Goal: Task Accomplishment & Management: Manage account settings

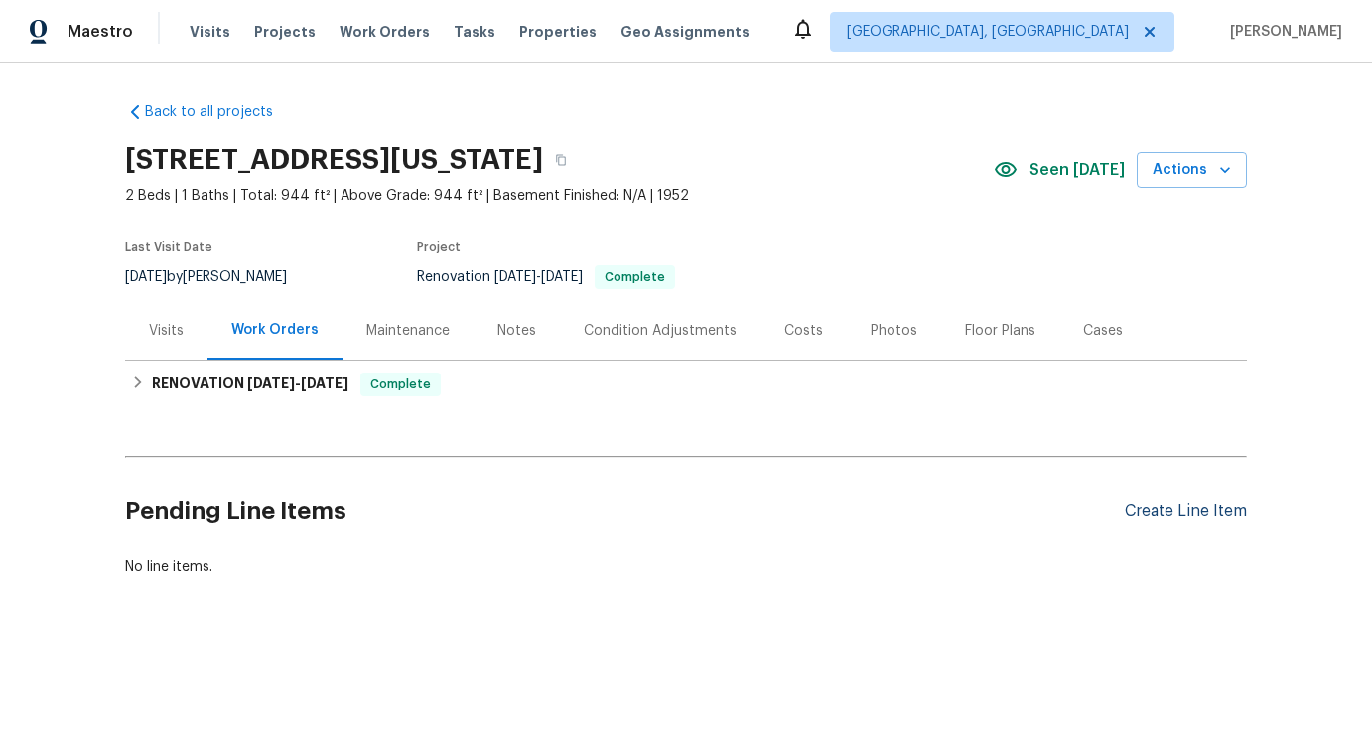
click at [1186, 508] on div "Create Line Item" at bounding box center [1186, 510] width 122 height 19
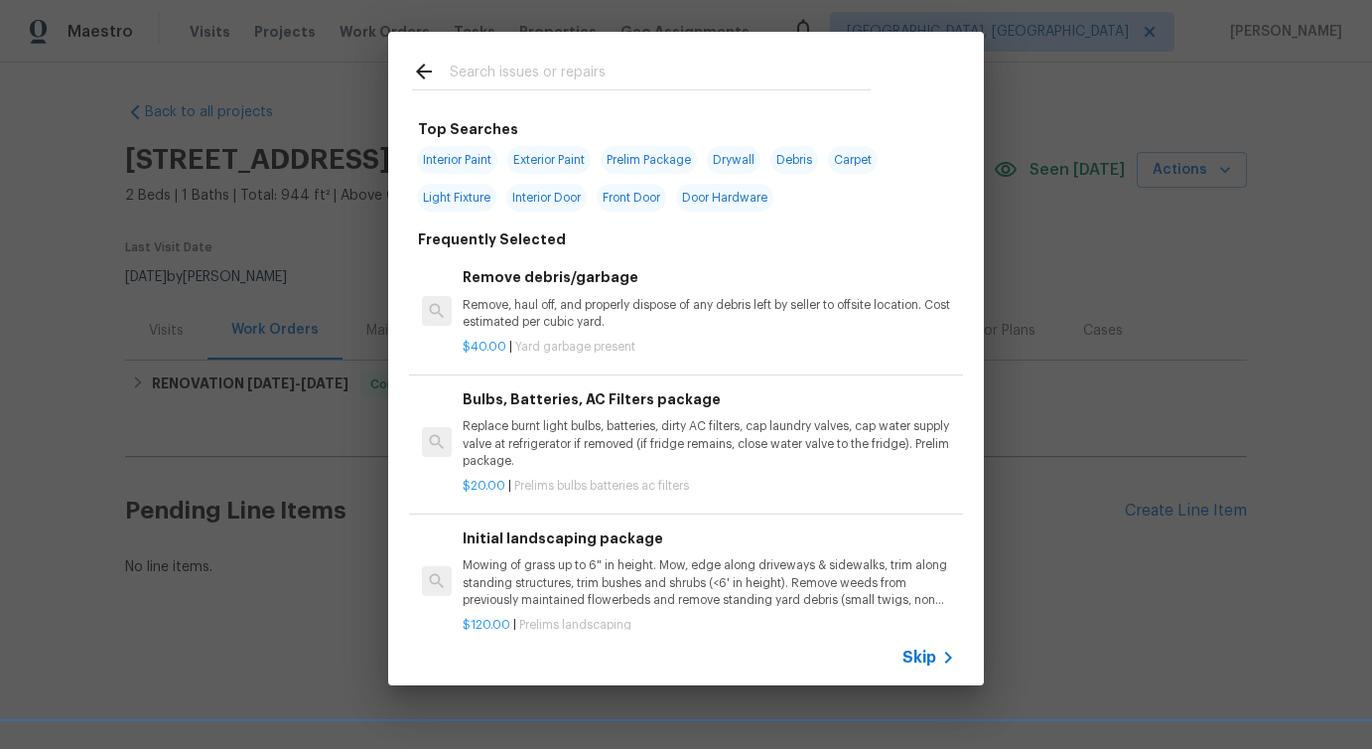
click at [928, 657] on span "Skip" at bounding box center [920, 657] width 34 height 20
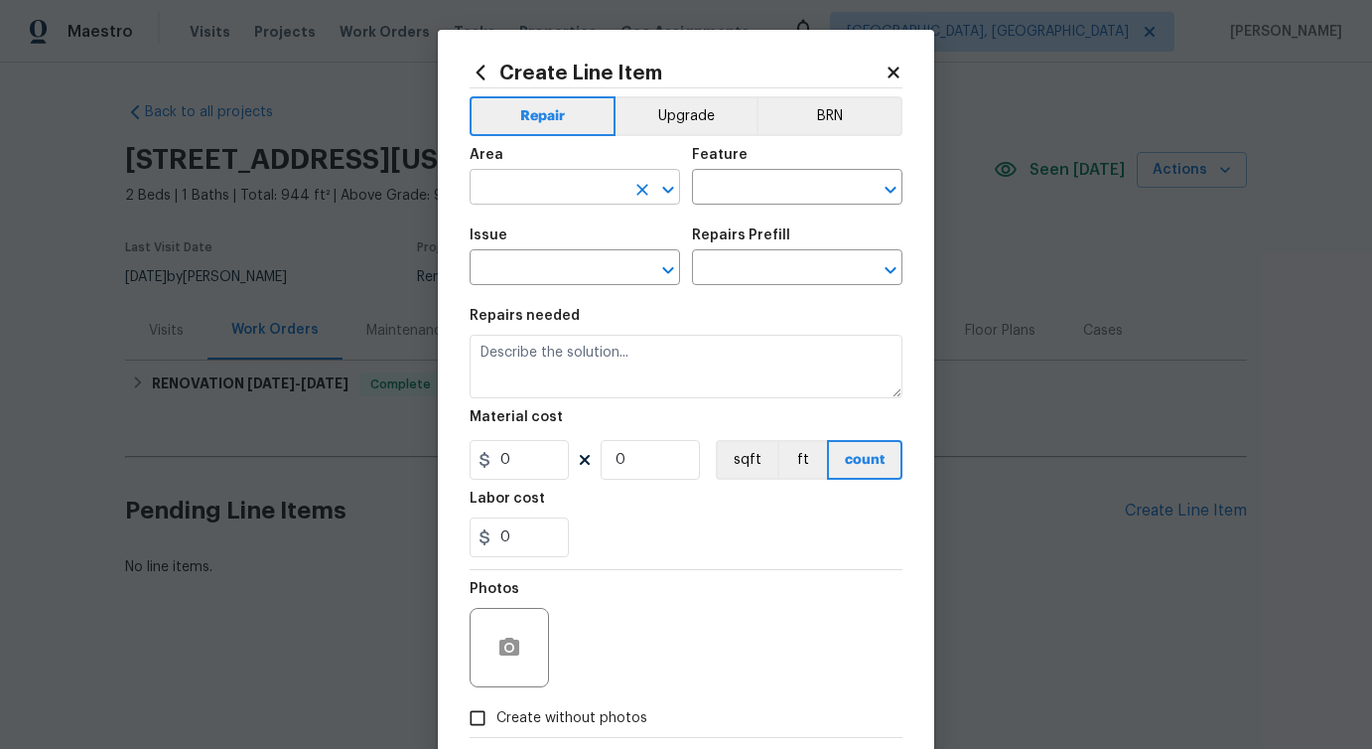
click at [587, 185] on input "text" at bounding box center [547, 189] width 155 height 31
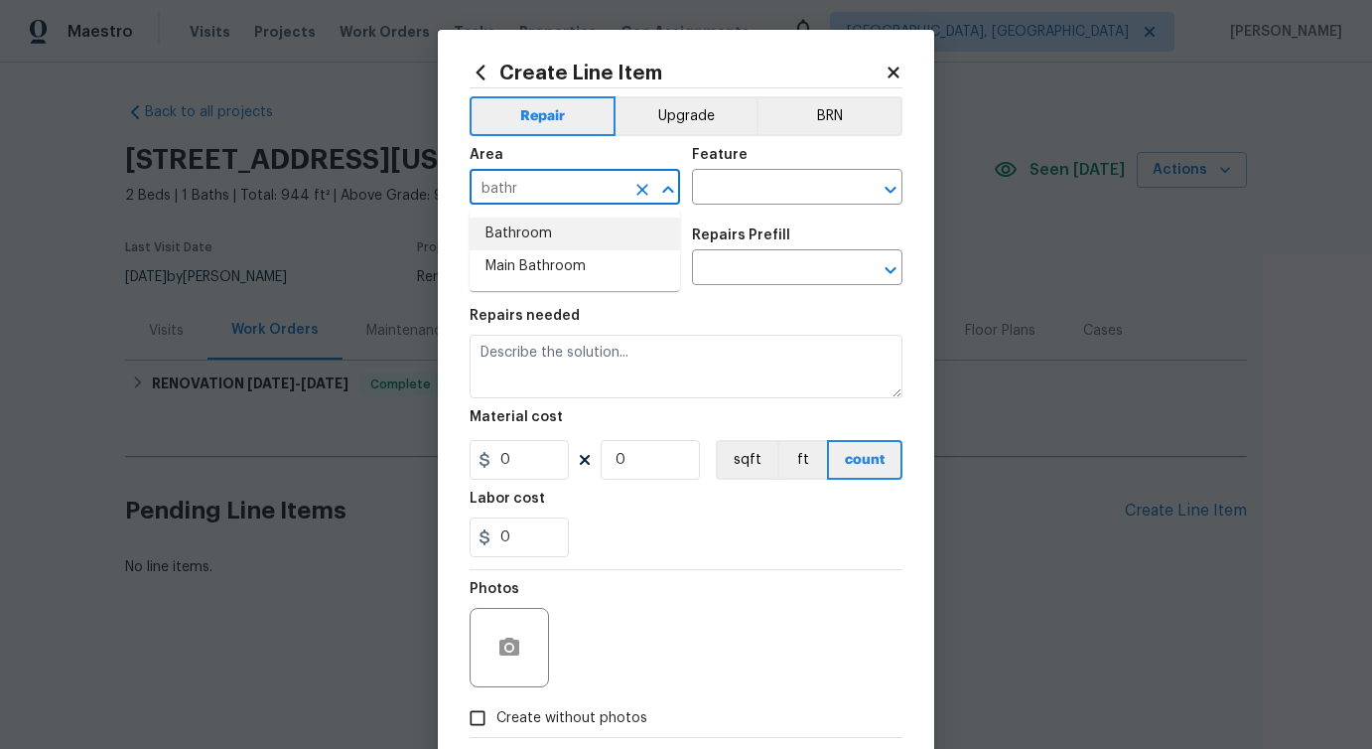
click at [557, 229] on li "Bathroom" at bounding box center [575, 233] width 211 height 33
type input "Bathroom"
click at [793, 193] on input "text" at bounding box center [769, 189] width 155 height 31
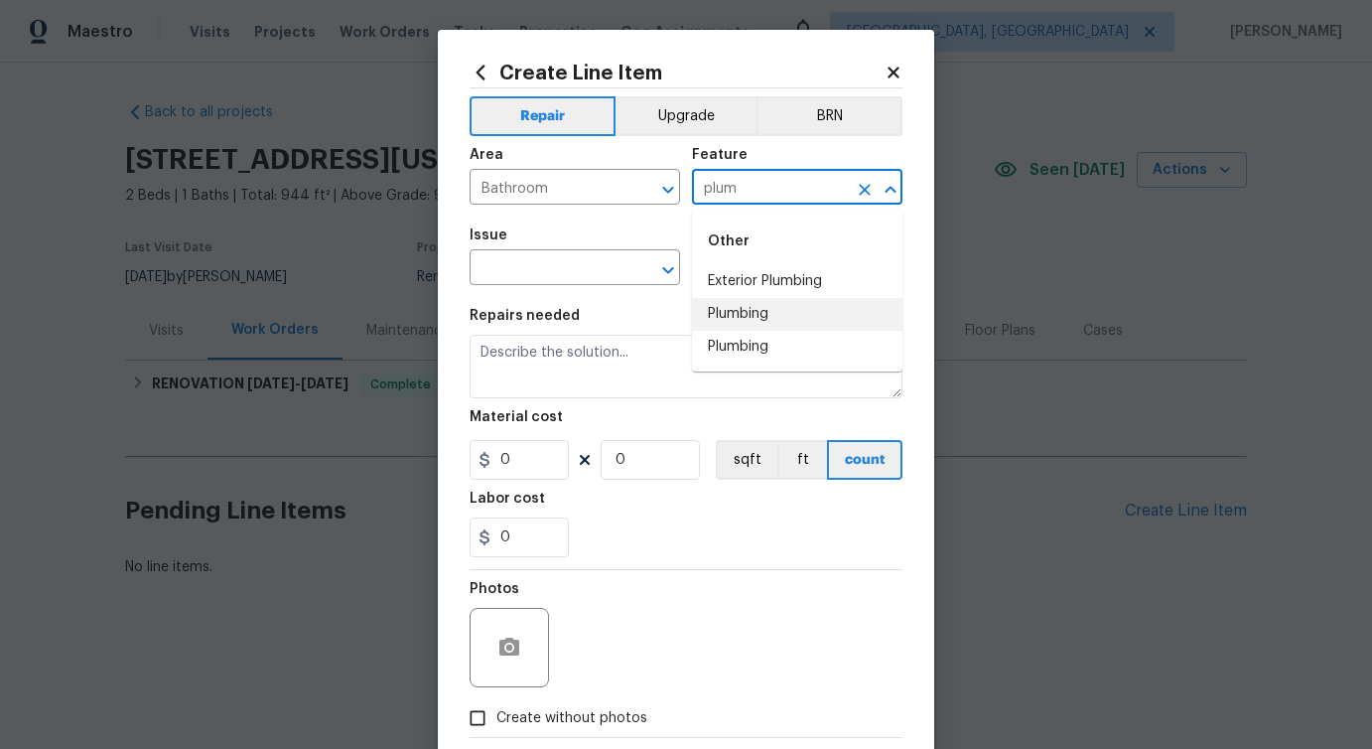
click at [751, 316] on li "Plumbing" at bounding box center [797, 314] width 211 height 33
type input "Plumbing"
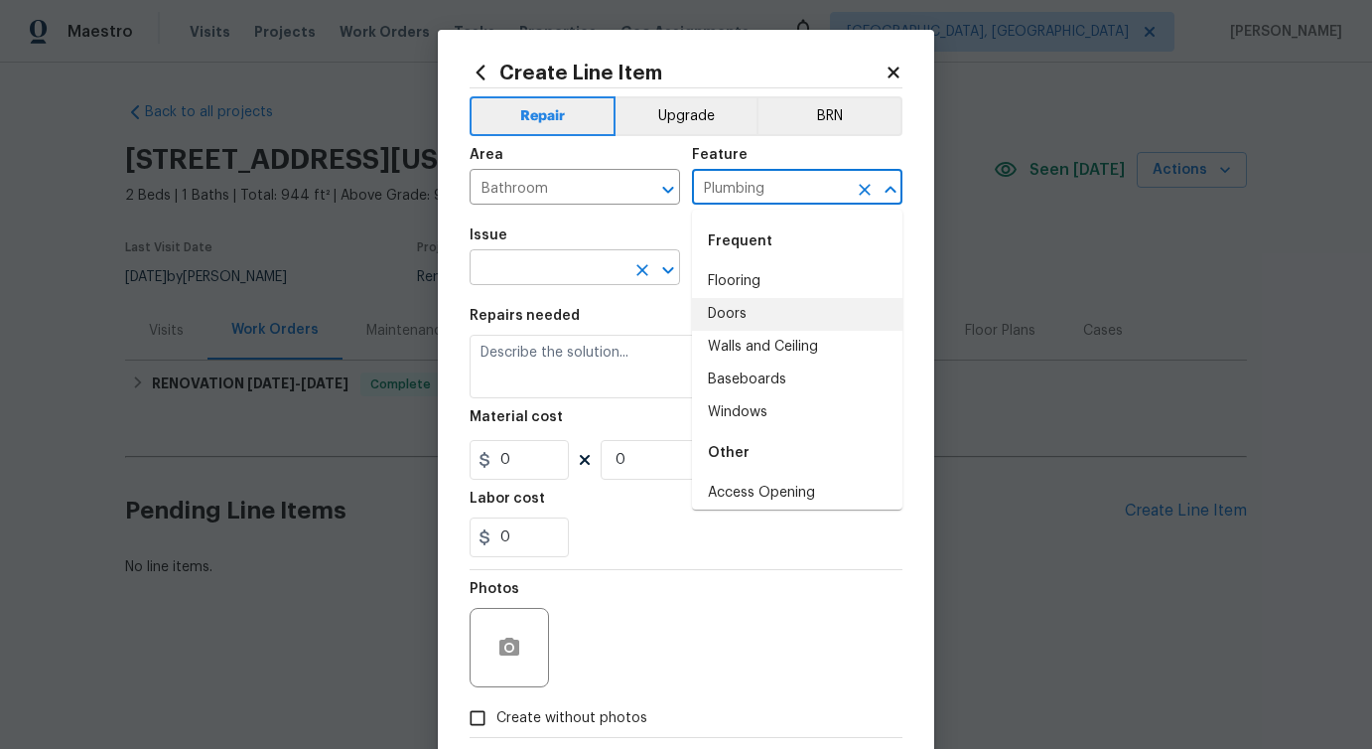
click at [567, 265] on input "text" at bounding box center [547, 269] width 155 height 31
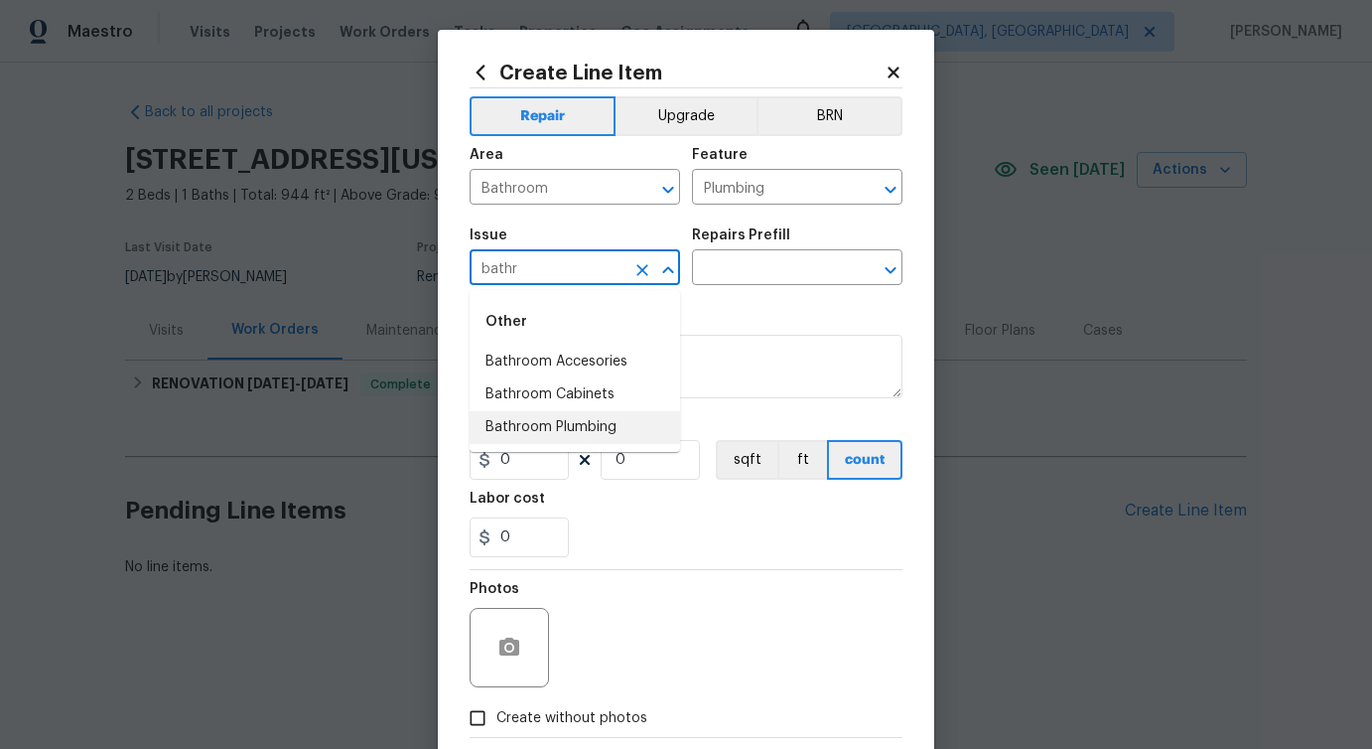
click at [577, 436] on li "Bathroom Plumbing" at bounding box center [575, 427] width 211 height 33
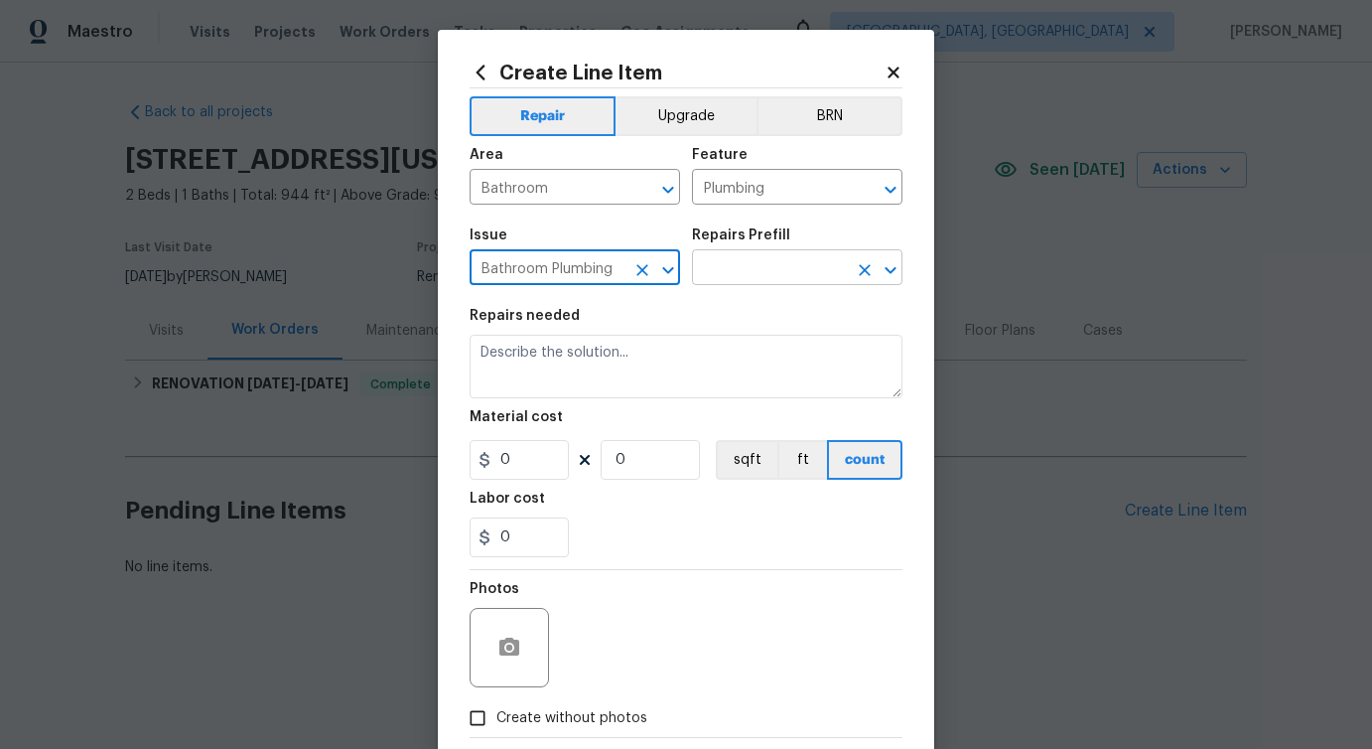
type input "Bathroom Plumbing"
click at [775, 277] on input "text" at bounding box center [769, 269] width 155 height 31
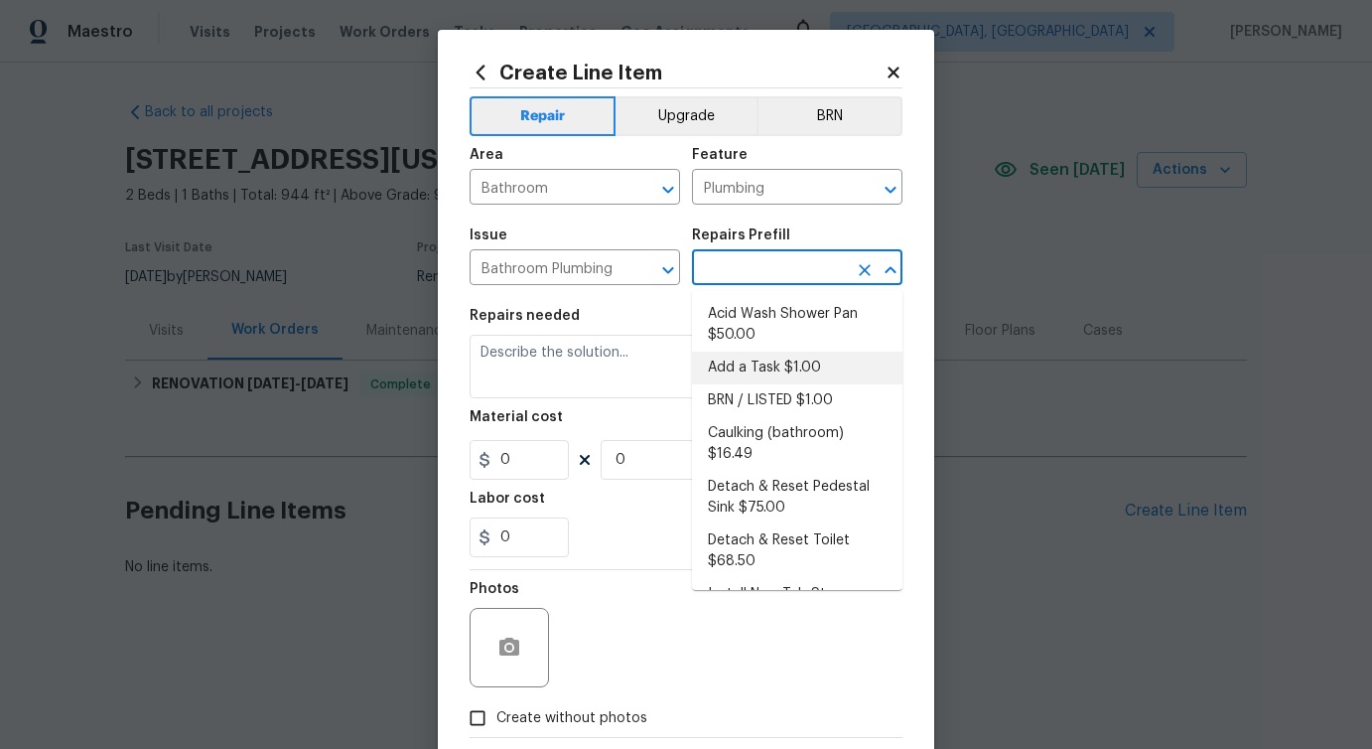
click at [744, 365] on li "Add a Task $1.00" at bounding box center [797, 368] width 211 height 33
type input "Add a Task $1.00"
type textarea "HPM to detail"
type input "1"
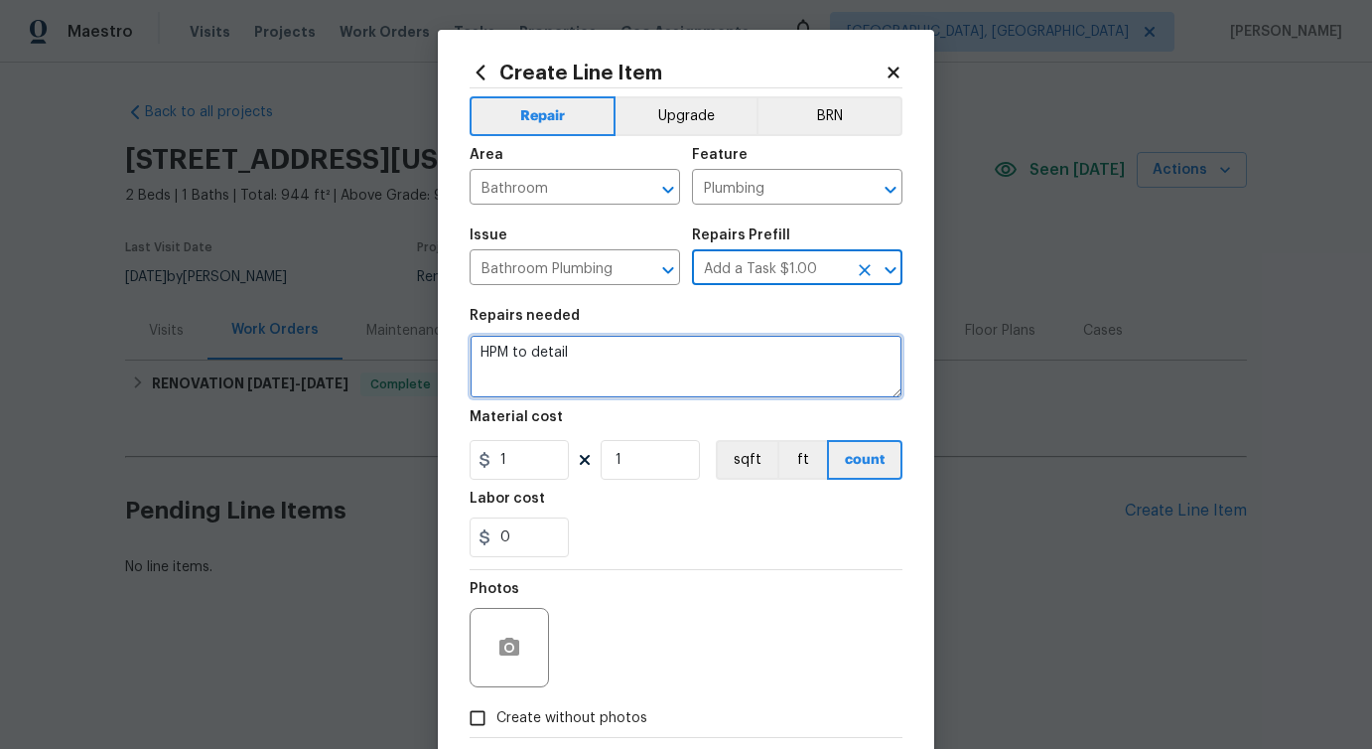
click at [503, 345] on textarea "HPM to detail" at bounding box center [686, 367] width 433 height 64
paste textarea "The toilet flush handle is broken off. Please inspect the toilet, replace the d…"
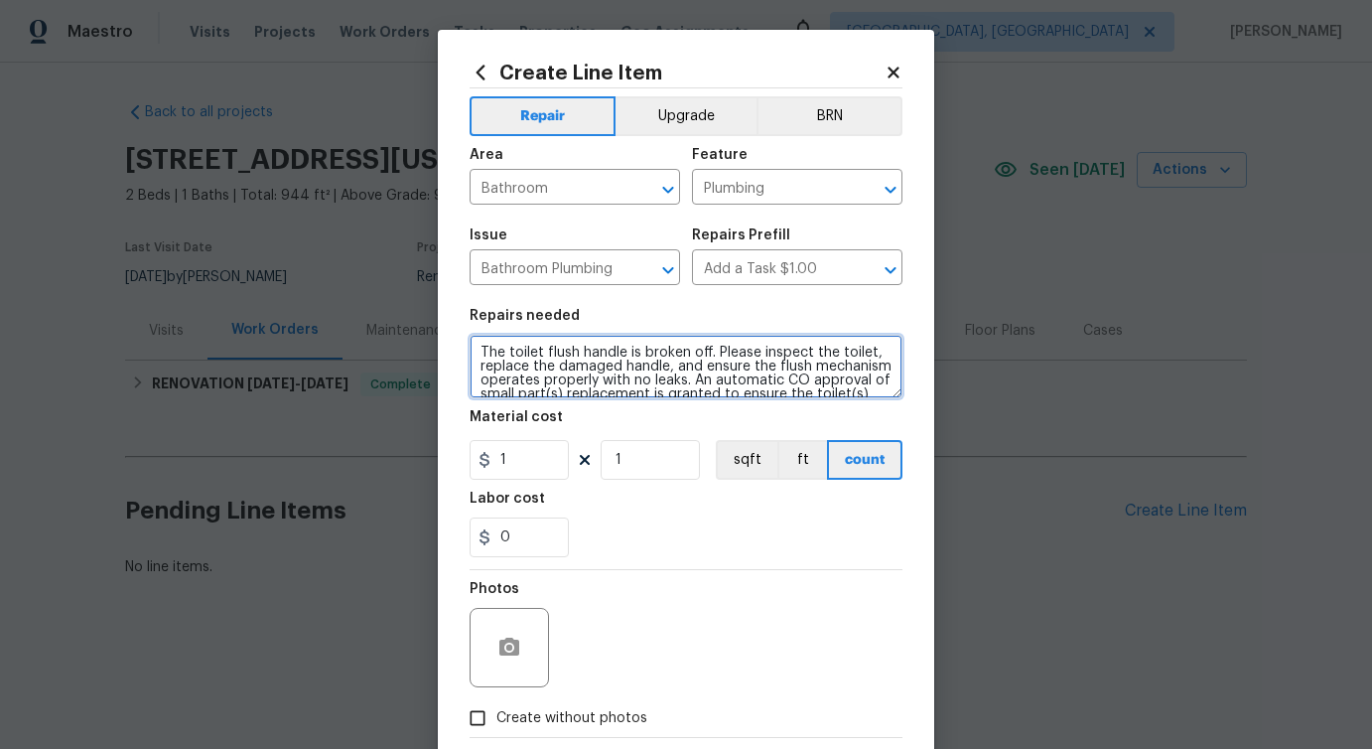
type textarea "The toilet flush handle is broken off. Please inspect the toilet, replace the d…"
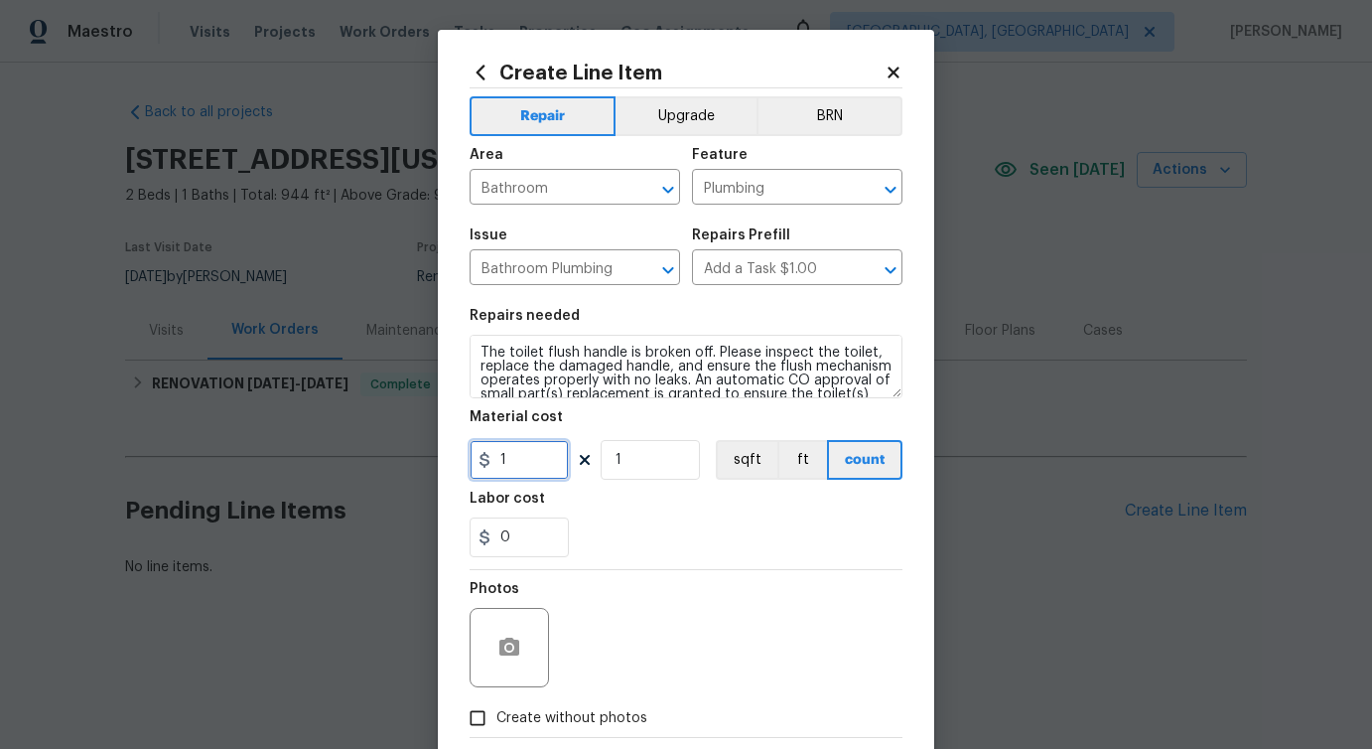
click at [532, 466] on input "1" at bounding box center [519, 460] width 99 height 40
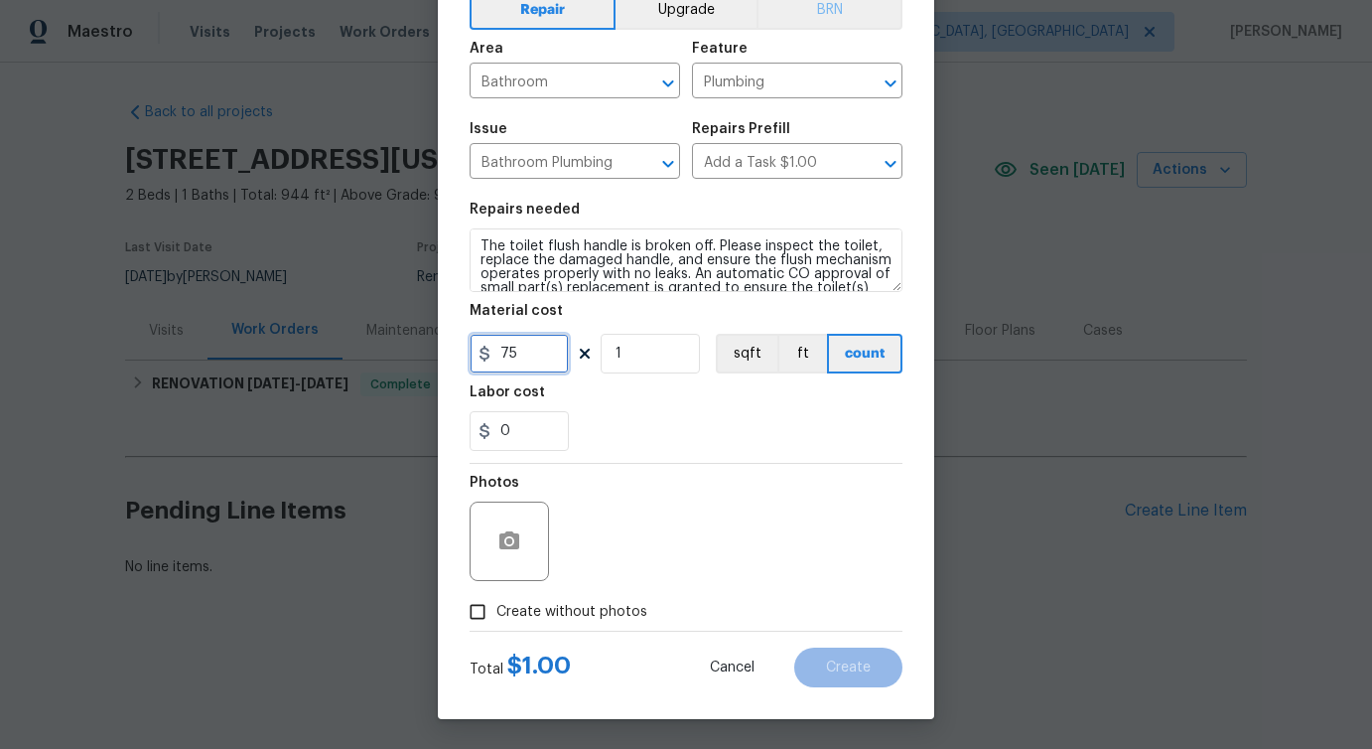
type input "75"
click at [510, 539] on circle "button" at bounding box center [509, 541] width 6 height 6
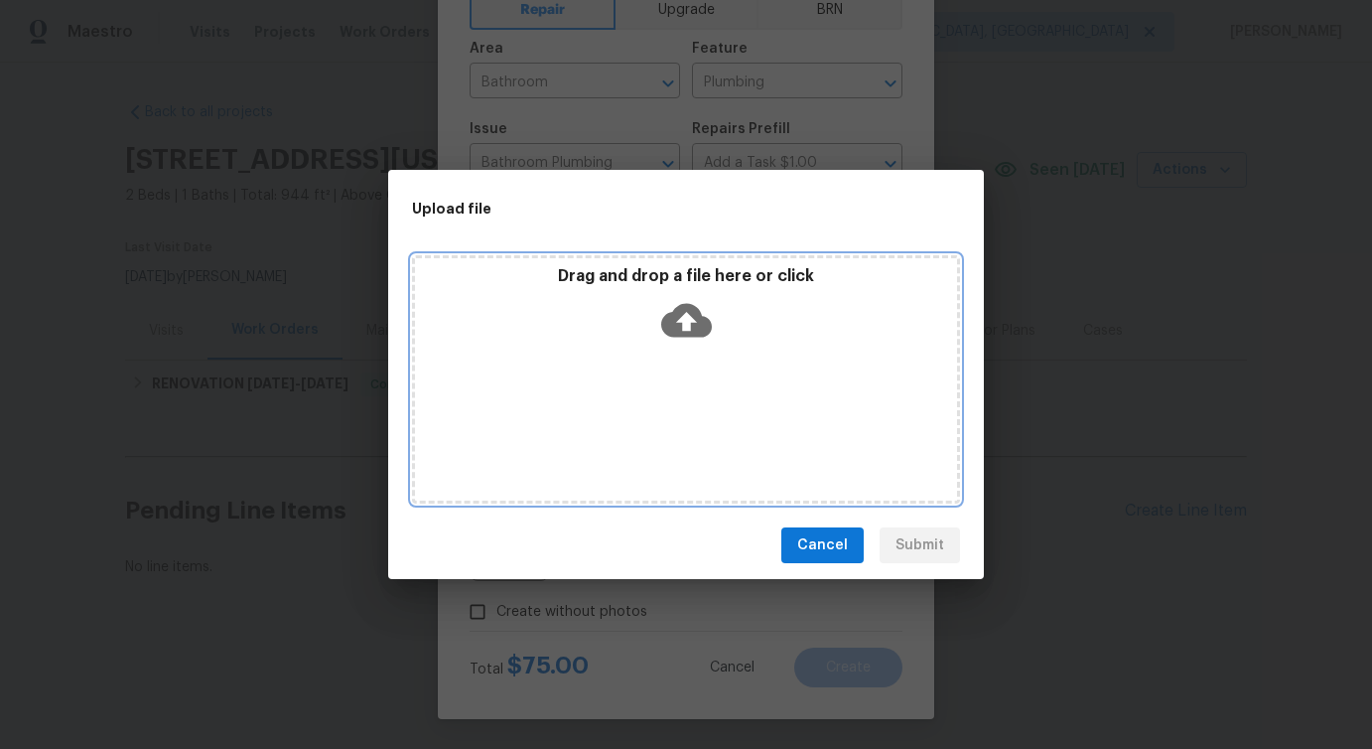
click at [683, 324] on icon at bounding box center [686, 320] width 51 height 51
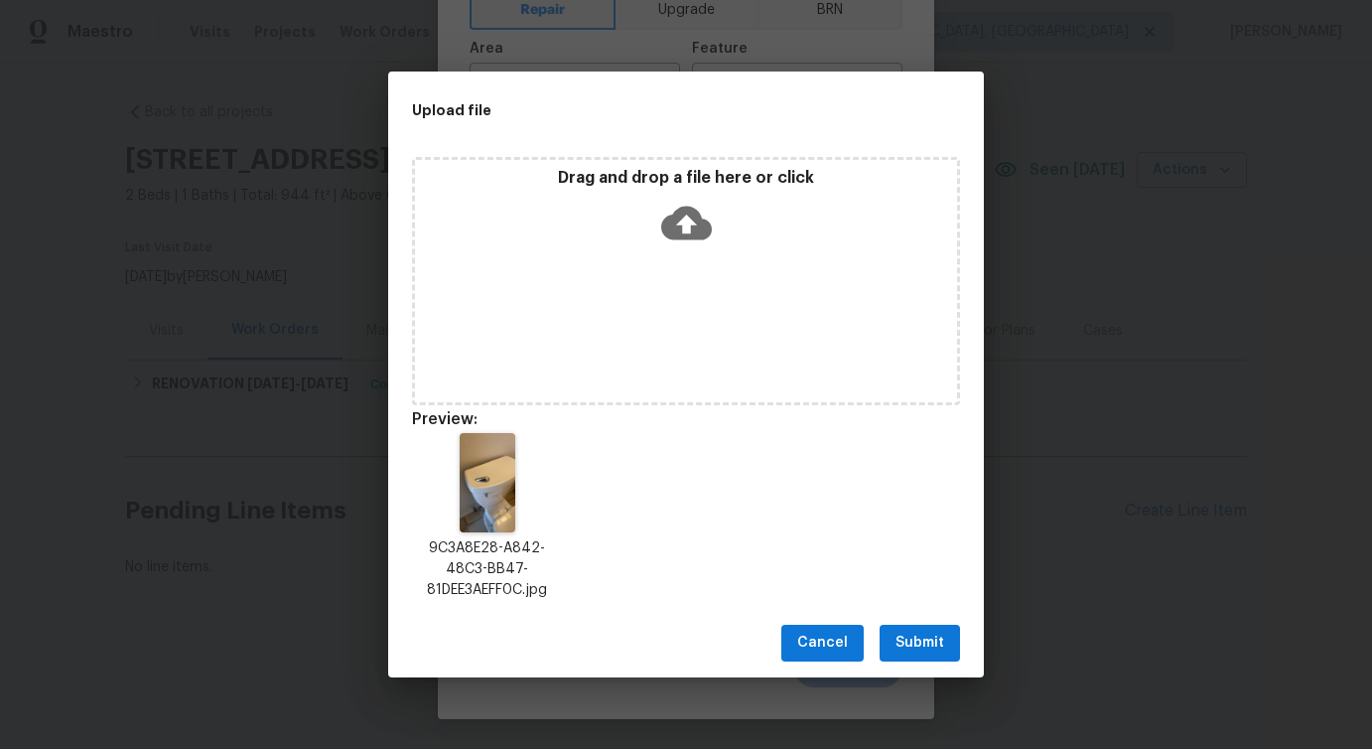
click at [952, 642] on button "Submit" at bounding box center [920, 643] width 80 height 37
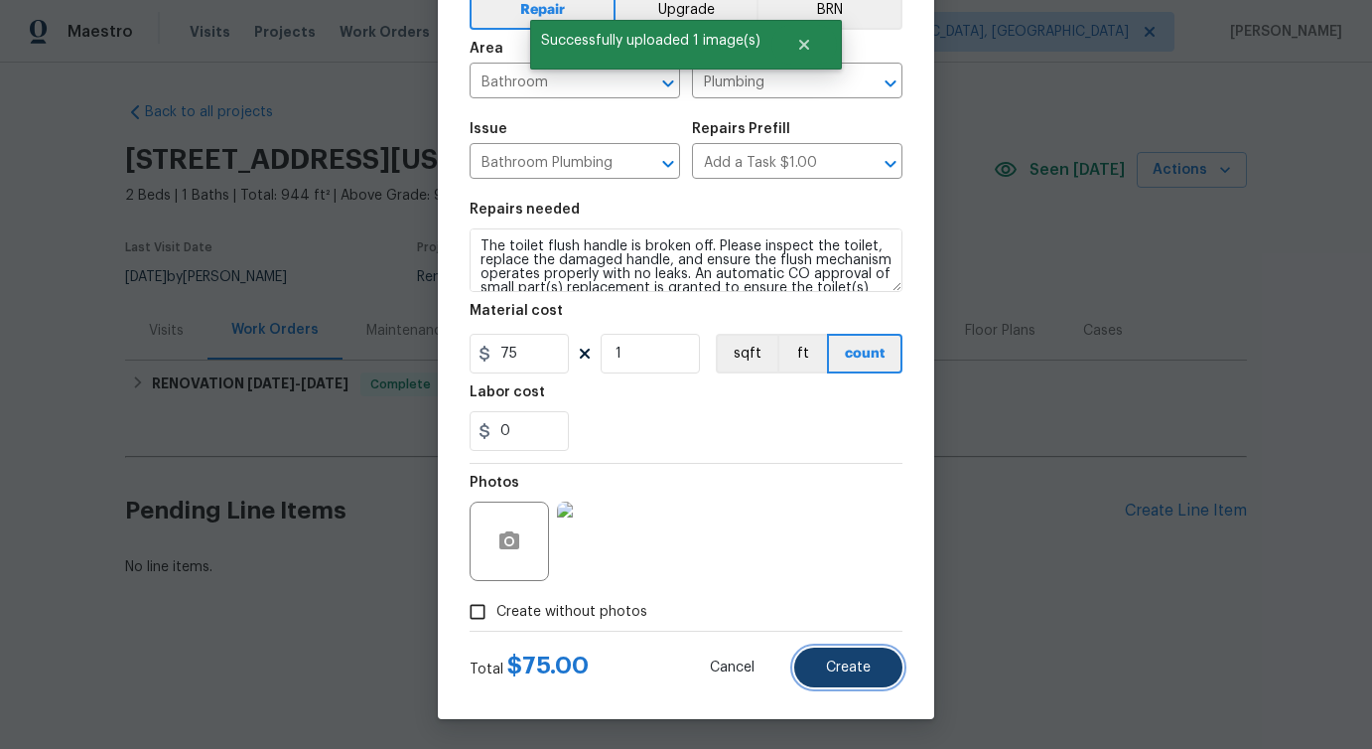
click at [852, 663] on span "Create" at bounding box center [848, 667] width 45 height 15
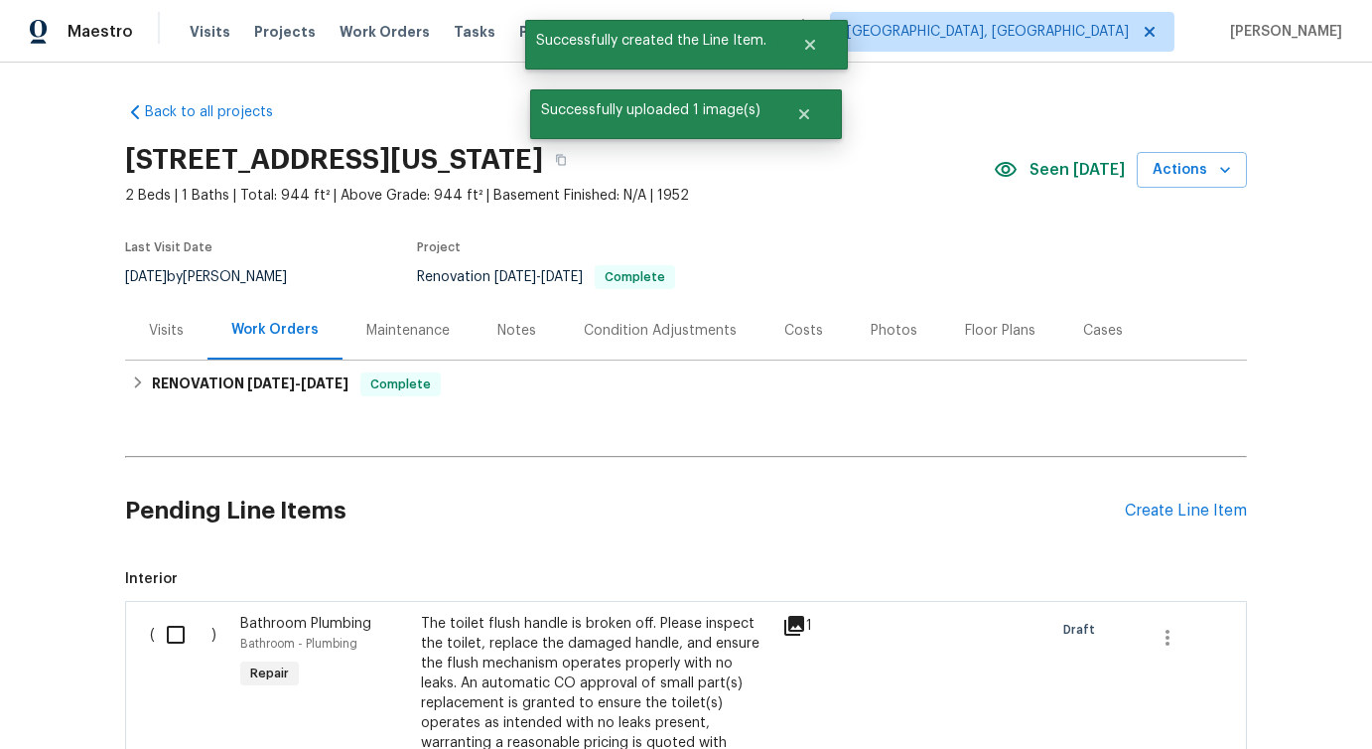
click at [186, 669] on div "( )" at bounding box center [189, 743] width 90 height 270
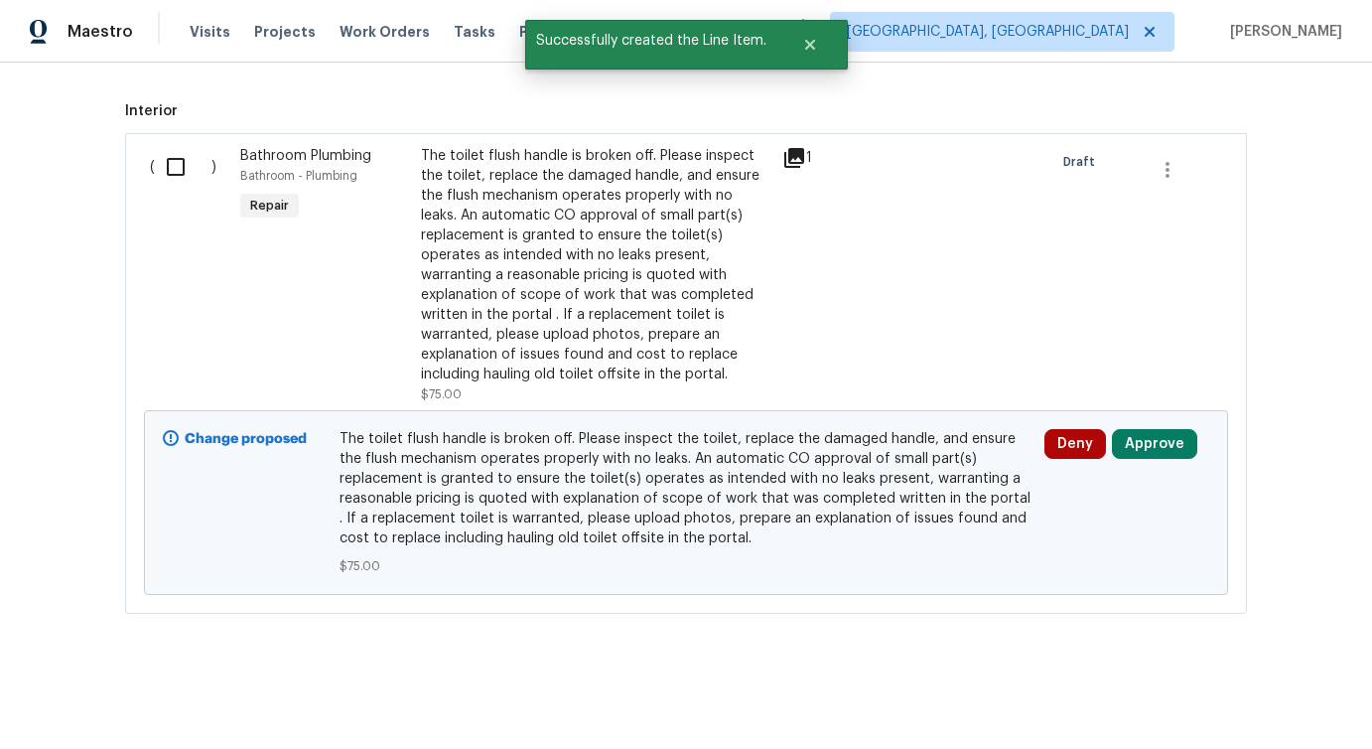
click at [177, 172] on input "checkbox" at bounding box center [183, 167] width 57 height 42
checkbox input "true"
click at [1217, 709] on span "Create Work Order" at bounding box center [1259, 699] width 132 height 25
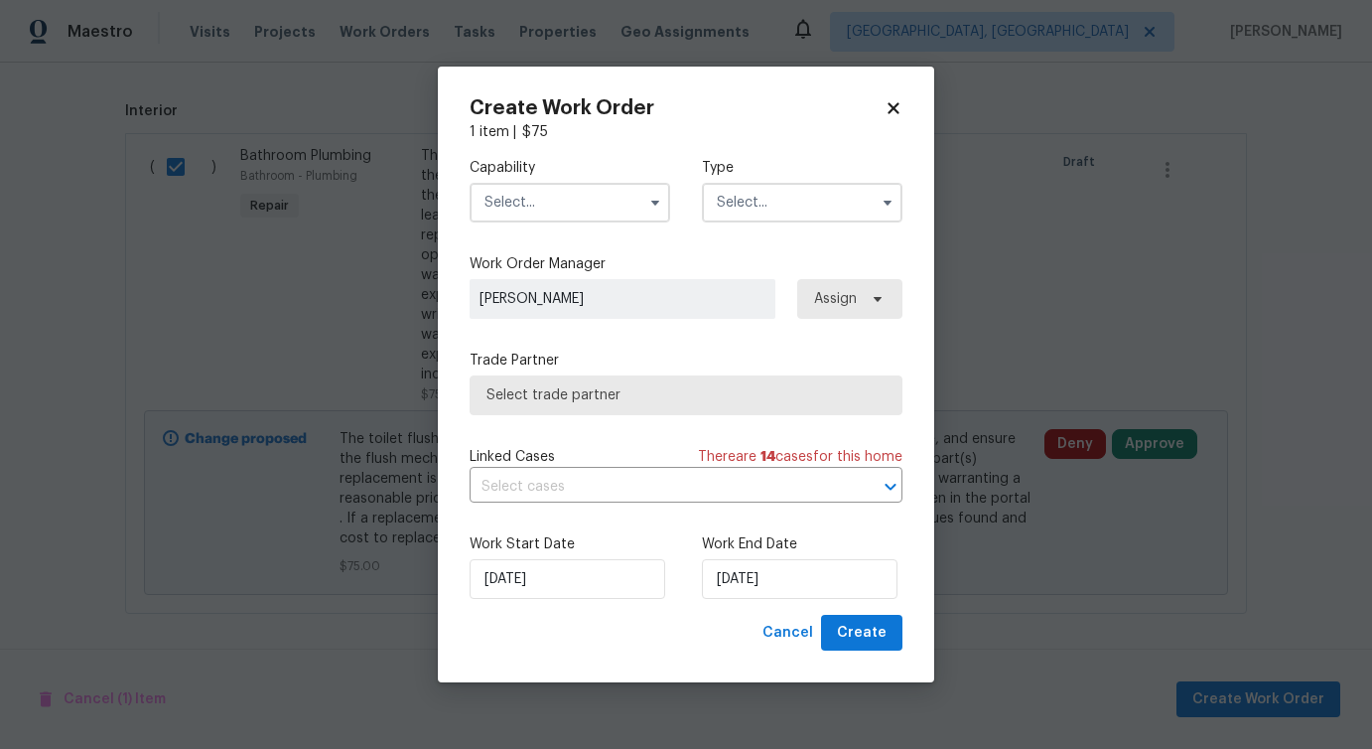
click at [619, 197] on input "text" at bounding box center [570, 203] width 201 height 40
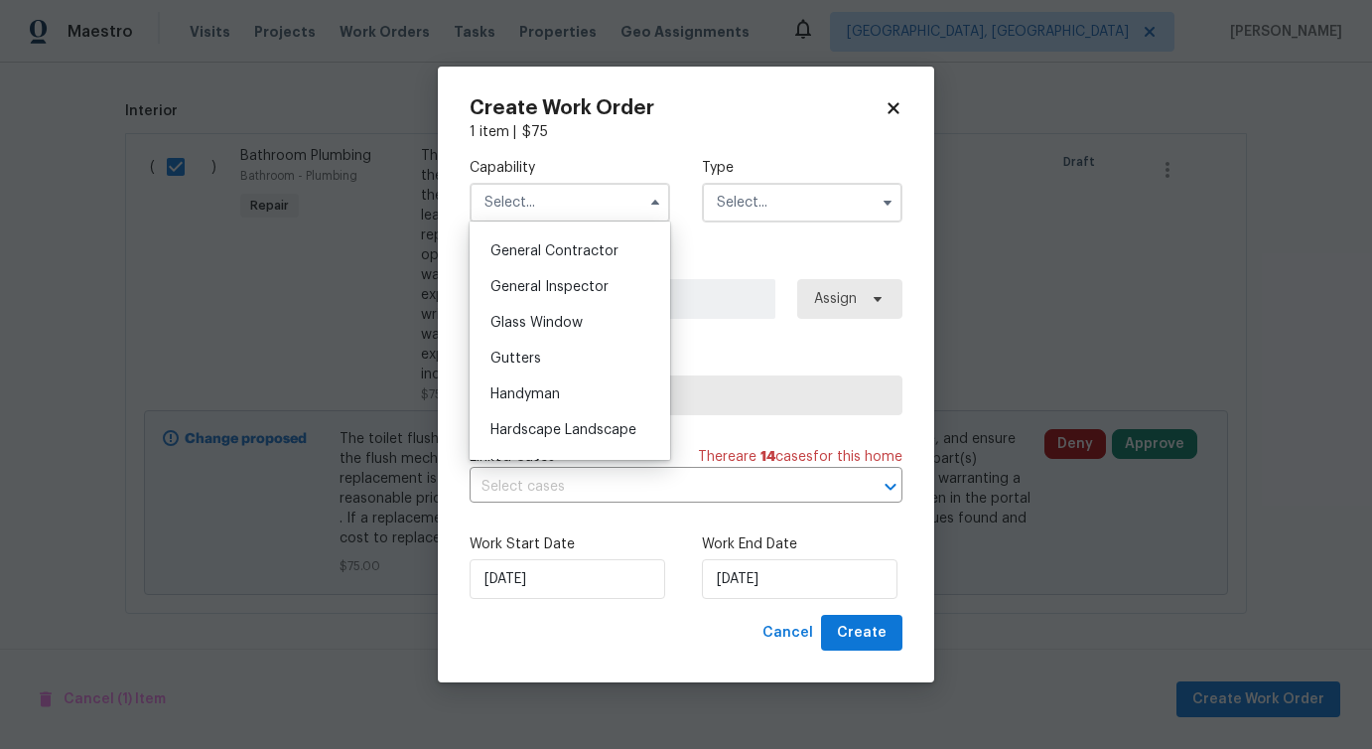
scroll to position [996, 0]
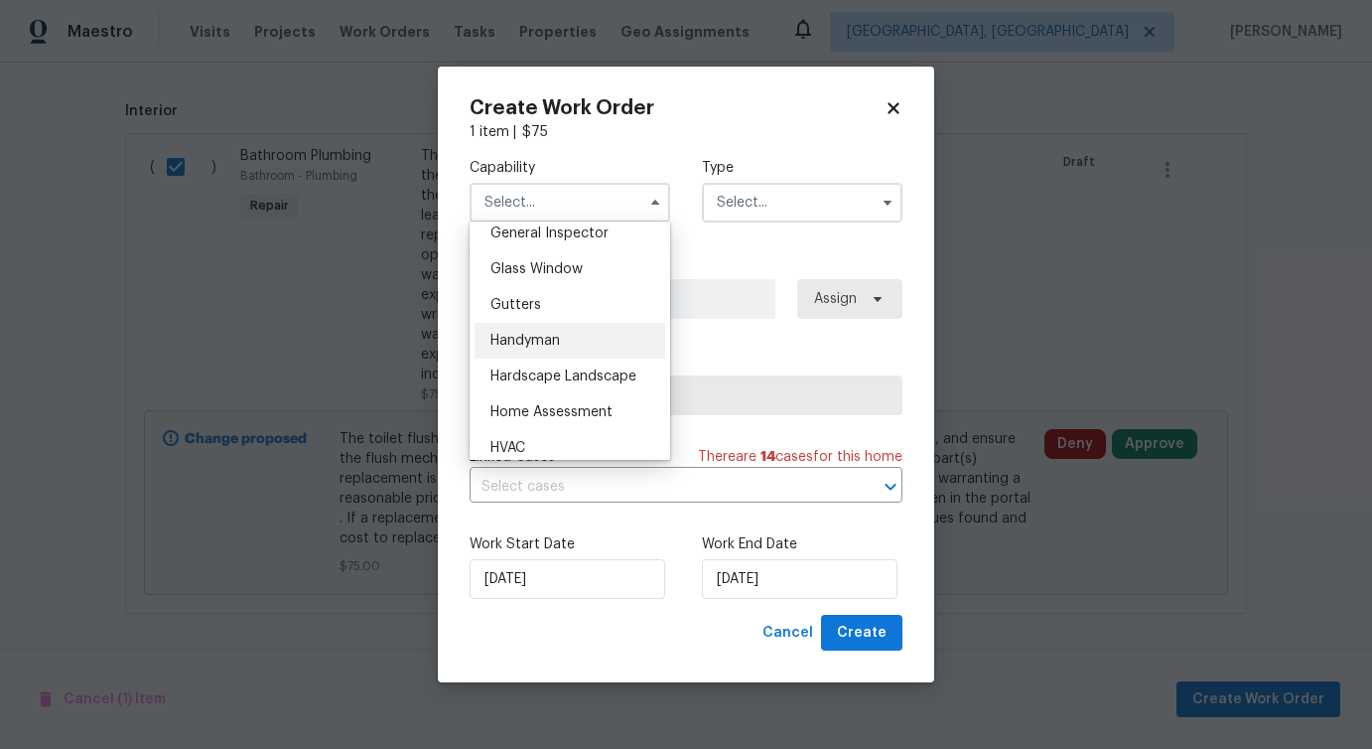
click at [610, 331] on div "Handyman" at bounding box center [570, 341] width 191 height 36
type input "Handyman"
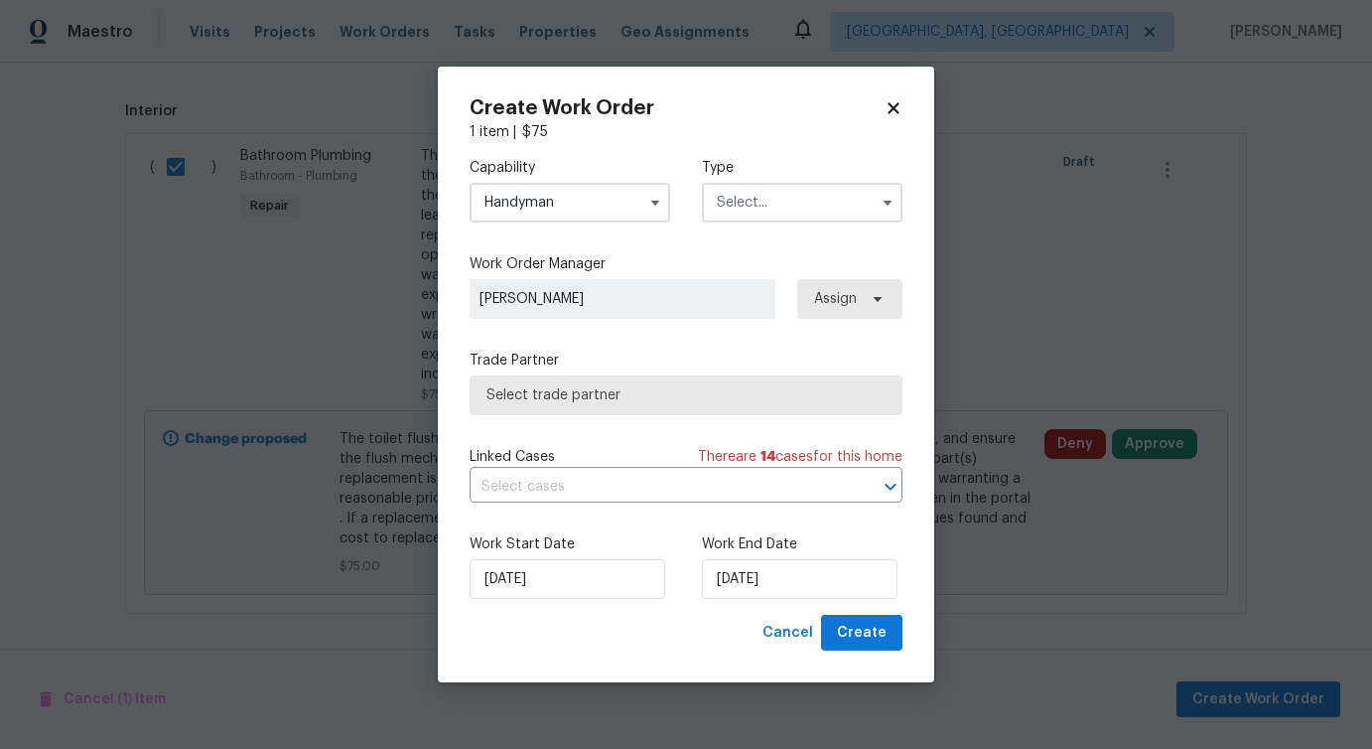
click at [794, 203] on input "text" at bounding box center [802, 203] width 201 height 40
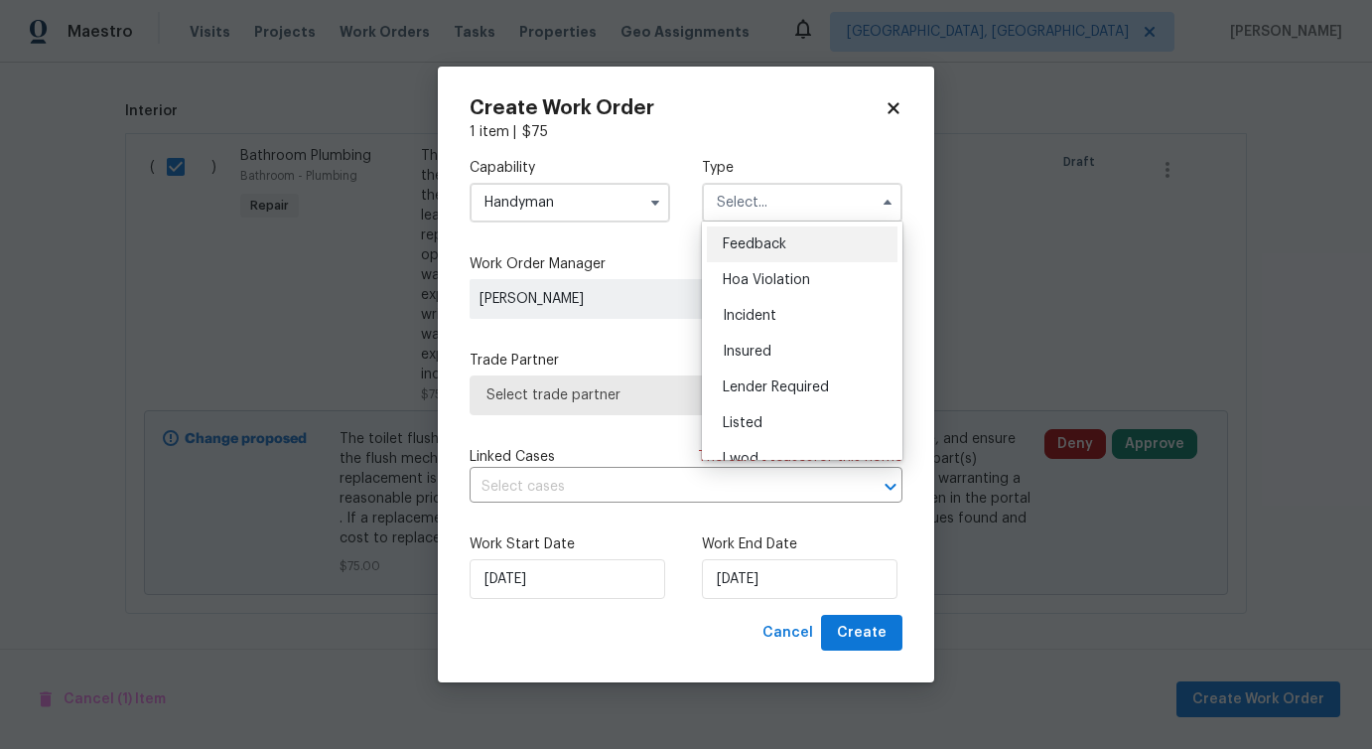
click at [781, 251] on div "Feedback" at bounding box center [802, 244] width 191 height 36
type input "Feedback"
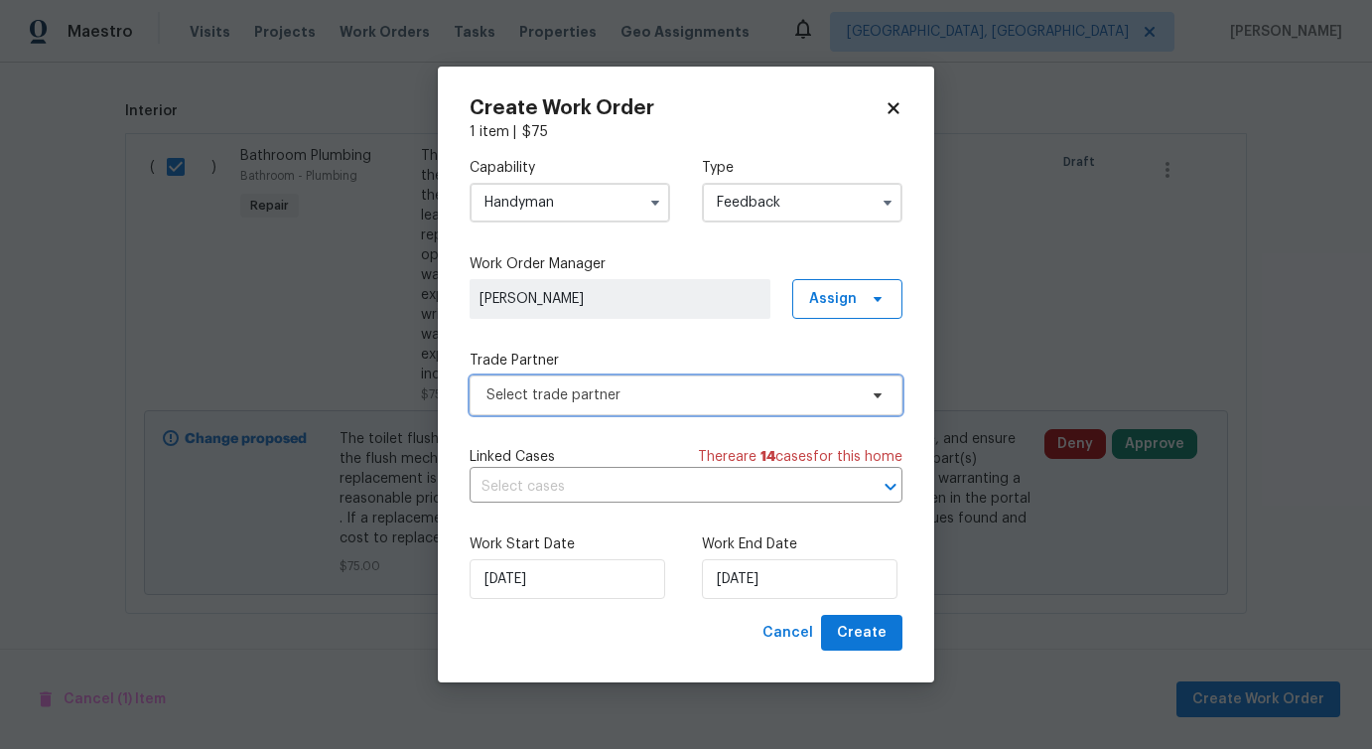
click at [578, 398] on span "Select trade partner" at bounding box center [672, 395] width 370 height 20
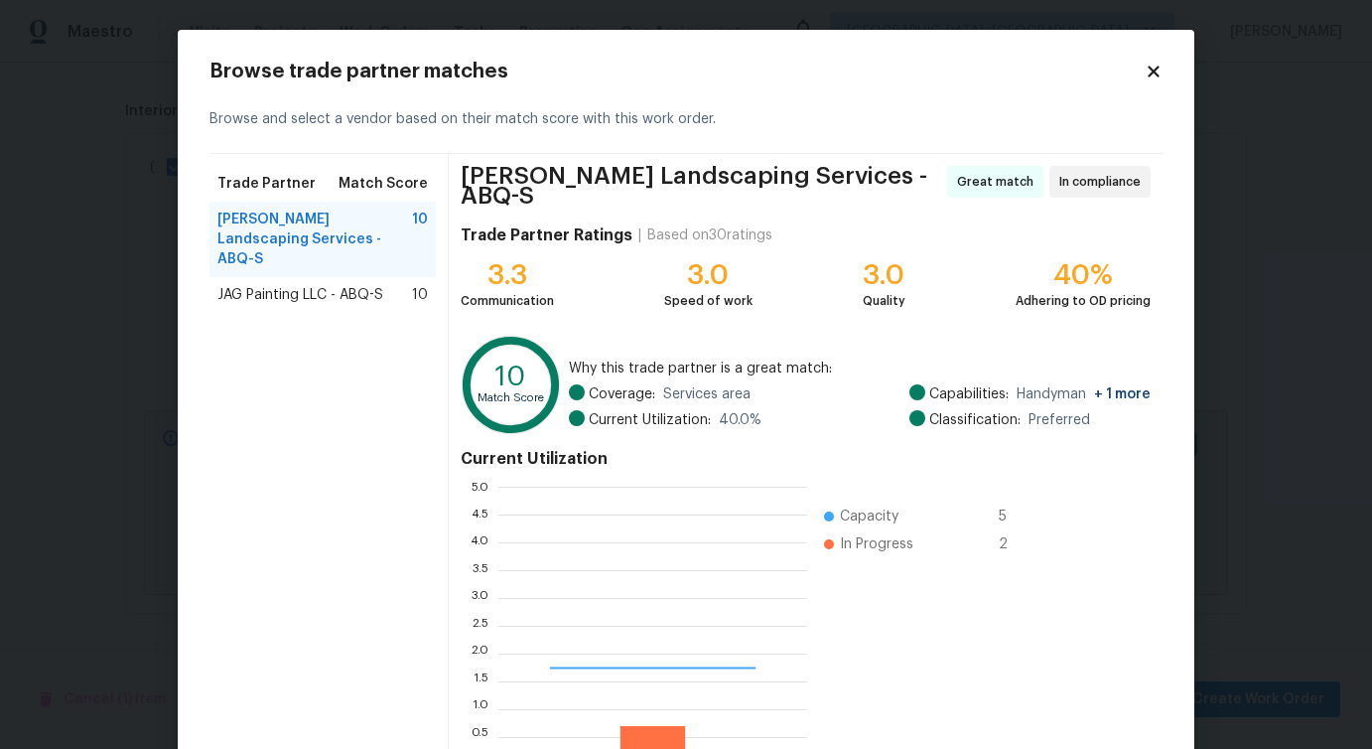
scroll to position [278, 309]
click at [300, 285] on span "JAG Painting LLC - ABQ-S" at bounding box center [300, 295] width 166 height 20
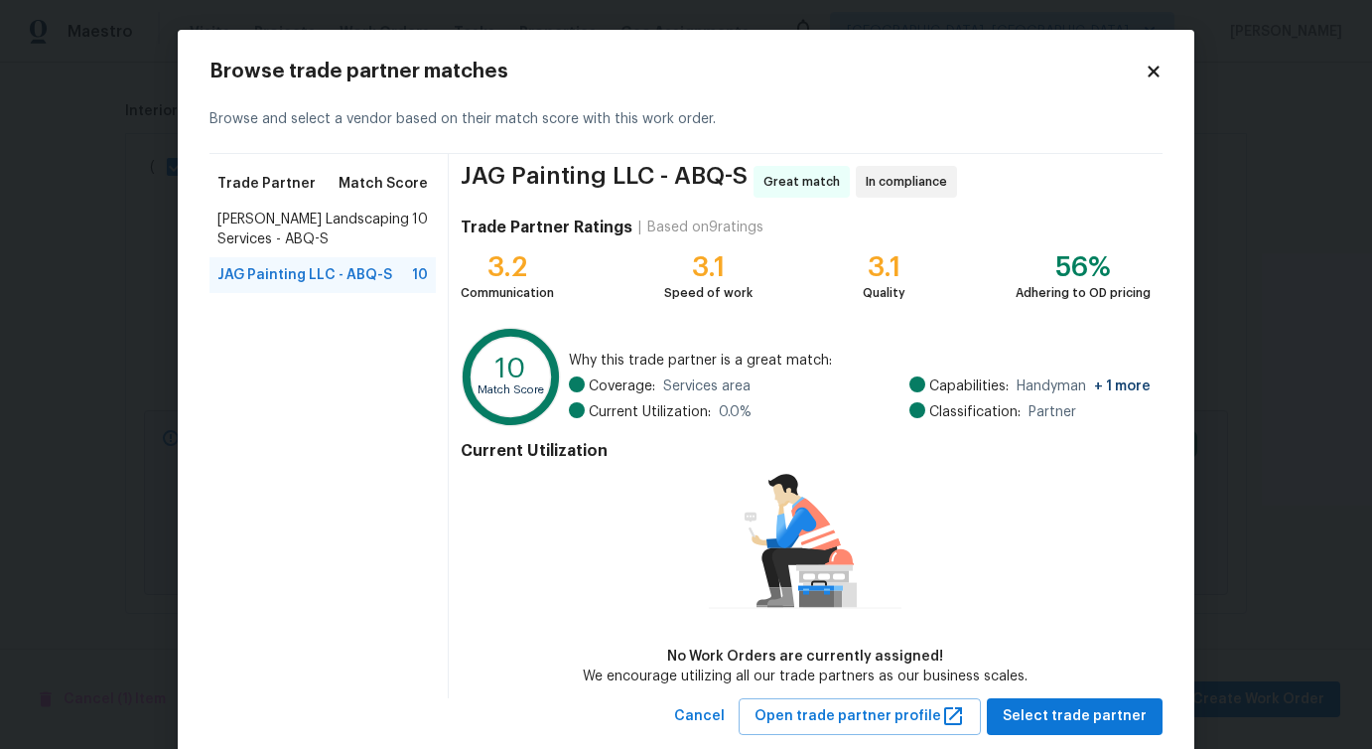
click at [302, 233] on span "Rodriguez Landscaping Services - ABQ-S" at bounding box center [314, 230] width 195 height 40
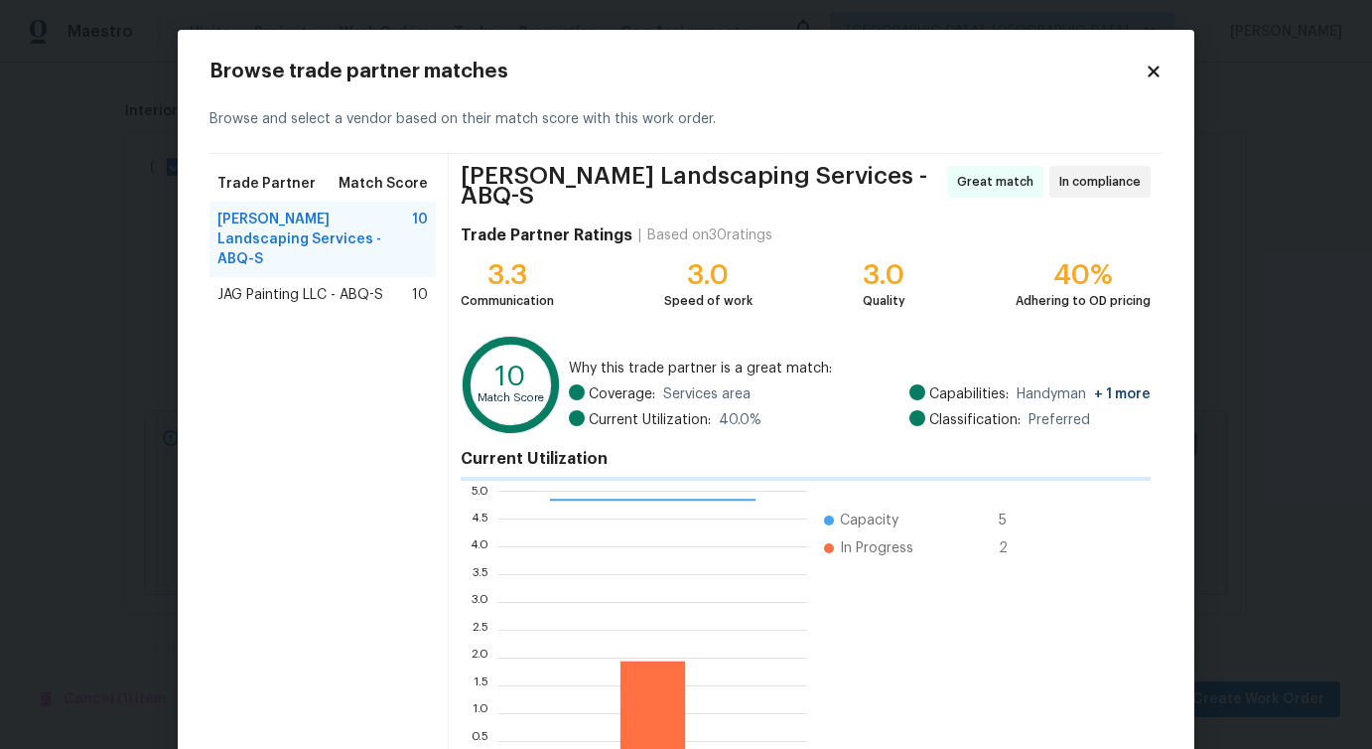
click at [304, 285] on span "JAG Painting LLC - ABQ-S" at bounding box center [300, 295] width 166 height 20
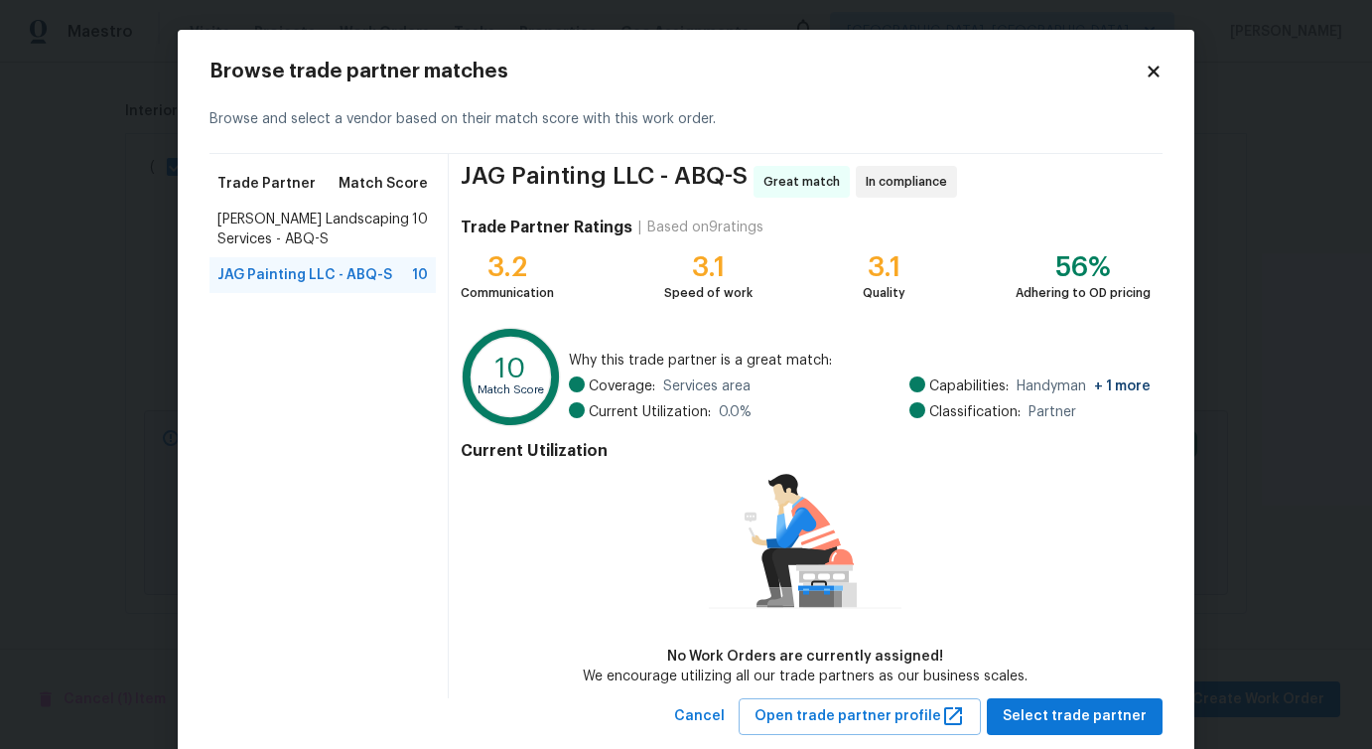
scroll to position [46, 0]
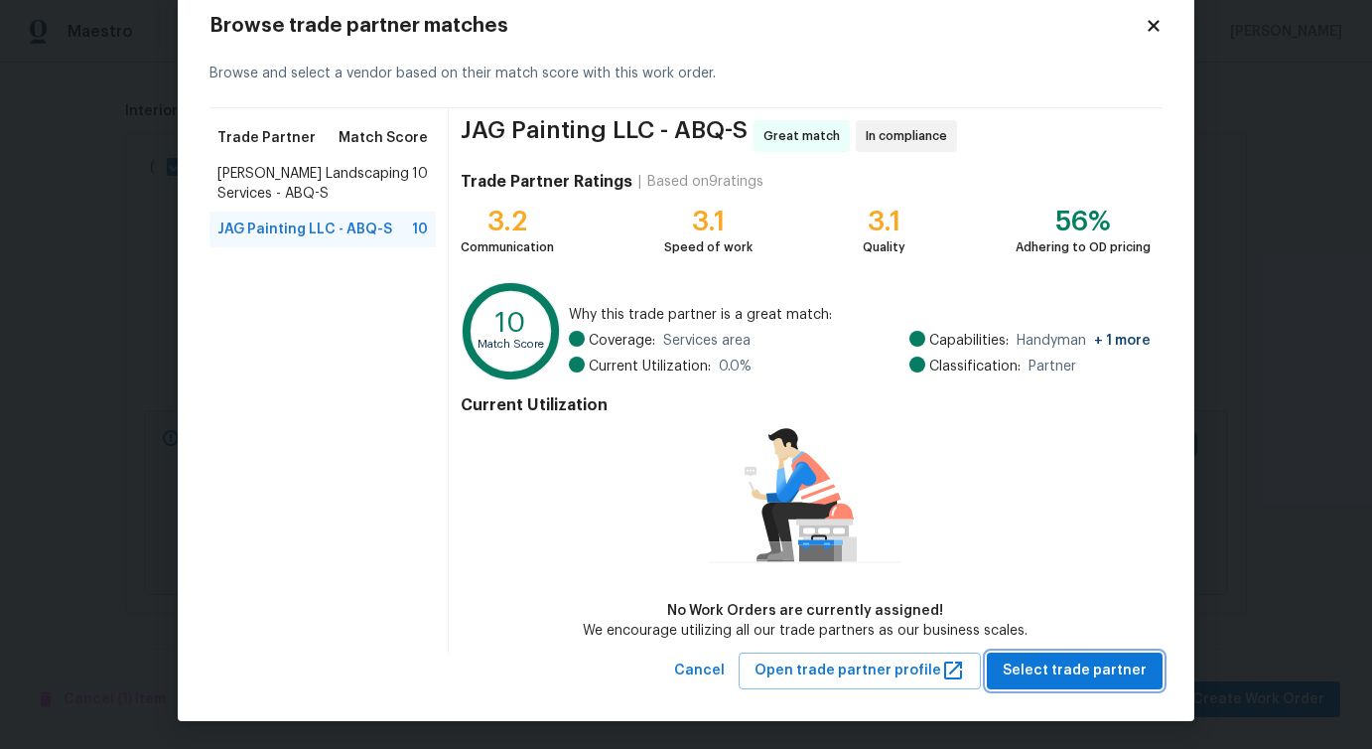
click at [1064, 675] on span "Select trade partner" at bounding box center [1075, 670] width 144 height 25
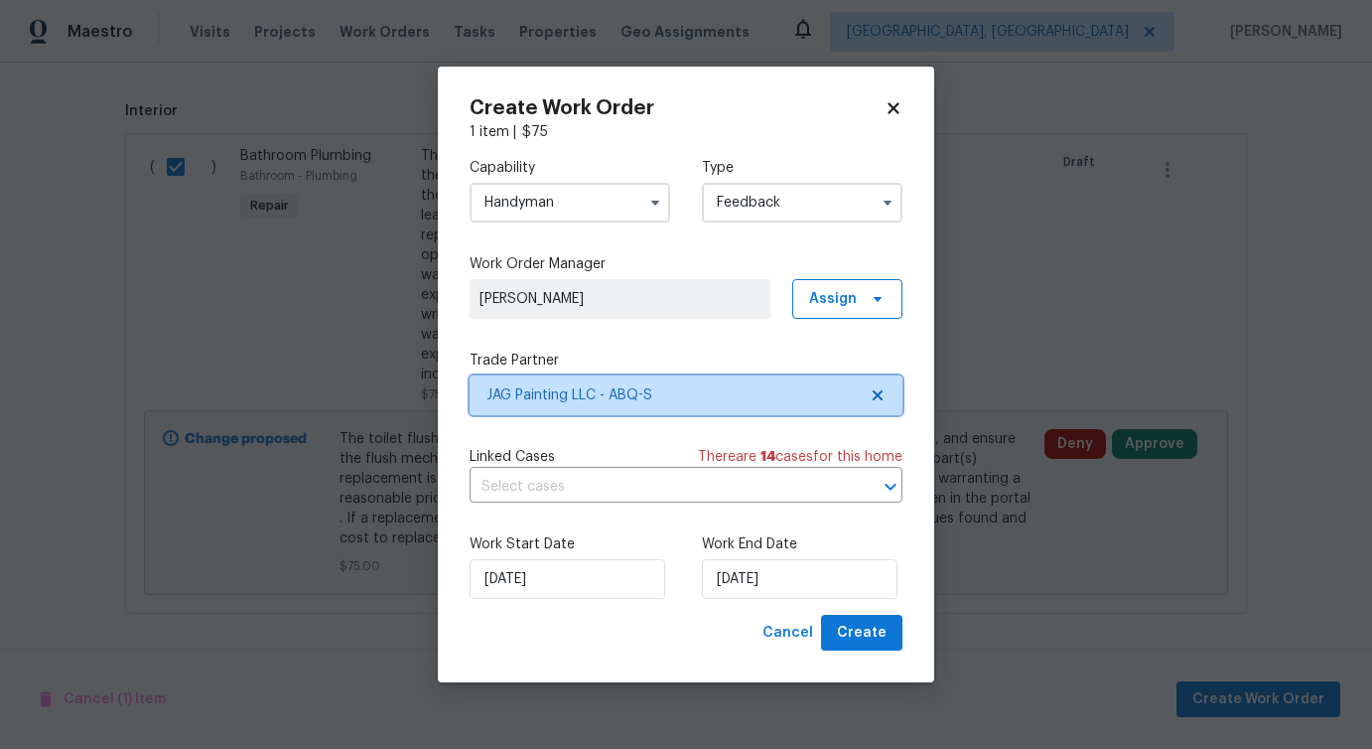
scroll to position [0, 0]
click at [579, 497] on input "text" at bounding box center [658, 487] width 377 height 31
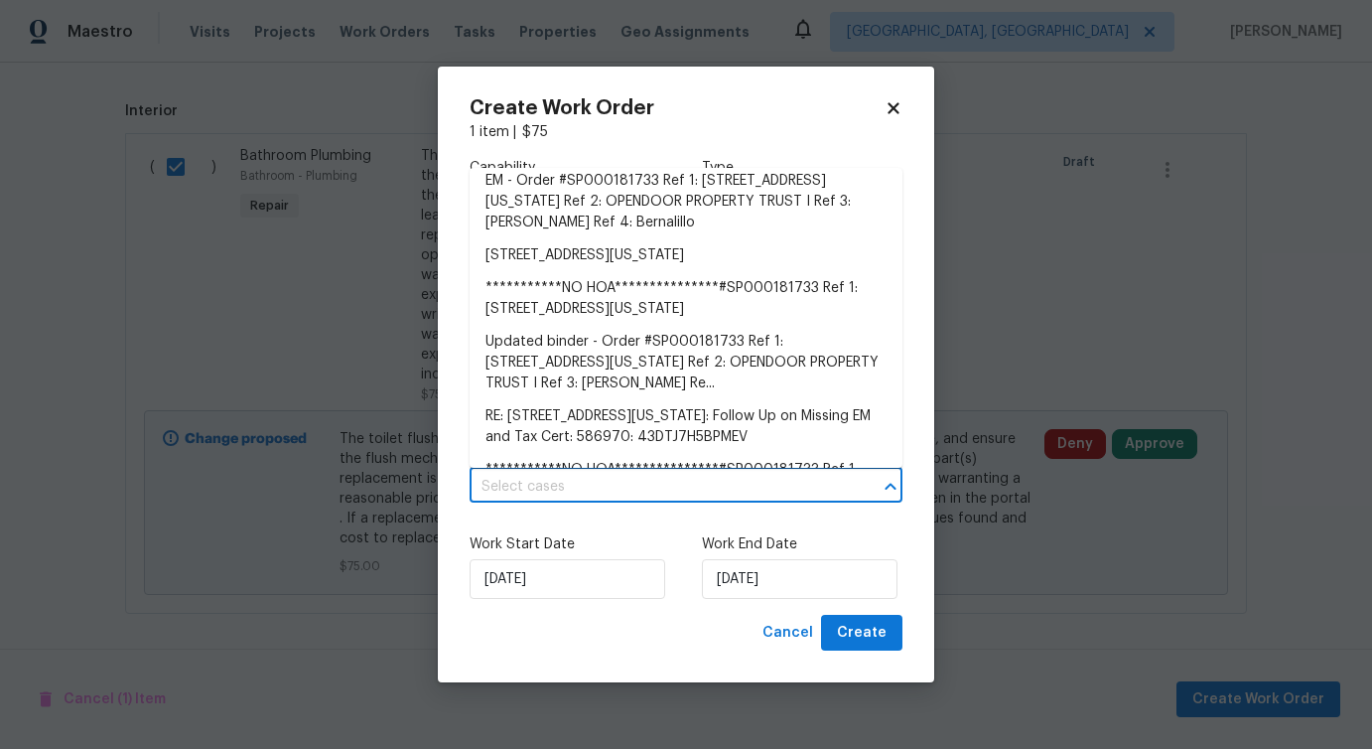
scroll to position [351, 0]
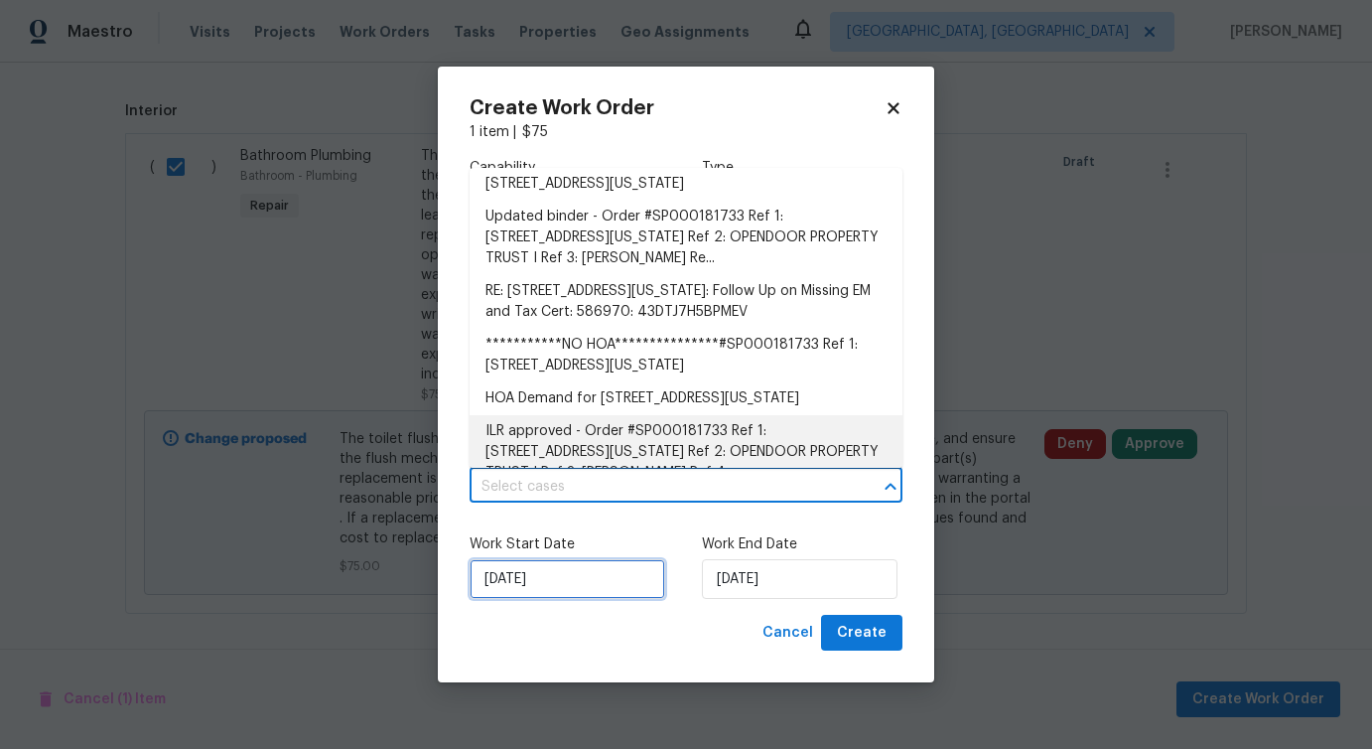
click at [570, 567] on input "10/13/2025" at bounding box center [568, 579] width 196 height 40
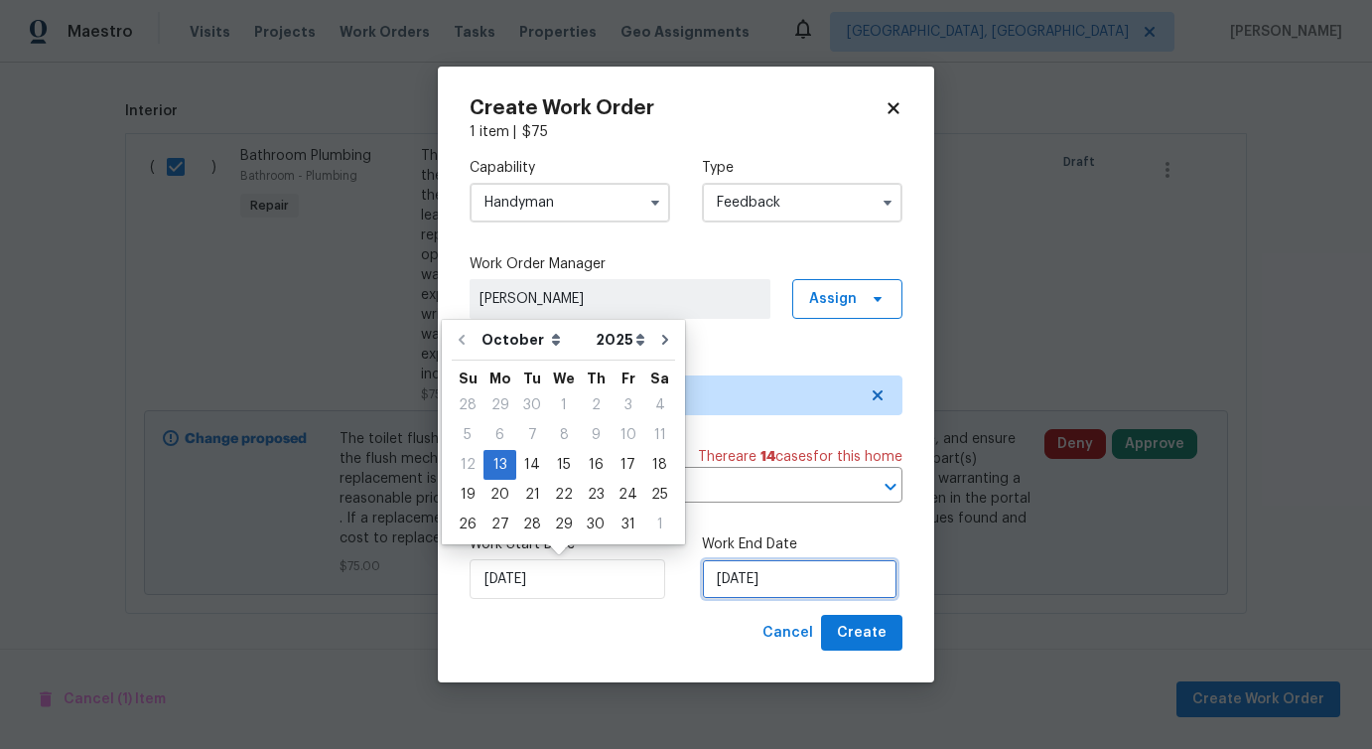
click at [795, 571] on input "10/13/2025" at bounding box center [800, 579] width 196 height 40
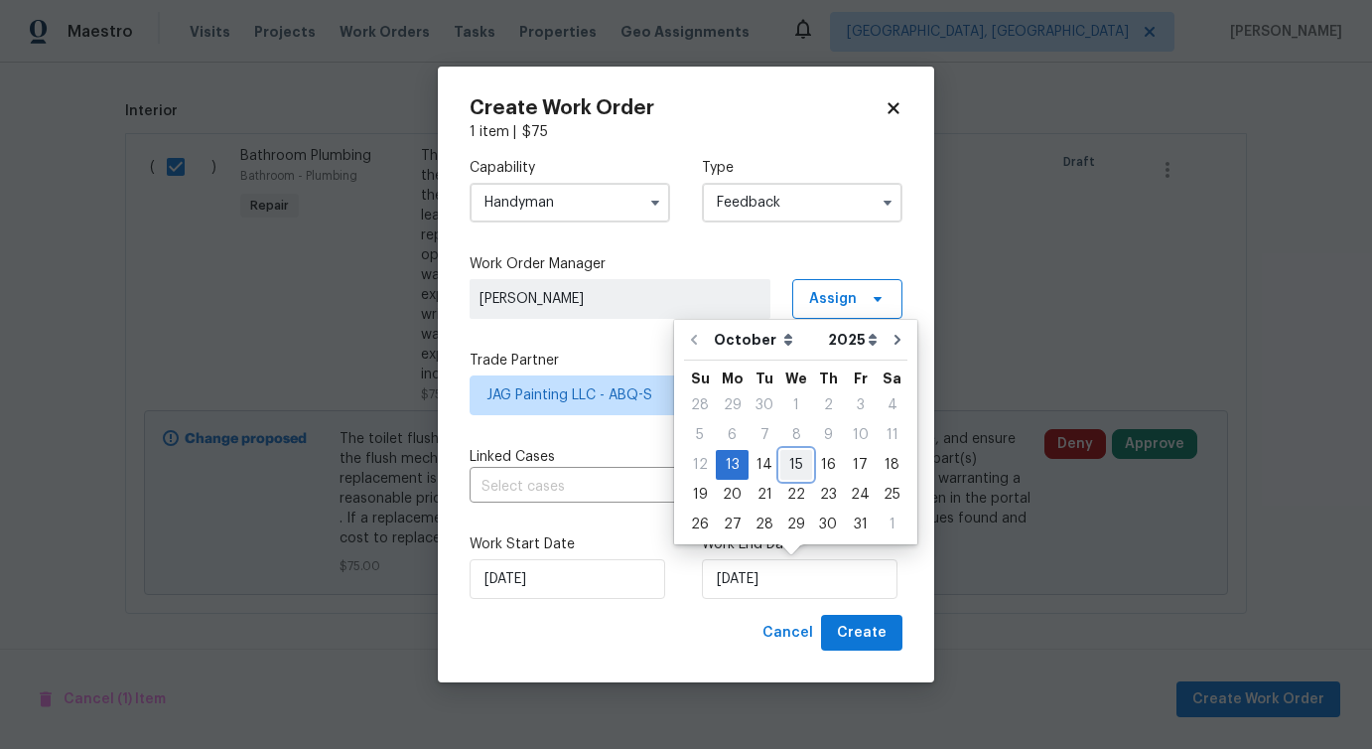
click at [791, 459] on div "15" at bounding box center [797, 465] width 32 height 28
type input "10/15/2025"
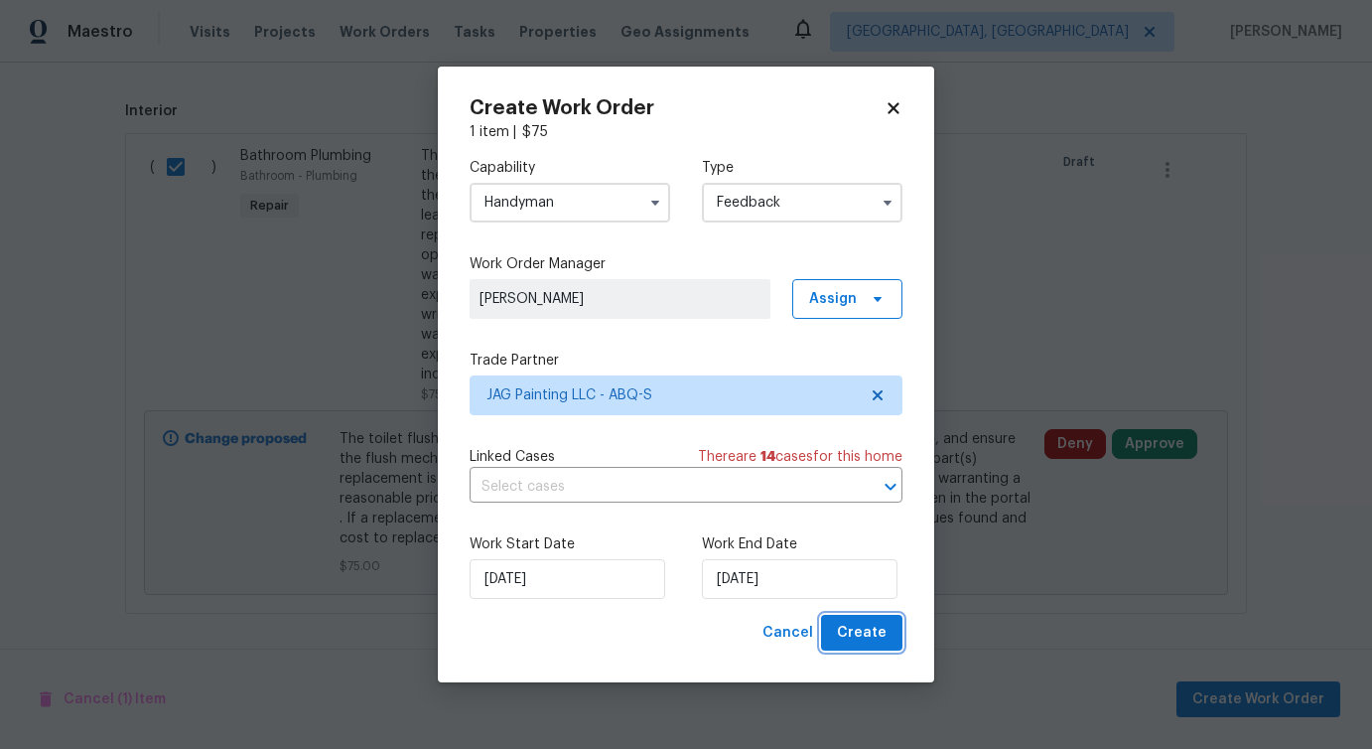
click at [846, 646] on button "Create" at bounding box center [861, 633] width 81 height 37
checkbox input "false"
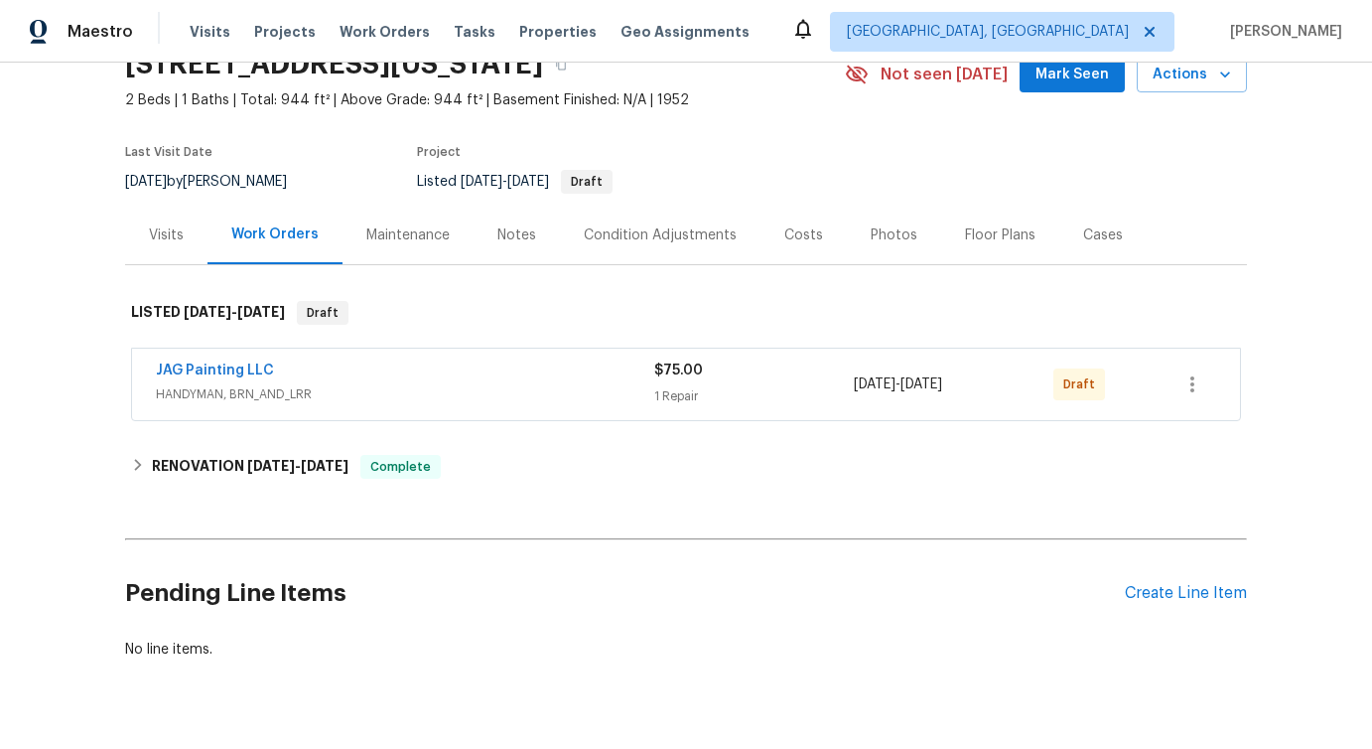
scroll to position [117, 0]
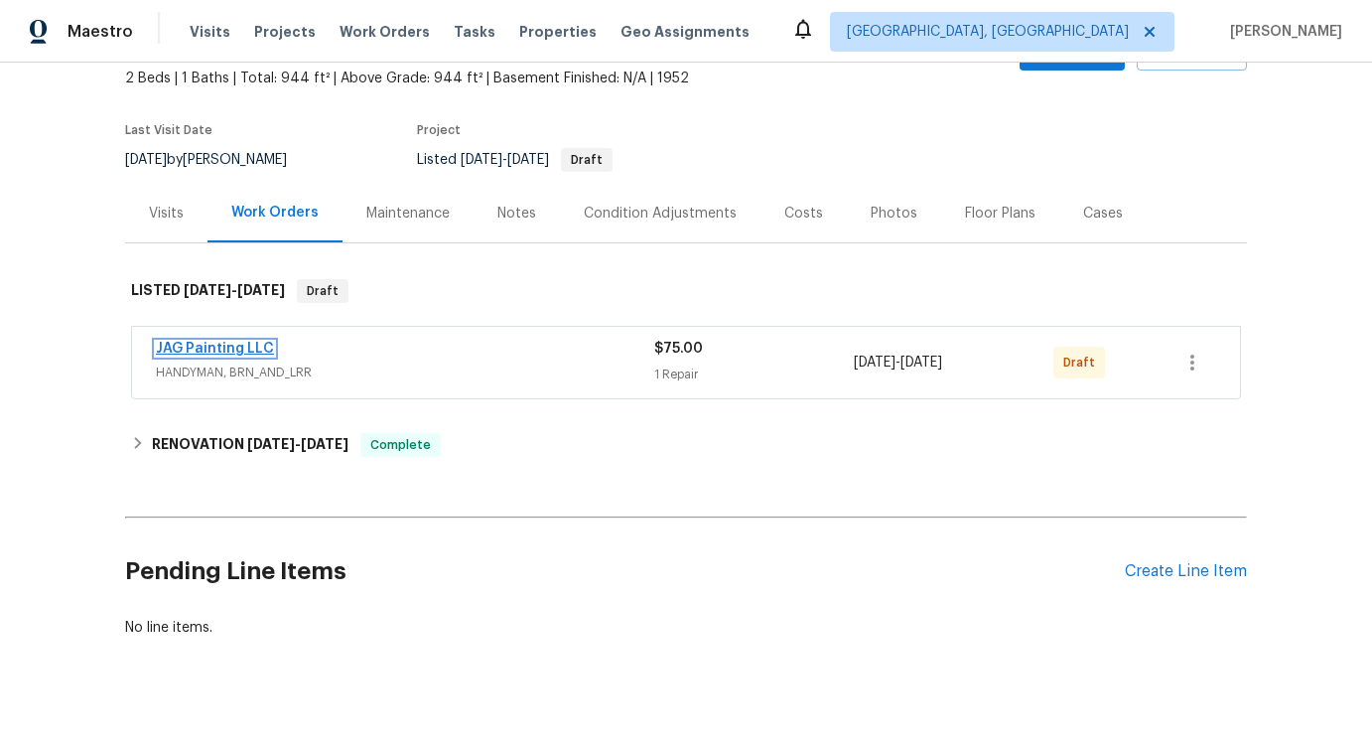
click at [207, 349] on link "JAG Painting LLC" at bounding box center [215, 349] width 118 height 14
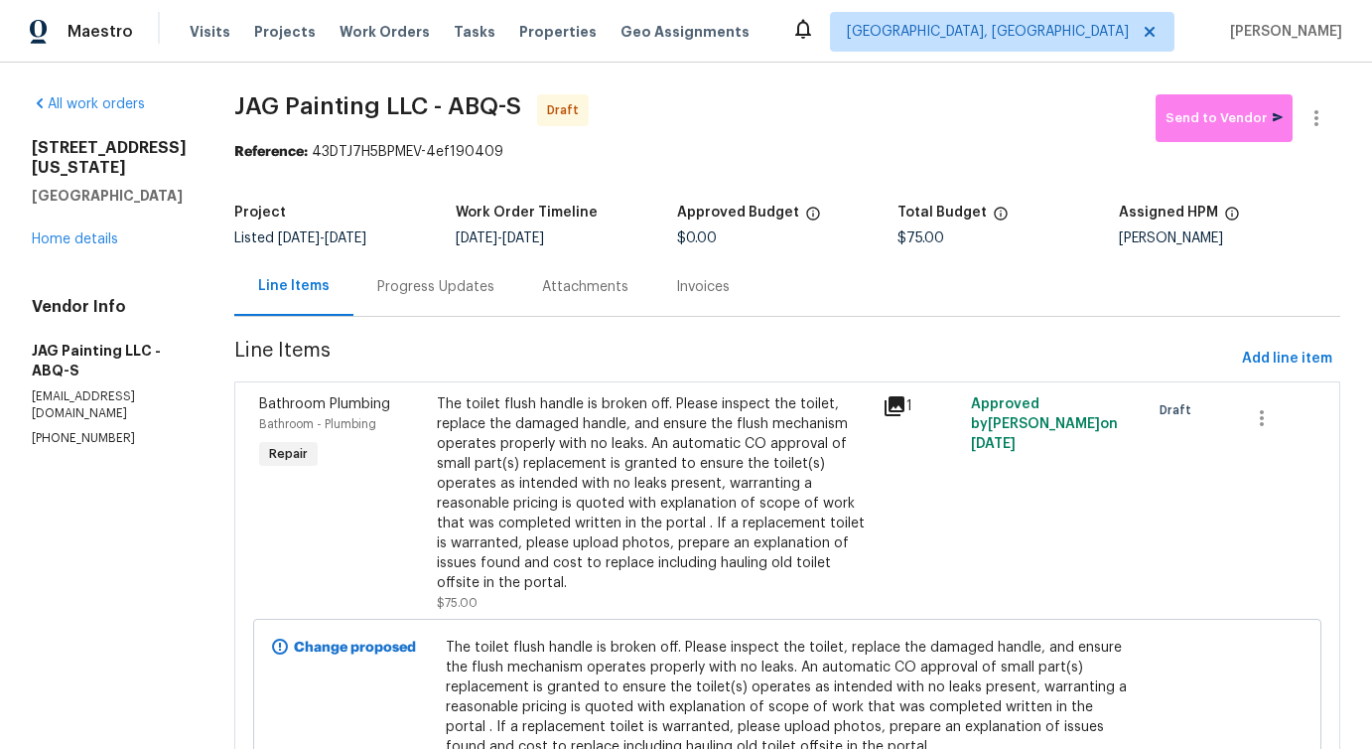
click at [433, 303] on div "Progress Updates" at bounding box center [436, 286] width 165 height 59
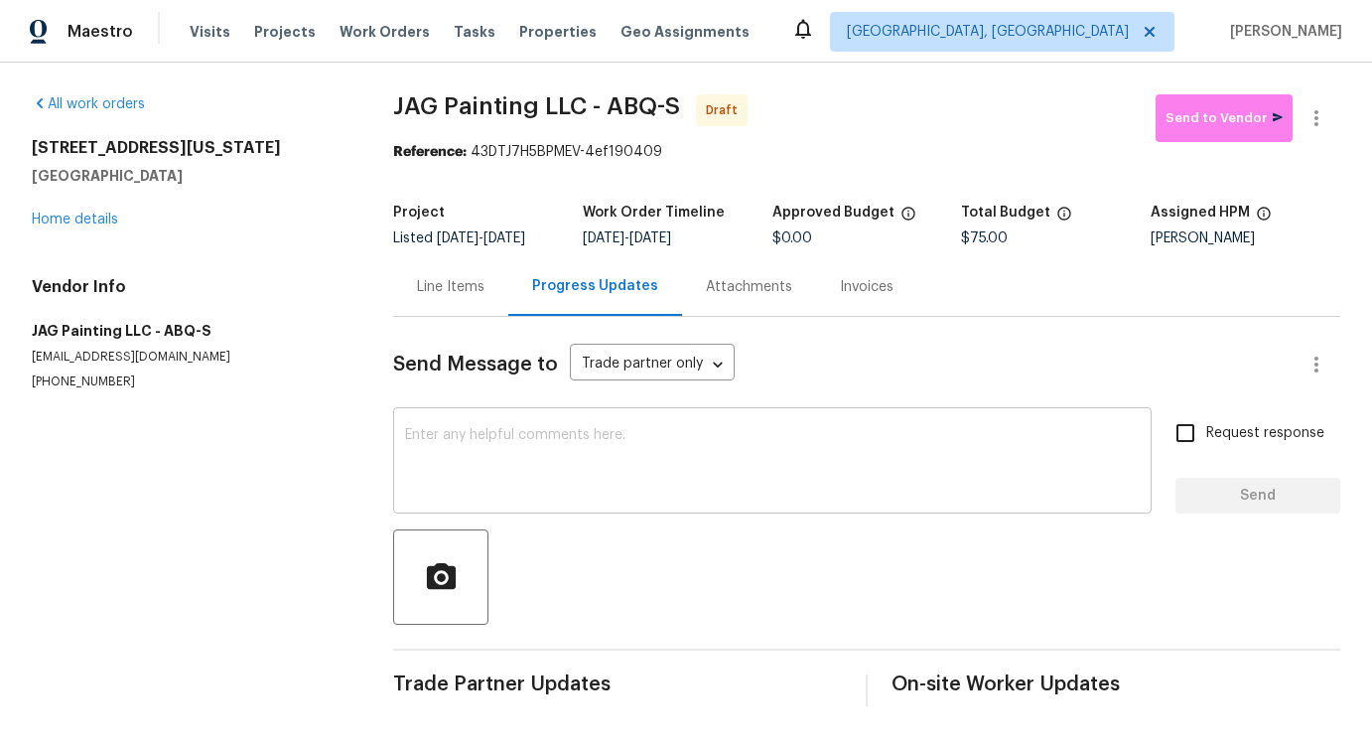
click at [639, 494] on textarea at bounding box center [772, 463] width 735 height 70
paste textarea "Hi this is Pavithra with Opendoor. I’m confirming you received the WO for the p…"
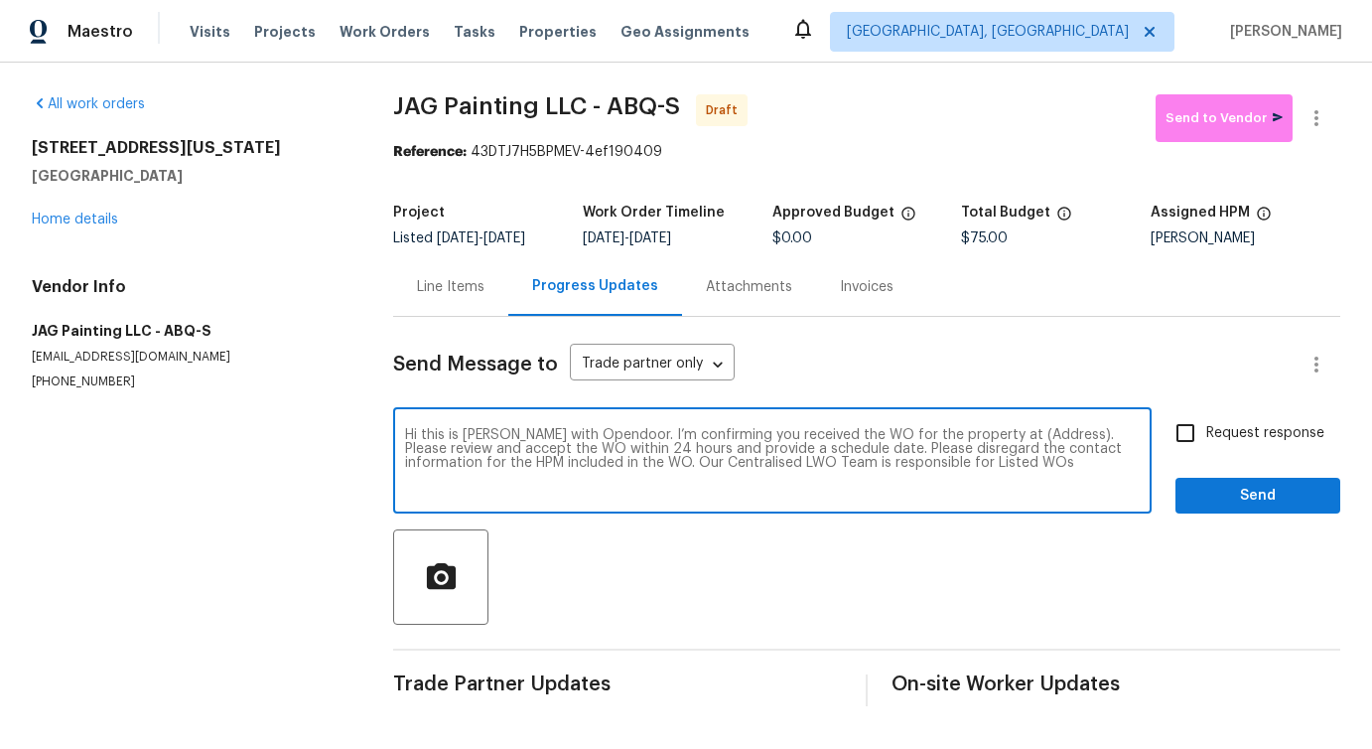
click at [1000, 449] on textarea "Hi this is Pavithra with Opendoor. I’m confirming you received the WO for the p…" at bounding box center [772, 463] width 735 height 70
paste textarea "513 Florida St SE, Albuquerque, NM 87108"
type textarea "Hi this is Pavithra with Opendoor. I’m confirming you received the WO for the p…"
click at [1193, 450] on input "Request response" at bounding box center [1186, 433] width 42 height 42
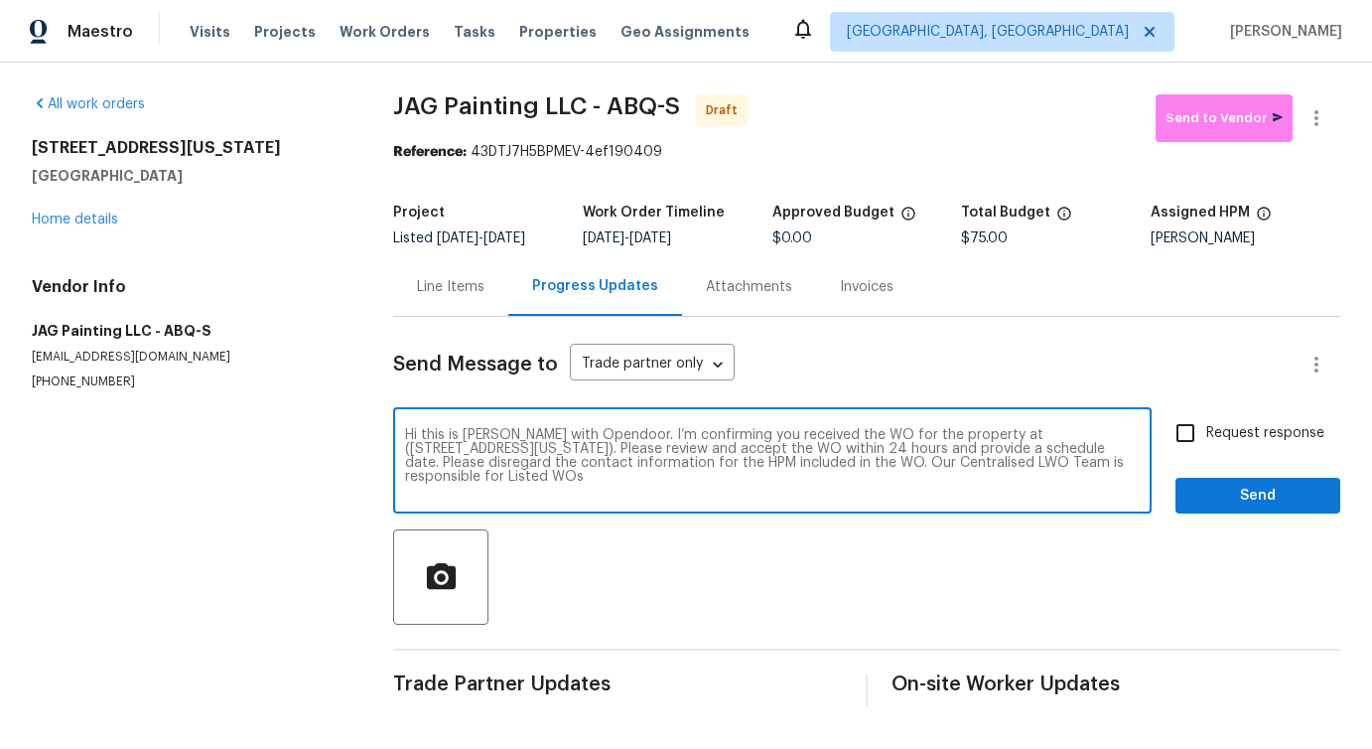
checkbox input "true"
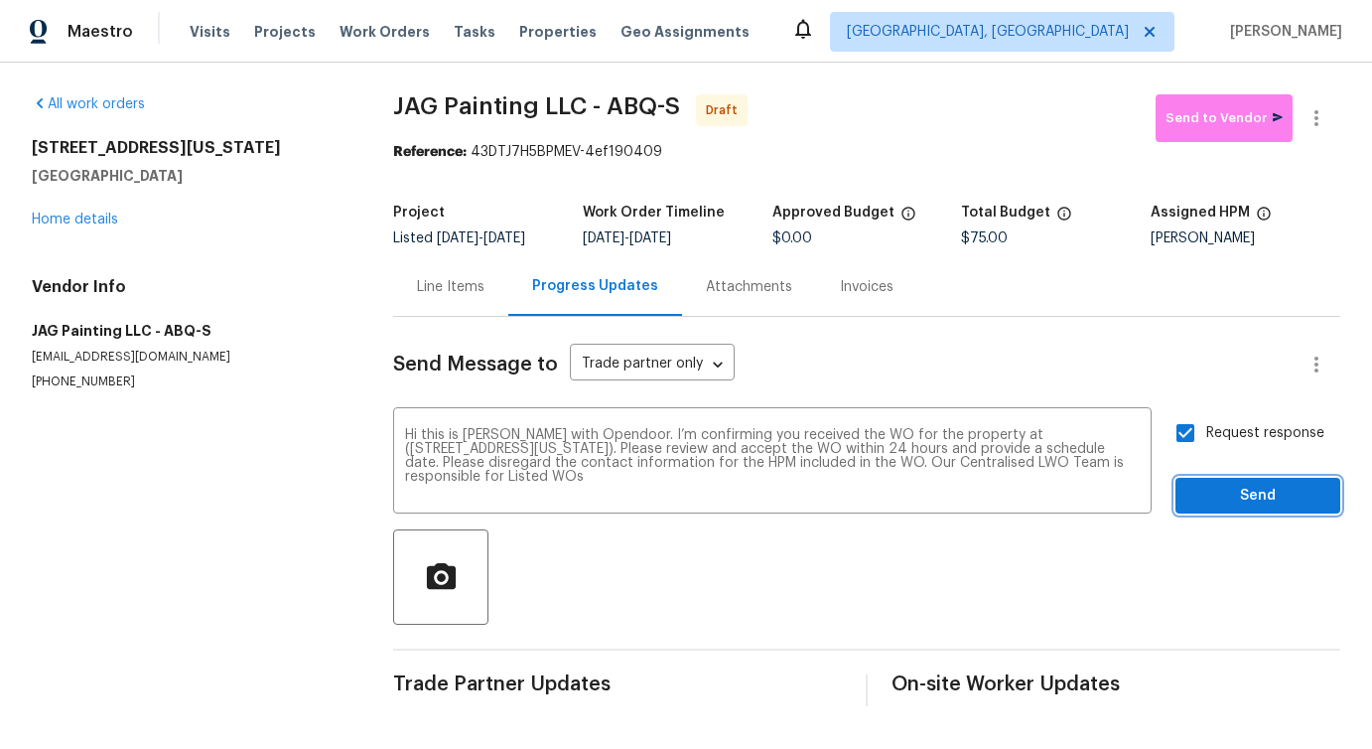
click at [1228, 508] on span "Send" at bounding box center [1258, 496] width 133 height 25
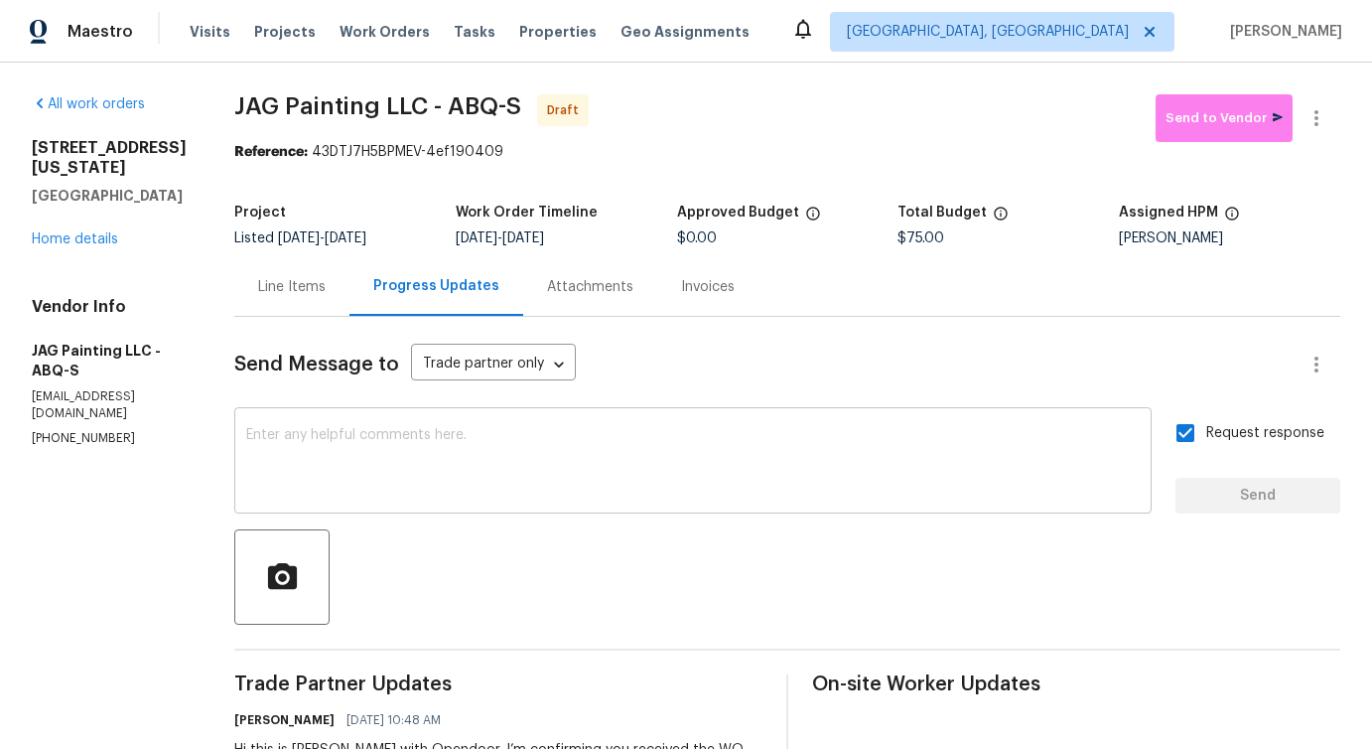
click at [577, 506] on div "x ​" at bounding box center [693, 462] width 918 height 101
paste textarea "Attention All Work Orders must include before-photos (both close-up and wide-an…"
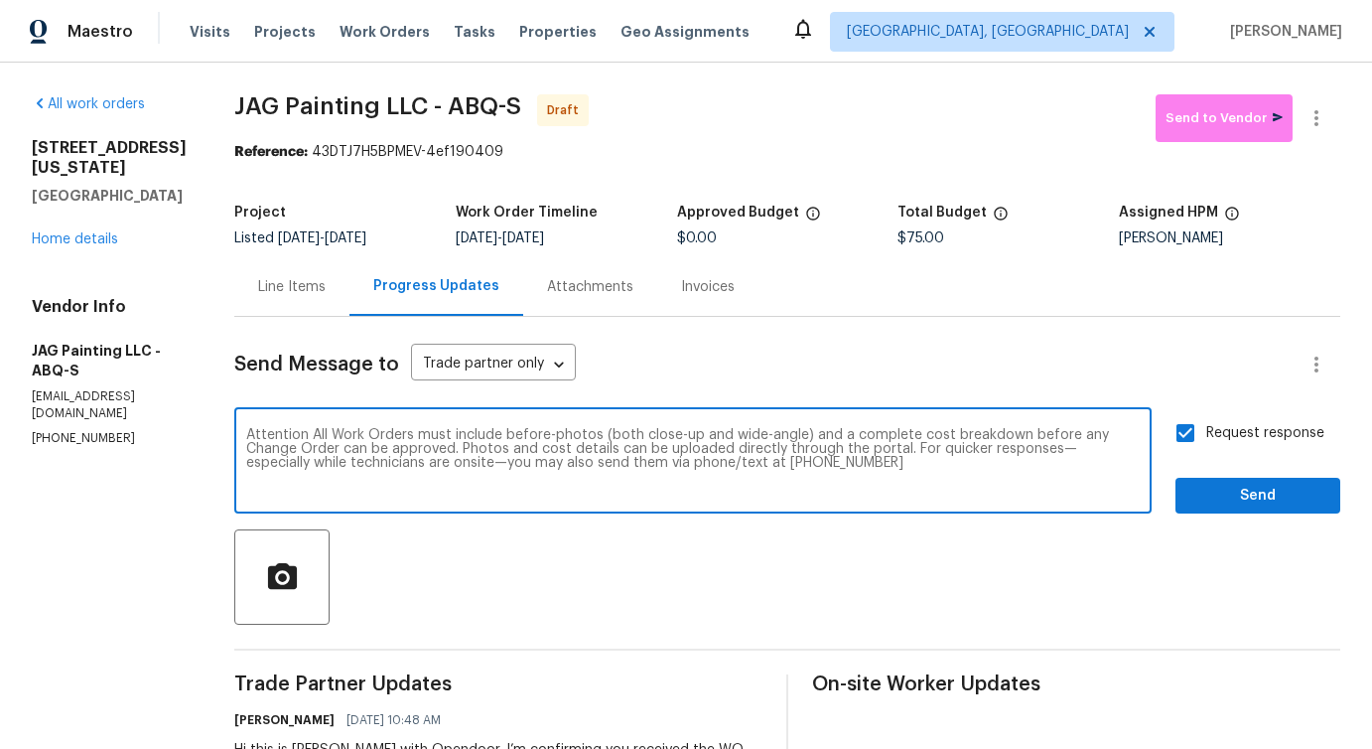
scroll to position [146, 0]
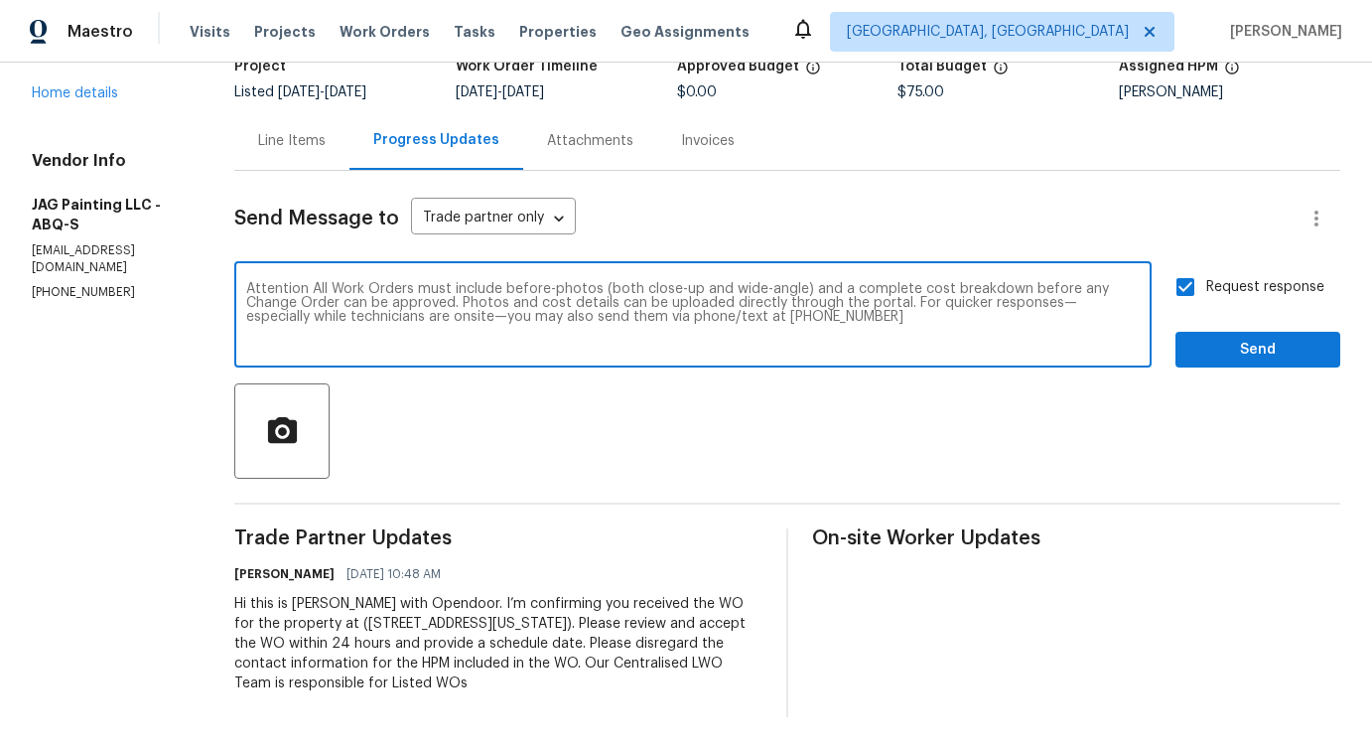
type textarea "Attention All Work Orders must include before-photos (both close-up and wide-an…"
click at [1256, 355] on span "Send" at bounding box center [1258, 350] width 133 height 25
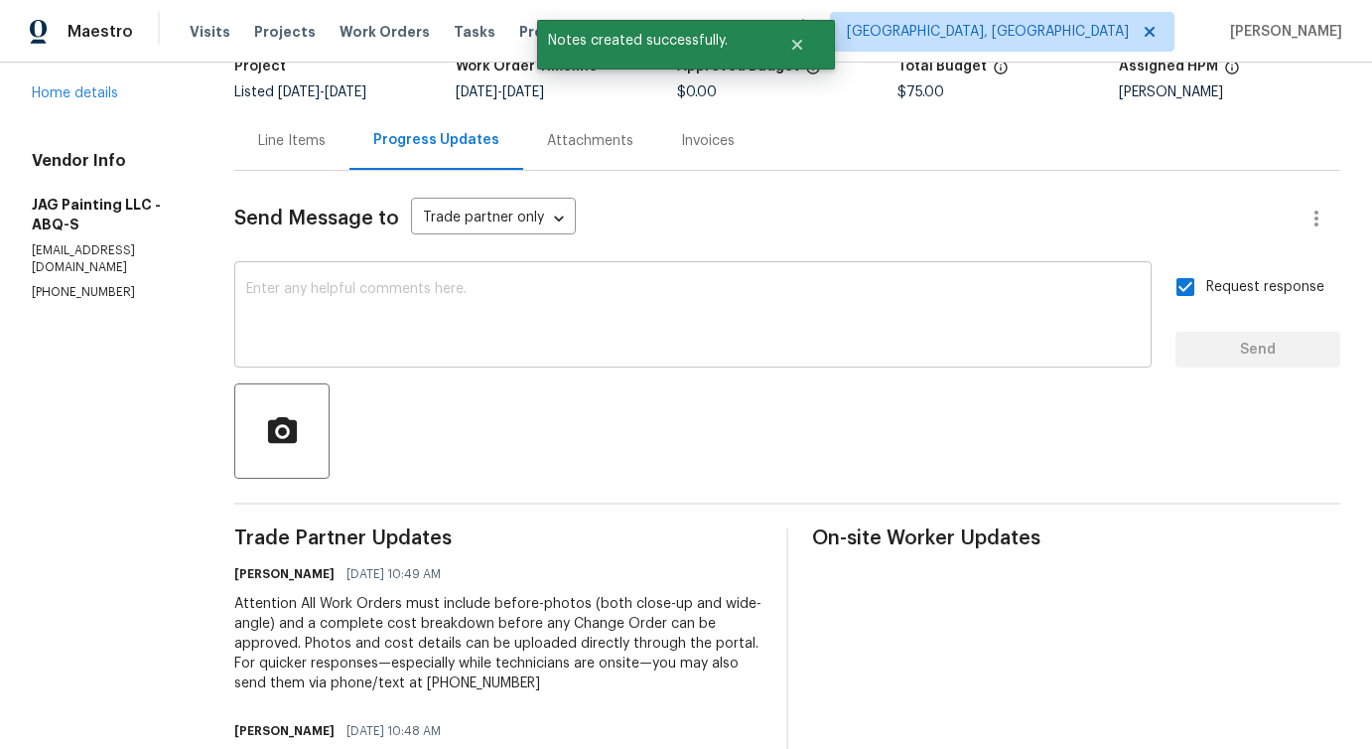
click at [789, 303] on textarea at bounding box center [693, 317] width 894 height 70
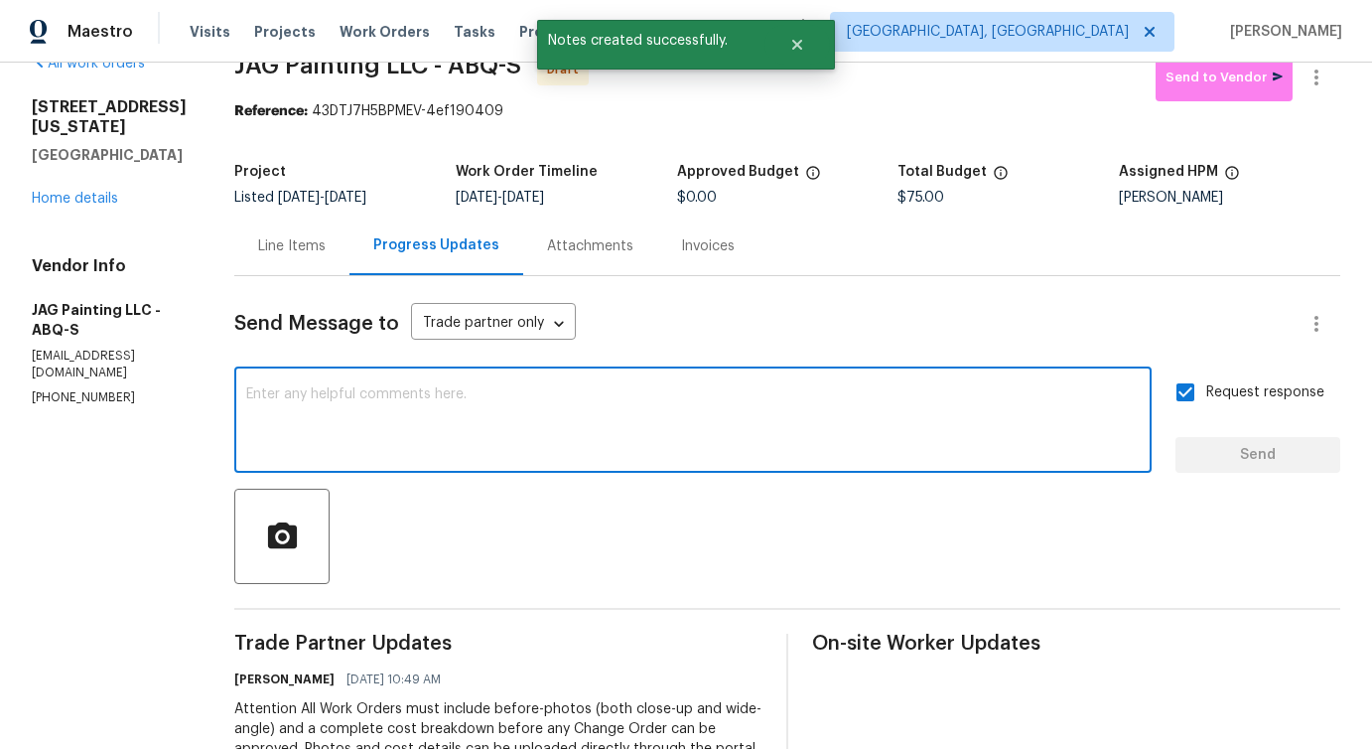
scroll to position [0, 0]
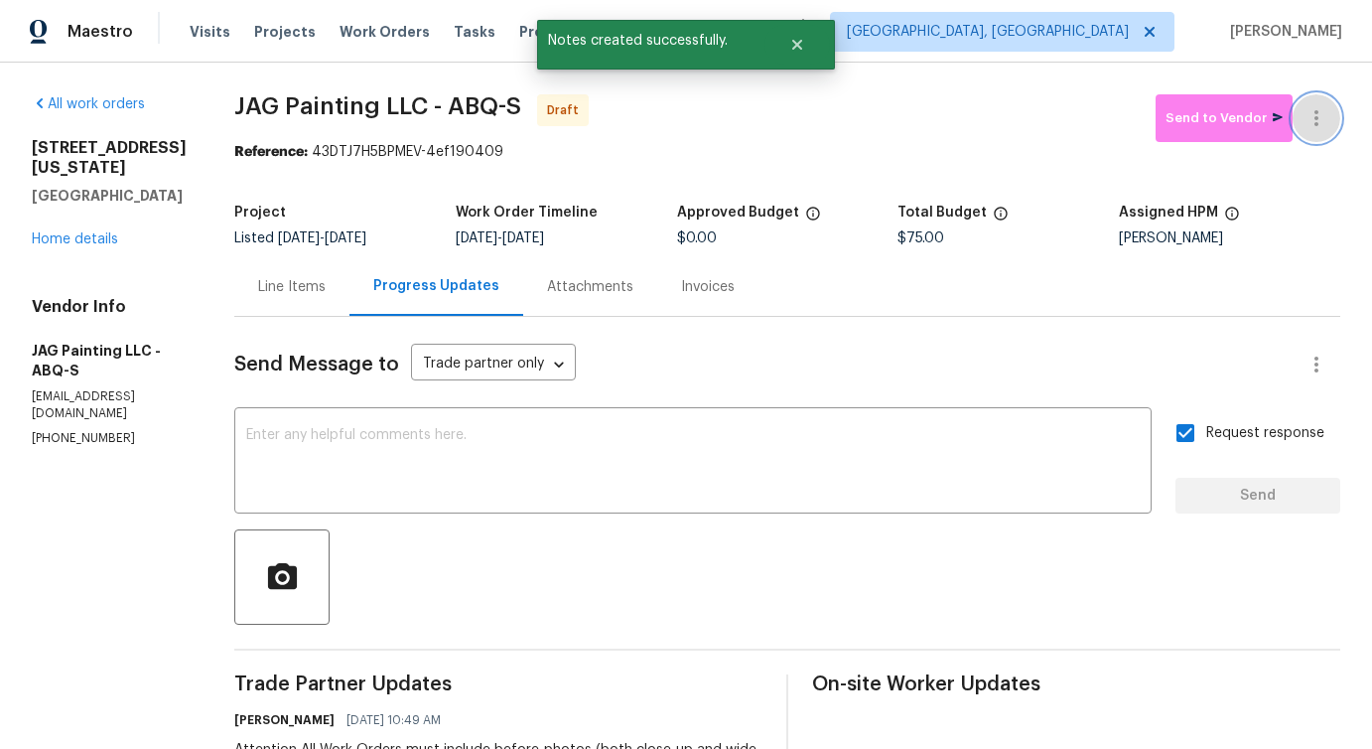
click at [1311, 116] on icon "button" at bounding box center [1317, 118] width 24 height 24
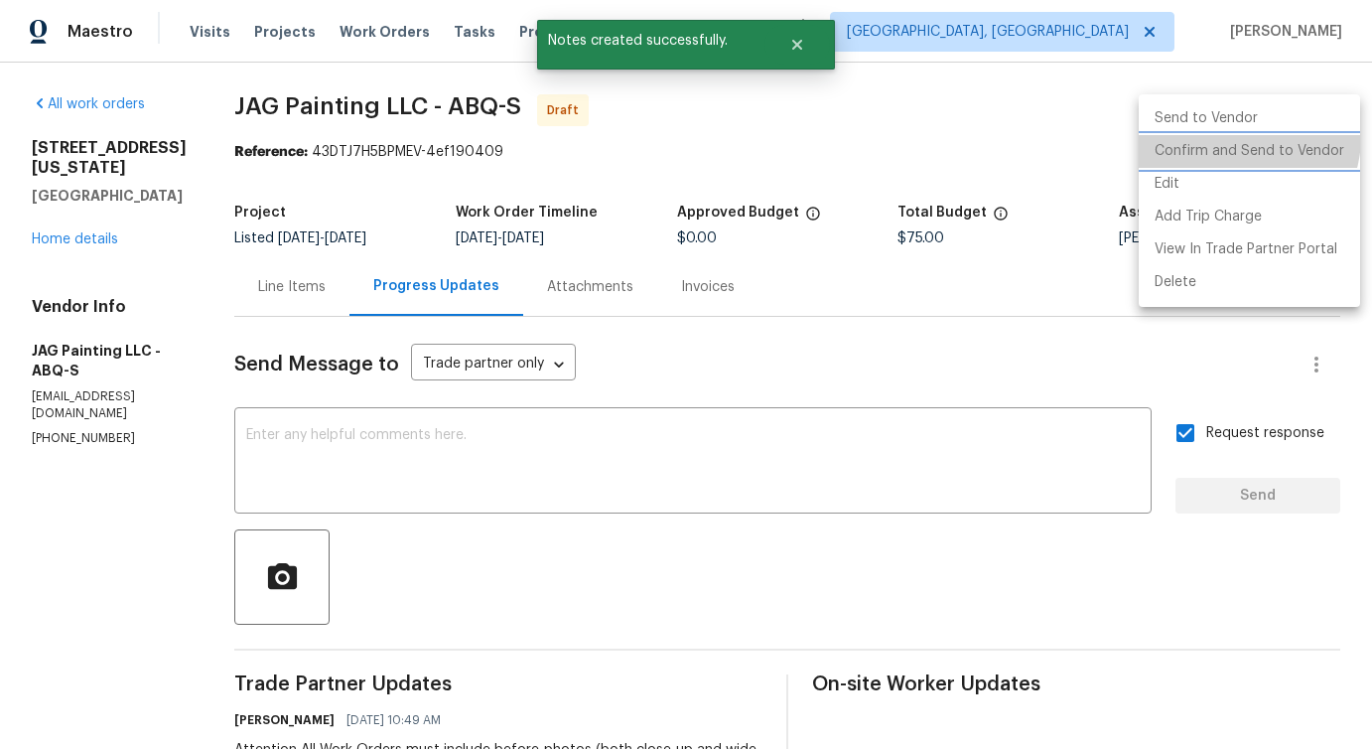
click at [1230, 136] on li "Confirm and Send to Vendor" at bounding box center [1249, 151] width 221 height 33
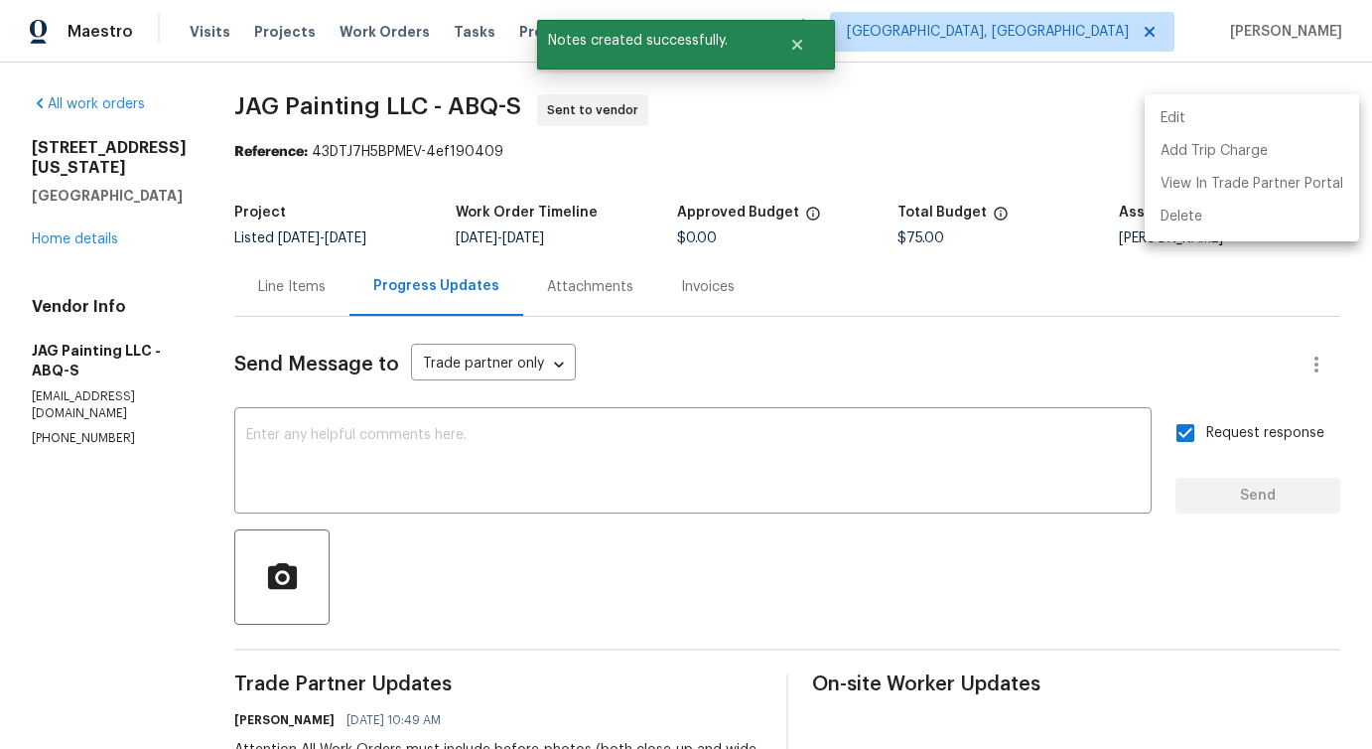
click at [749, 468] on div at bounding box center [686, 374] width 1372 height 749
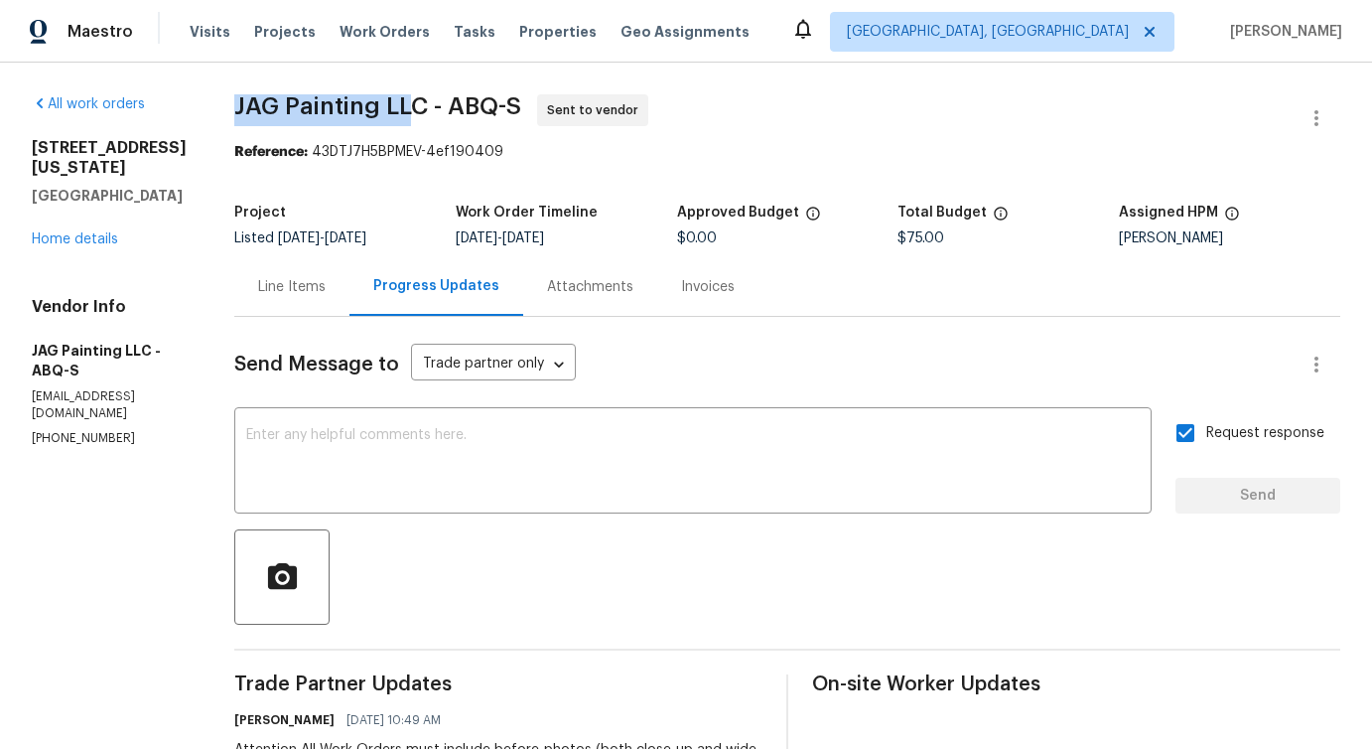
drag, startPoint x: 233, startPoint y: 100, endPoint x: 416, endPoint y: 102, distance: 182.7
click at [416, 102] on span "JAG Painting LLC - ABQ-S" at bounding box center [377, 106] width 287 height 24
click at [347, 95] on span "JAG Painting LLC - ABQ-S" at bounding box center [377, 106] width 287 height 24
drag, startPoint x: 226, startPoint y: 100, endPoint x: 421, endPoint y: 98, distance: 194.6
click at [421, 98] on div "All work orders 513 Florida St SE Albuquerque, NM 87108 Home details Vendor Inf…" at bounding box center [686, 557] width 1372 height 989
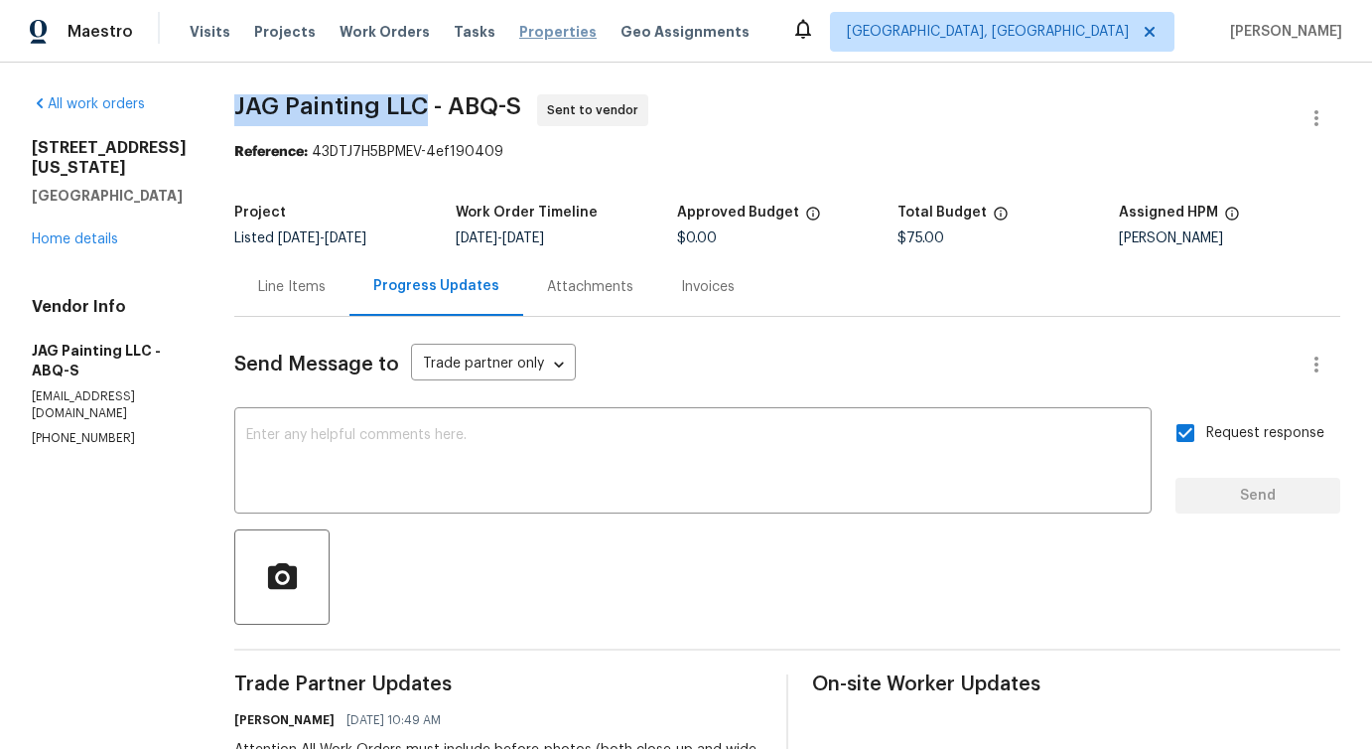
copy span "JAG Painting LLC"
click at [63, 238] on link "Home details" at bounding box center [75, 239] width 86 height 14
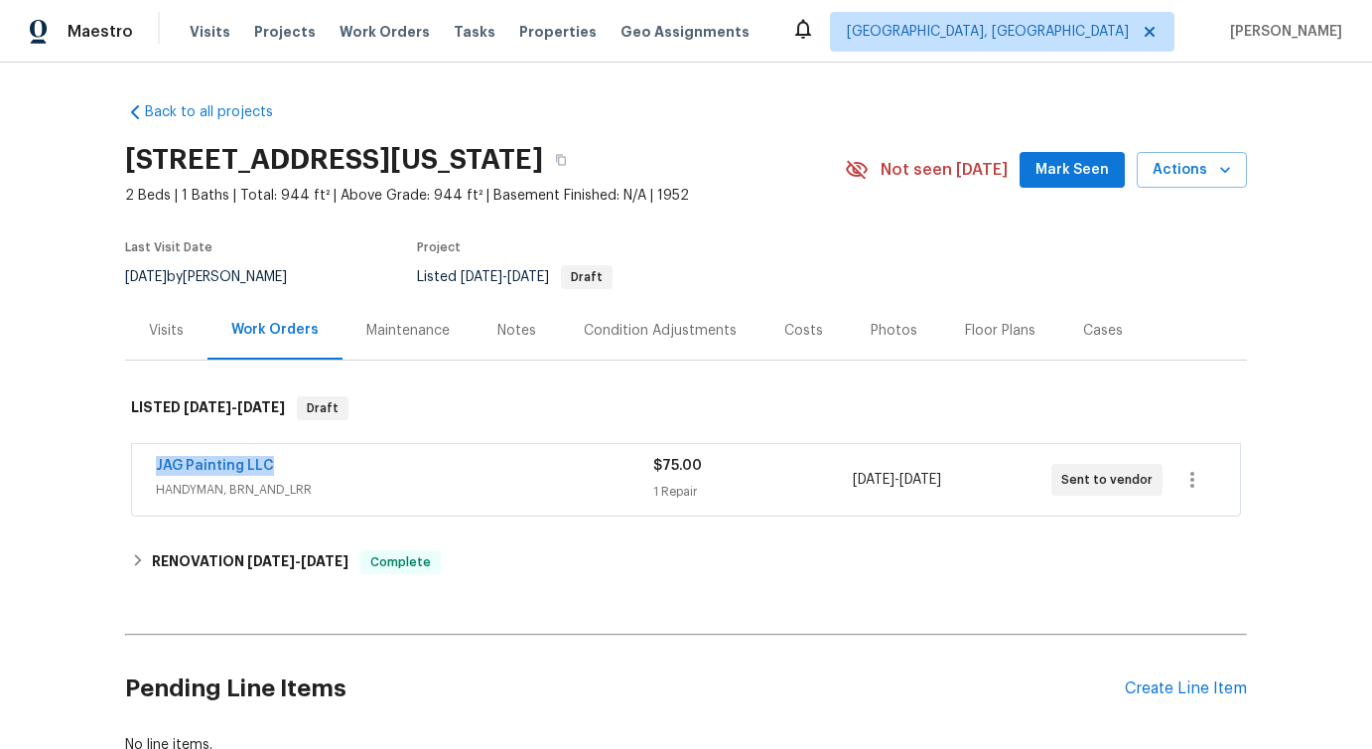
drag, startPoint x: 142, startPoint y: 459, endPoint x: 398, endPoint y: 456, distance: 256.2
click at [398, 456] on div "JAG Painting LLC HANDYMAN, BRN_AND_LRR $75.00 1 Repair 10/13/2025 - 10/15/2025 …" at bounding box center [686, 479] width 1108 height 71
copy link "JAG Painting LLC"
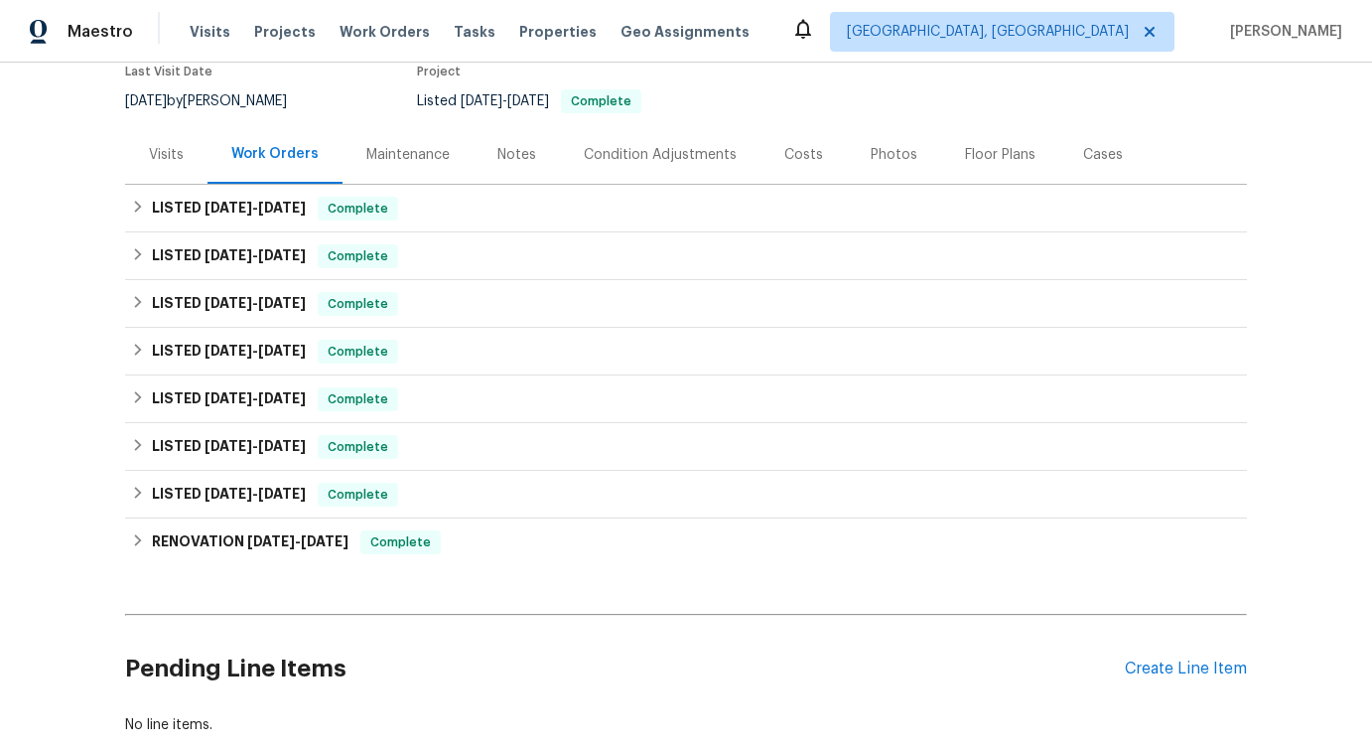
scroll to position [150, 0]
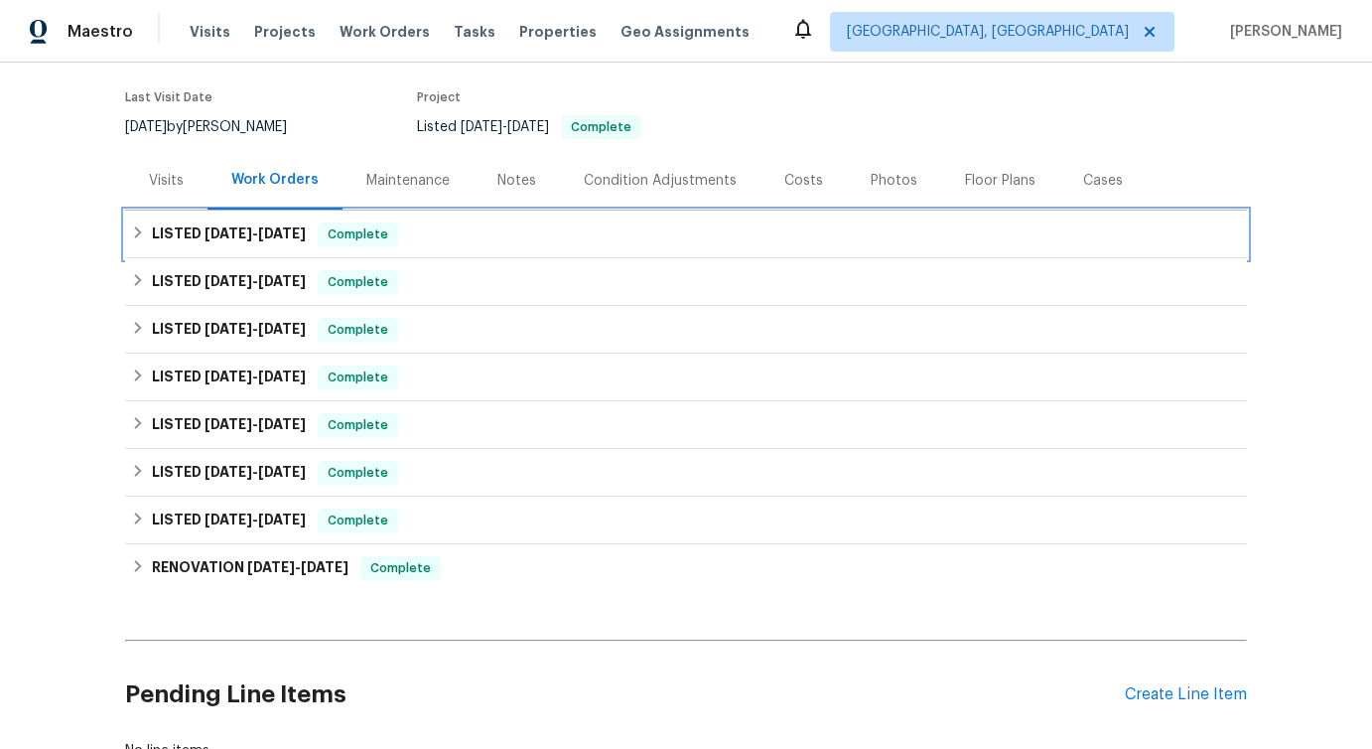
click at [286, 243] on h6 "LISTED 8/22/25 - 9/16/25" at bounding box center [229, 234] width 154 height 24
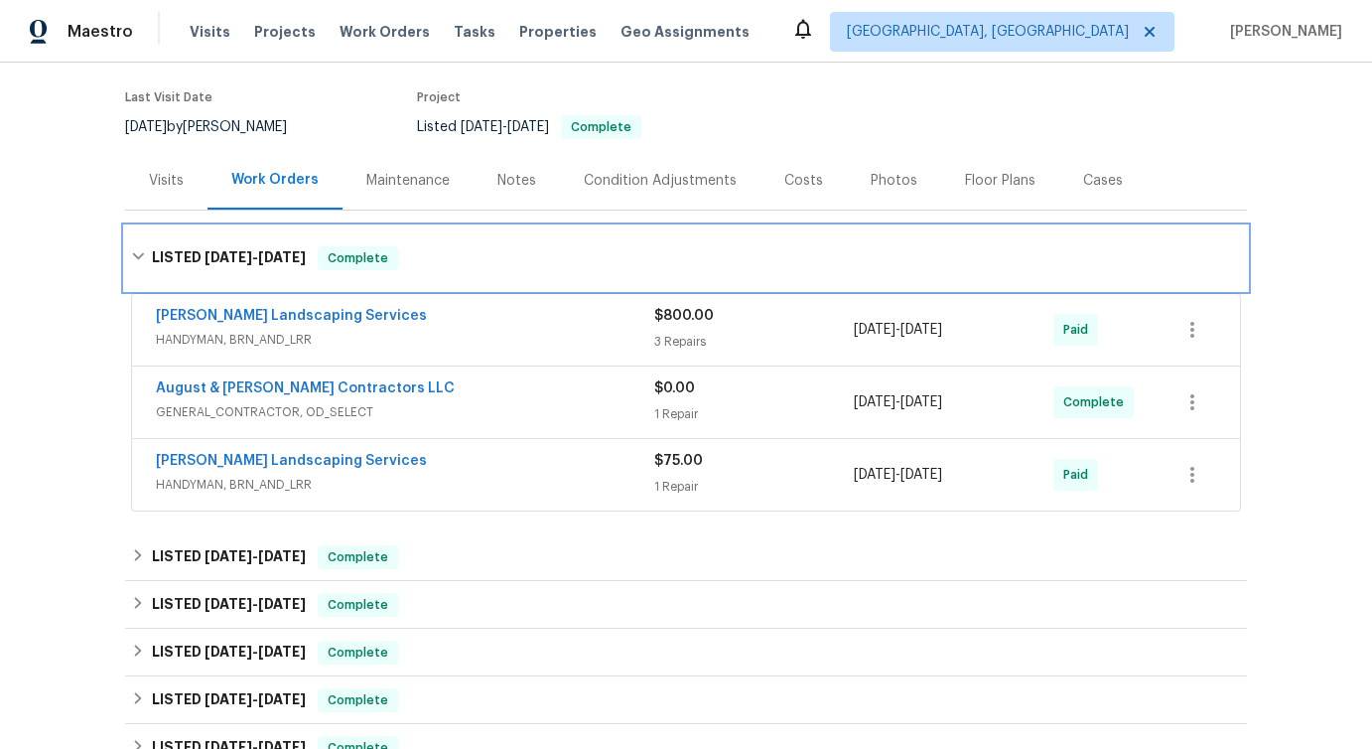
click at [286, 243] on div "LISTED 8/22/25 - 9/16/25 Complete" at bounding box center [686, 258] width 1122 height 64
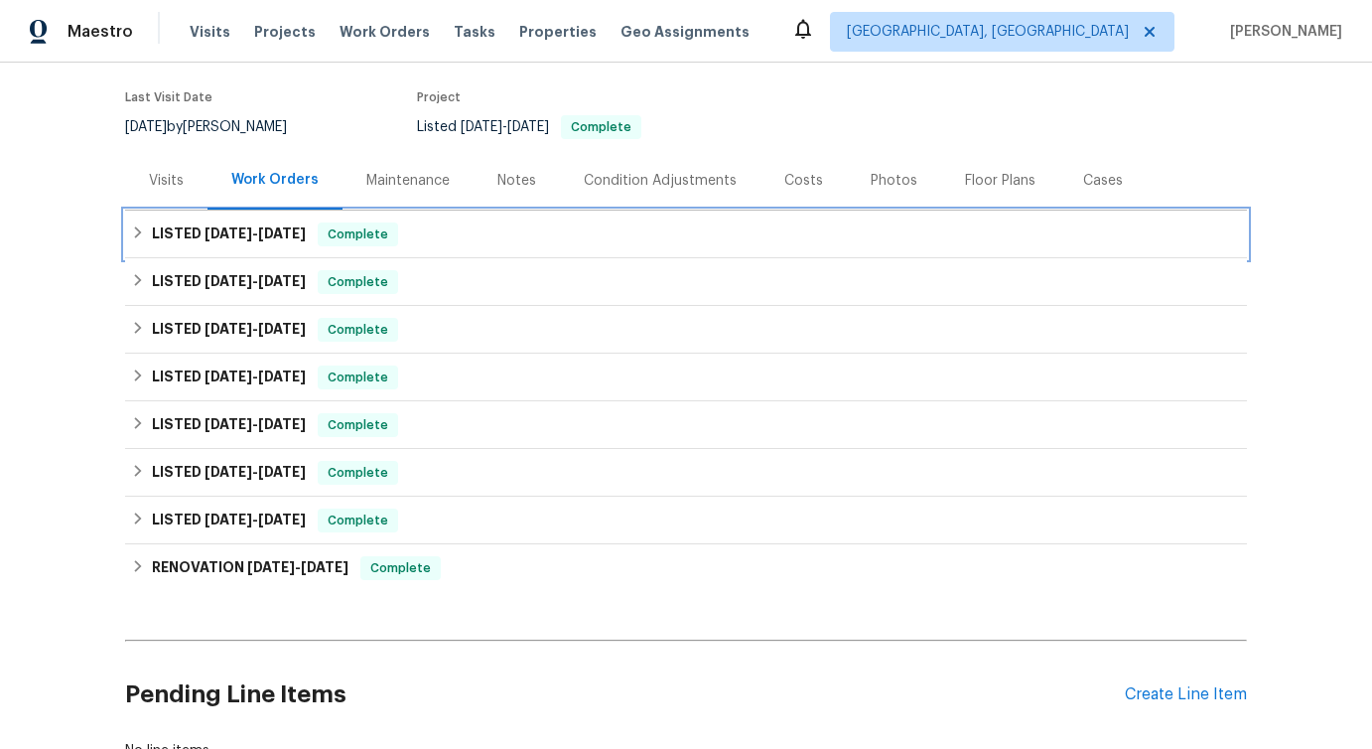
click at [279, 242] on h6 "LISTED 8/22/25 - 9/16/25" at bounding box center [229, 234] width 154 height 24
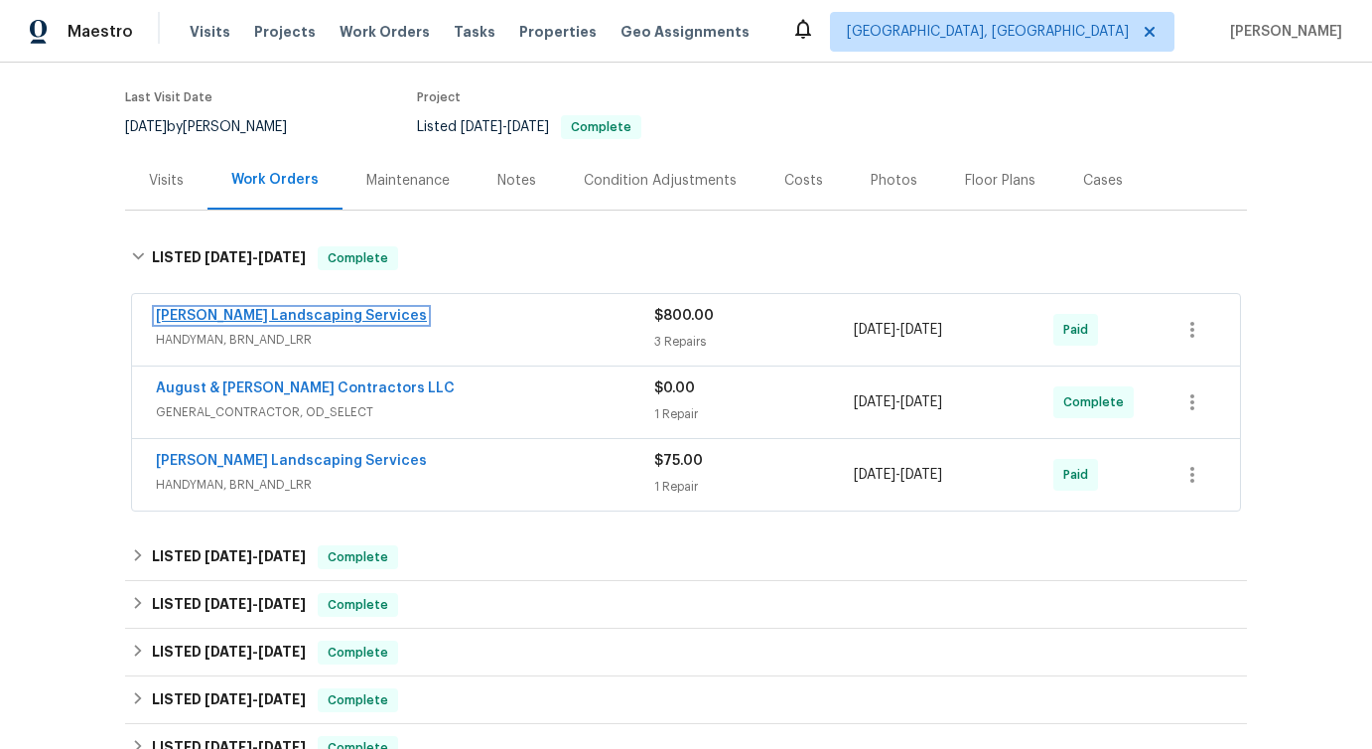
click at [268, 314] on link "Rodriguez Landscaping Services" at bounding box center [291, 316] width 271 height 14
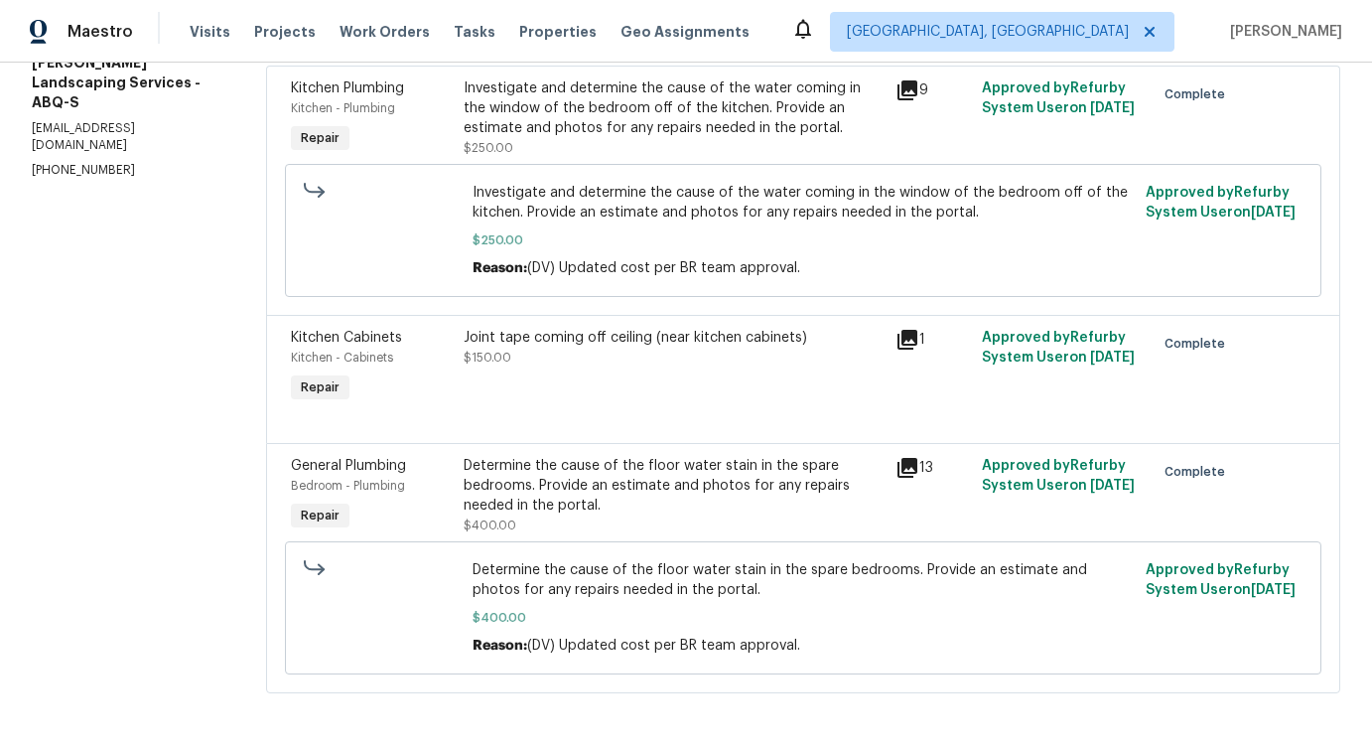
scroll to position [107, 0]
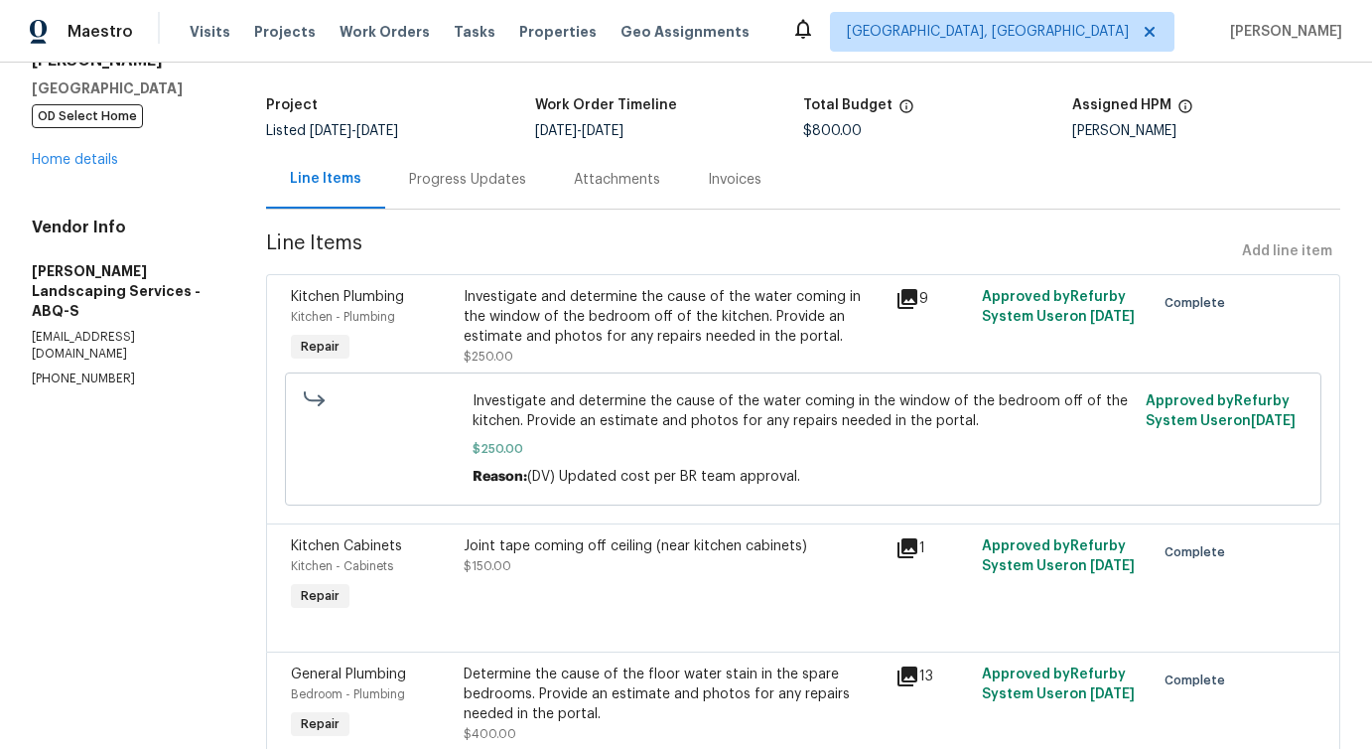
click at [495, 189] on div "Progress Updates" at bounding box center [467, 179] width 165 height 59
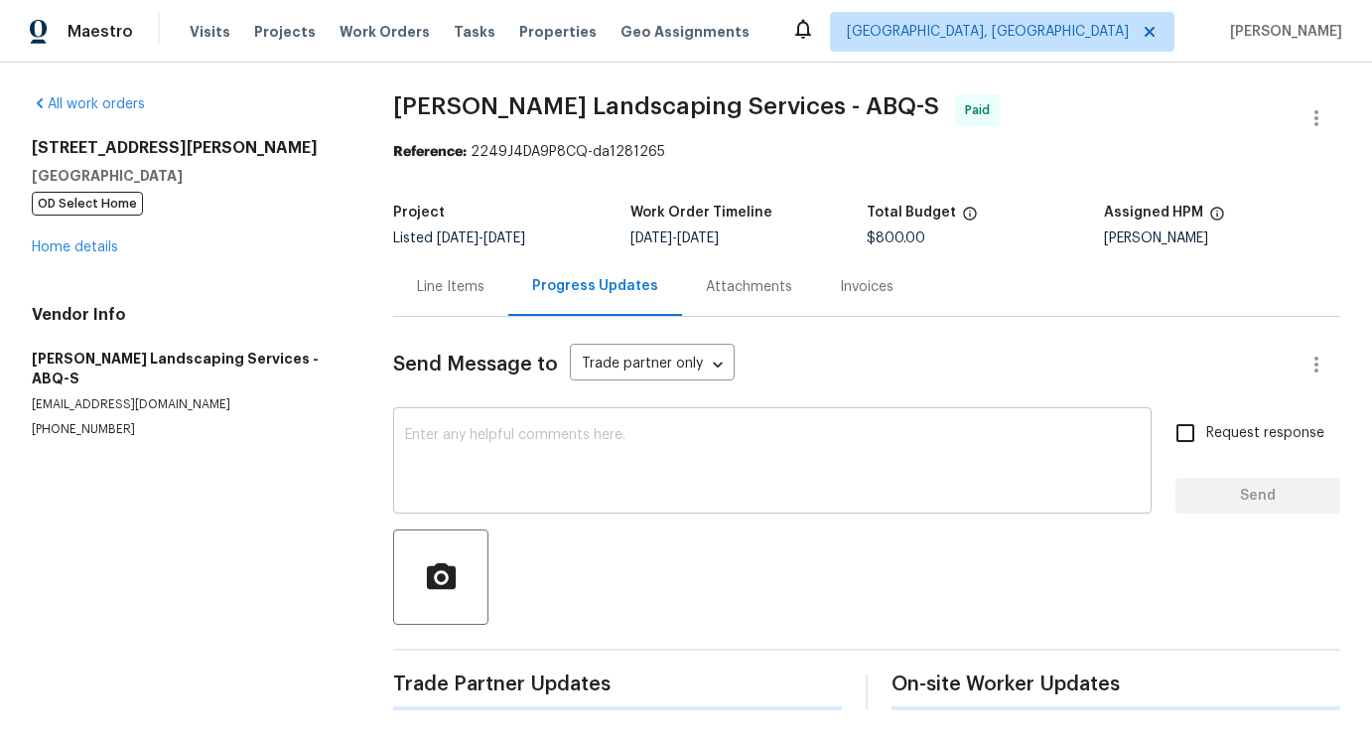
click at [539, 416] on div "x ​" at bounding box center [772, 462] width 759 height 101
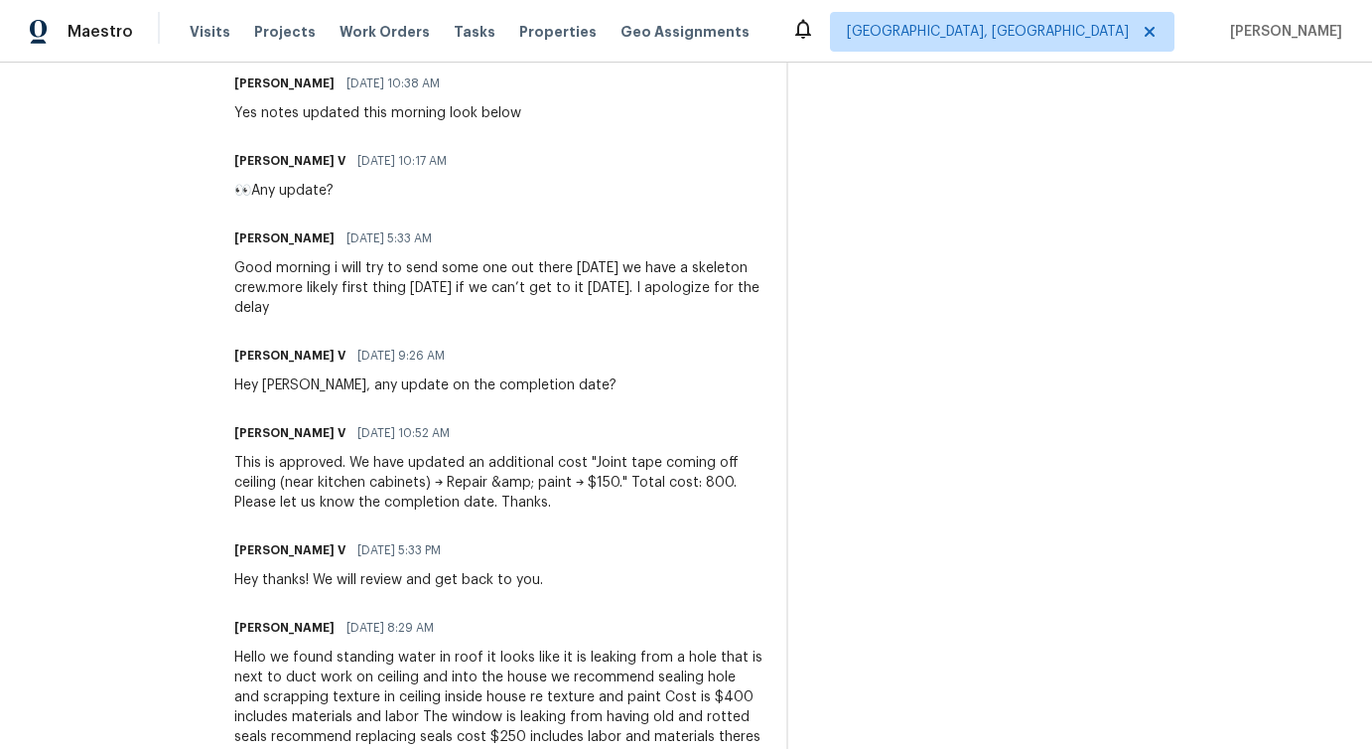
scroll to position [1705, 0]
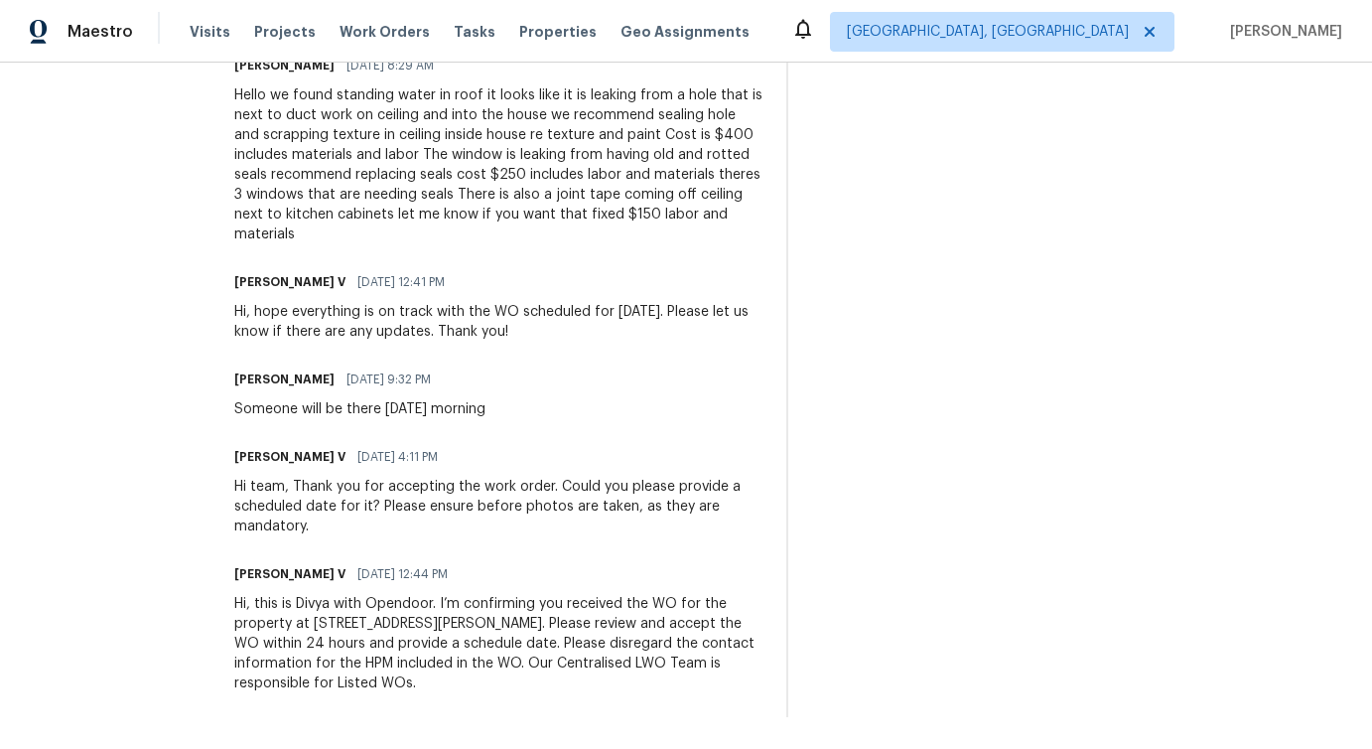
drag, startPoint x: 397, startPoint y: 574, endPoint x: 535, endPoint y: 574, distance: 138.0
click at [535, 574] on div "Divya Dharshini V 08/29/2025 12:44 PM" at bounding box center [498, 574] width 528 height 28
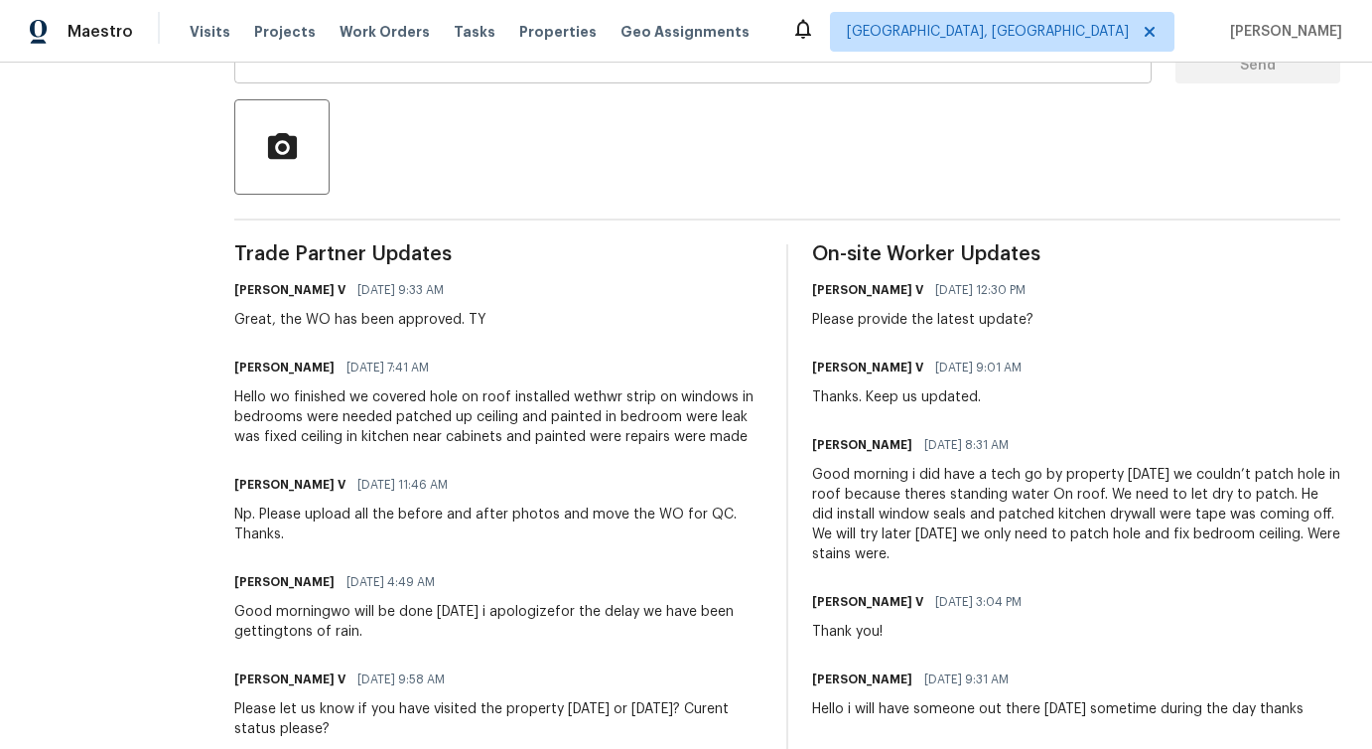
scroll to position [395, 0]
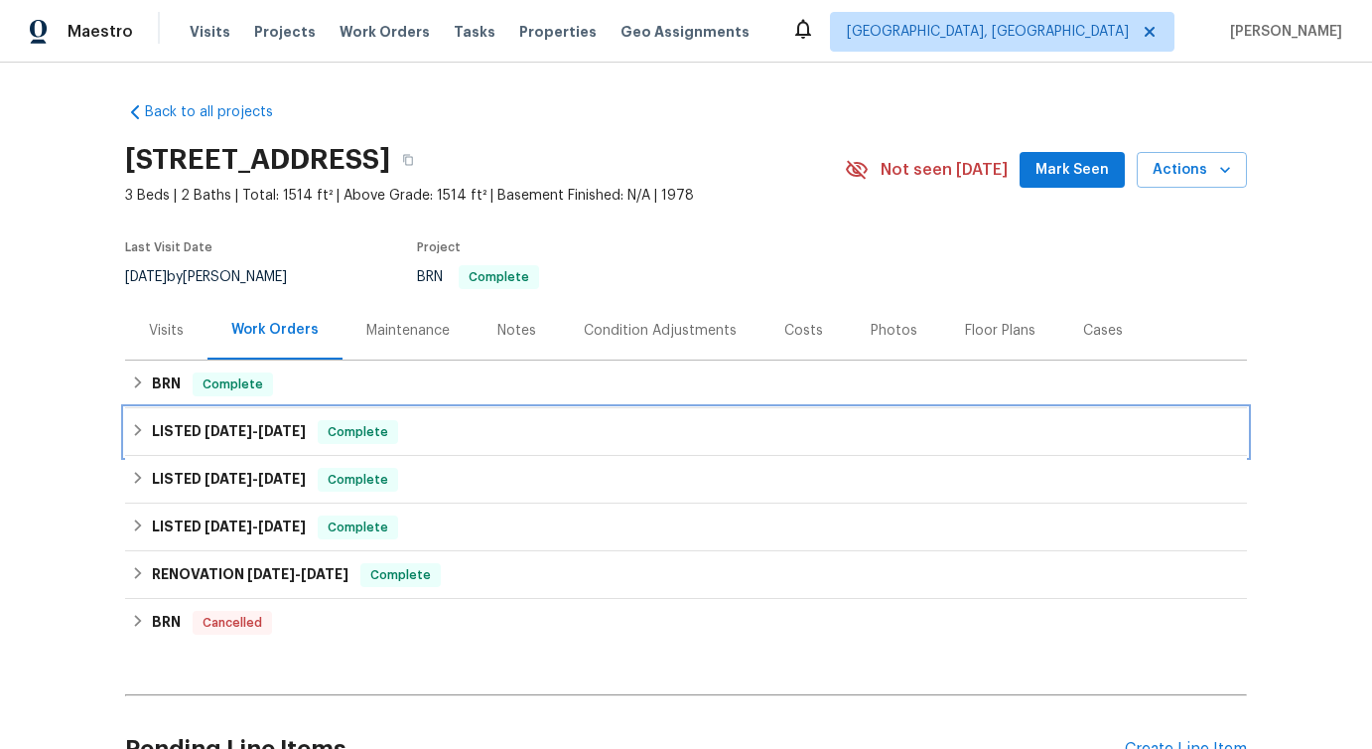
click at [287, 438] on h6 "LISTED [DATE] - [DATE]" at bounding box center [229, 432] width 154 height 24
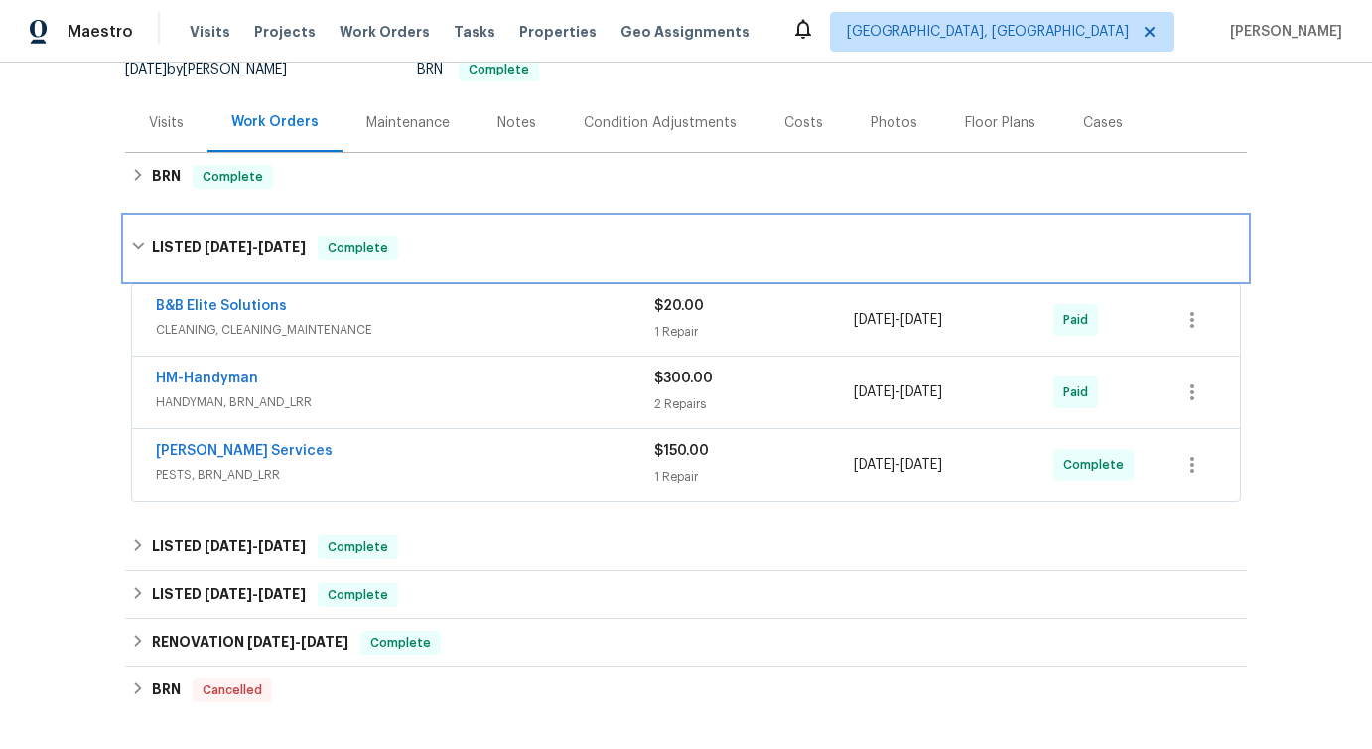
scroll to position [210, 0]
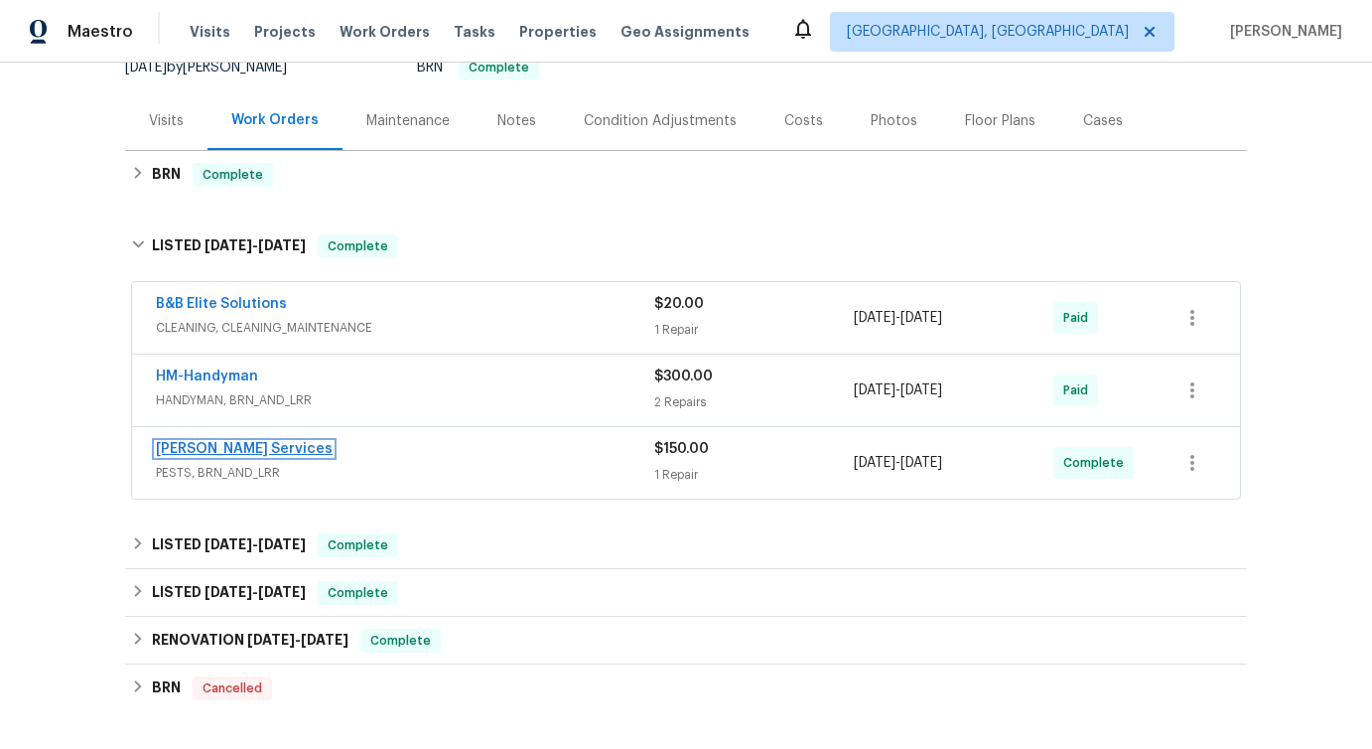
click at [213, 453] on link "[PERSON_NAME] Services" at bounding box center [244, 449] width 177 height 14
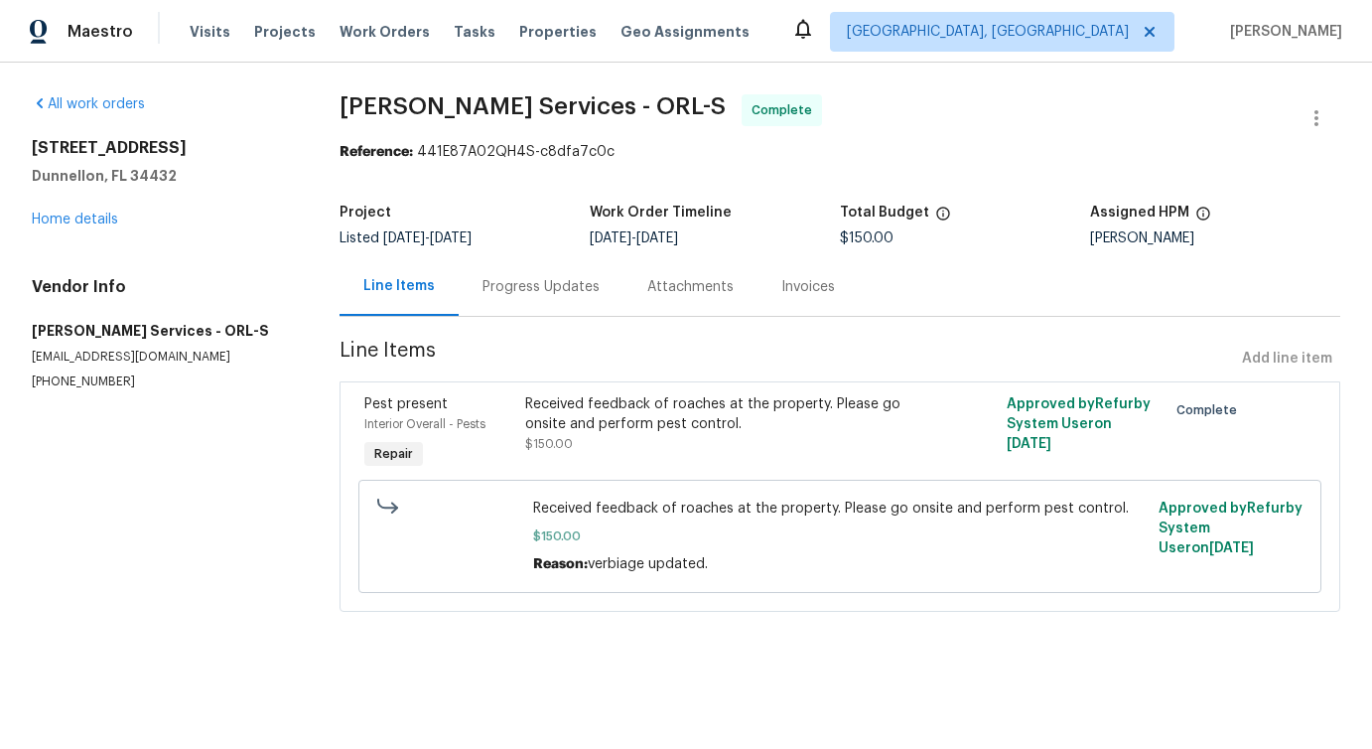
click at [510, 290] on div "Progress Updates" at bounding box center [541, 287] width 117 height 20
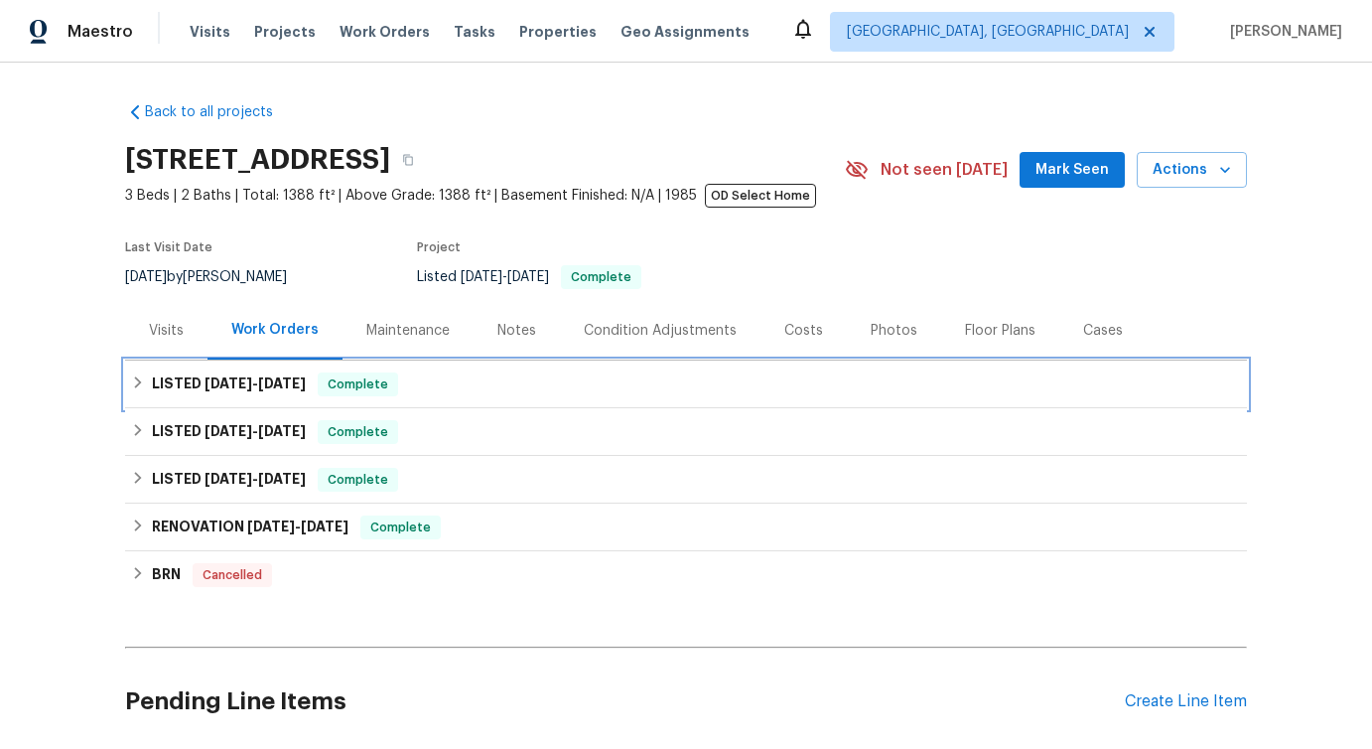
click at [284, 379] on span "[DATE]" at bounding box center [282, 383] width 48 height 14
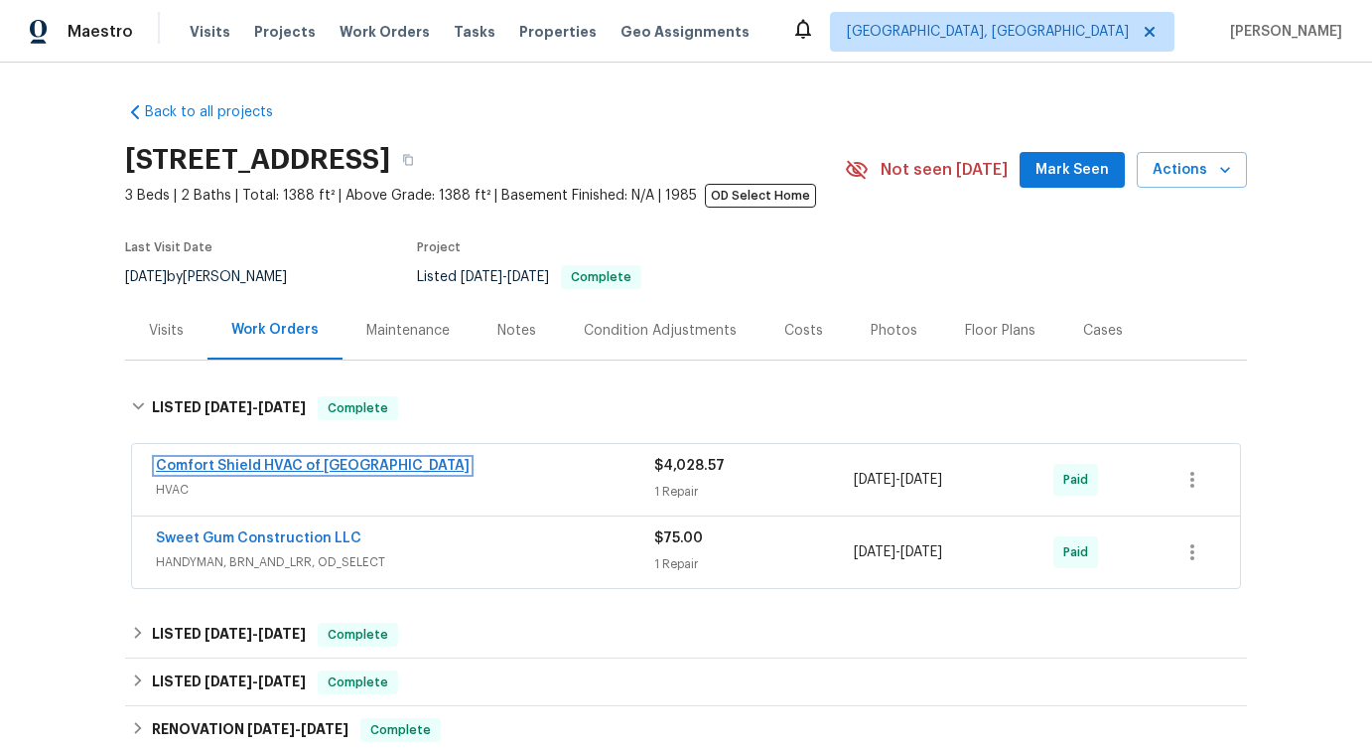
click at [234, 465] on link "Comfort Shield HVAC of [GEOGRAPHIC_DATA]" at bounding box center [313, 466] width 314 height 14
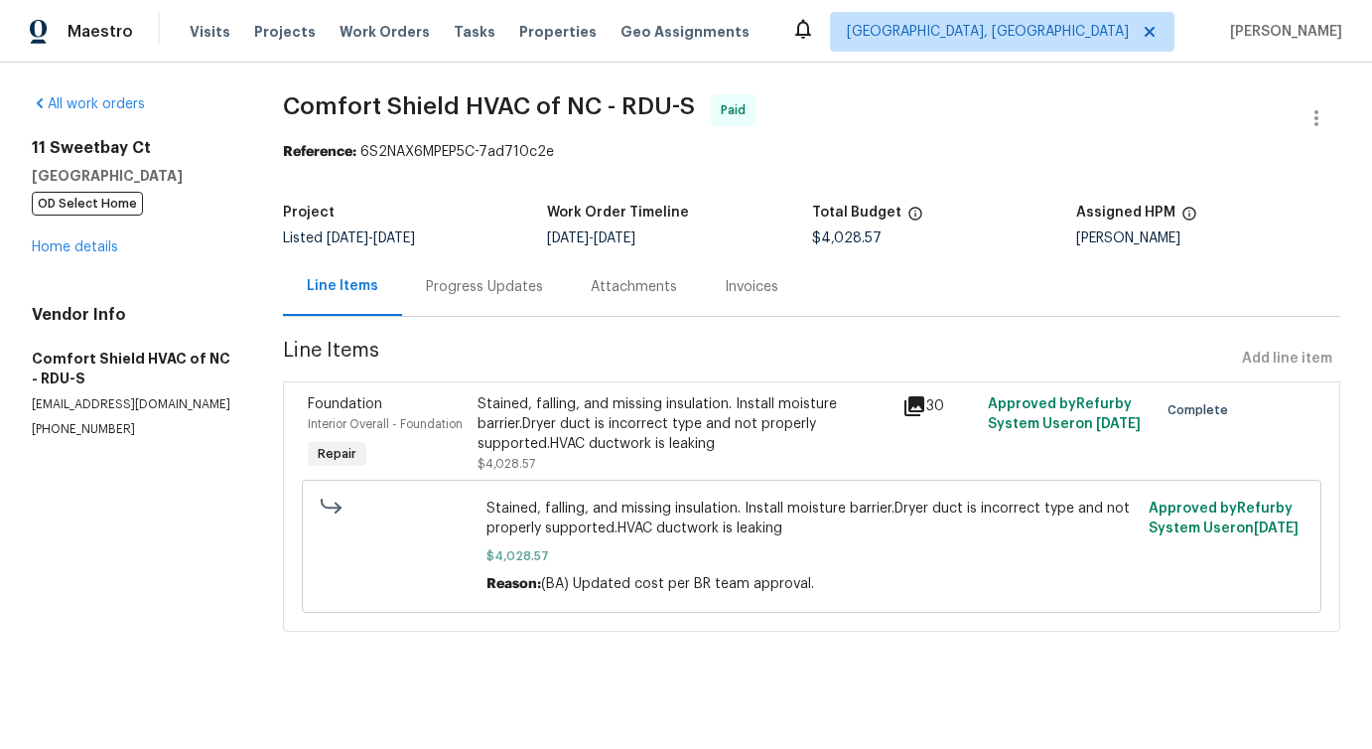
click at [478, 299] on div "Progress Updates" at bounding box center [484, 286] width 165 height 59
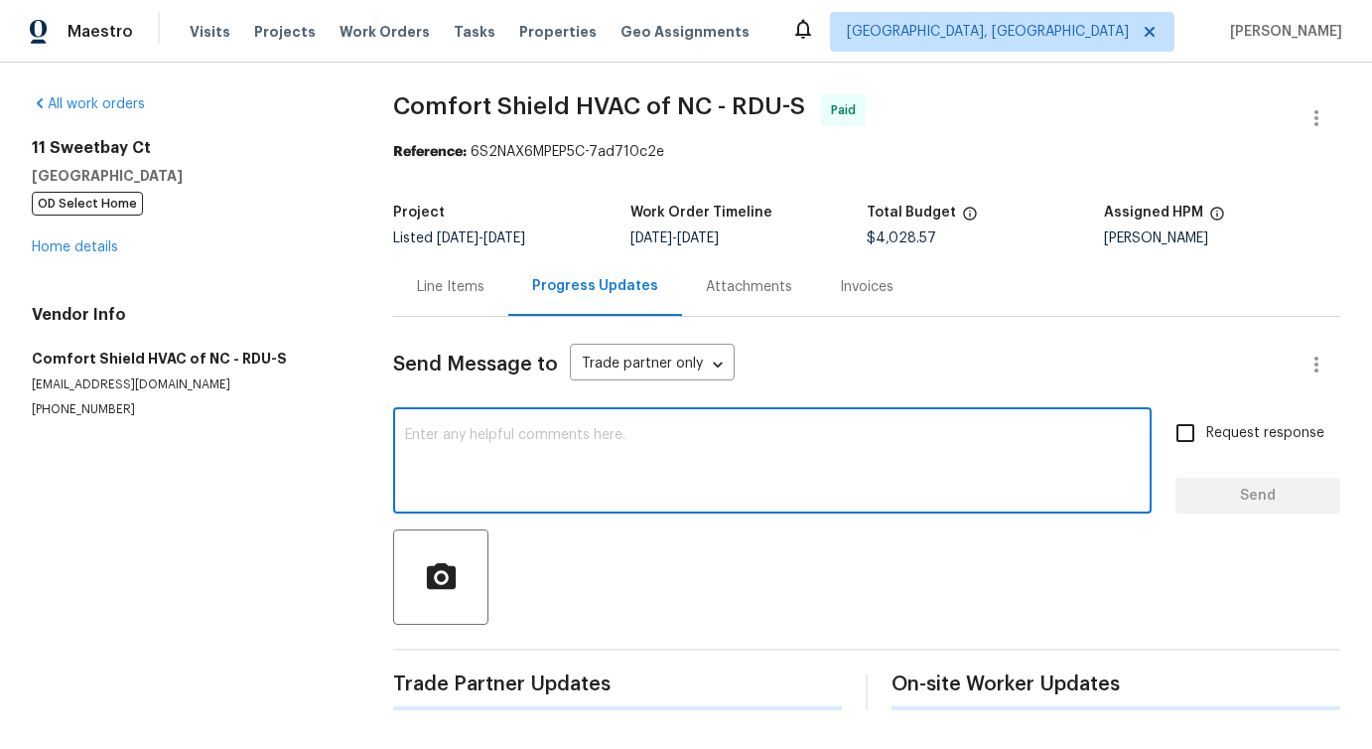
click at [491, 494] on textarea at bounding box center [772, 463] width 735 height 70
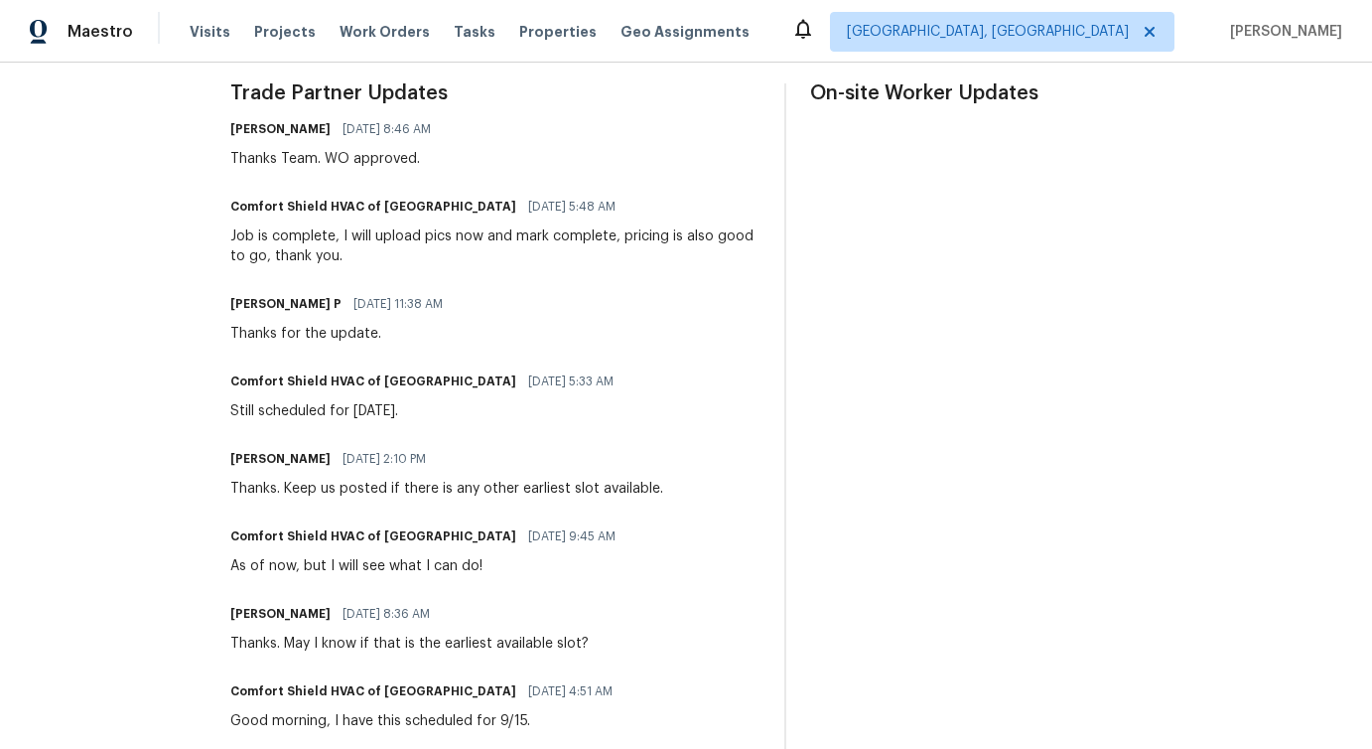
scroll to position [576, 0]
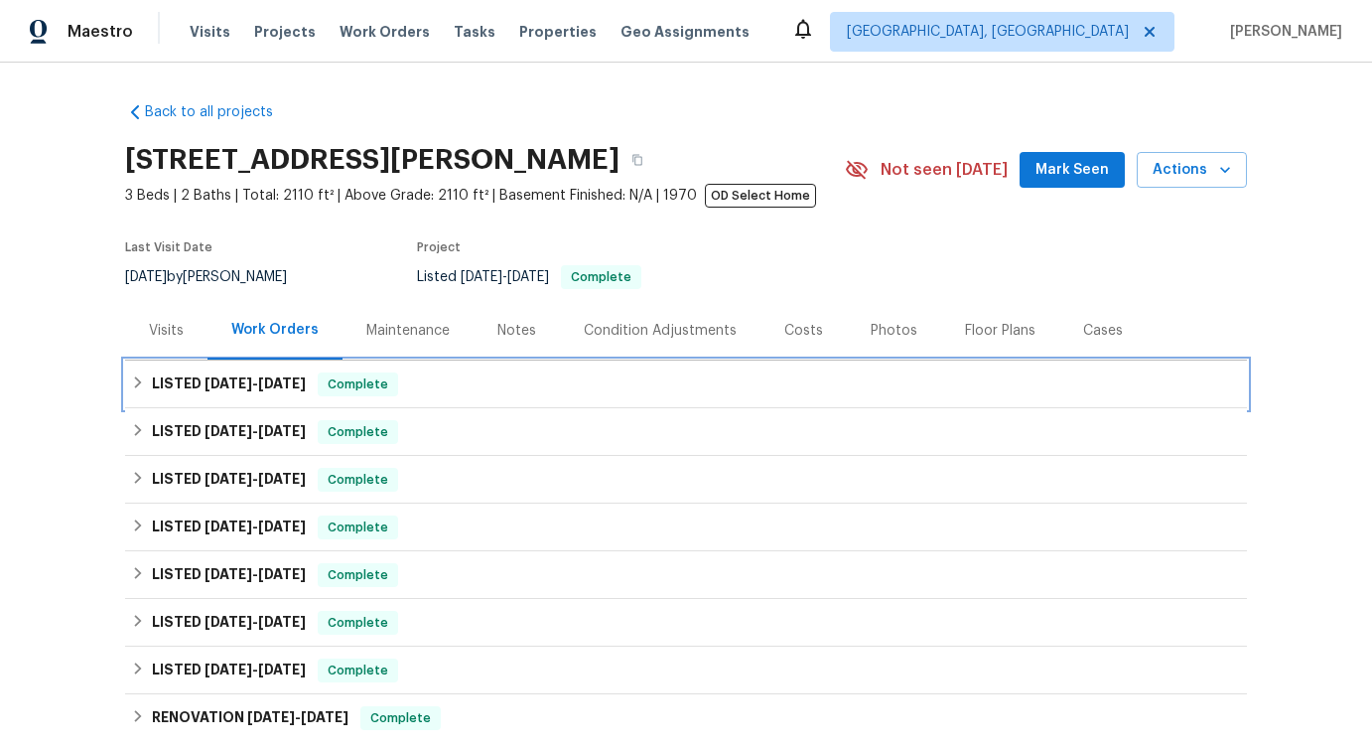
click at [230, 379] on span "8/22/25" at bounding box center [229, 383] width 48 height 14
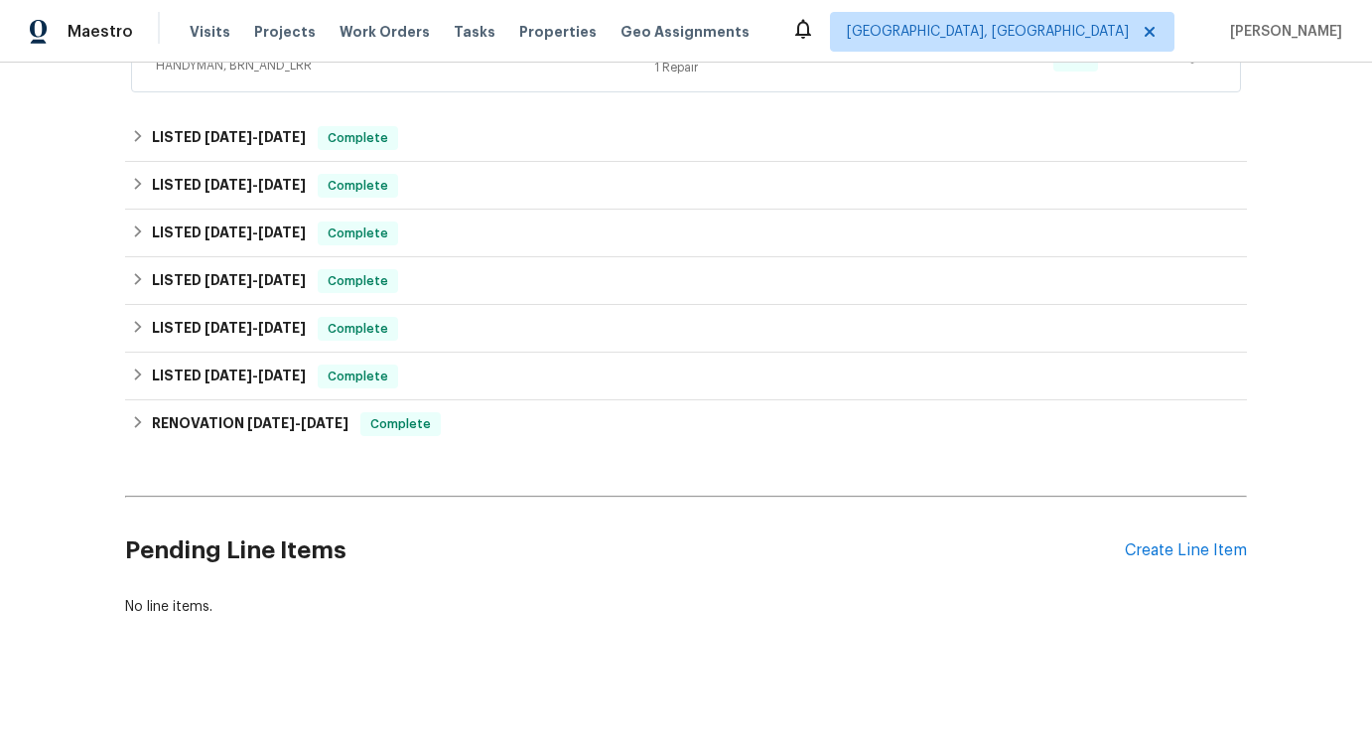
scroll to position [572, 0]
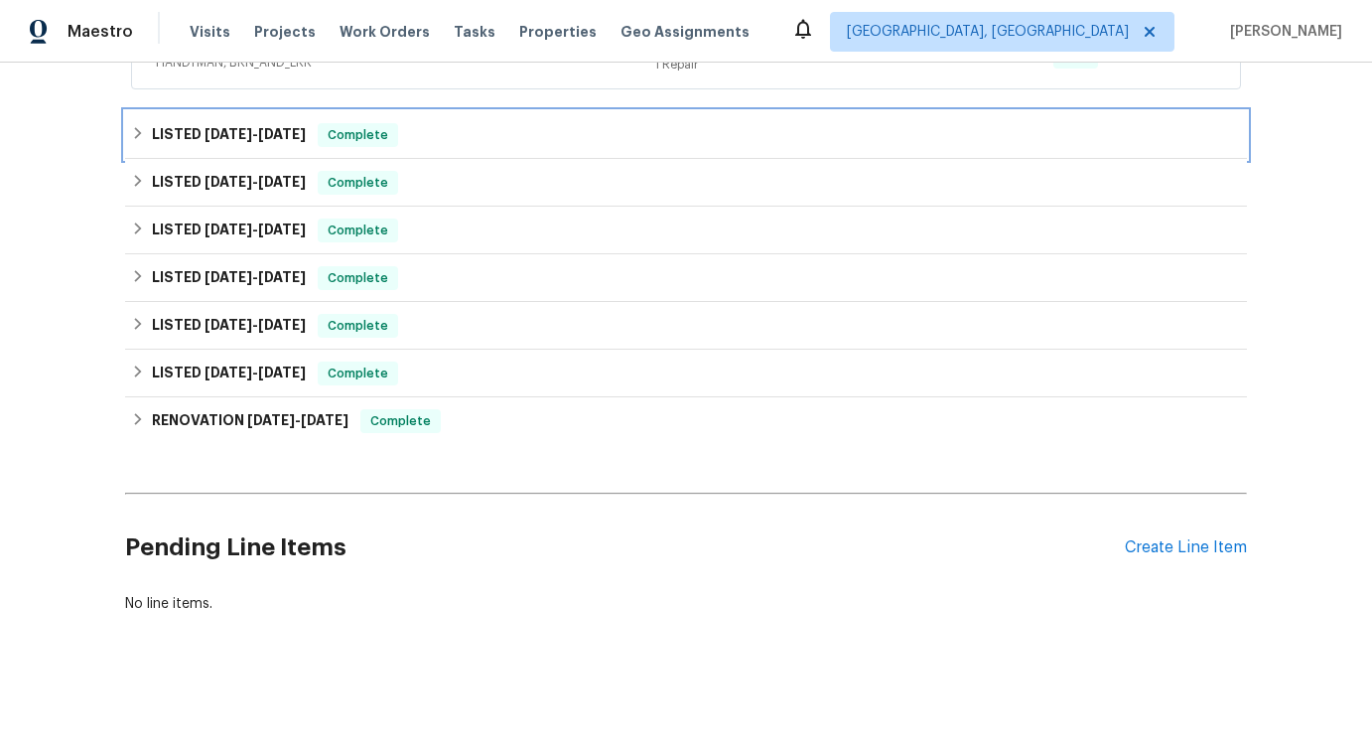
click at [281, 137] on span "8/19/25" at bounding box center [282, 134] width 48 height 14
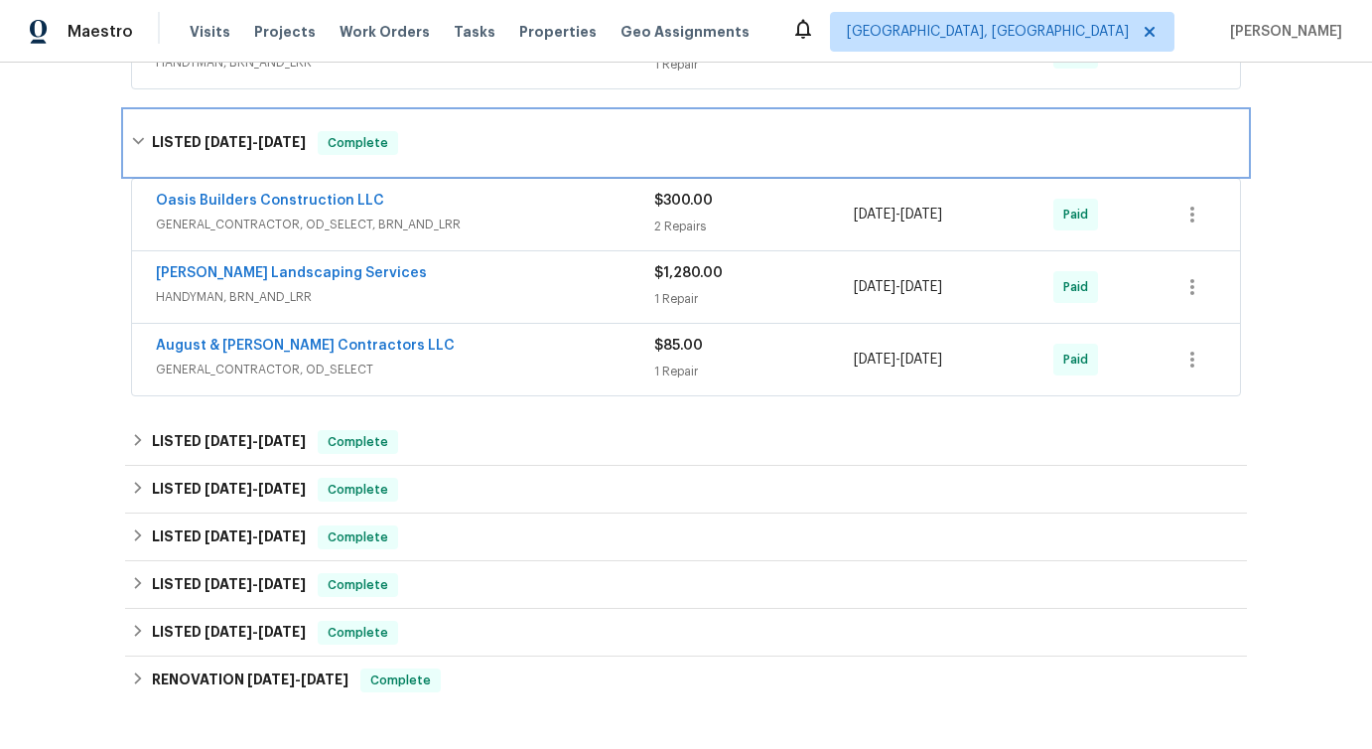
click at [281, 137] on span "8/19/25" at bounding box center [282, 142] width 48 height 14
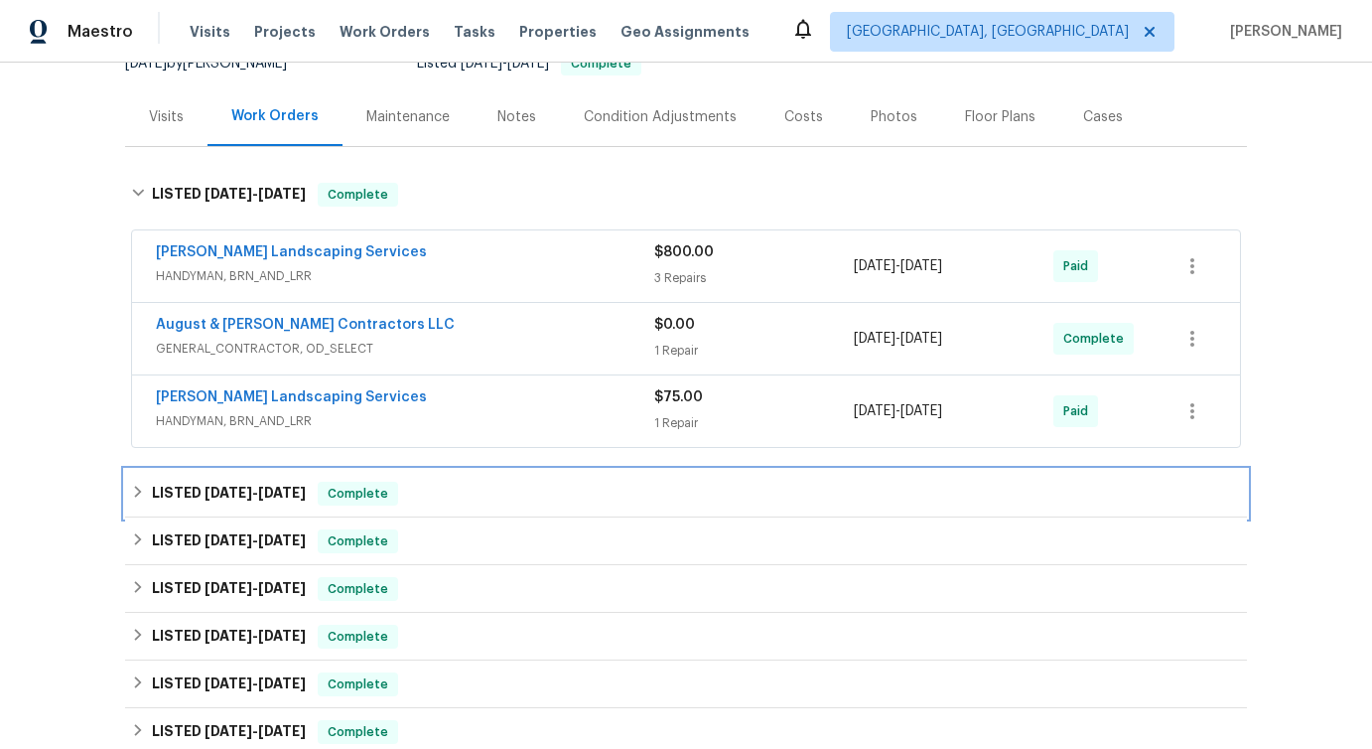
scroll to position [208, 0]
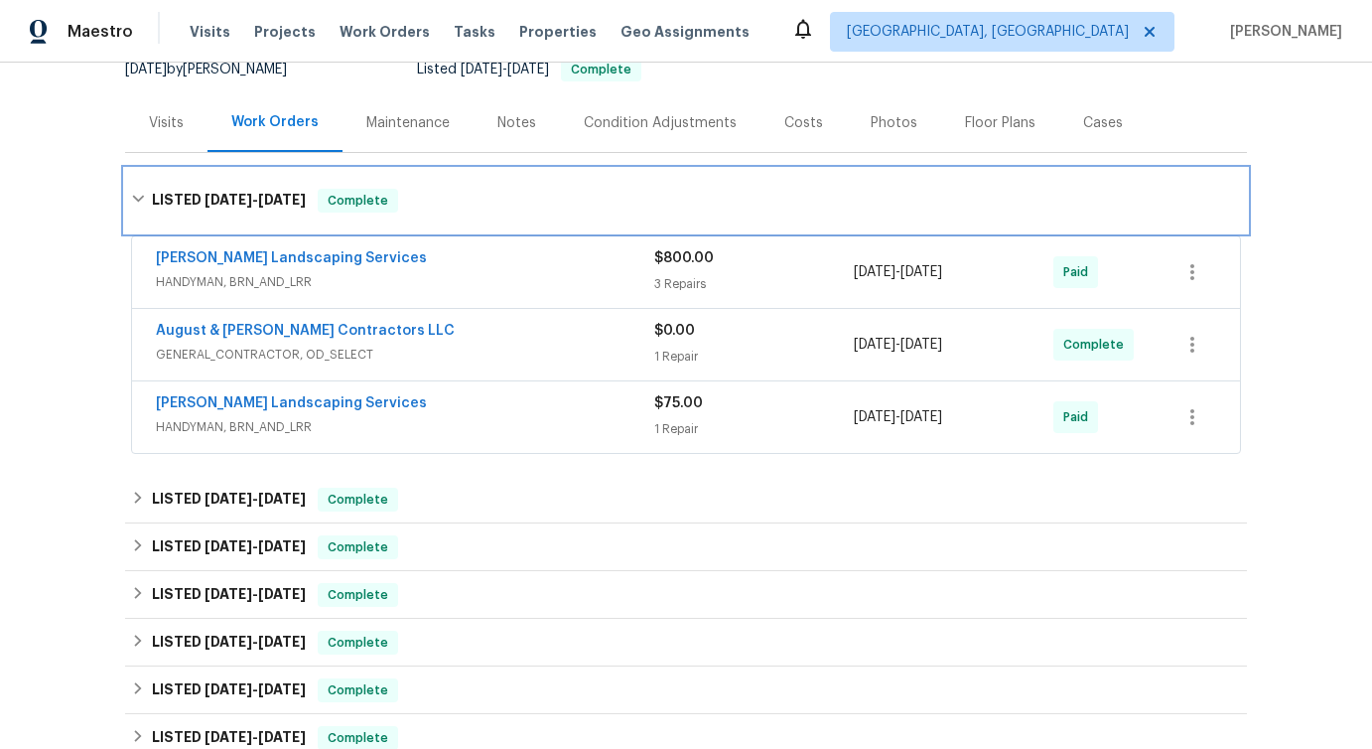
click at [282, 199] on span "9/16/25" at bounding box center [282, 200] width 48 height 14
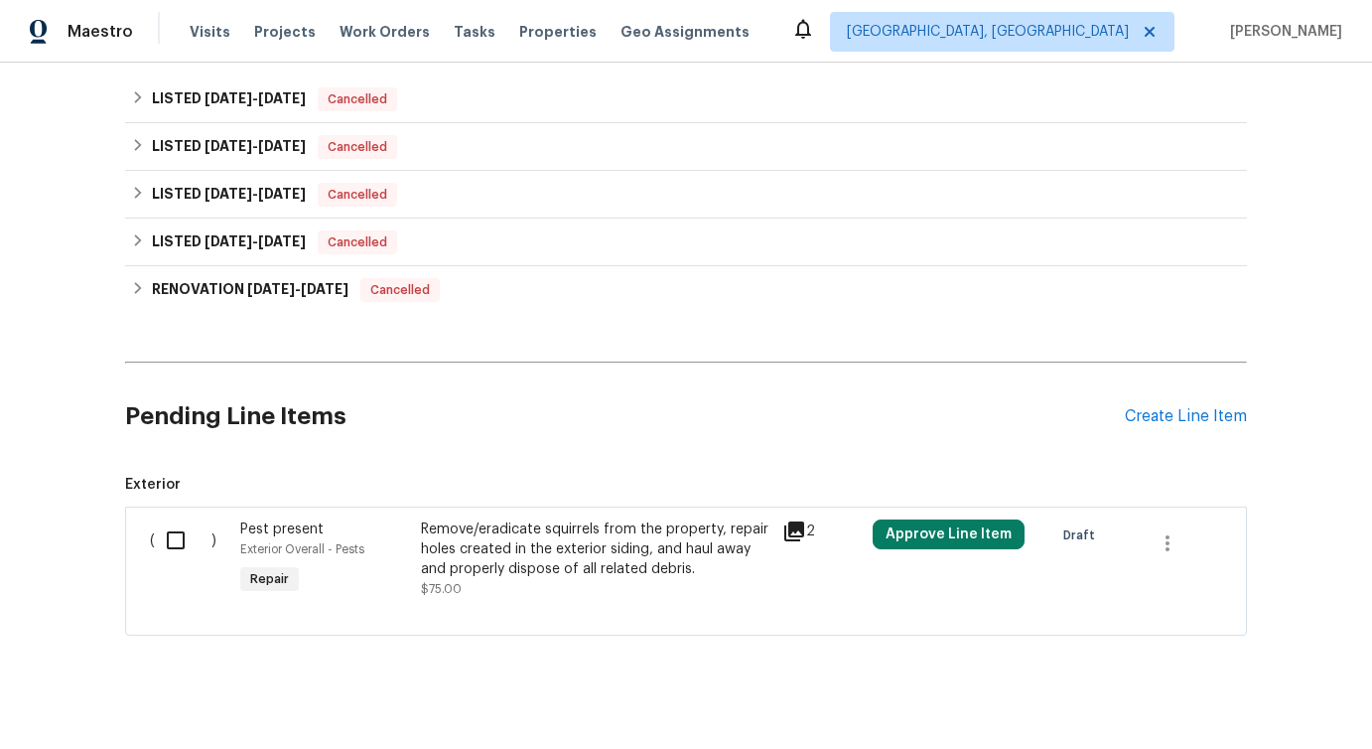
scroll to position [375, 0]
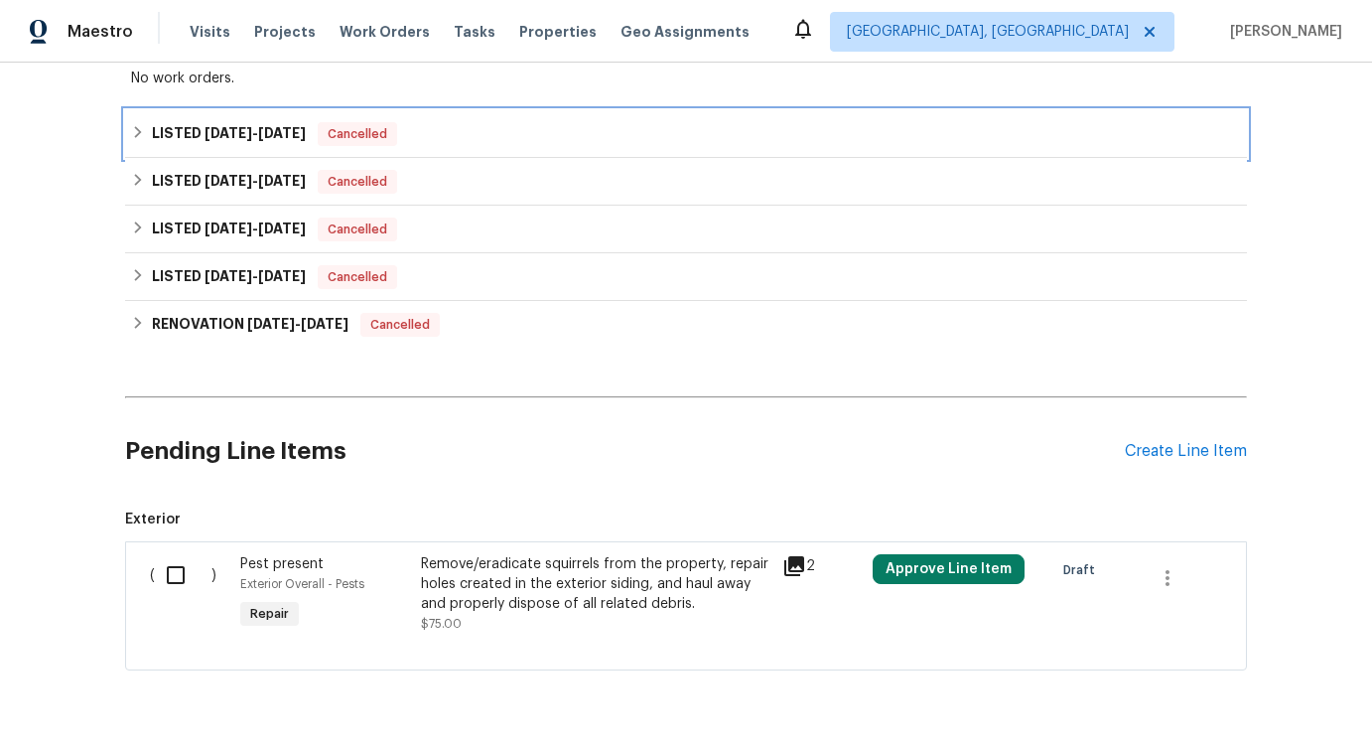
click at [230, 125] on h6 "LISTED 9/4/25 - 9/19/25" at bounding box center [229, 134] width 154 height 24
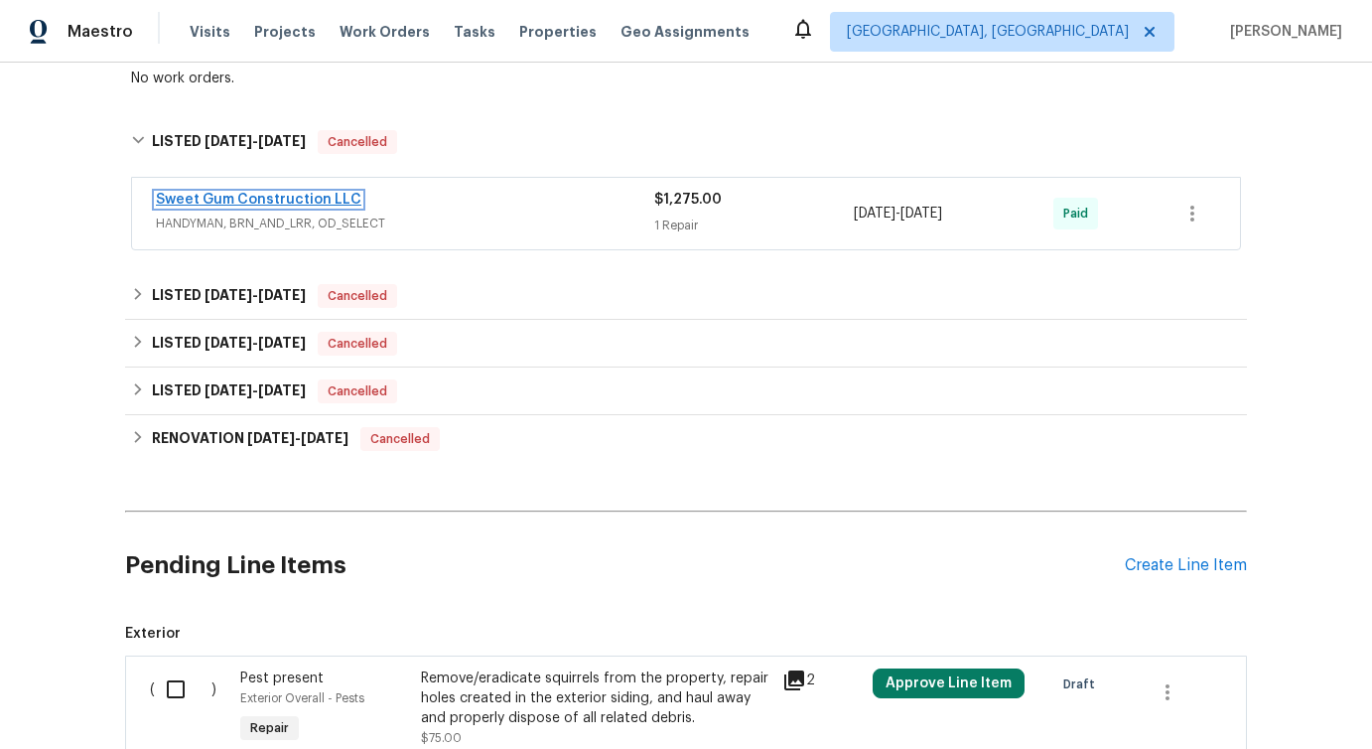
click at [245, 197] on link "Sweet Gum Construction LLC" at bounding box center [259, 200] width 206 height 14
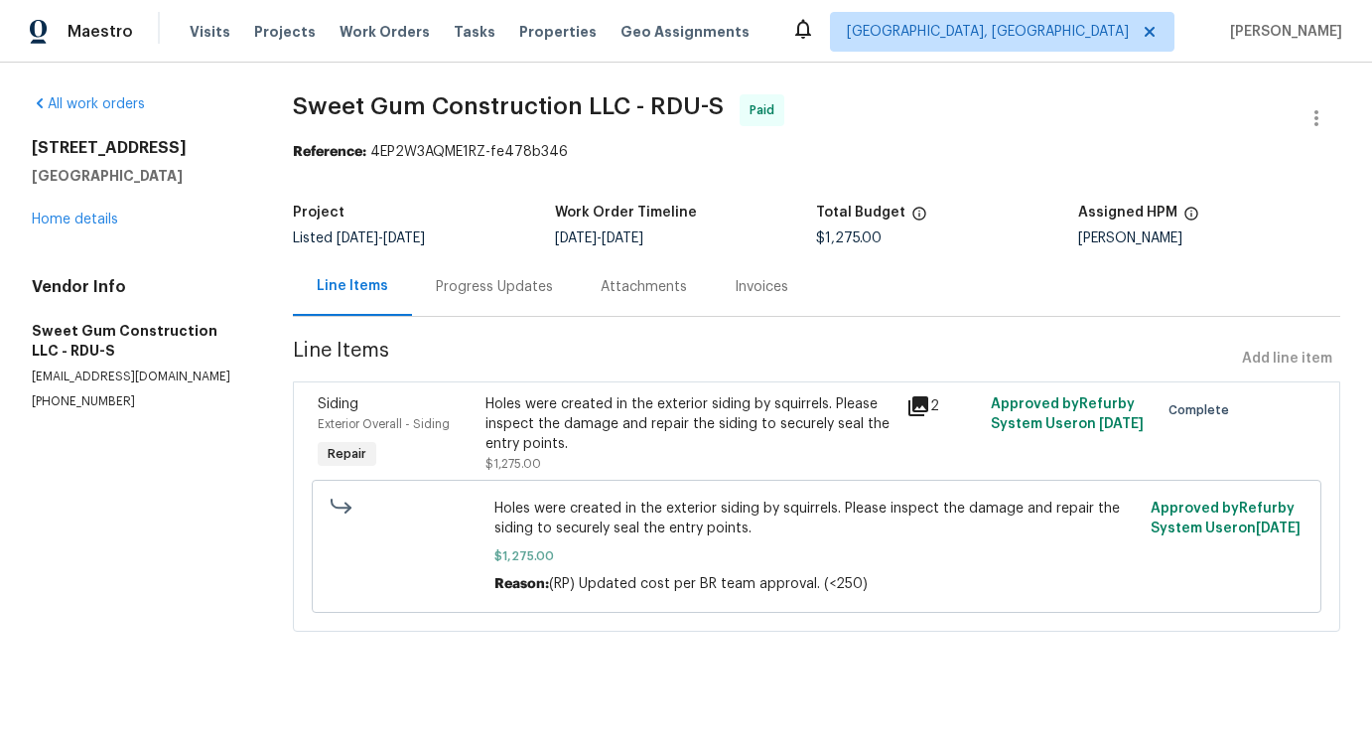
click at [491, 306] on div "Progress Updates" at bounding box center [494, 286] width 165 height 59
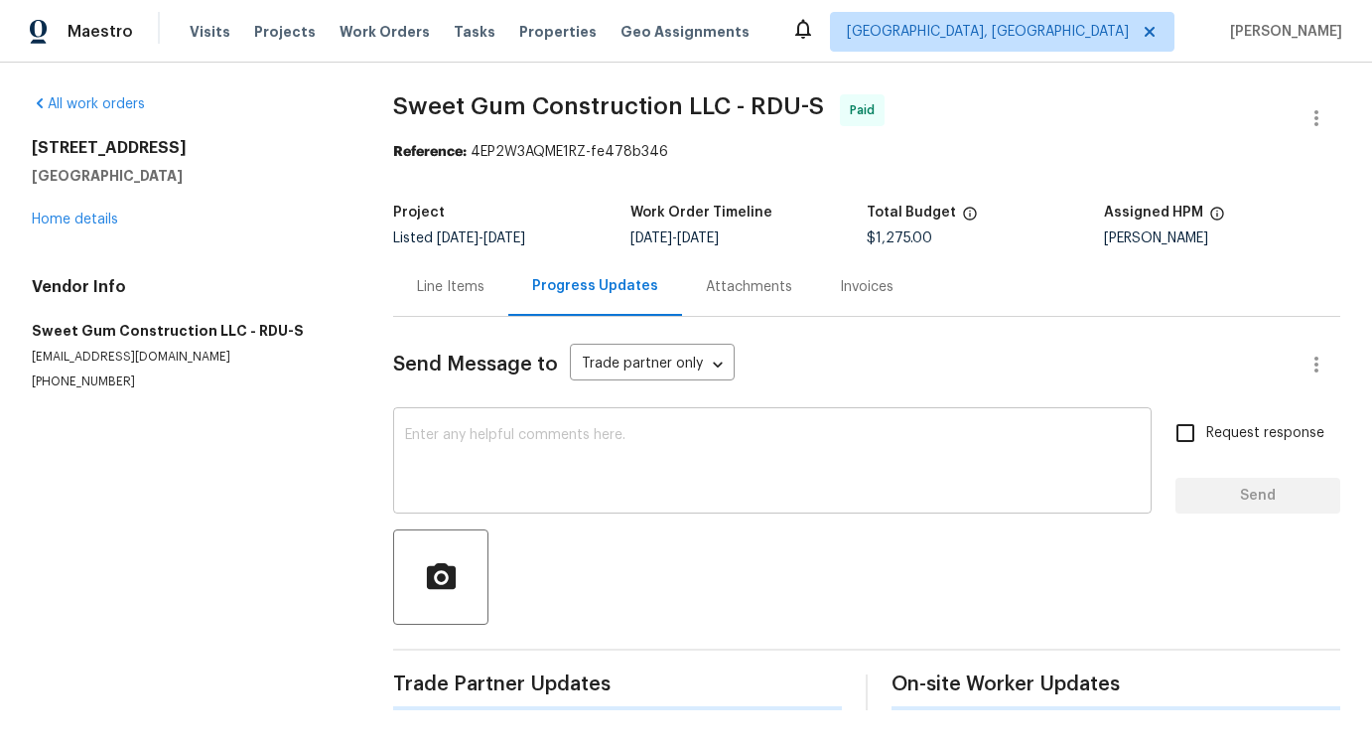
click at [540, 482] on textarea at bounding box center [772, 463] width 735 height 70
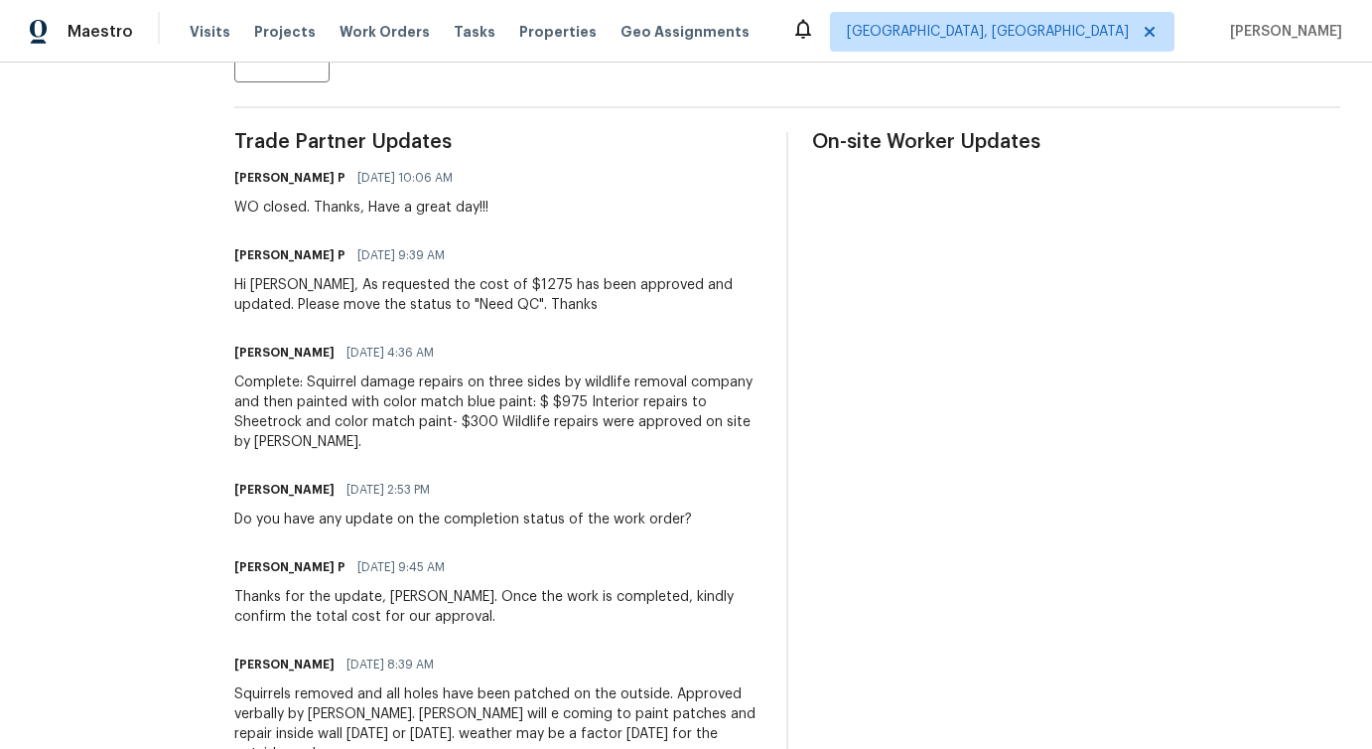
scroll to position [2231, 0]
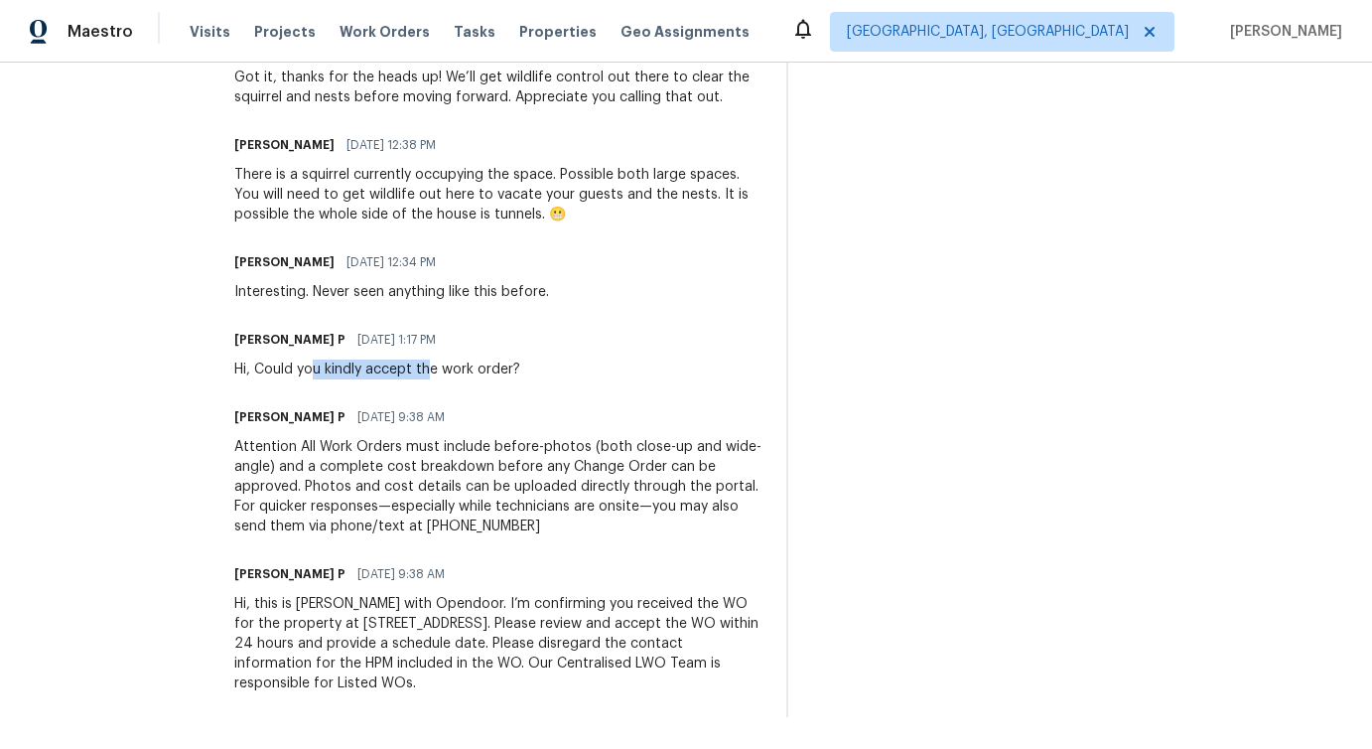
drag, startPoint x: 357, startPoint y: 372, endPoint x: 477, endPoint y: 372, distance: 119.2
click at [479, 372] on div "Hi, Could you kindly accept the work order?" at bounding box center [377, 369] width 286 height 20
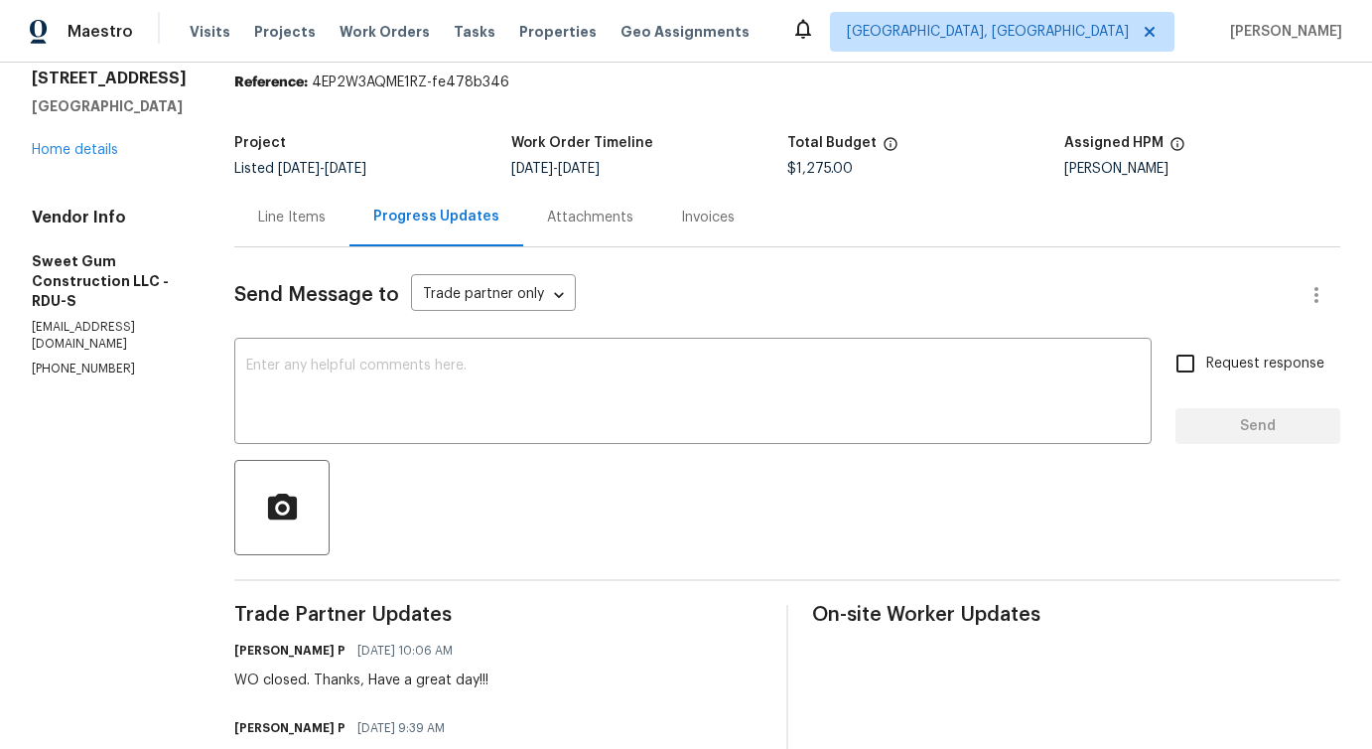
scroll to position [0, 0]
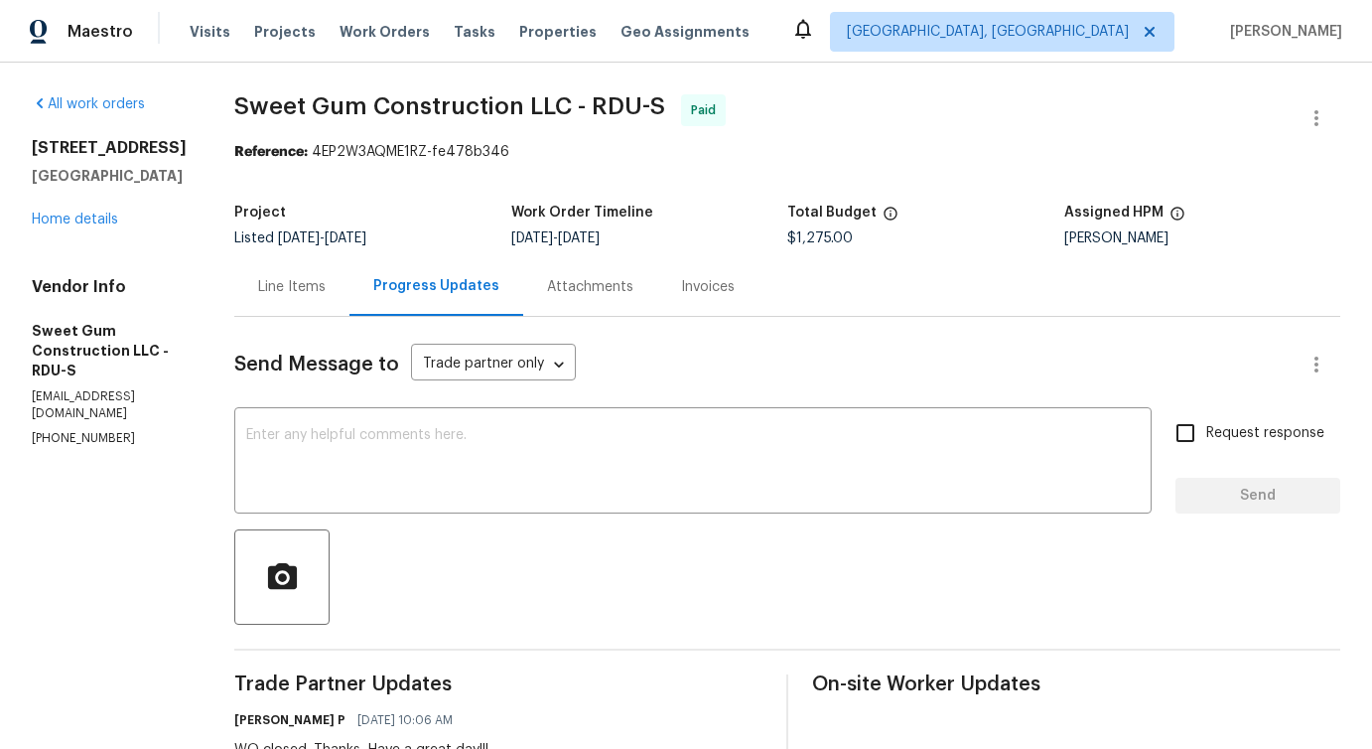
click at [350, 298] on div "Line Items" at bounding box center [291, 286] width 115 height 59
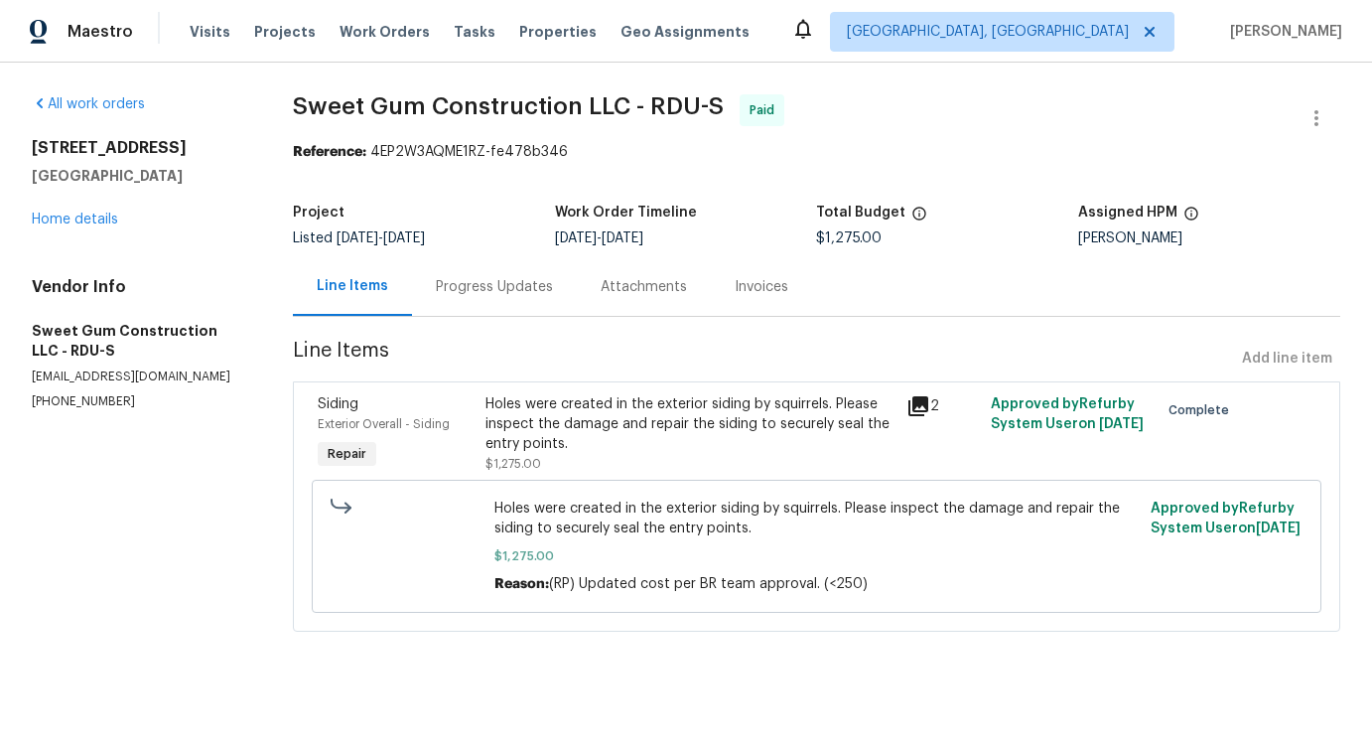
click at [471, 296] on div "Progress Updates" at bounding box center [494, 287] width 117 height 20
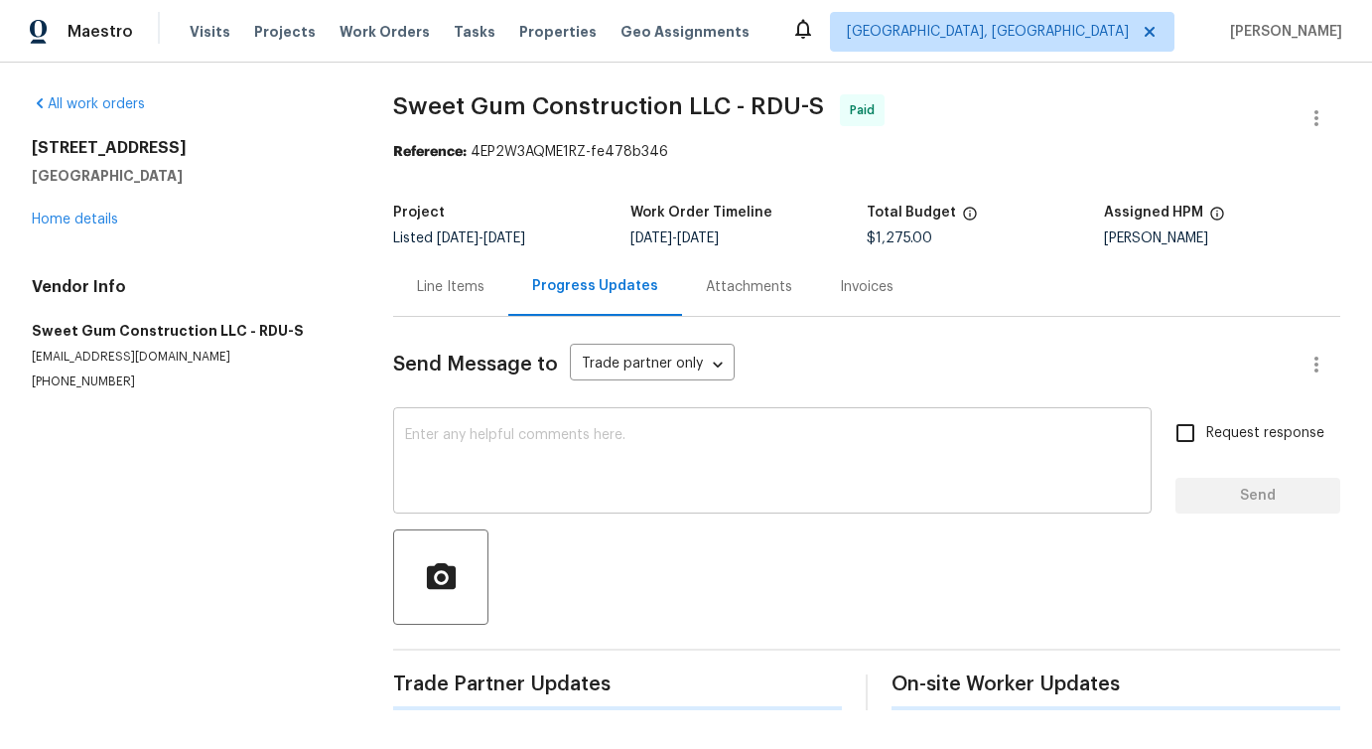
click at [519, 473] on textarea at bounding box center [772, 463] width 735 height 70
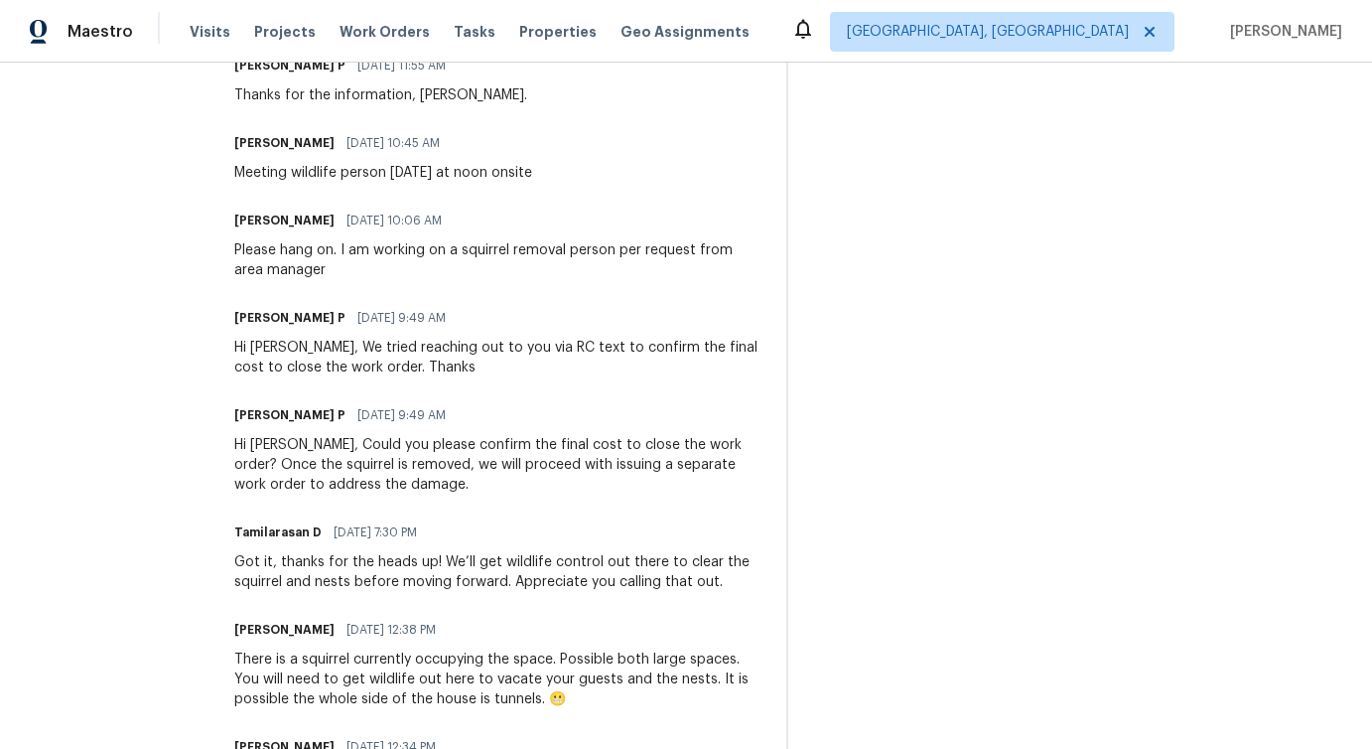
scroll to position [2231, 0]
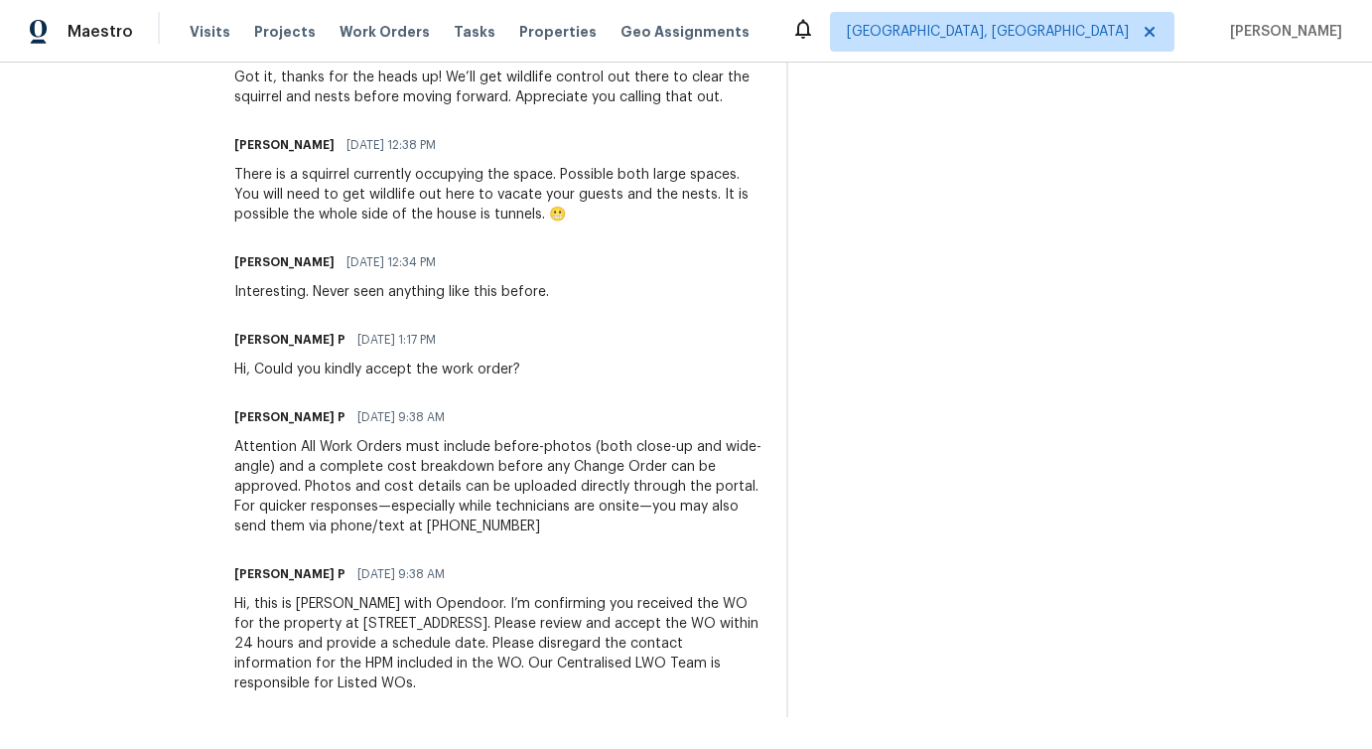
drag, startPoint x: 383, startPoint y: 576, endPoint x: 507, endPoint y: 575, distance: 124.1
click at [507, 575] on div "Ramyasri P 09/04/2025 9:38 AM" at bounding box center [498, 574] width 528 height 28
drag, startPoint x: 377, startPoint y: 567, endPoint x: 479, endPoint y: 573, distance: 101.5
click at [479, 573] on div "Ramyasri P 09/04/2025 9:38 AM" at bounding box center [498, 574] width 528 height 28
click at [346, 475] on div "Attention All Work Orders must include before-photos (both close-up and wide-an…" at bounding box center [498, 486] width 528 height 99
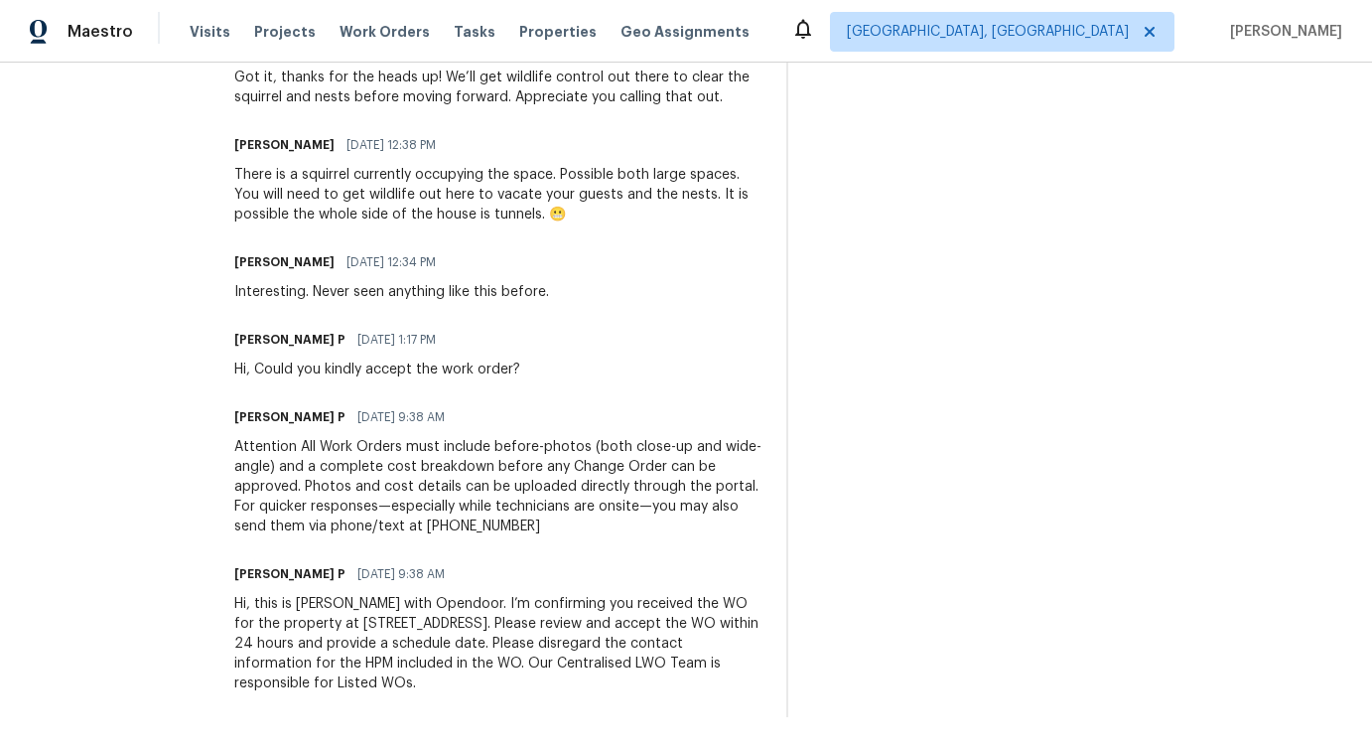
click at [384, 338] on span "09/05/2025 1:17 PM" at bounding box center [396, 340] width 78 height 20
drag, startPoint x: 420, startPoint y: 331, endPoint x: 501, endPoint y: 330, distance: 81.4
click at [501, 330] on div "Ramyasri P 09/05/2025 1:17 PM" at bounding box center [377, 340] width 286 height 28
drag, startPoint x: 337, startPoint y: 374, endPoint x: 601, endPoint y: 371, distance: 264.2
click at [601, 371] on div "Ramyasri P 09/05/2025 1:17 PM Hi, Could you kindly accept the work order?" at bounding box center [498, 353] width 528 height 54
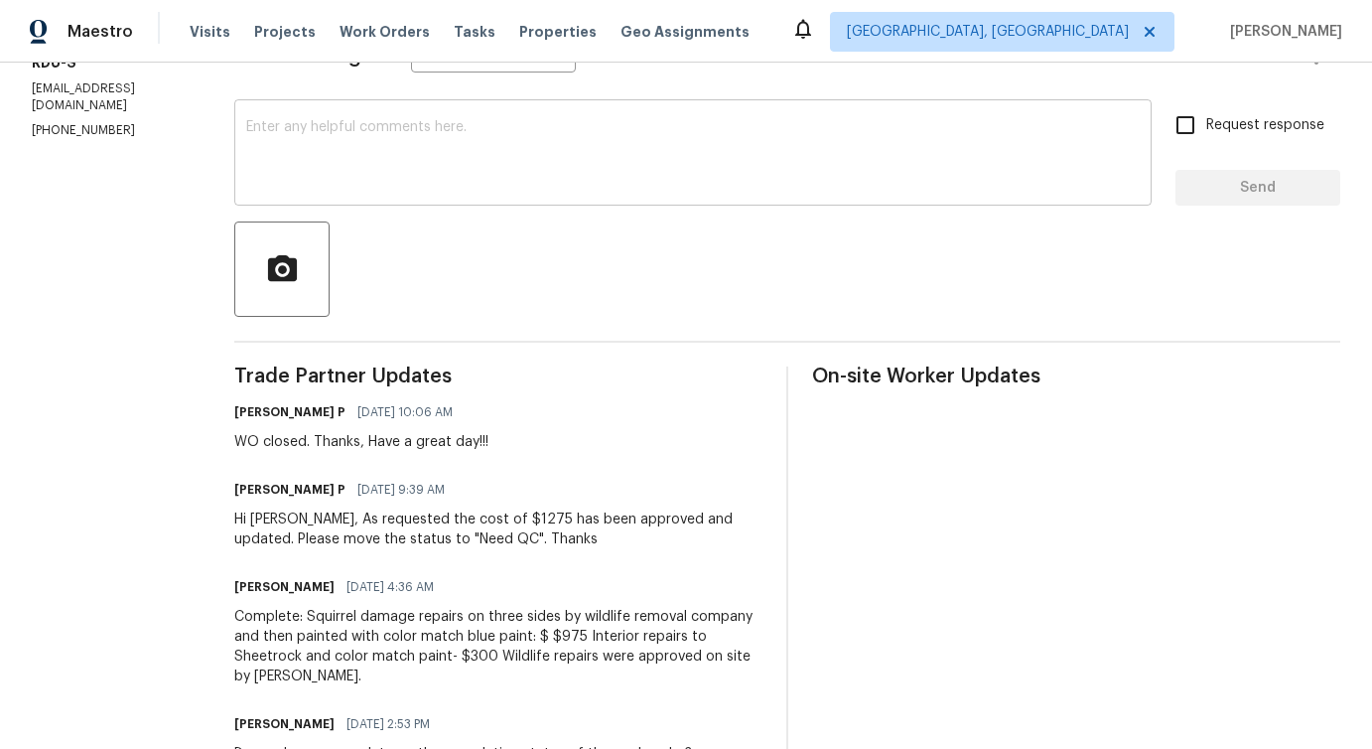
scroll to position [0, 0]
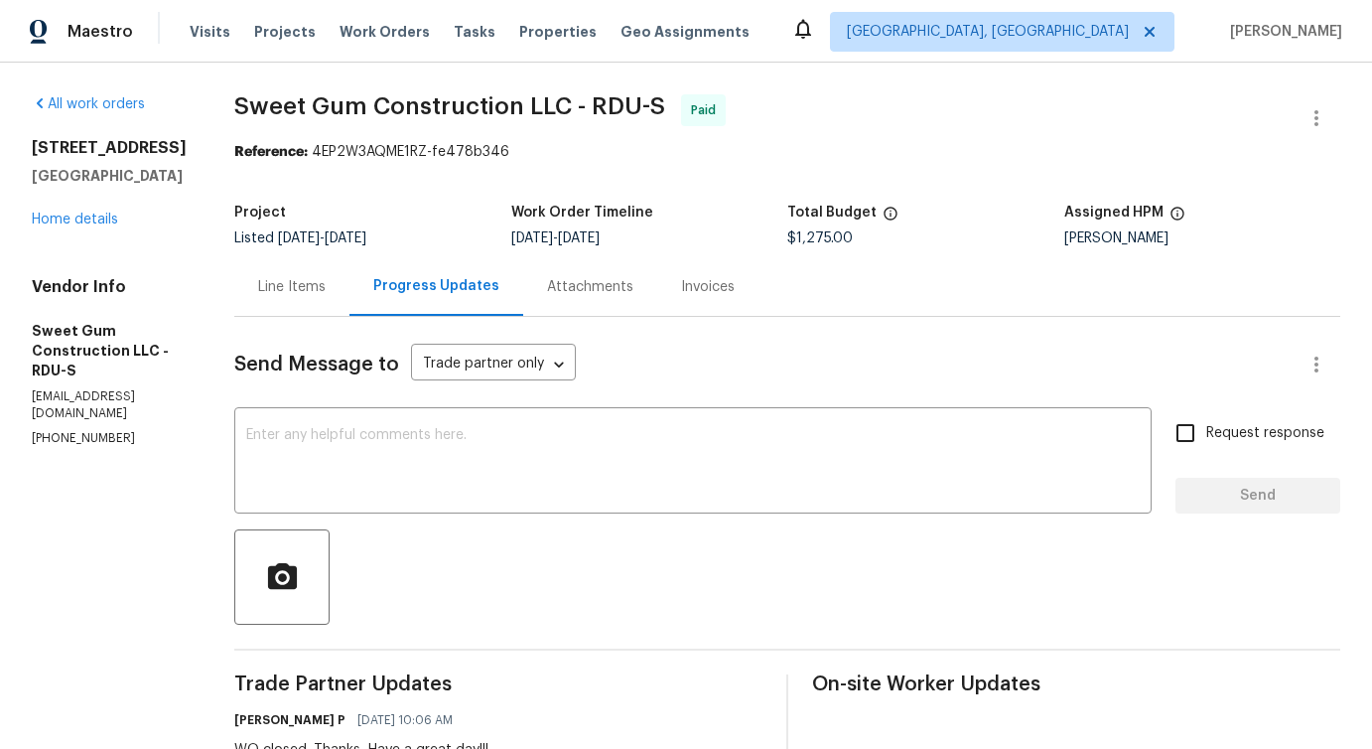
click at [326, 279] on div "Line Items" at bounding box center [292, 287] width 68 height 20
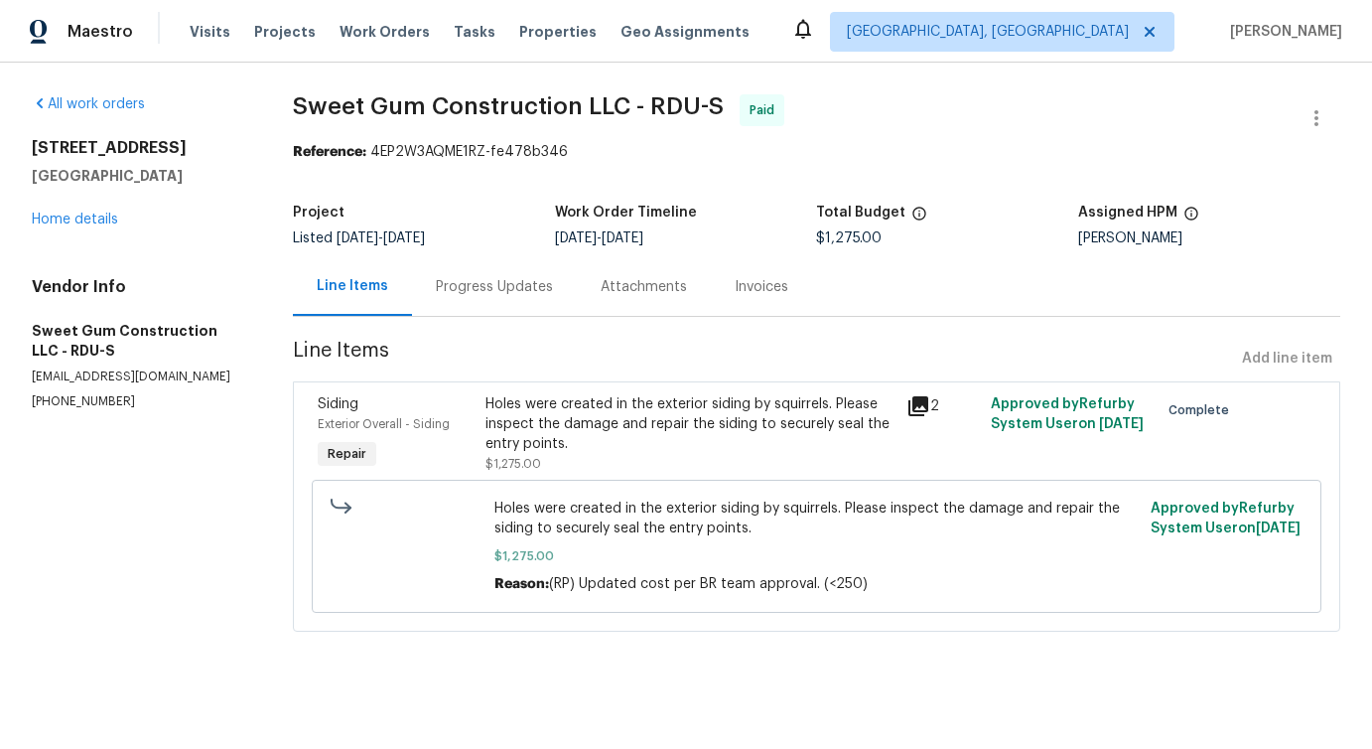
click at [749, 423] on div "Holes were created in the exterior siding by squirrels. Please inspect the dama…" at bounding box center [690, 424] width 409 height 60
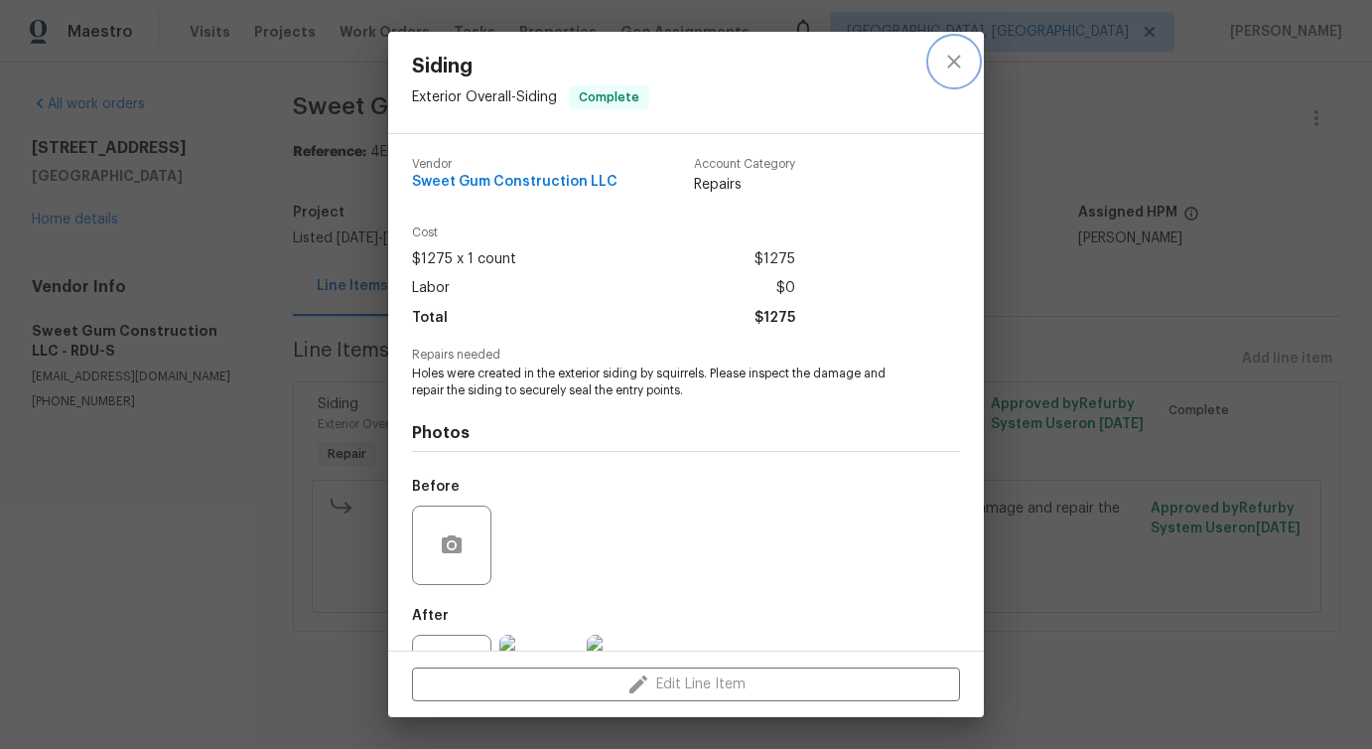
click at [967, 65] on button "close" at bounding box center [954, 62] width 48 height 48
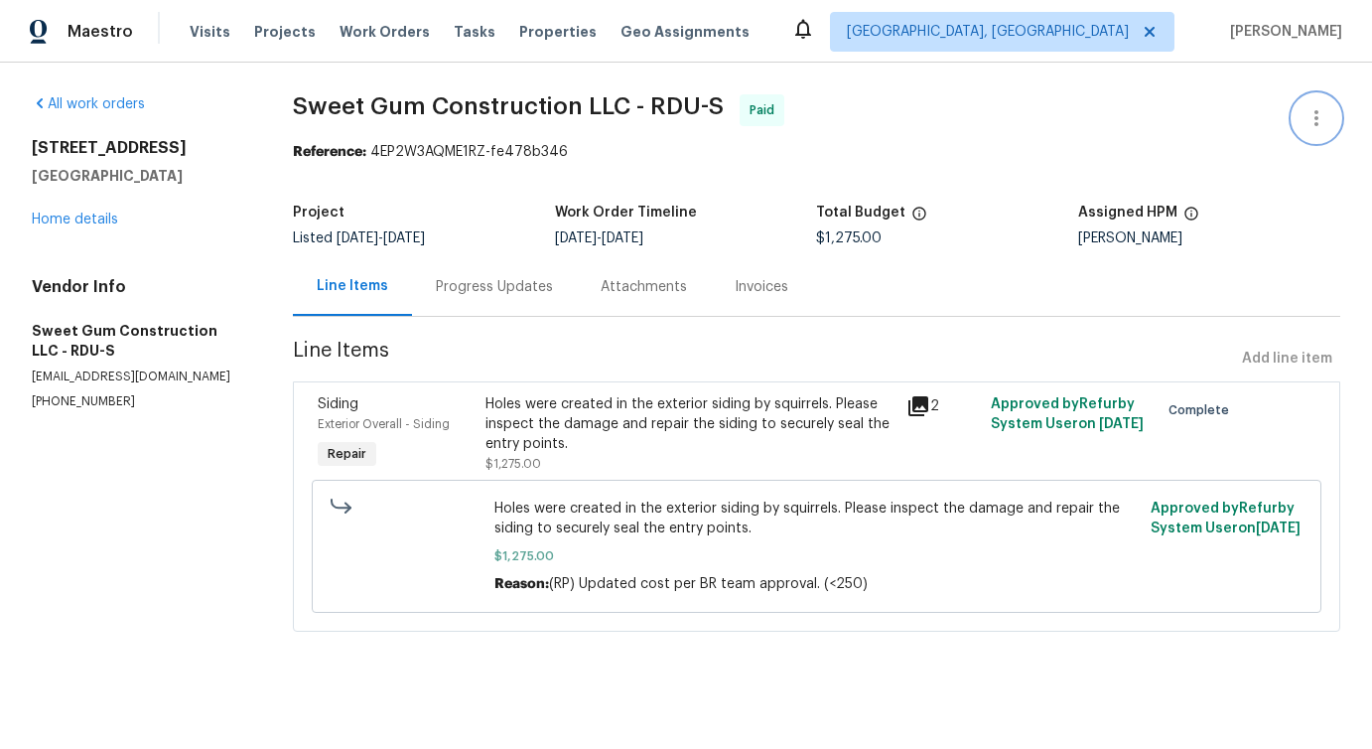
click at [1325, 120] on icon "button" at bounding box center [1317, 118] width 24 height 24
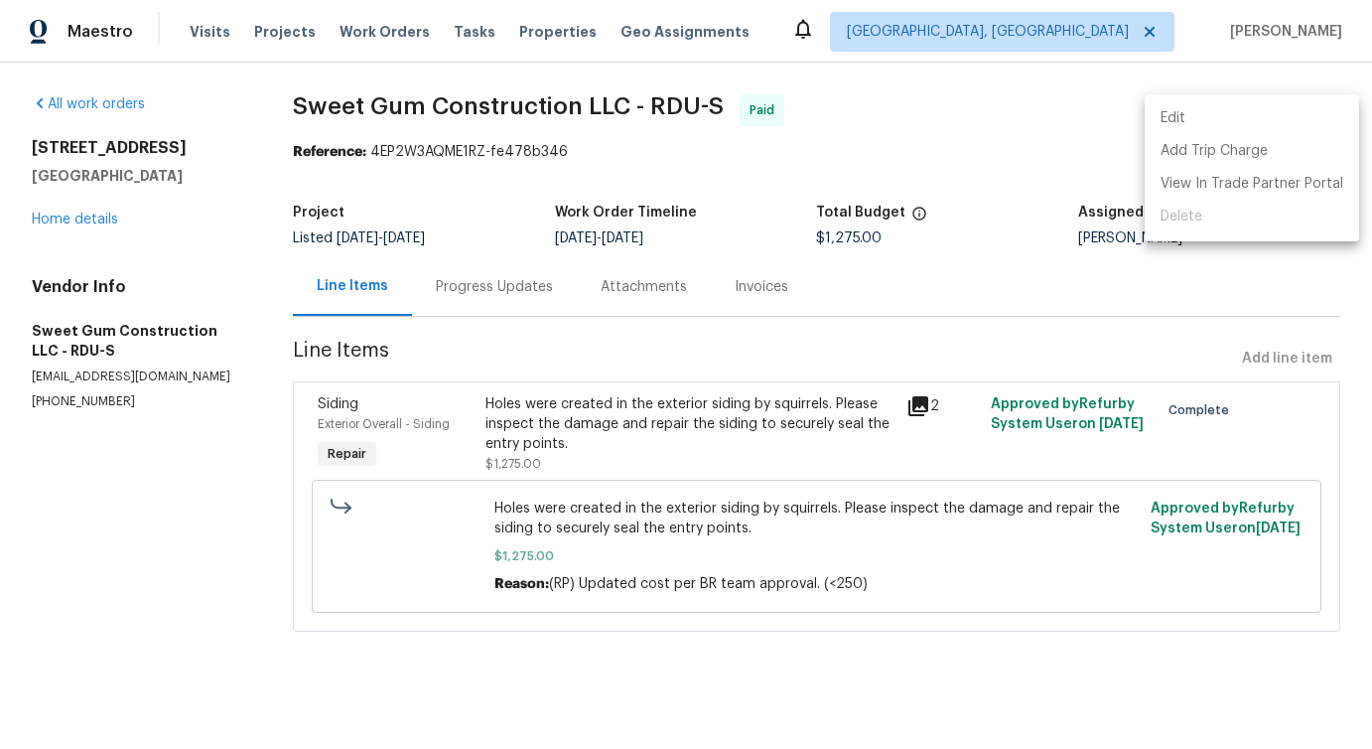
click at [1230, 116] on li "Edit" at bounding box center [1252, 118] width 214 height 33
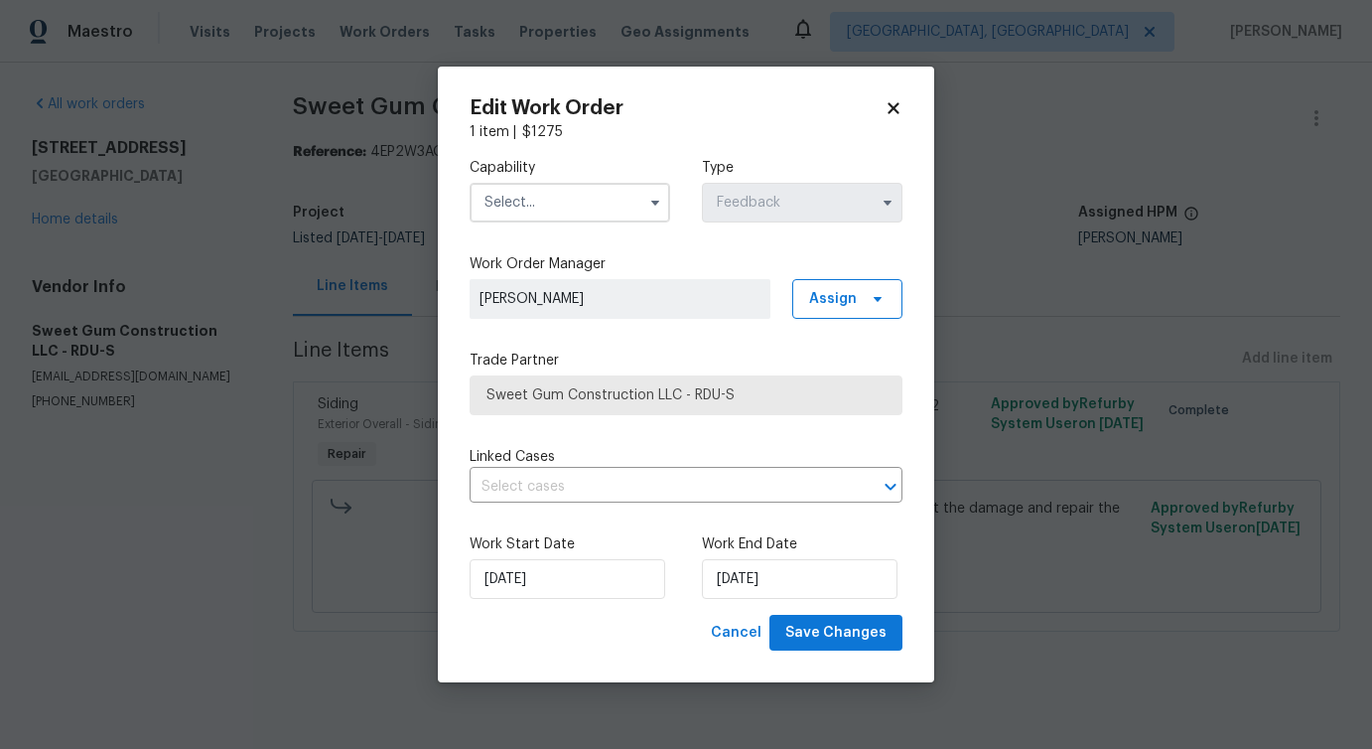
click at [668, 207] on span at bounding box center [655, 203] width 30 height 30
click at [644, 202] on button "button" at bounding box center [655, 203] width 24 height 24
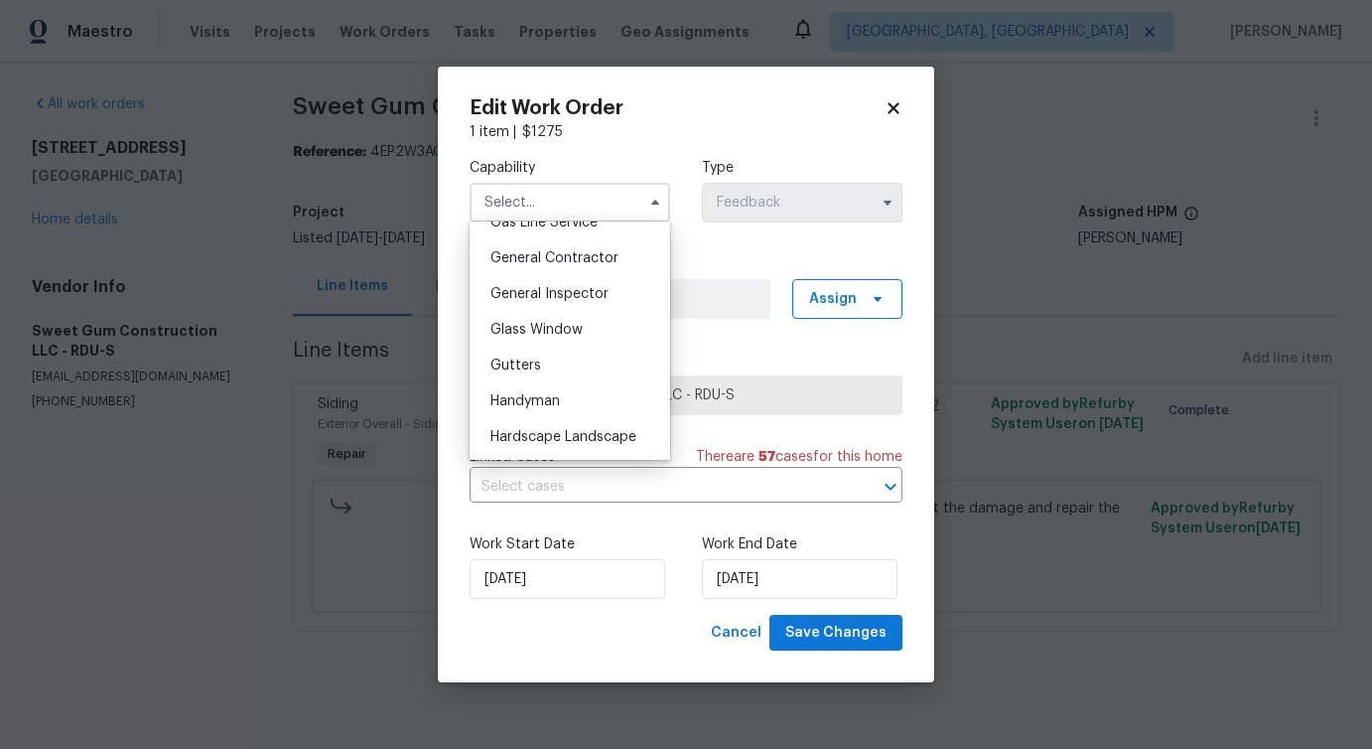
scroll to position [1312, 0]
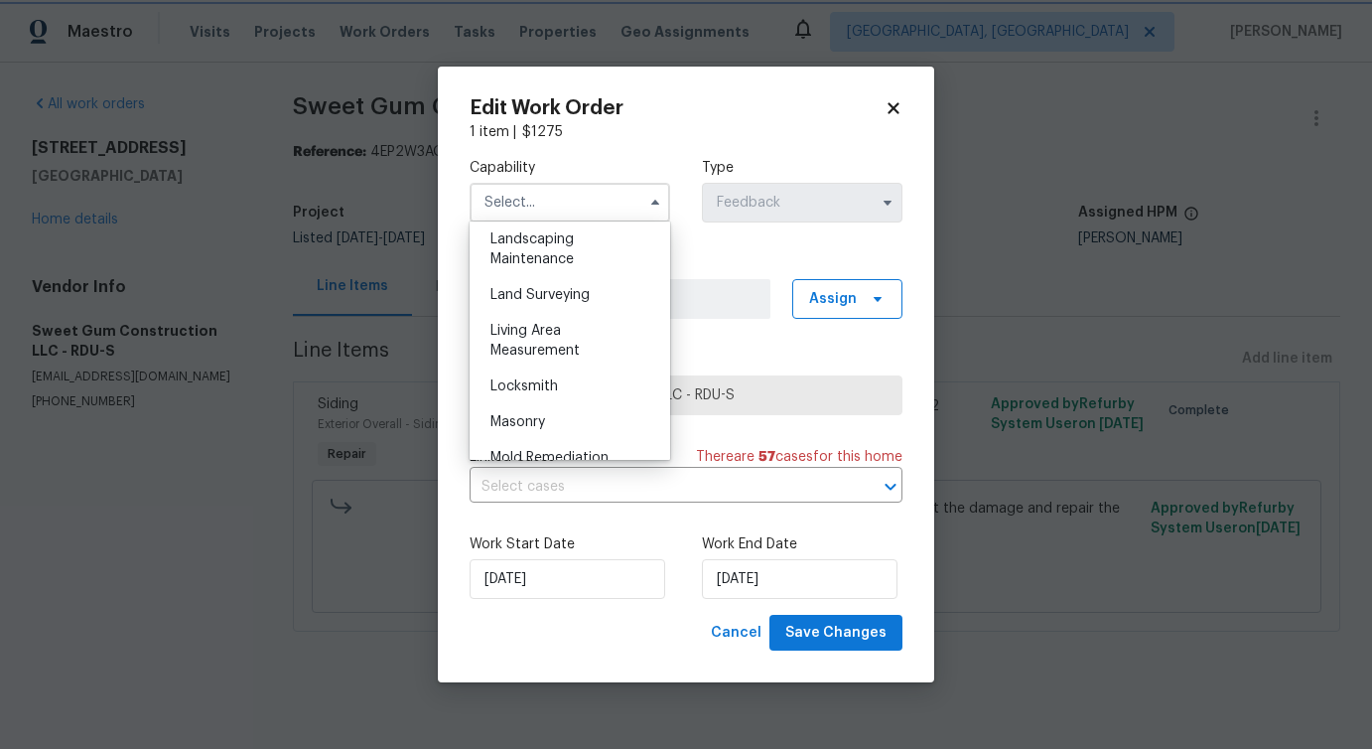
click at [891, 93] on div "Edit Work Order 1 item | $ 1275 Capability Agent Appliance Bathtub Resurfacing …" at bounding box center [686, 375] width 497 height 617
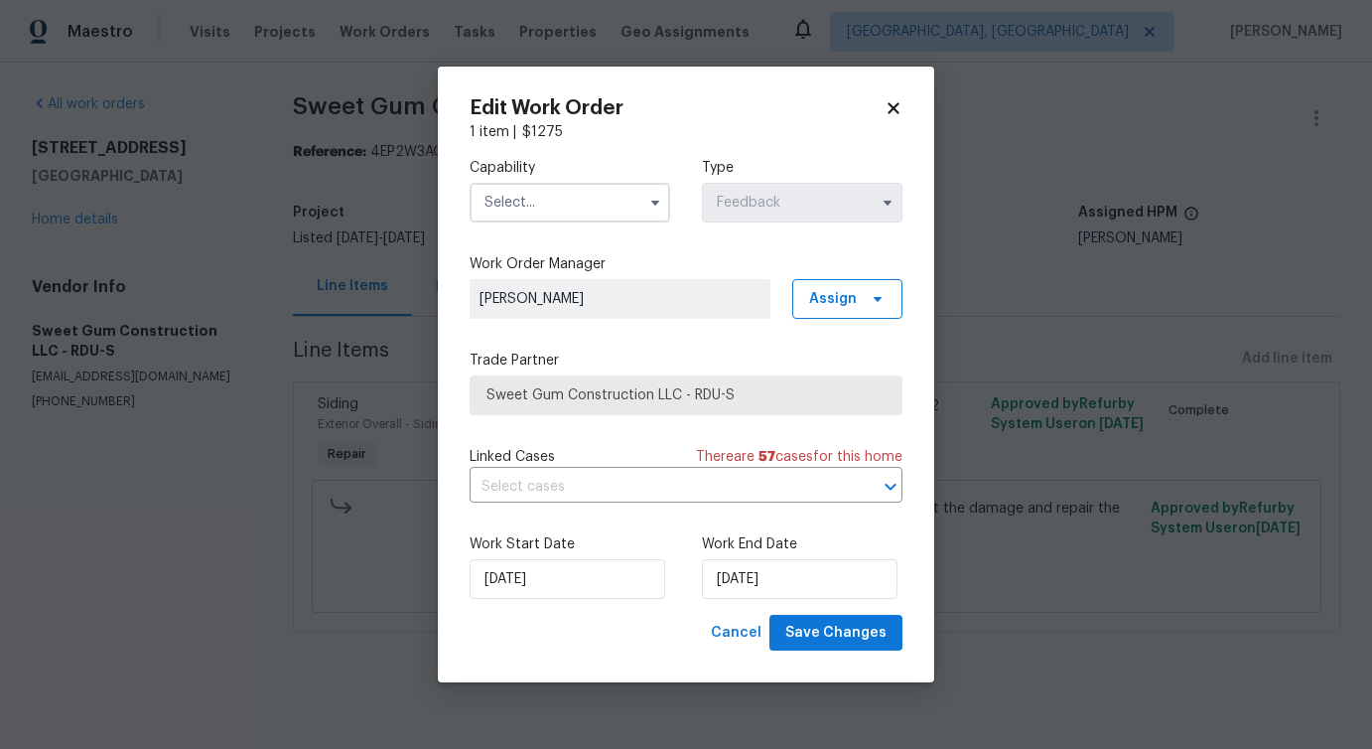
click at [892, 111] on icon at bounding box center [893, 107] width 11 height 11
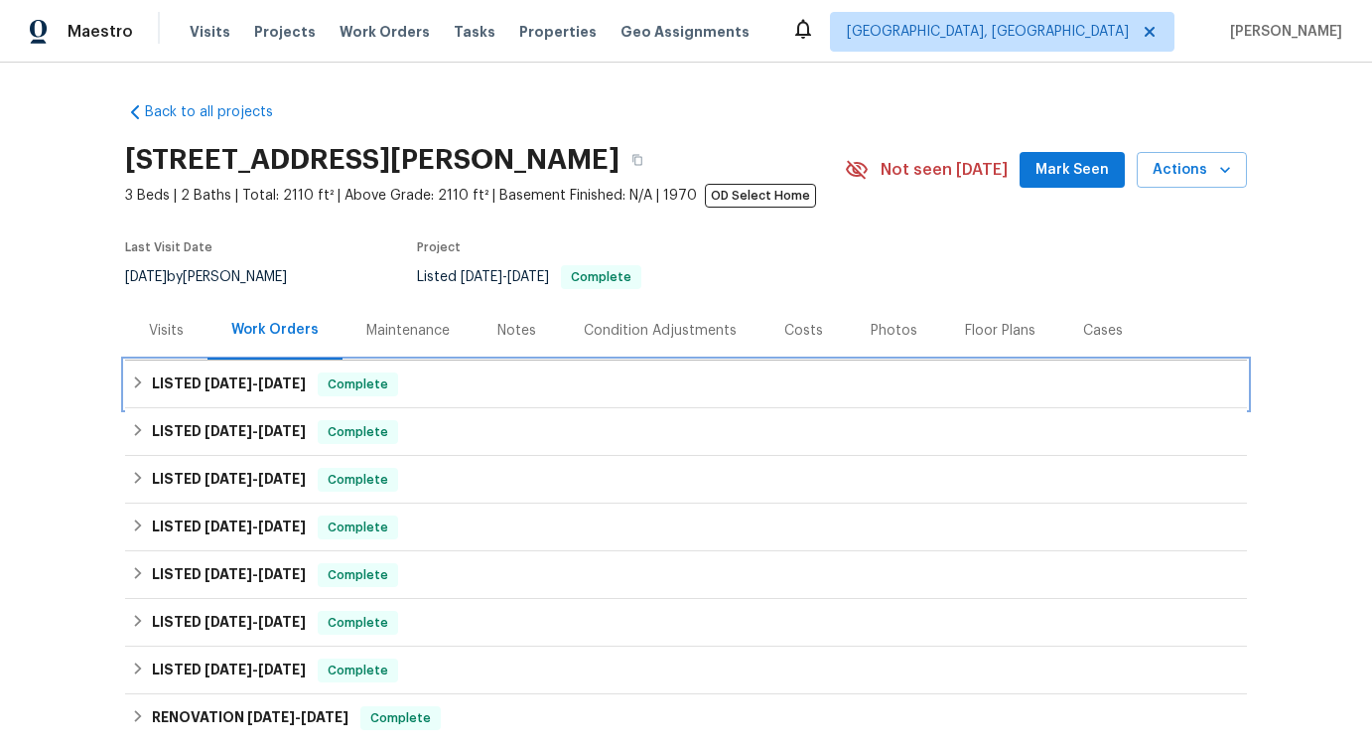
click at [725, 391] on div "LISTED [DATE] - [DATE] Complete" at bounding box center [686, 384] width 1110 height 24
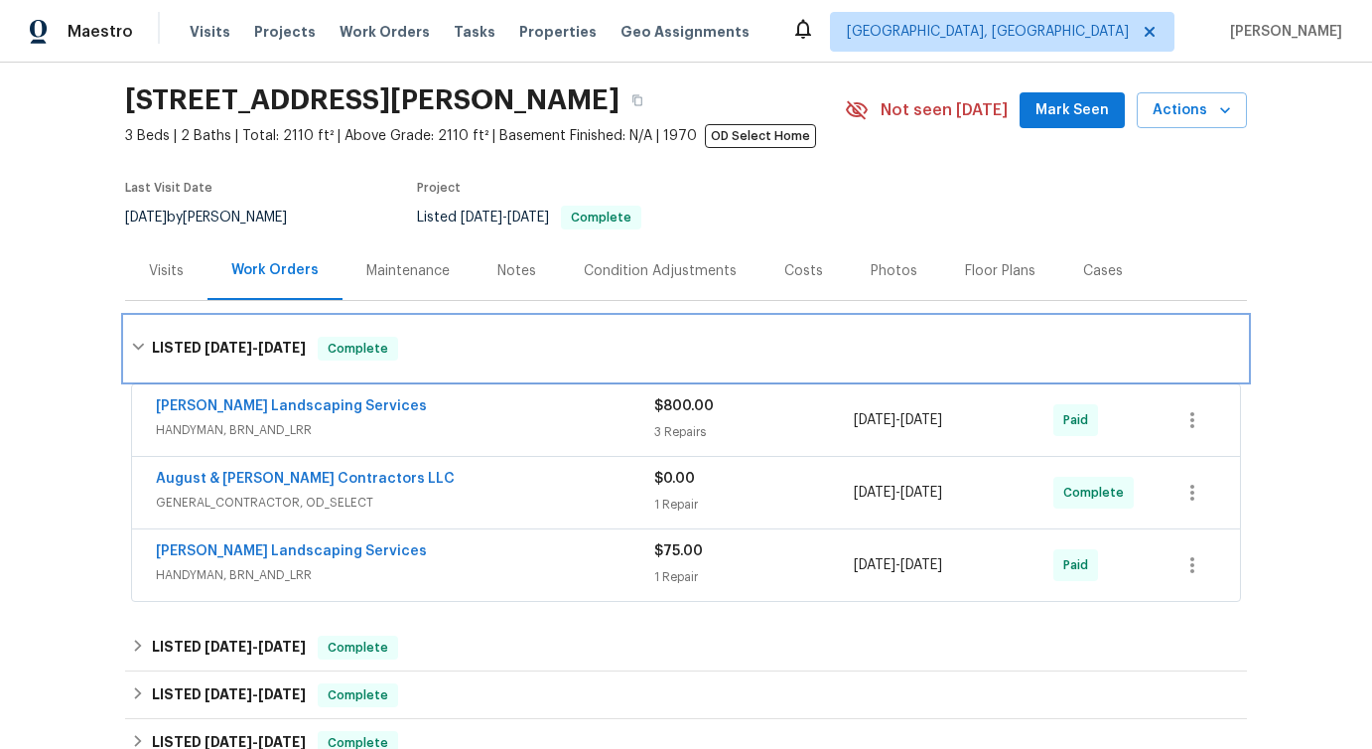
scroll to position [81, 0]
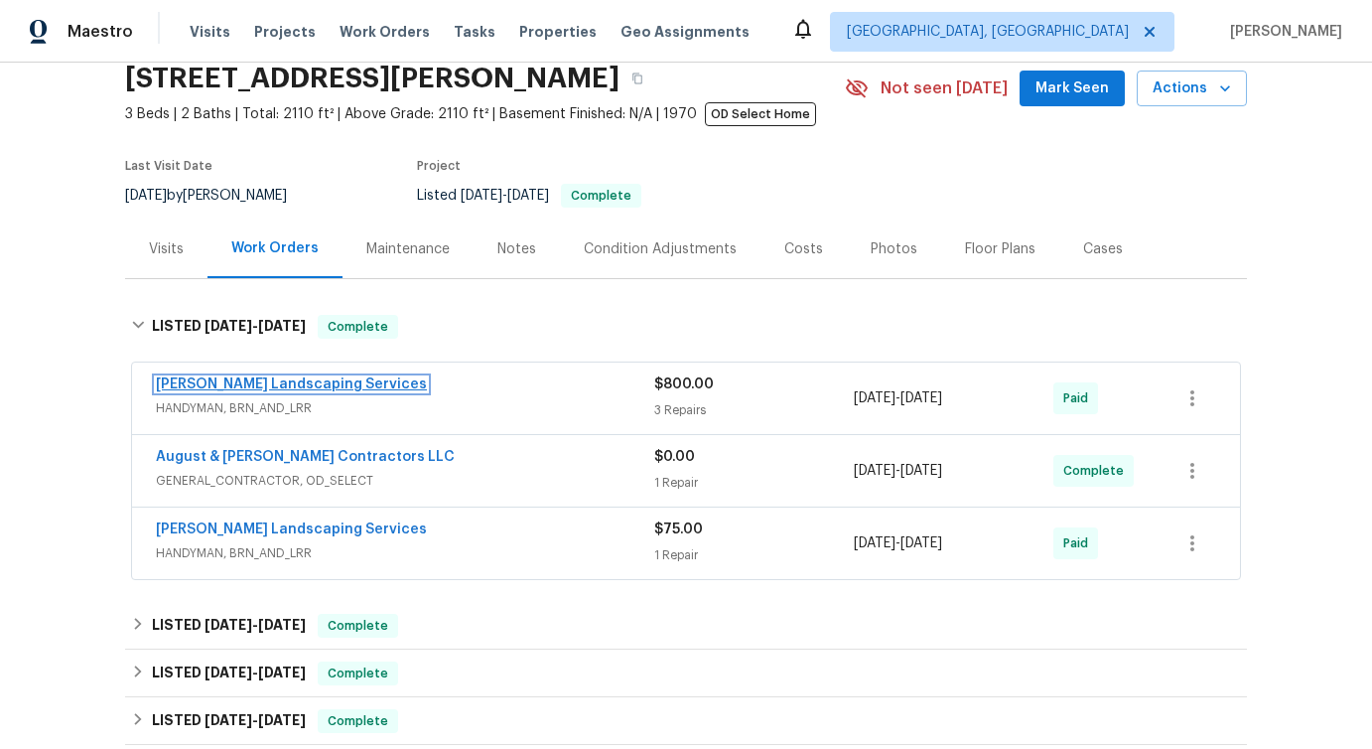
click at [306, 388] on link "[PERSON_NAME] Landscaping Services" at bounding box center [291, 384] width 271 height 14
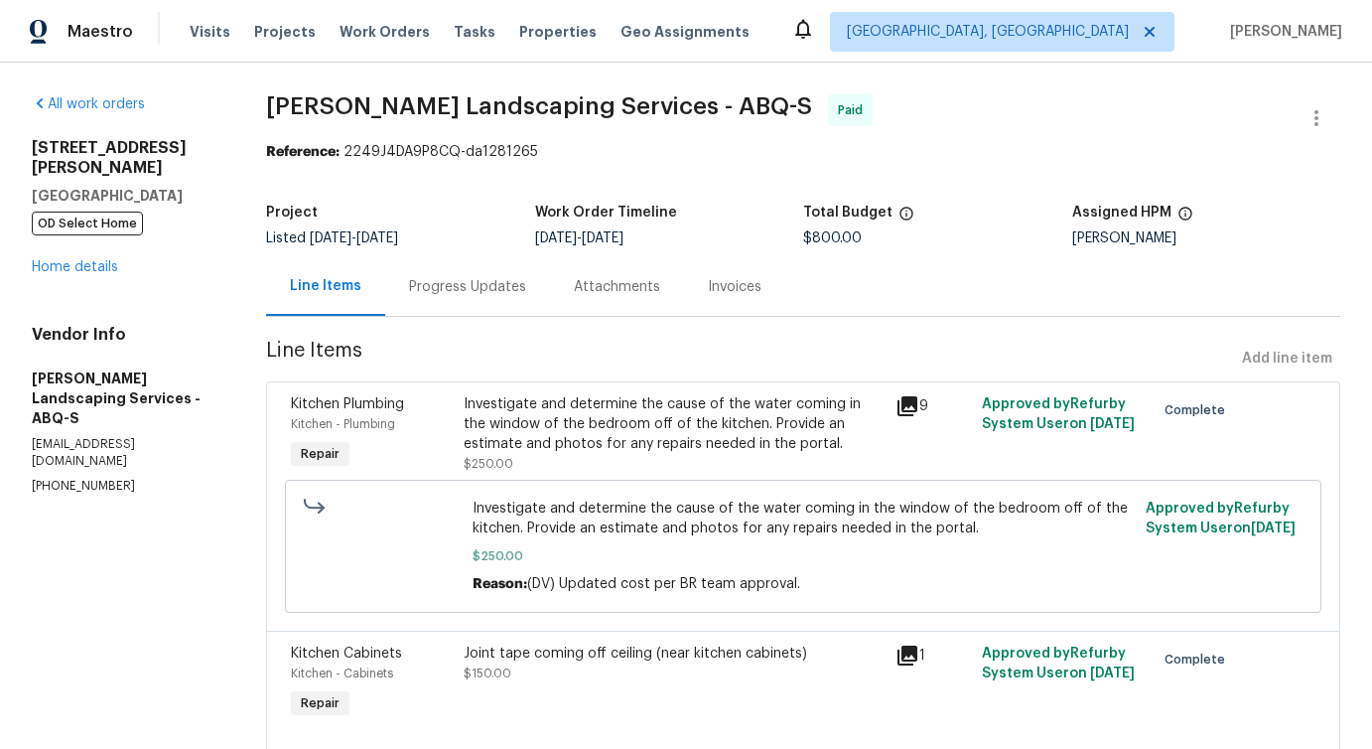
click at [516, 310] on div "Progress Updates" at bounding box center [467, 286] width 165 height 59
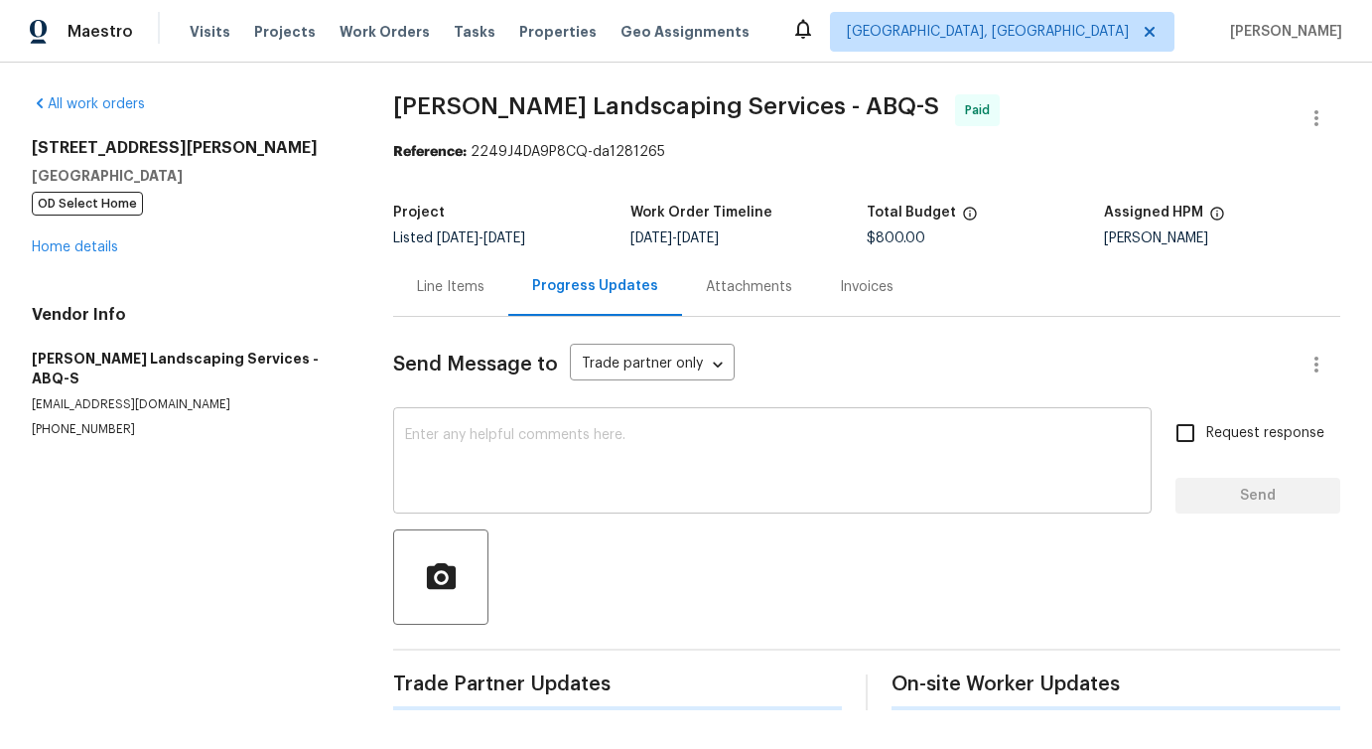
click at [539, 469] on textarea at bounding box center [772, 463] width 735 height 70
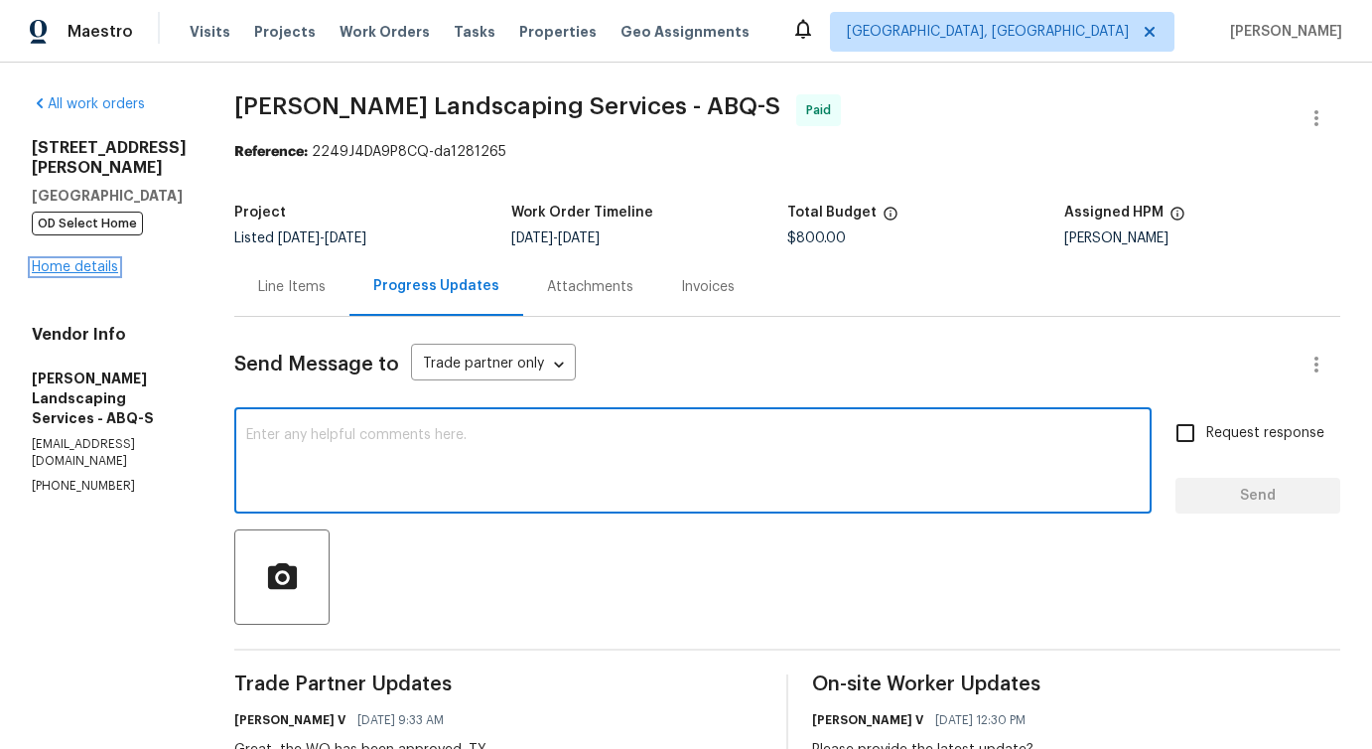
click at [113, 260] on link "Home details" at bounding box center [75, 267] width 86 height 14
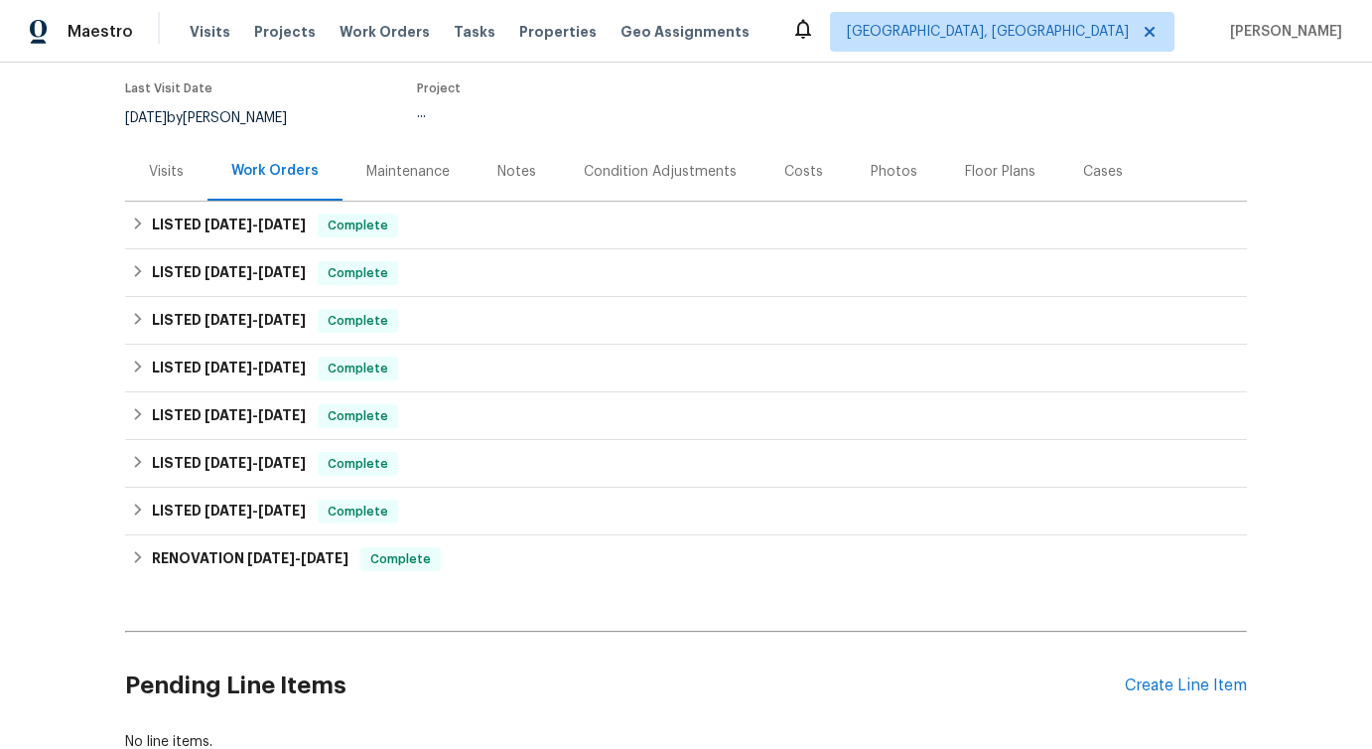
scroll to position [173, 0]
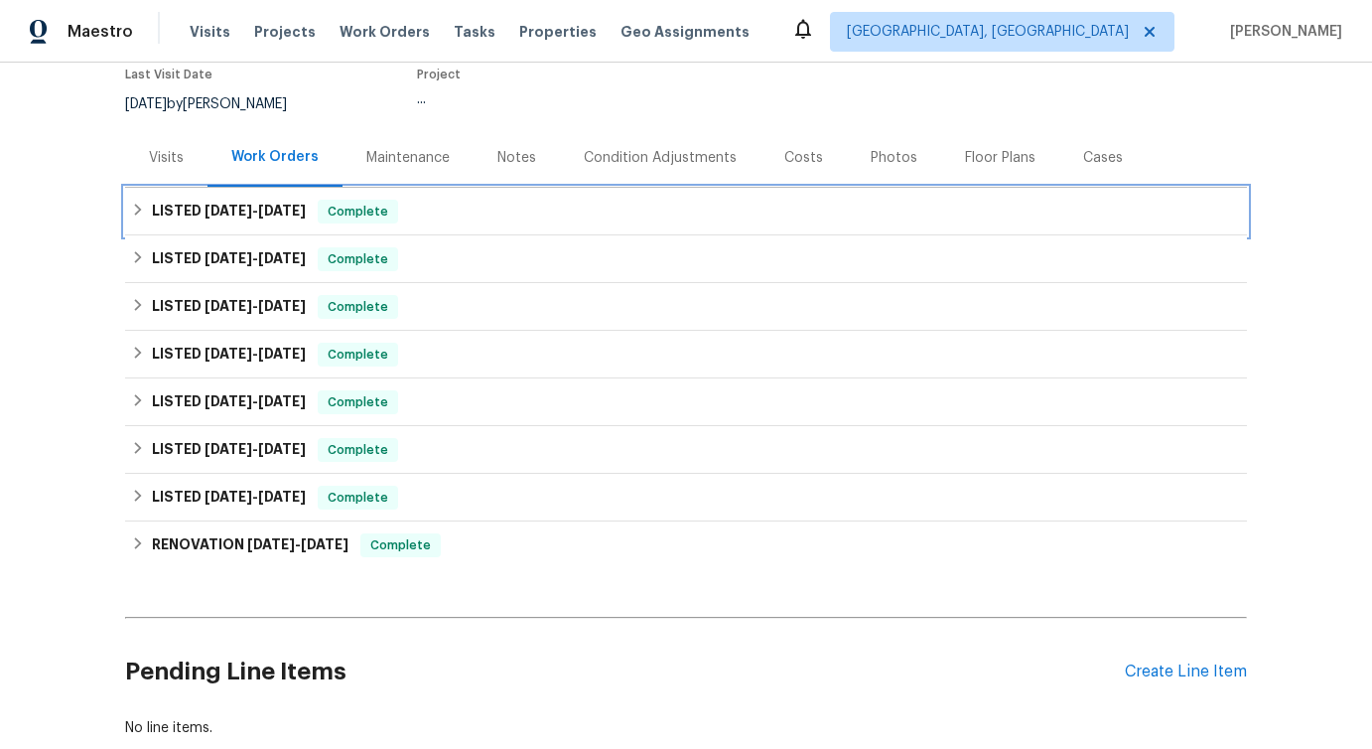
click at [252, 223] on h6 "LISTED [DATE] - [DATE]" at bounding box center [229, 212] width 154 height 24
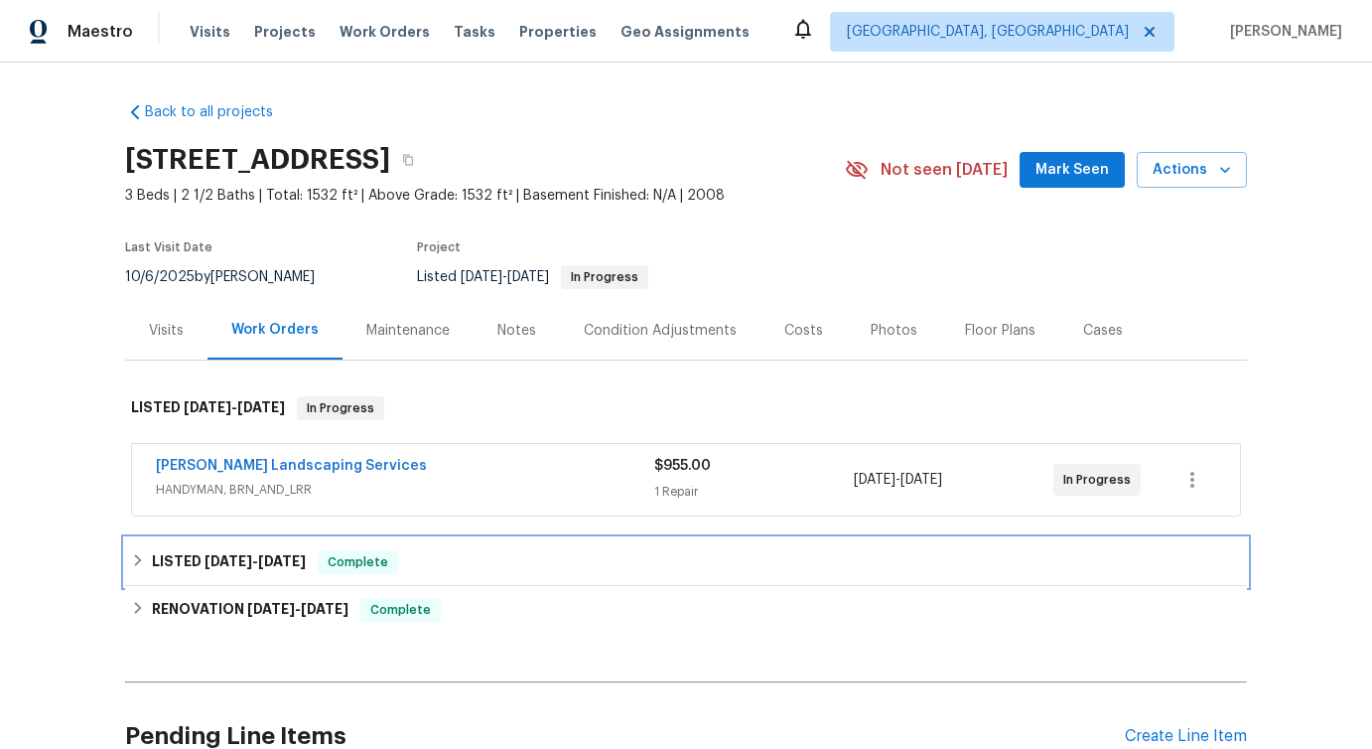
click at [280, 558] on span "[DATE]" at bounding box center [282, 561] width 48 height 14
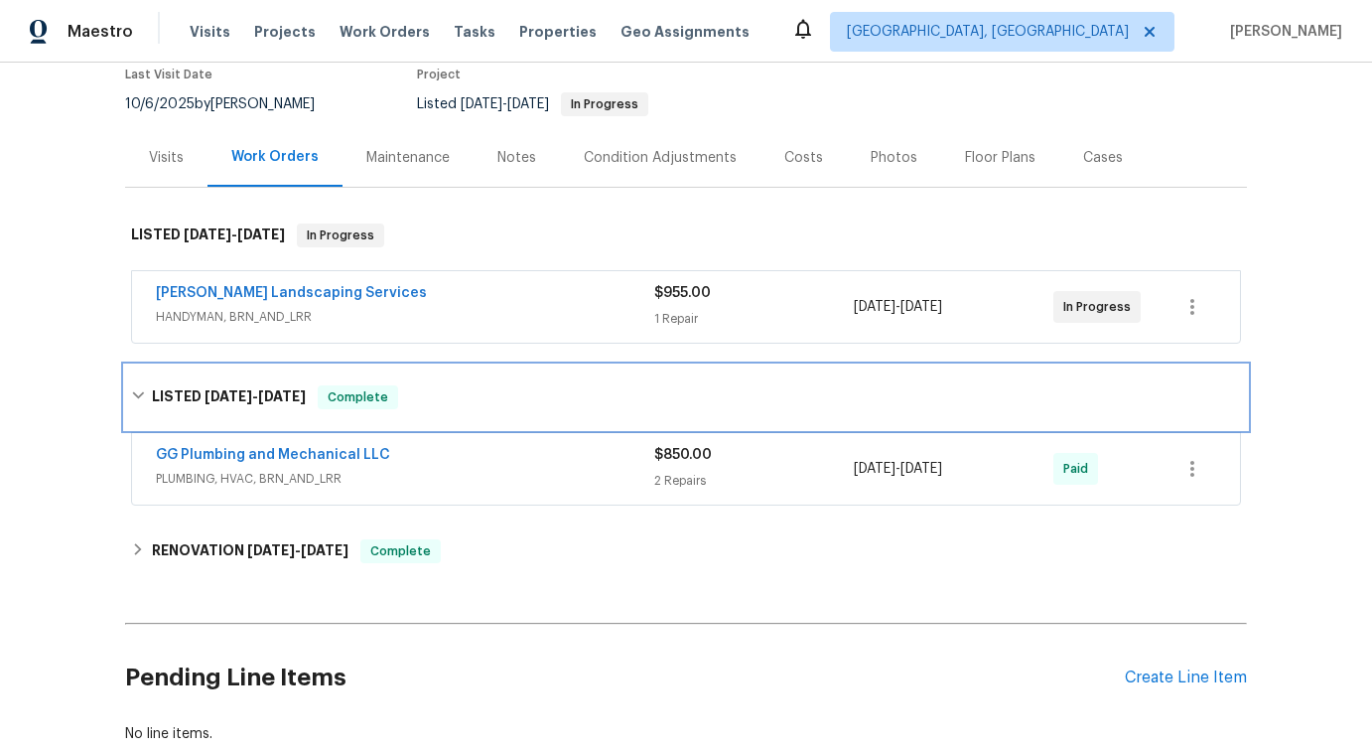
scroll to position [218, 0]
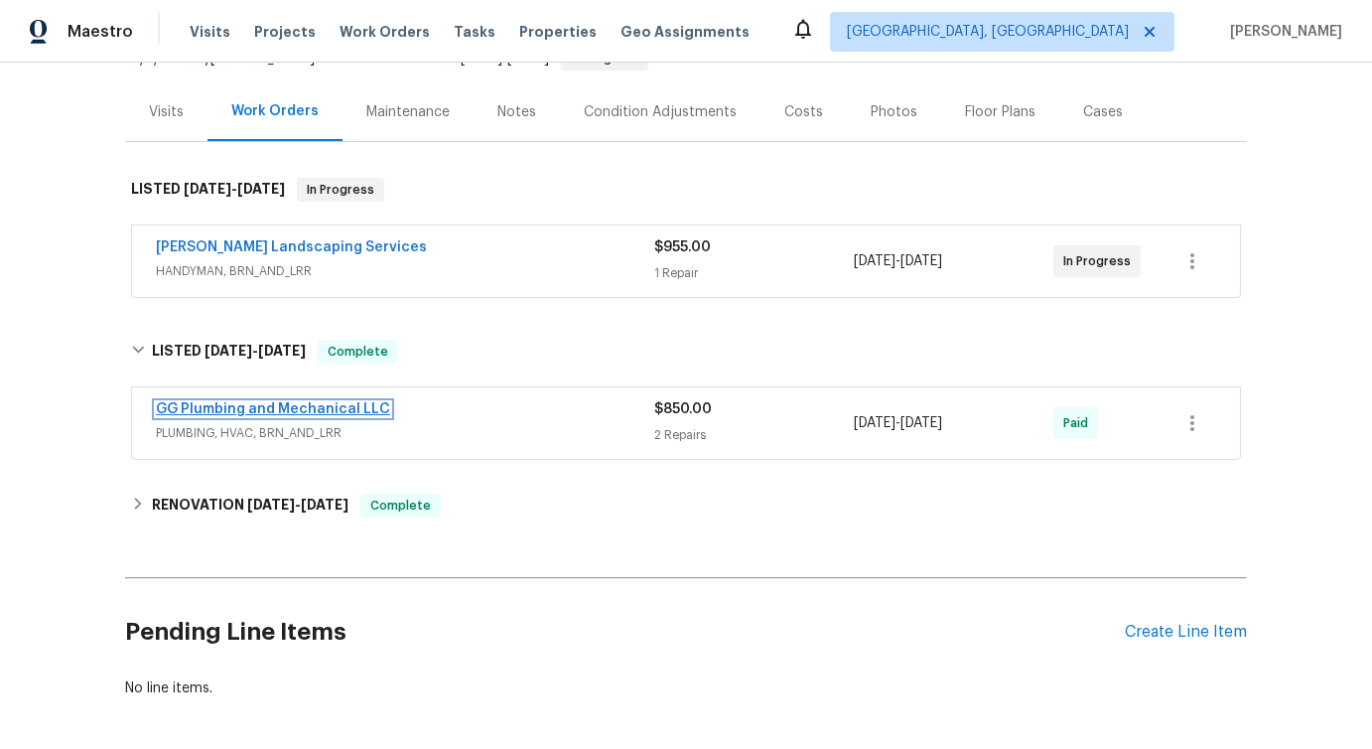
click at [337, 404] on link "GG Plumbing and Mechanical LLC" at bounding box center [273, 409] width 234 height 14
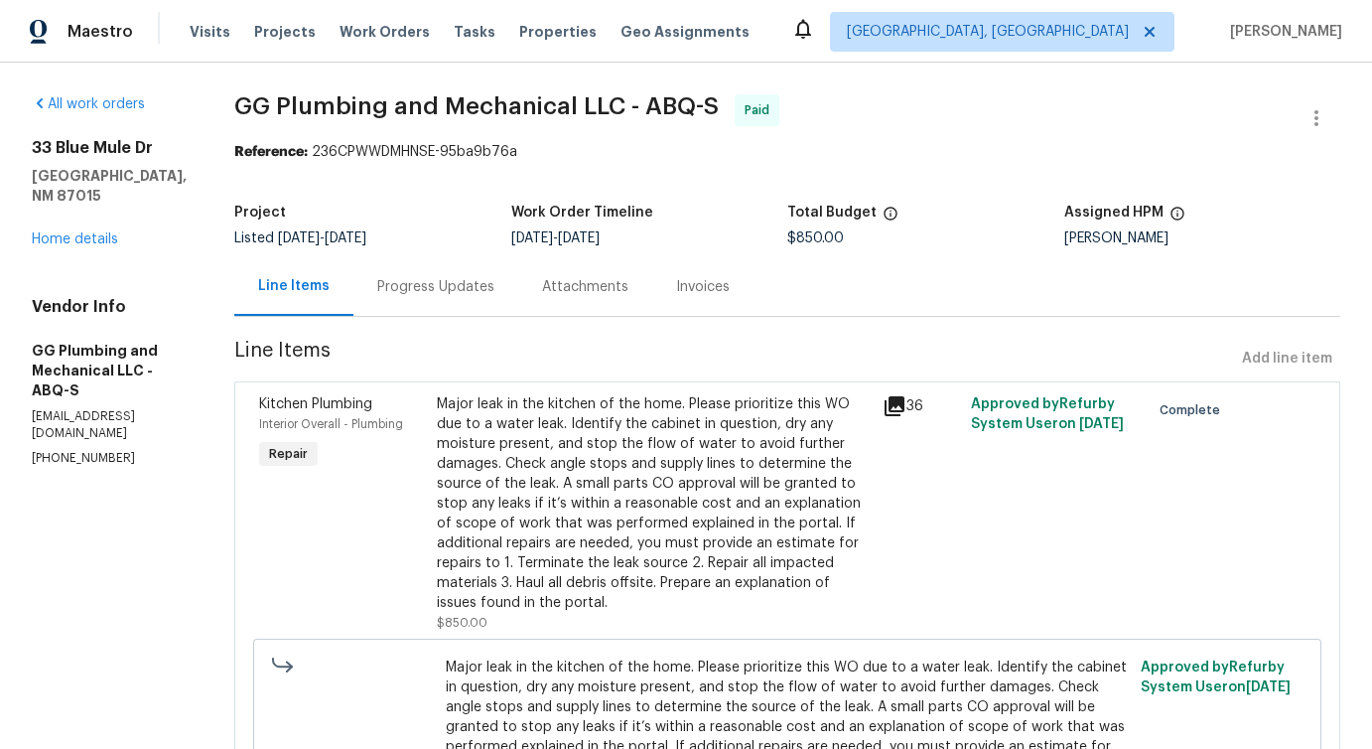
click at [492, 303] on div "Progress Updates" at bounding box center [436, 286] width 165 height 59
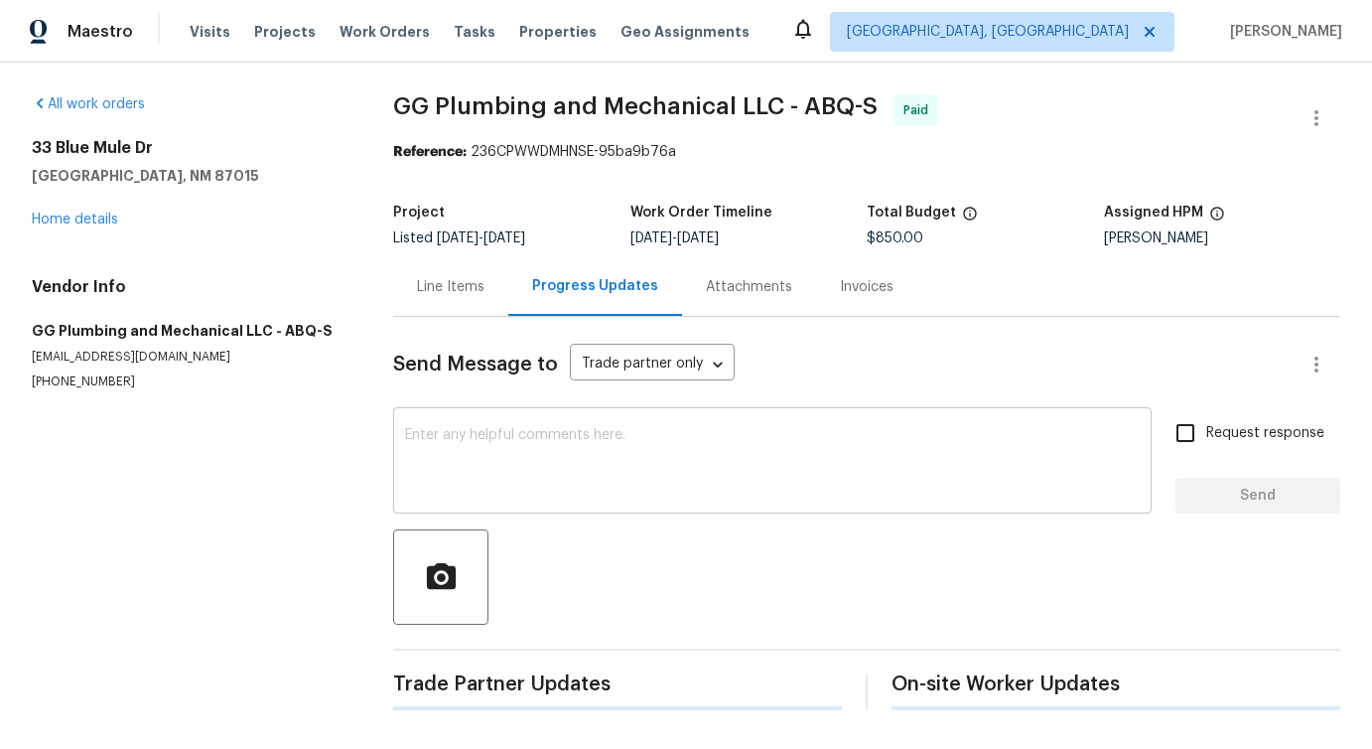
click at [539, 482] on textarea at bounding box center [772, 463] width 735 height 70
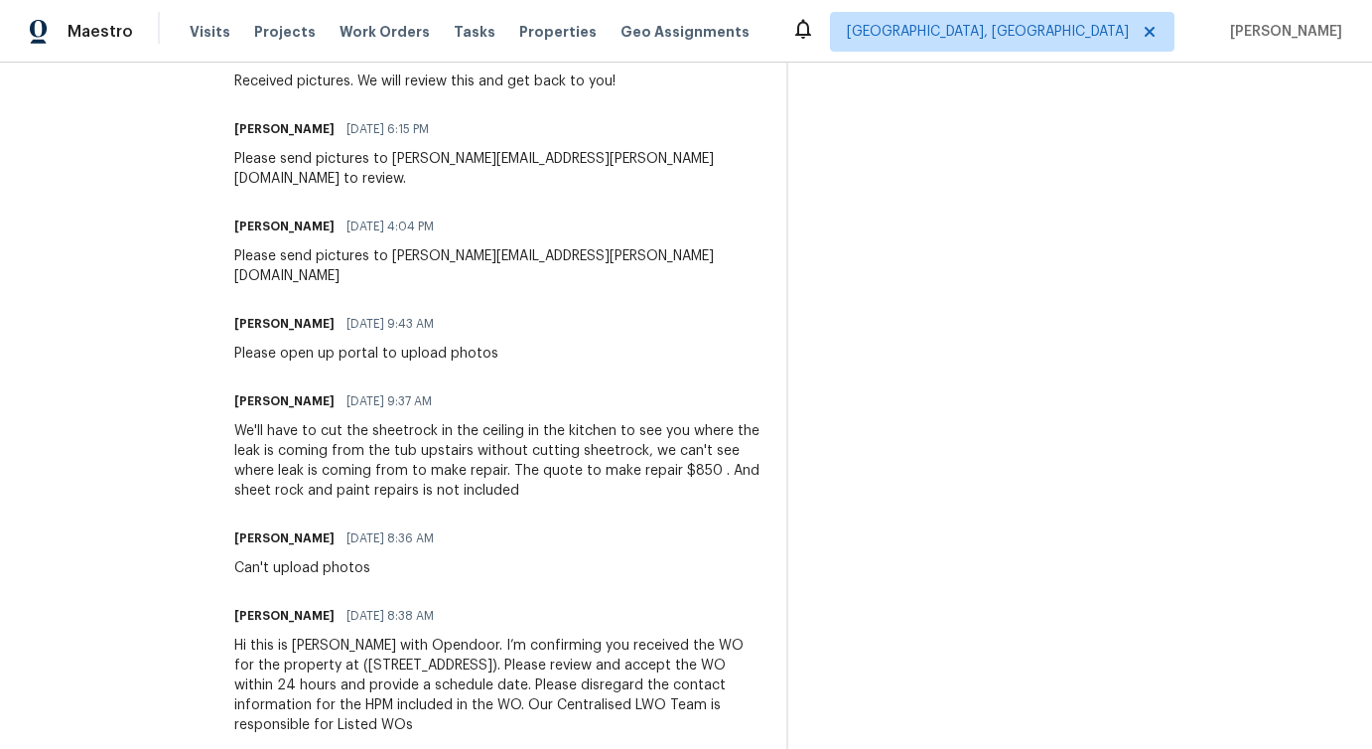
scroll to position [1761, 0]
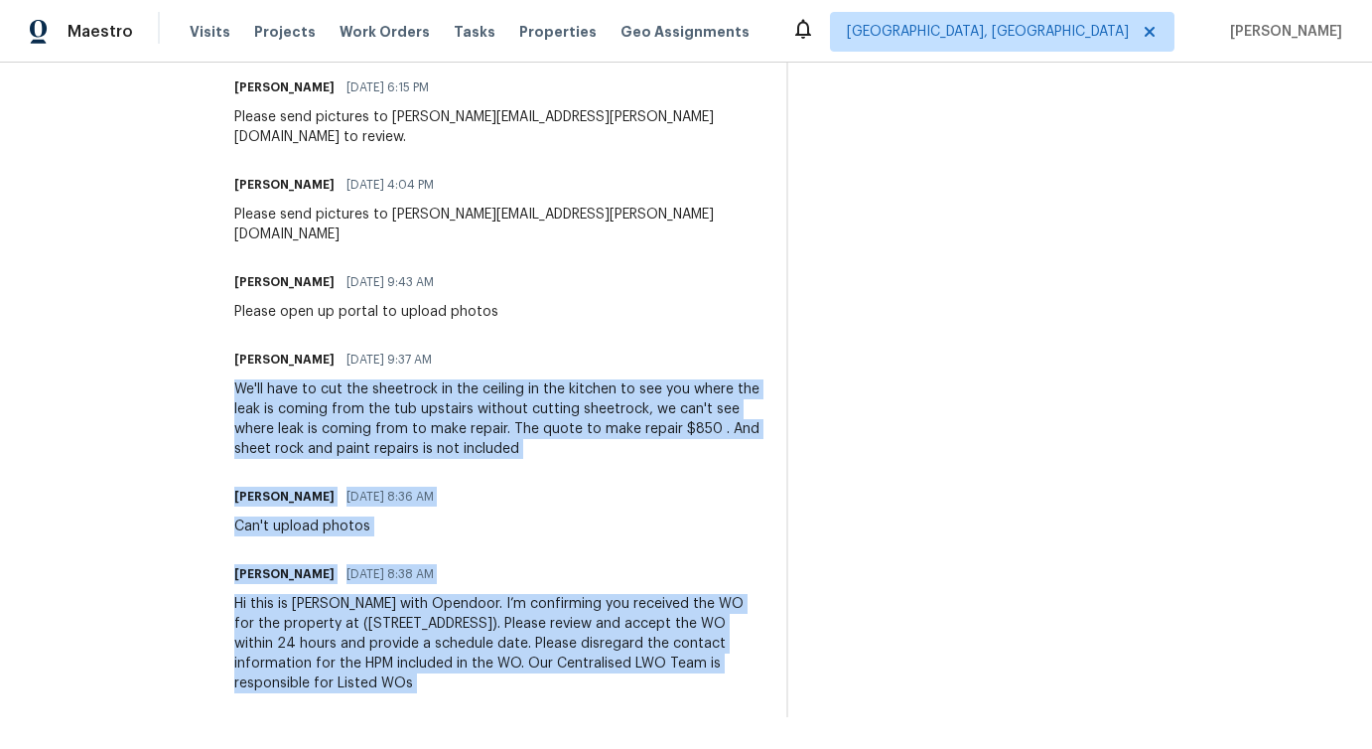
drag, startPoint x: 301, startPoint y: 389, endPoint x: 841, endPoint y: 494, distance: 550.2
click at [684, 502] on div "Gerardo Gil 09/09/2025 8:36 AM Can't upload photos" at bounding box center [498, 510] width 528 height 54
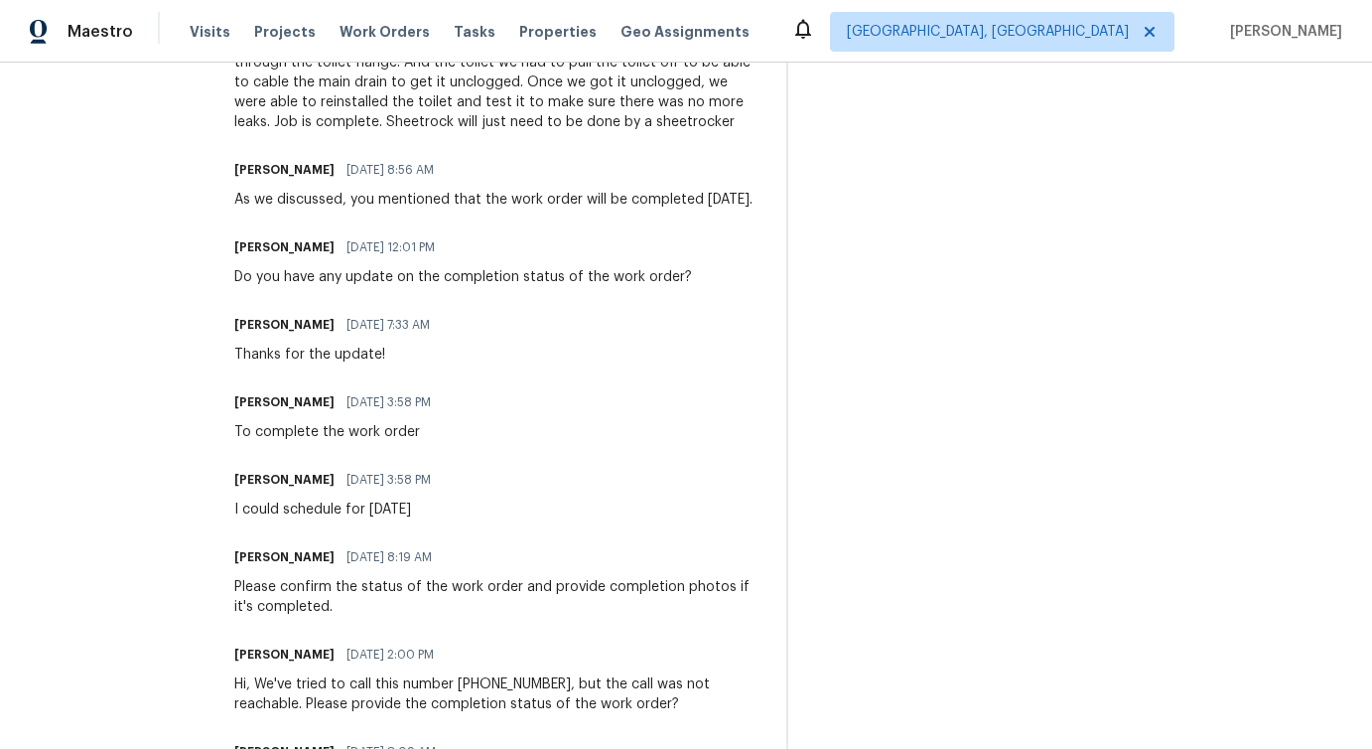
scroll to position [846, 0]
drag, startPoint x: 328, startPoint y: 548, endPoint x: 575, endPoint y: 545, distance: 247.3
click at [575, 517] on div "Gerardo Gil 09/17/2025 3:58 PM I could schedule for Tuesday the 23rd" at bounding box center [498, 491] width 528 height 54
drag, startPoint x: 405, startPoint y: 597, endPoint x: 507, endPoint y: 596, distance: 102.3
click at [507, 569] on div "Pavithra Sekar 09/17/2025 8:19 AM" at bounding box center [498, 555] width 528 height 28
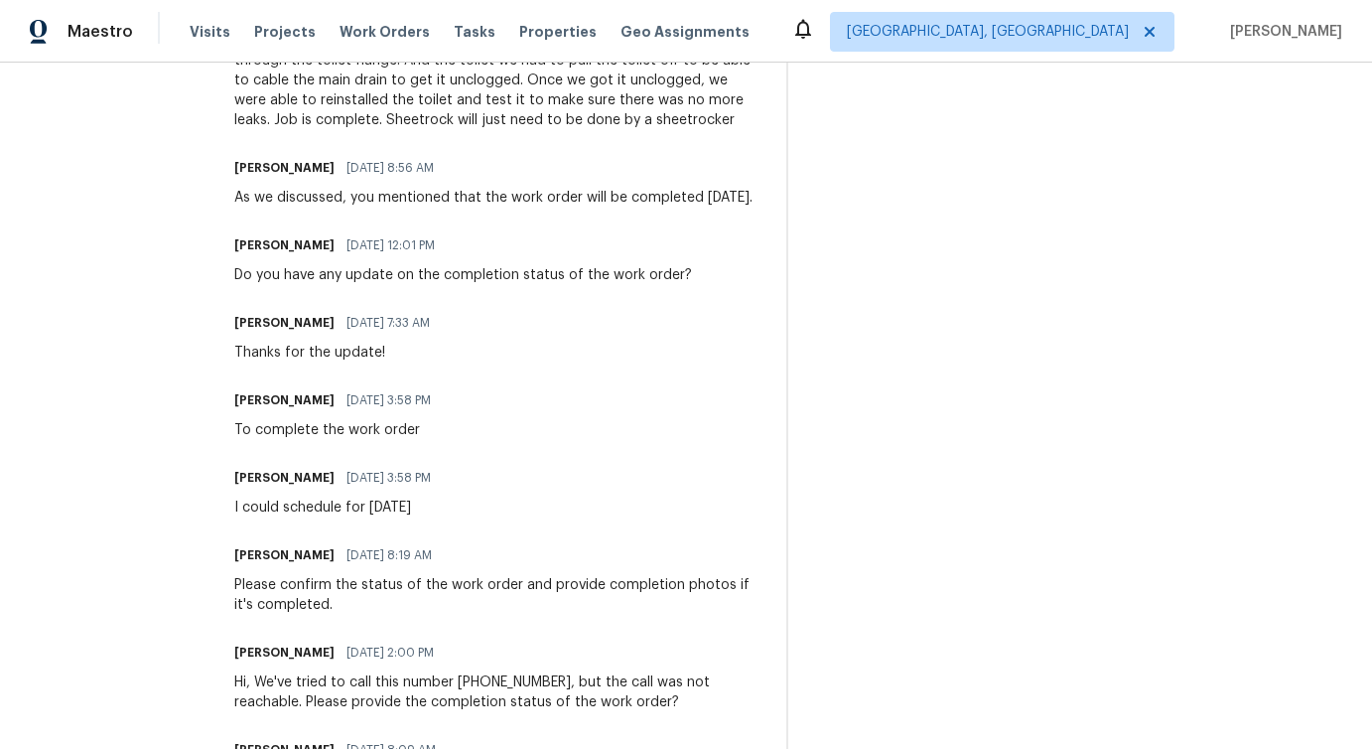
drag, startPoint x: 380, startPoint y: 552, endPoint x: 693, endPoint y: 552, distance: 312.8
click at [693, 517] on div "Gerardo Gil 09/17/2025 3:58 PM I could schedule for Tuesday the 23rd" at bounding box center [498, 491] width 528 height 54
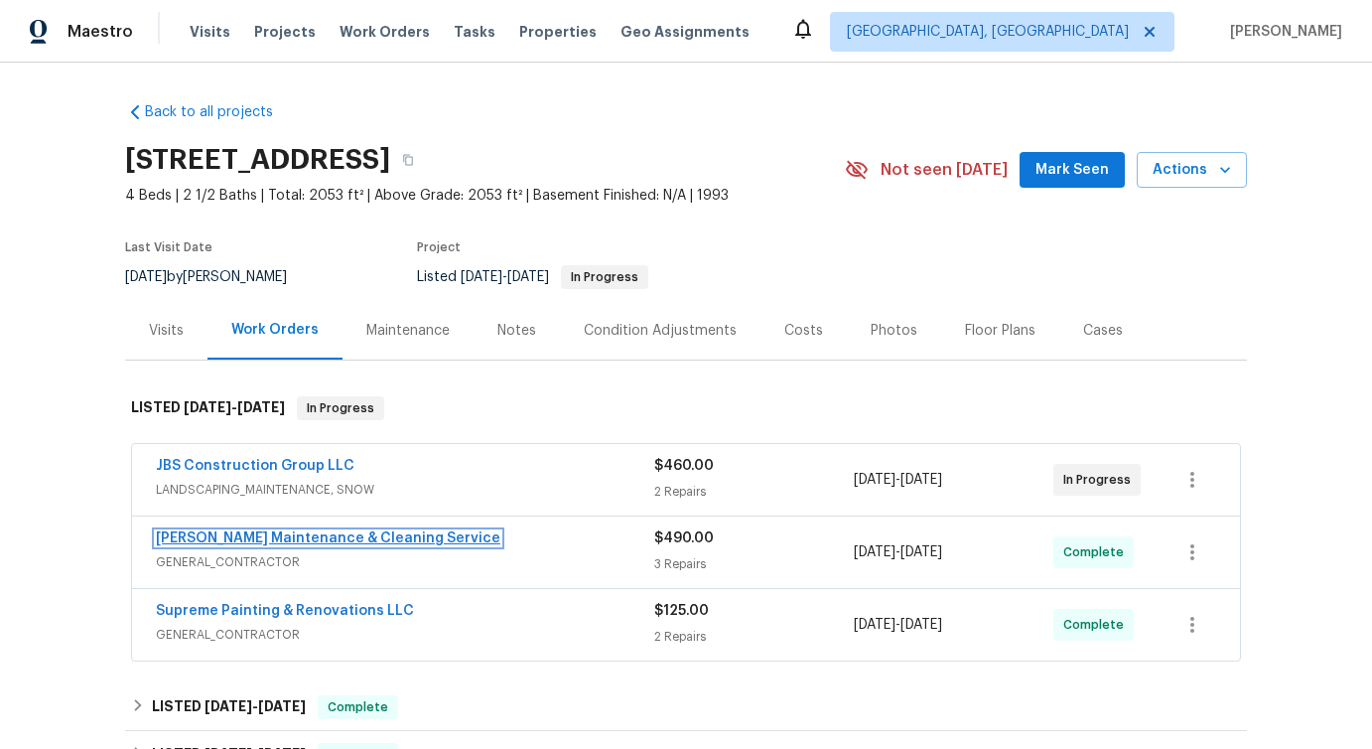
click at [254, 543] on link "[PERSON_NAME] Maintenance & Cleaning Service" at bounding box center [328, 538] width 345 height 14
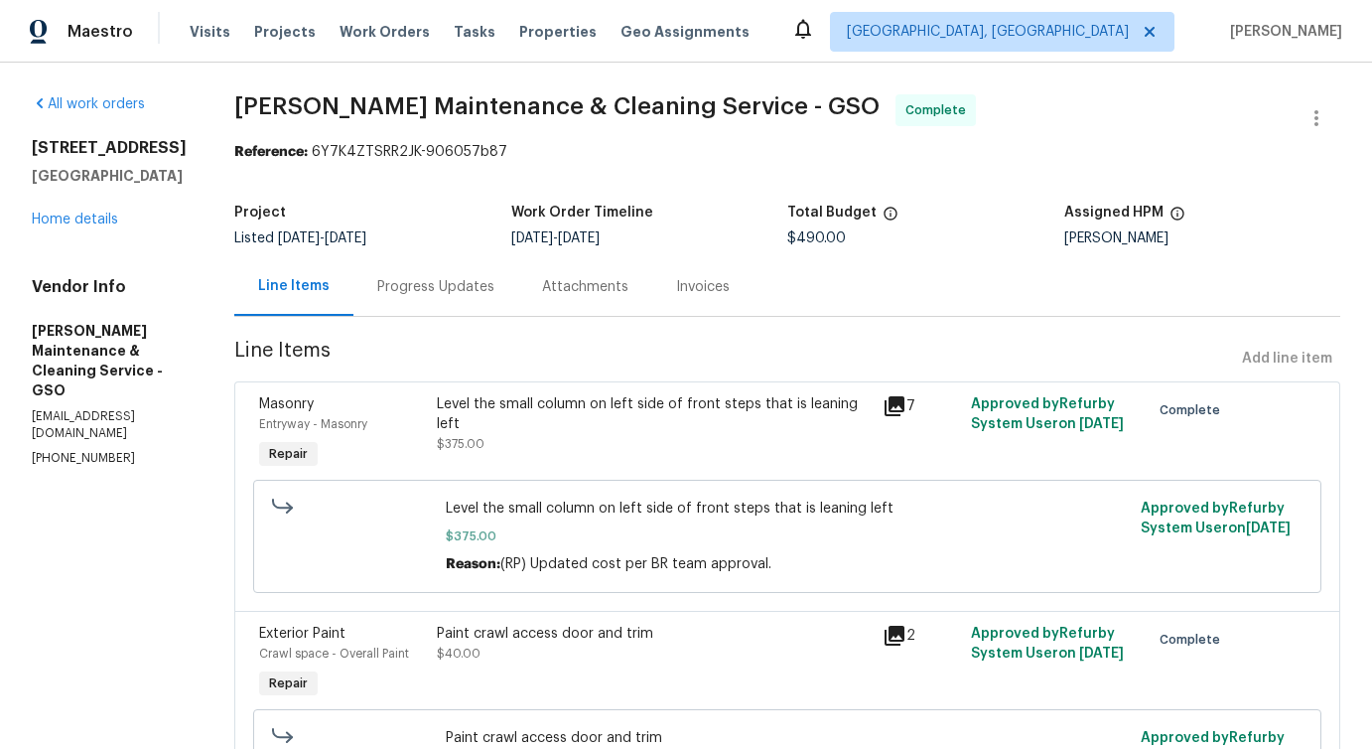
click at [473, 286] on div "Progress Updates" at bounding box center [435, 287] width 117 height 20
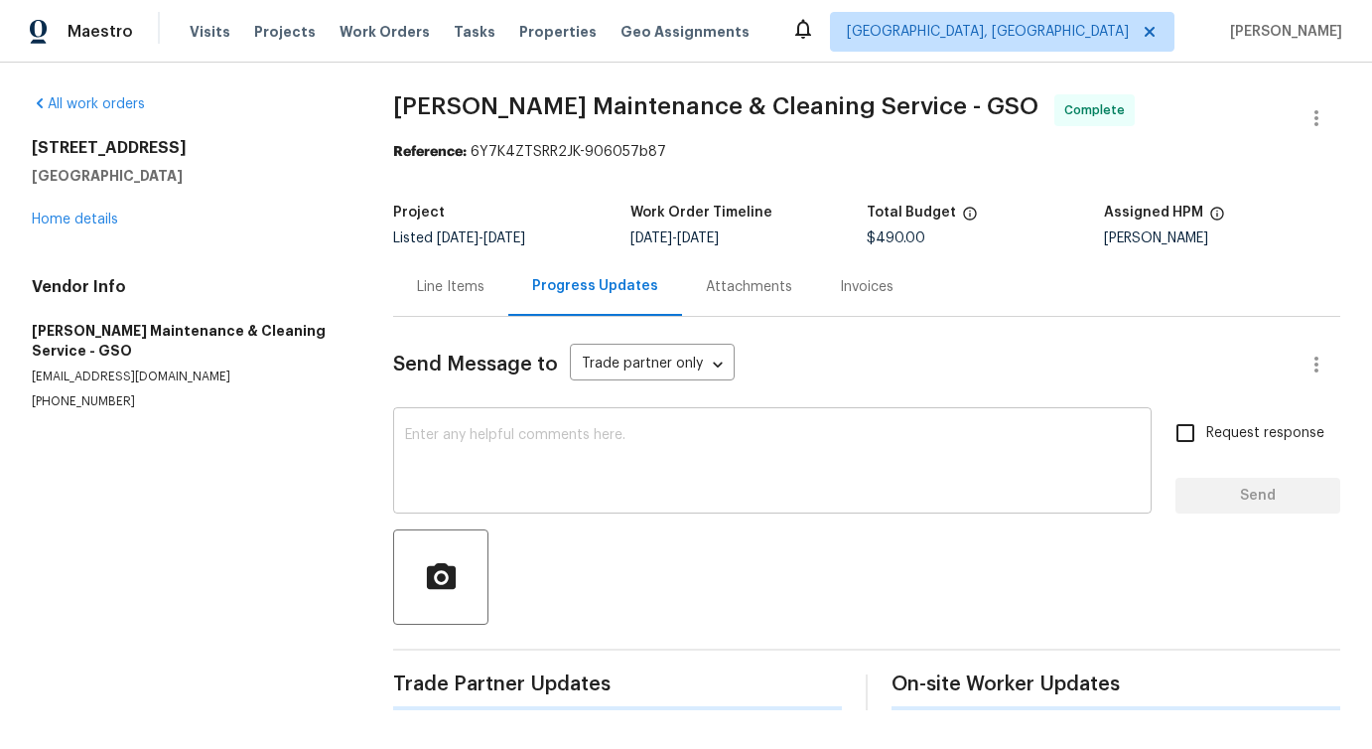
click at [510, 450] on textarea at bounding box center [772, 463] width 735 height 70
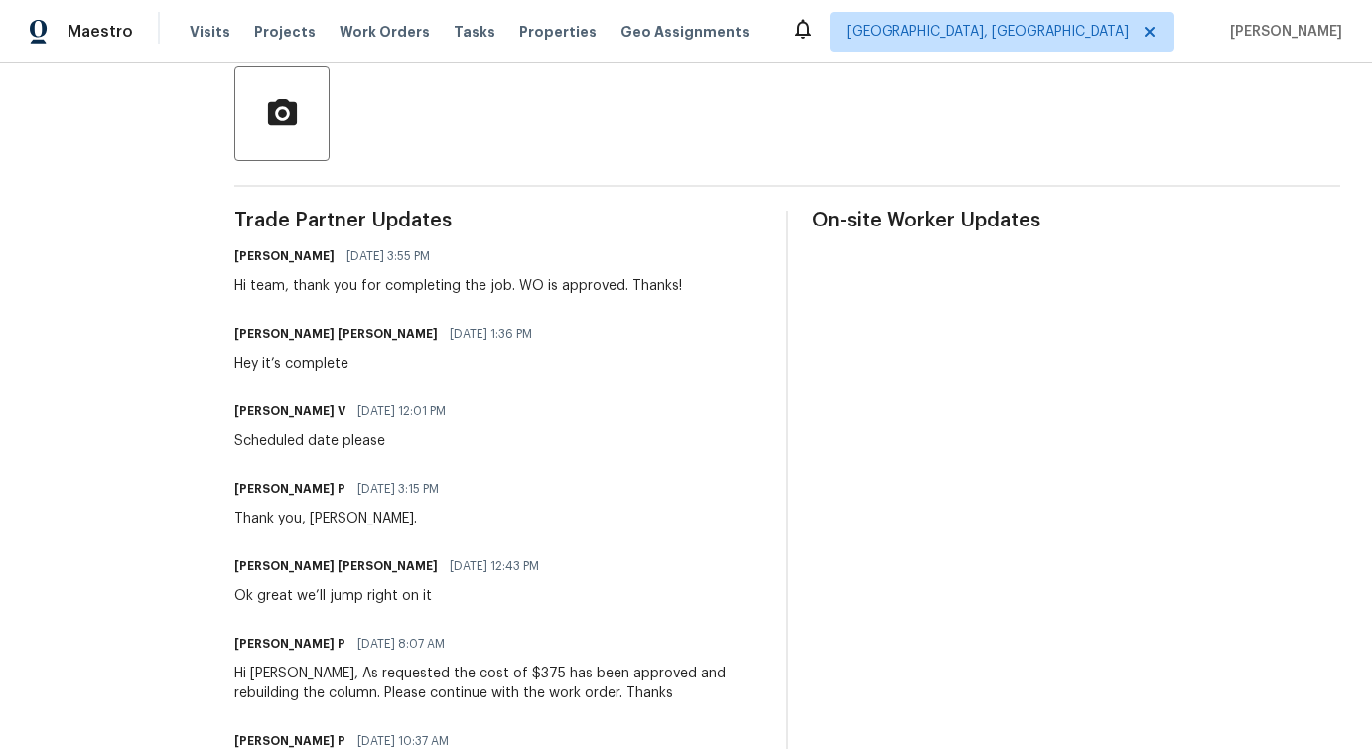
scroll to position [489, 0]
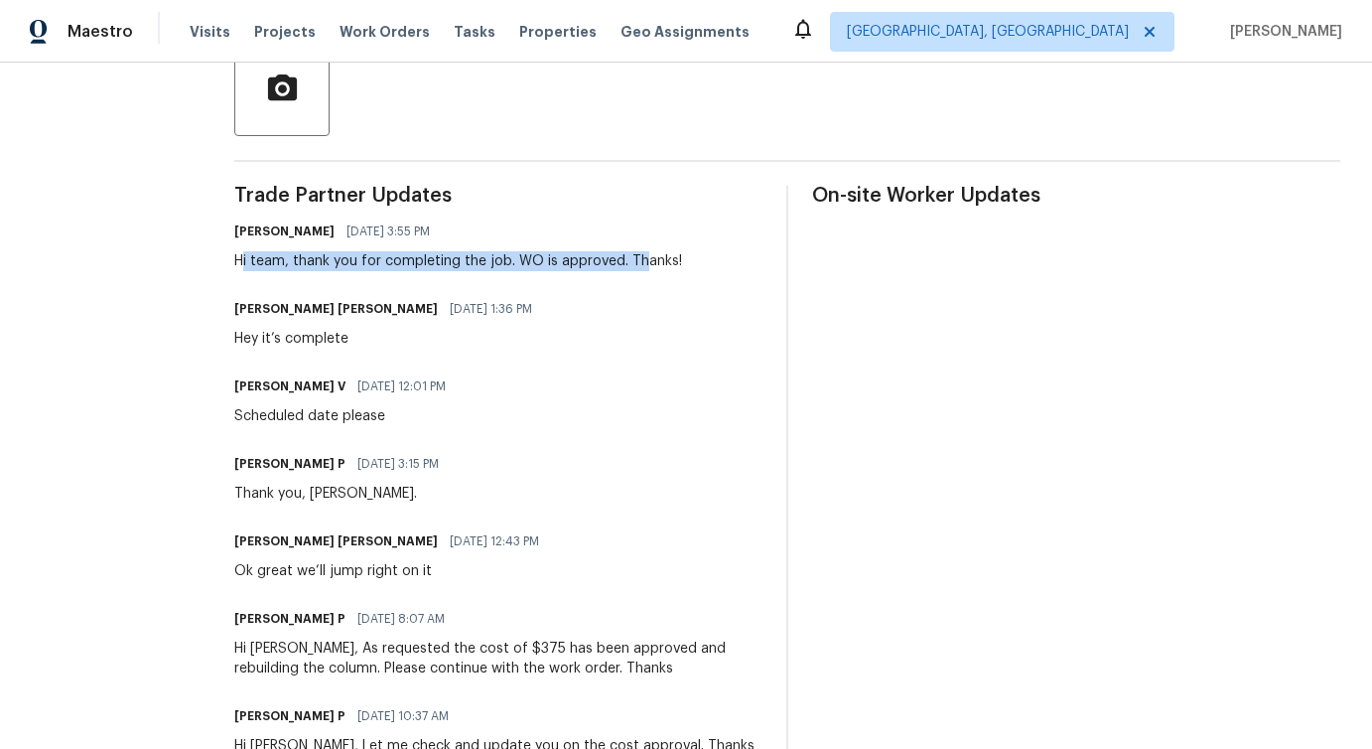
drag, startPoint x: 261, startPoint y: 259, endPoint x: 665, endPoint y: 259, distance: 404.2
click at [665, 259] on div "Hi team, thank you for completing the job. WO is approved. Thanks!" at bounding box center [458, 261] width 448 height 20
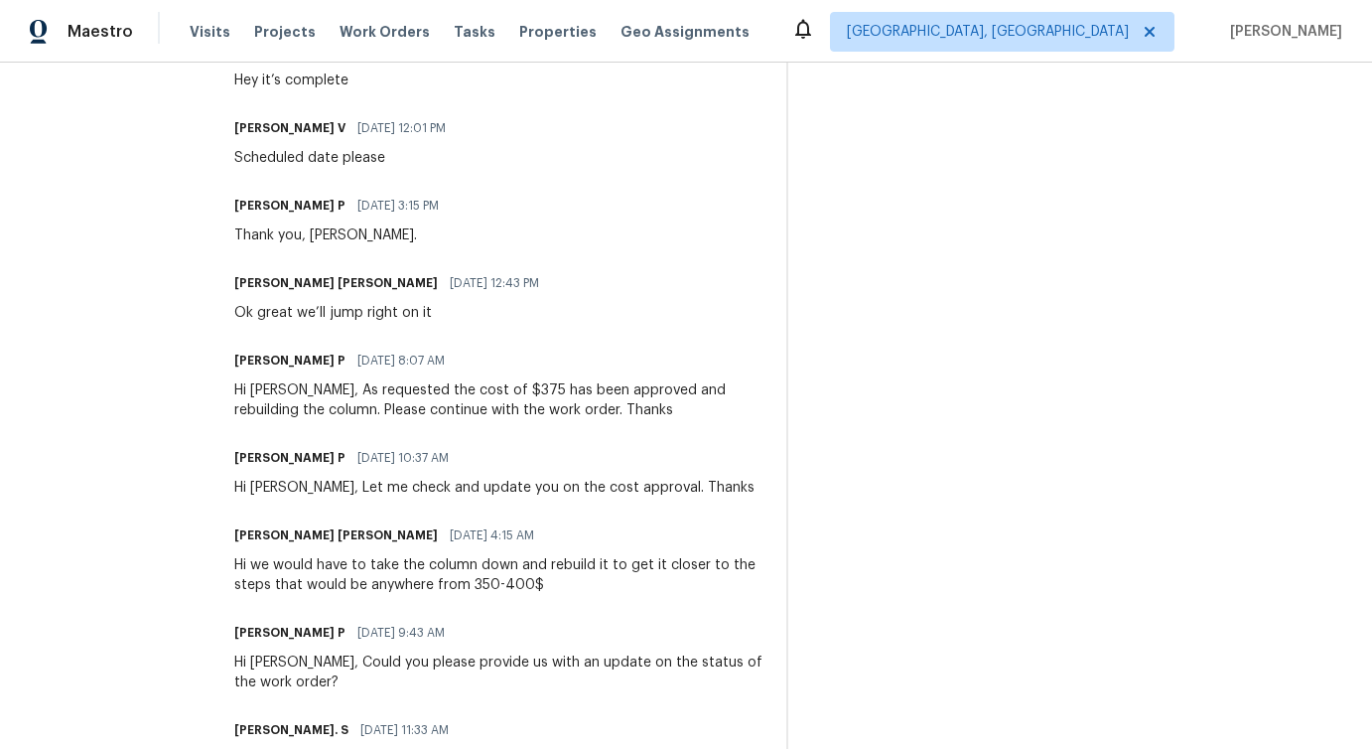
scroll to position [530, 0]
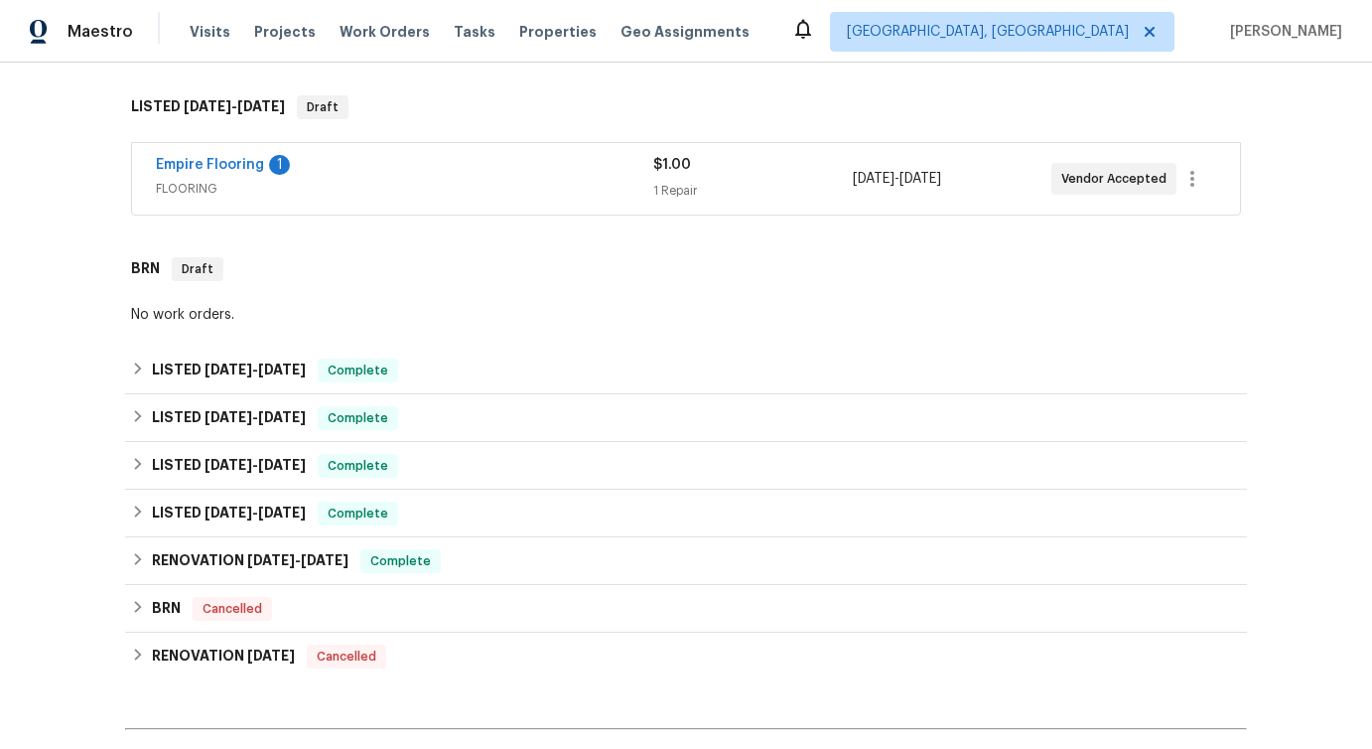
scroll to position [752, 0]
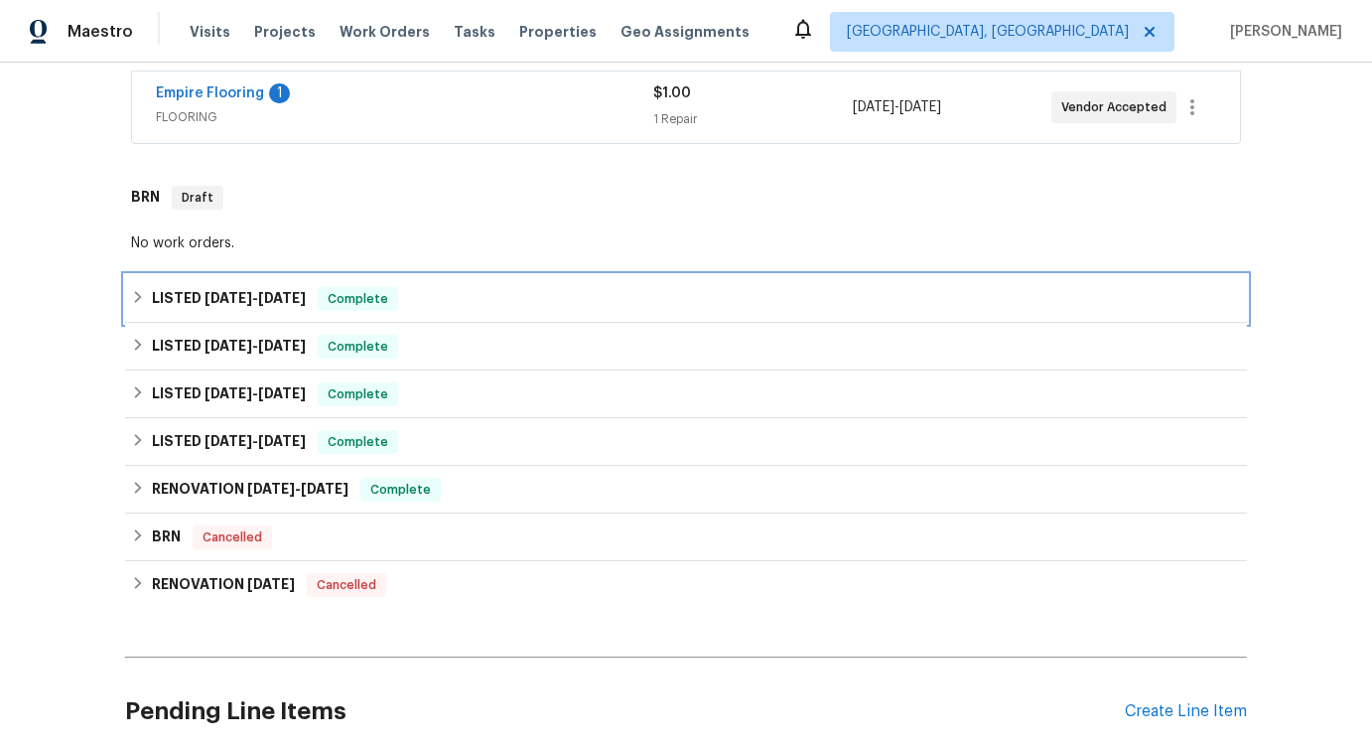
click at [254, 302] on span "[DATE] - [DATE]" at bounding box center [255, 298] width 101 height 14
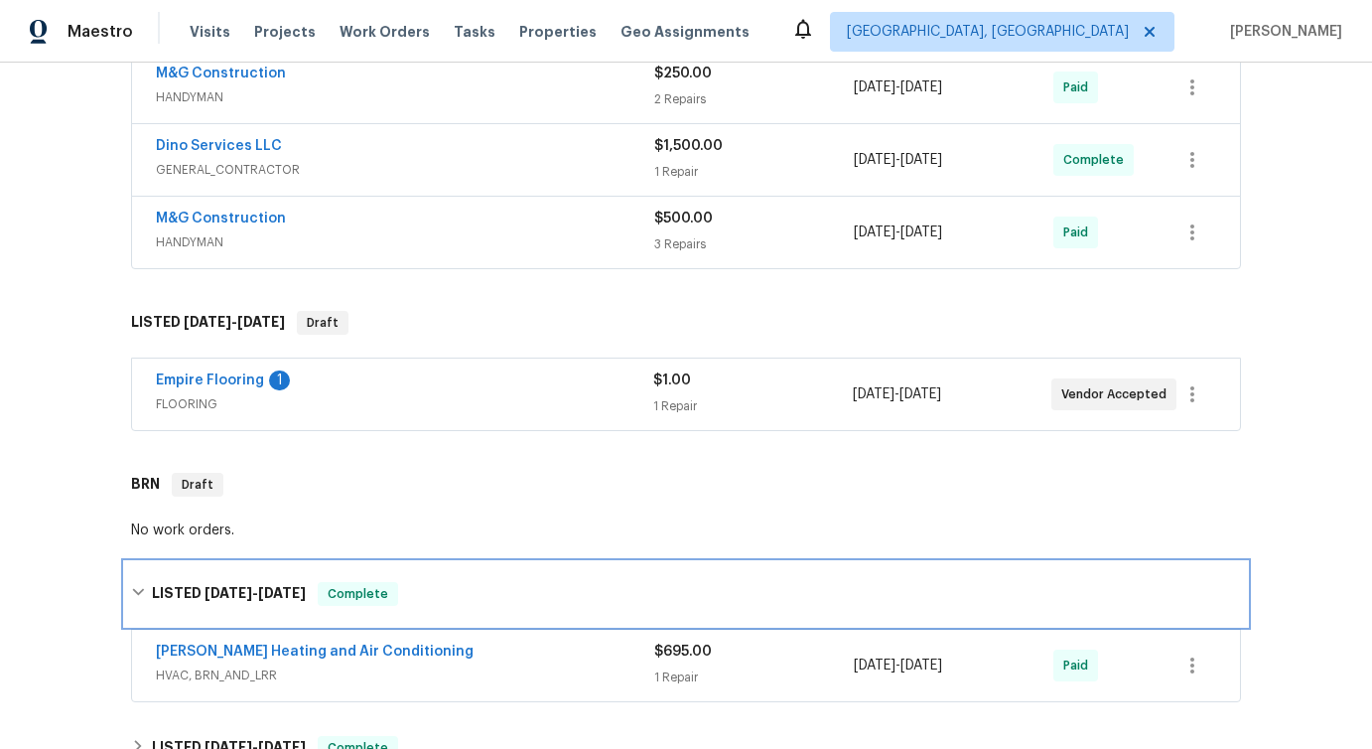
scroll to position [0, 0]
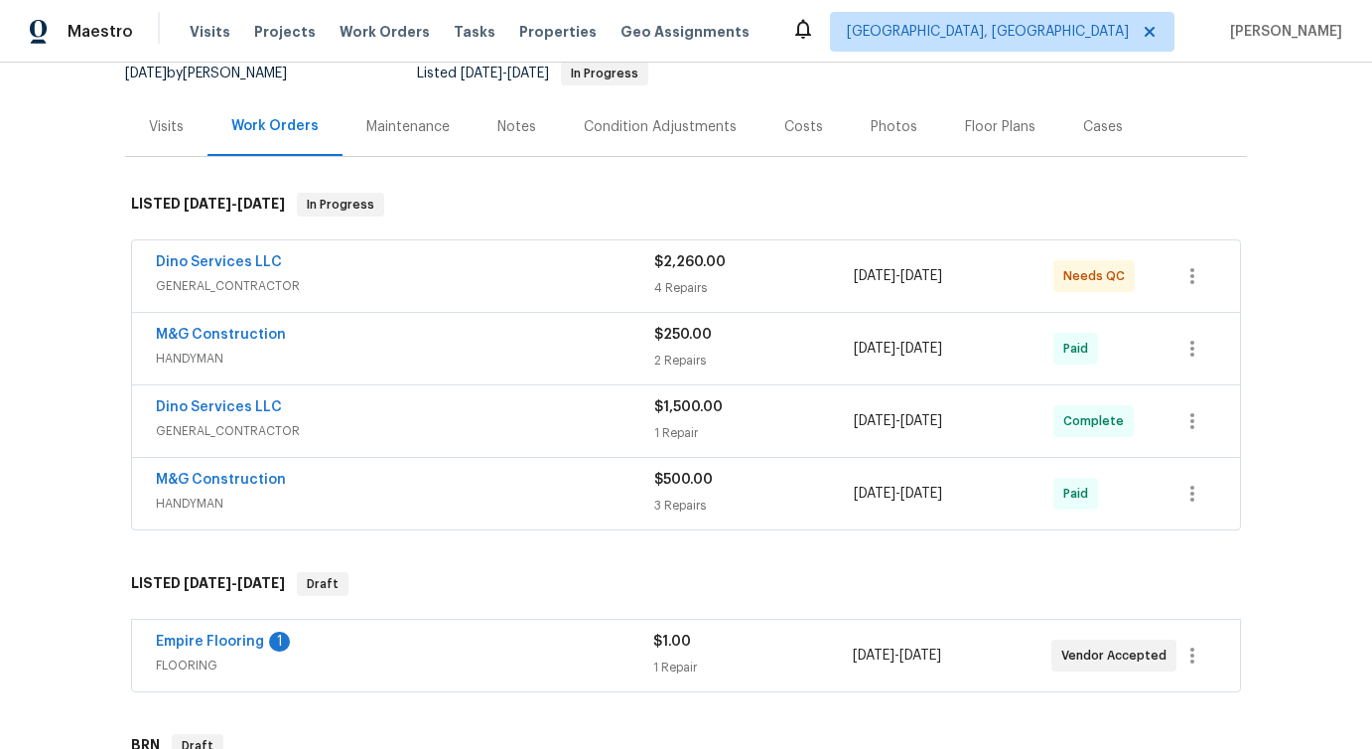
scroll to position [206, 0]
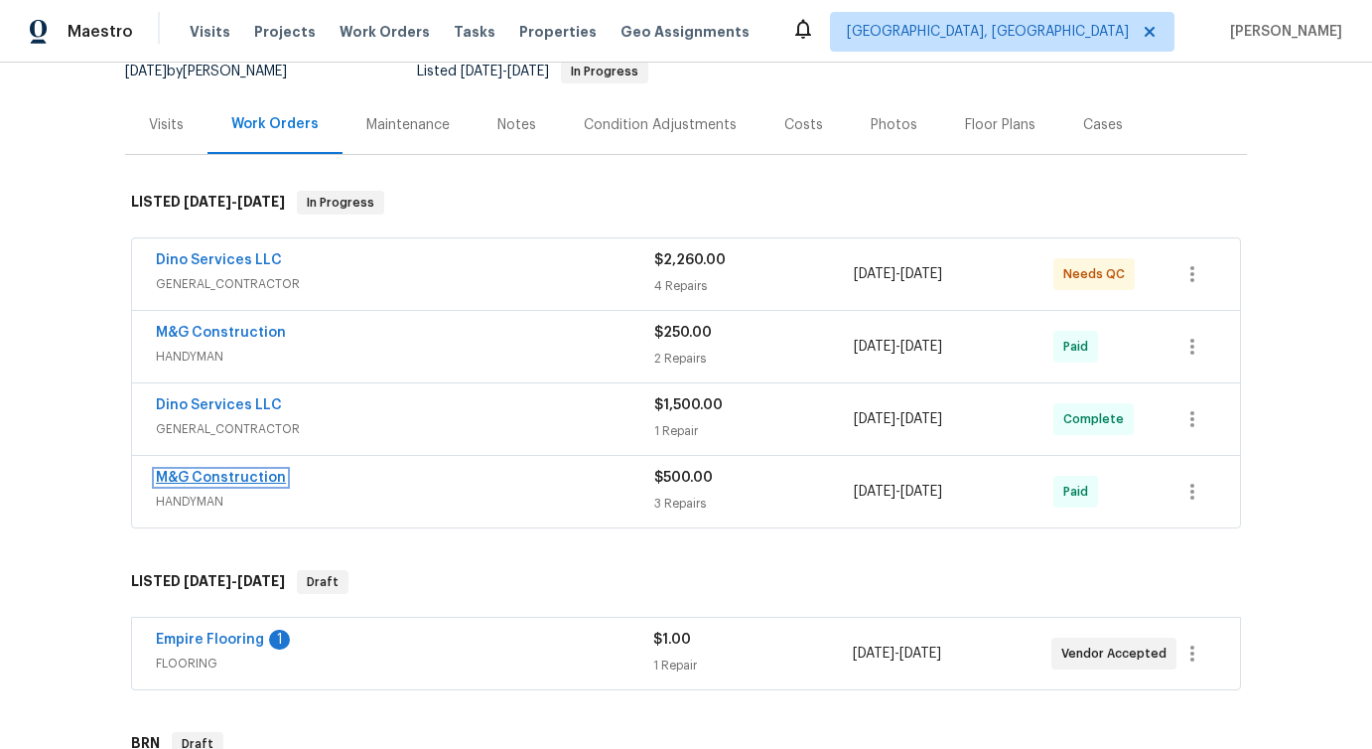
click at [217, 481] on link "M&G Construction" at bounding box center [221, 478] width 130 height 14
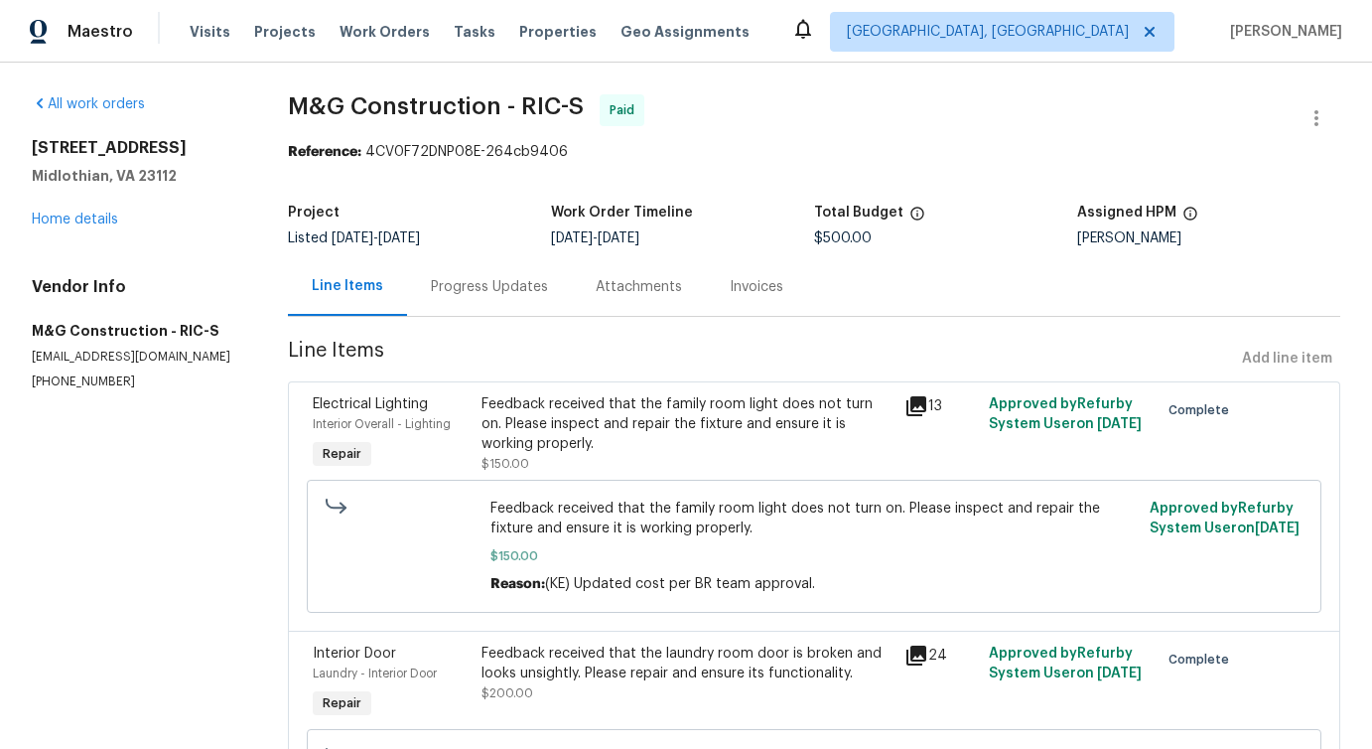
click at [485, 281] on div "Progress Updates" at bounding box center [489, 287] width 117 height 20
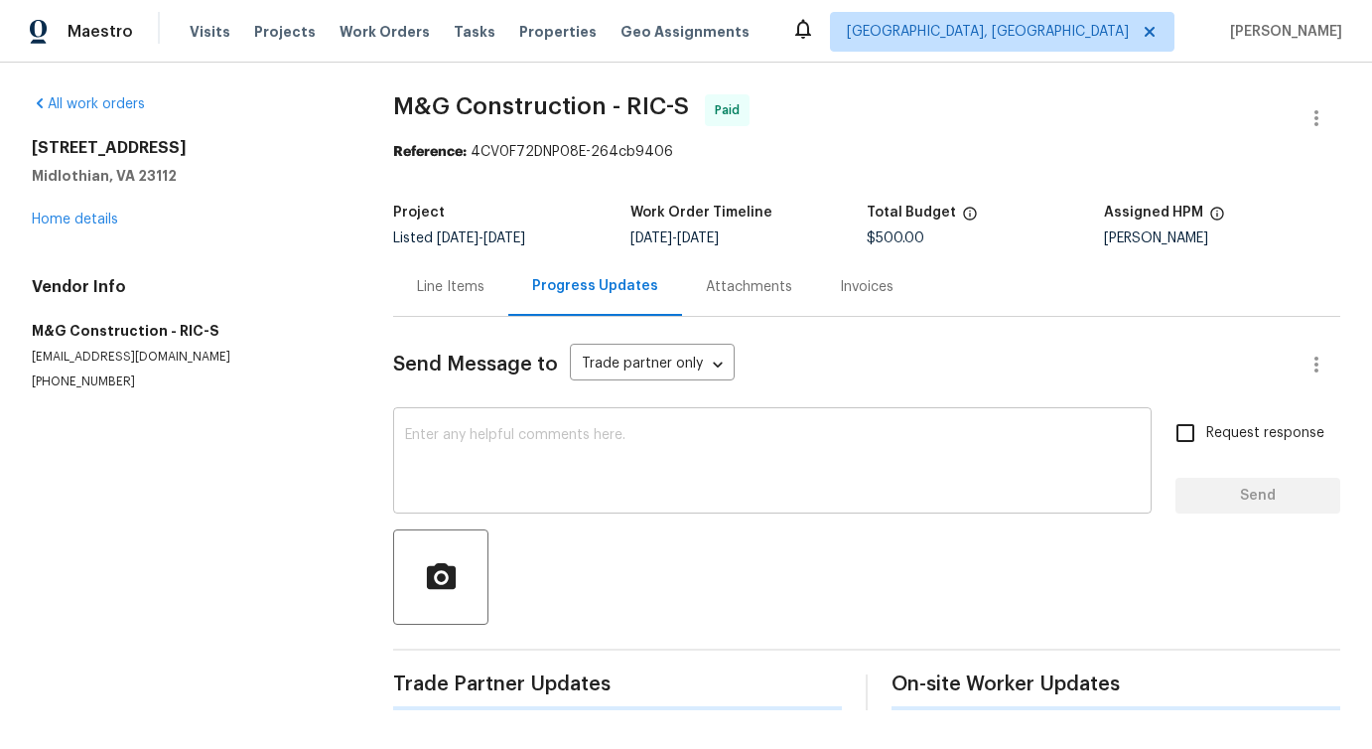
click at [582, 494] on textarea at bounding box center [772, 463] width 735 height 70
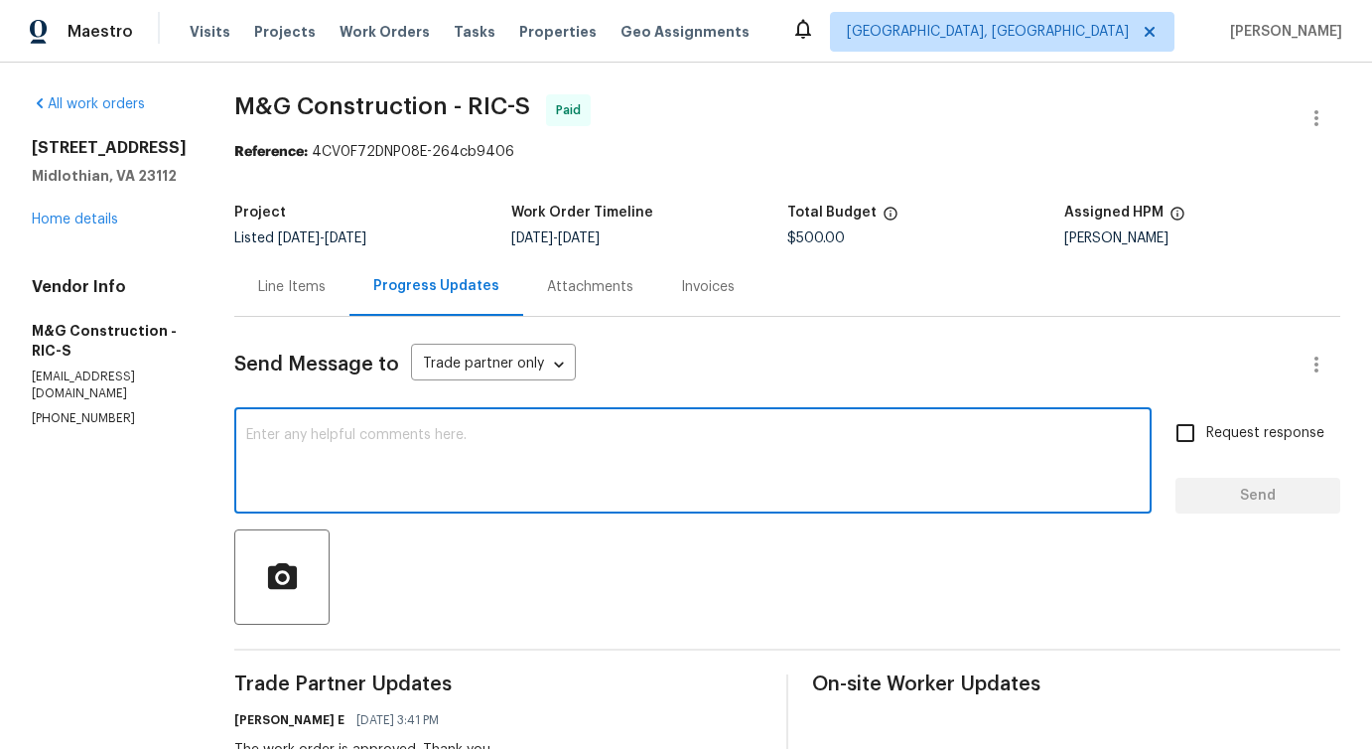
click at [374, 461] on textarea at bounding box center [693, 463] width 894 height 70
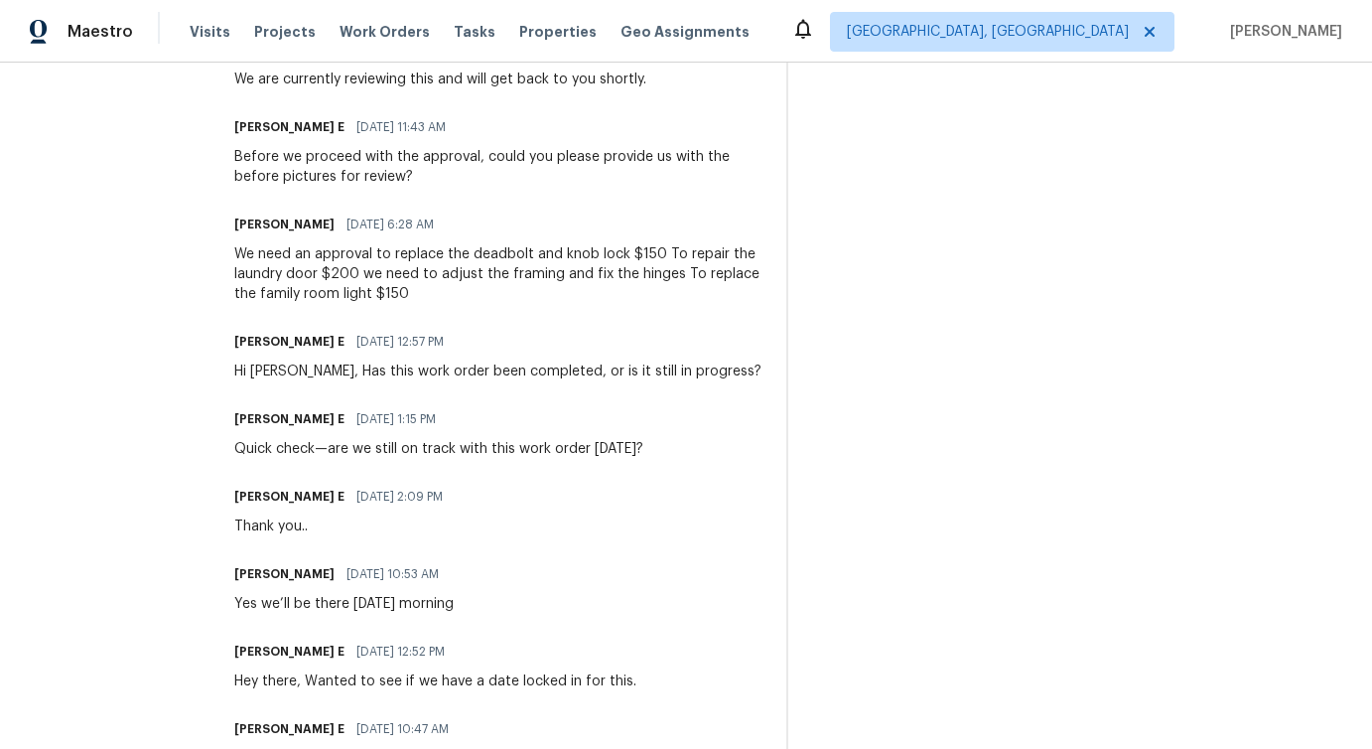
scroll to position [1759, 0]
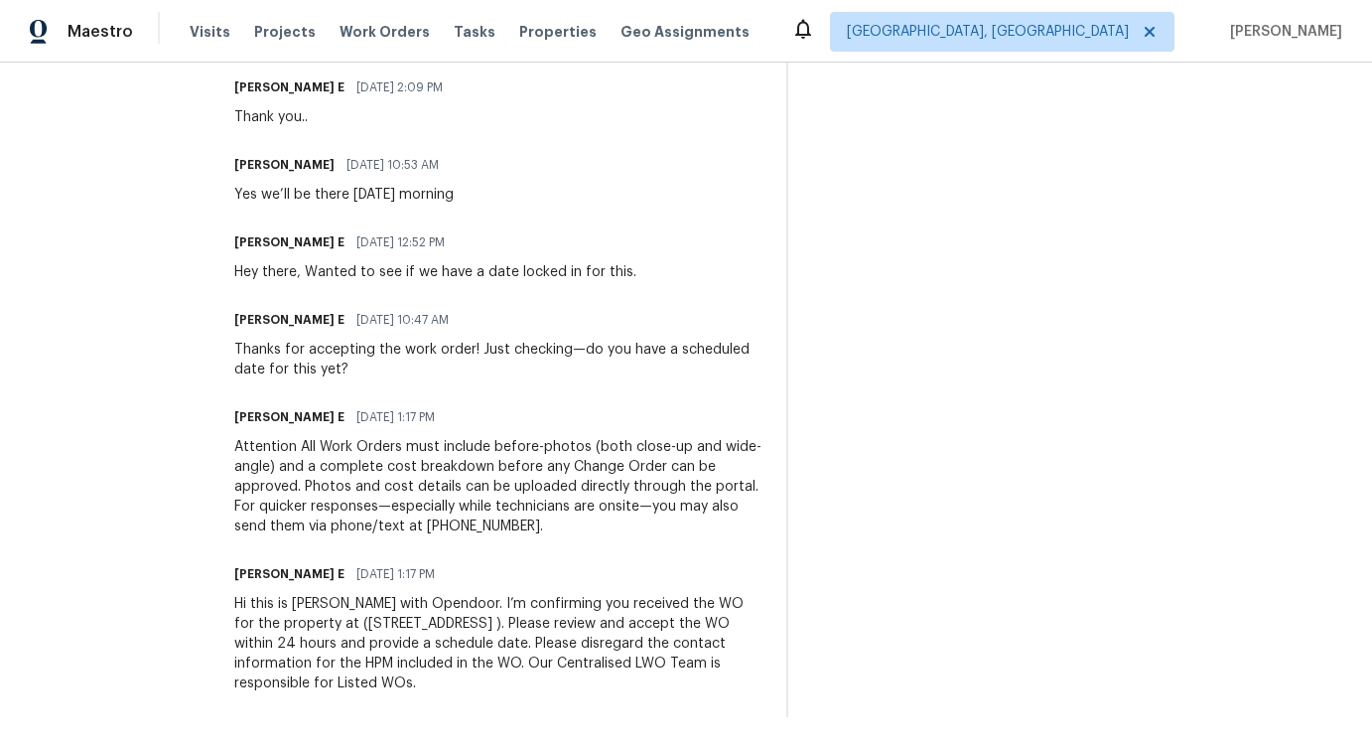
drag, startPoint x: 252, startPoint y: 473, endPoint x: 537, endPoint y: 720, distance: 377.3
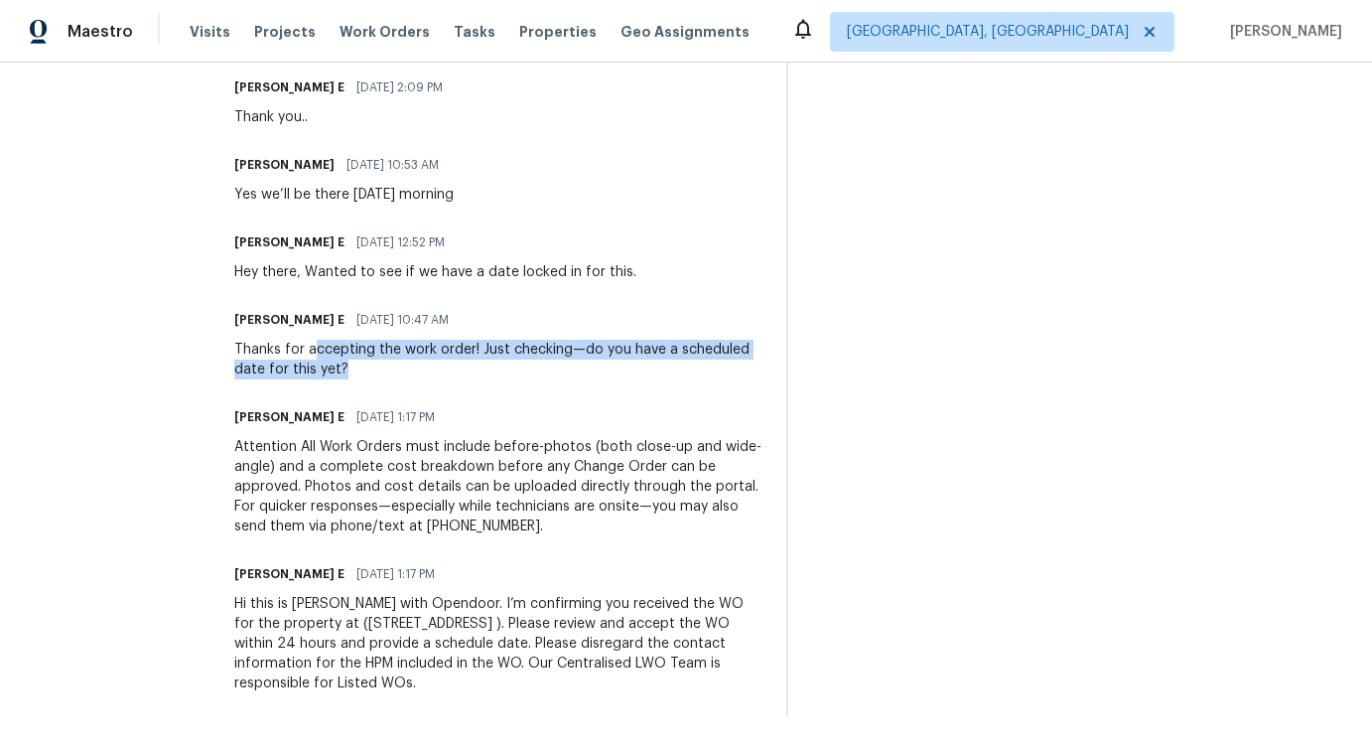
drag, startPoint x: 311, startPoint y: 342, endPoint x: 453, endPoint y: 373, distance: 145.5
click at [453, 373] on div "Thanks for accepting the work order! Just checking—do you have a scheduled date…" at bounding box center [498, 360] width 528 height 40
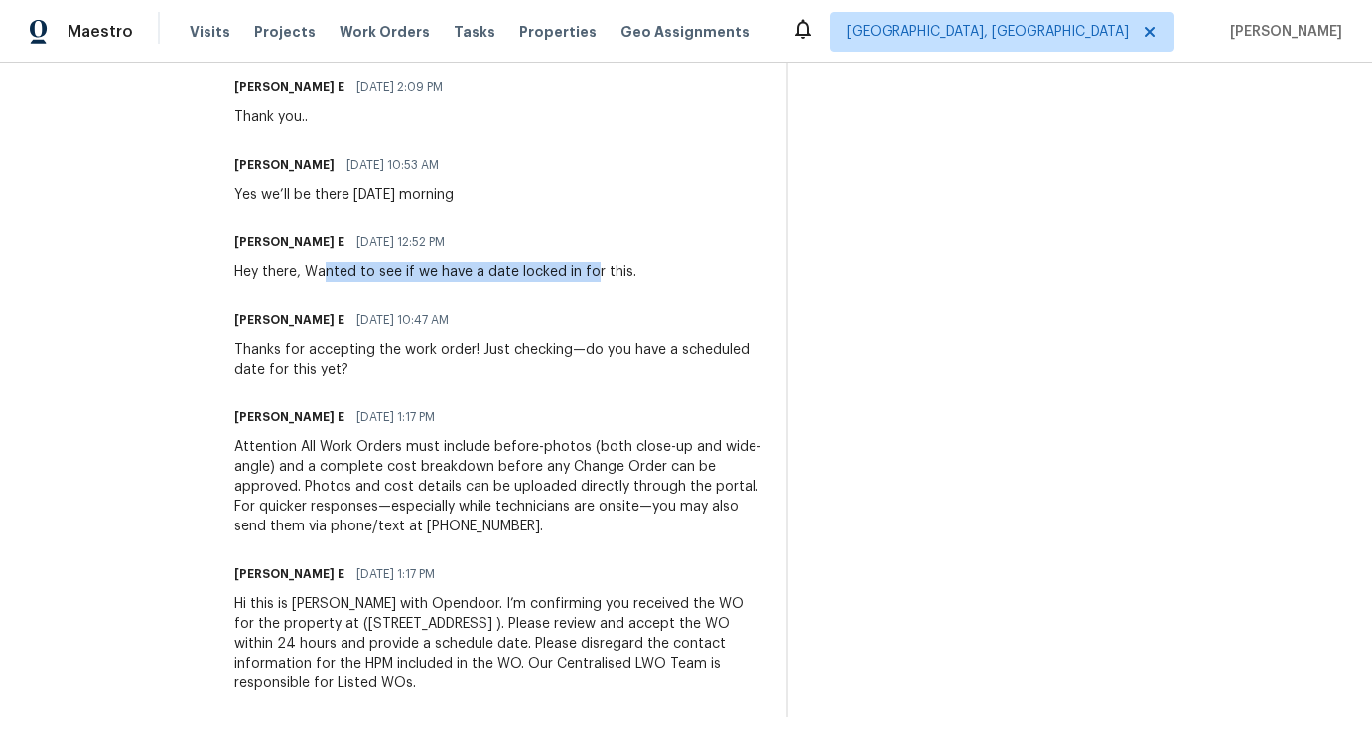
drag, startPoint x: 325, startPoint y: 272, endPoint x: 609, endPoint y: 272, distance: 284.0
click at [609, 272] on div "Hey there, Wanted to see if we have a date locked in for this." at bounding box center [435, 272] width 402 height 20
drag, startPoint x: 242, startPoint y: 199, endPoint x: 514, endPoint y: 179, distance: 272.8
click at [514, 179] on div "Cheila Marquina 09/16/2025 10:53 AM Yes we’ll be there tomorrow morning" at bounding box center [498, 178] width 528 height 54
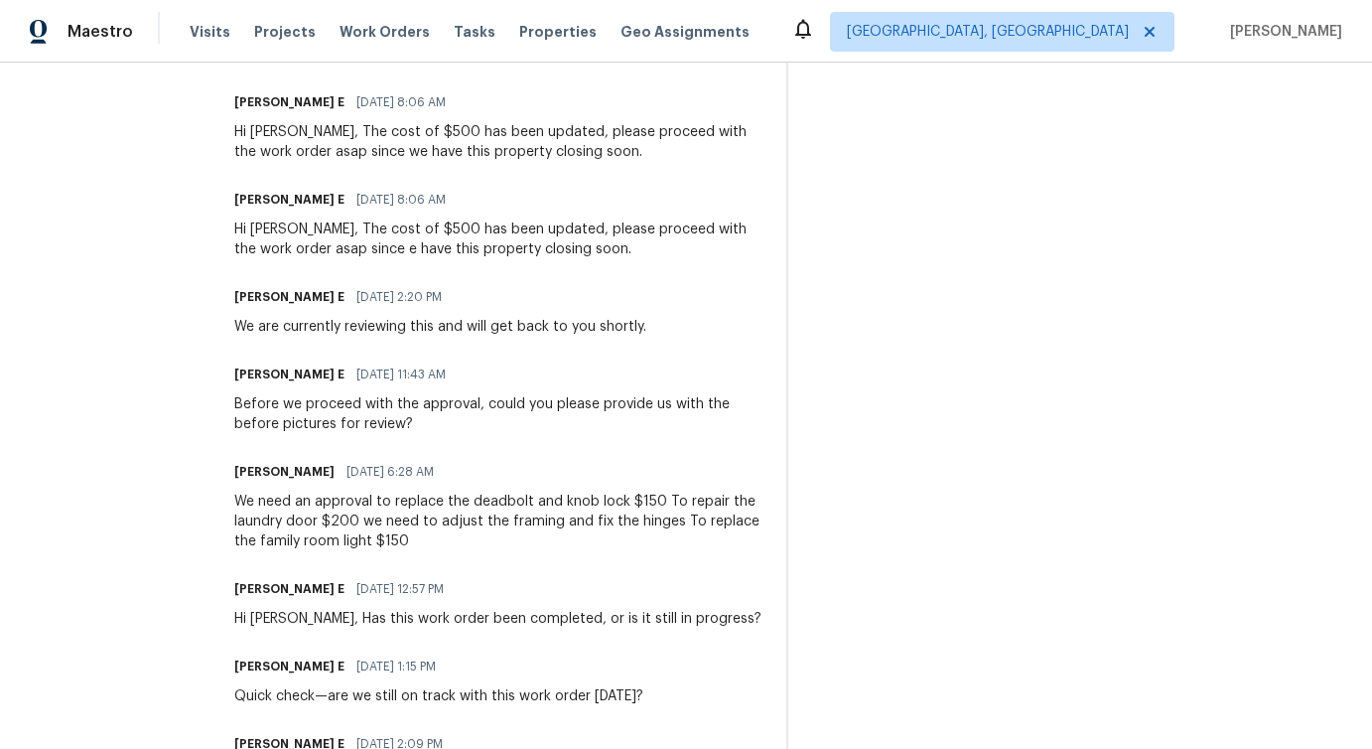
scroll to position [1077, 0]
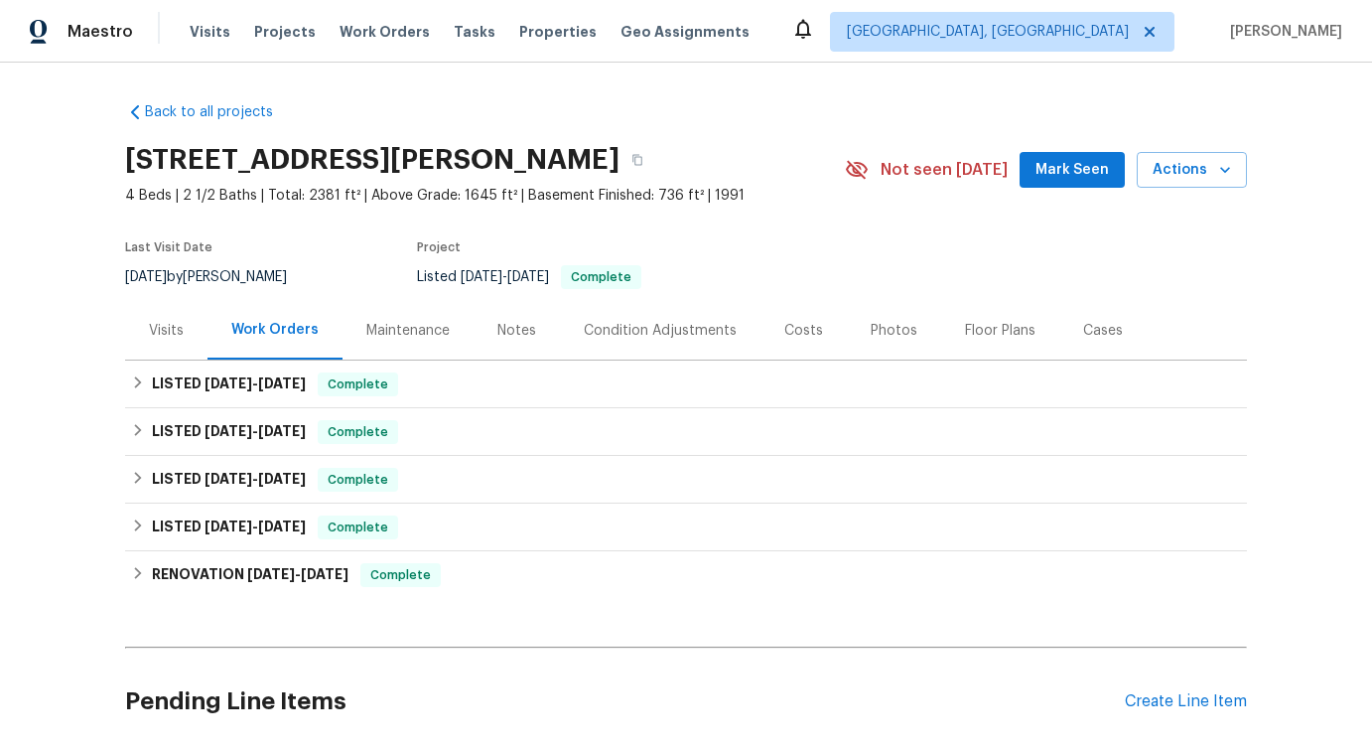
scroll to position [146, 0]
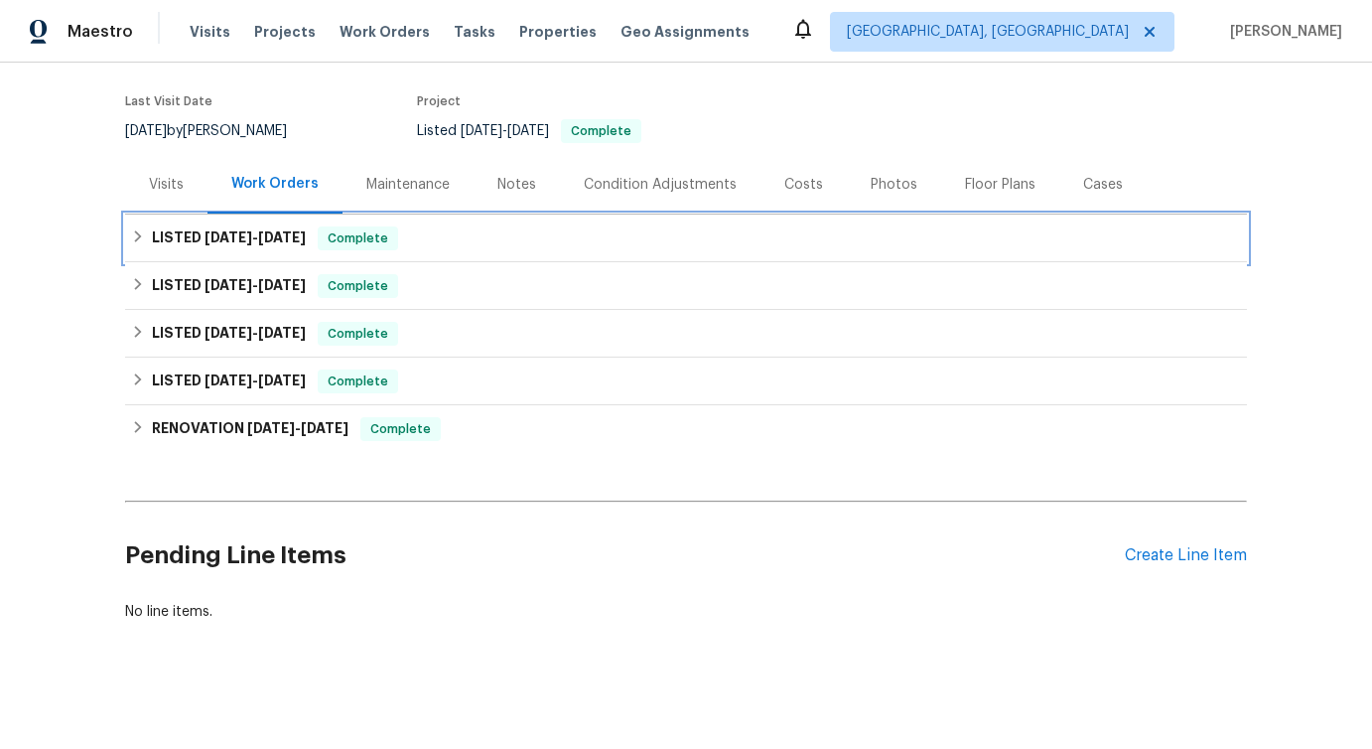
click at [315, 235] on div "LISTED 9/4/25 - 9/22/25 Complete" at bounding box center [686, 238] width 1110 height 24
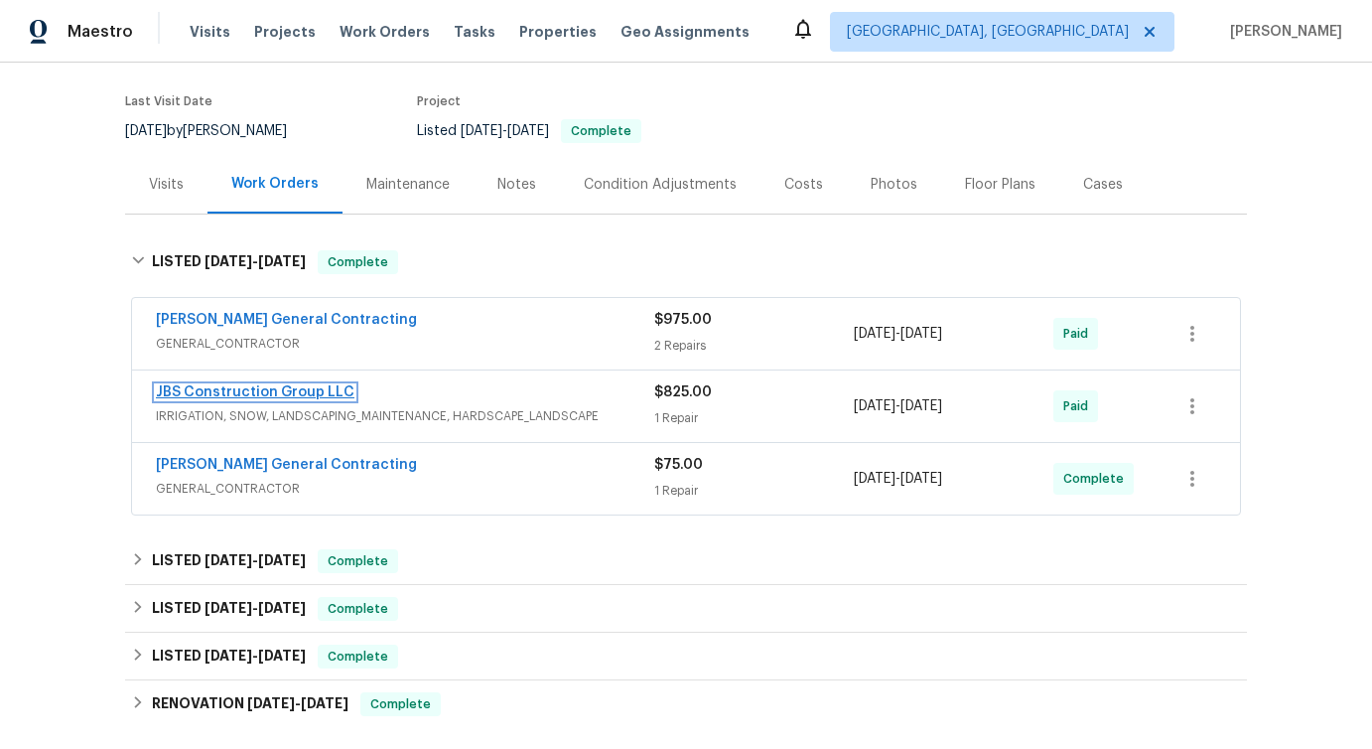
click at [264, 393] on link "JBS Construction Group LLC" at bounding box center [255, 392] width 199 height 14
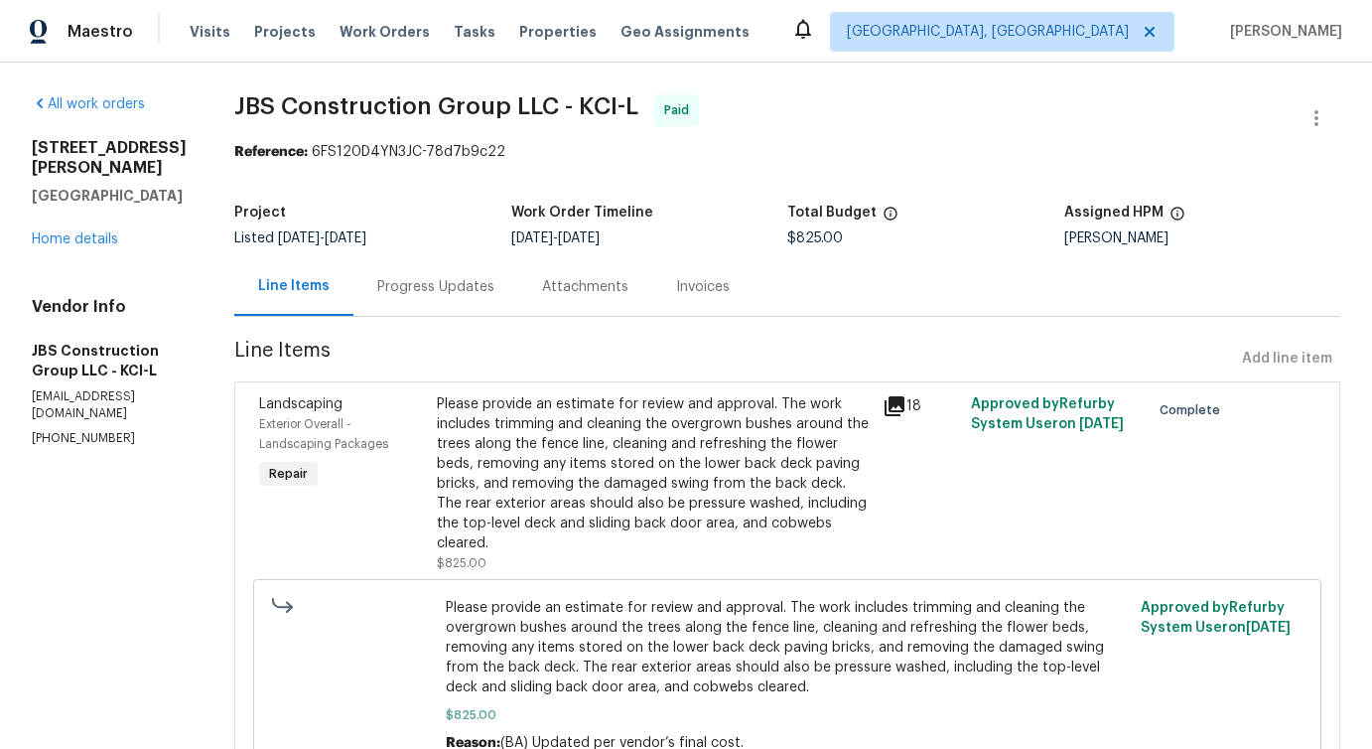
click at [492, 308] on div "Progress Updates" at bounding box center [436, 286] width 165 height 59
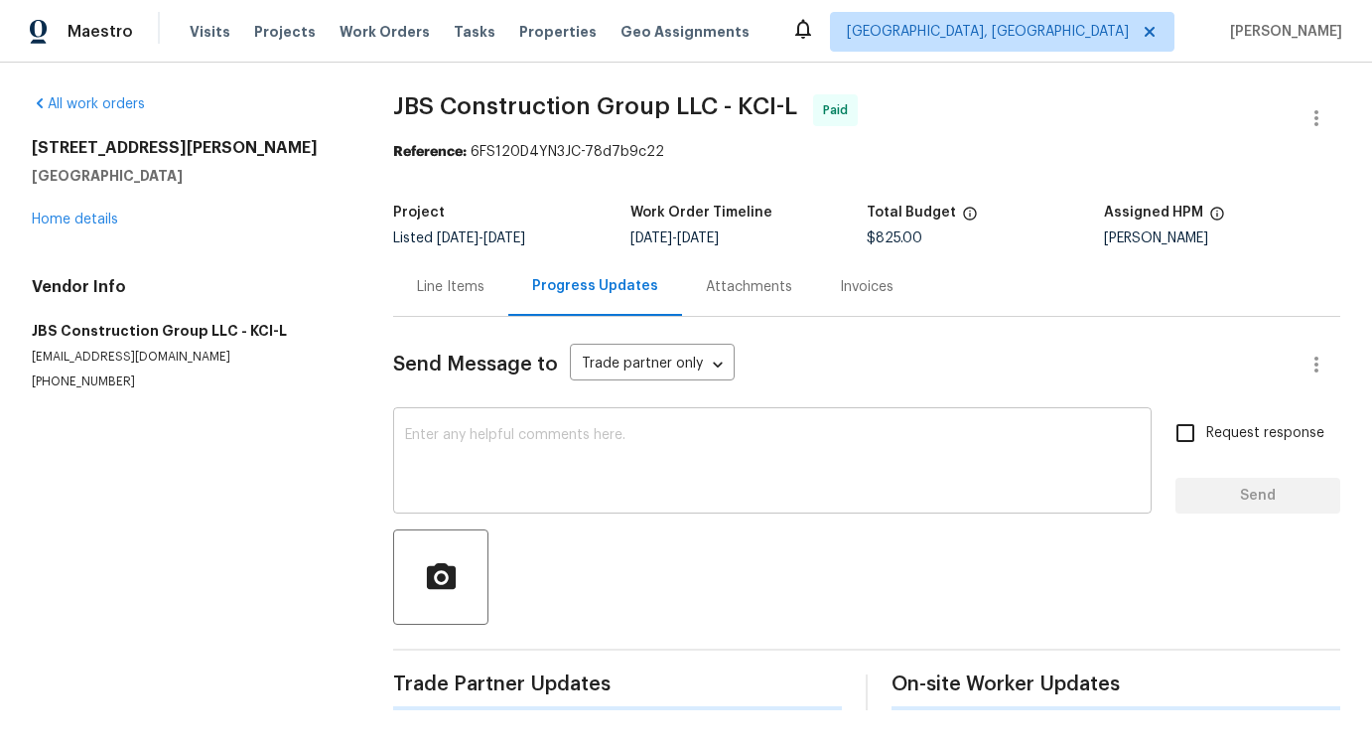
click at [575, 483] on textarea at bounding box center [772, 463] width 735 height 70
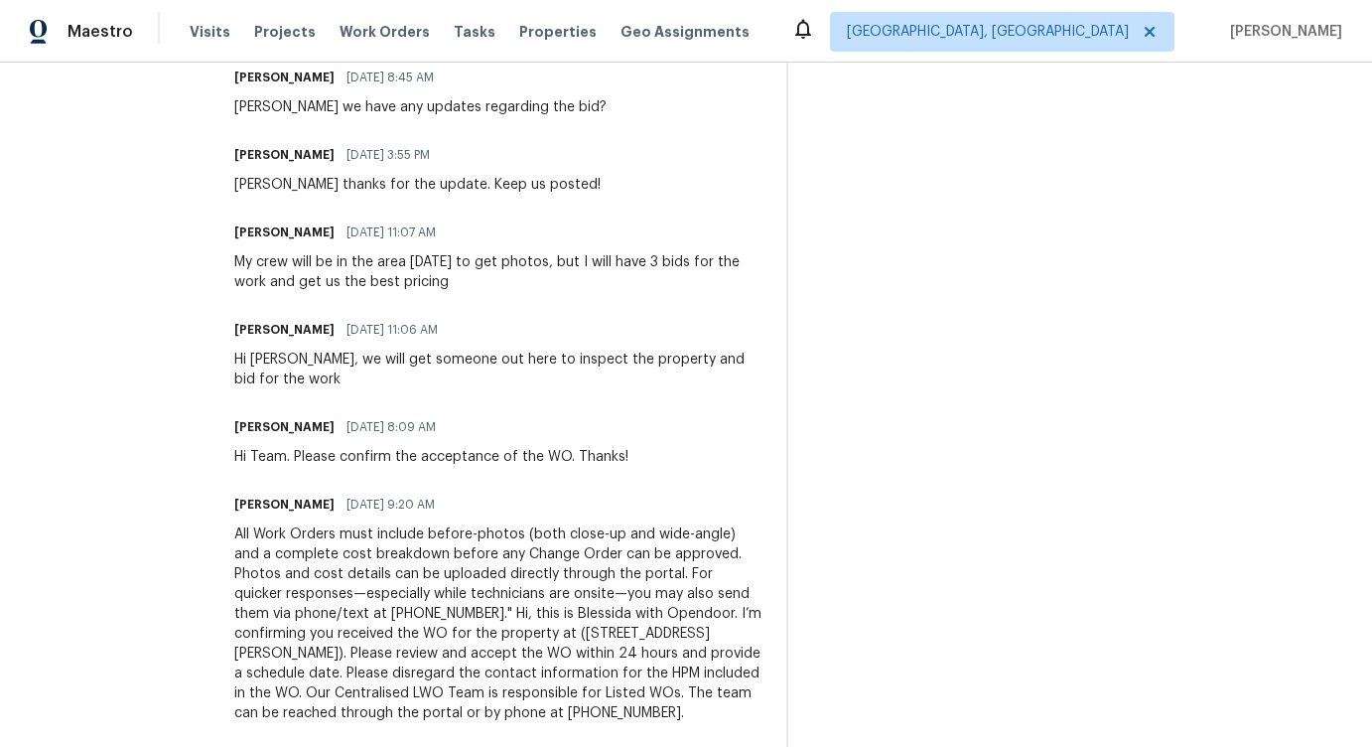
scroll to position [2190, 0]
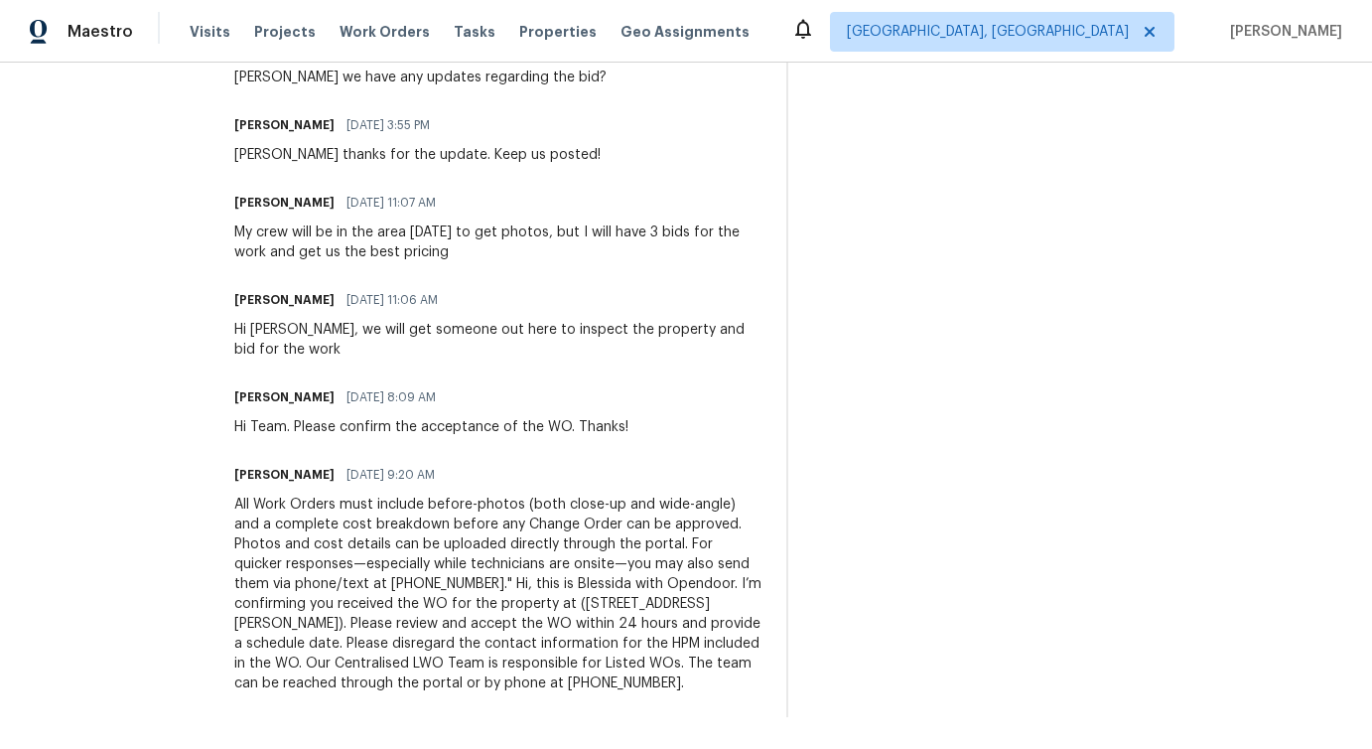
drag, startPoint x: 304, startPoint y: 493, endPoint x: 603, endPoint y: 674, distance: 349.8
click at [603, 674] on div "All Work Orders must include before-photos (both close-up and wide-angle) and a…" at bounding box center [498, 594] width 528 height 199
click at [459, 510] on div "All Work Orders must include before-photos (both close-up and wide-angle) and a…" at bounding box center [498, 594] width 528 height 199
drag, startPoint x: 273, startPoint y: 402, endPoint x: 576, endPoint y: 402, distance: 302.9
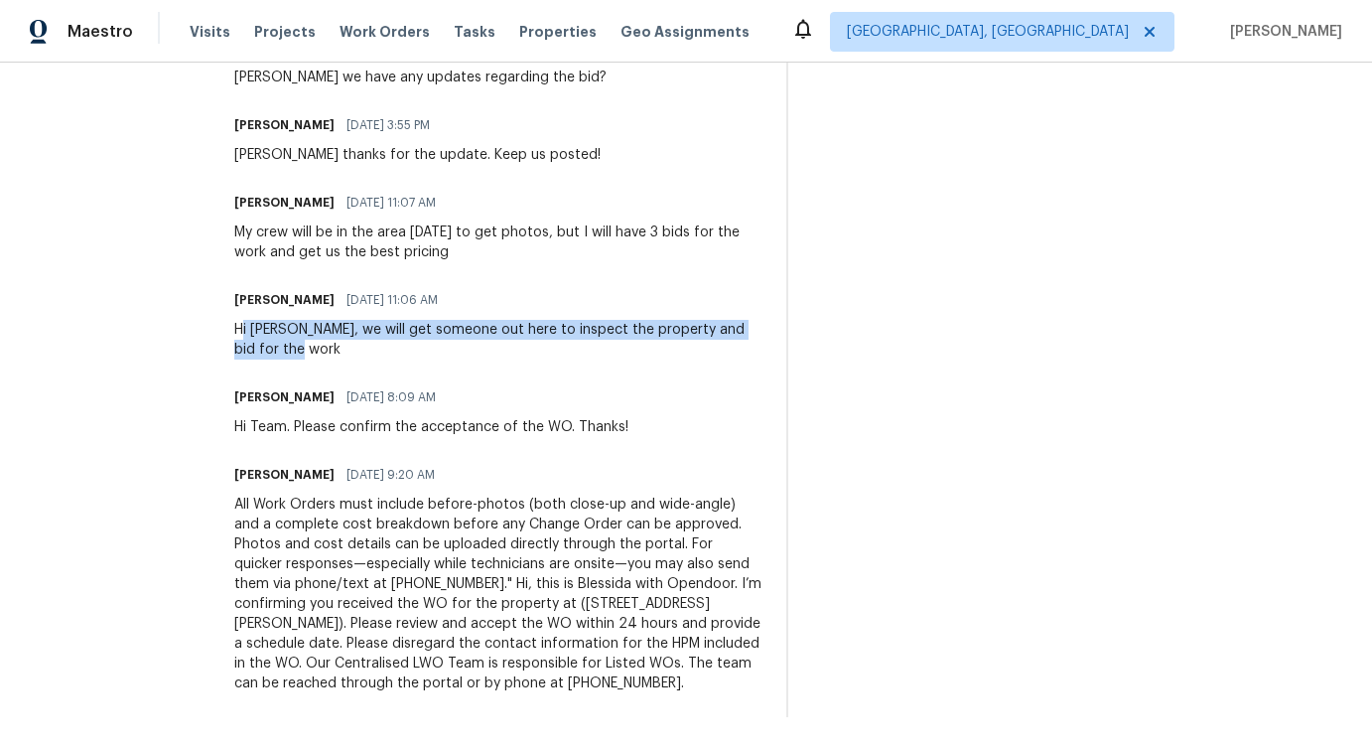
drag, startPoint x: 300, startPoint y: 311, endPoint x: 415, endPoint y: 343, distance: 119.5
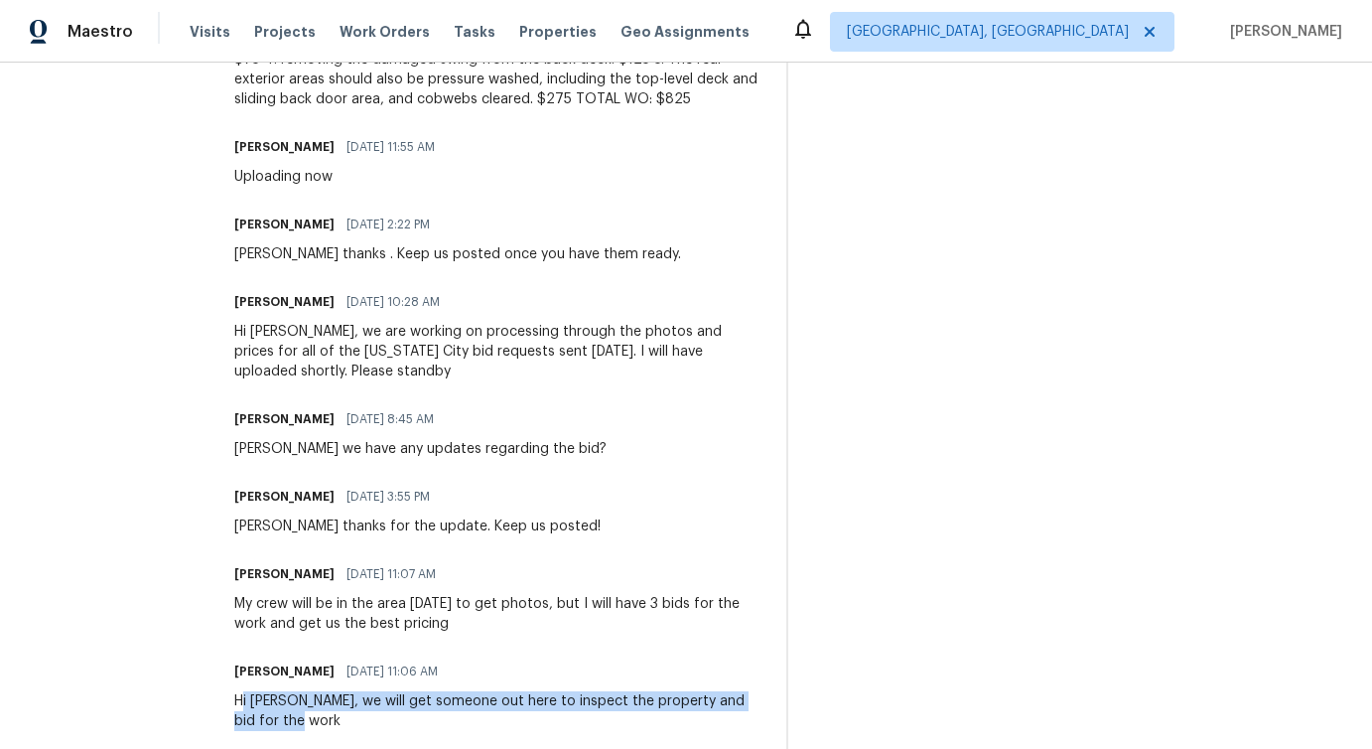
scroll to position [1797, 0]
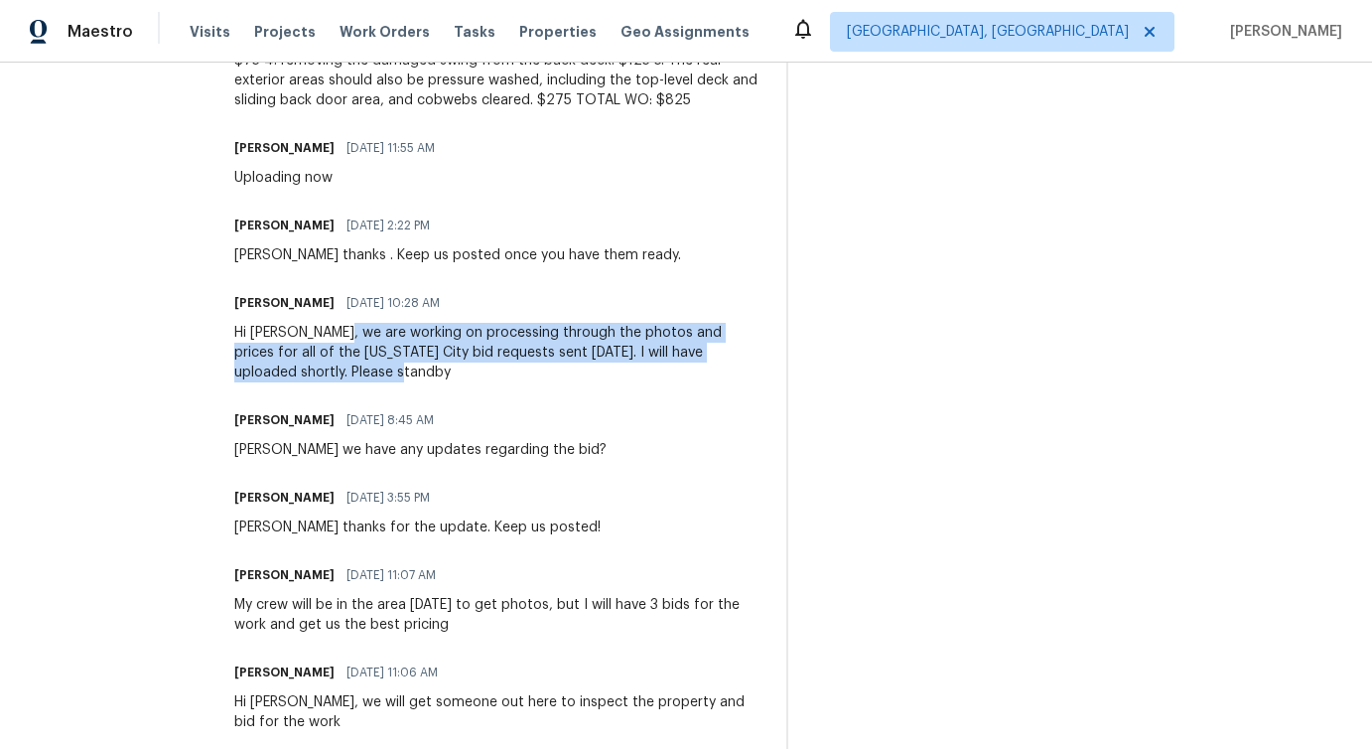
drag, startPoint x: 394, startPoint y: 334, endPoint x: 471, endPoint y: 389, distance: 94.5
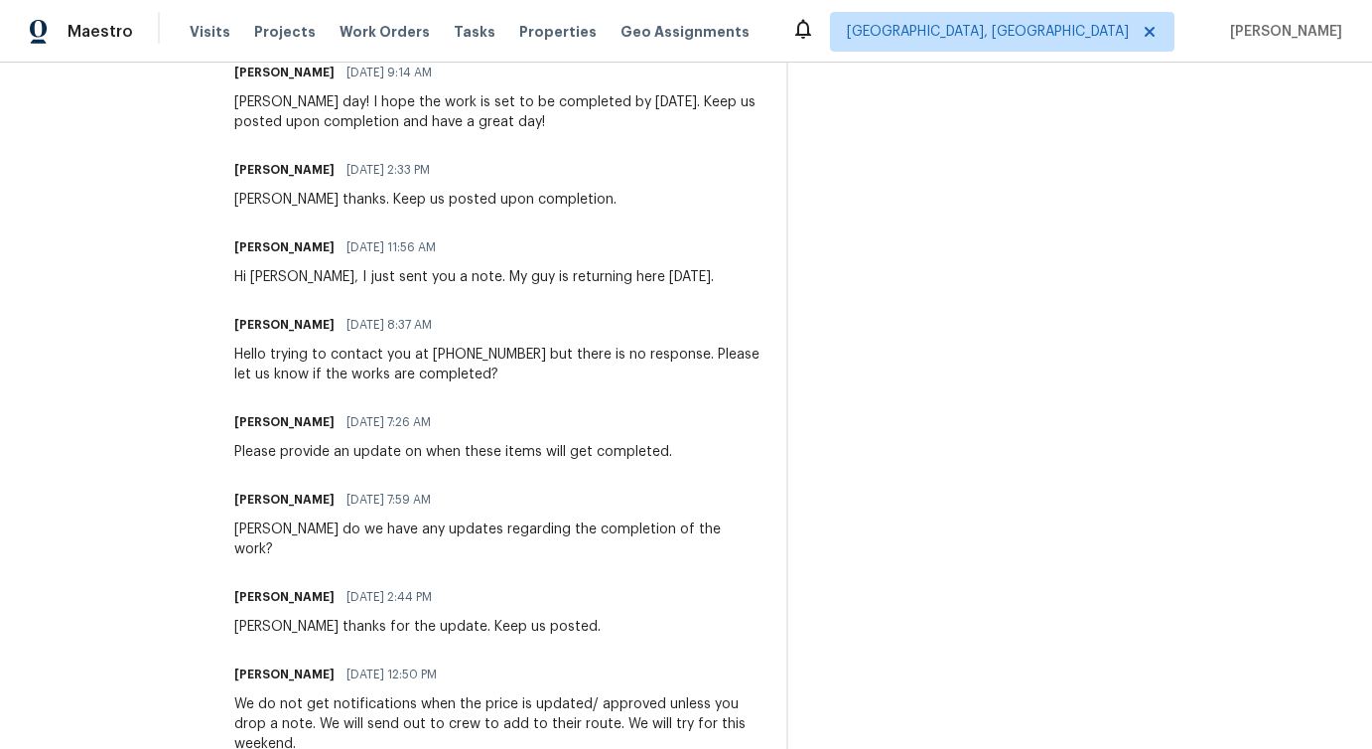
scroll to position [715, 0]
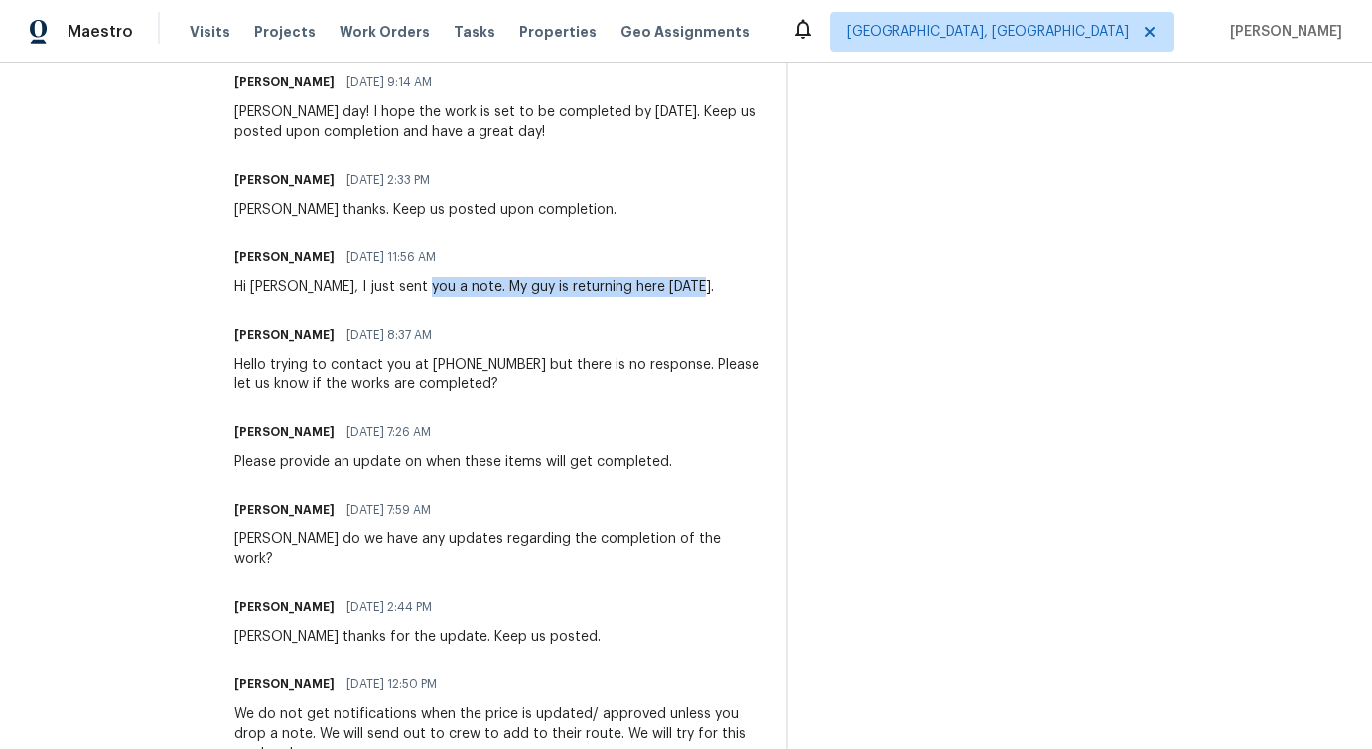
drag, startPoint x: 470, startPoint y: 287, endPoint x: 704, endPoint y: 298, distance: 234.6
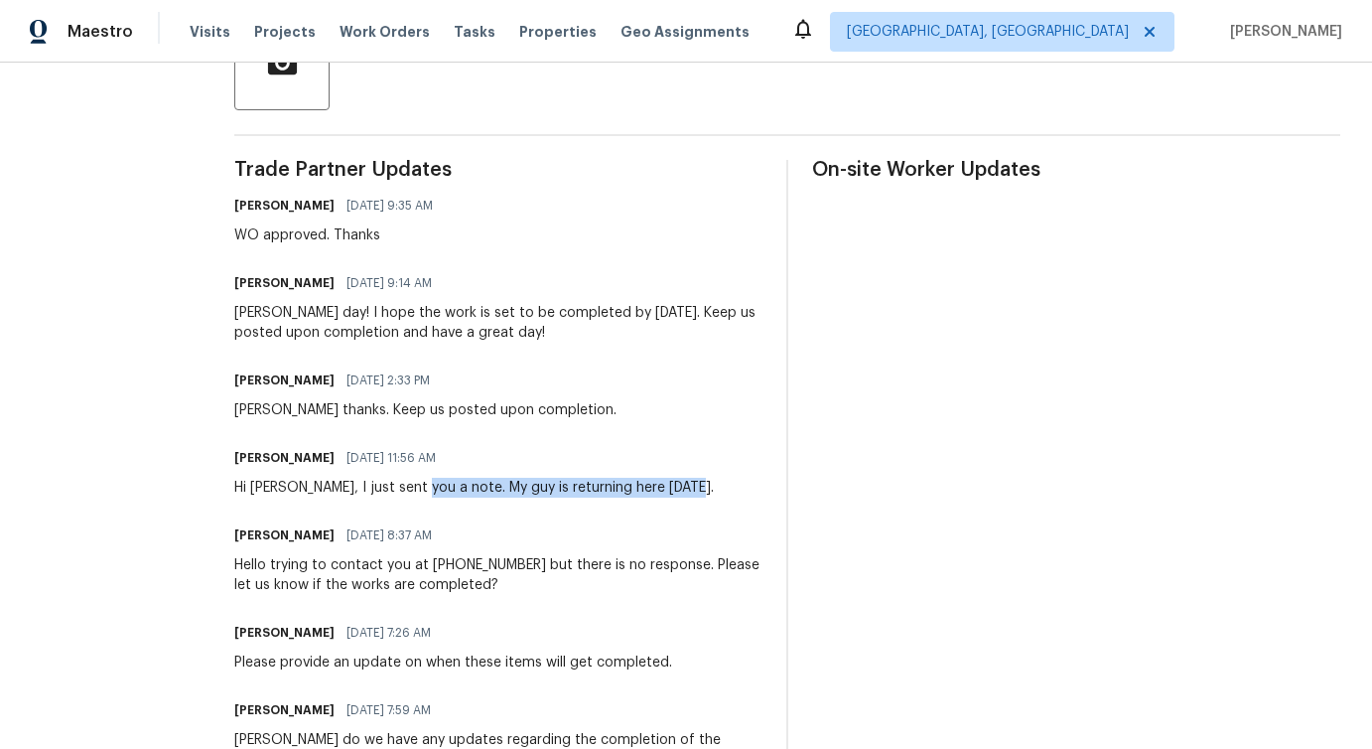
scroll to position [508, 0]
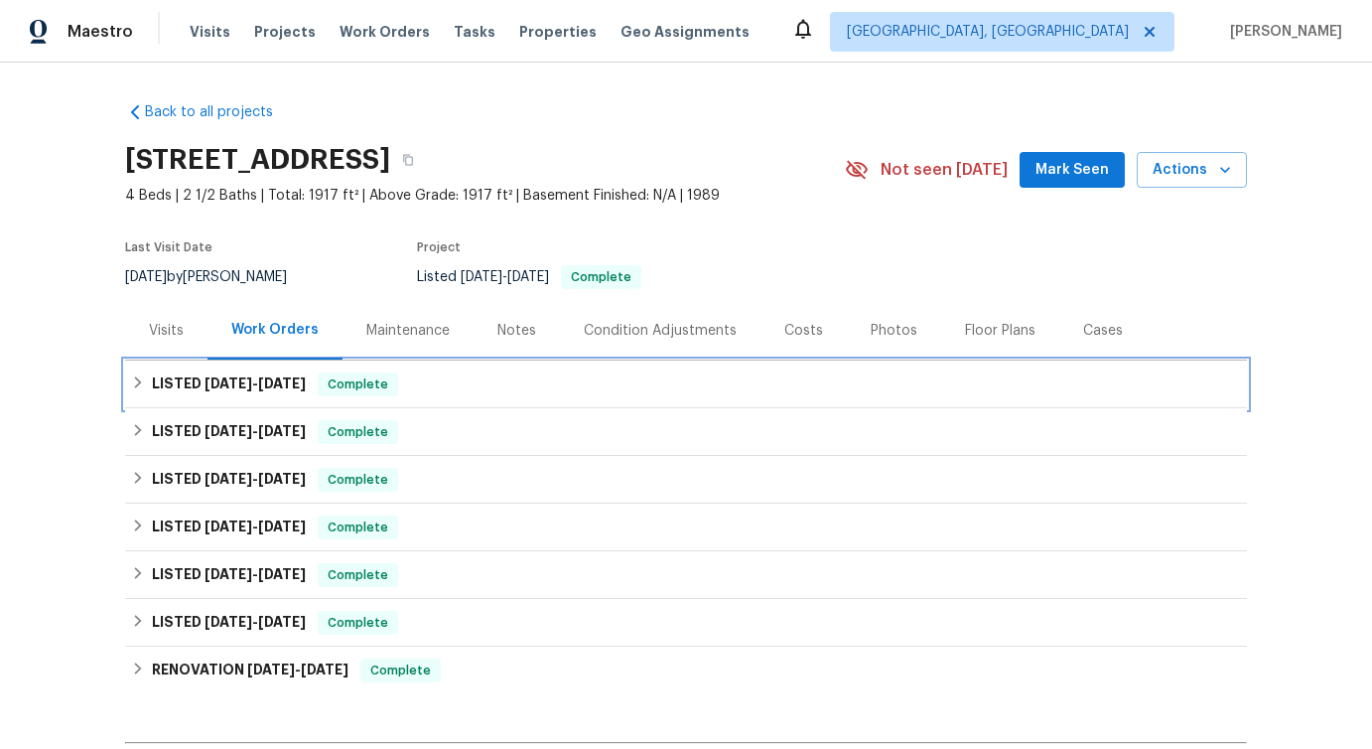
click at [250, 377] on span "[DATE] - [DATE]" at bounding box center [255, 383] width 101 height 14
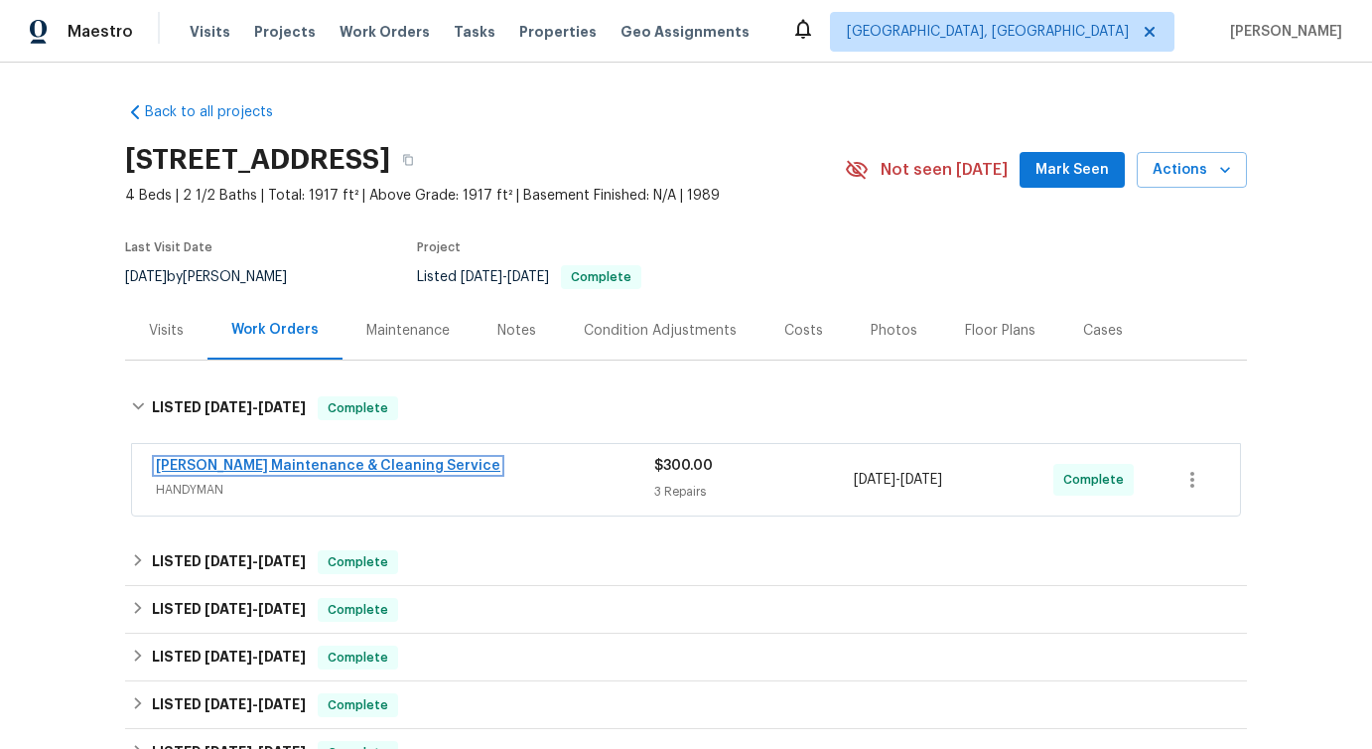
click at [316, 466] on link "Baker's Maintenance & Cleaning Service" at bounding box center [328, 466] width 345 height 14
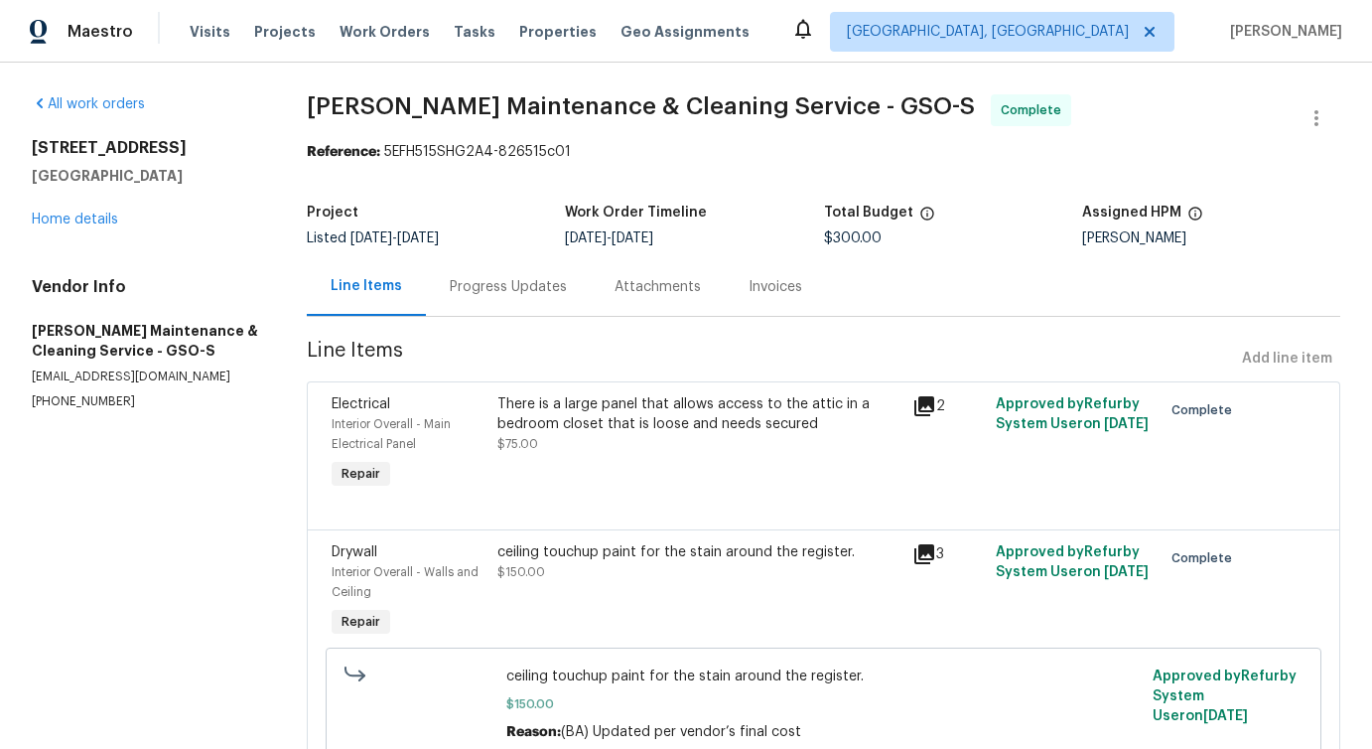
click at [467, 280] on div "Progress Updates" at bounding box center [508, 287] width 117 height 20
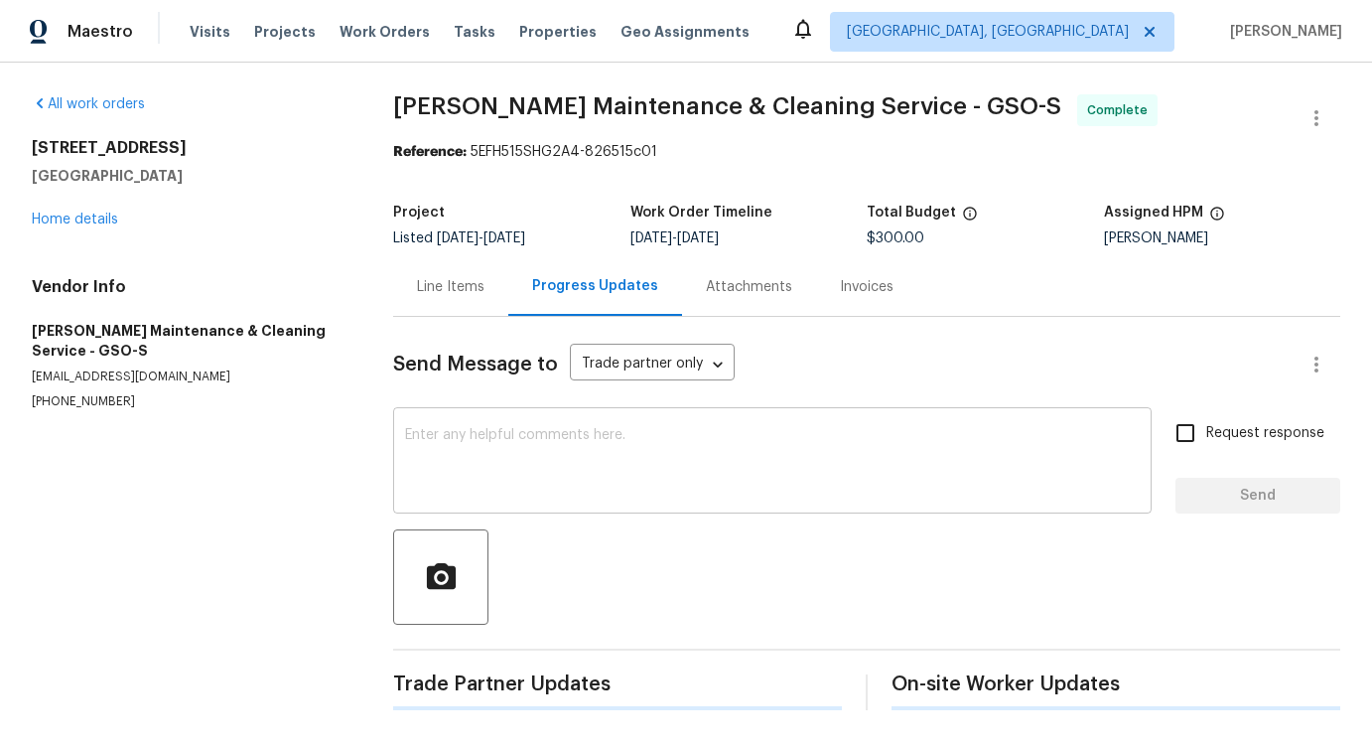
click at [539, 458] on textarea at bounding box center [772, 463] width 735 height 70
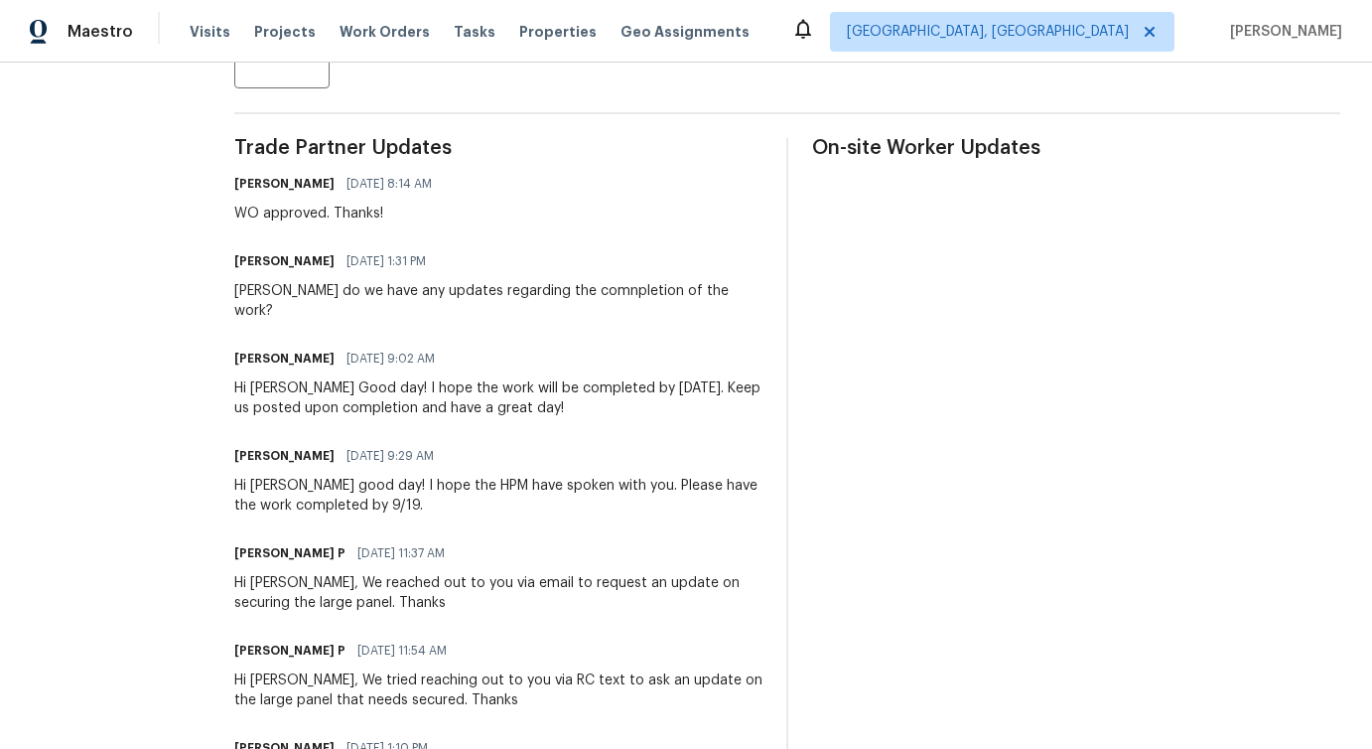
scroll to position [515, 0]
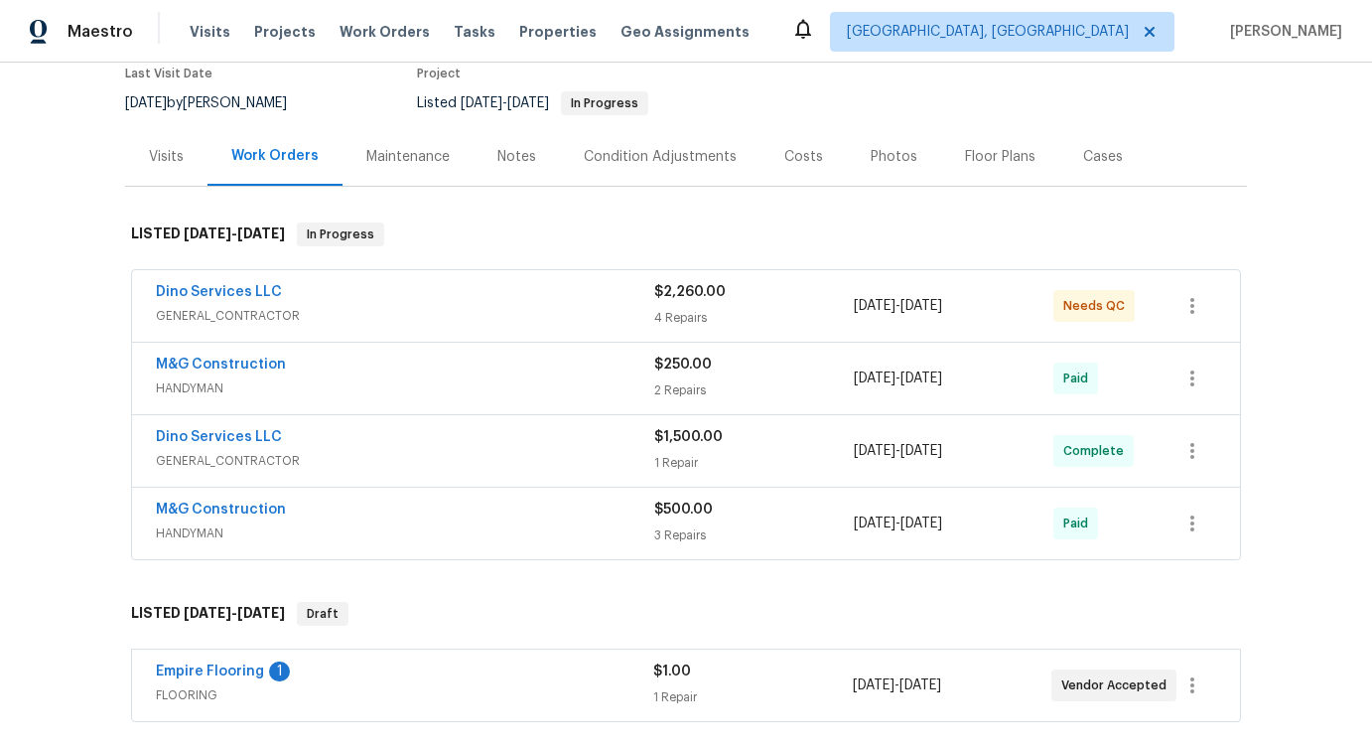
scroll to position [176, 0]
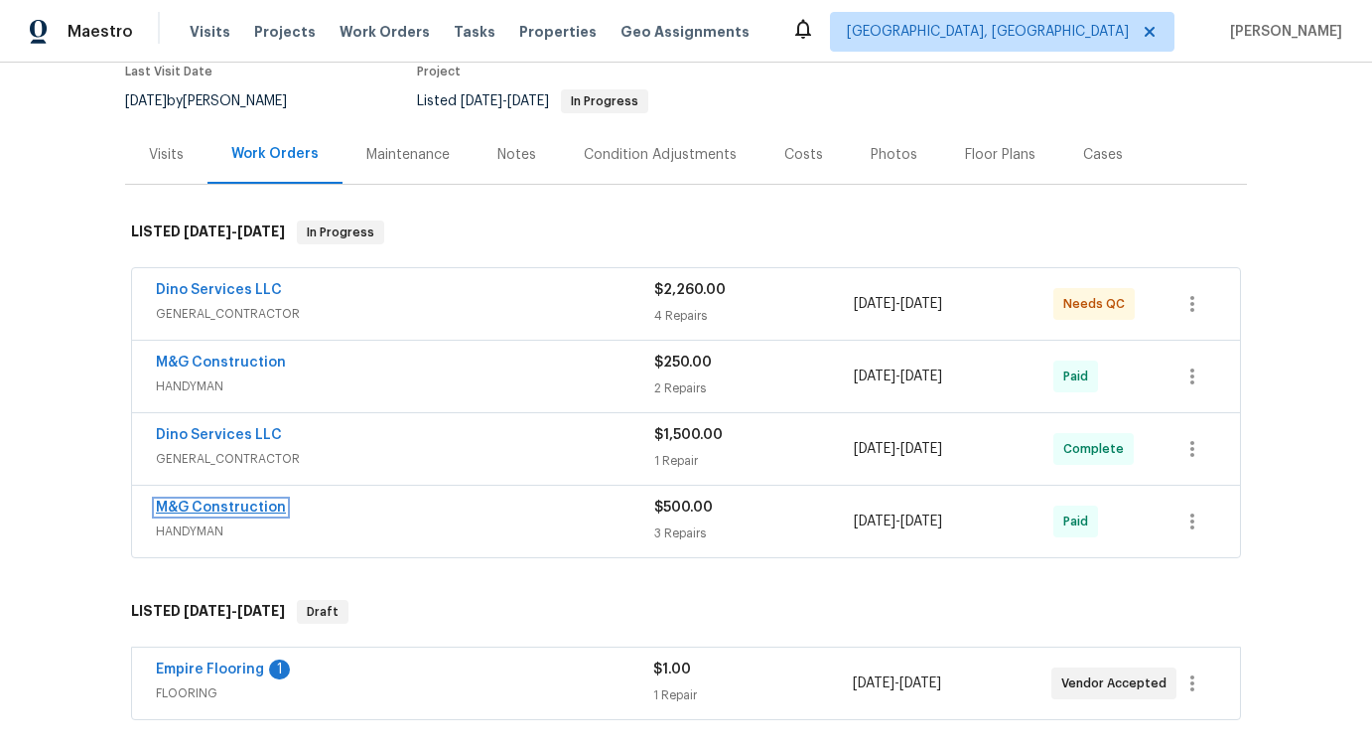
click at [190, 505] on link "M&G Construction" at bounding box center [221, 507] width 130 height 14
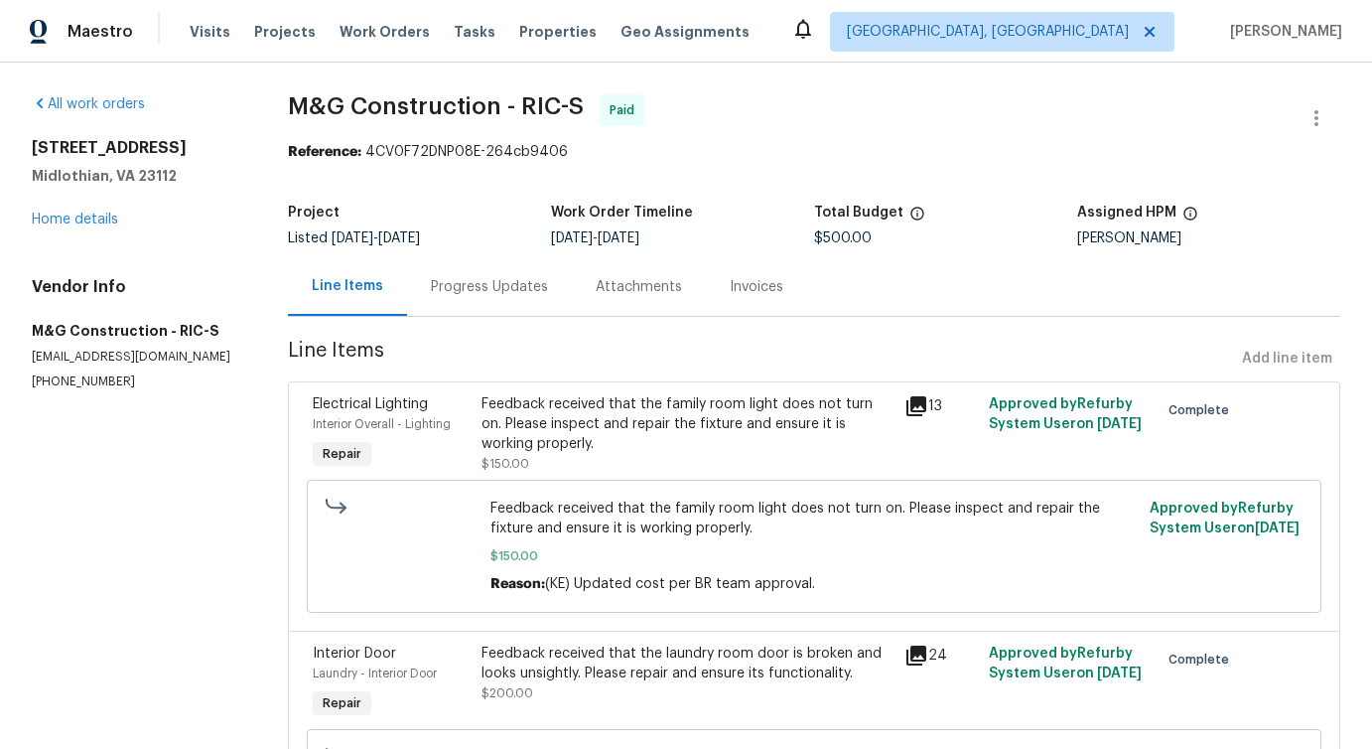
click at [485, 304] on div "Progress Updates" at bounding box center [489, 286] width 165 height 59
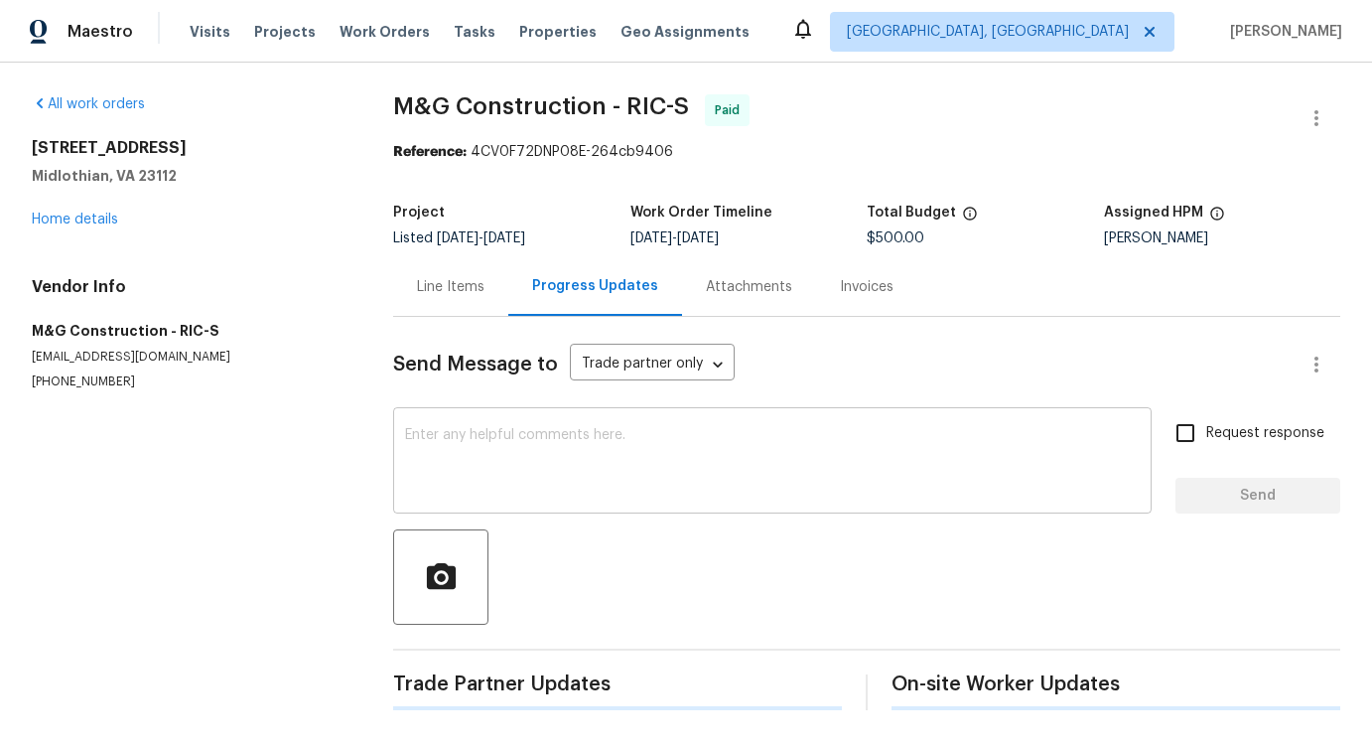
click at [549, 497] on textarea at bounding box center [772, 463] width 735 height 70
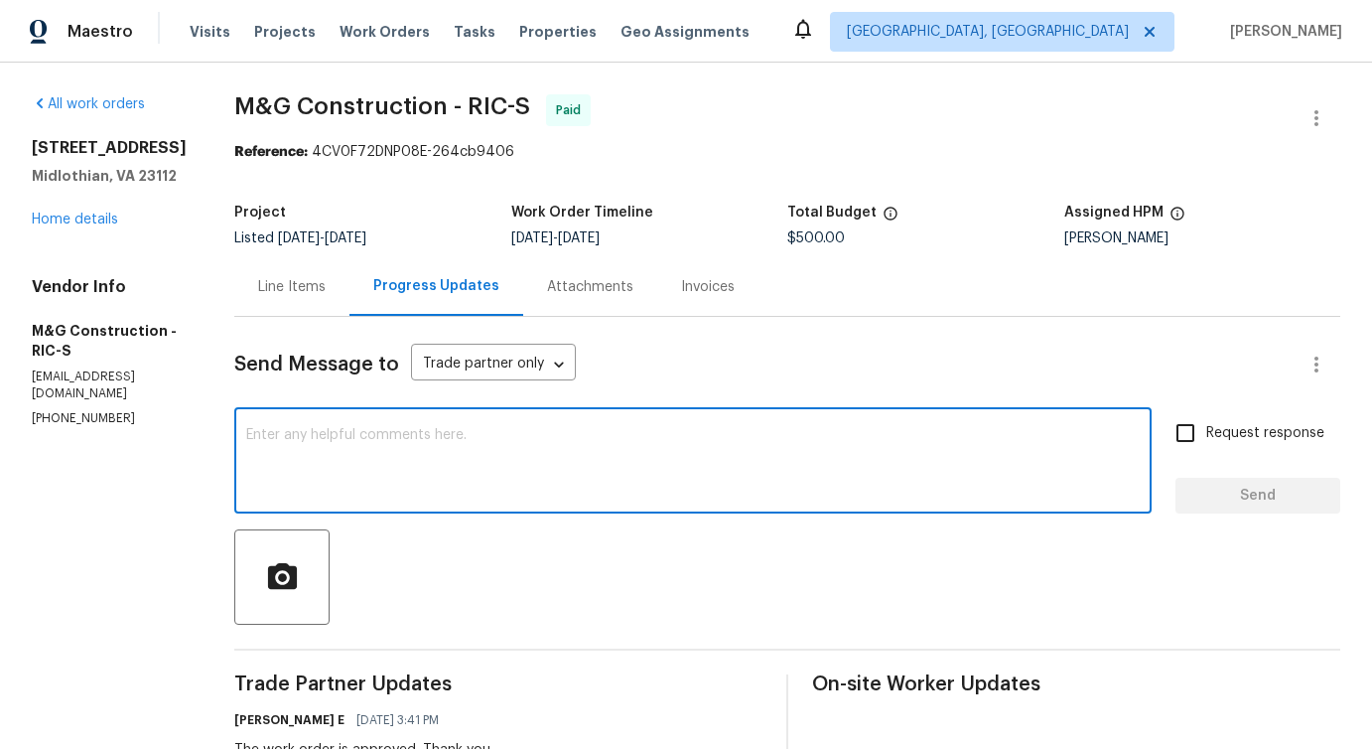
click at [296, 299] on div "Line Items" at bounding box center [291, 286] width 115 height 59
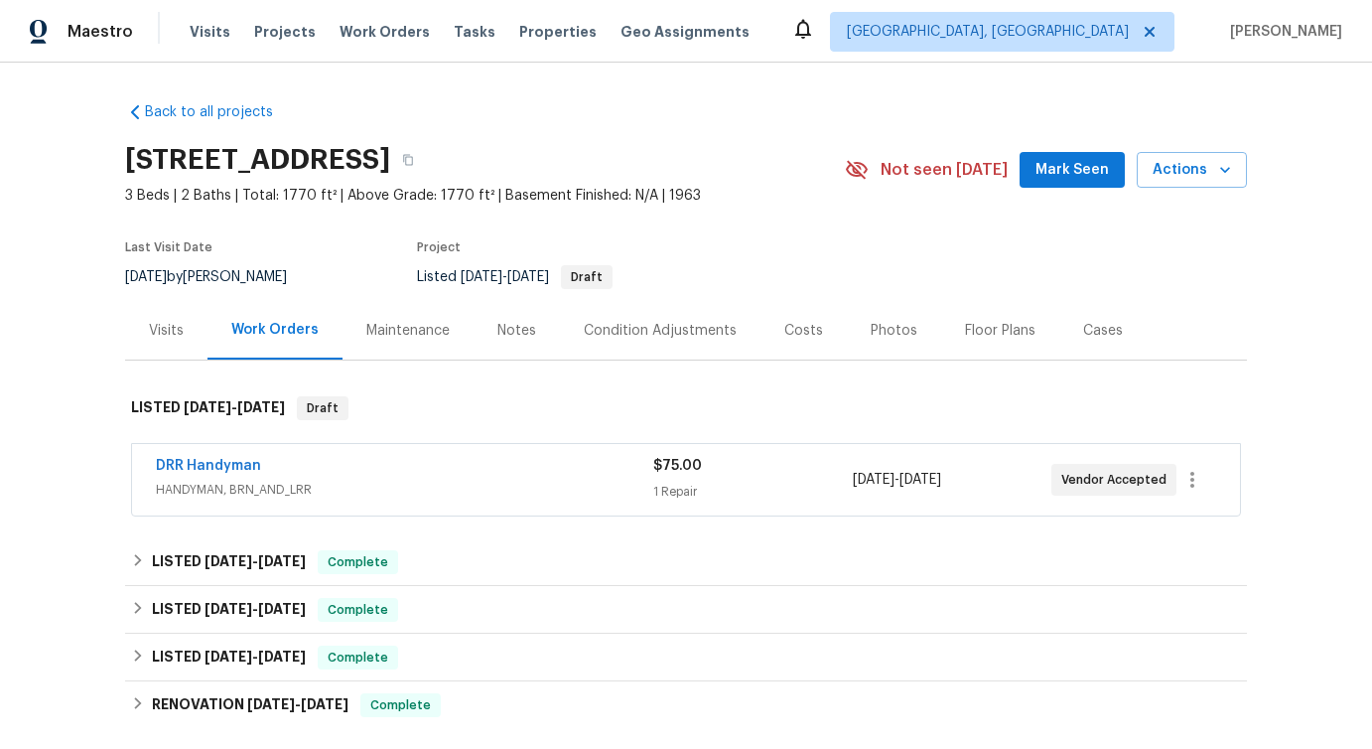
click at [218, 458] on span "DRR Handyman" at bounding box center [208, 466] width 105 height 20
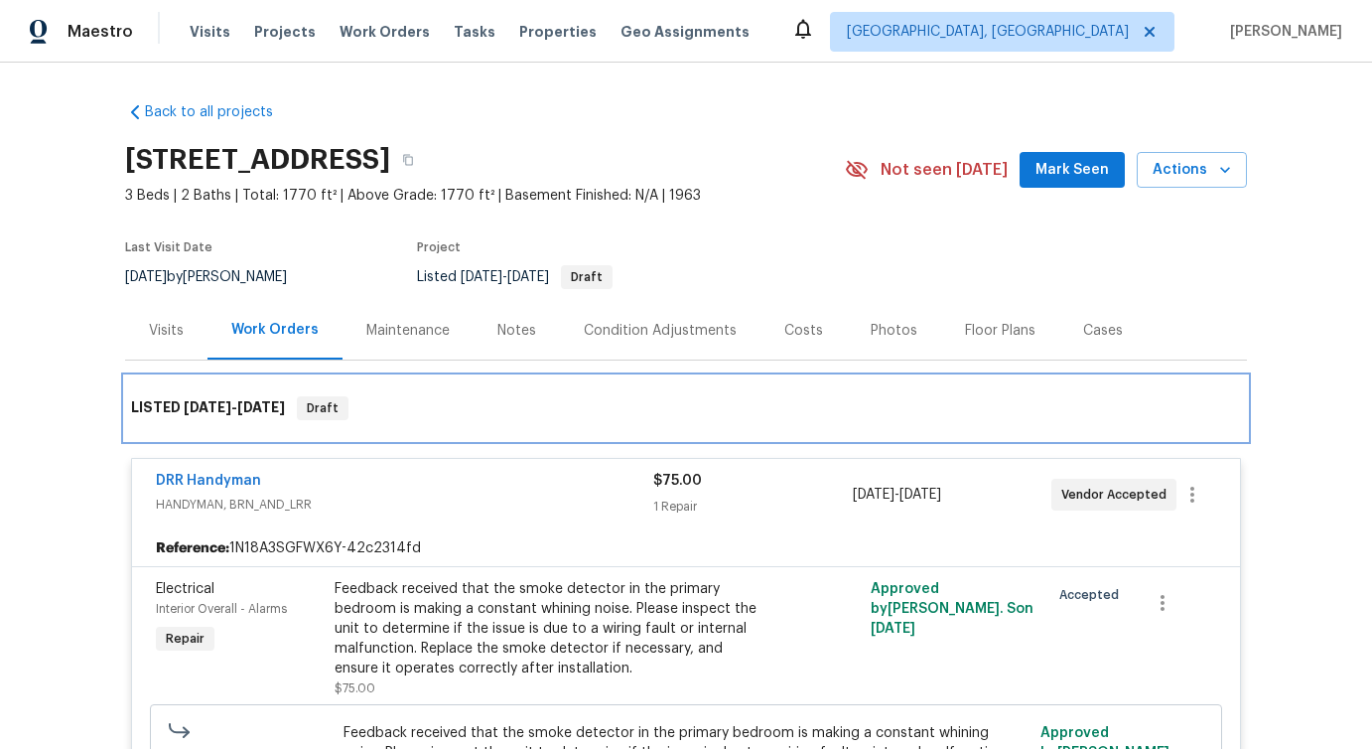
click at [533, 413] on div "LISTED [DATE] - [DATE] Draft" at bounding box center [686, 408] width 1110 height 24
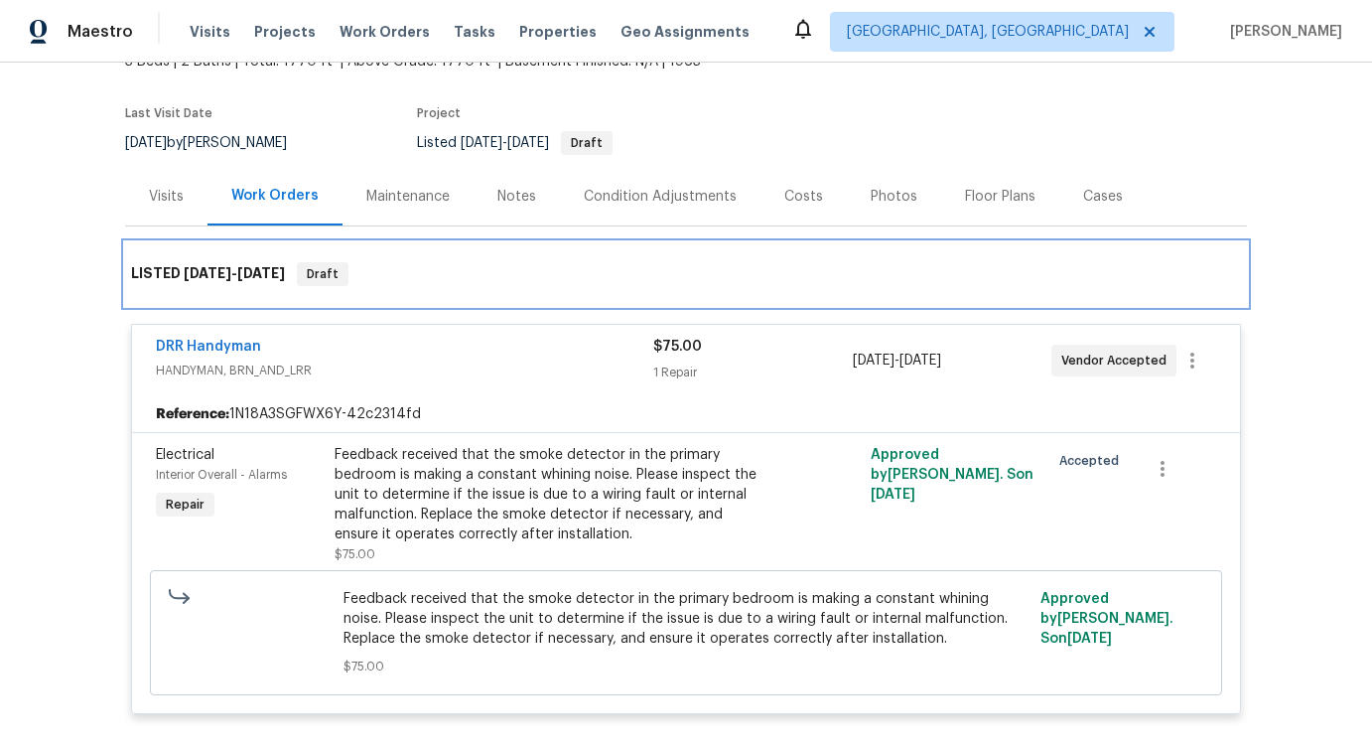
scroll to position [131, 0]
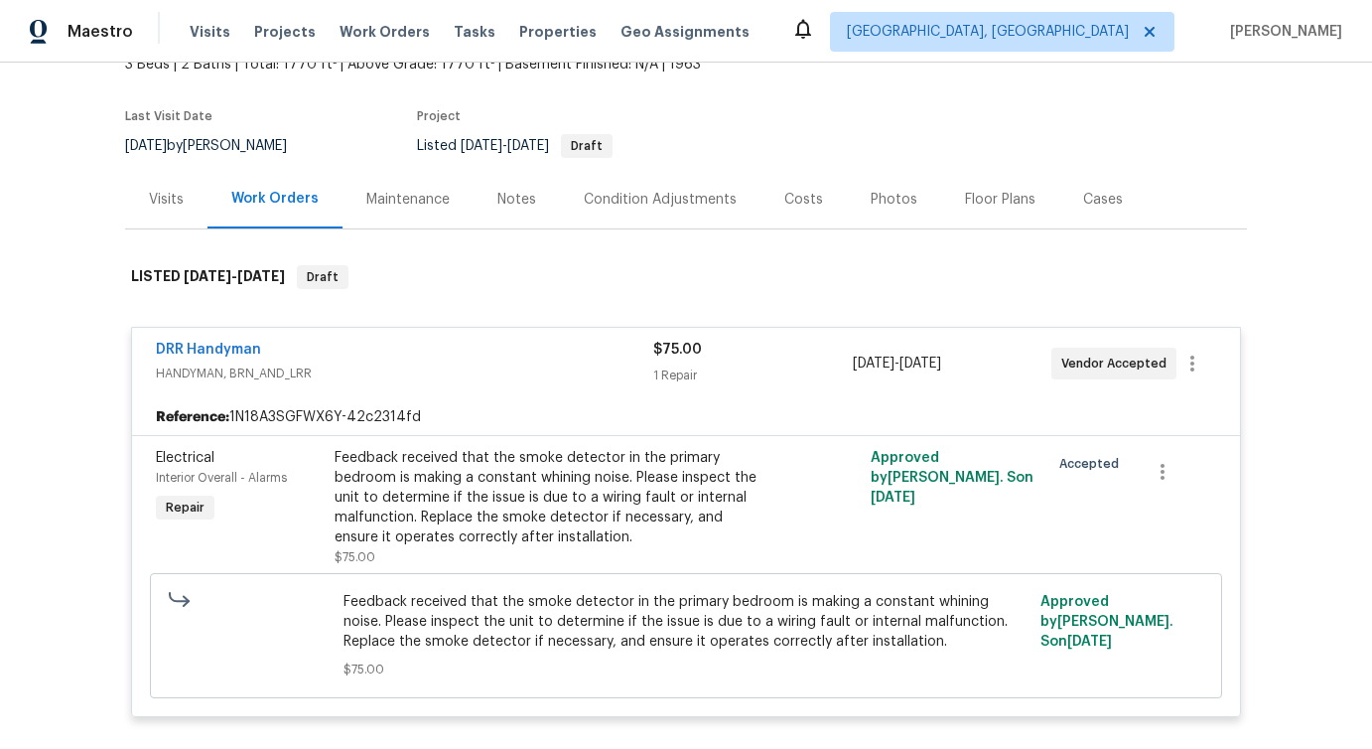
click at [529, 362] on div "DRR Handyman" at bounding box center [404, 352] width 497 height 24
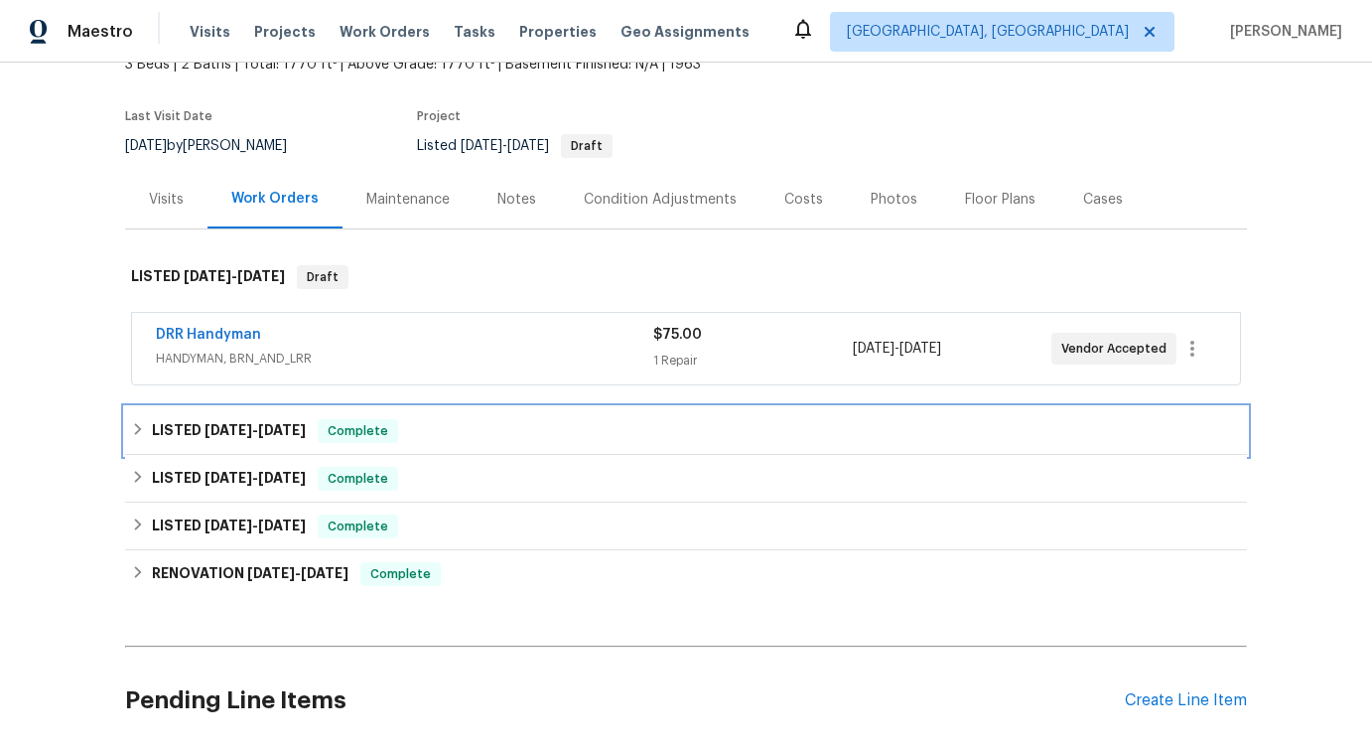
click at [232, 426] on span "[DATE]" at bounding box center [229, 430] width 48 height 14
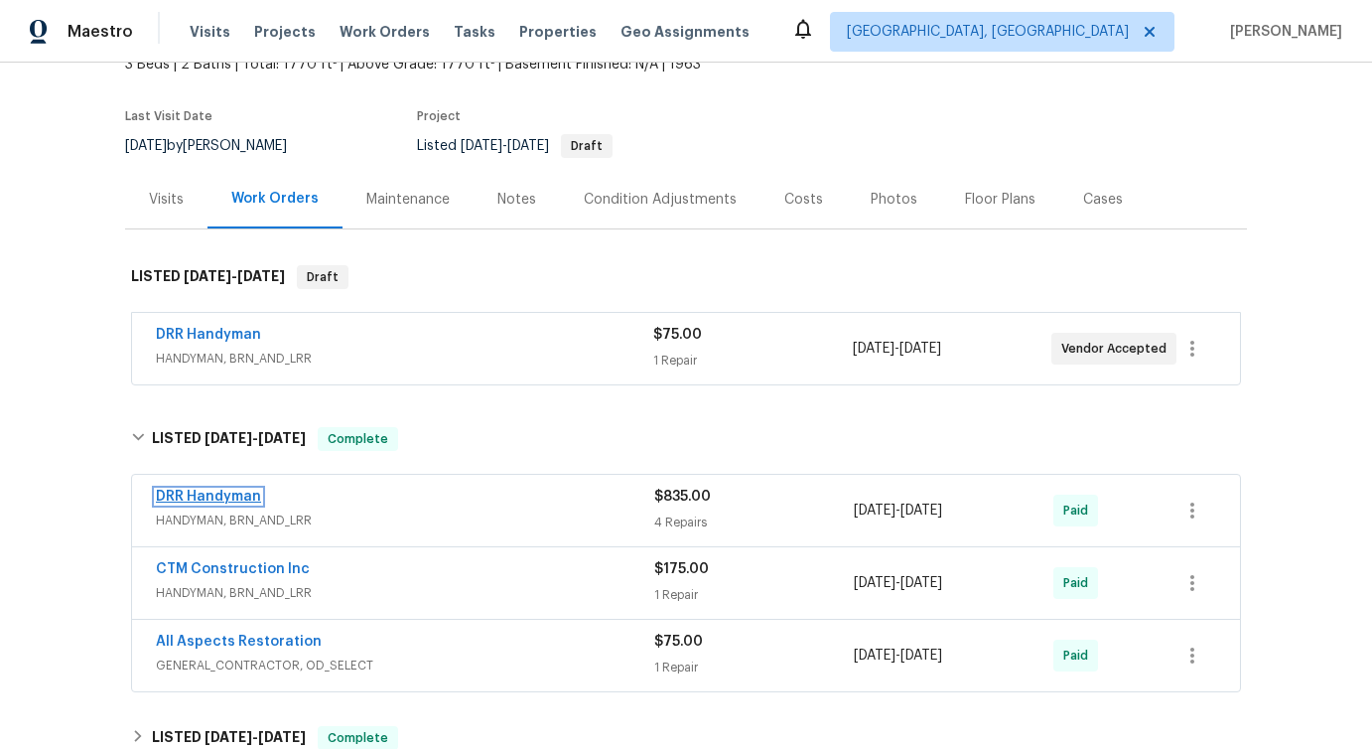
click at [220, 501] on link "DRR Handyman" at bounding box center [208, 497] width 105 height 14
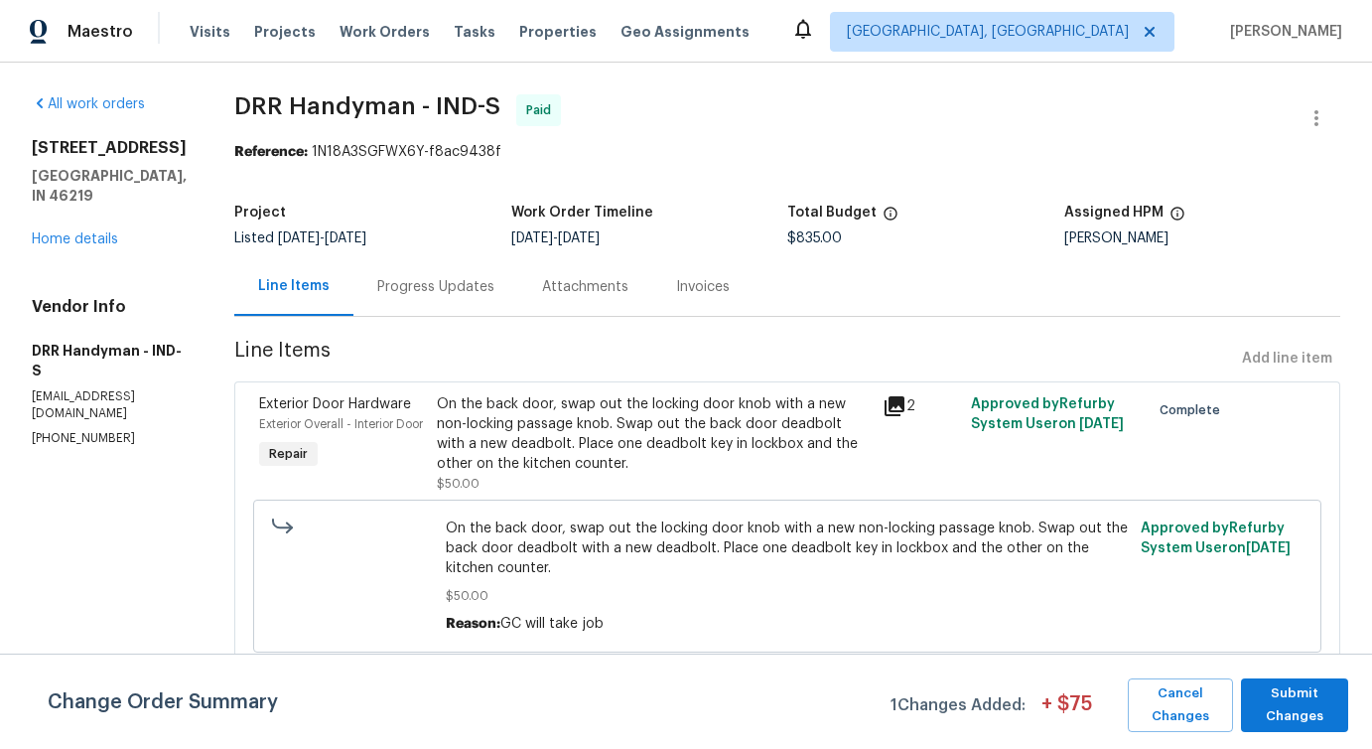
click at [446, 305] on div "Progress Updates" at bounding box center [436, 286] width 165 height 59
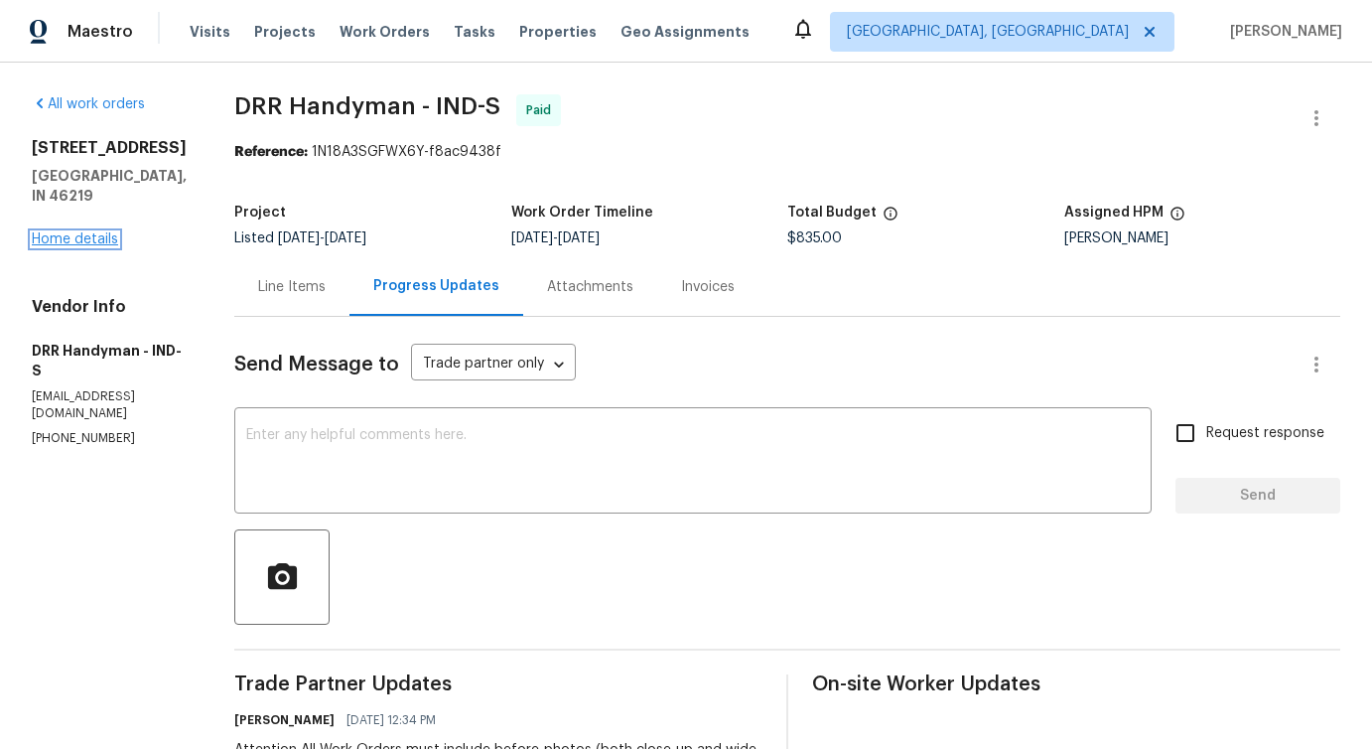
click at [83, 246] on link "Home details" at bounding box center [75, 239] width 86 height 14
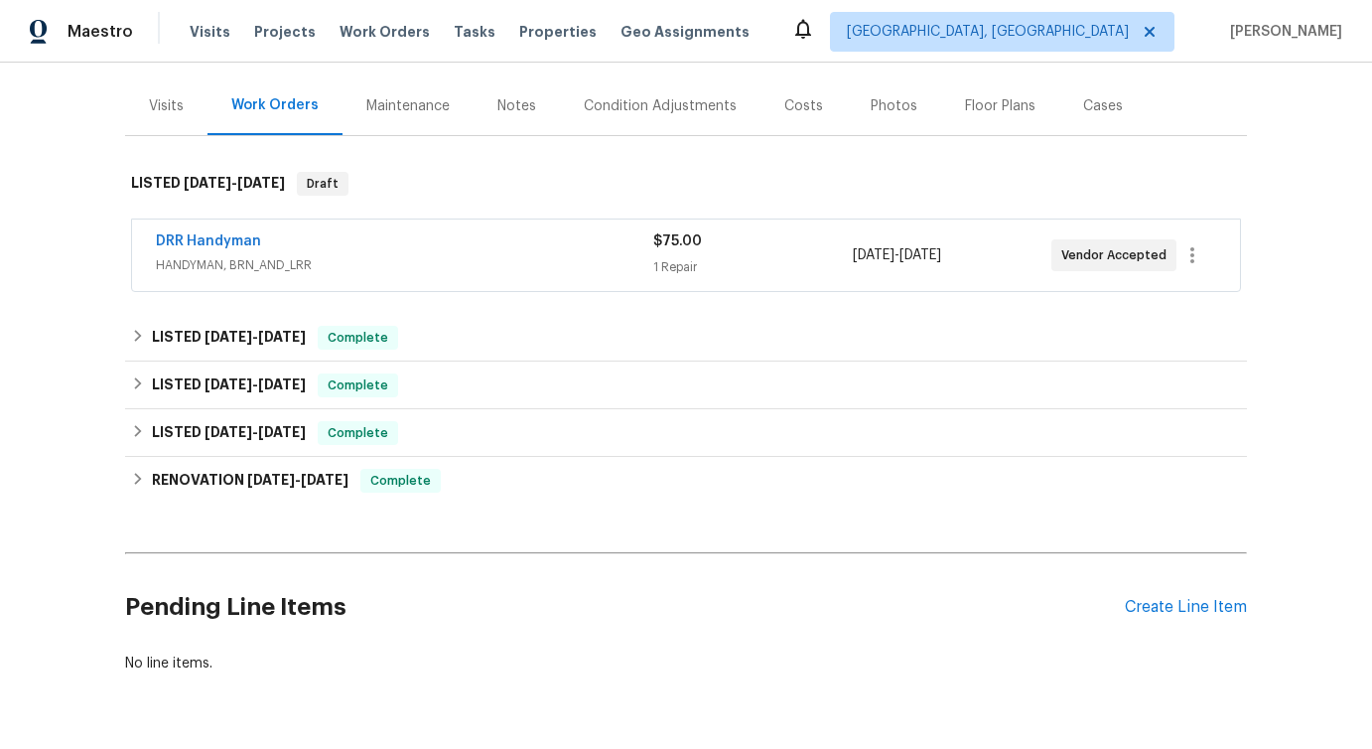
scroll to position [231, 0]
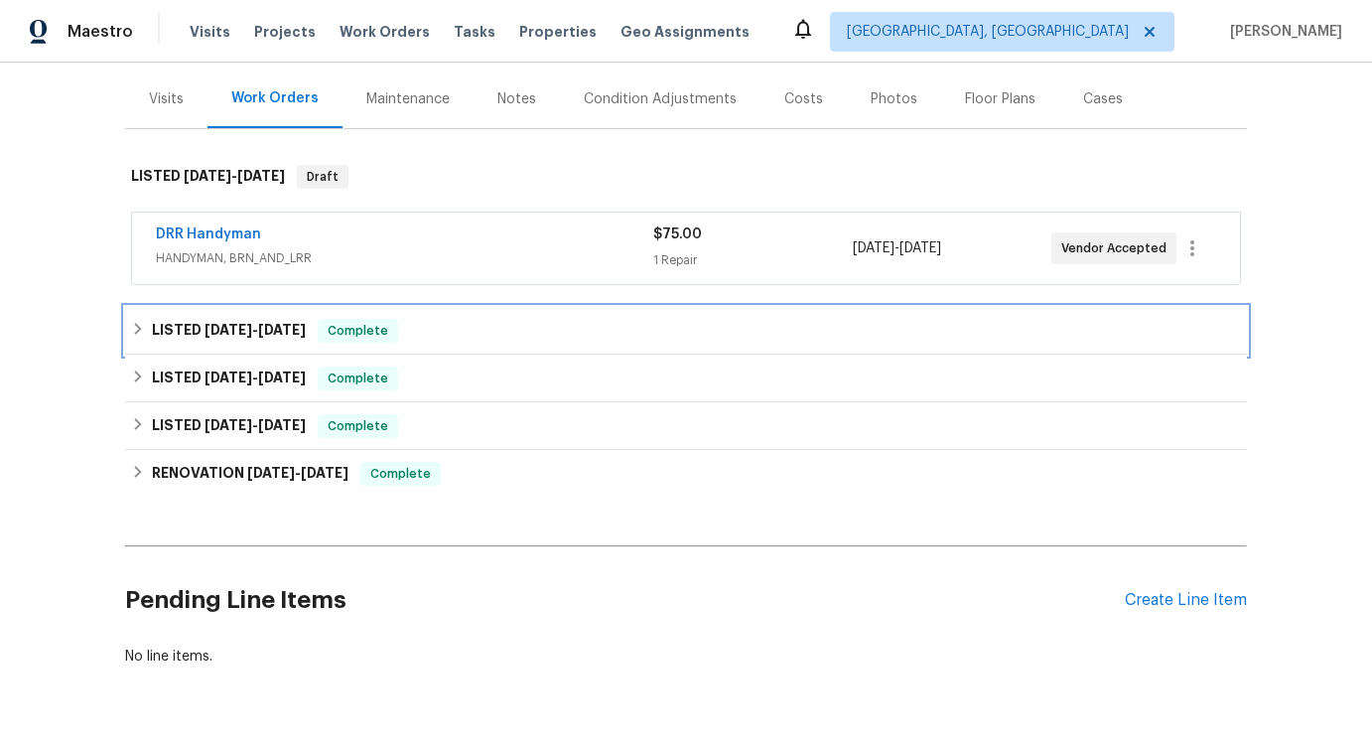
click at [284, 326] on span "[DATE]" at bounding box center [282, 330] width 48 height 14
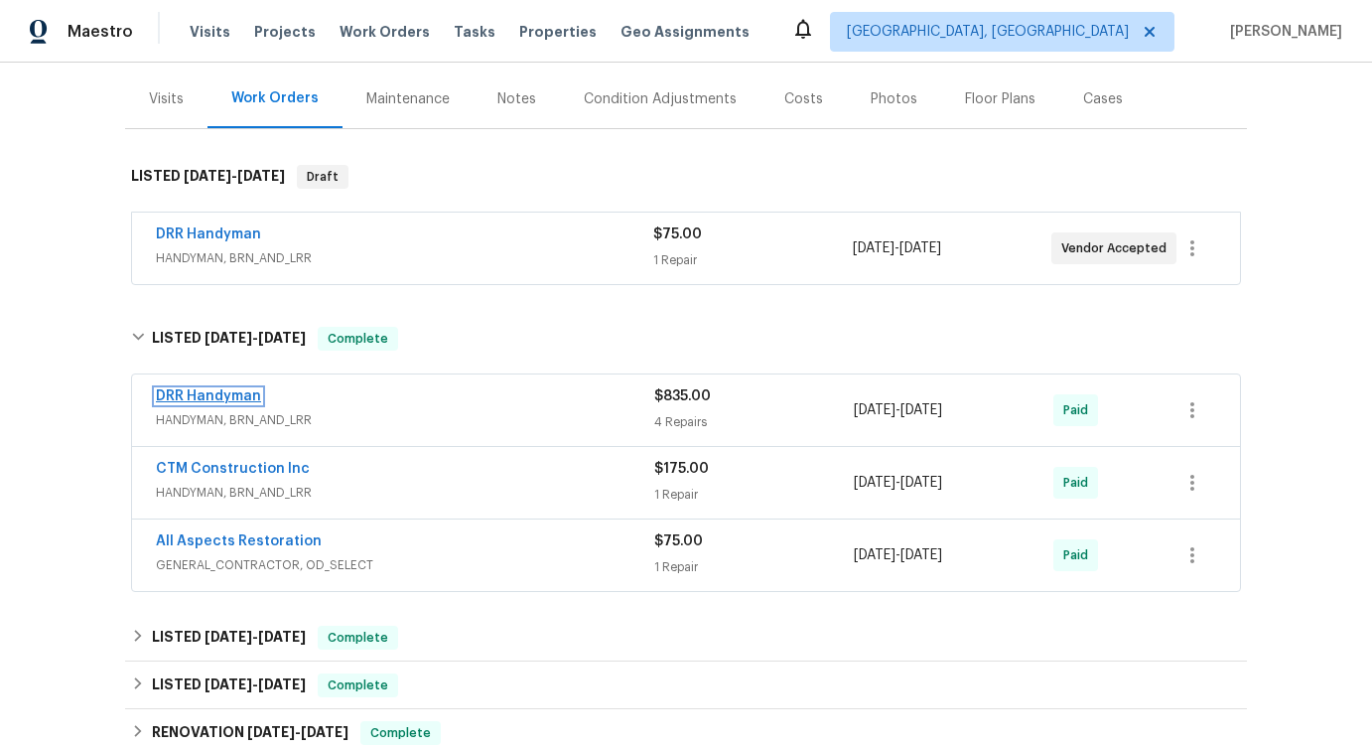
click at [198, 391] on link "DRR Handyman" at bounding box center [208, 396] width 105 height 14
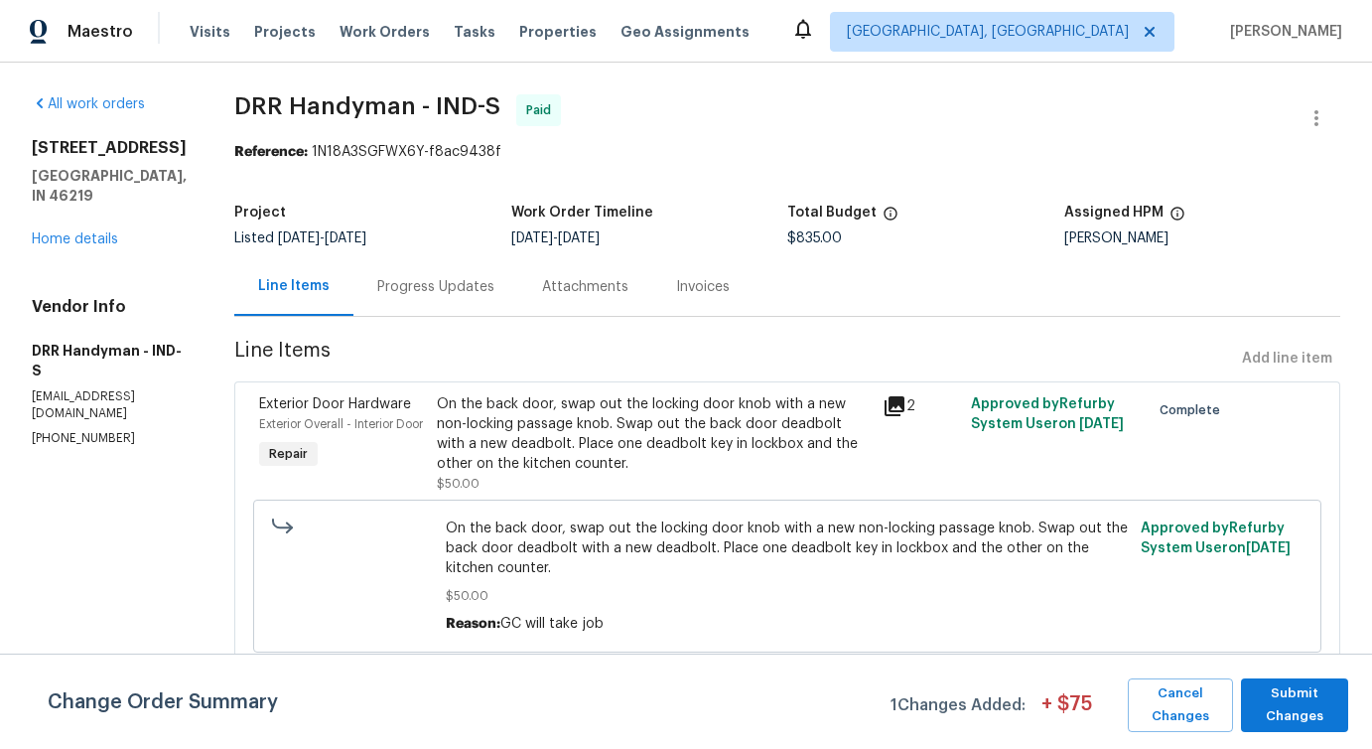
click at [415, 306] on div "Progress Updates" at bounding box center [436, 286] width 165 height 59
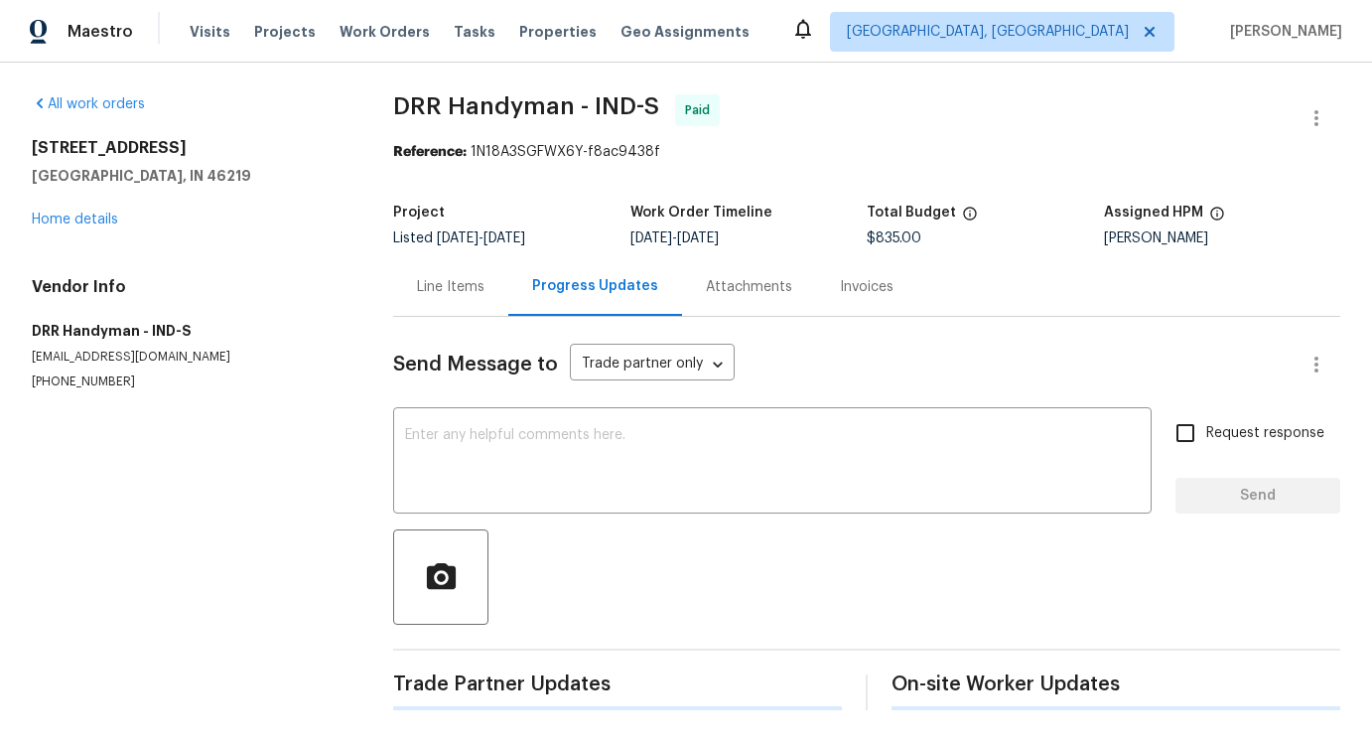
click at [486, 479] on textarea at bounding box center [772, 463] width 735 height 70
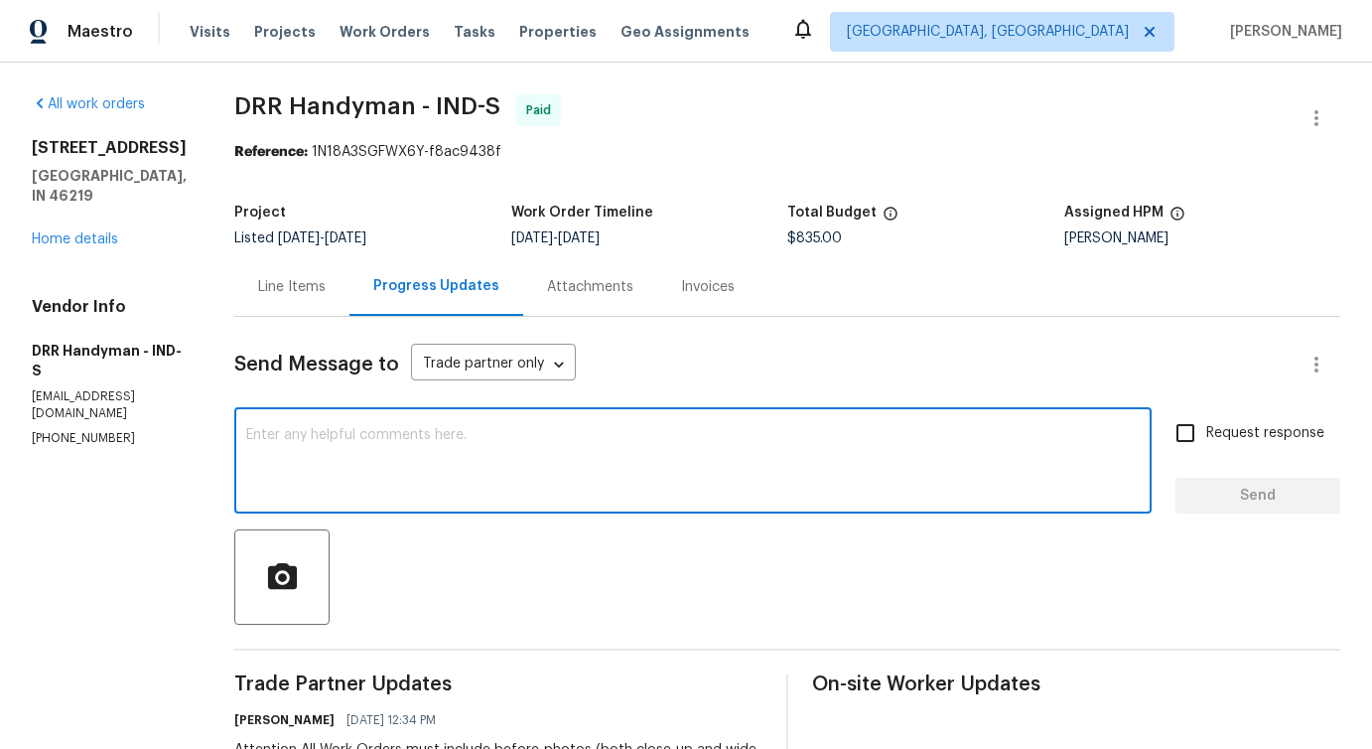
click at [93, 249] on div "[STREET_ADDRESS] Home details" at bounding box center [109, 193] width 155 height 111
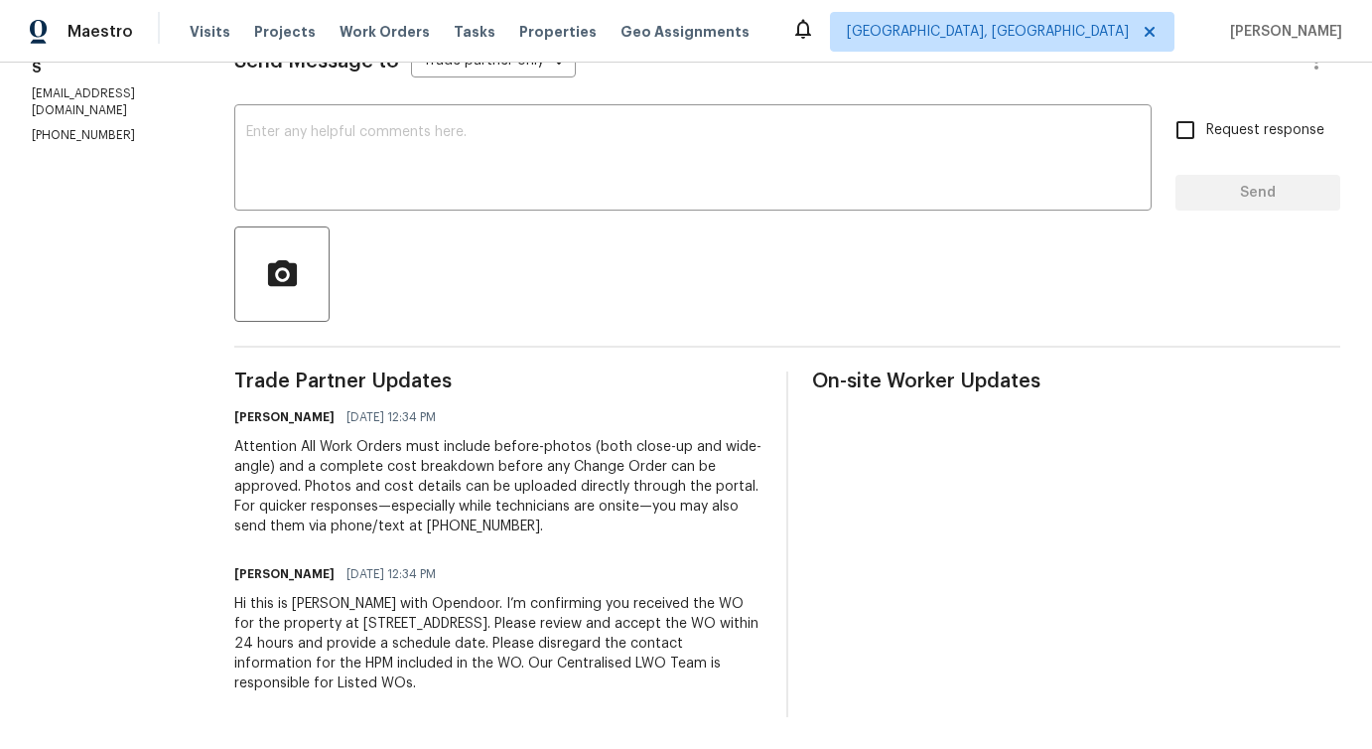
click at [415, 329] on div "Send Message to Trade partner only Trade partner only ​ x ​ Request response Se…" at bounding box center [787, 365] width 1106 height 703
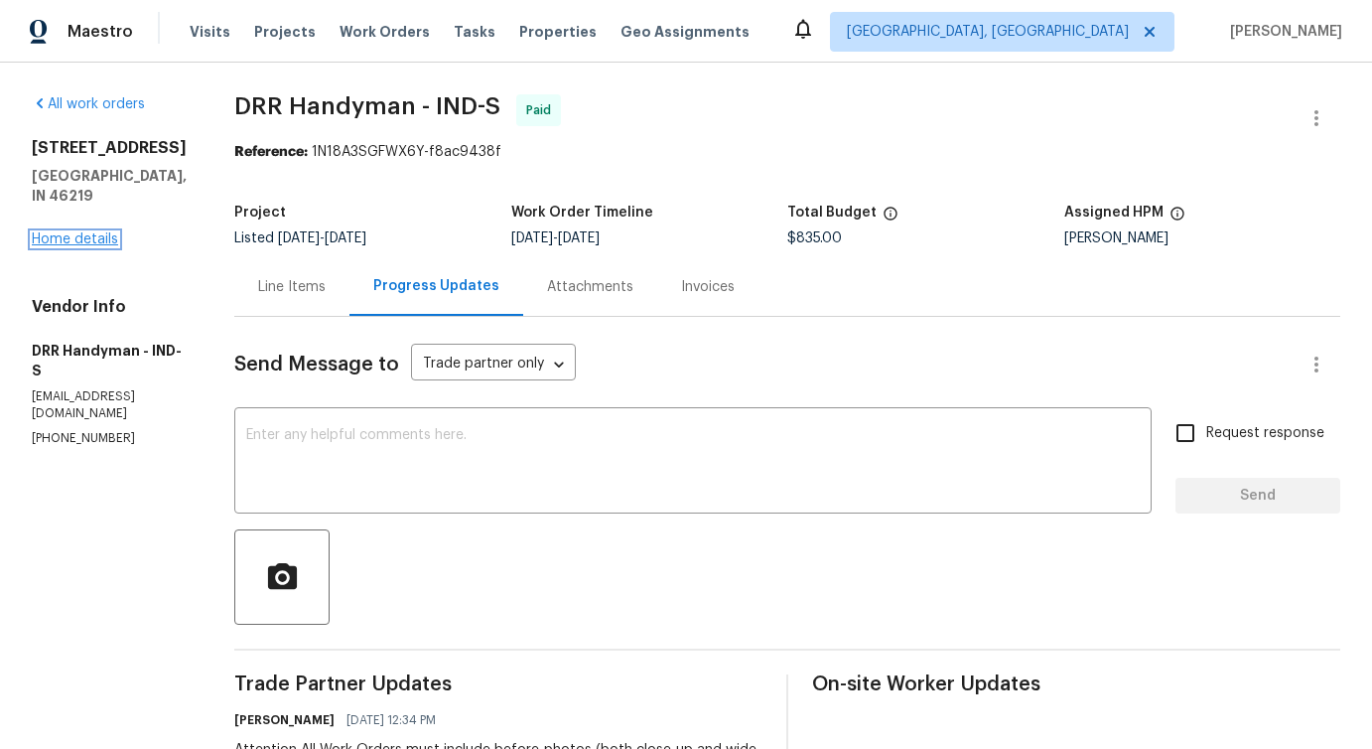
click at [79, 246] on link "Home details" at bounding box center [75, 239] width 86 height 14
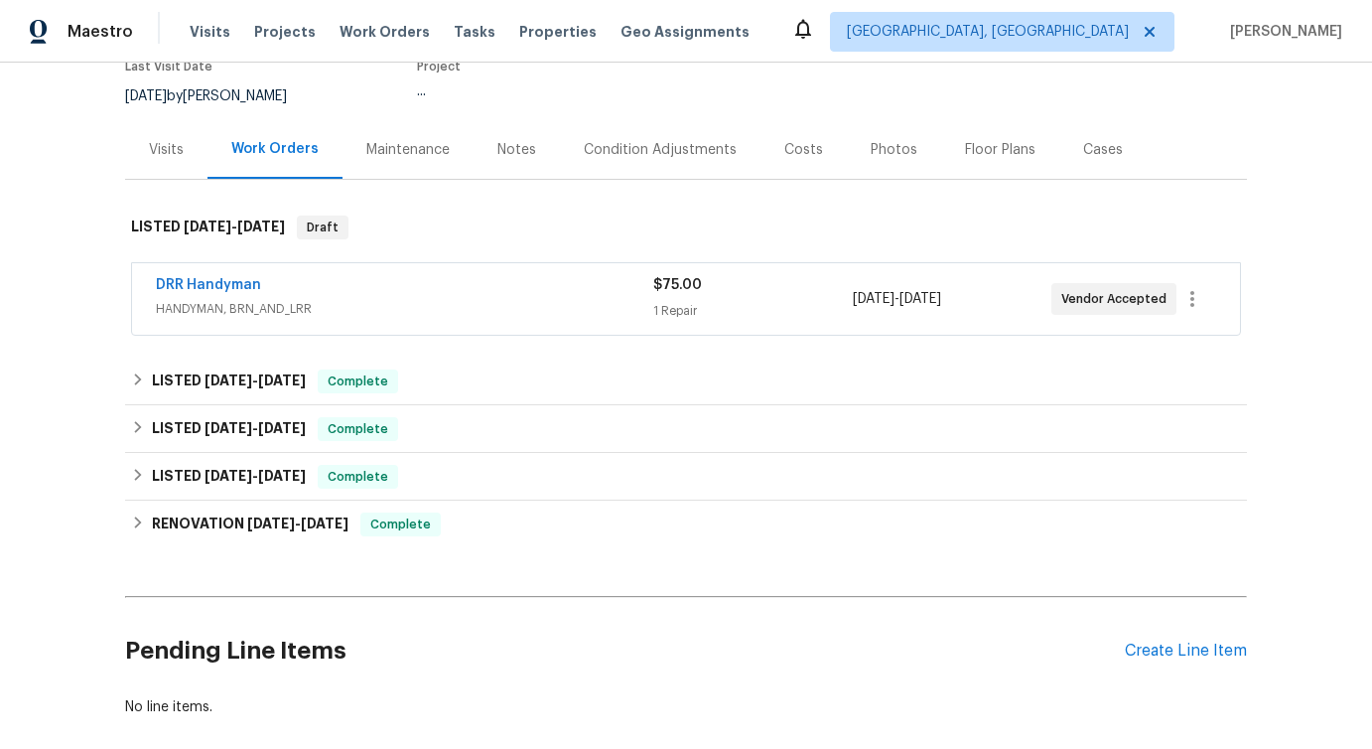
scroll to position [284, 0]
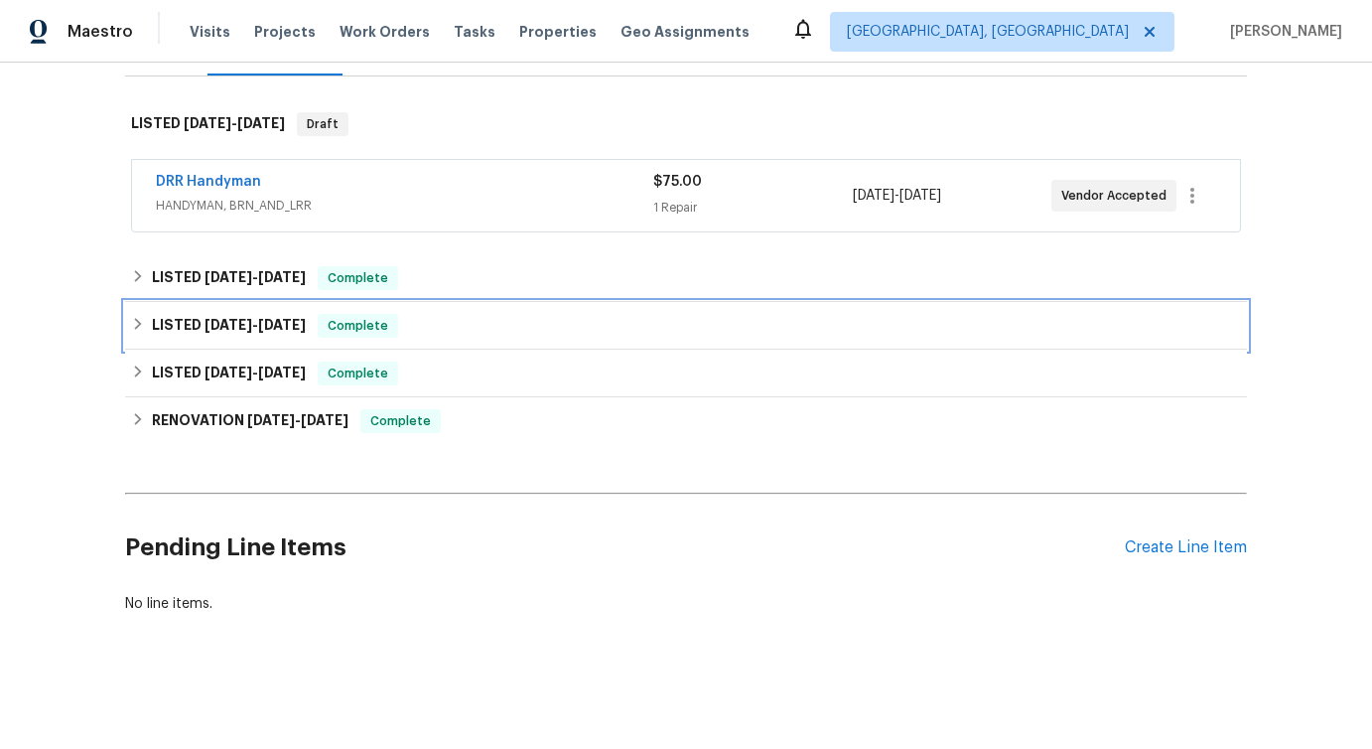
click at [314, 312] on div "LISTED 8/18/25 - 9/2/25 Complete" at bounding box center [686, 326] width 1122 height 48
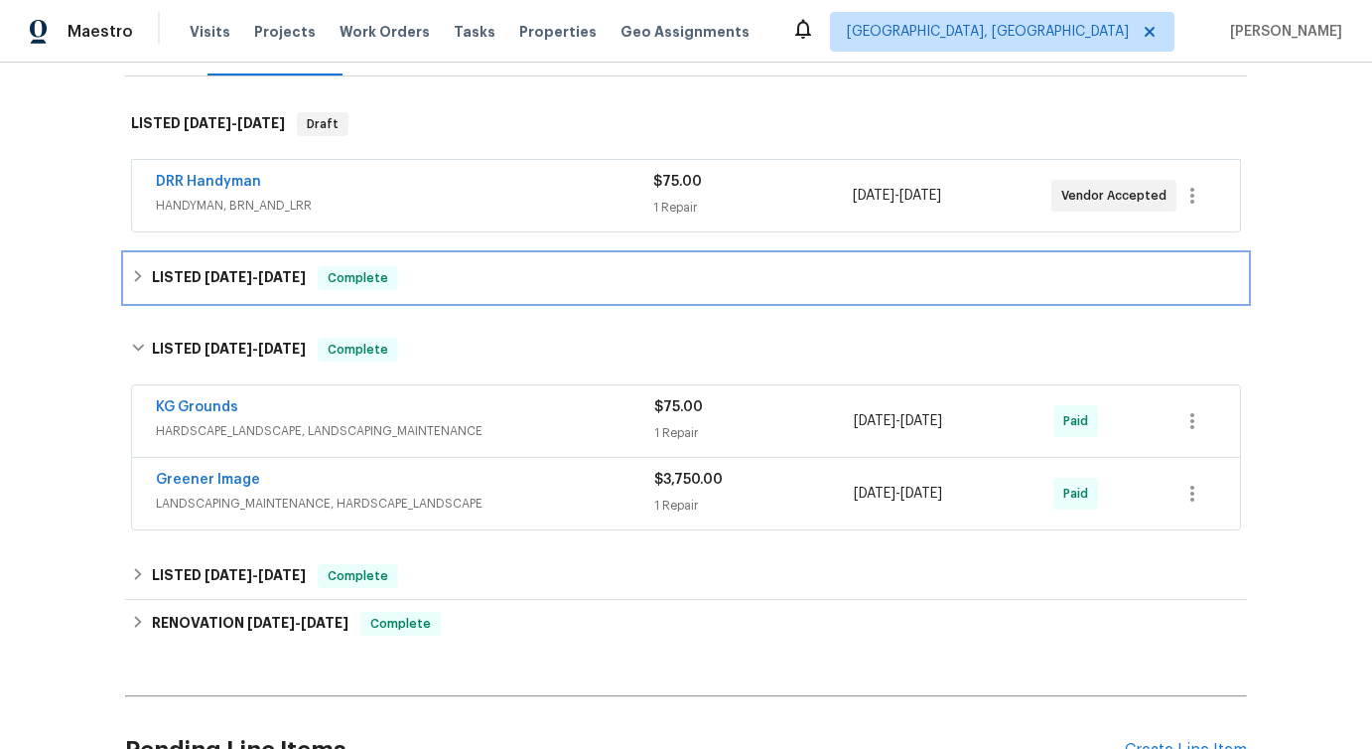
click at [324, 294] on div "LISTED 9/4/25 - 9/17/25 Complete" at bounding box center [686, 278] width 1122 height 48
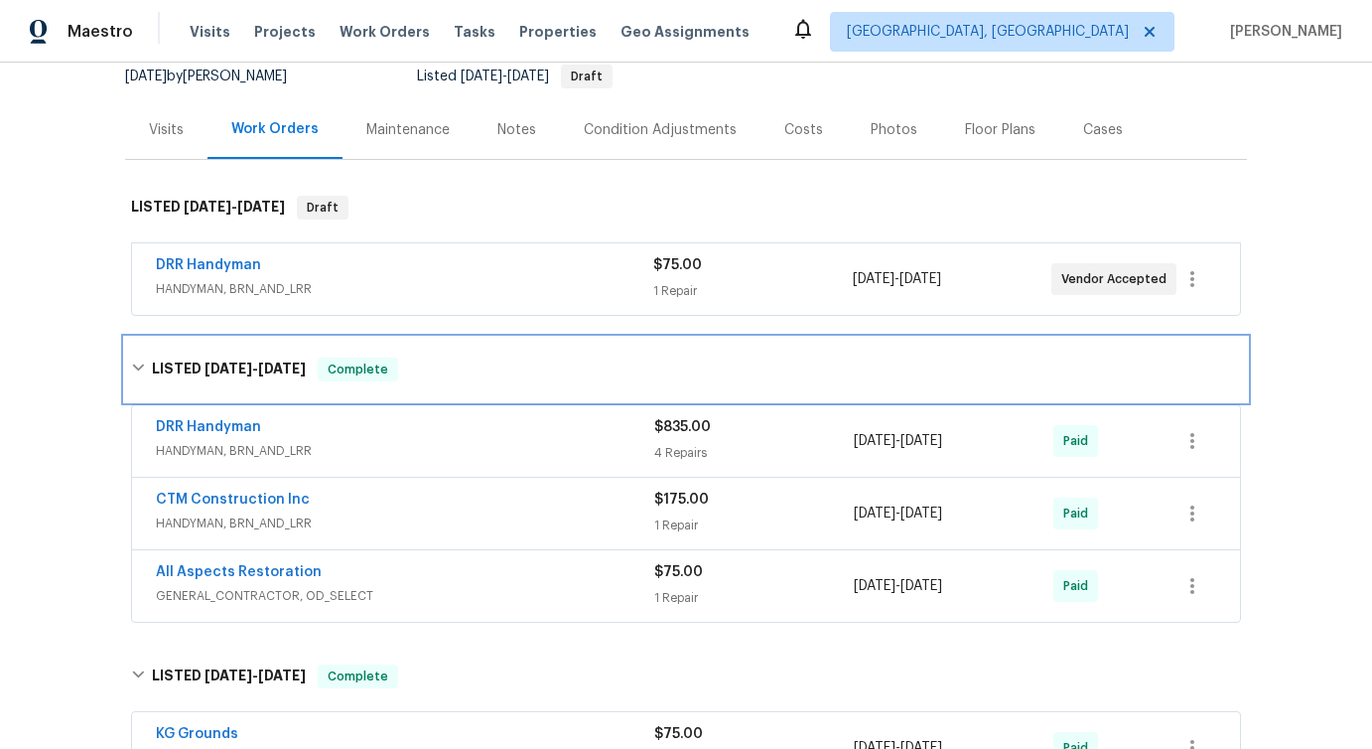
scroll to position [217, 0]
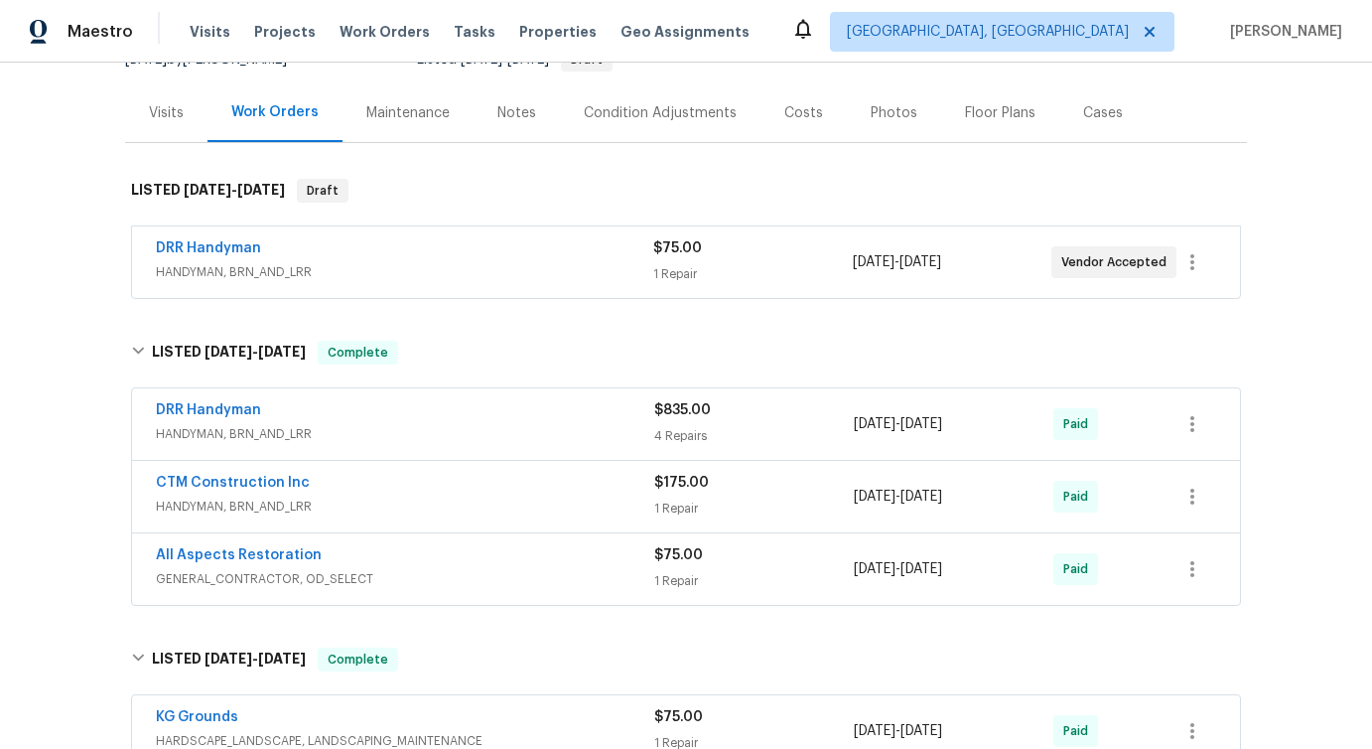
click at [350, 402] on div "DRR Handyman" at bounding box center [405, 412] width 498 height 24
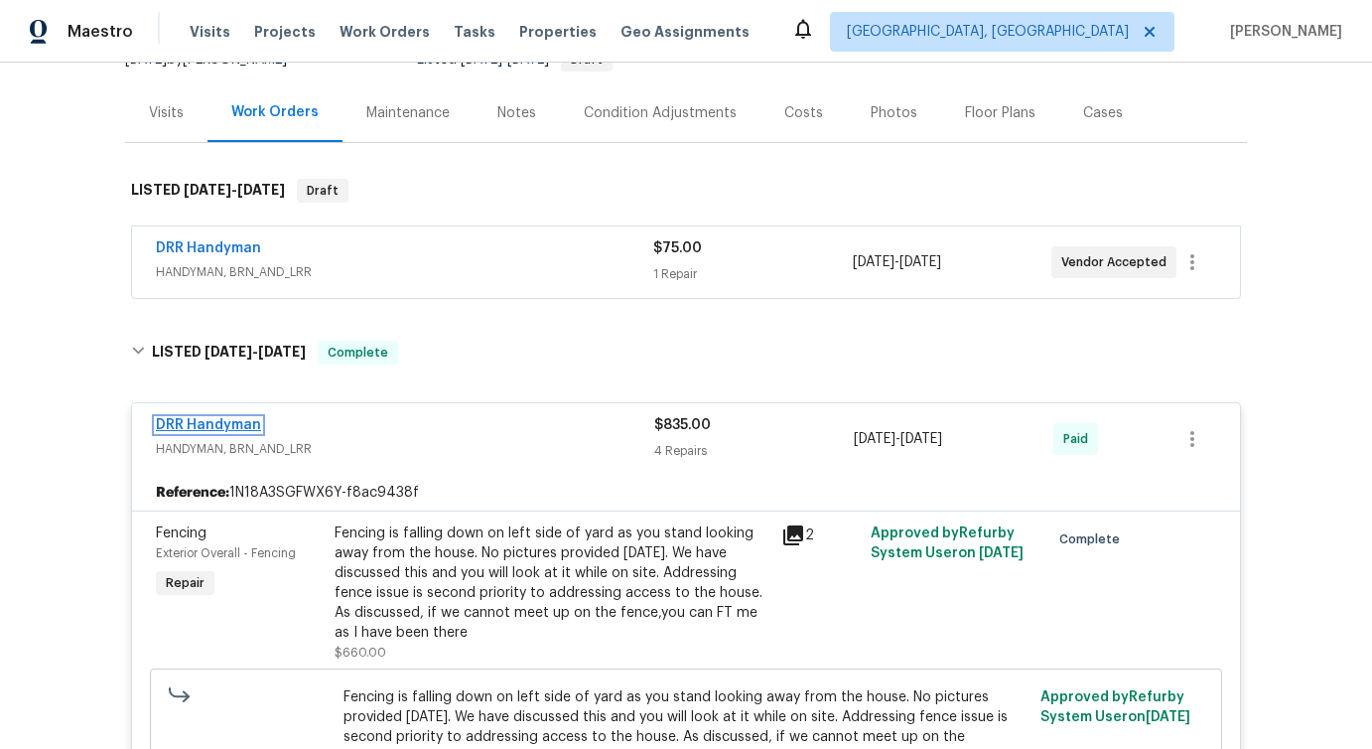
click at [241, 426] on link "DRR Handyman" at bounding box center [208, 425] width 105 height 14
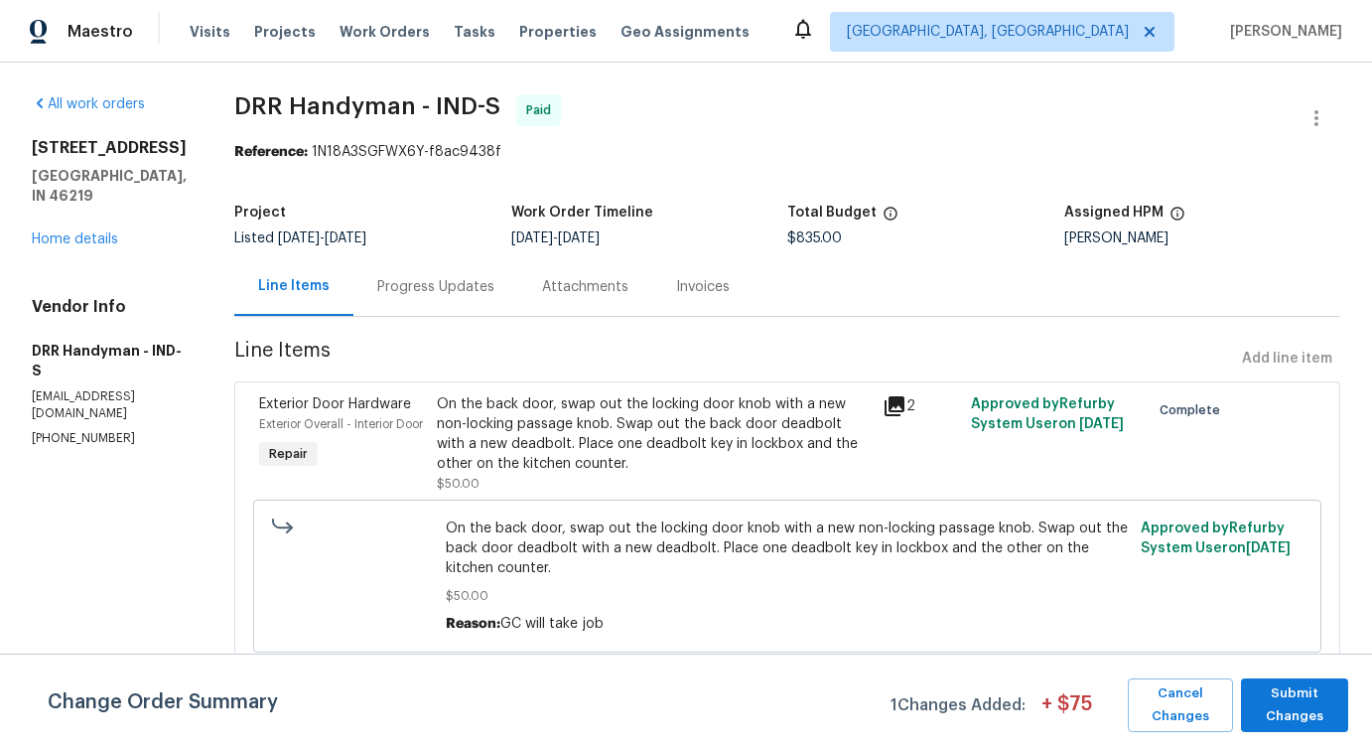
click at [420, 292] on div "Progress Updates" at bounding box center [435, 287] width 117 height 20
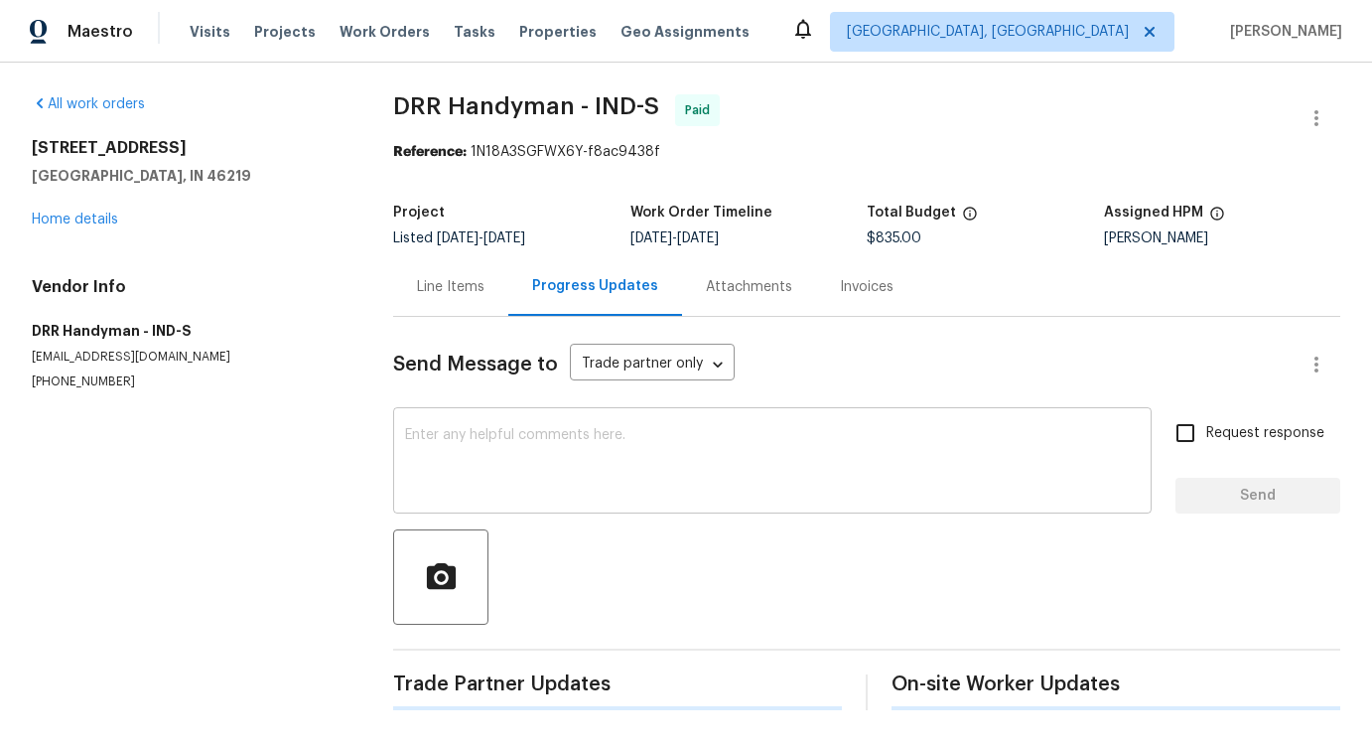
click at [480, 467] on textarea at bounding box center [772, 463] width 735 height 70
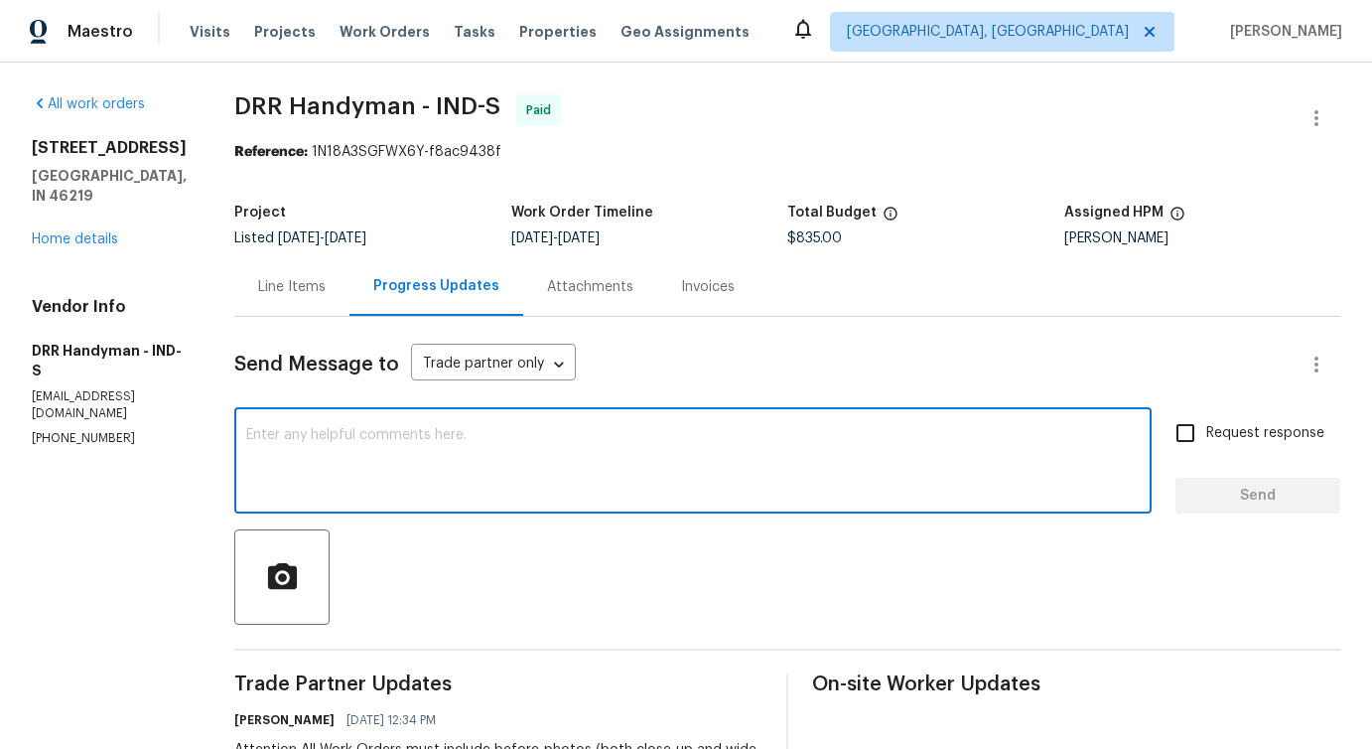
scroll to position [303, 0]
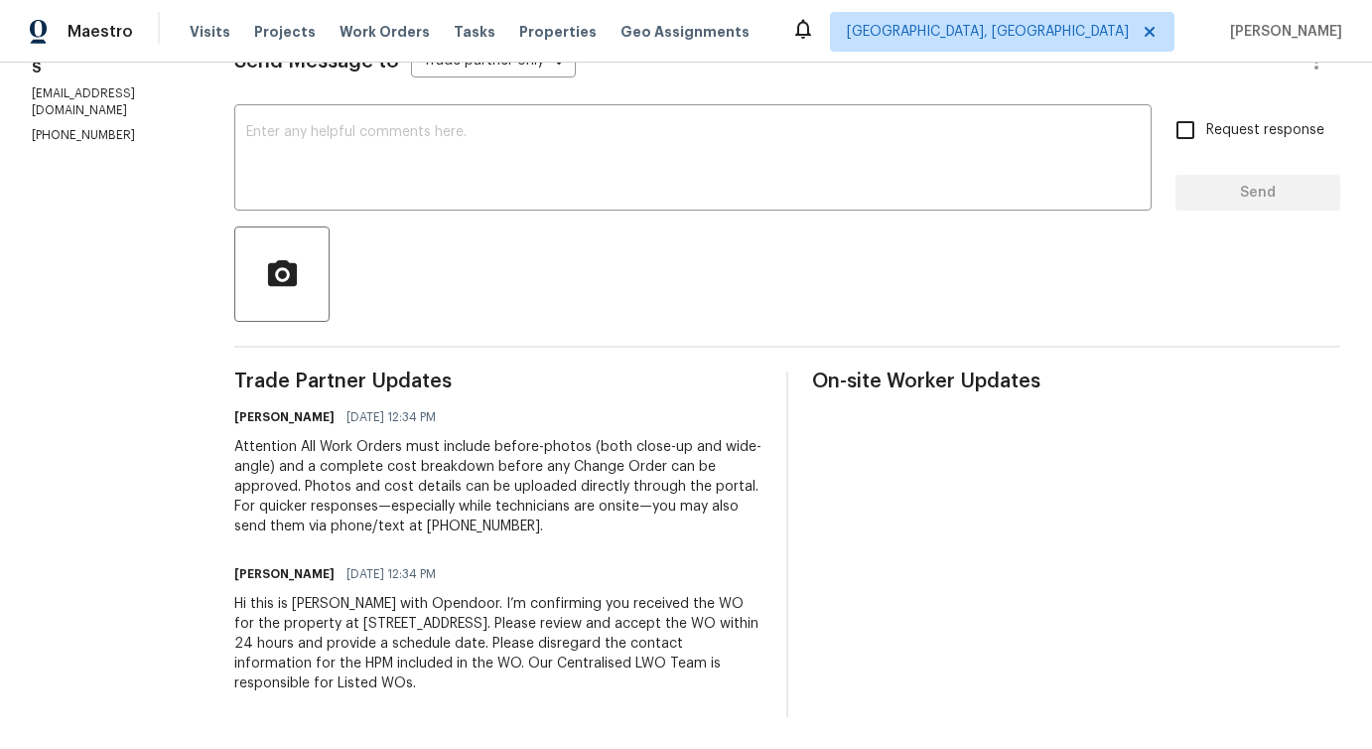
drag, startPoint x: 257, startPoint y: 452, endPoint x: 519, endPoint y: 691, distance: 355.0
click at [519, 691] on div "Trade Partner Updates Arvind Raj M 09/15/2025 12:34 PM Attention All Work Order…" at bounding box center [498, 544] width 528 height 346
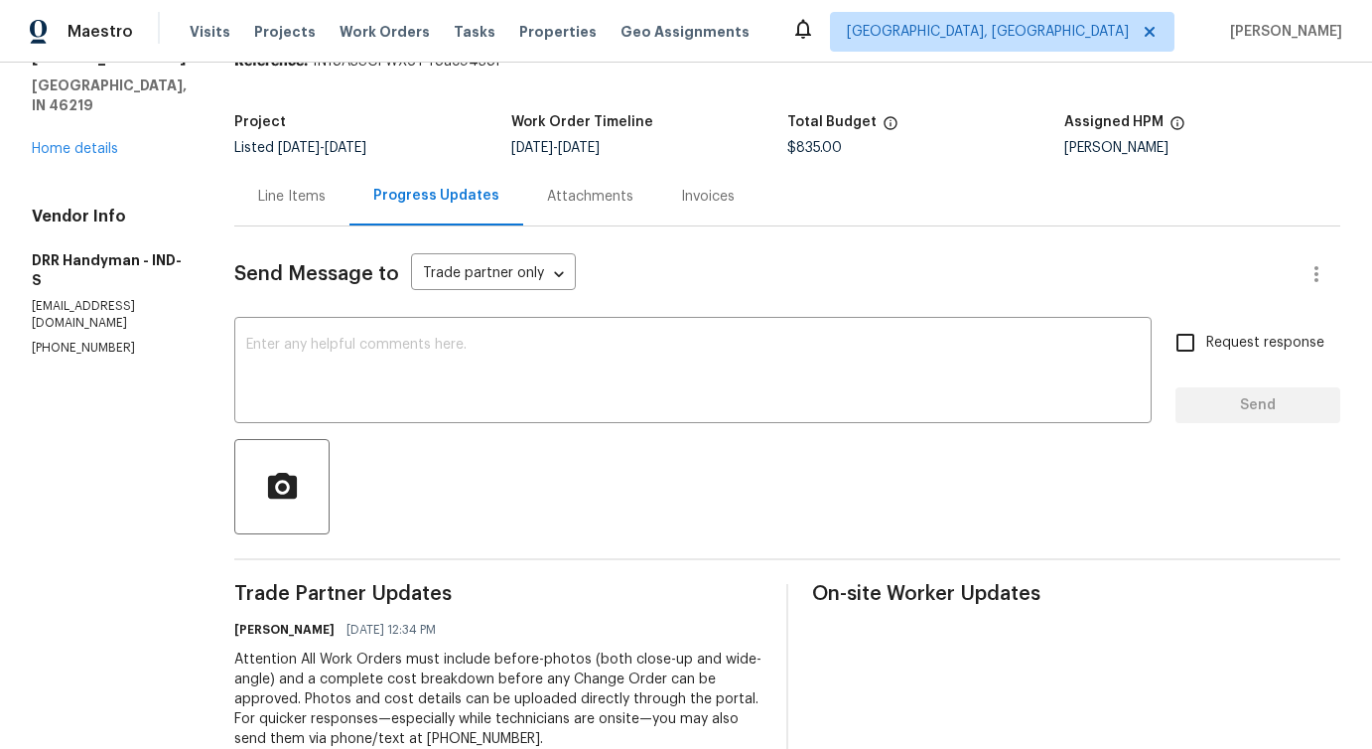
scroll to position [0, 0]
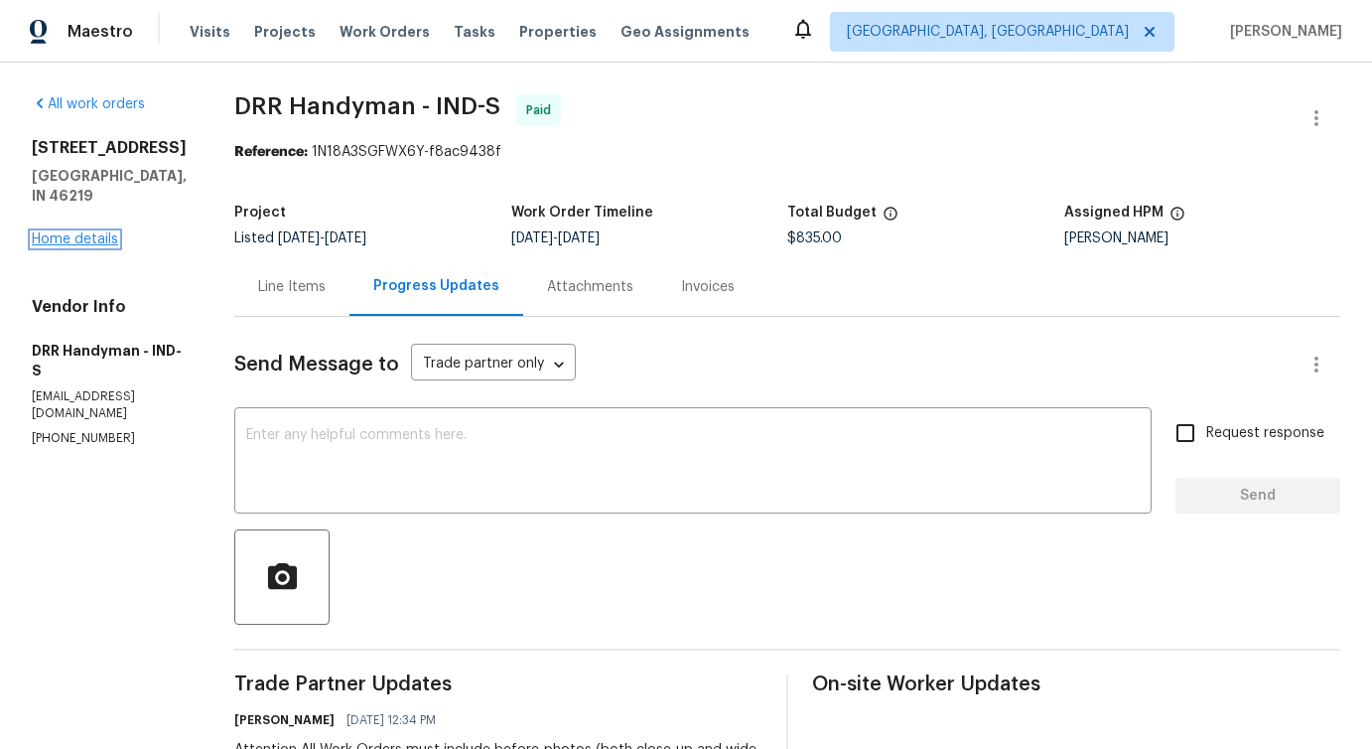
click at [84, 246] on link "Home details" at bounding box center [75, 239] width 86 height 14
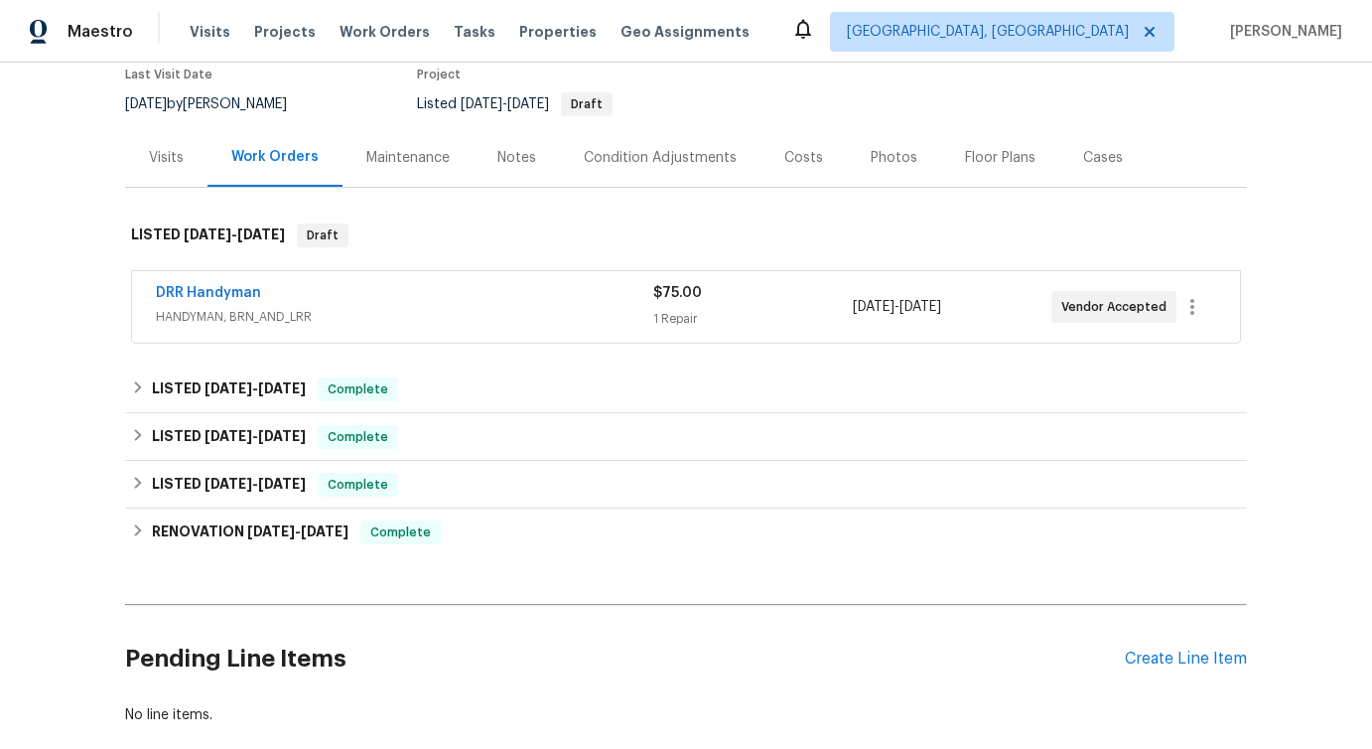
scroll to position [197, 0]
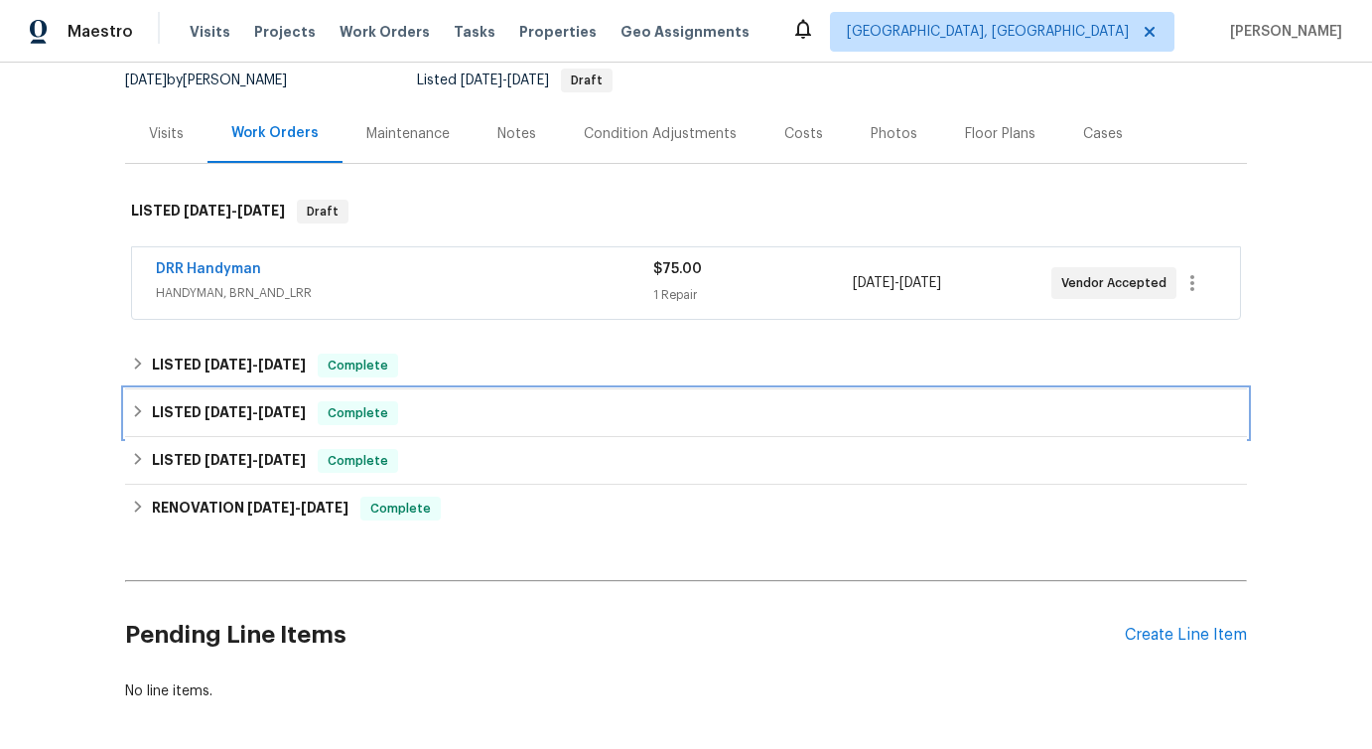
click at [249, 414] on span "8/18/25" at bounding box center [229, 412] width 48 height 14
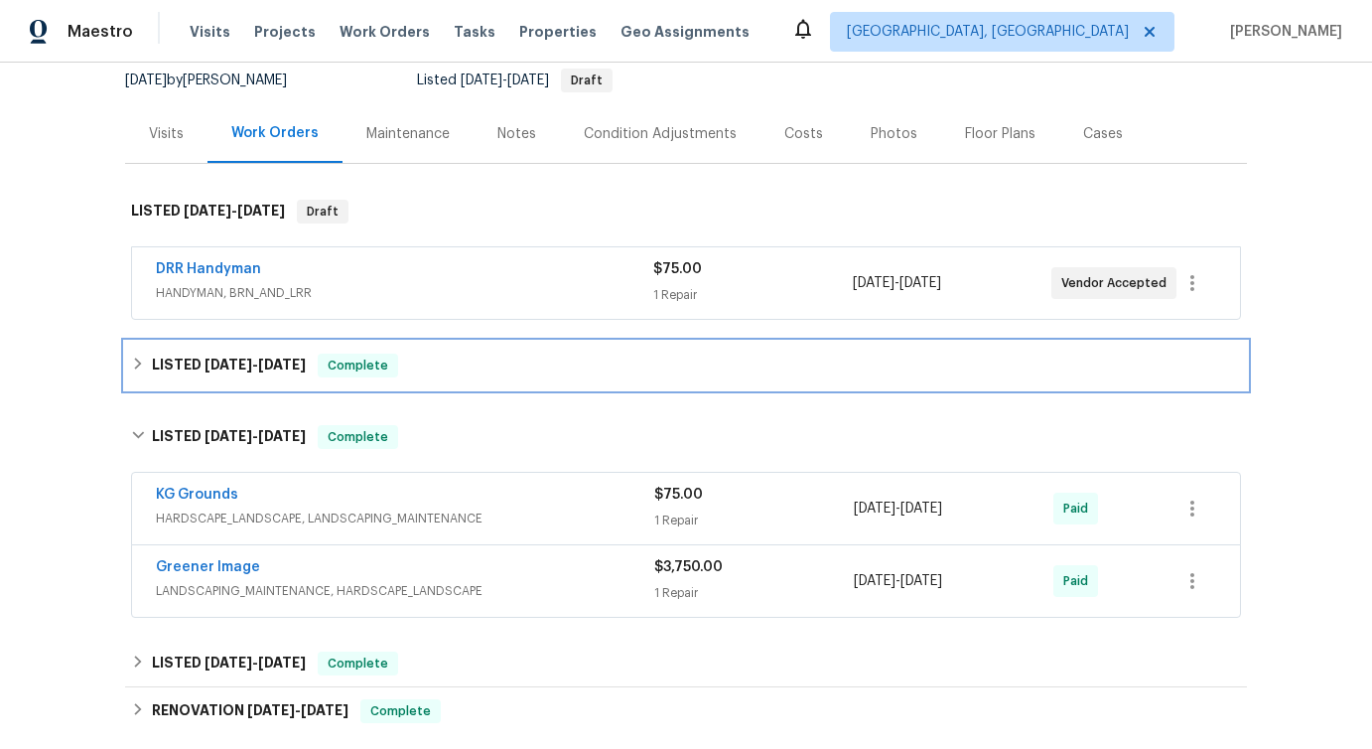
click at [229, 372] on h6 "LISTED 9/4/25 - 9/17/25" at bounding box center [229, 366] width 154 height 24
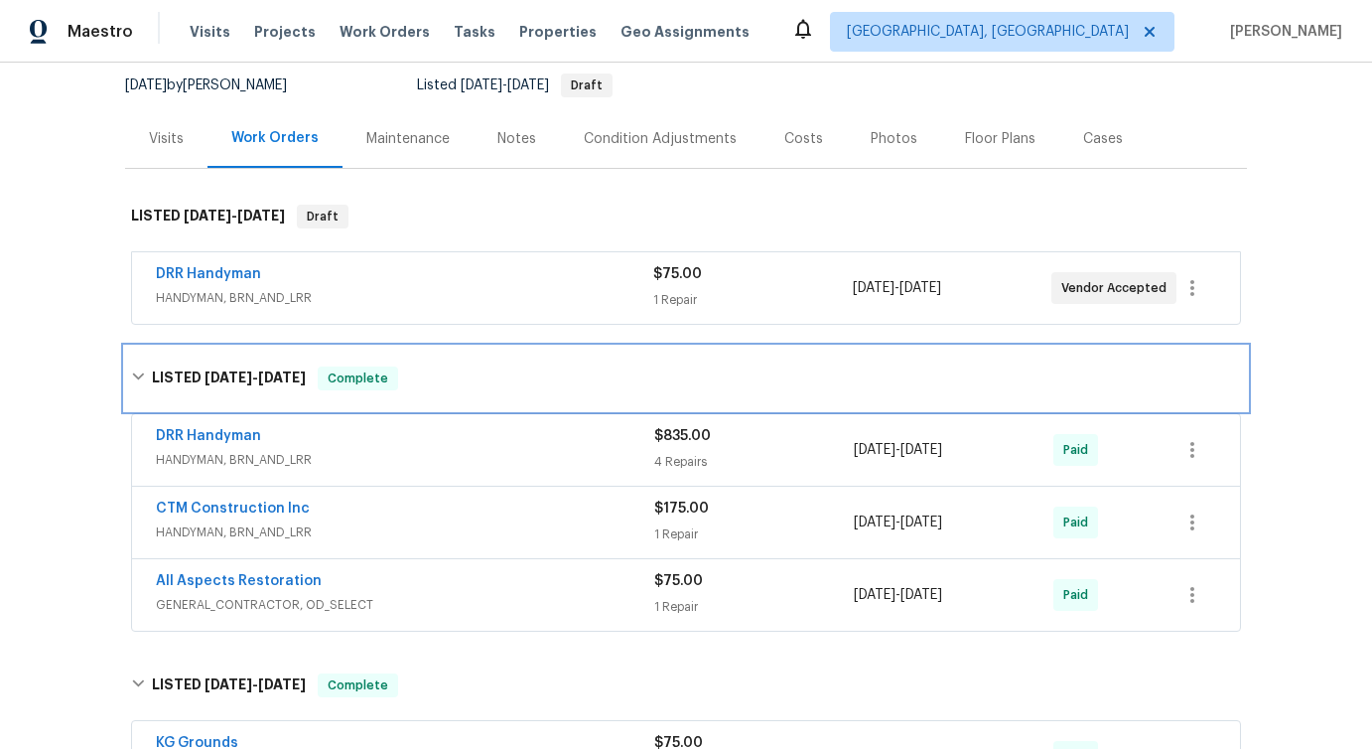
scroll to position [190, 0]
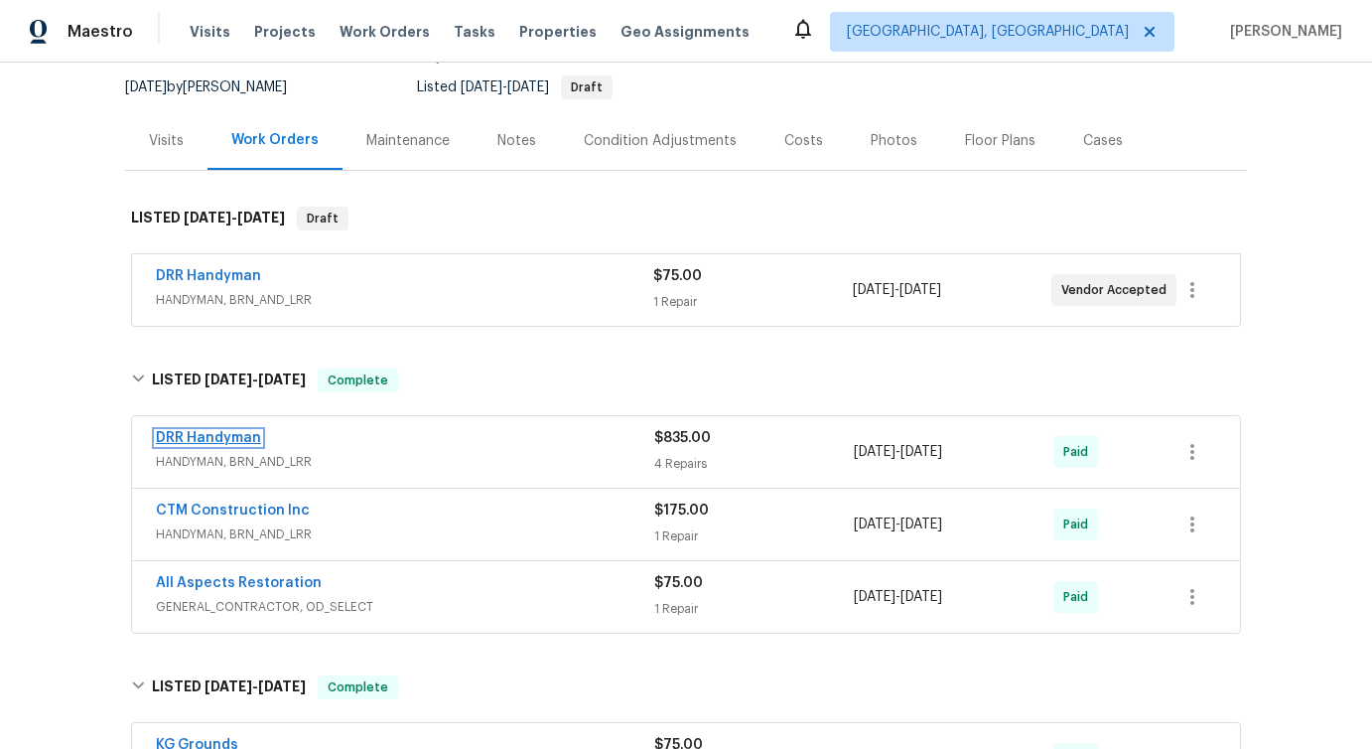
click at [222, 436] on link "DRR Handyman" at bounding box center [208, 438] width 105 height 14
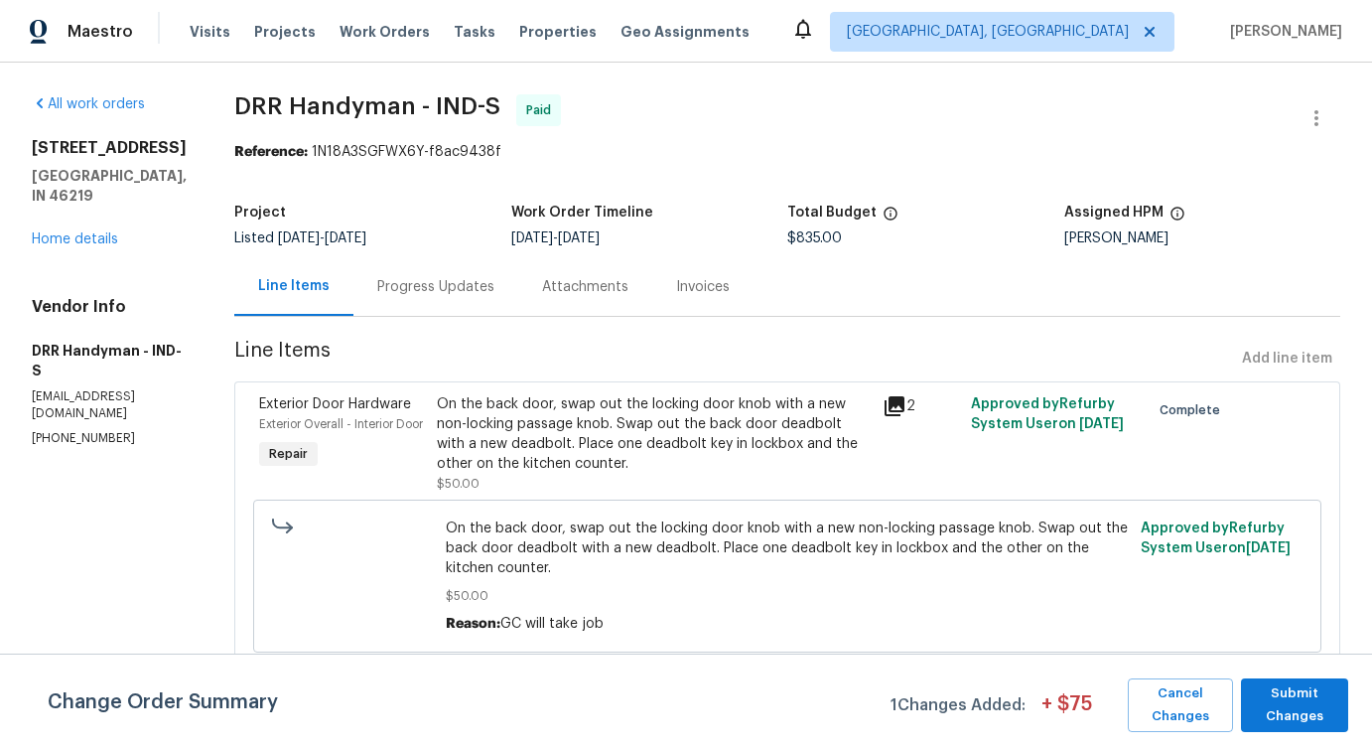
click at [390, 294] on div "Progress Updates" at bounding box center [435, 287] width 117 height 20
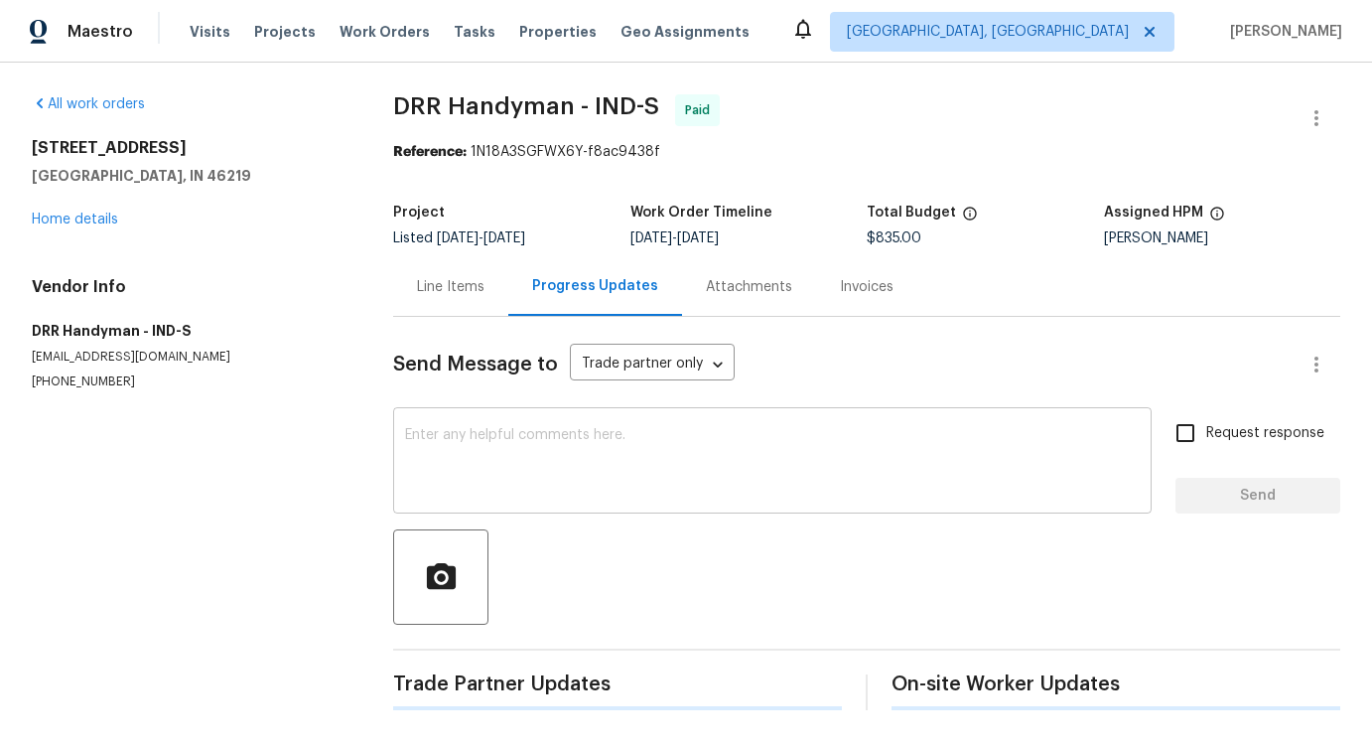
click at [430, 498] on div "x ​" at bounding box center [772, 462] width 759 height 101
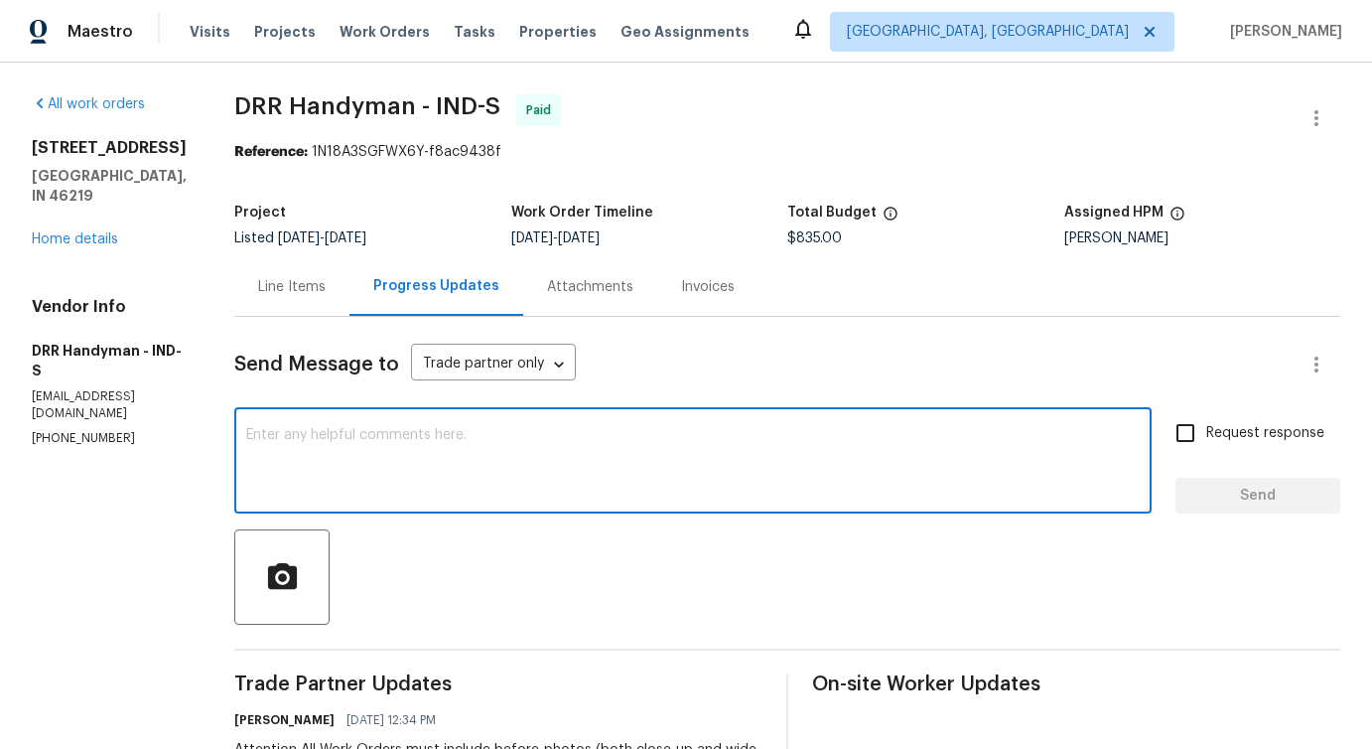
scroll to position [303, 0]
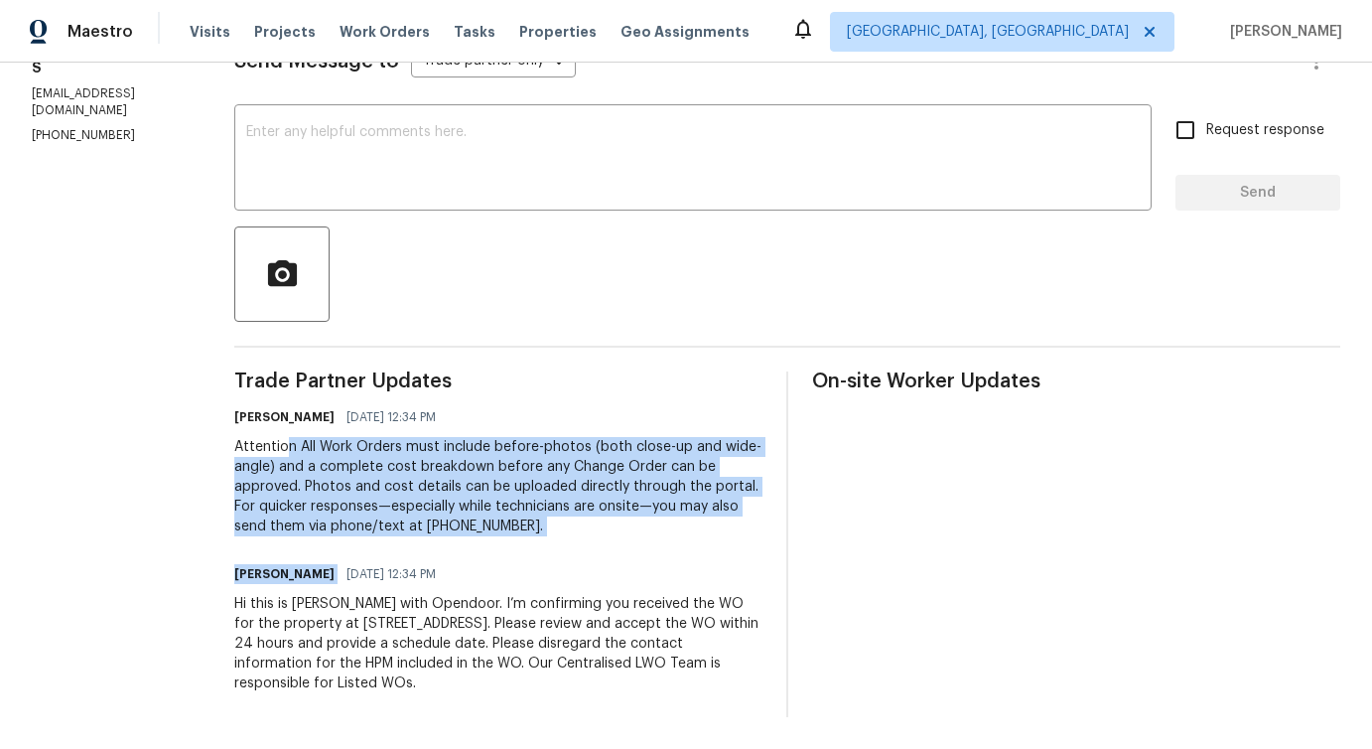
drag, startPoint x: 273, startPoint y: 449, endPoint x: 716, endPoint y: 737, distance: 528.3
click at [716, 737] on div "All work orders 8040 Goldenrod Ct Indianapolis, IN 46219 Home details Vendor In…" at bounding box center [686, 254] width 1372 height 989
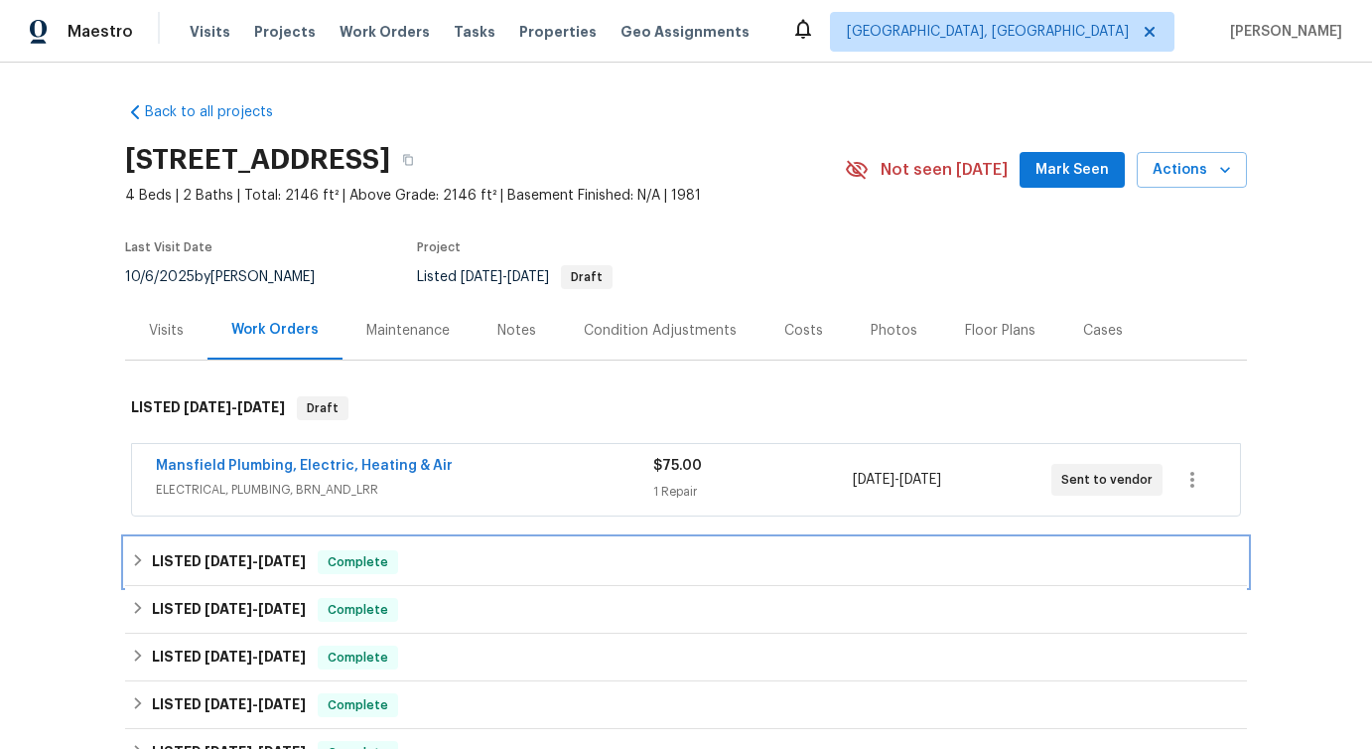
click at [320, 552] on div "LISTED [DATE] - [DATE] Complete" at bounding box center [686, 562] width 1110 height 24
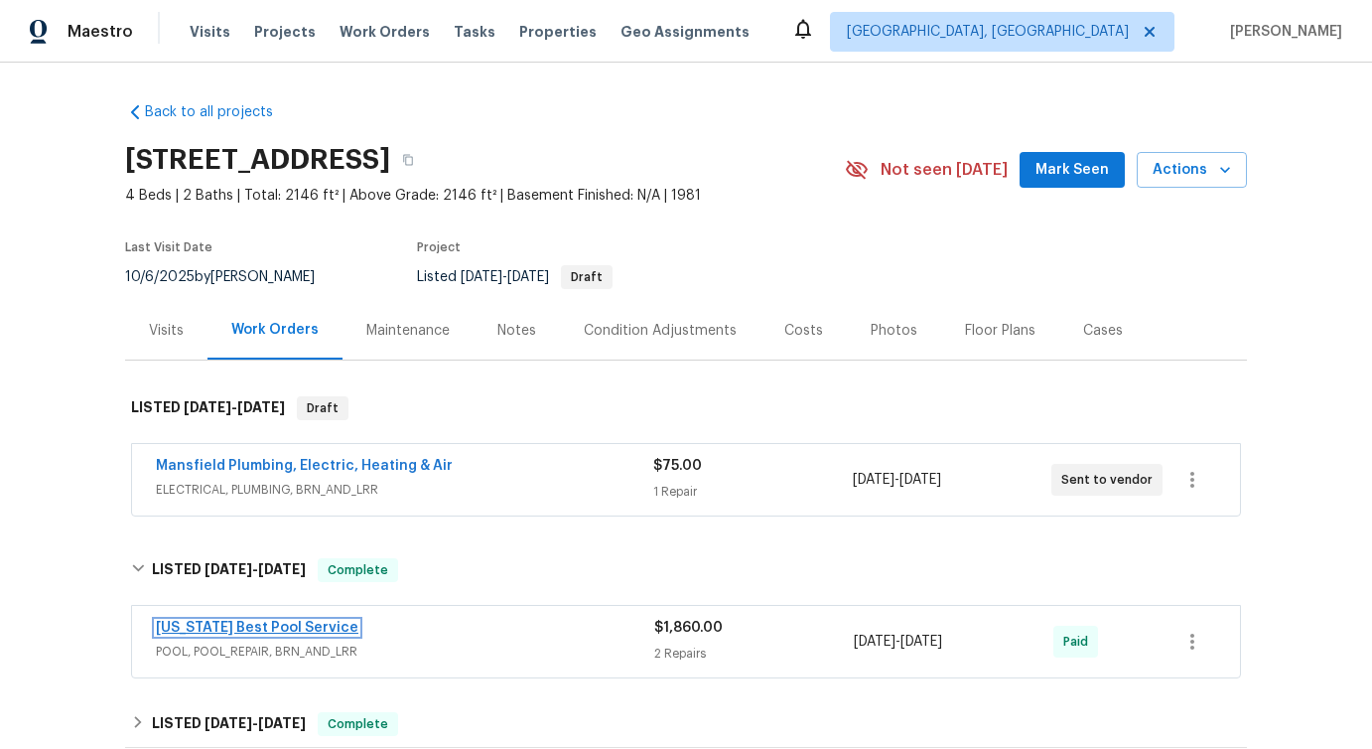
click at [221, 625] on link "Texas Best Pool Service" at bounding box center [257, 628] width 203 height 14
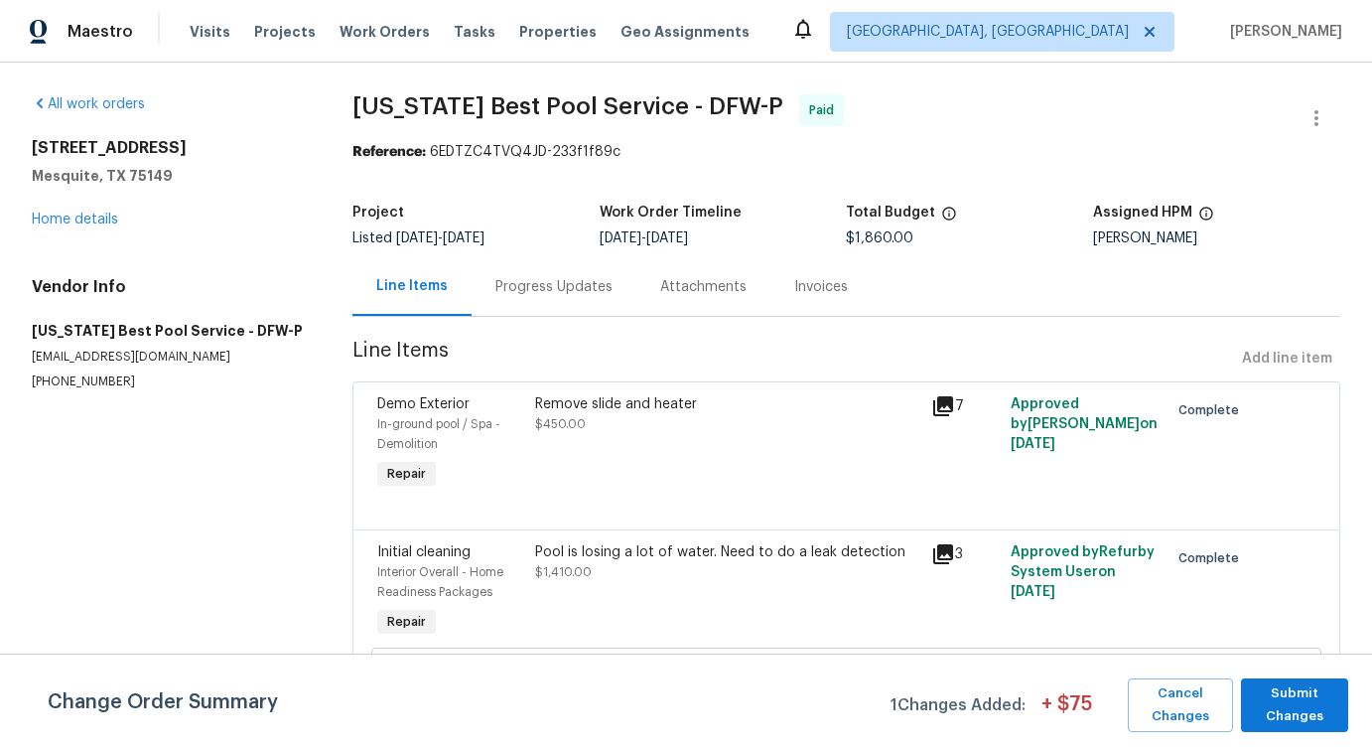
click at [523, 292] on div "Progress Updates" at bounding box center [554, 287] width 117 height 20
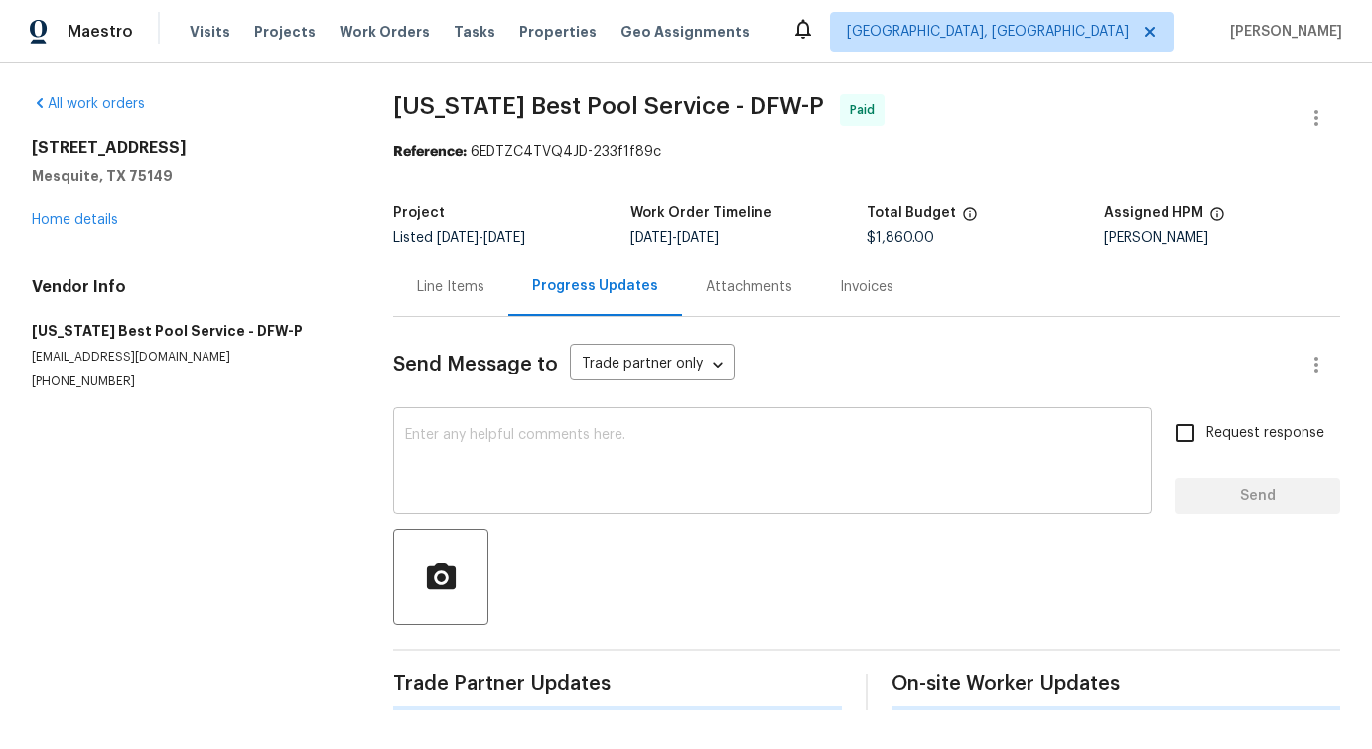
click at [589, 451] on textarea at bounding box center [772, 463] width 735 height 70
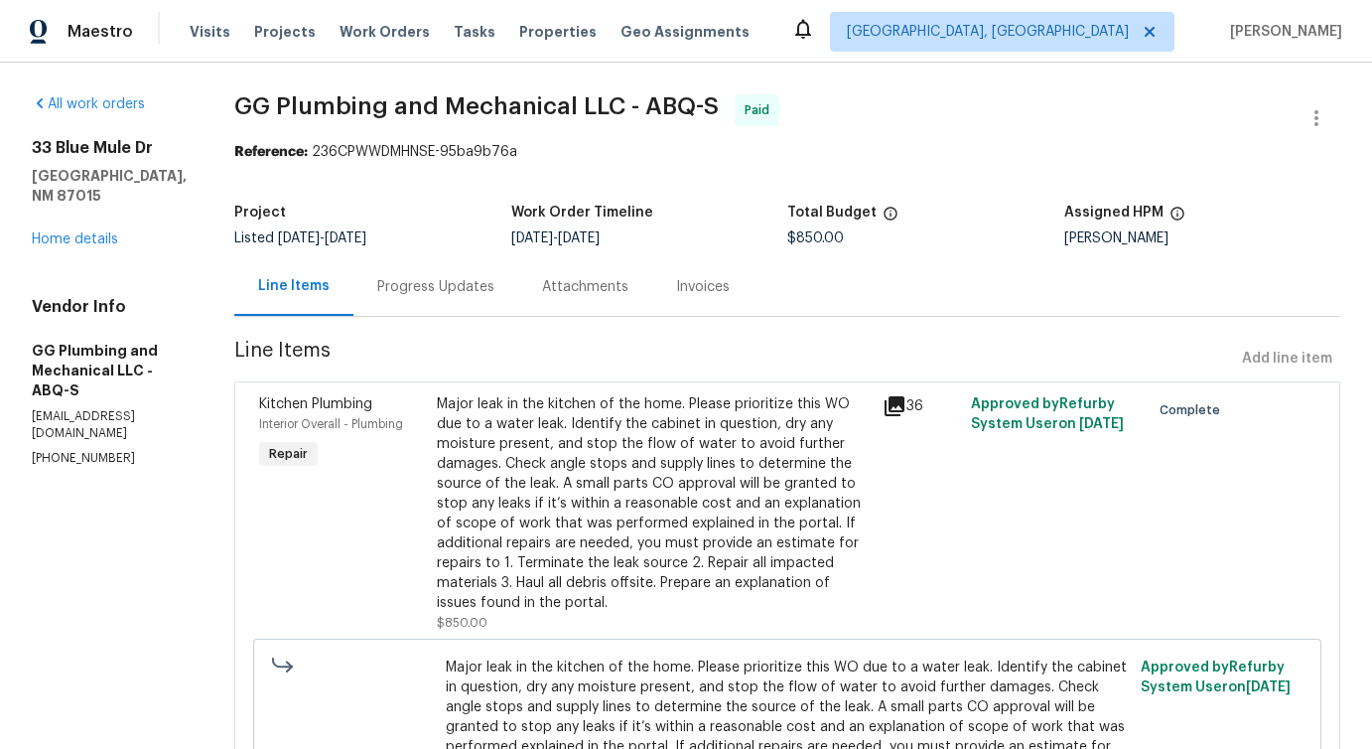
click at [495, 281] on div "Progress Updates" at bounding box center [435, 287] width 117 height 20
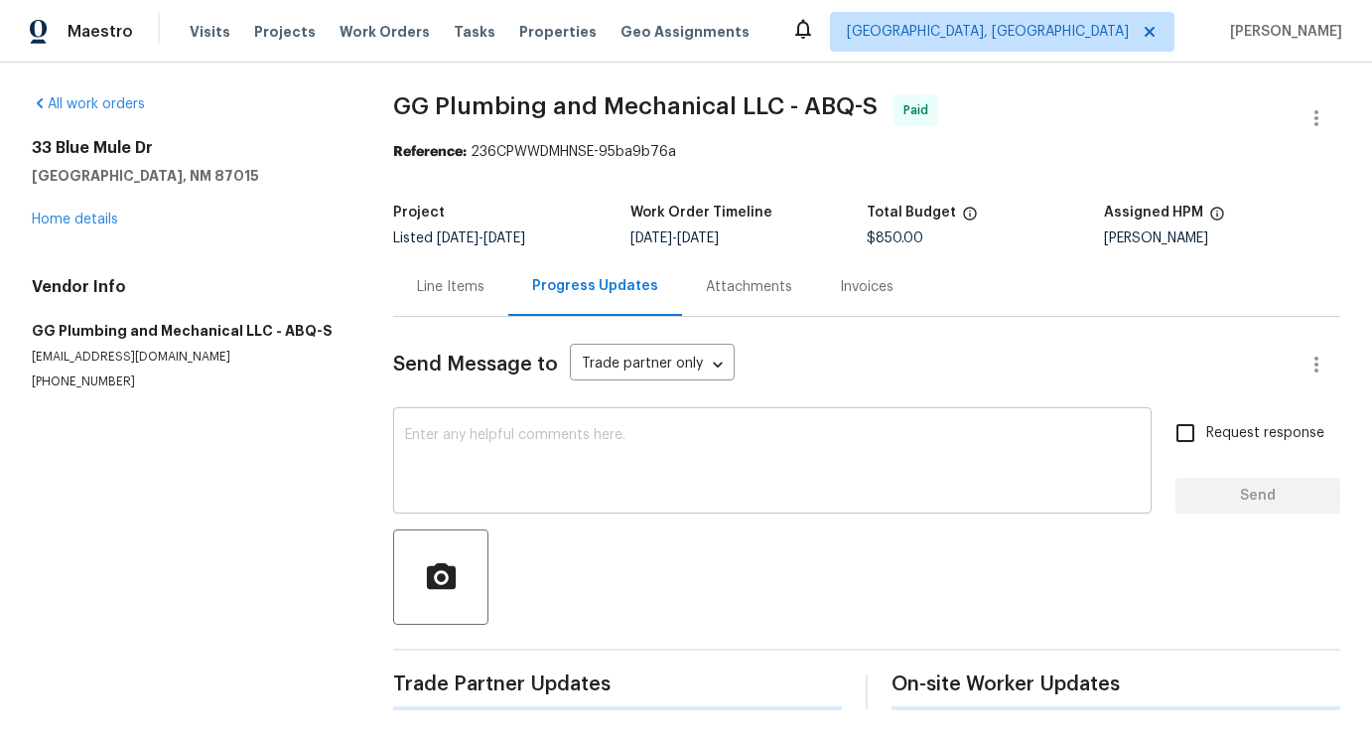
click at [509, 451] on textarea at bounding box center [772, 463] width 735 height 70
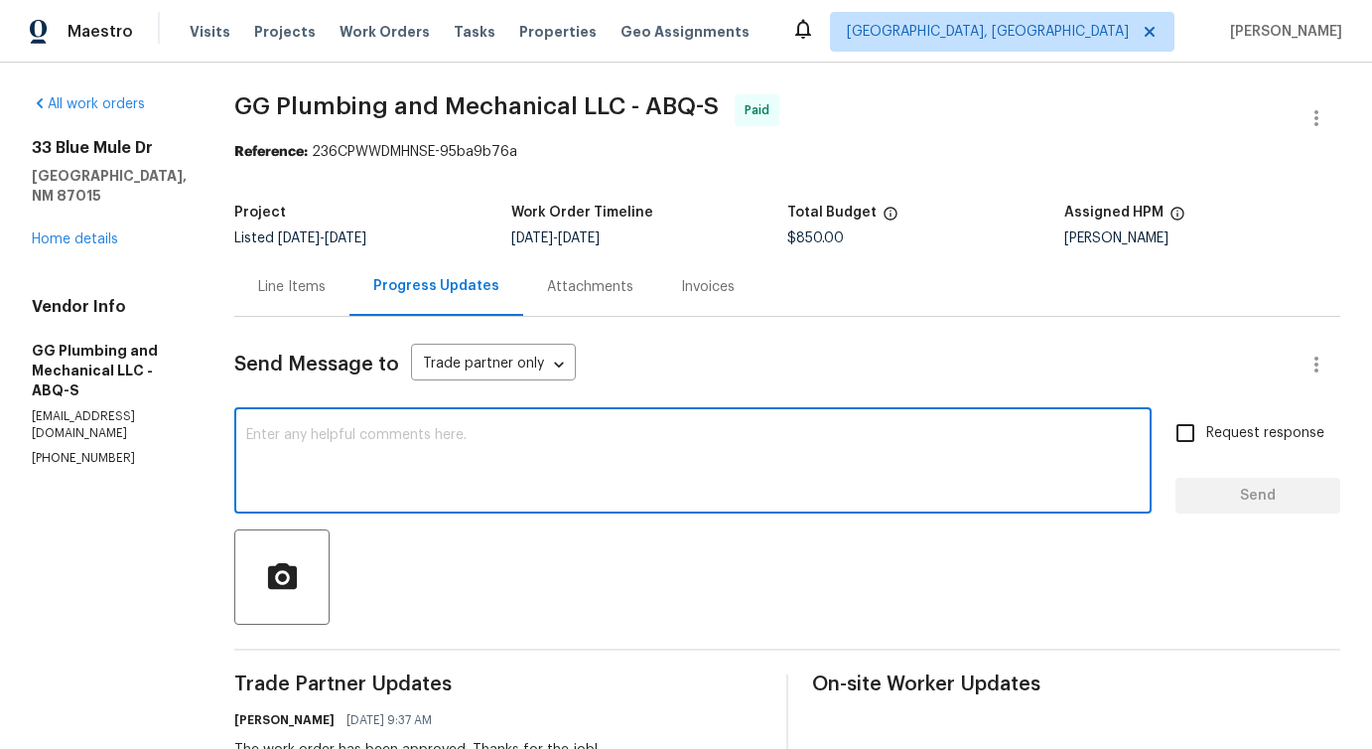
click at [86, 227] on div "[STREET_ADDRESS][PERSON_NAME] Home details" at bounding box center [109, 193] width 155 height 111
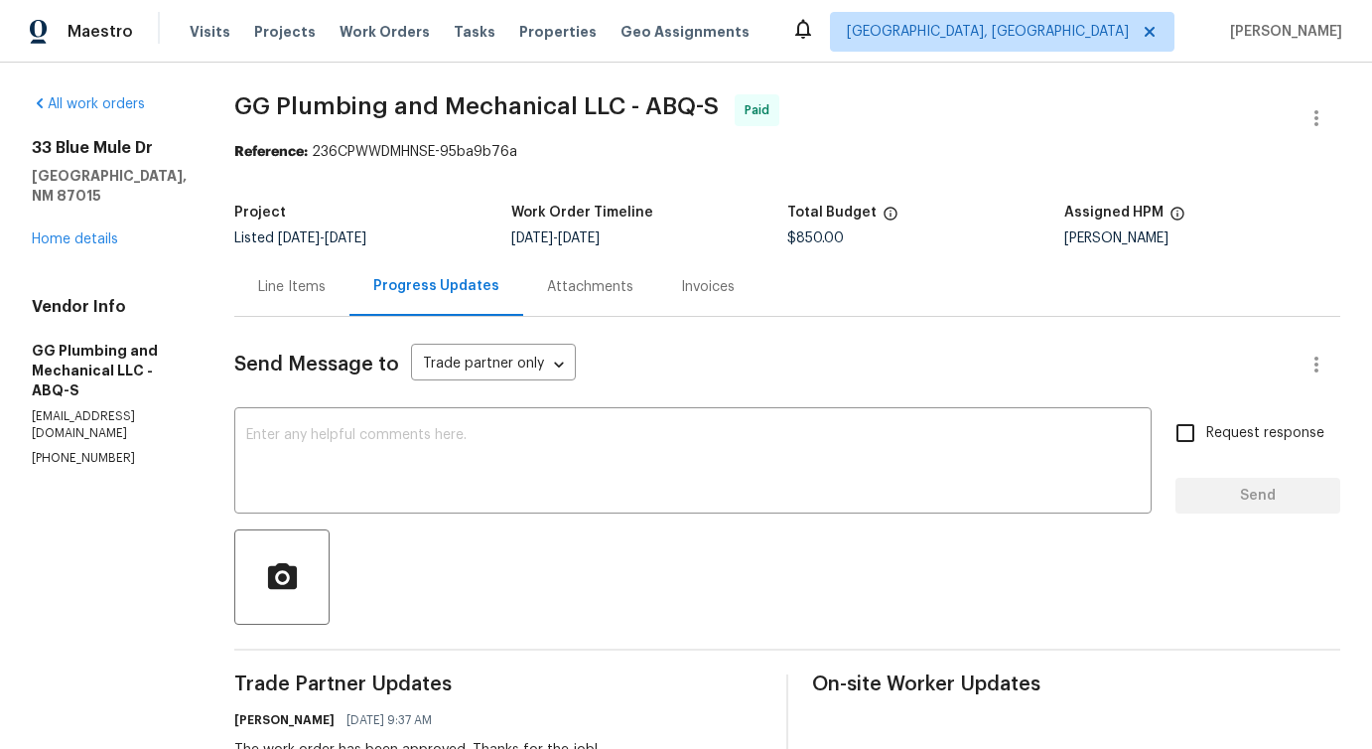
click at [92, 227] on div "[STREET_ADDRESS][PERSON_NAME] Home details" at bounding box center [109, 193] width 155 height 111
click at [99, 232] on link "Home details" at bounding box center [75, 239] width 86 height 14
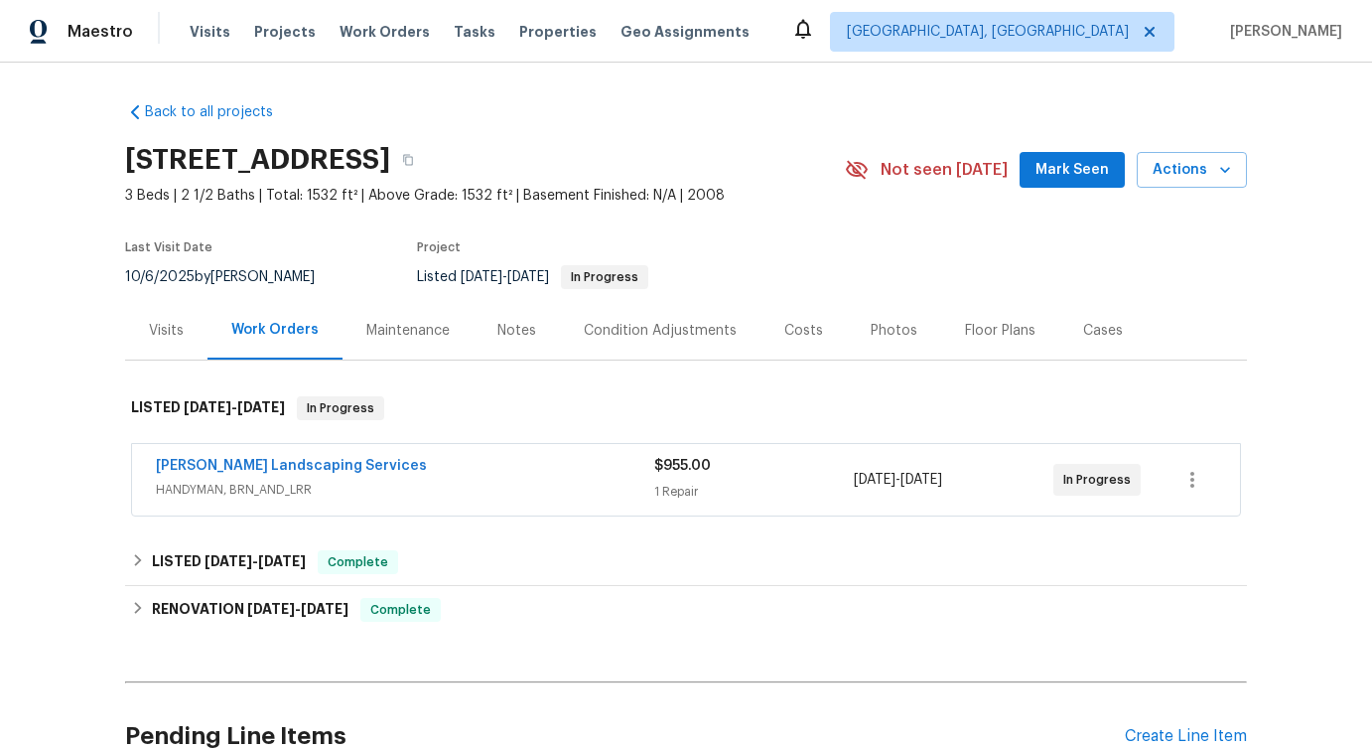
scroll to position [189, 0]
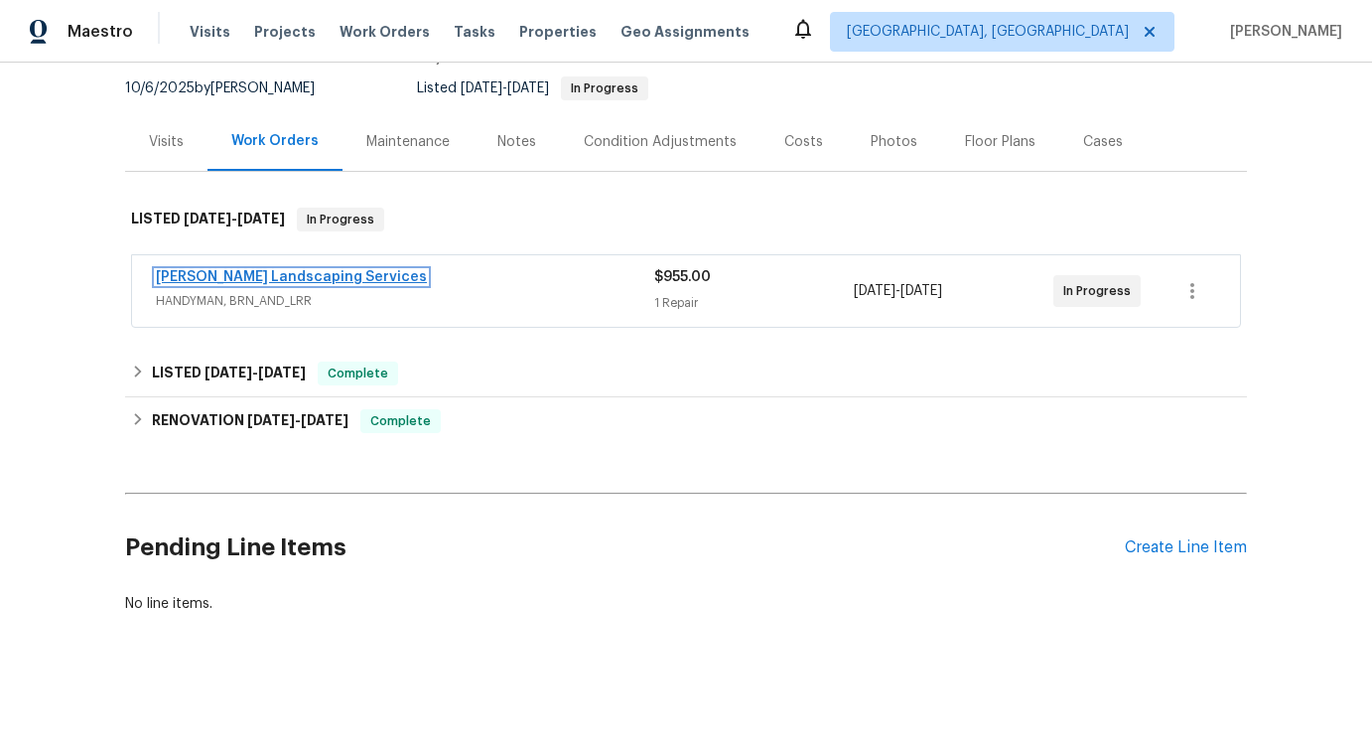
click at [310, 276] on link "[PERSON_NAME] Landscaping Services" at bounding box center [291, 277] width 271 height 14
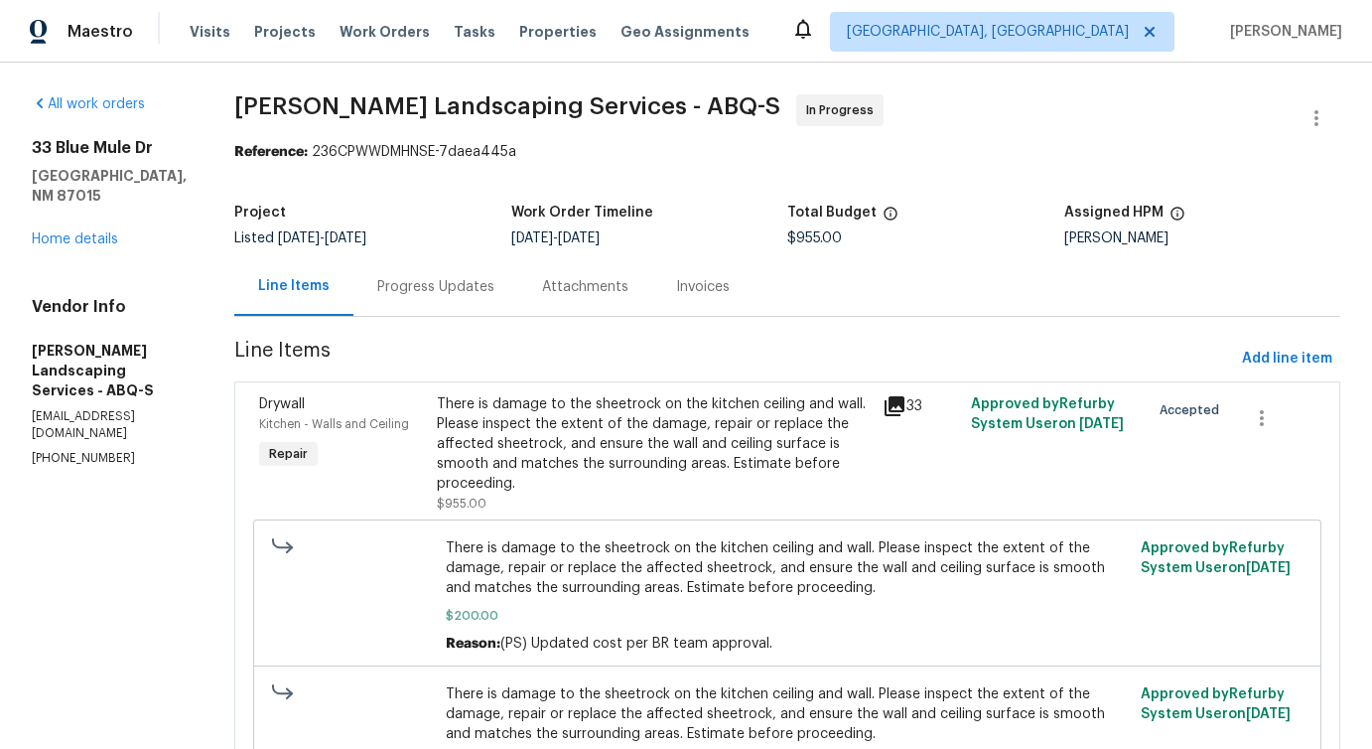
click at [478, 295] on div "Progress Updates" at bounding box center [435, 287] width 117 height 20
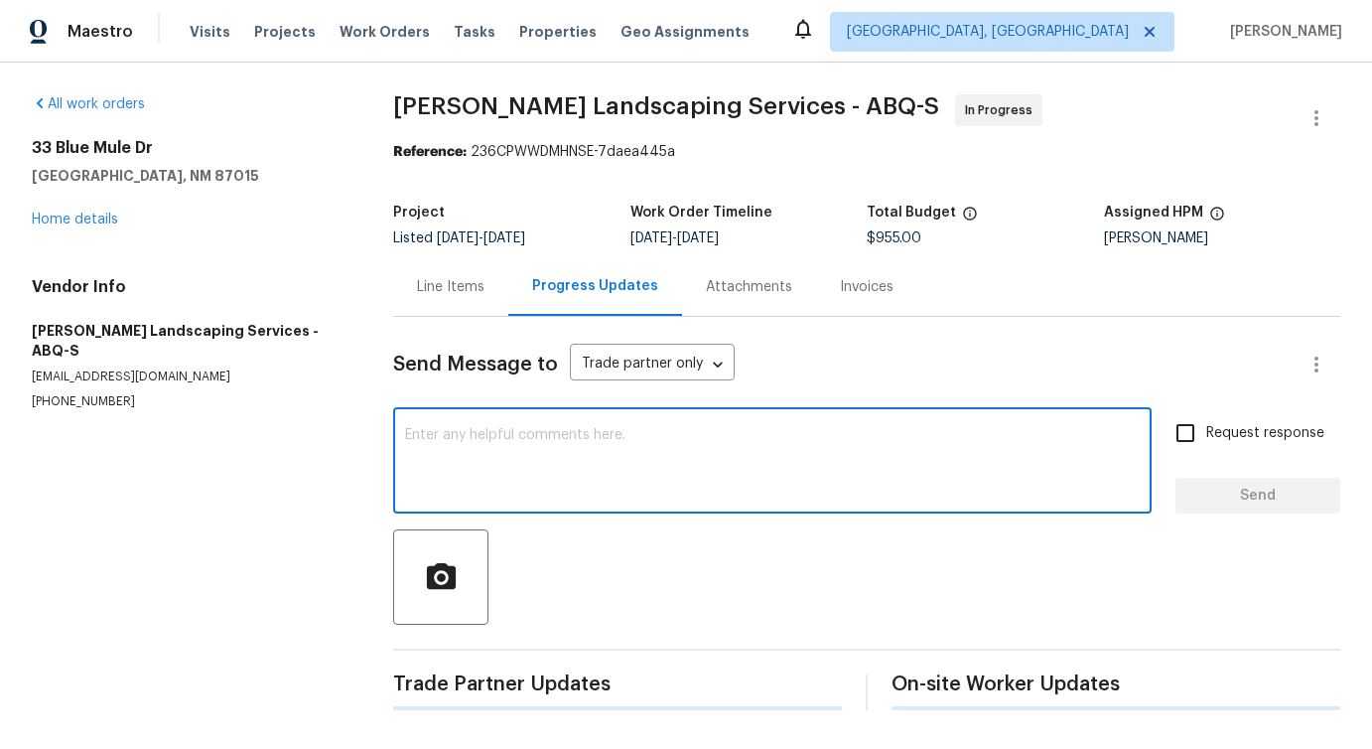
click at [500, 469] on textarea at bounding box center [772, 463] width 735 height 70
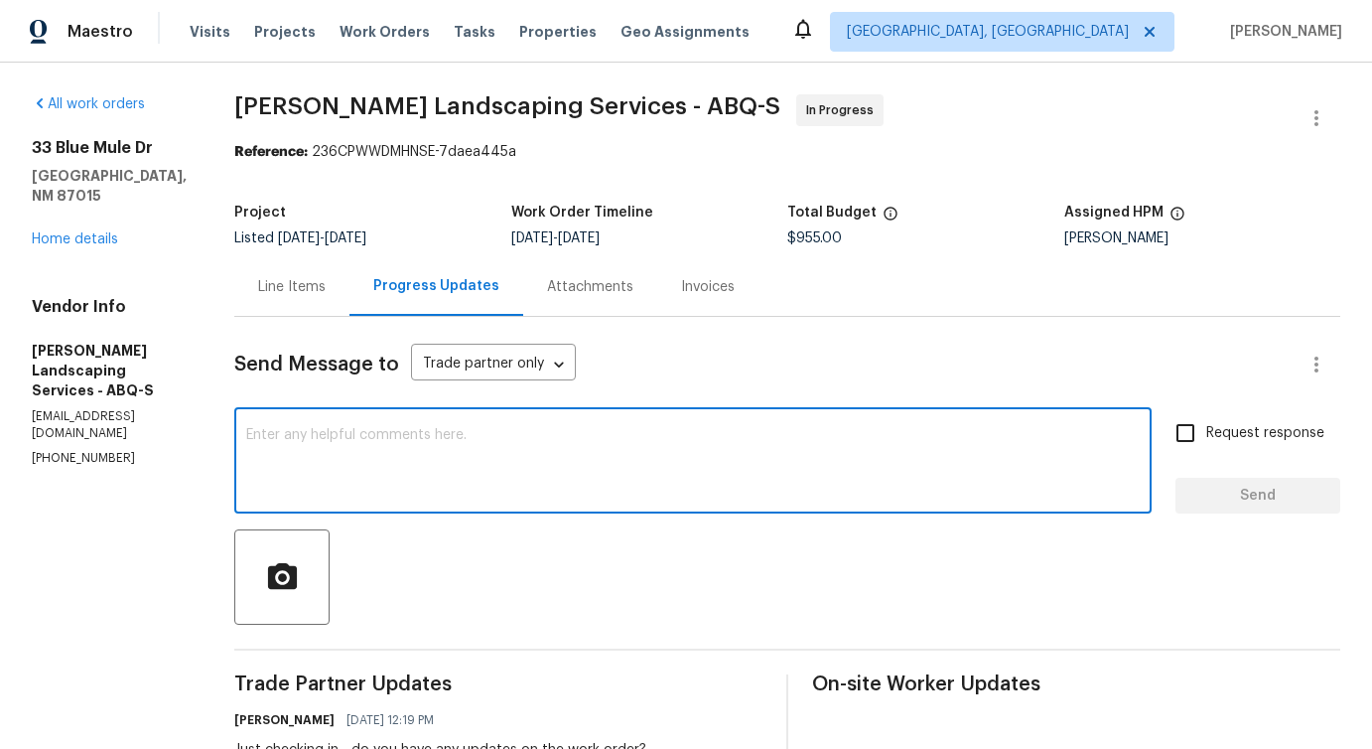
scroll to position [436, 0]
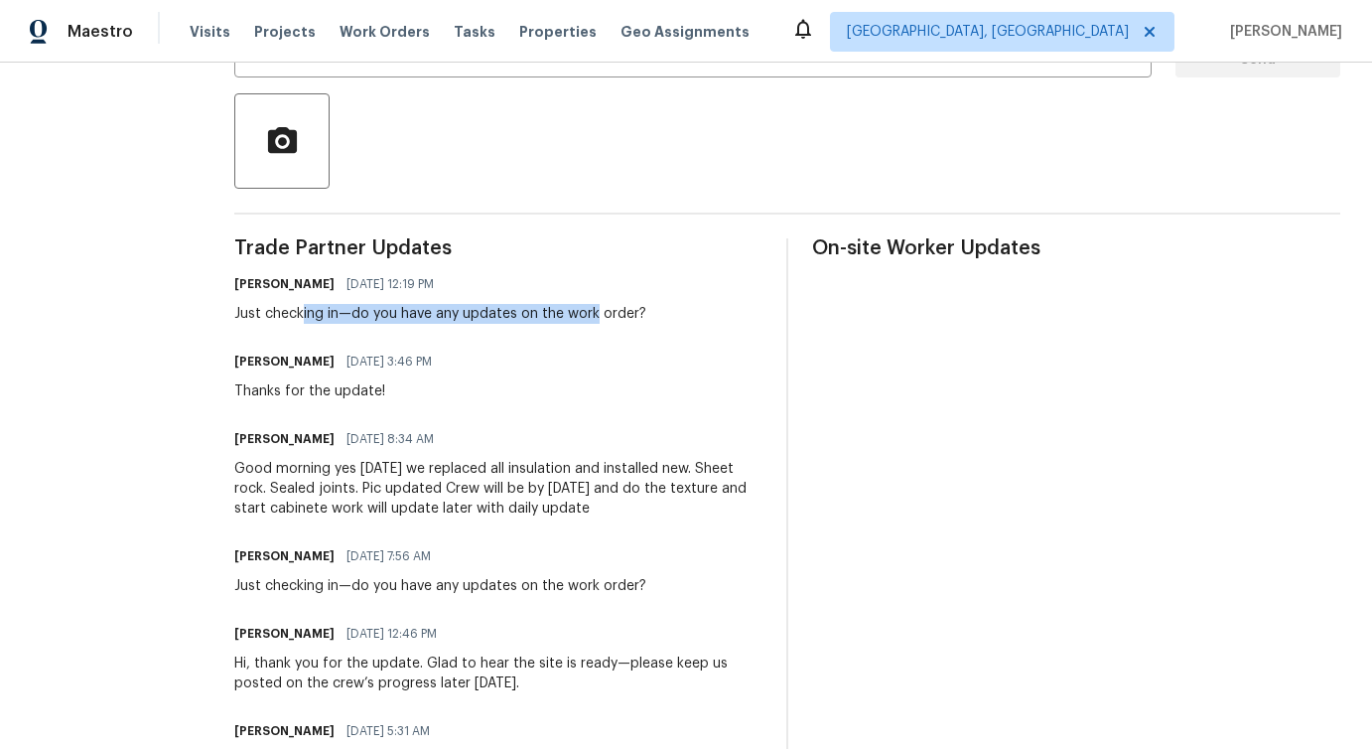
drag, startPoint x: 348, startPoint y: 310, endPoint x: 639, endPoint y: 313, distance: 291.0
click at [639, 313] on div "Just checking in—do you have any updates on the work order?" at bounding box center [440, 314] width 412 height 20
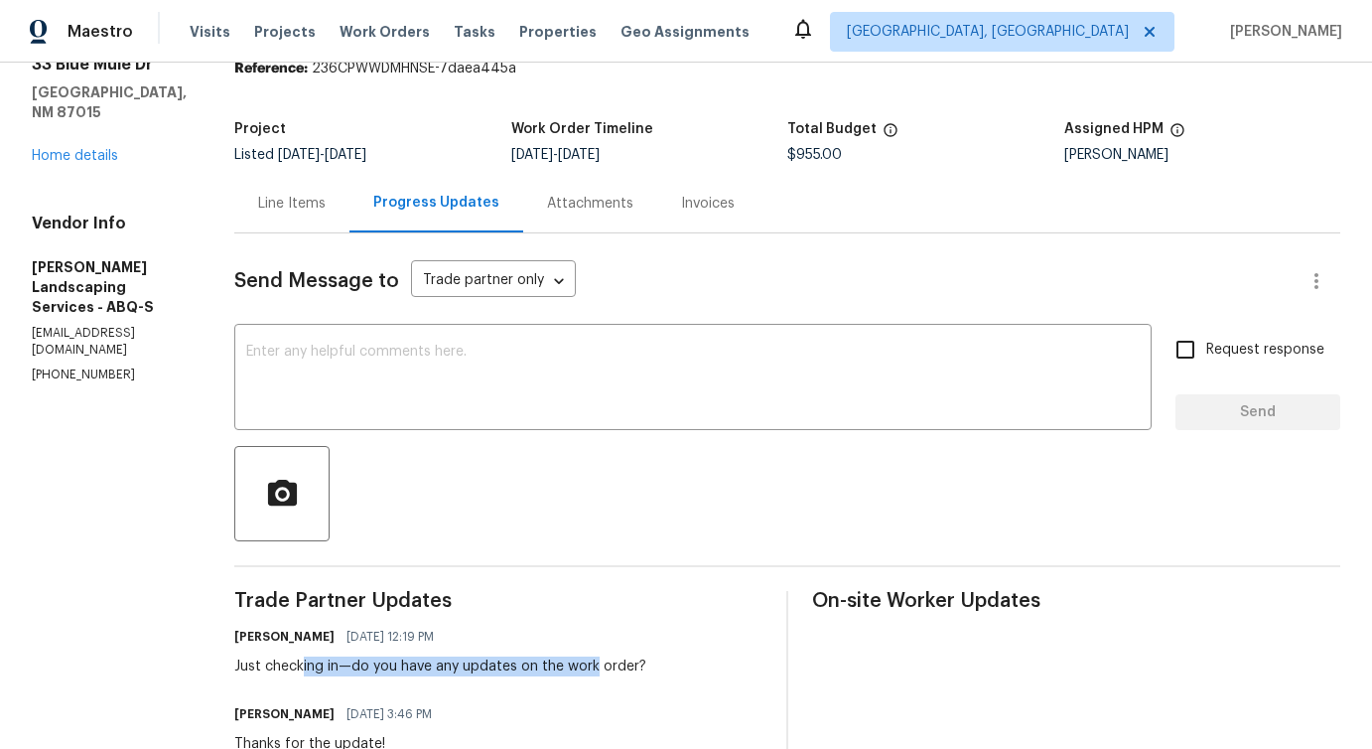
scroll to position [0, 0]
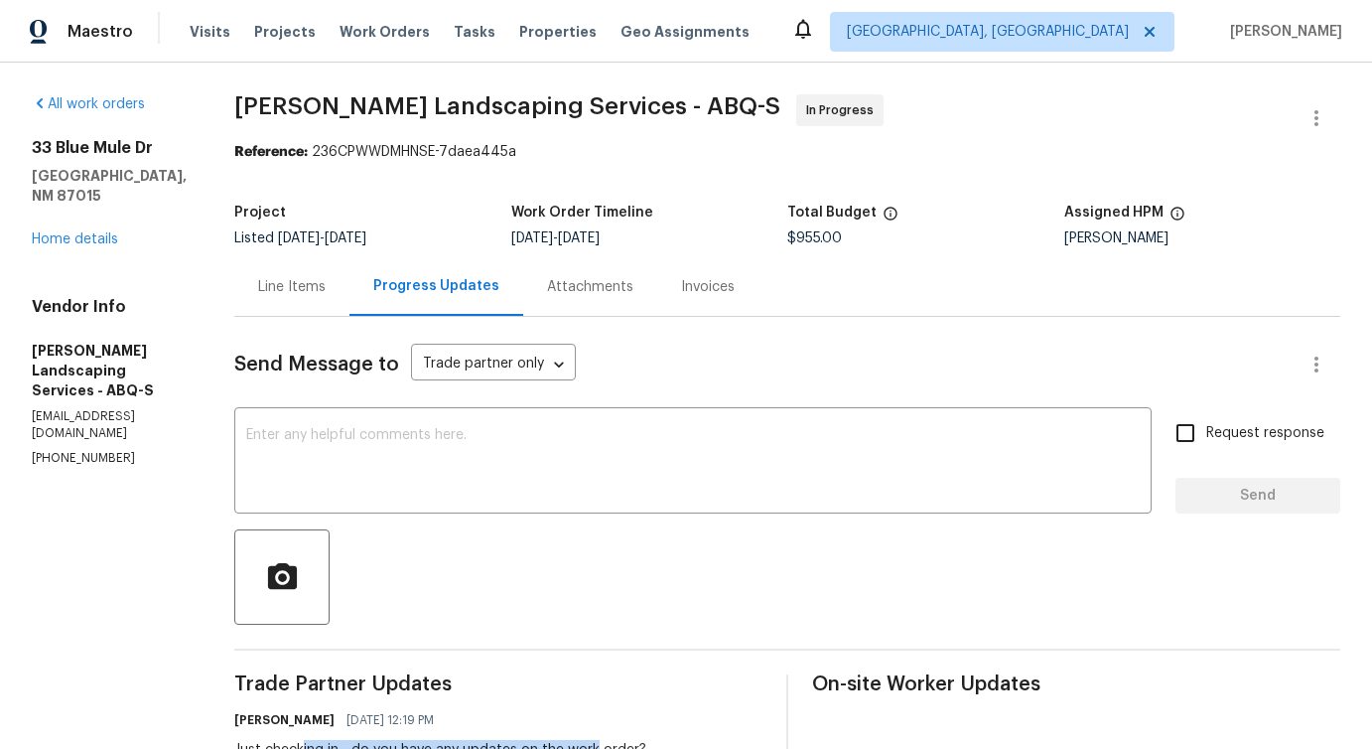
click at [57, 450] on p "(505) 980-9691" at bounding box center [109, 458] width 155 height 17
copy p "(505) 980-9691"
click at [187, 408] on p "rodriguezjosuepersonal@gmail.com" at bounding box center [109, 425] width 155 height 34
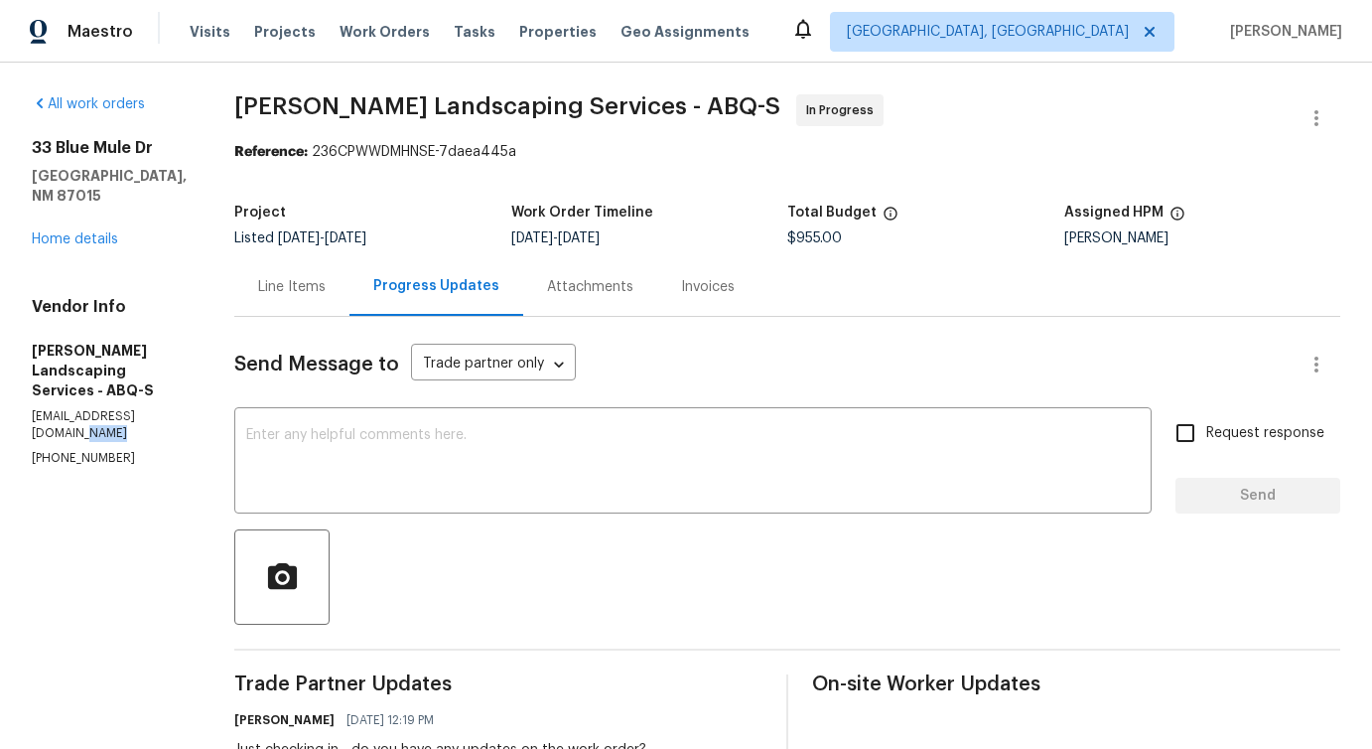
click at [187, 408] on p "rodriguezjosuepersonal@gmail.com" at bounding box center [109, 425] width 155 height 34
copy p "rodriguezjosuepersonal@gmail.com"
click at [187, 408] on p "rodriguezjosuepersonal@gmail.com" at bounding box center [109, 425] width 155 height 34
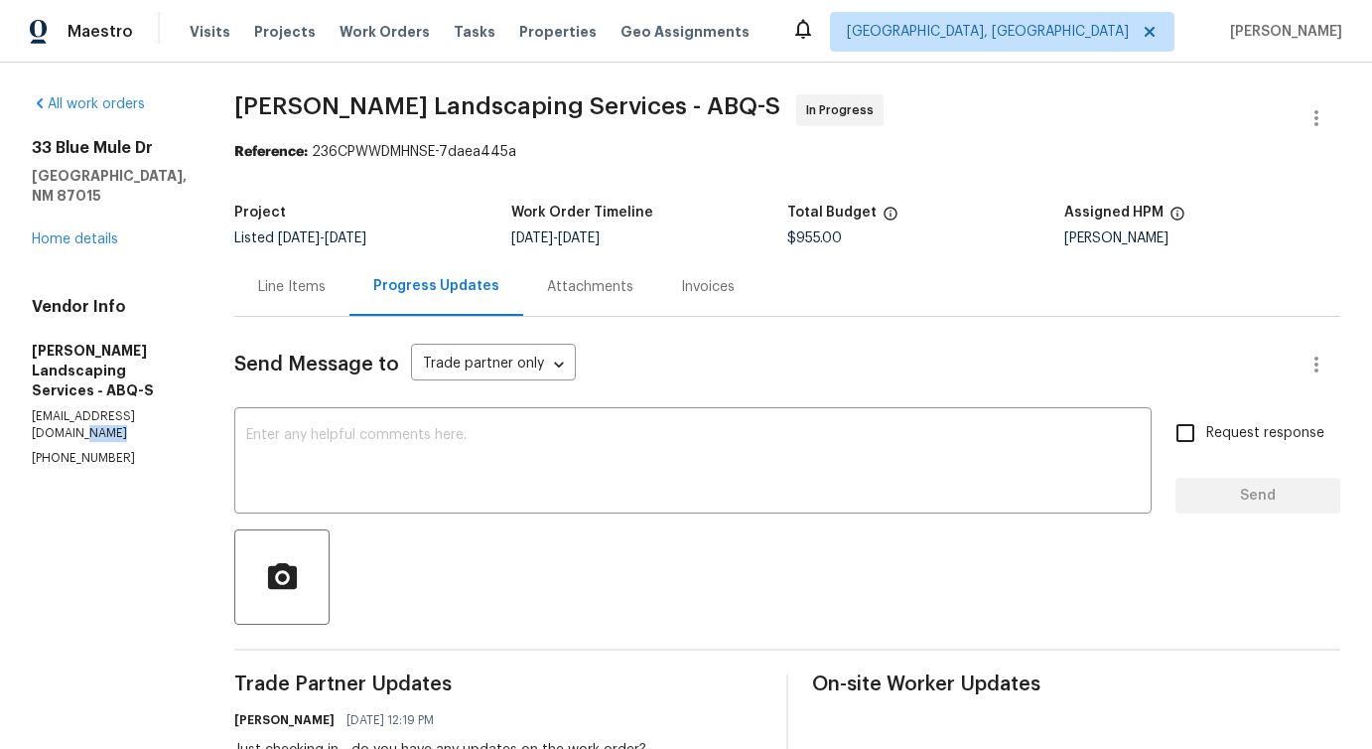
click at [187, 408] on p "rodriguezjosuepersonal@gmail.com" at bounding box center [109, 425] width 155 height 34
click at [326, 296] on div "Line Items" at bounding box center [292, 287] width 68 height 20
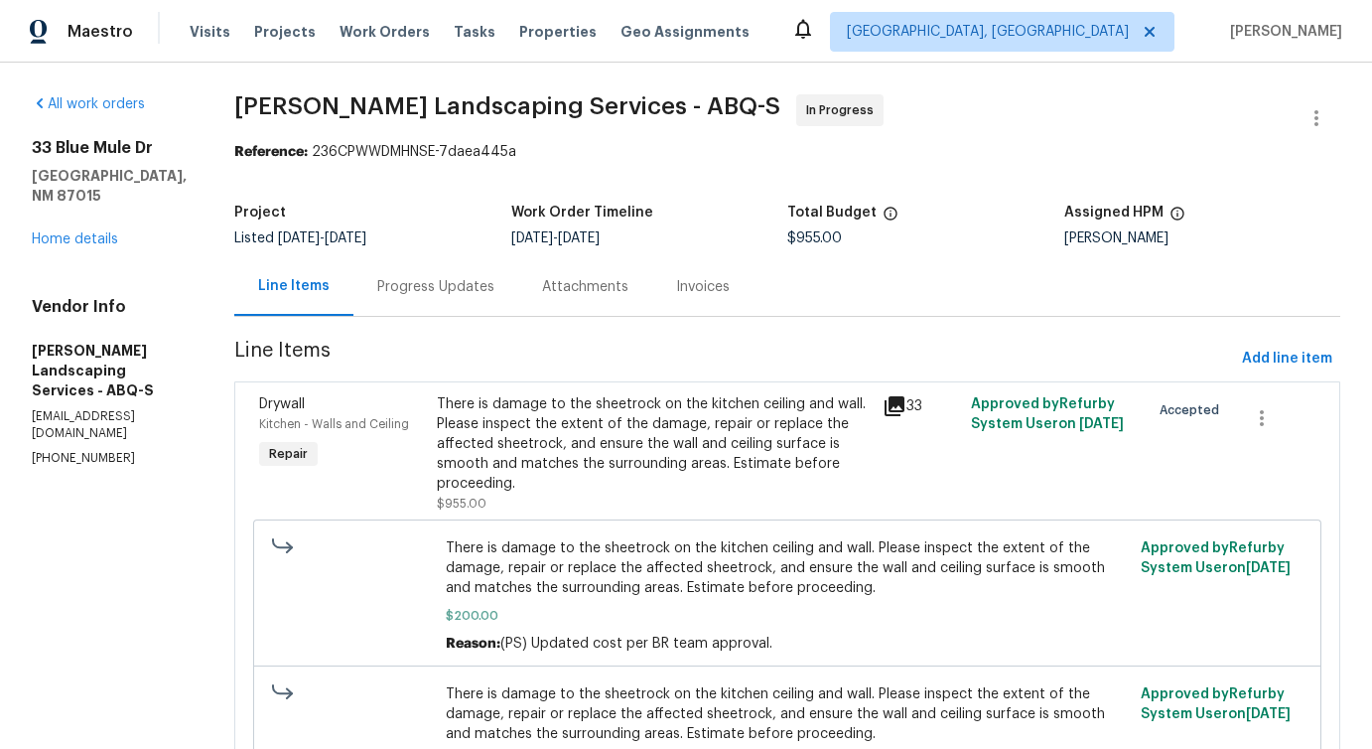
click at [475, 293] on div "Progress Updates" at bounding box center [435, 287] width 117 height 20
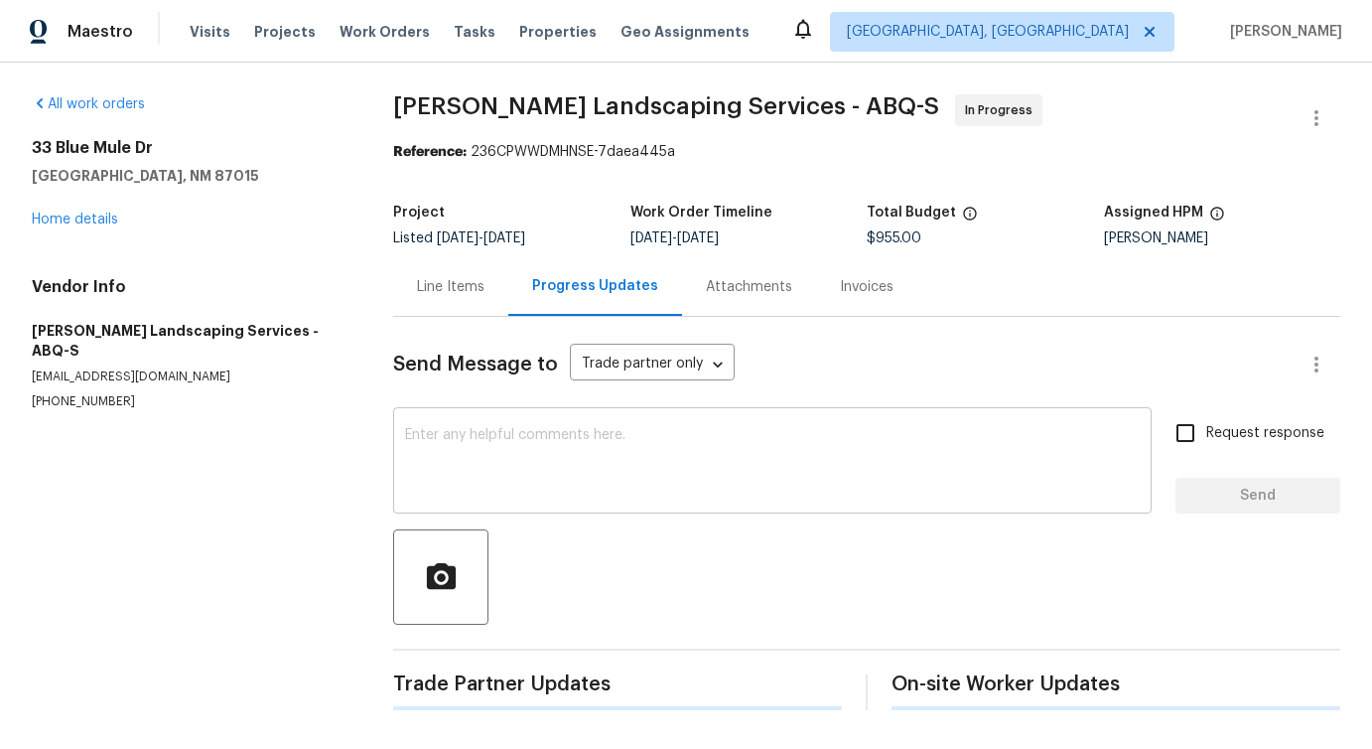
click at [515, 486] on textarea at bounding box center [772, 463] width 735 height 70
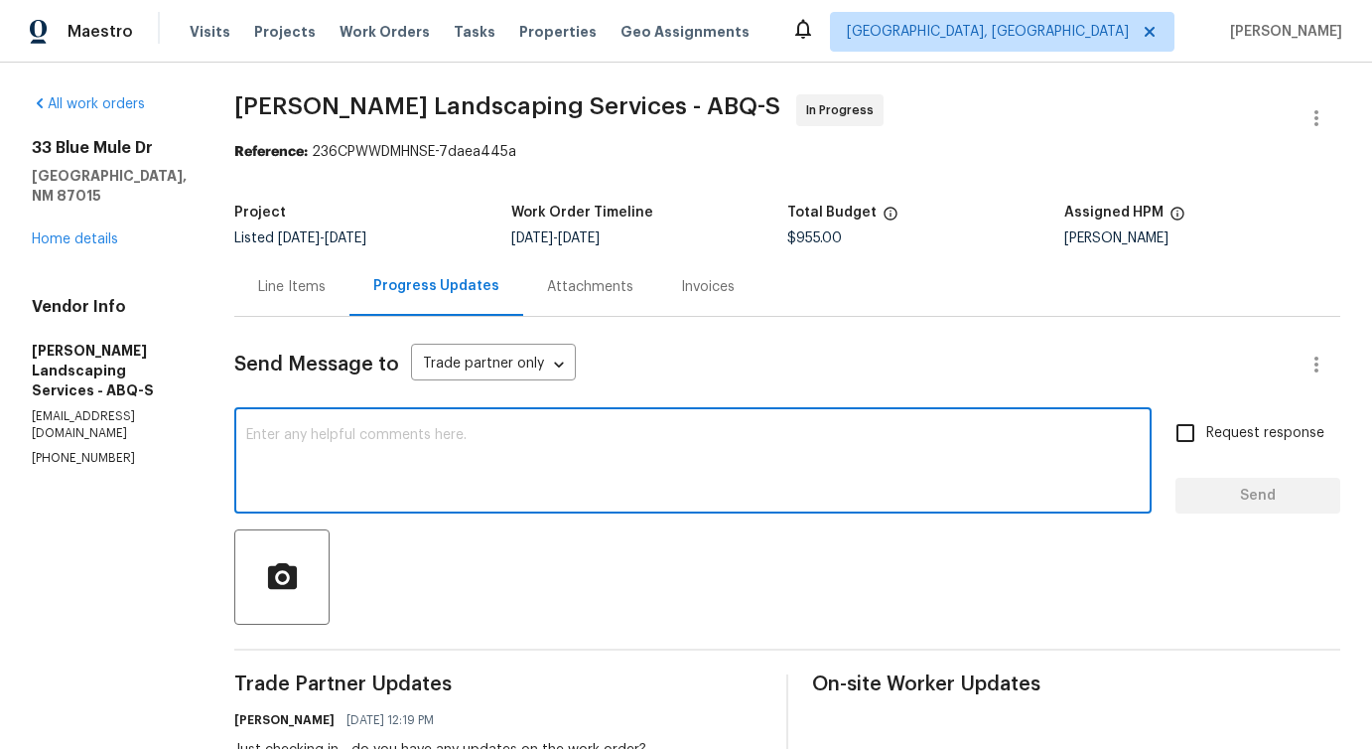
click at [517, 474] on textarea at bounding box center [693, 463] width 894 height 70
click at [629, 415] on div "x ​" at bounding box center [693, 462] width 918 height 101
paste textarea "Although we couldn’t reach you at (919) 397-1674, we left a voicemail requestin…"
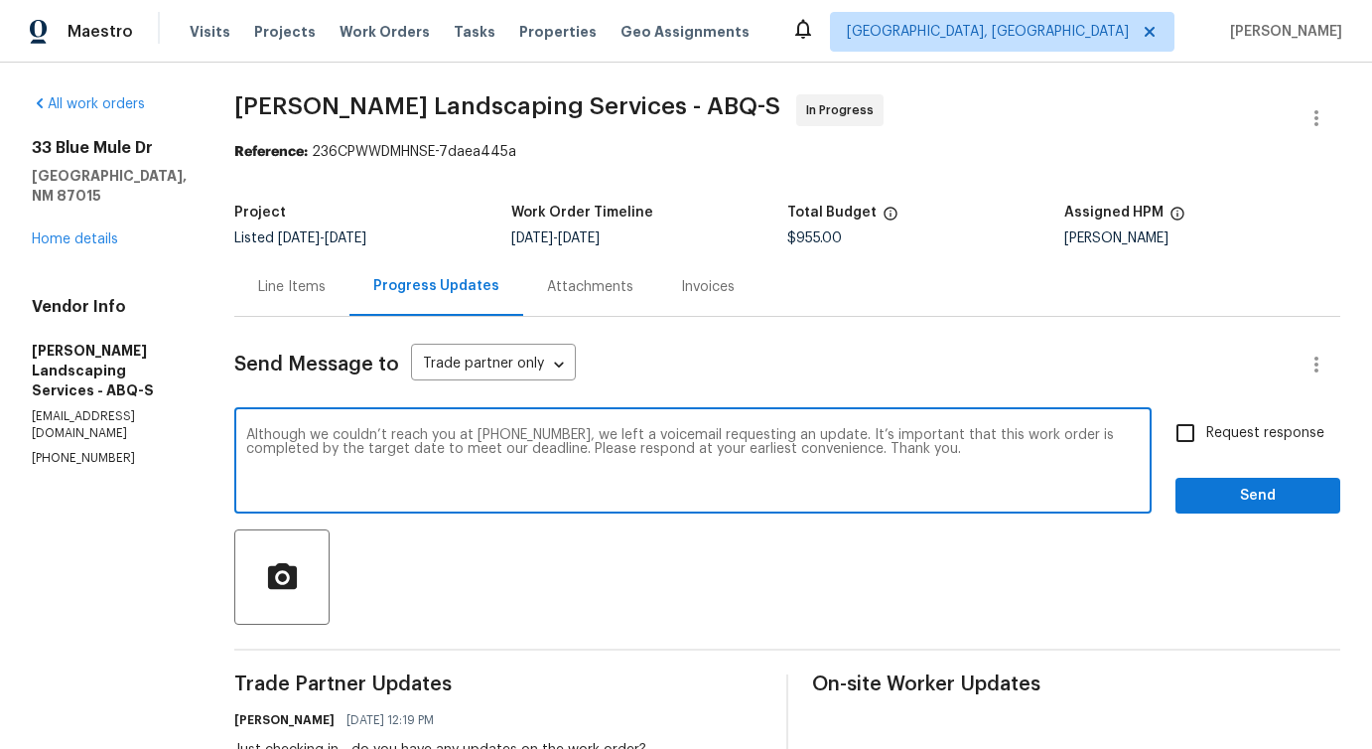
click at [119, 450] on p "(505) 980-9691" at bounding box center [109, 458] width 155 height 17
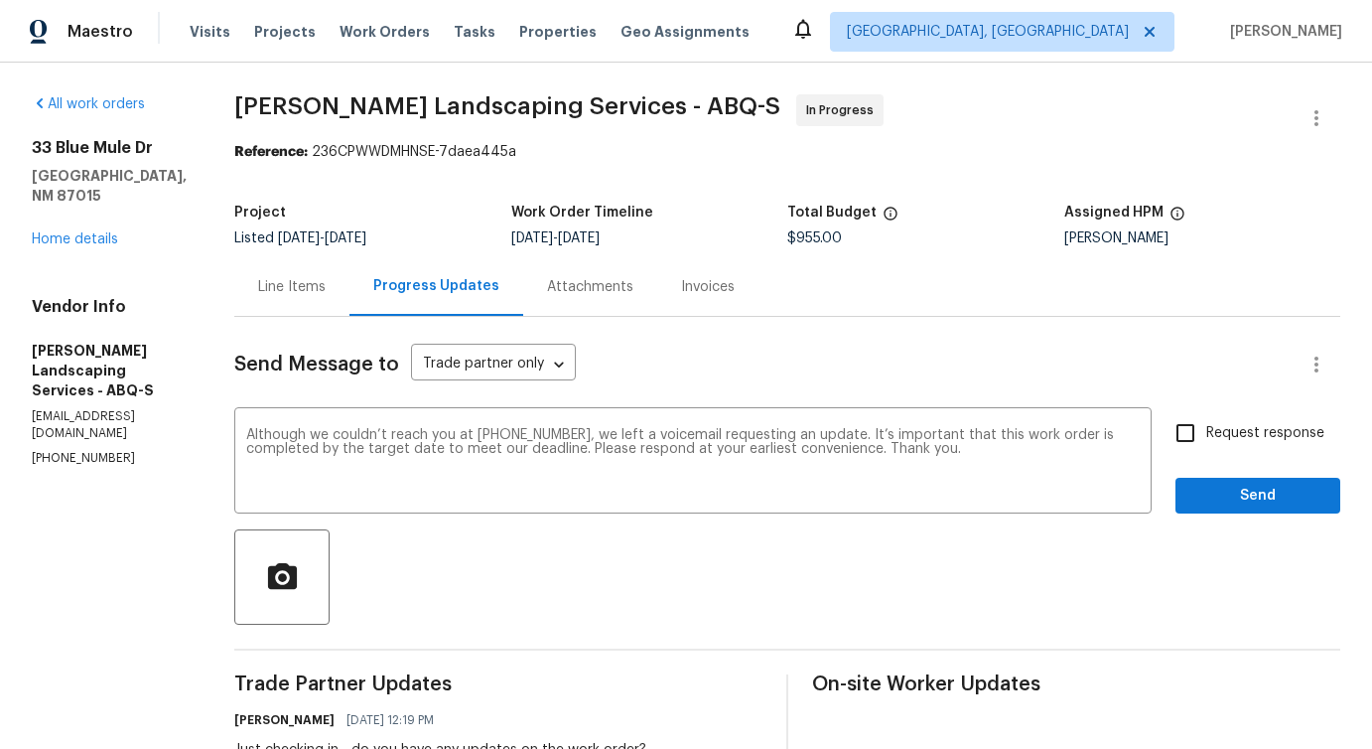
click at [119, 450] on p "(505) 980-9691" at bounding box center [109, 458] width 155 height 17
copy p "(505) 980-9691"
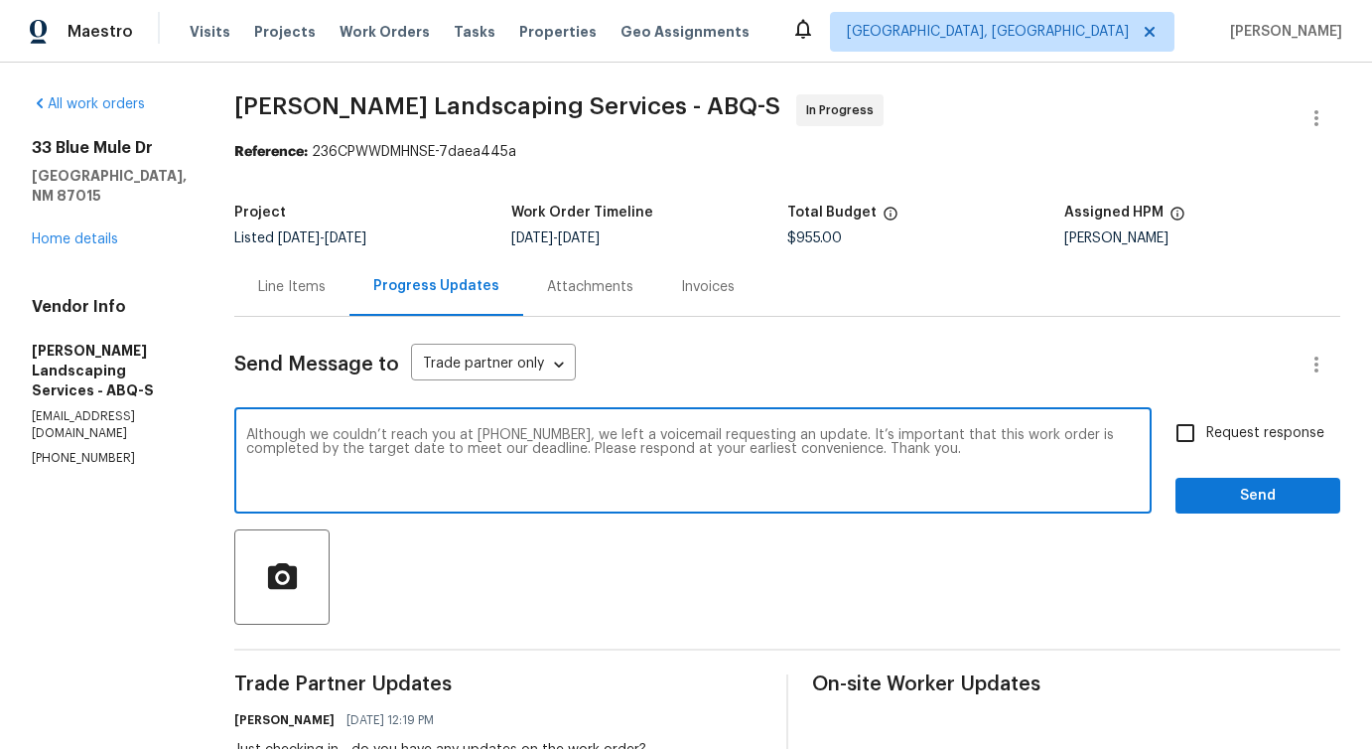
drag, startPoint x: 519, startPoint y: 436, endPoint x: 613, endPoint y: 437, distance: 93.3
click at [613, 437] on textarea "Although we couldn’t reach you at (919) 397-1674, we left a voicemail requestin…" at bounding box center [693, 463] width 894 height 70
paste textarea "505) 980-9691"
type textarea "Although we couldn’t reach you at (505) 980-9691, we left a voicemail requestin…"
click at [1221, 430] on span "Request response" at bounding box center [1266, 433] width 118 height 21
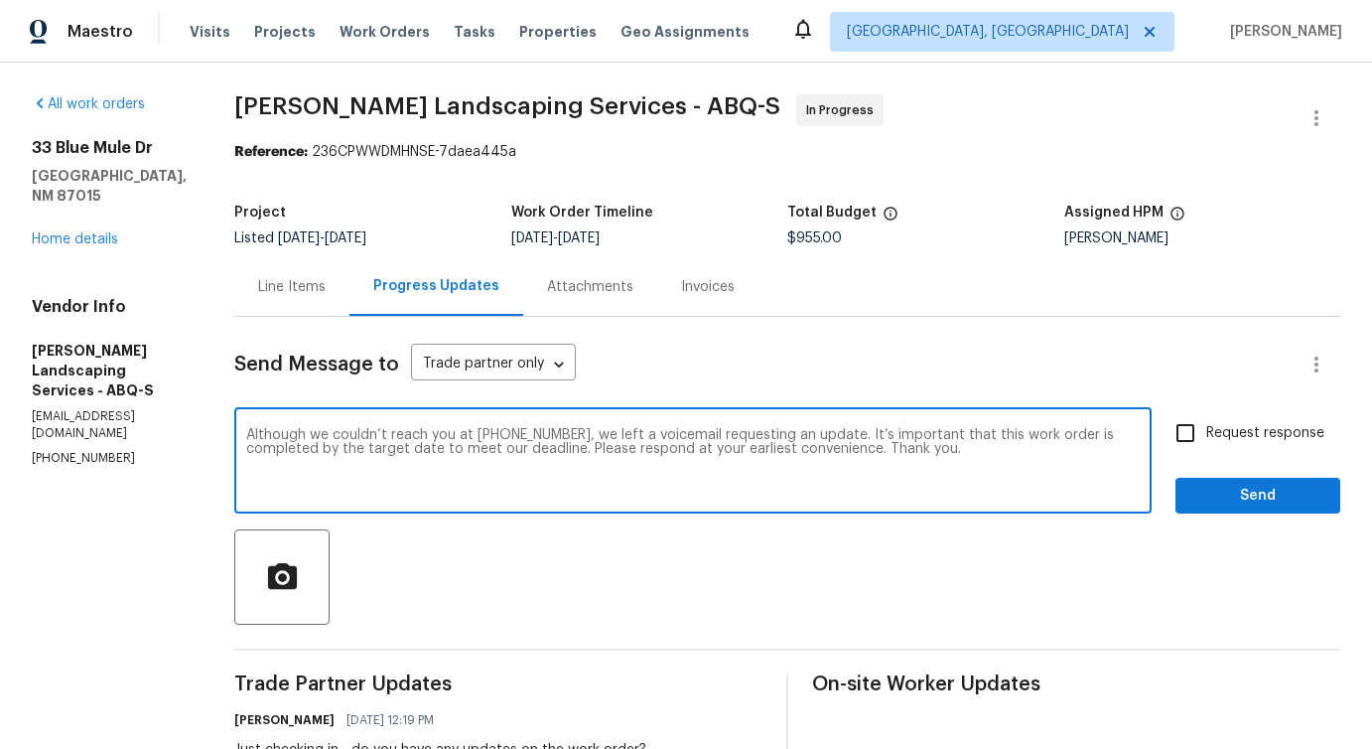
click at [1207, 430] on input "Request response" at bounding box center [1186, 433] width 42 height 42
checkbox input "true"
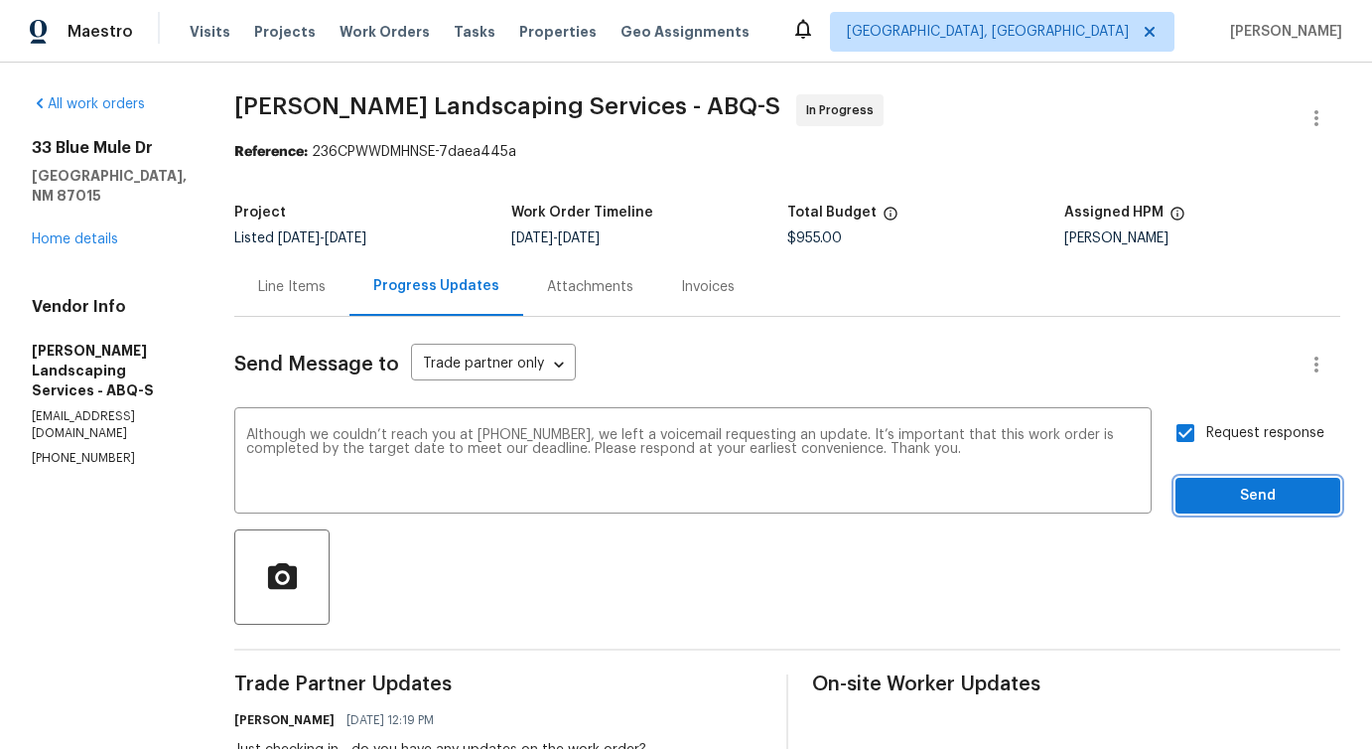
click at [1237, 480] on button "Send" at bounding box center [1258, 496] width 165 height 37
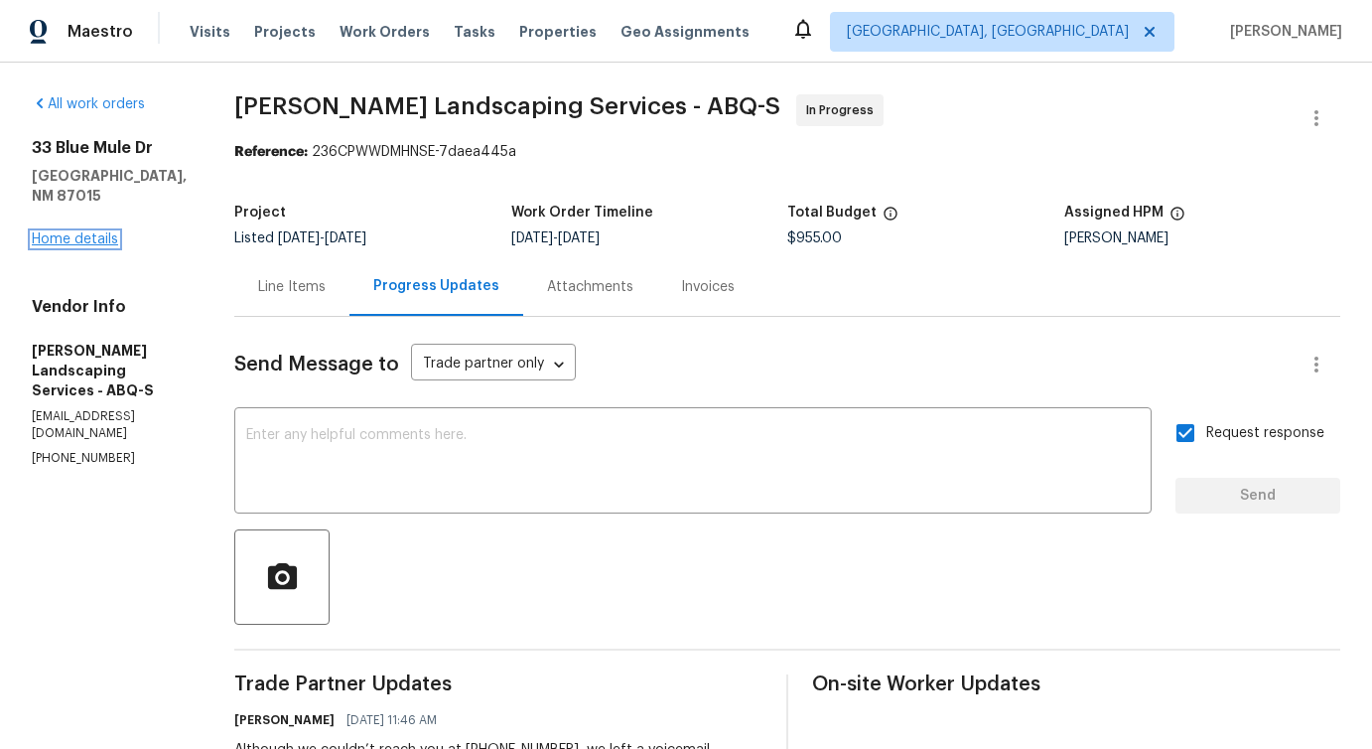
click at [91, 232] on link "Home details" at bounding box center [75, 239] width 86 height 14
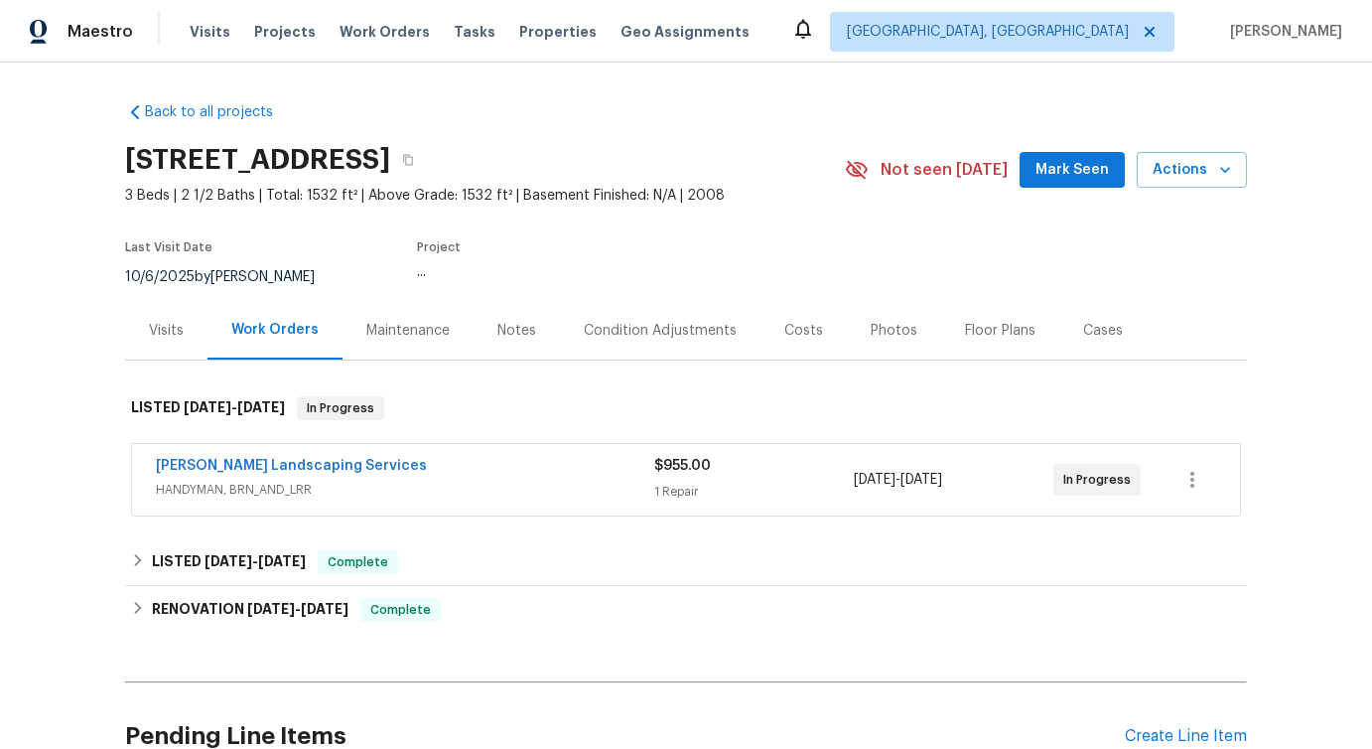
scroll to position [71, 0]
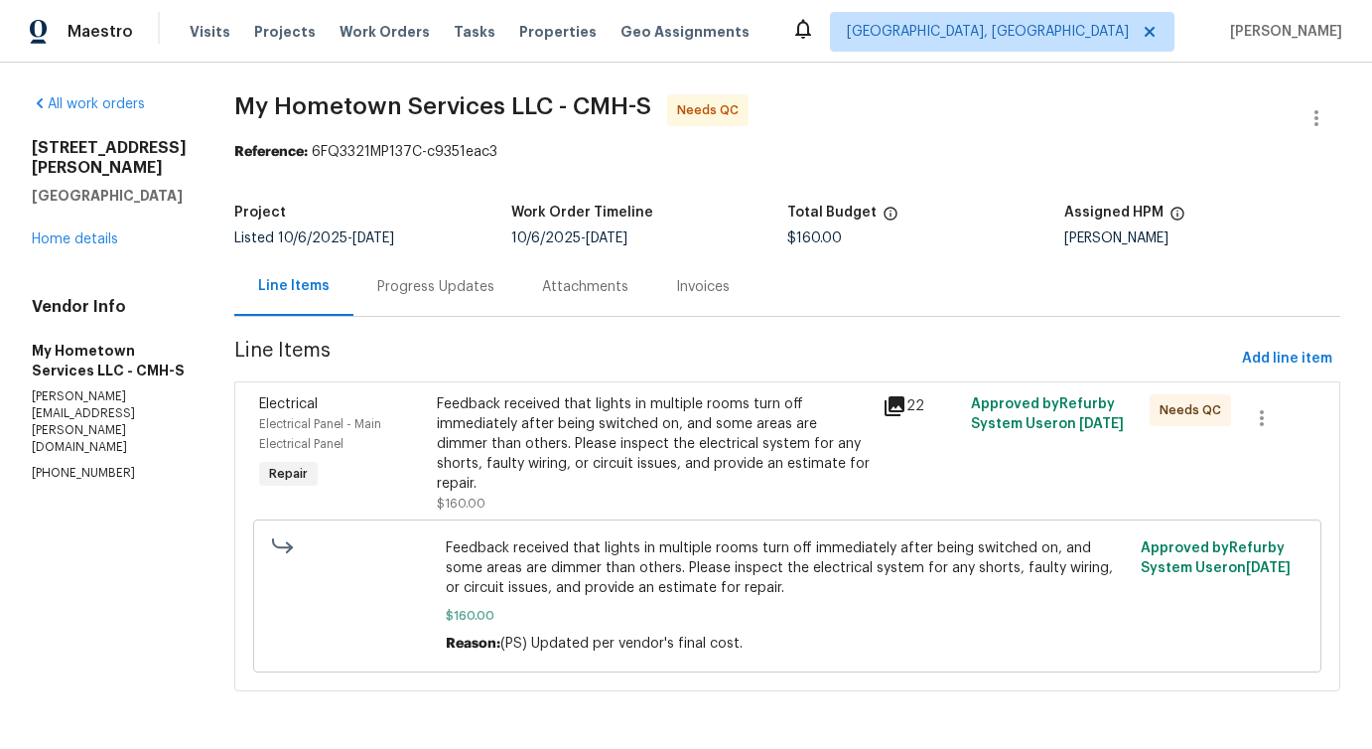
click at [456, 303] on div "Progress Updates" at bounding box center [436, 286] width 165 height 59
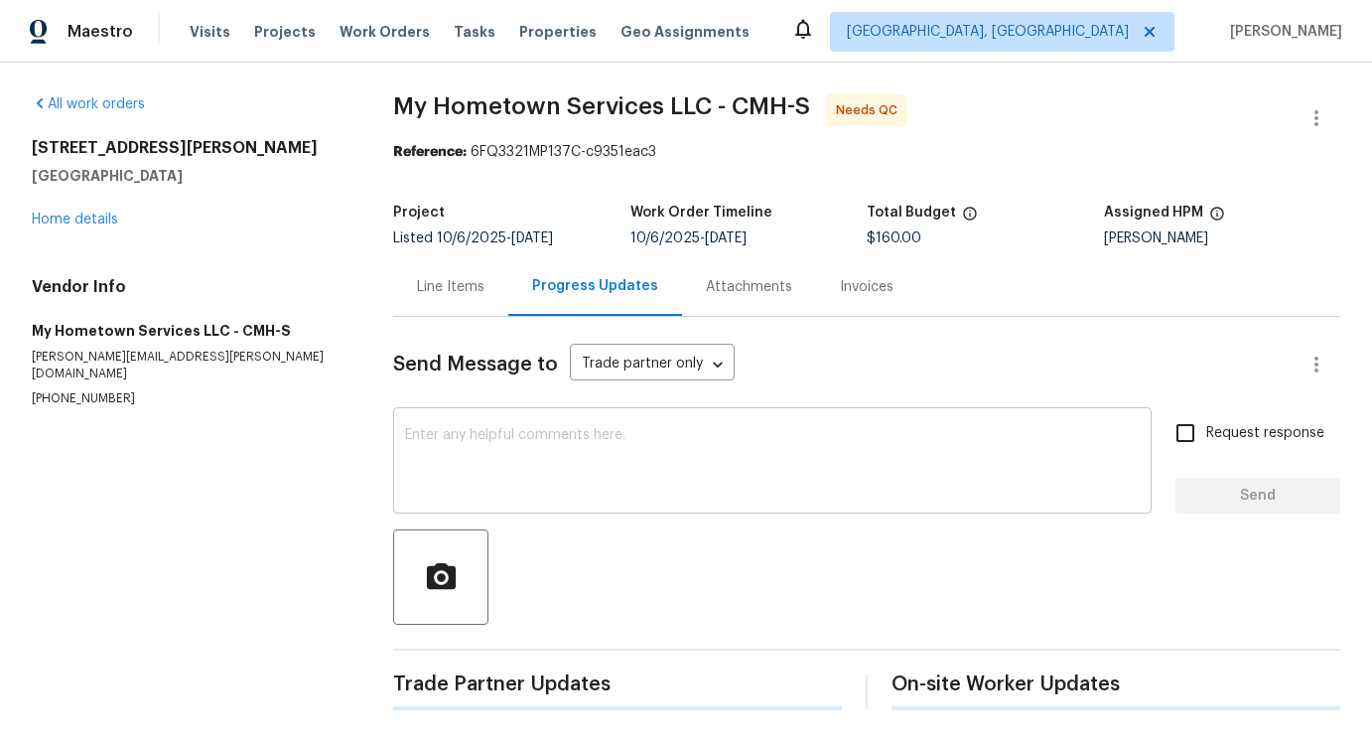
click at [482, 432] on textarea at bounding box center [772, 463] width 735 height 70
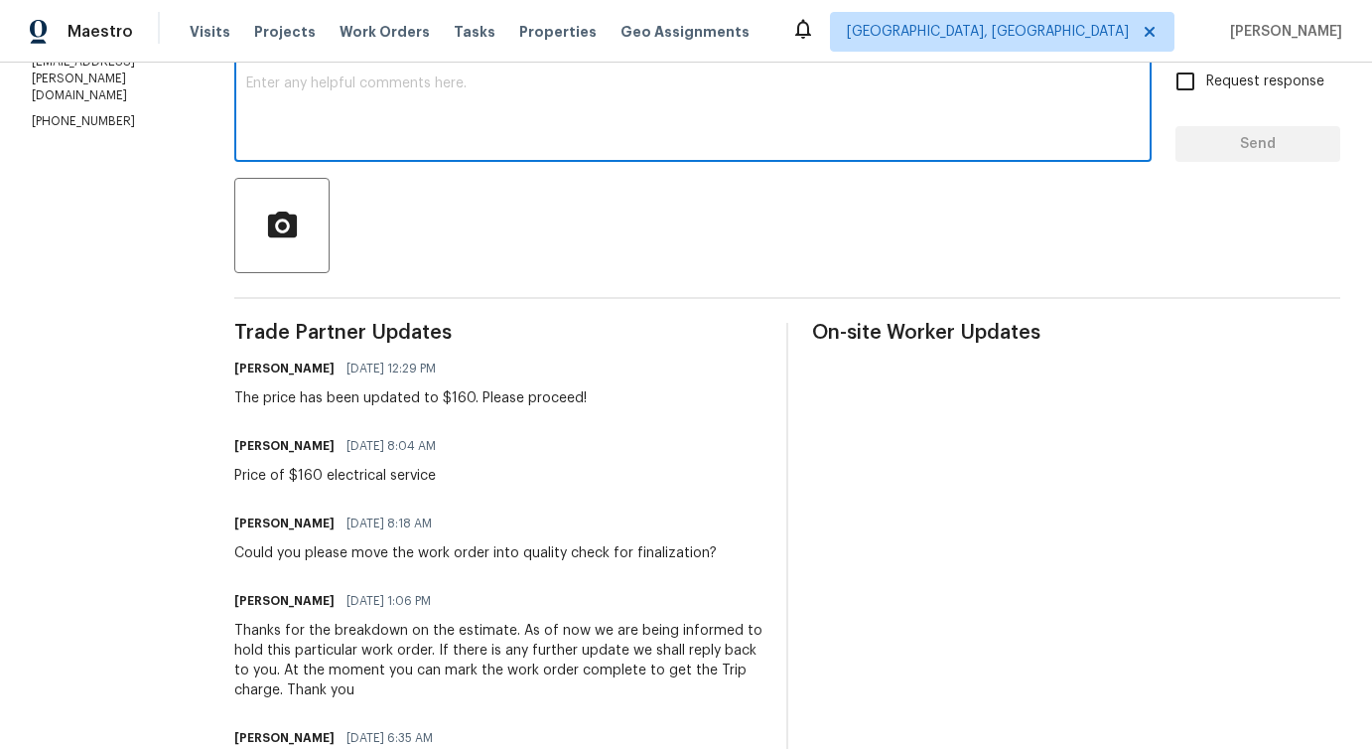
scroll to position [353, 0]
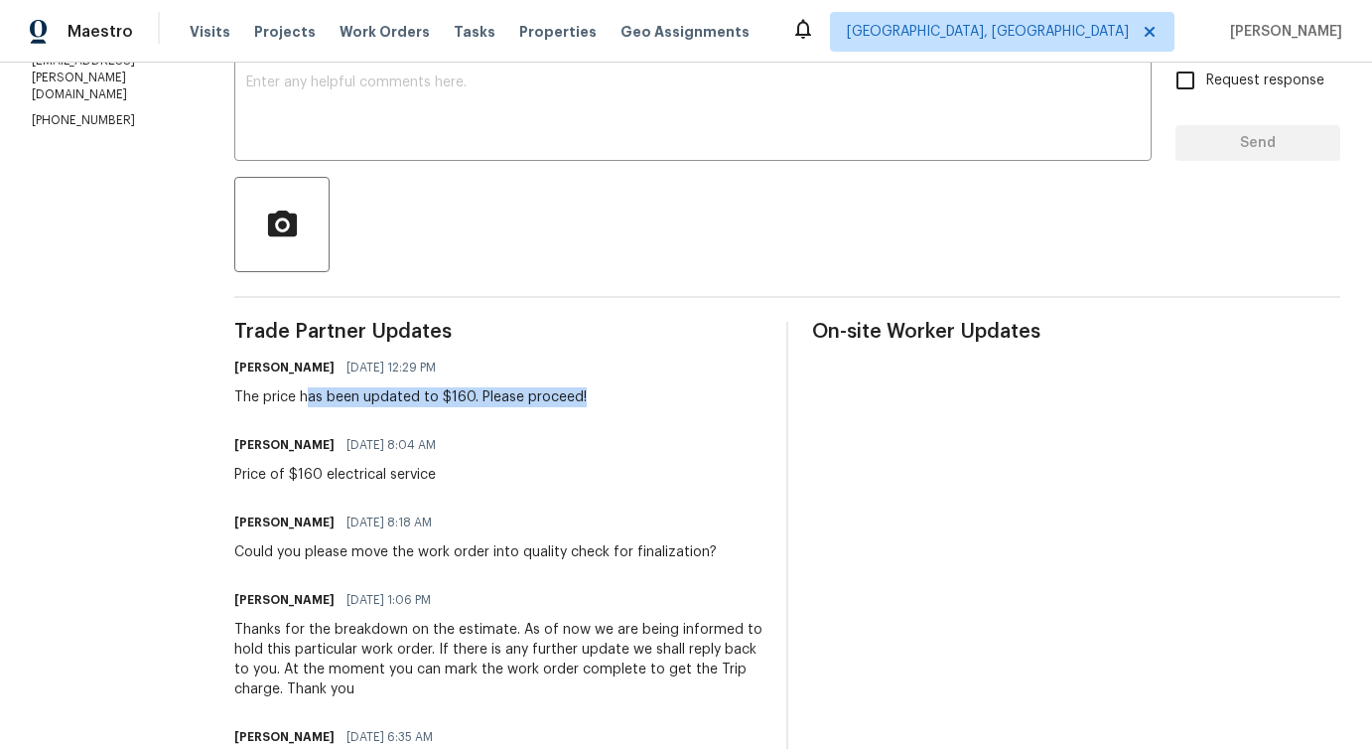
drag, startPoint x: 286, startPoint y: 394, endPoint x: 694, endPoint y: 390, distance: 408.1
click at [696, 392] on div "[PERSON_NAME] [DATE] 12:29 PM The price has been updated to $160. Please procee…" at bounding box center [498, 381] width 528 height 54
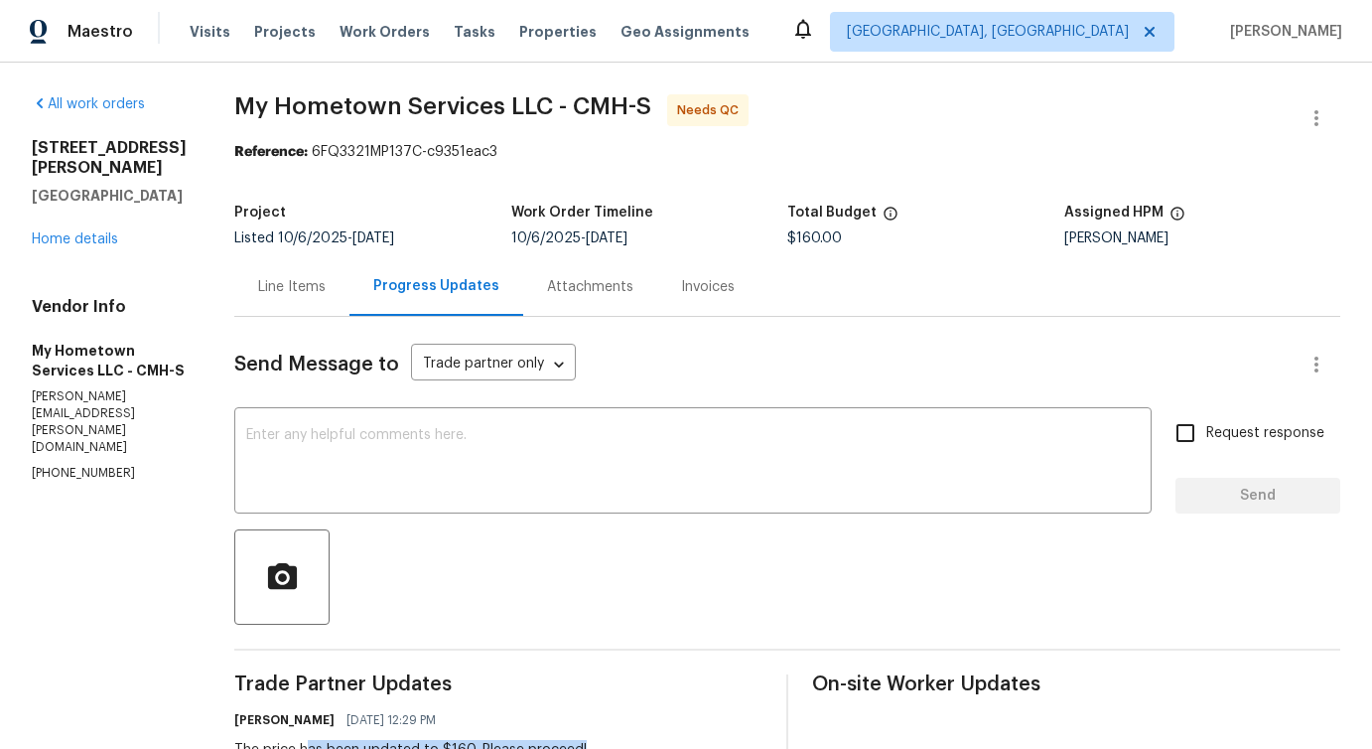
click at [260, 282] on div "Line Items" at bounding box center [292, 287] width 68 height 20
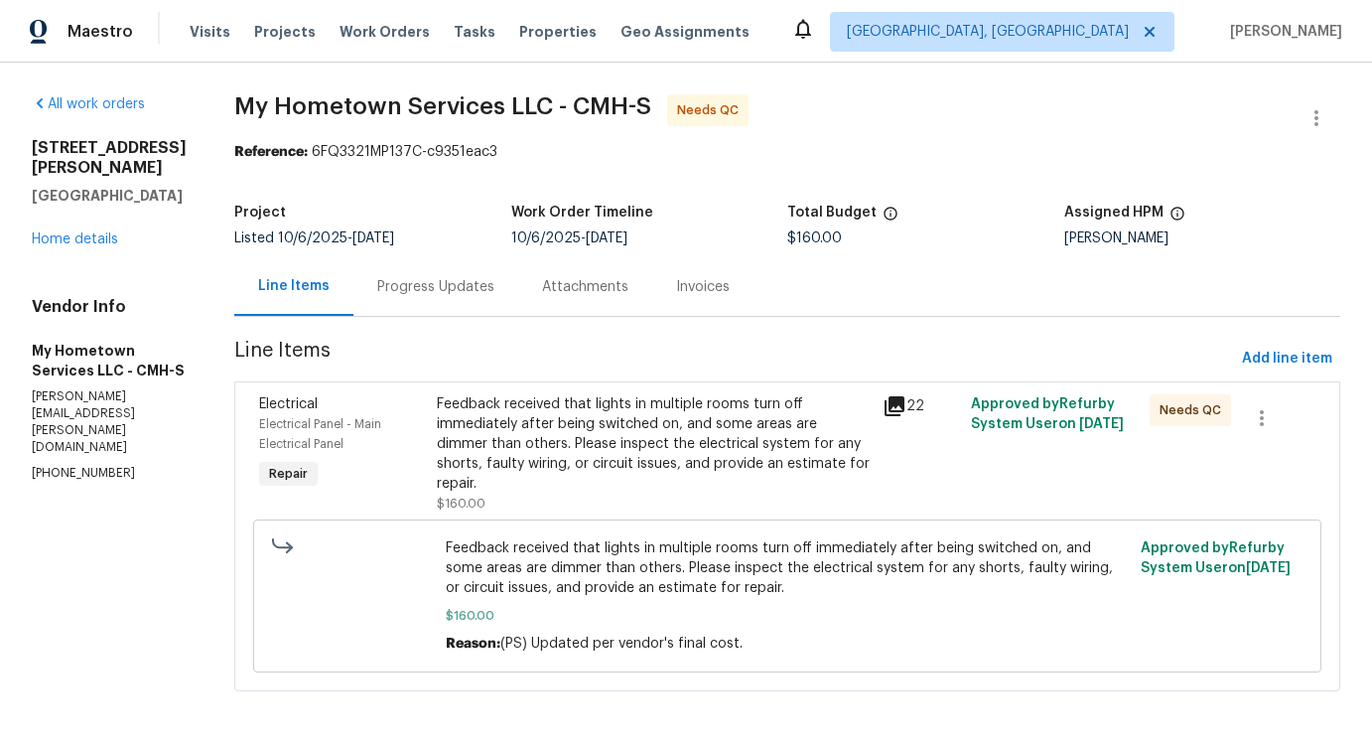
click at [636, 428] on div "Feedback received that lights in multiple rooms turn off immediately after bein…" at bounding box center [653, 443] width 433 height 99
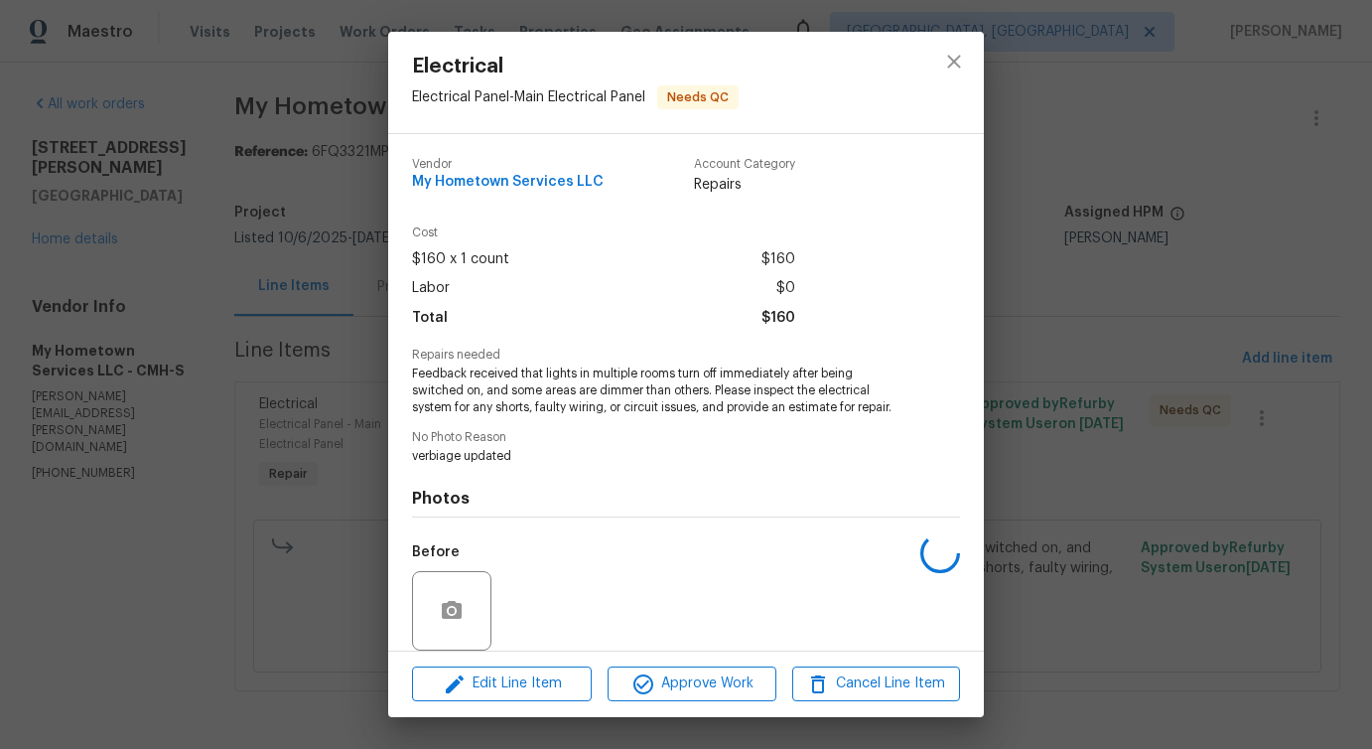
scroll to position [149, 0]
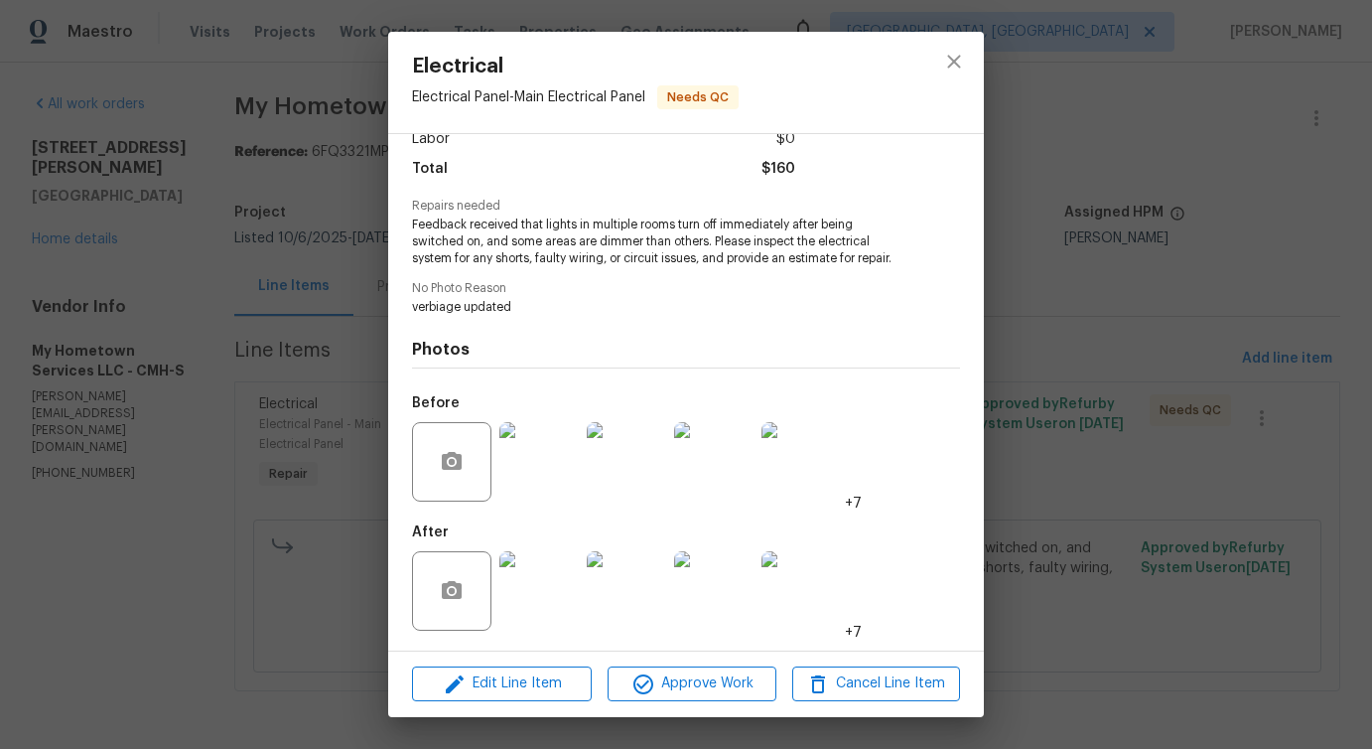
click at [562, 455] on img at bounding box center [538, 461] width 79 height 79
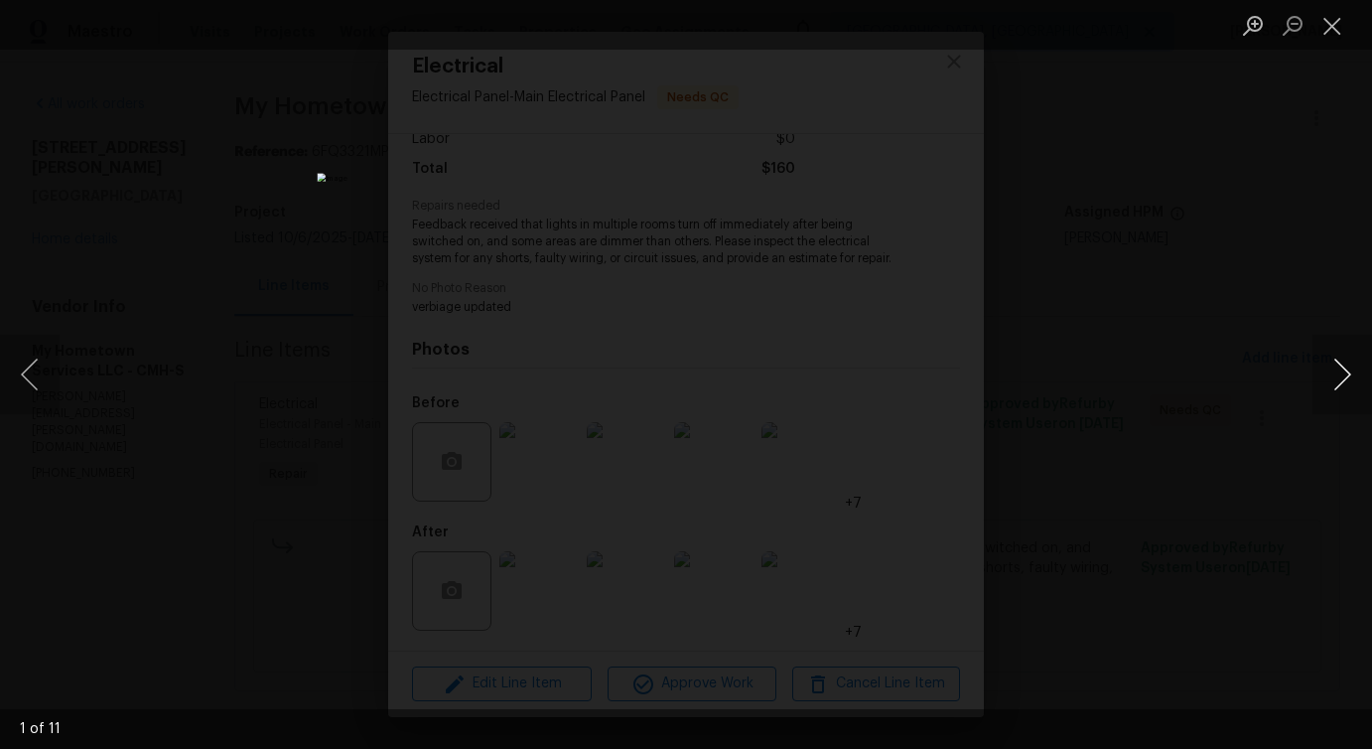
click at [1336, 376] on button "Next image" at bounding box center [1343, 374] width 60 height 79
click at [1322, 21] on button "Close lightbox" at bounding box center [1333, 25] width 40 height 35
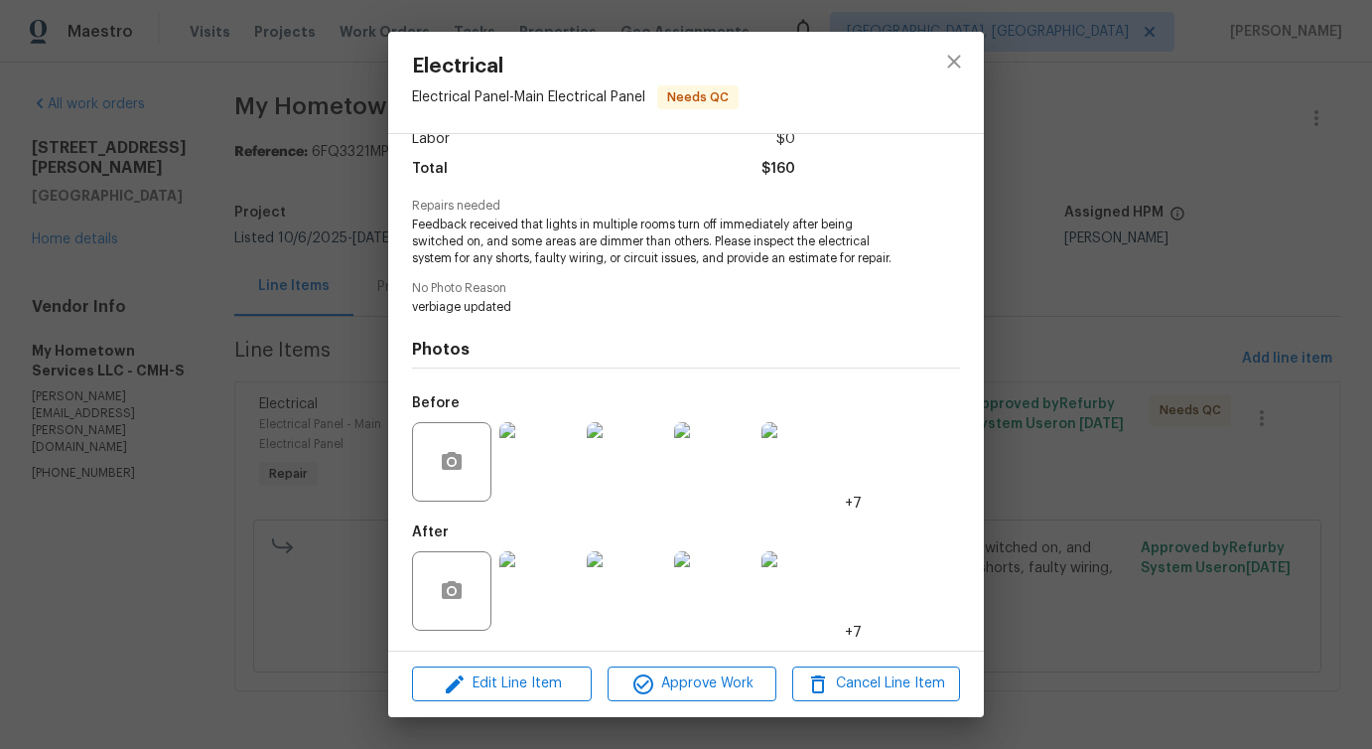
click at [534, 592] on img at bounding box center [538, 590] width 79 height 79
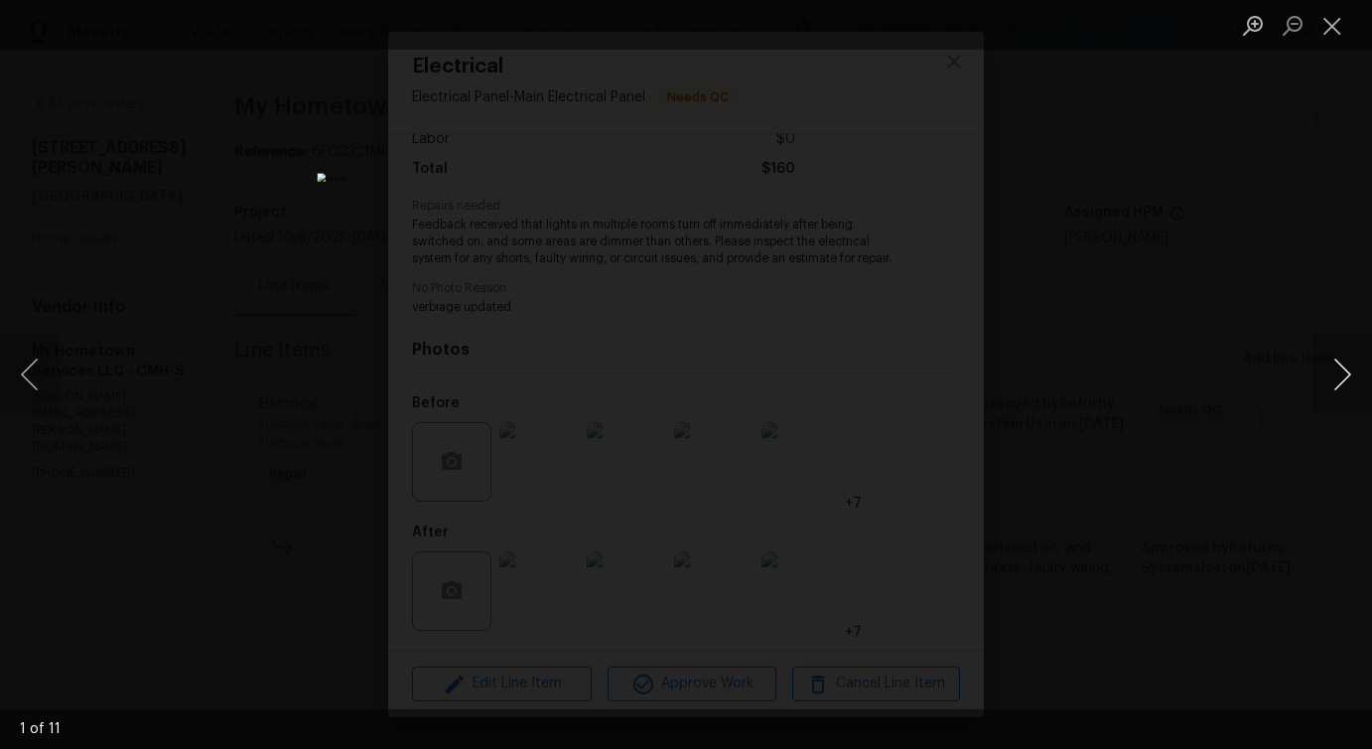
click at [1331, 382] on button "Next image" at bounding box center [1343, 374] width 60 height 79
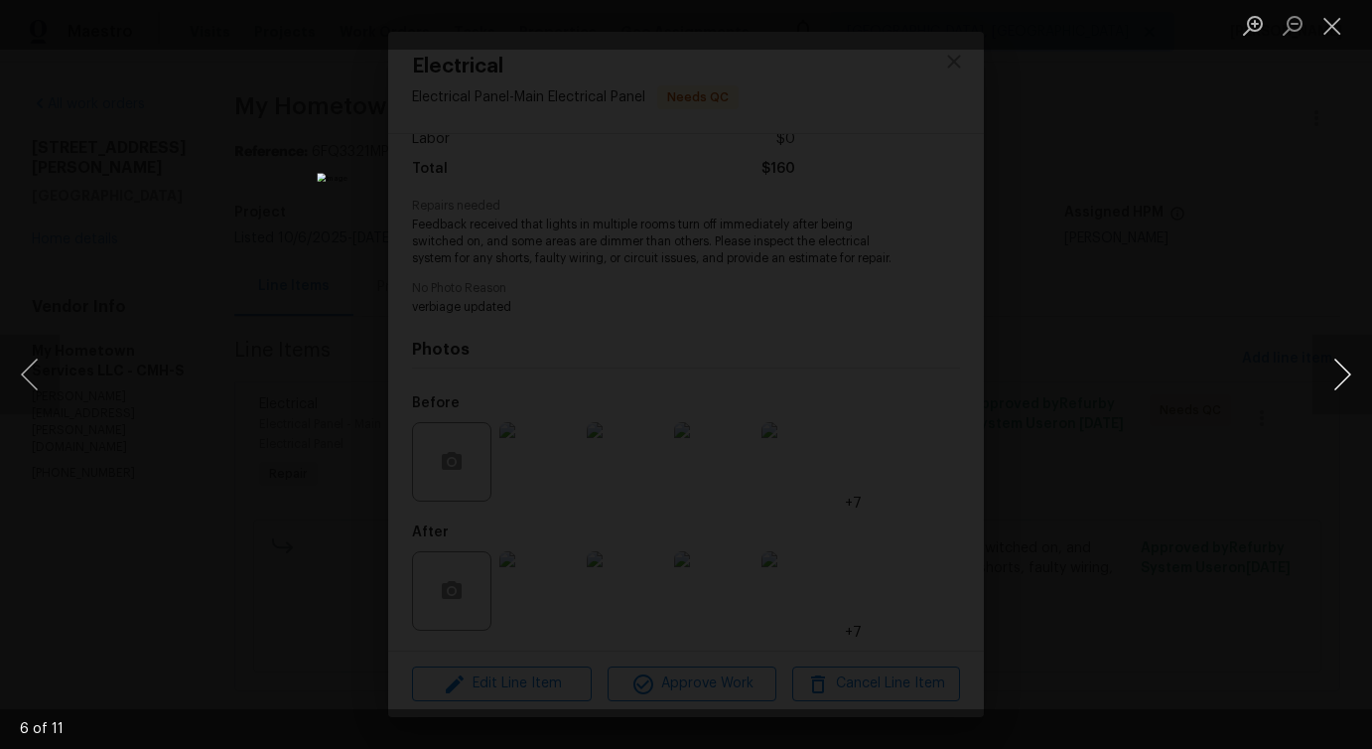
click at [1331, 382] on button "Next image" at bounding box center [1343, 374] width 60 height 79
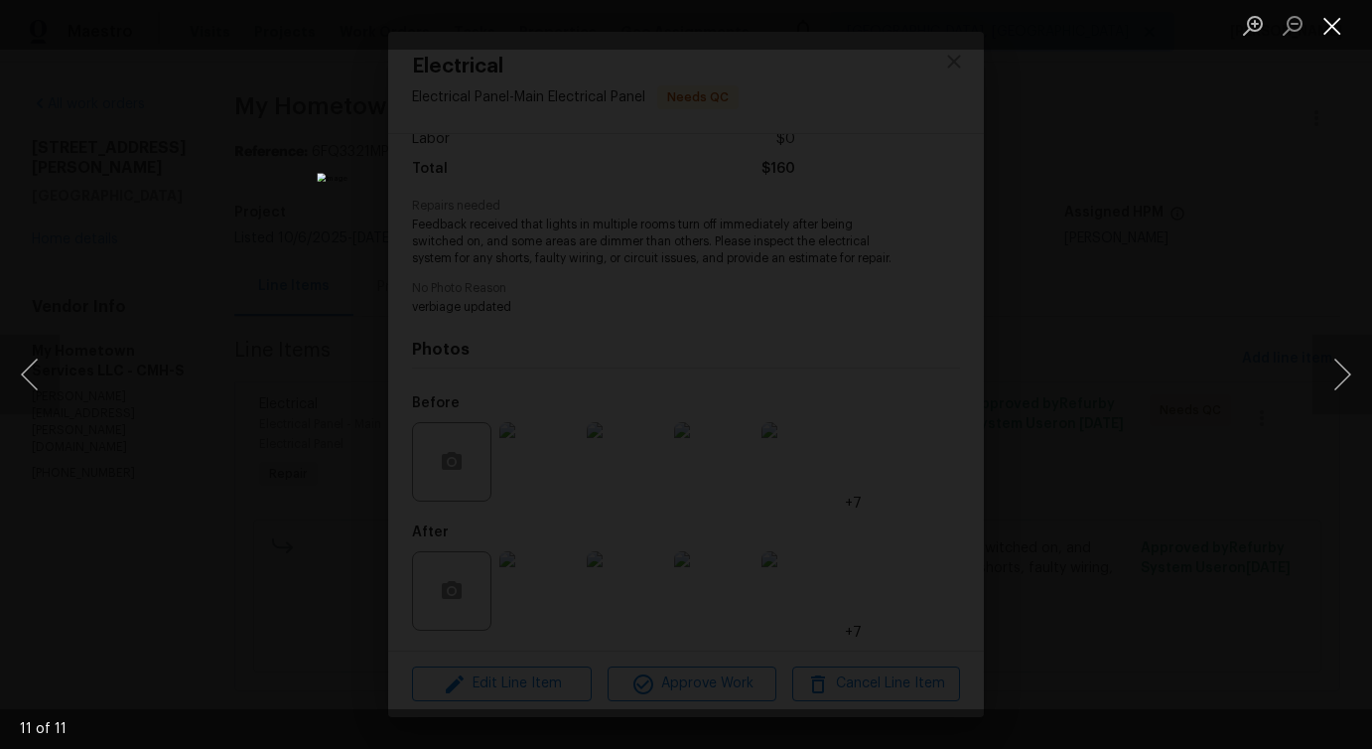
click at [1347, 29] on button "Close lightbox" at bounding box center [1333, 25] width 40 height 35
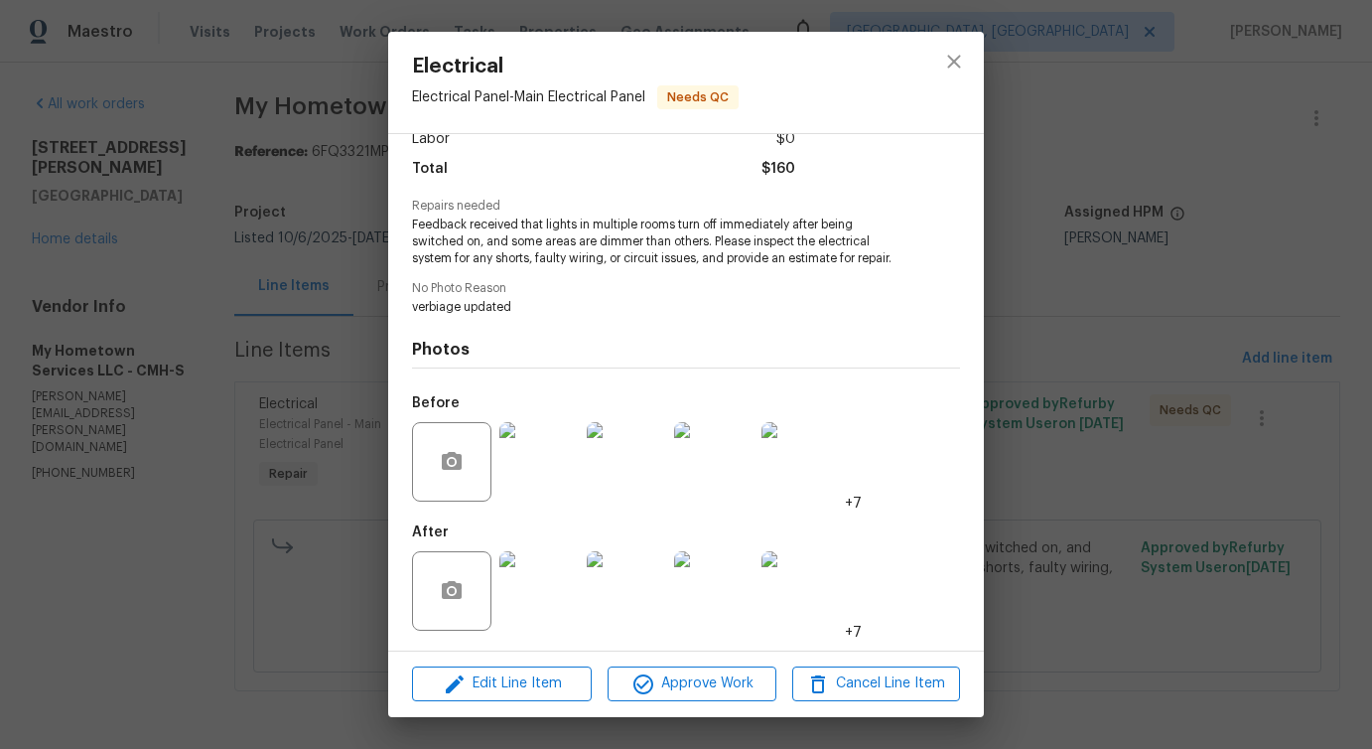
click at [613, 557] on img at bounding box center [626, 590] width 79 height 79
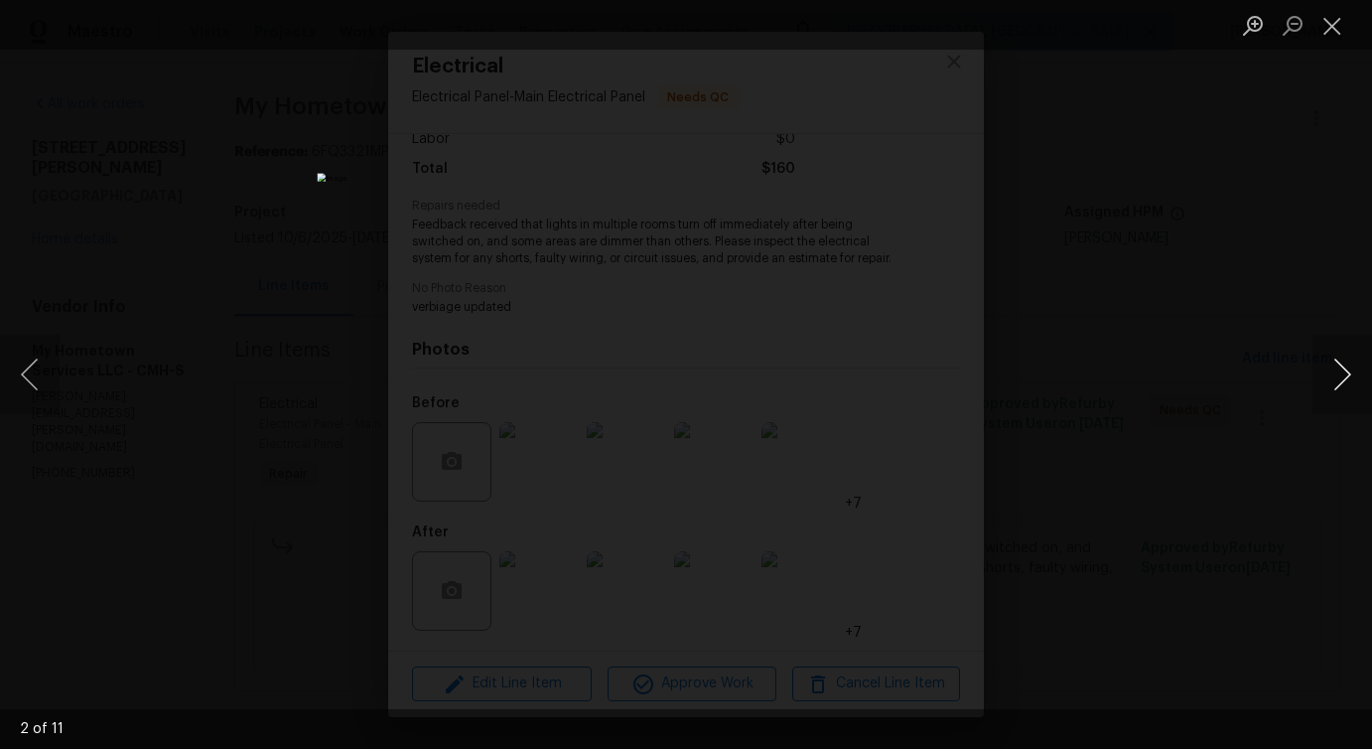
click at [1332, 380] on button "Next image" at bounding box center [1343, 374] width 60 height 79
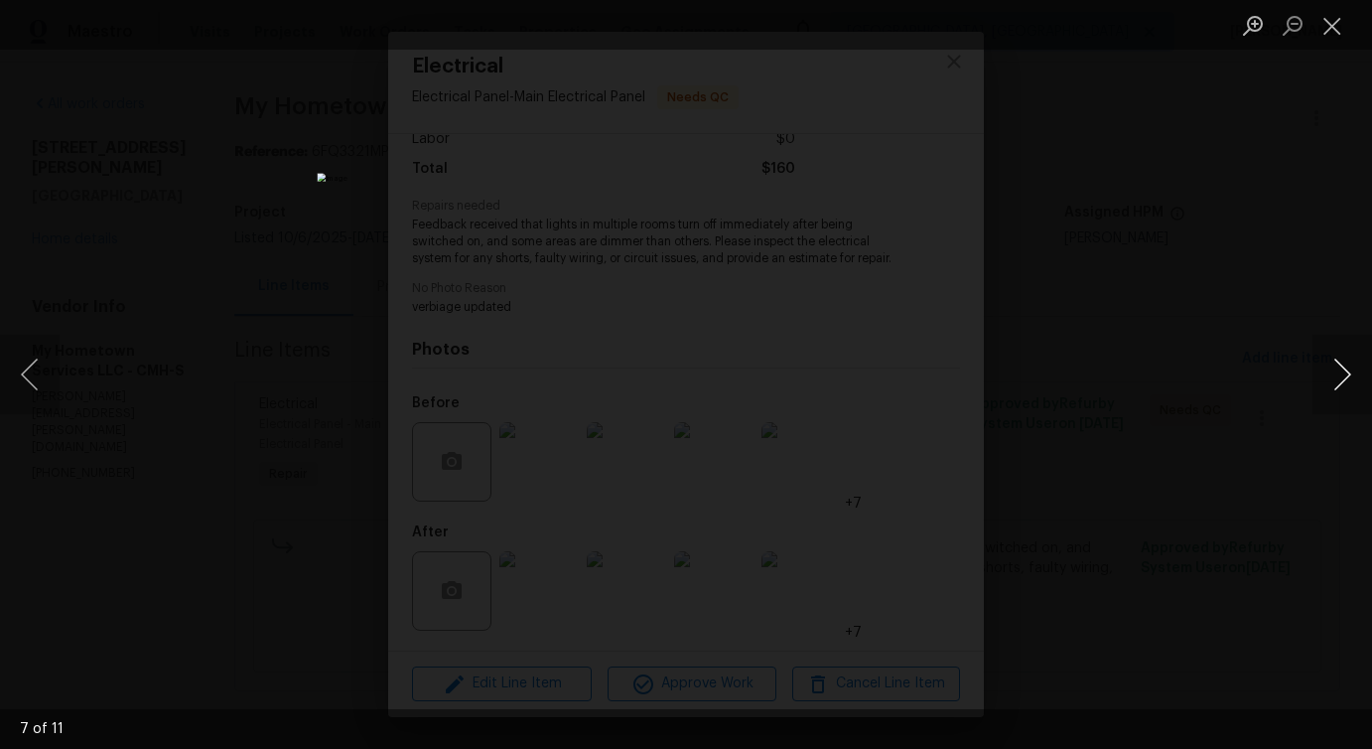
click at [1332, 380] on button "Next image" at bounding box center [1343, 374] width 60 height 79
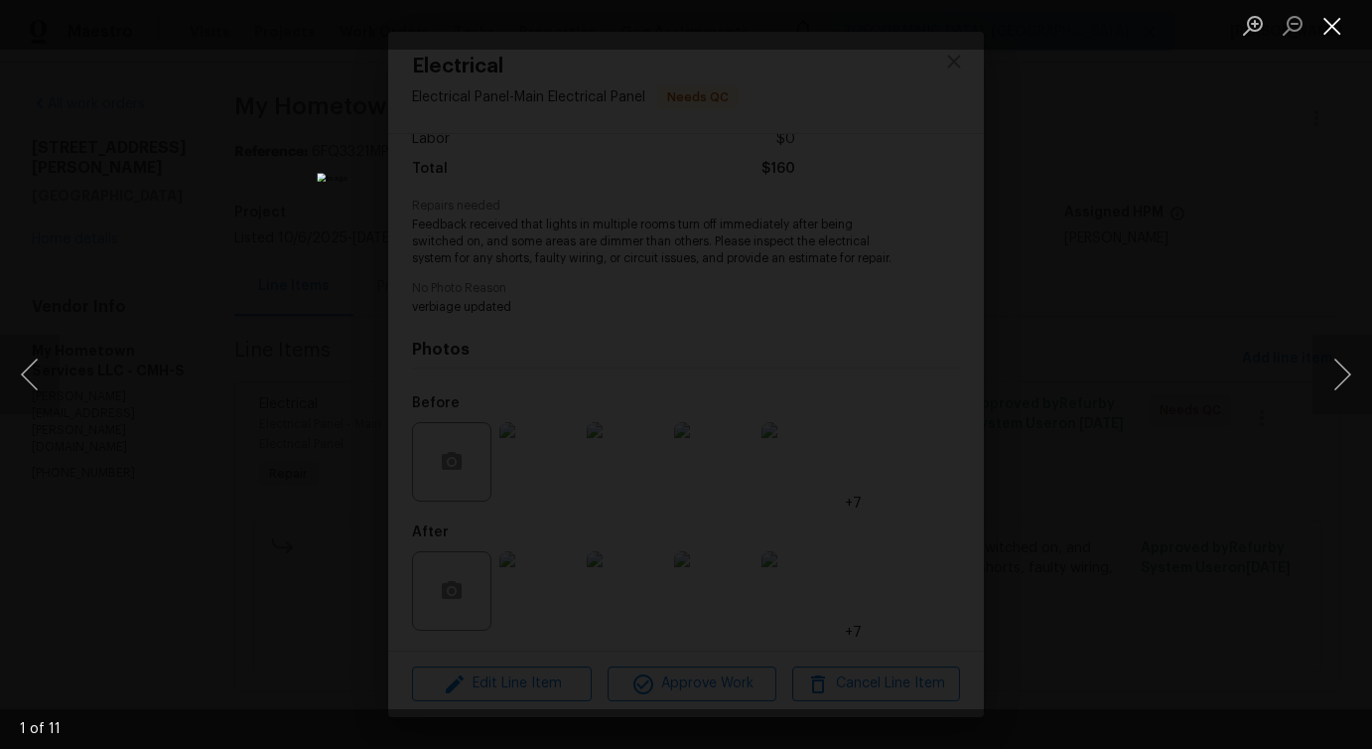
click at [1333, 25] on button "Close lightbox" at bounding box center [1333, 25] width 40 height 35
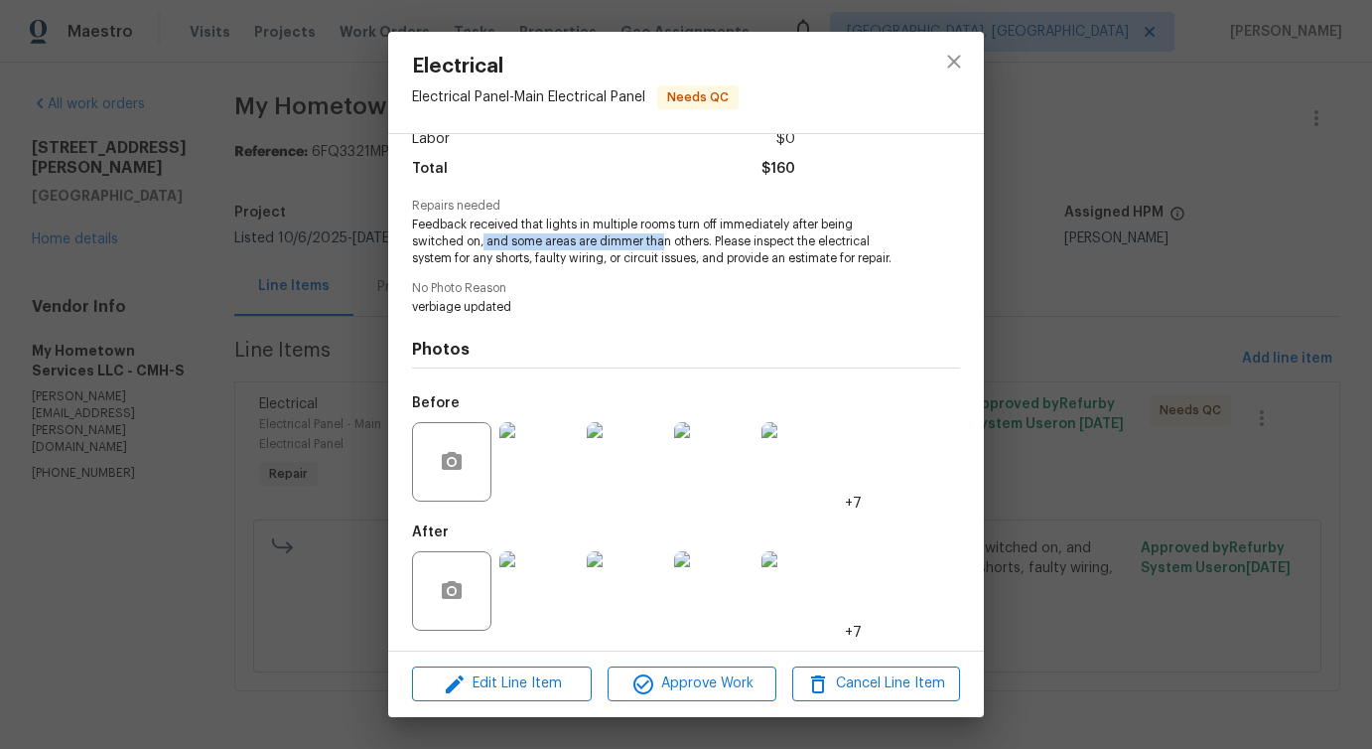
drag, startPoint x: 484, startPoint y: 239, endPoint x: 661, endPoint y: 239, distance: 177.7
click at [661, 239] on span "Feedback received that lights in multiple rooms turn off immediately after bein…" at bounding box center [659, 241] width 494 height 50
click at [961, 58] on icon "close" at bounding box center [954, 62] width 24 height 24
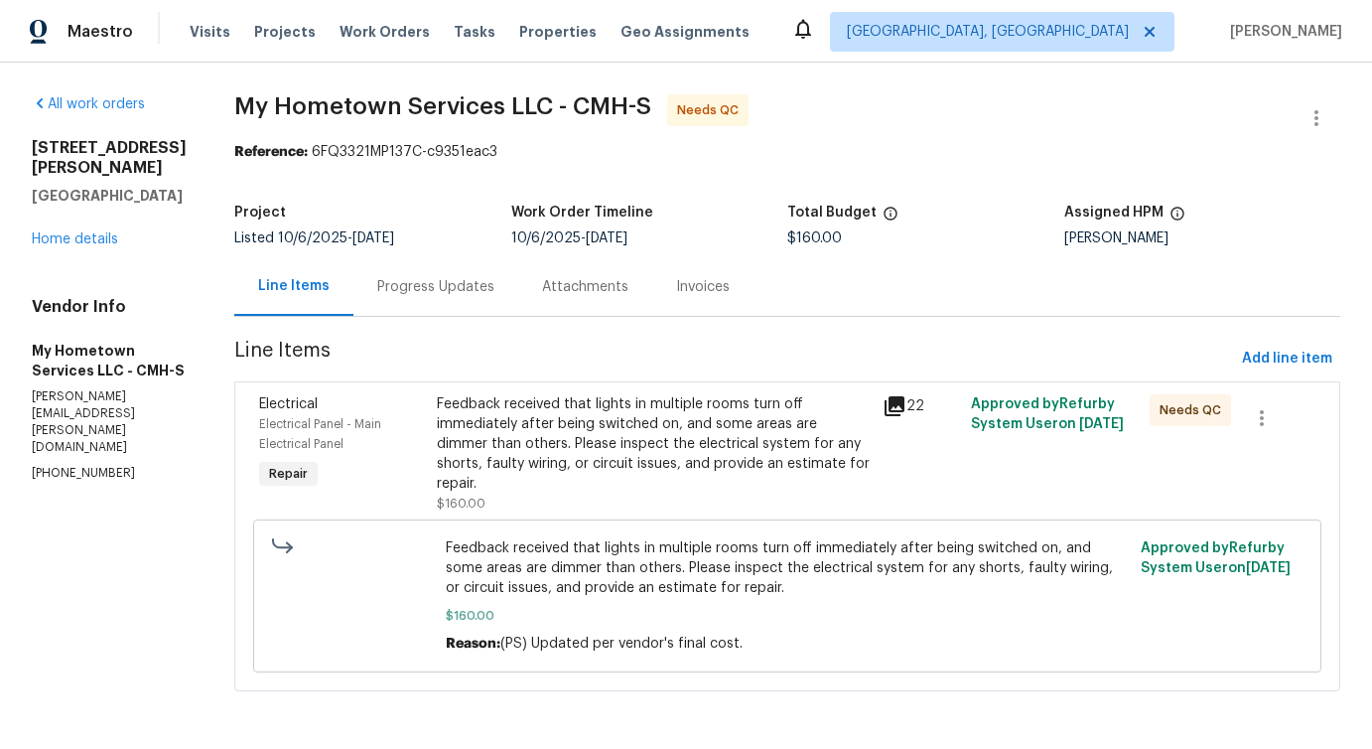
click at [443, 286] on div "Progress Updates" at bounding box center [435, 287] width 117 height 20
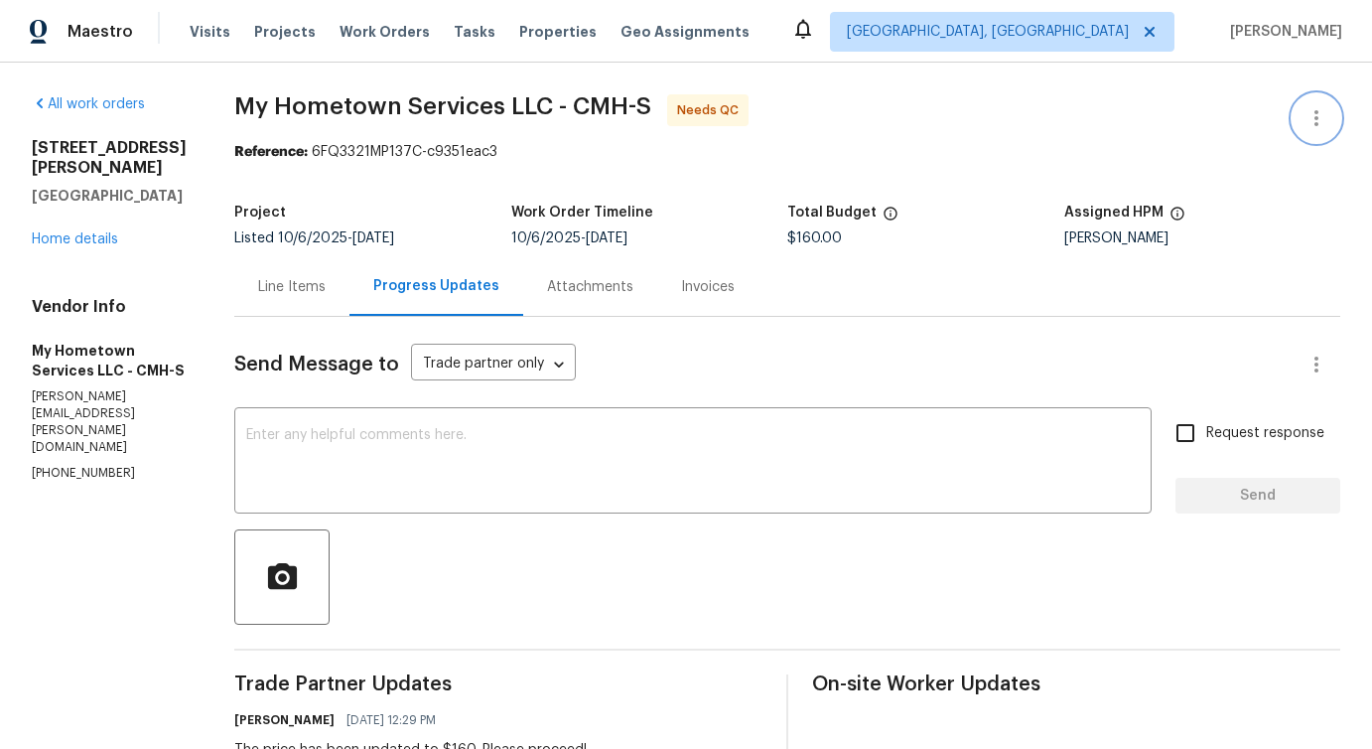
click at [1317, 115] on icon "button" at bounding box center [1317, 118] width 24 height 24
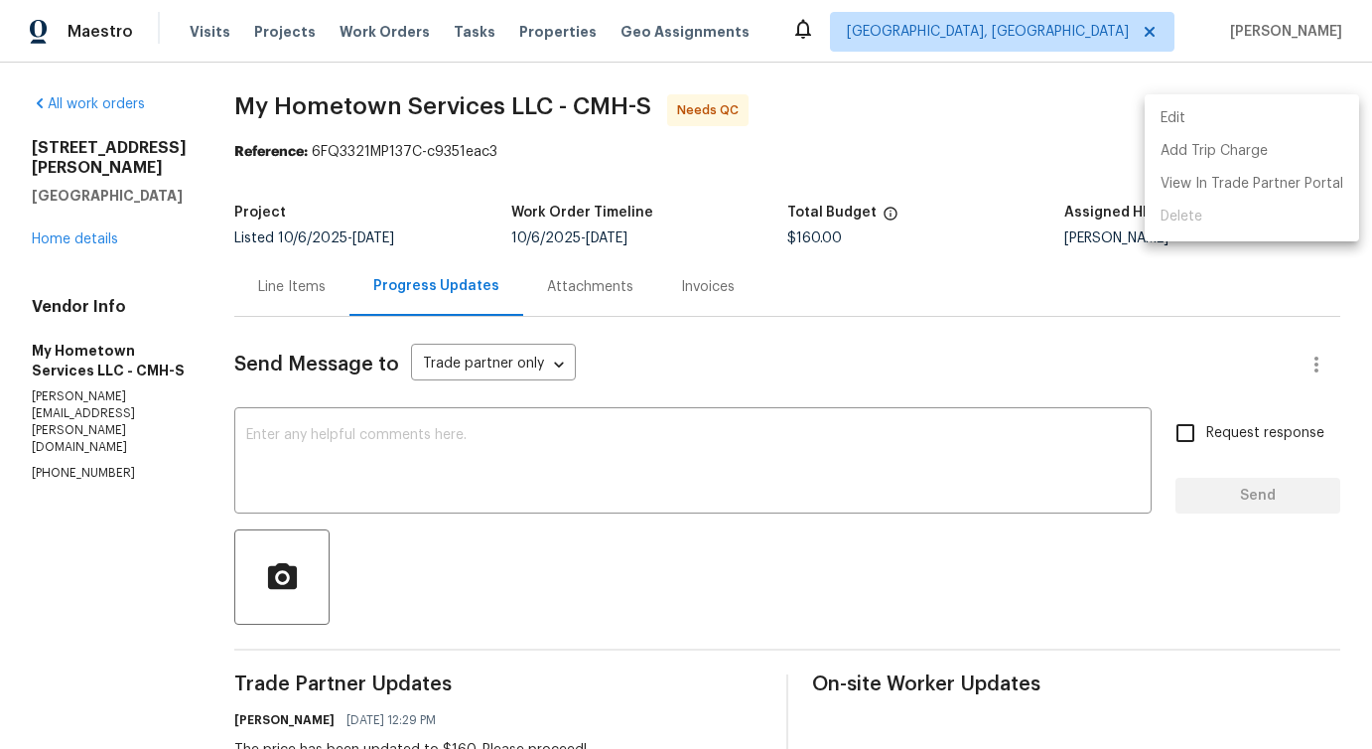
click at [1201, 114] on li "Edit" at bounding box center [1252, 118] width 214 height 33
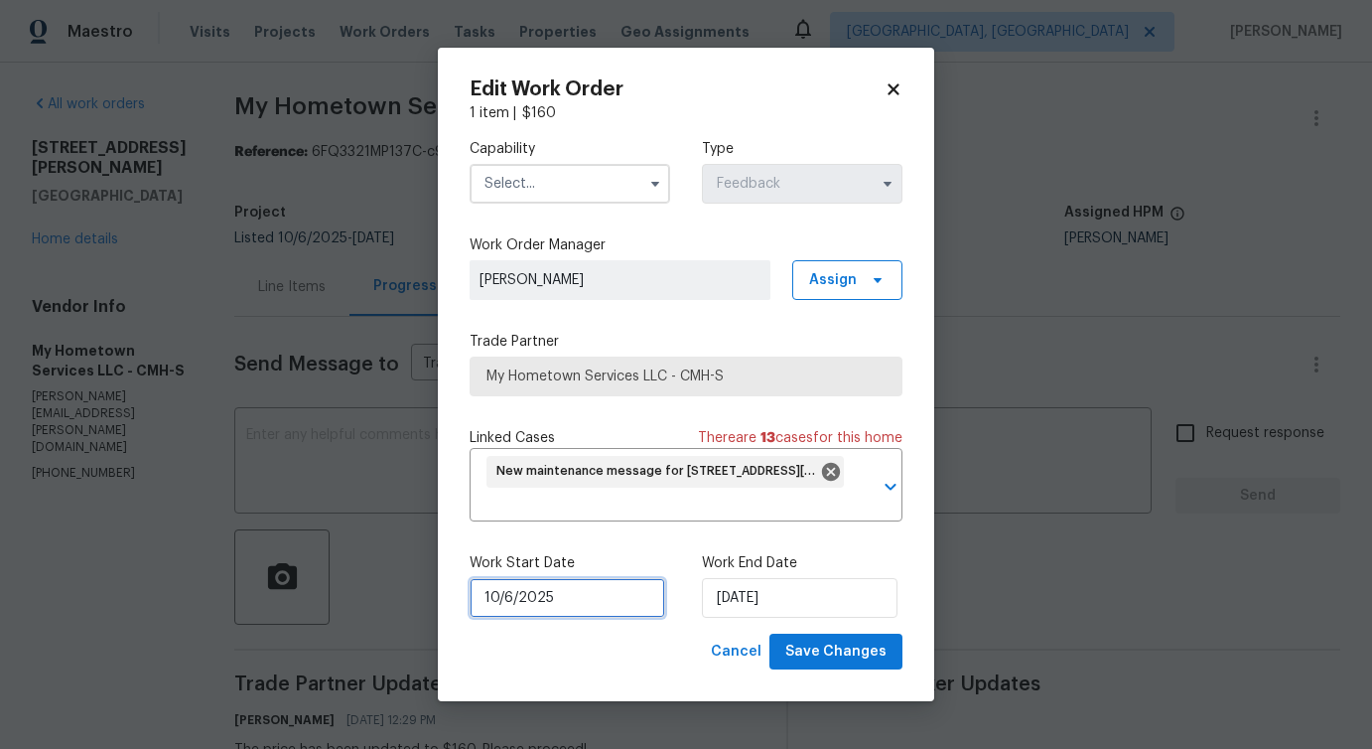
click at [530, 604] on input "10/6/2025" at bounding box center [568, 598] width 196 height 40
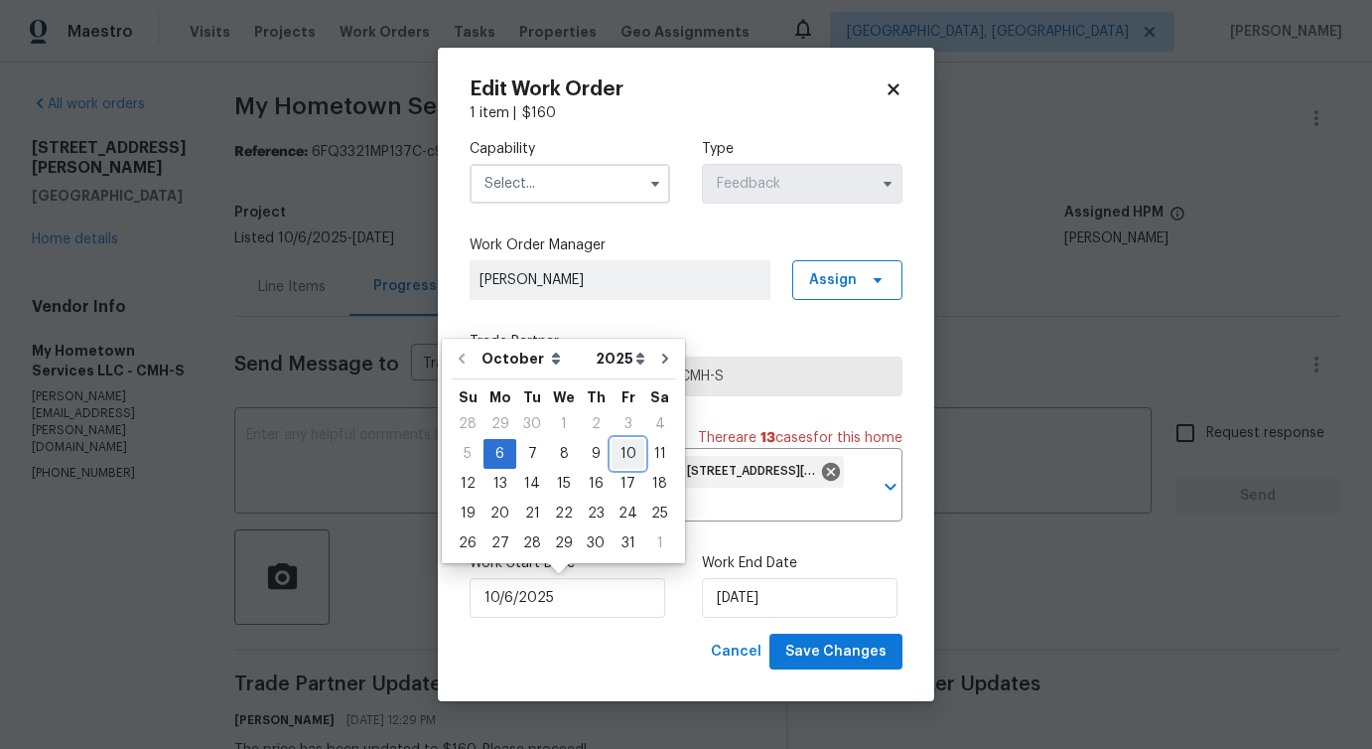
click at [625, 461] on div "10" at bounding box center [628, 454] width 33 height 28
type input "10/10/2025"
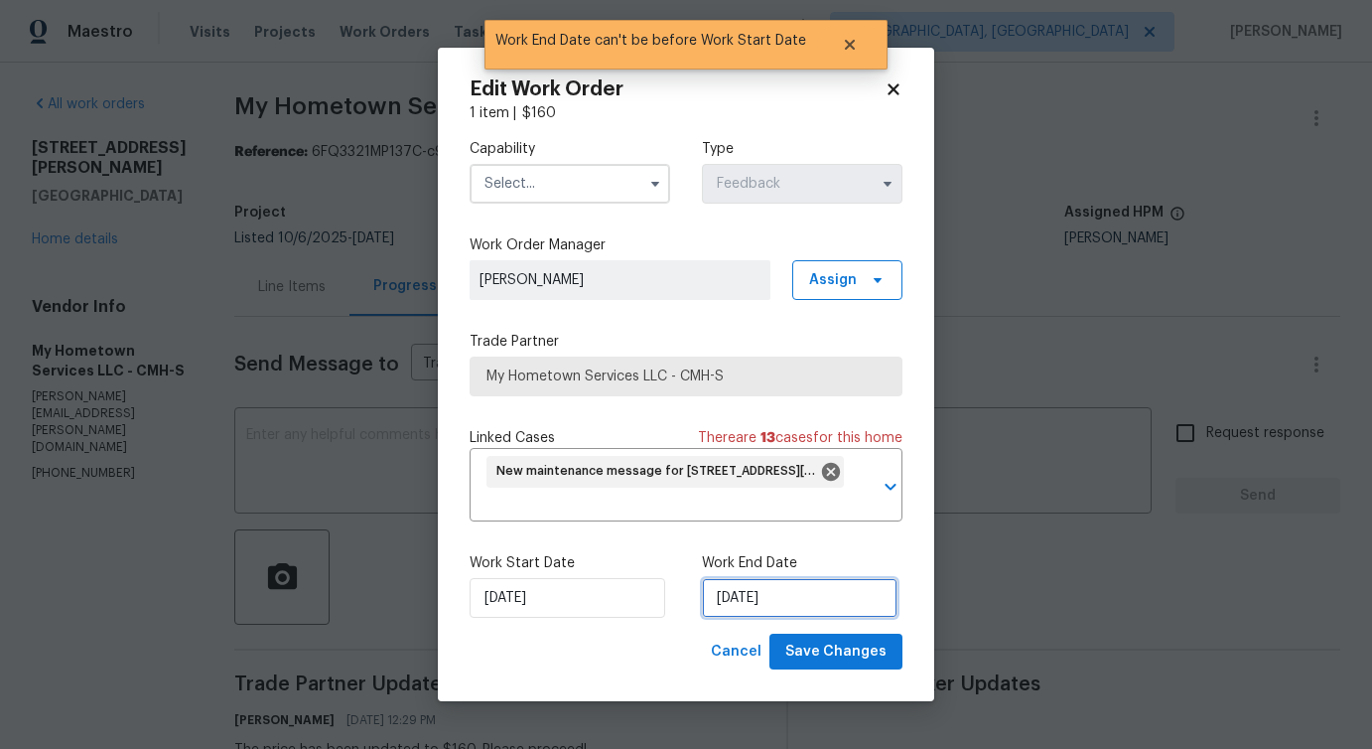
click at [746, 604] on input "10/10/2025" at bounding box center [800, 598] width 196 height 40
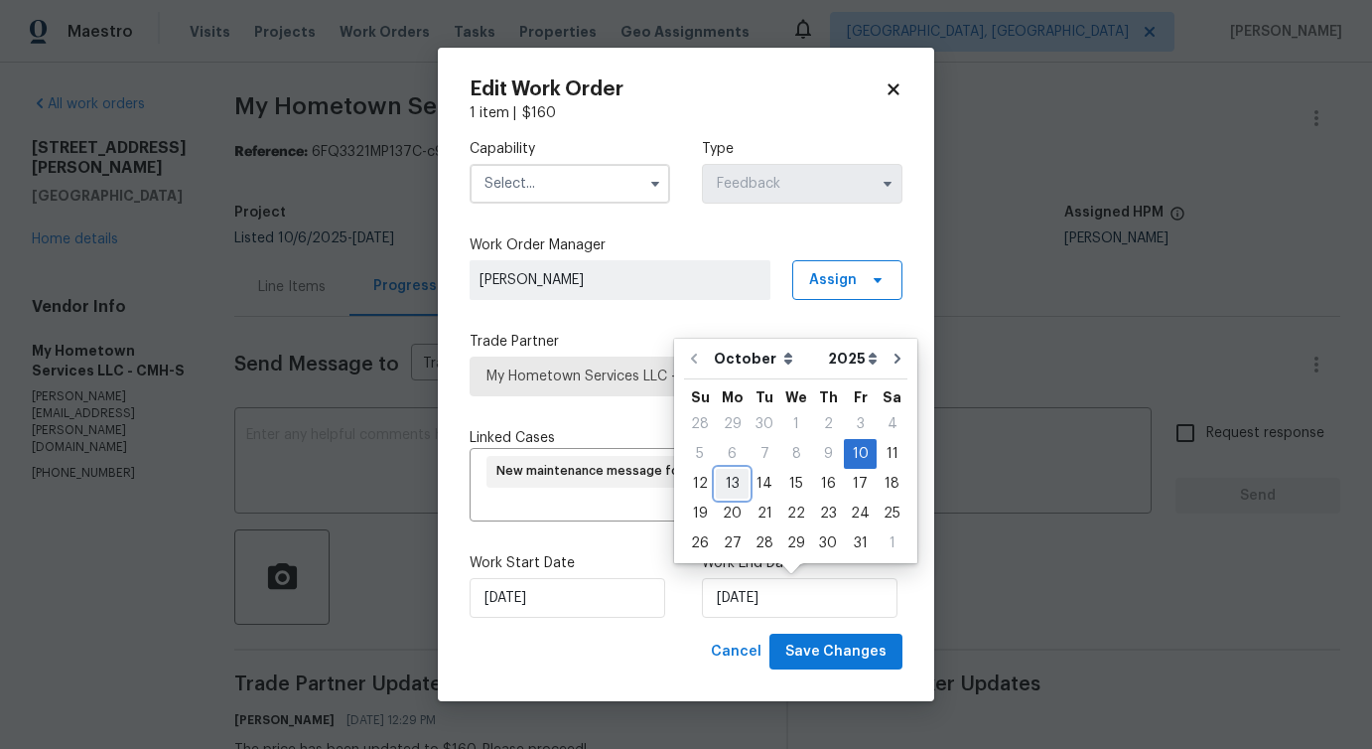
click at [736, 492] on div "13" at bounding box center [732, 484] width 33 height 28
type input "[DATE]"
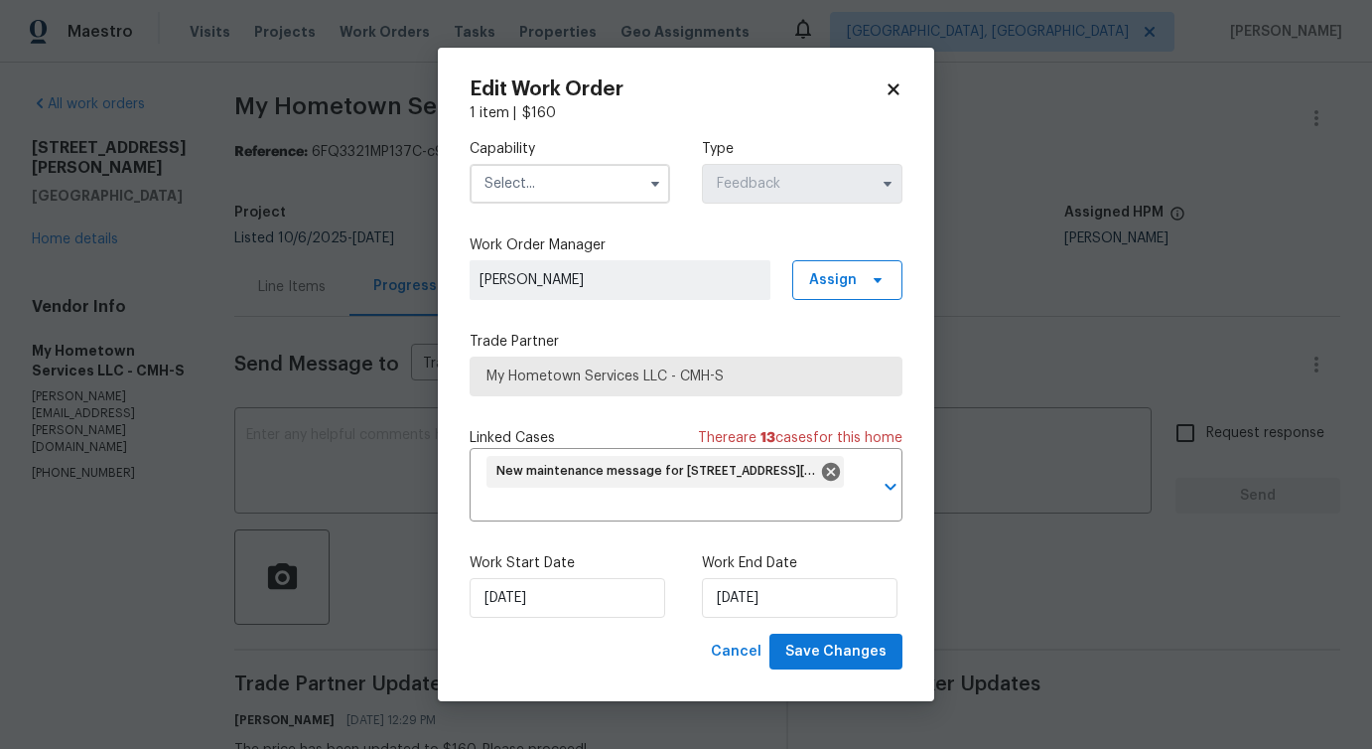
click at [619, 206] on div "Capability Type Feedback" at bounding box center [686, 171] width 433 height 96
click at [625, 186] on input "text" at bounding box center [570, 184] width 201 height 40
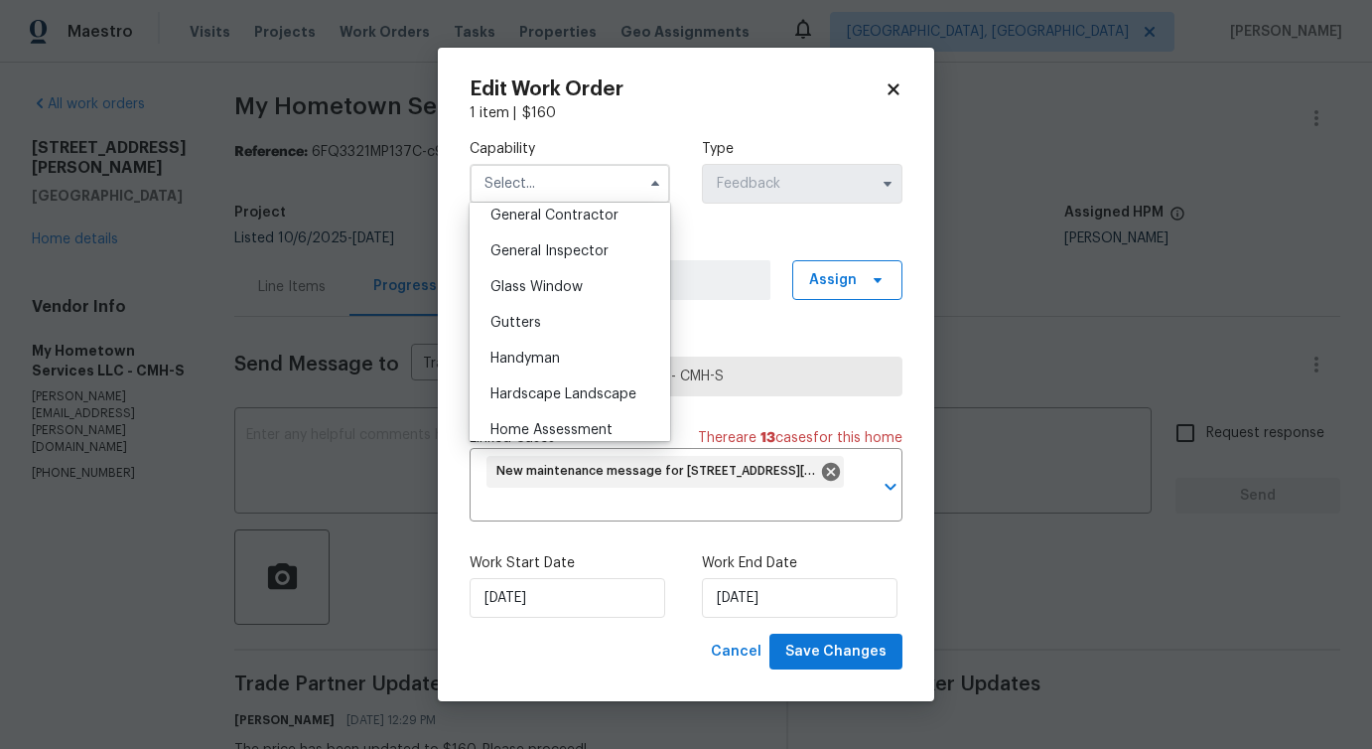
scroll to position [964, 0]
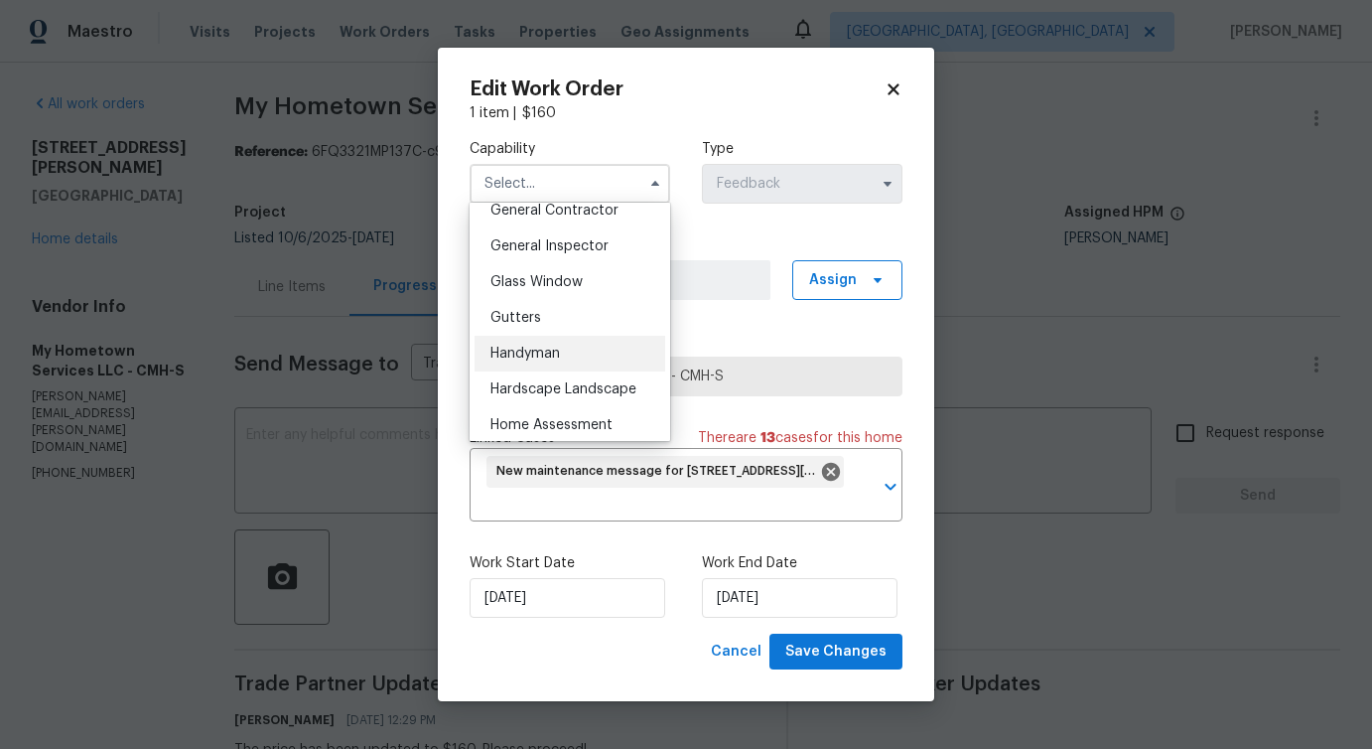
click at [540, 347] on span "Handyman" at bounding box center [526, 354] width 70 height 14
type input "Handyman"
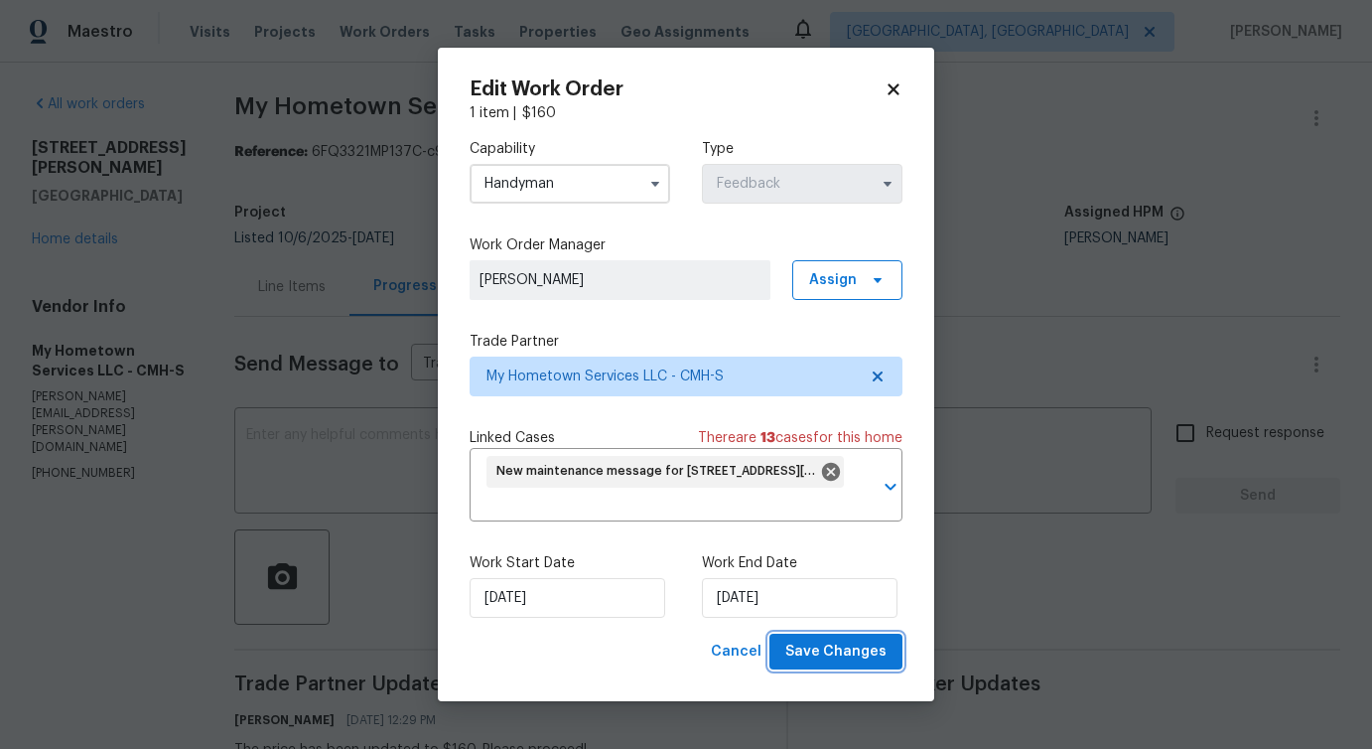
click at [833, 650] on span "Save Changes" at bounding box center [835, 651] width 101 height 25
click at [308, 502] on body "Maestro Visits Projects Work Orders Tasks Properties Geo Assignments Detroit, M…" at bounding box center [686, 374] width 1372 height 749
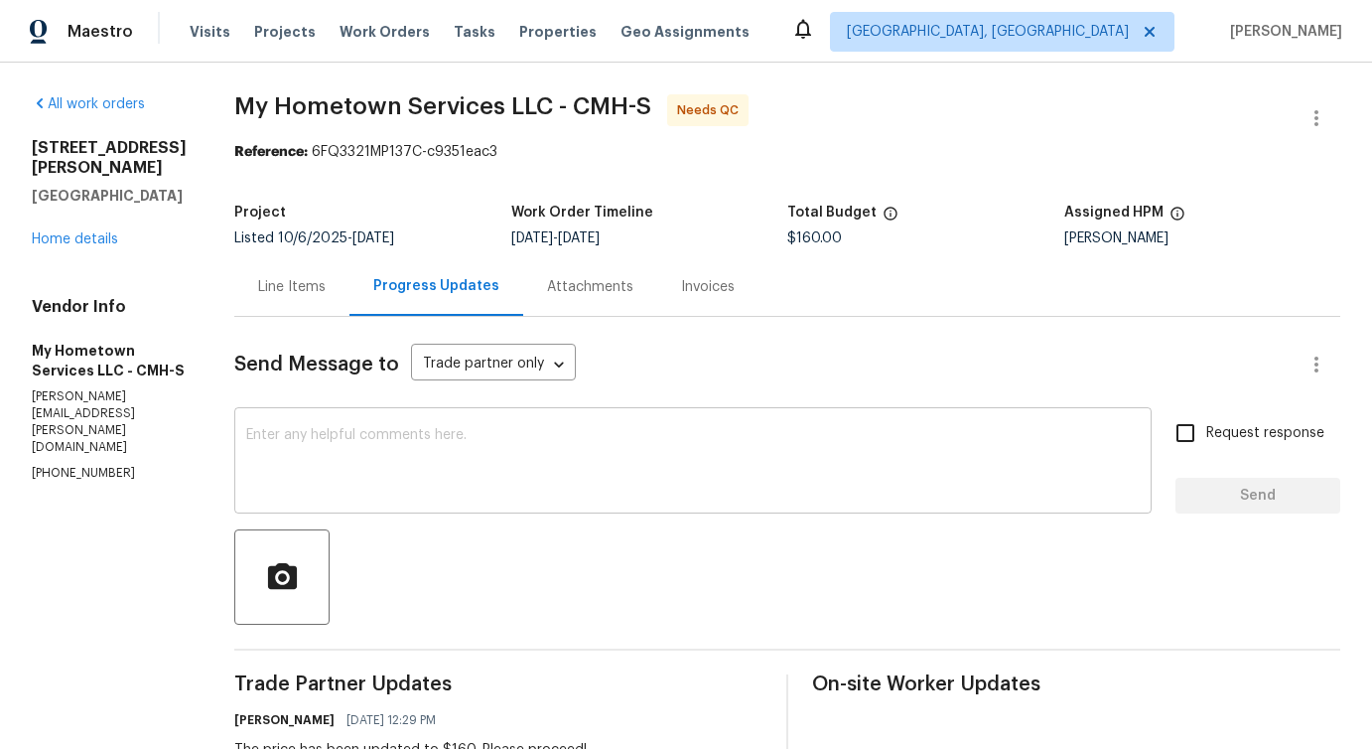
click at [556, 467] on textarea at bounding box center [693, 463] width 894 height 70
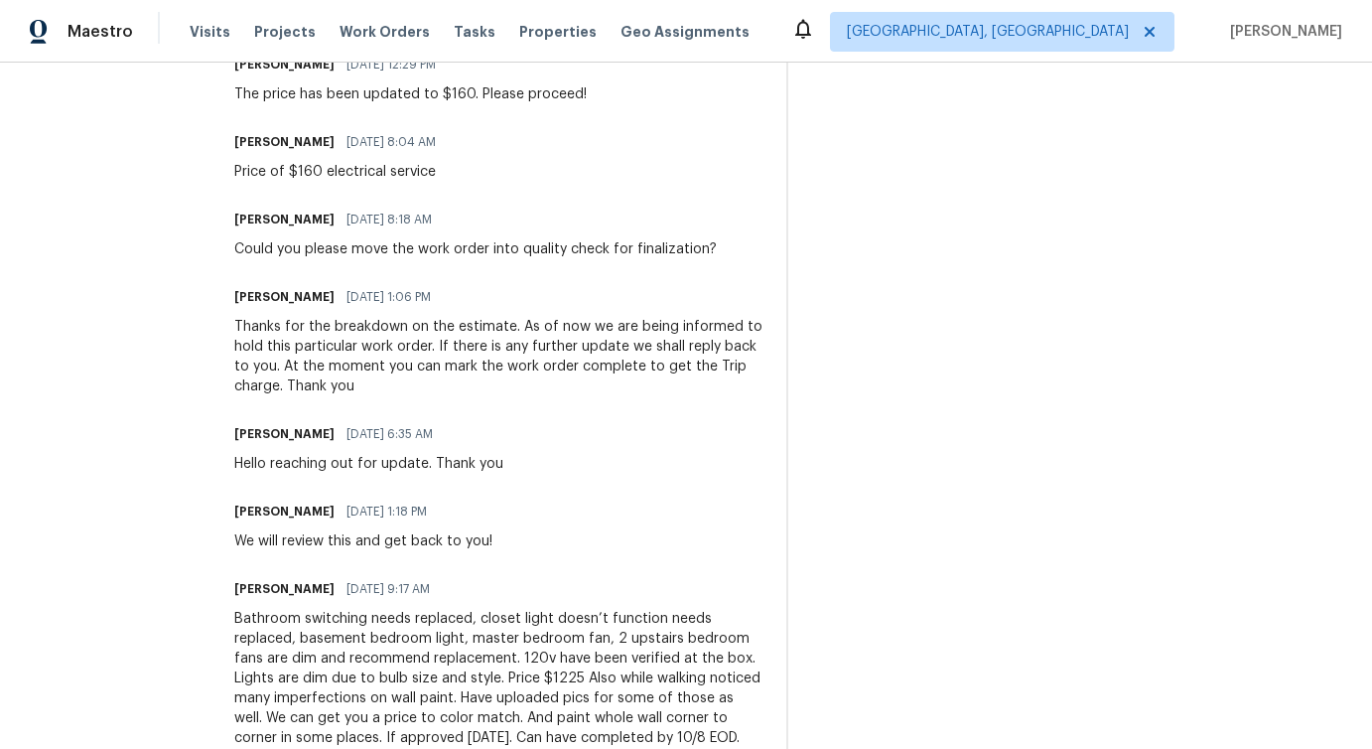
scroll to position [1024, 0]
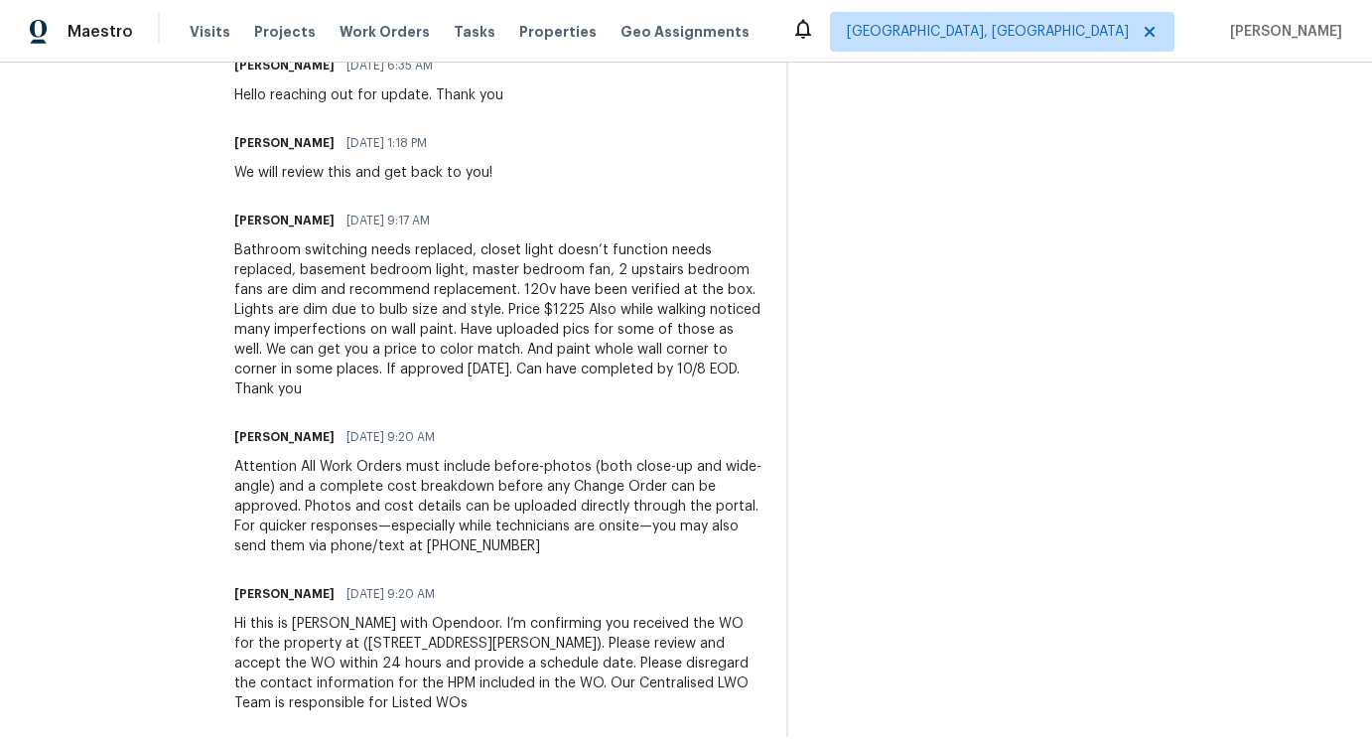
drag, startPoint x: 352, startPoint y: 546, endPoint x: 456, endPoint y: 679, distance: 169.0
click at [456, 679] on div "Trade Partner Updates [PERSON_NAME] [DATE] 12:29 PM The price has been updated …" at bounding box center [498, 193] width 528 height 1086
drag, startPoint x: 275, startPoint y: 285, endPoint x: 512, endPoint y: 387, distance: 258.4
click at [512, 387] on div "Trade Partner Updates [PERSON_NAME] [DATE] 12:29 PM The price has been updated …" at bounding box center [498, 193] width 528 height 1086
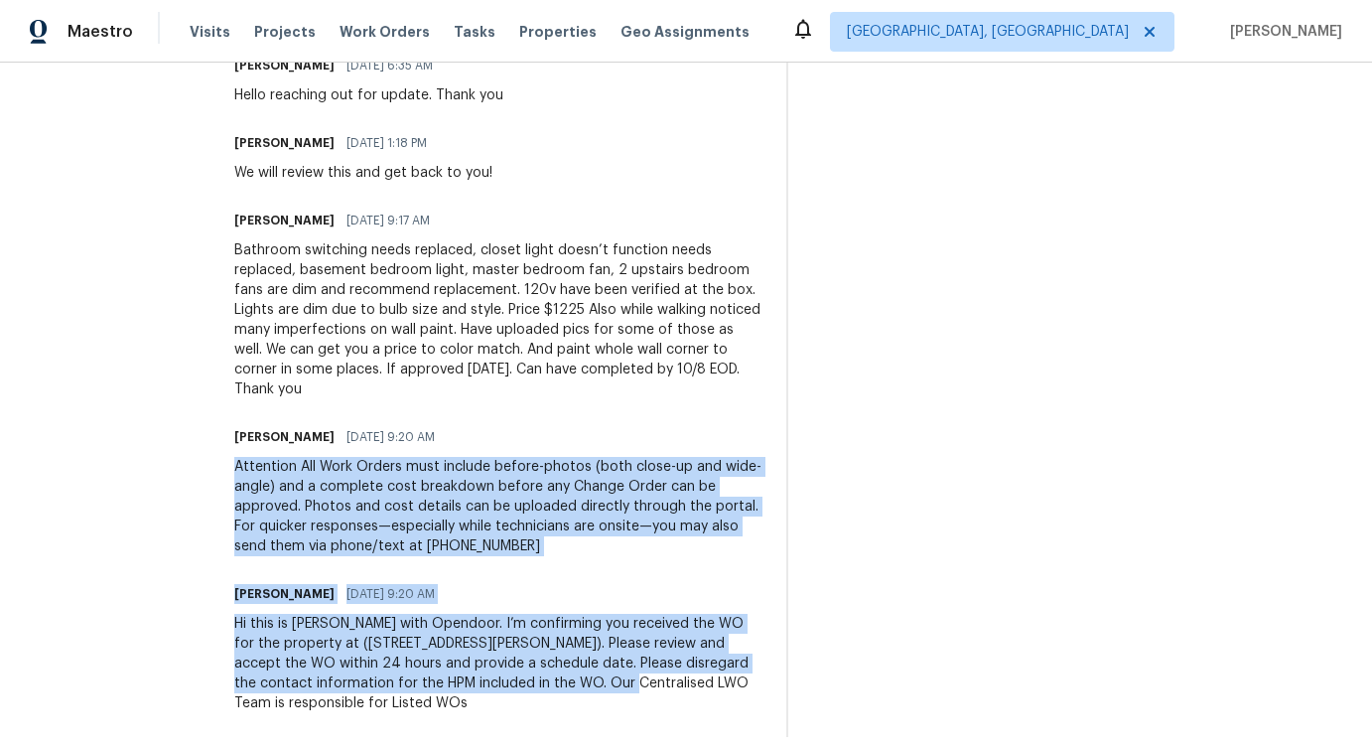
drag, startPoint x: 336, startPoint y: 434, endPoint x: 522, endPoint y: 666, distance: 298.1
click at [524, 666] on div "Trade Partner Updates [PERSON_NAME] [DATE] 12:29 PM The price has been updated …" at bounding box center [498, 193] width 528 height 1086
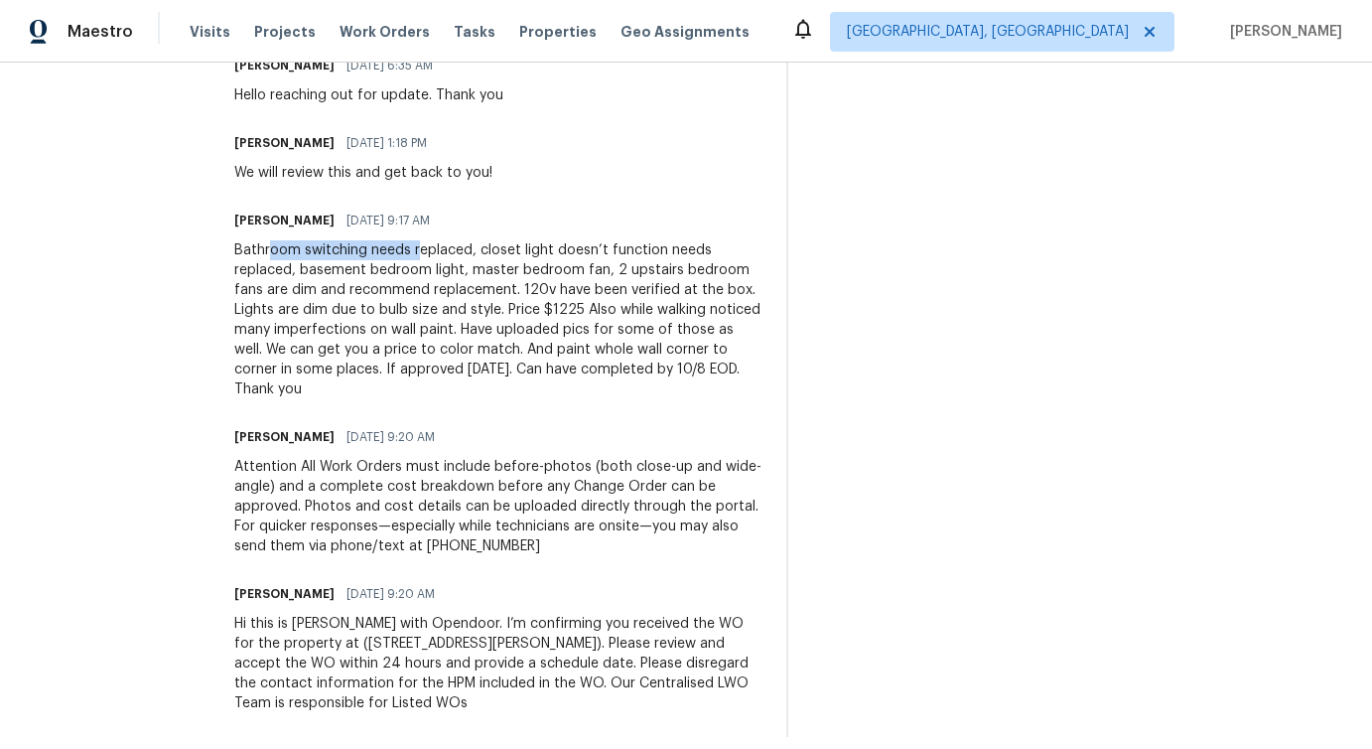
drag, startPoint x: 241, startPoint y: 247, endPoint x: 393, endPoint y: 248, distance: 151.9
click at [393, 248] on div "Bathroom switching needs replaced, closet light doesn’t function needs replaced…" at bounding box center [498, 319] width 528 height 159
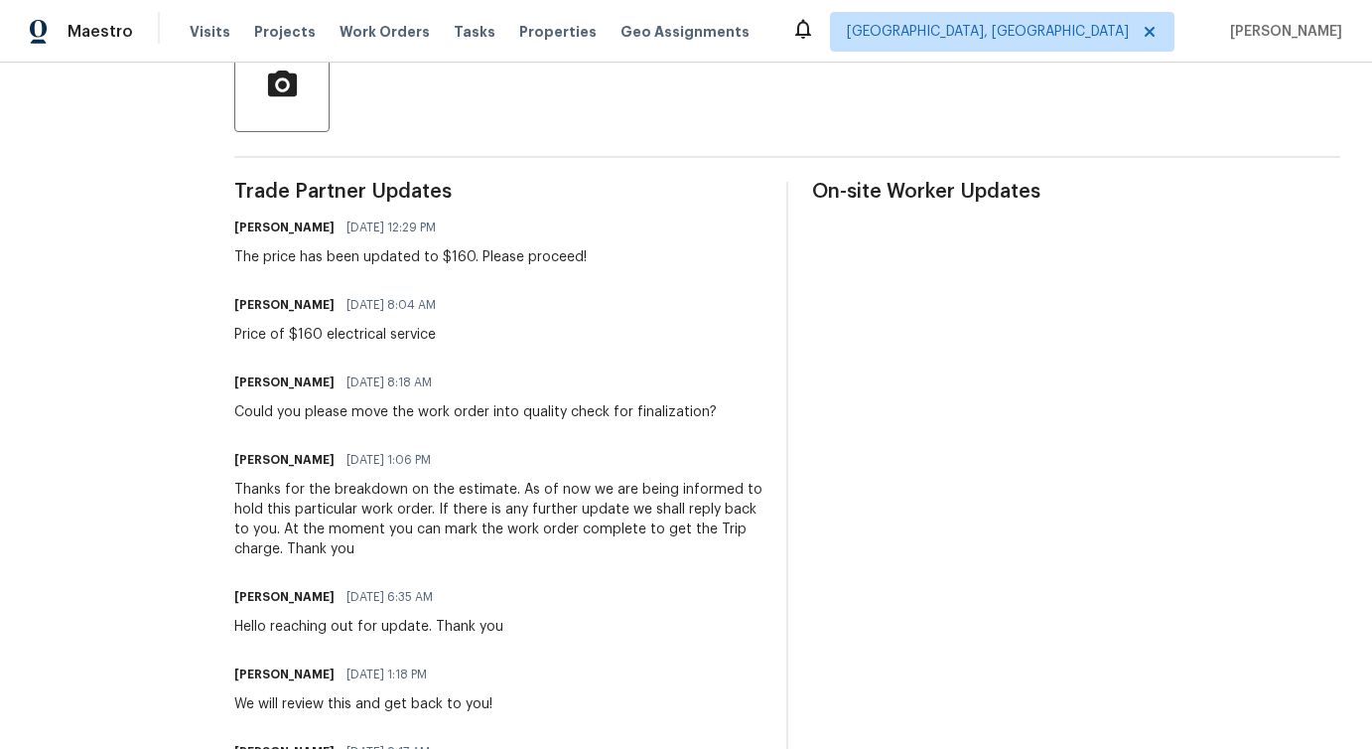
scroll to position [0, 0]
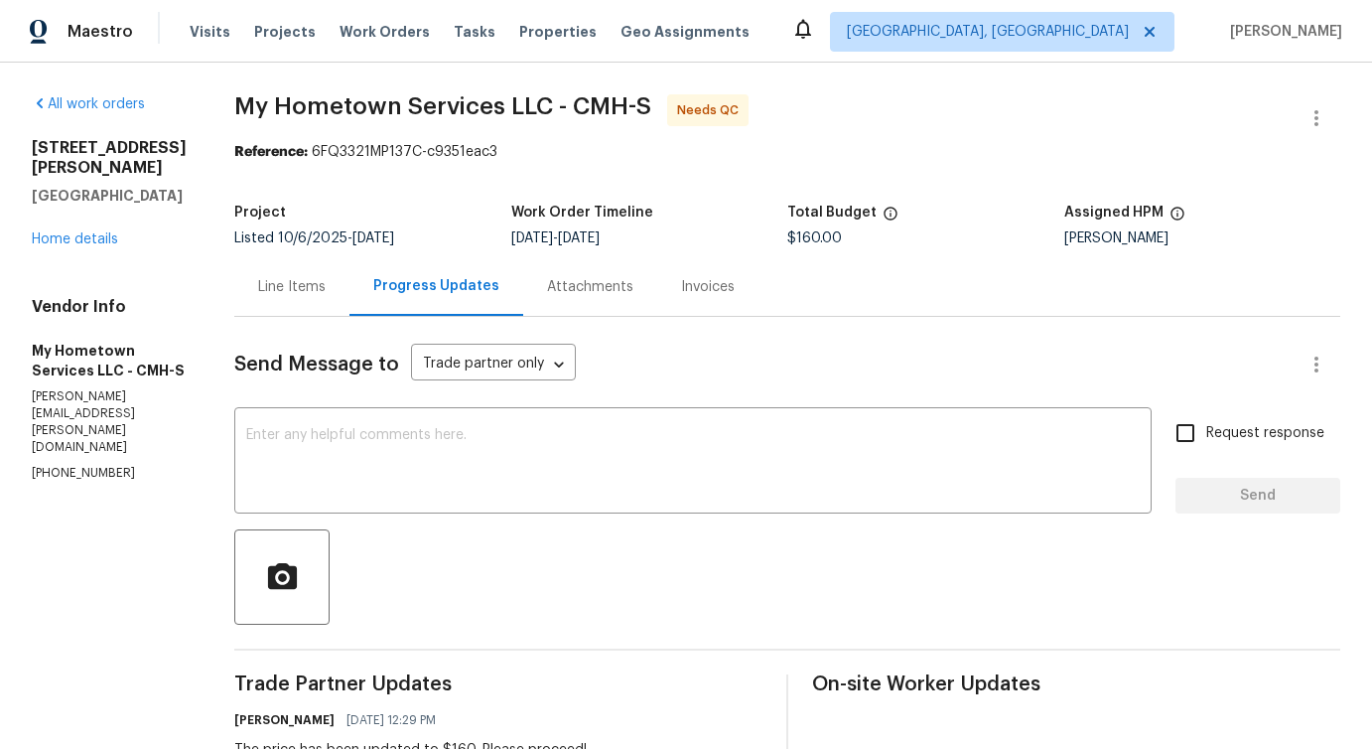
click at [283, 295] on div "Line Items" at bounding box center [292, 287] width 68 height 20
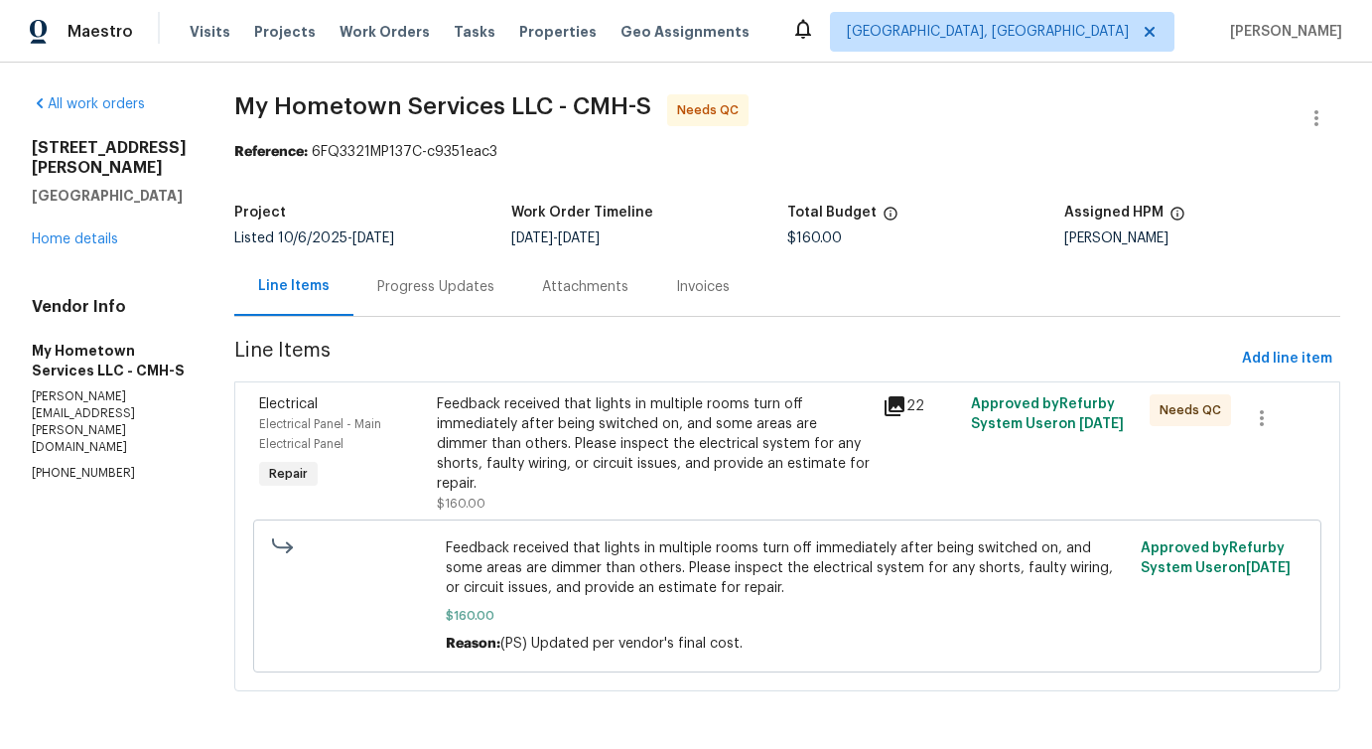
click at [650, 445] on div "Feedback received that lights in multiple rooms turn off immediately after bein…" at bounding box center [653, 443] width 433 height 99
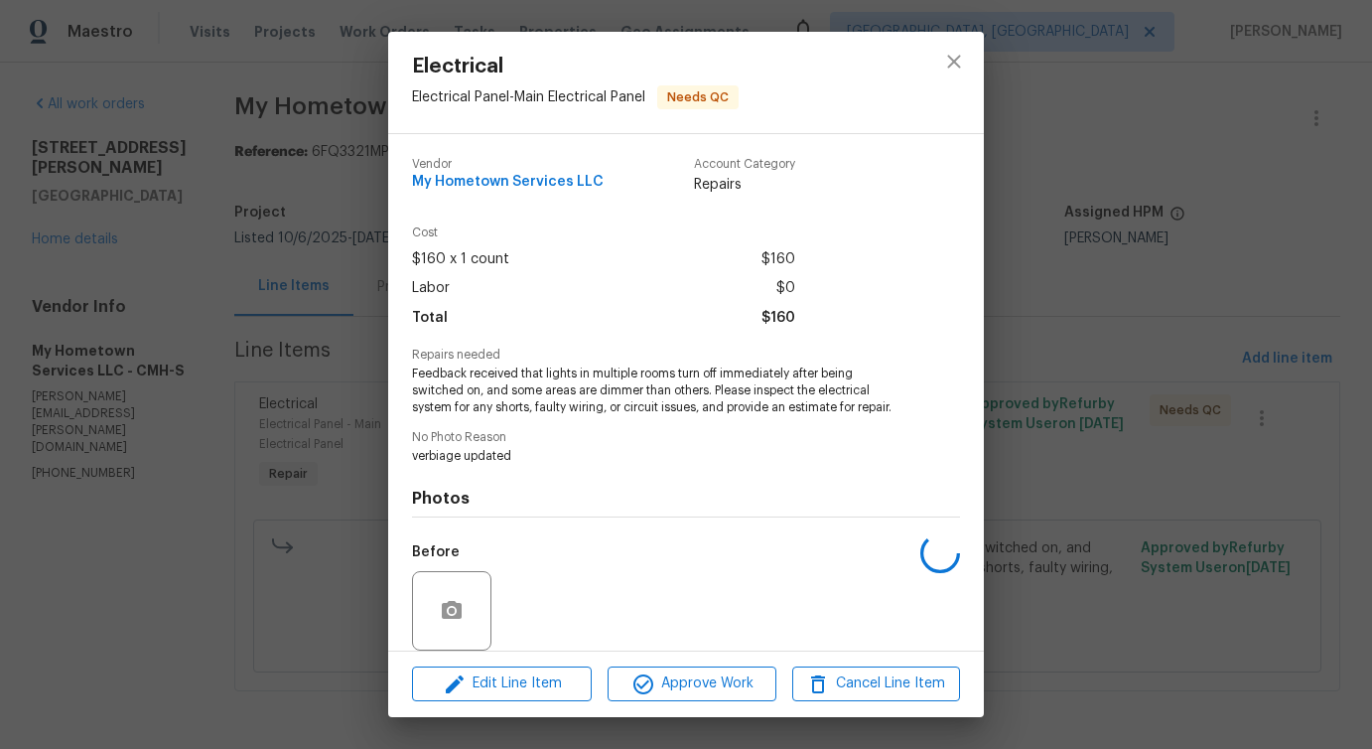
scroll to position [19, 0]
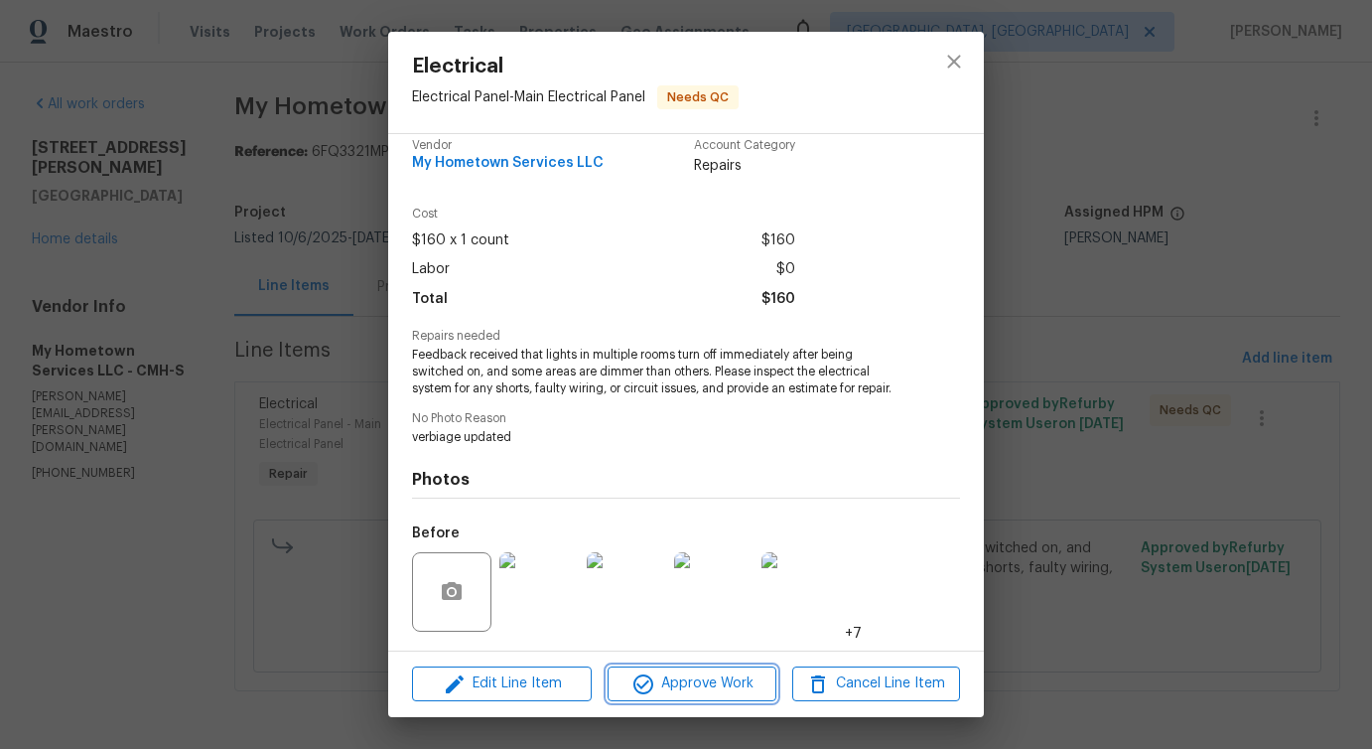
click at [690, 684] on span "Approve Work" at bounding box center [692, 683] width 156 height 25
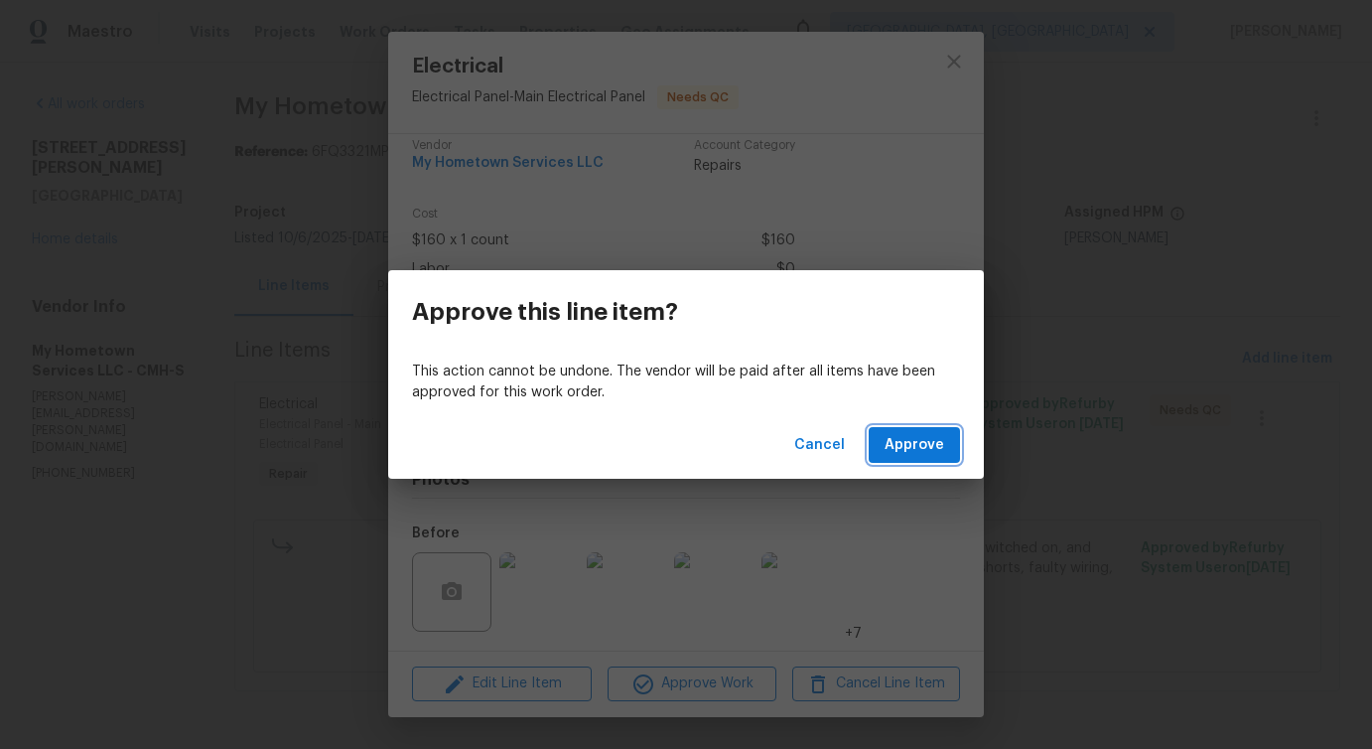
click at [907, 440] on span "Approve" at bounding box center [915, 445] width 60 height 25
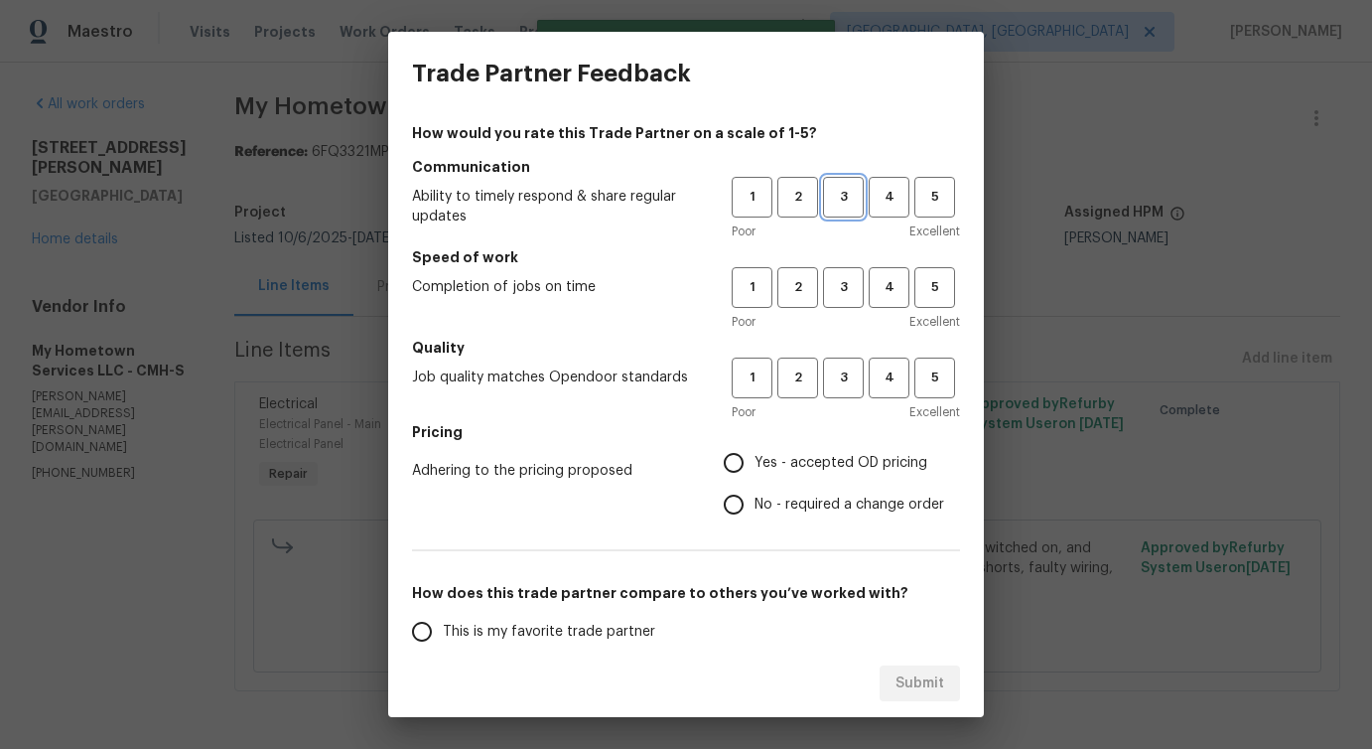
click at [849, 202] on span "3" at bounding box center [843, 197] width 37 height 23
click at [843, 287] on span "3" at bounding box center [843, 287] width 37 height 23
click at [837, 379] on span "3" at bounding box center [843, 377] width 37 height 23
click at [755, 502] on input "No - required a change order" at bounding box center [734, 505] width 42 height 42
radio input "true"
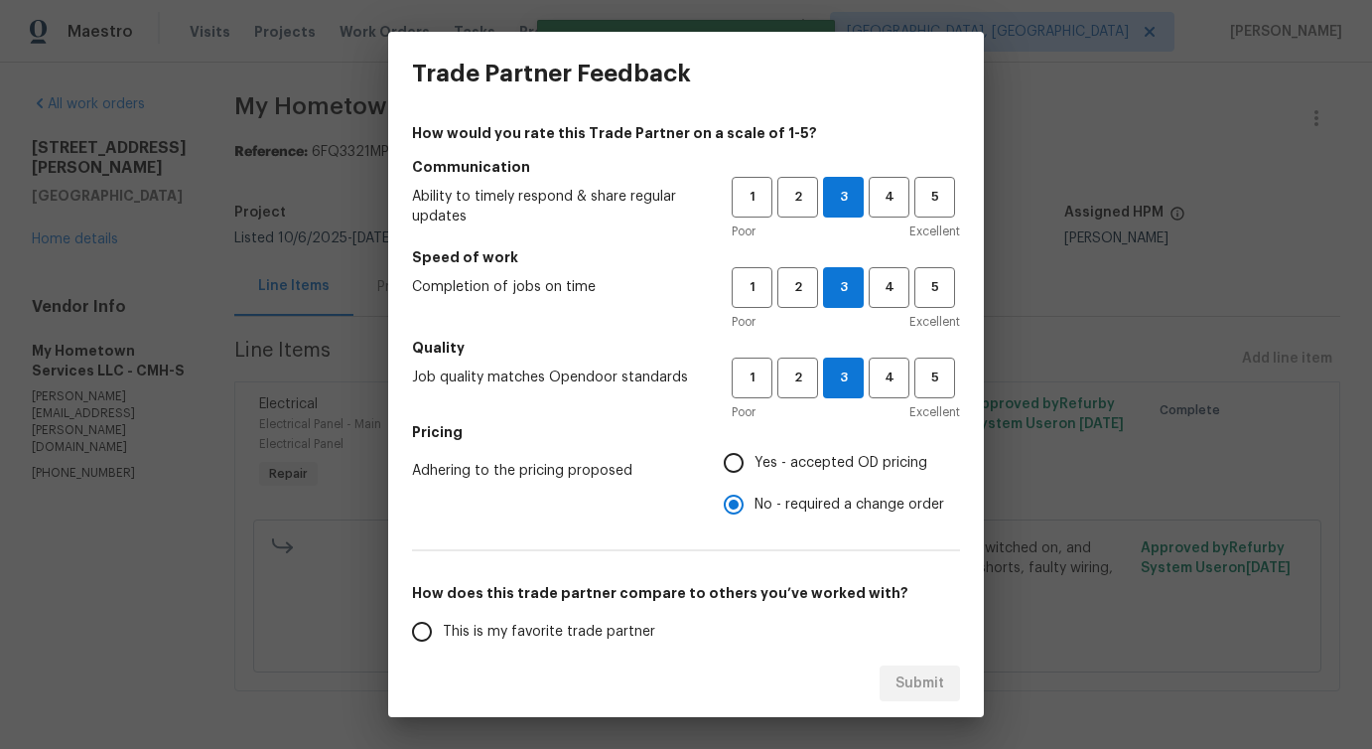
scroll to position [259, 0]
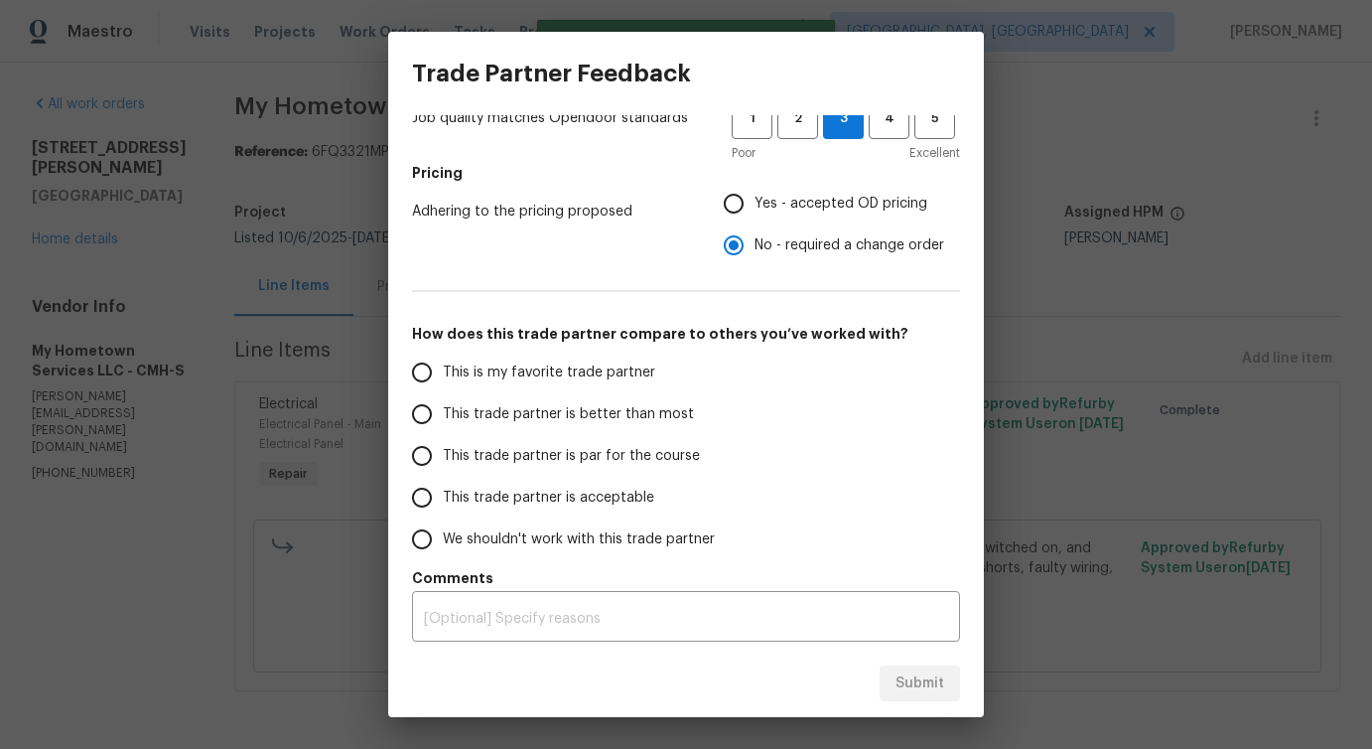
click at [598, 413] on span "This trade partner is better than most" at bounding box center [568, 414] width 251 height 21
click at [443, 413] on input "This trade partner is better than most" at bounding box center [422, 414] width 42 height 42
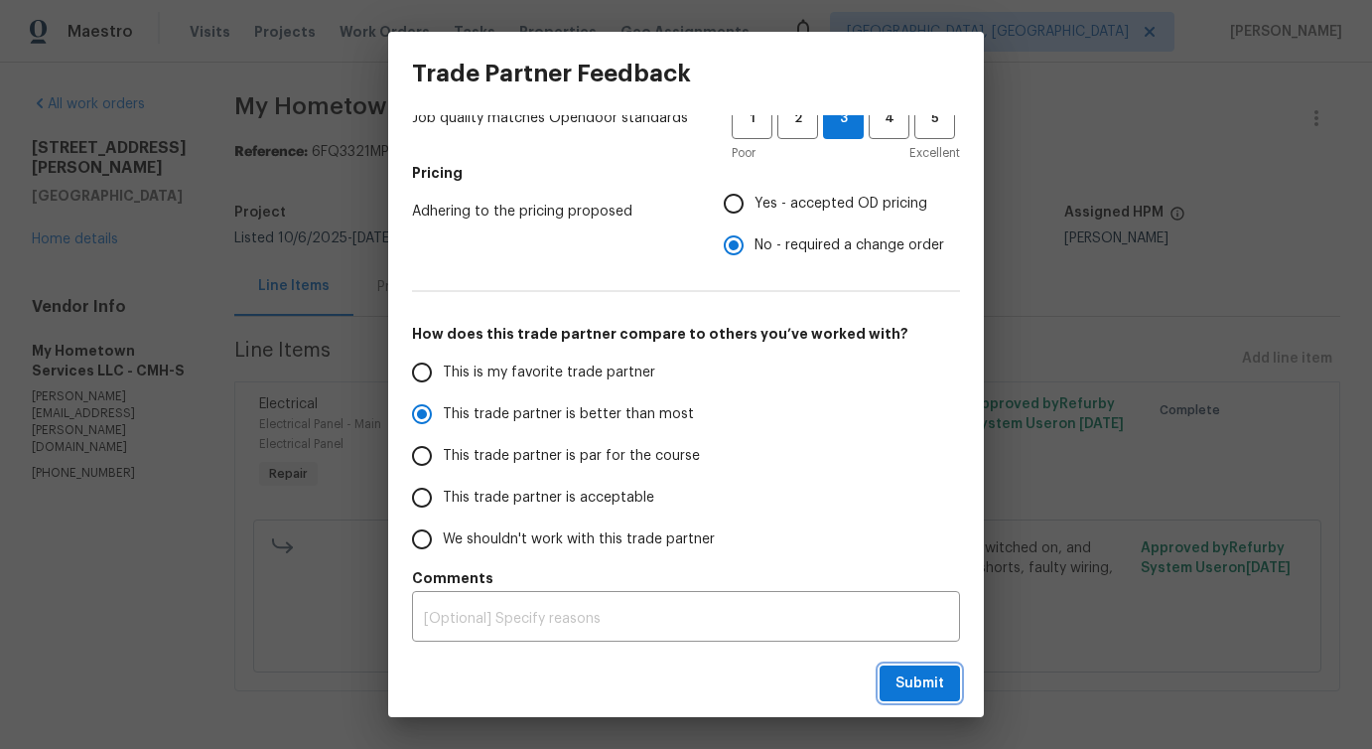
click at [924, 682] on span "Submit" at bounding box center [920, 683] width 49 height 25
radio input "true"
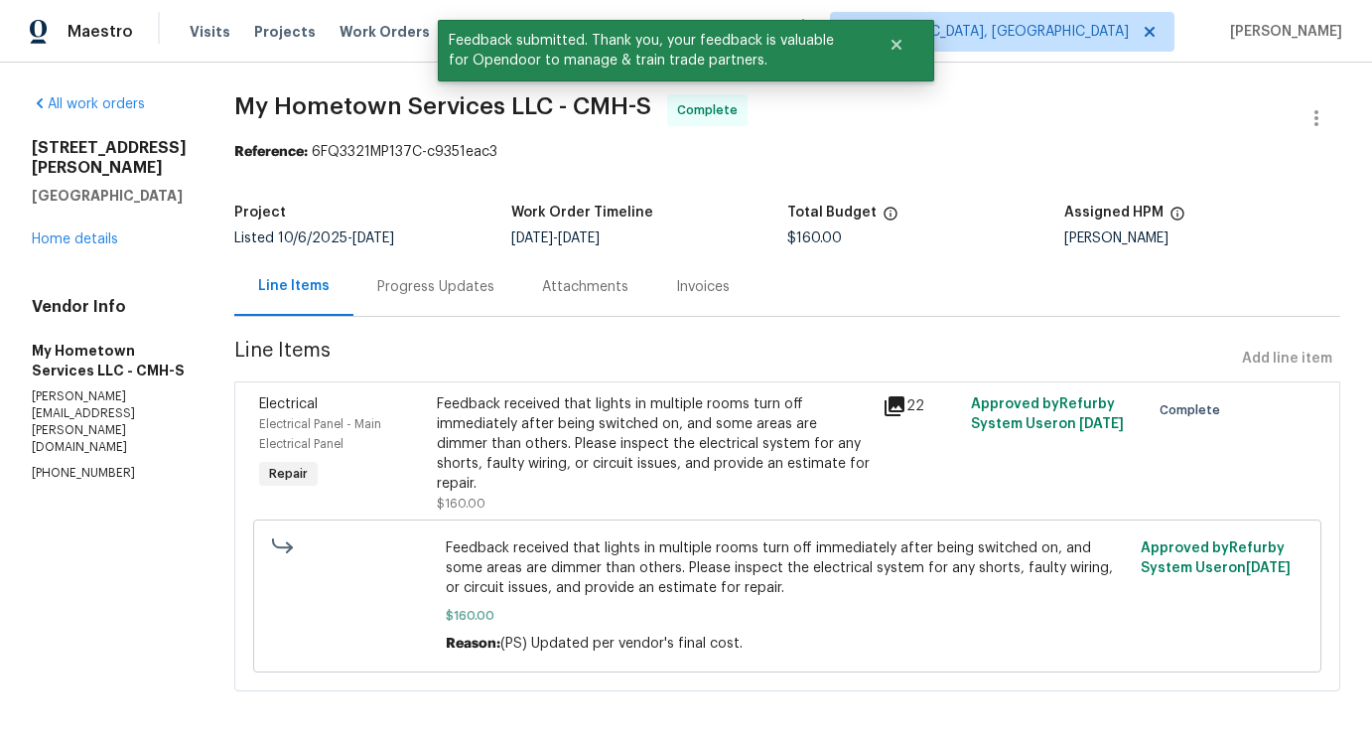
click at [458, 291] on div "Progress Updates" at bounding box center [435, 287] width 117 height 20
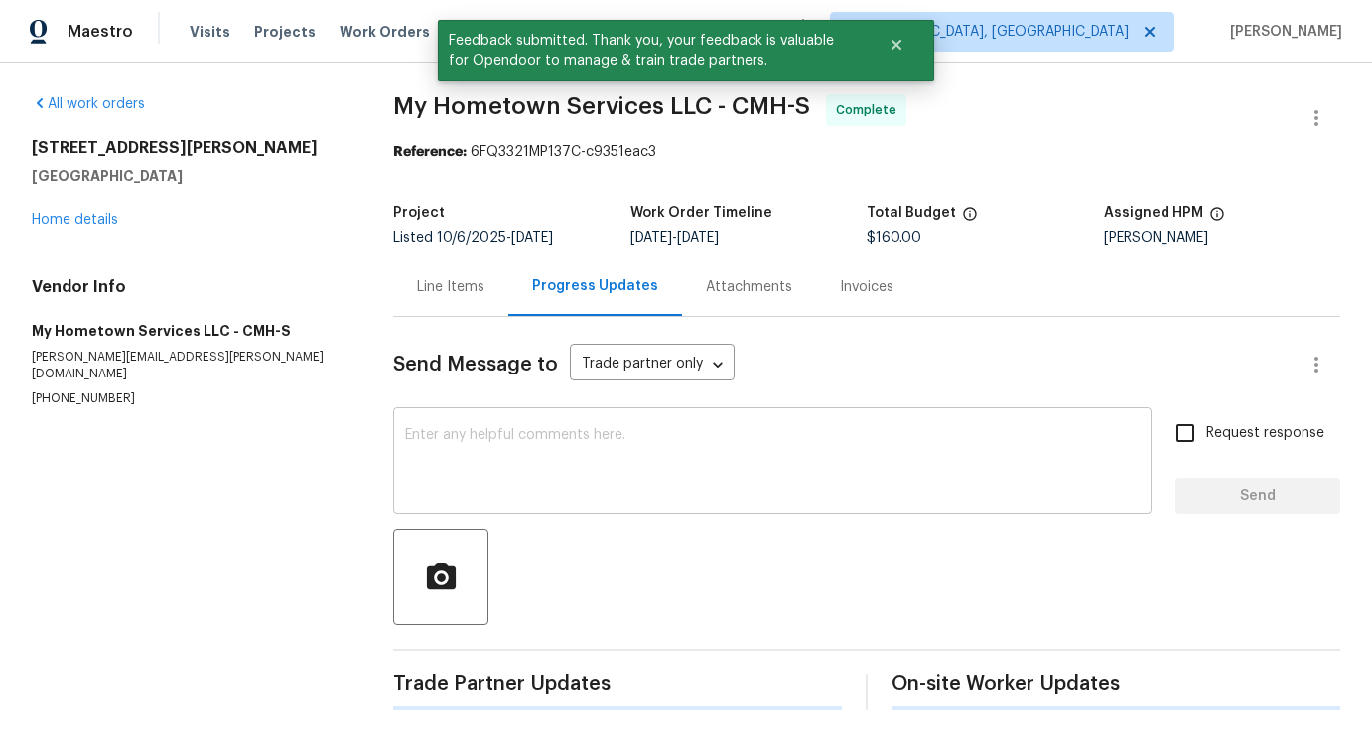
click at [581, 478] on textarea at bounding box center [772, 463] width 735 height 70
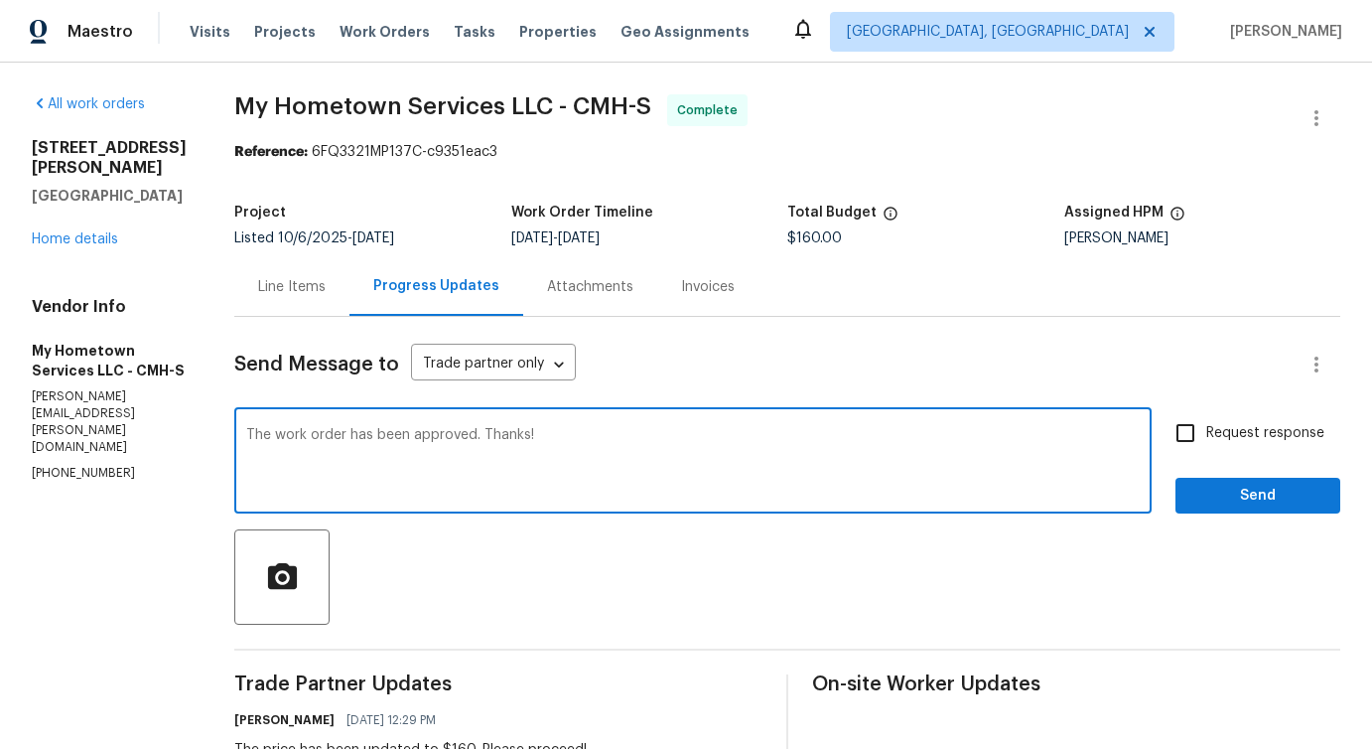
type textarea "The work order has been approved. Thanks!"
click at [1268, 497] on span "Send" at bounding box center [1258, 496] width 133 height 25
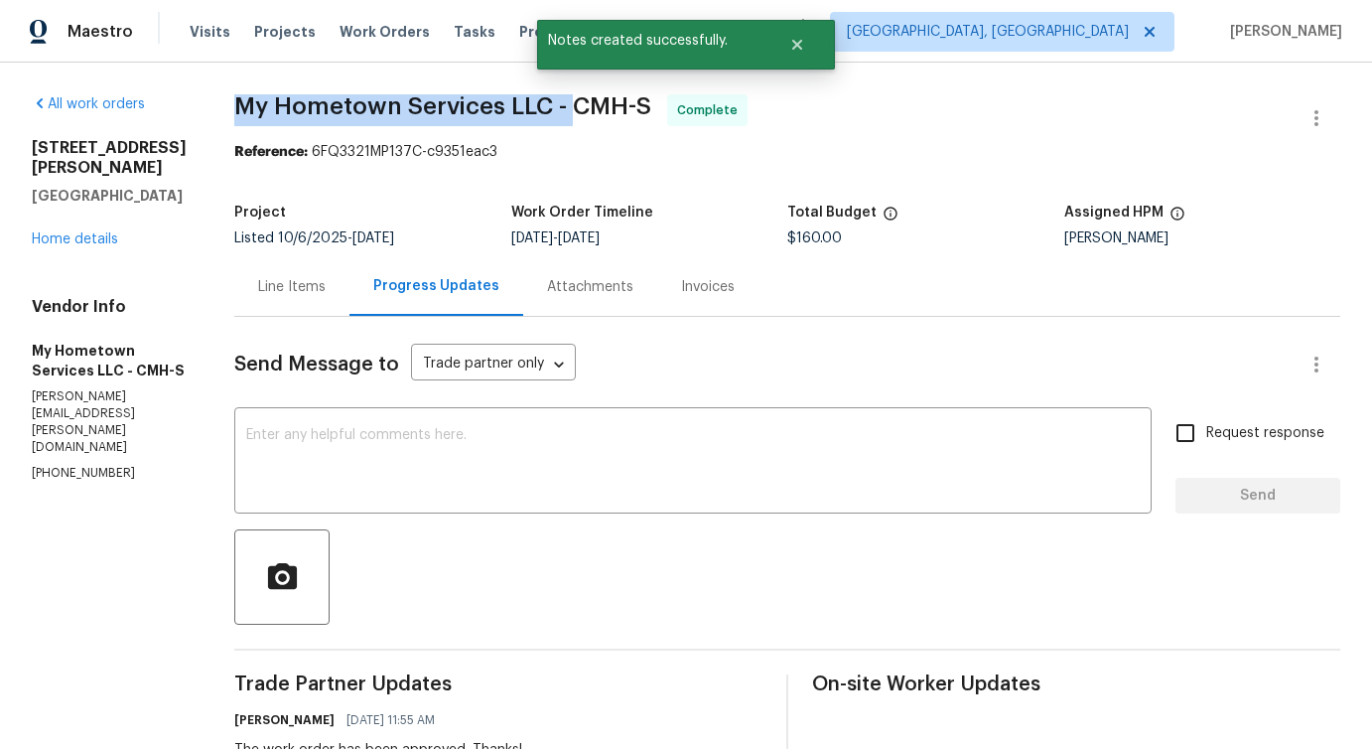
drag, startPoint x: 218, startPoint y: 91, endPoint x: 549, endPoint y: 105, distance: 331.0
copy span "My Hometown Services LLC -"
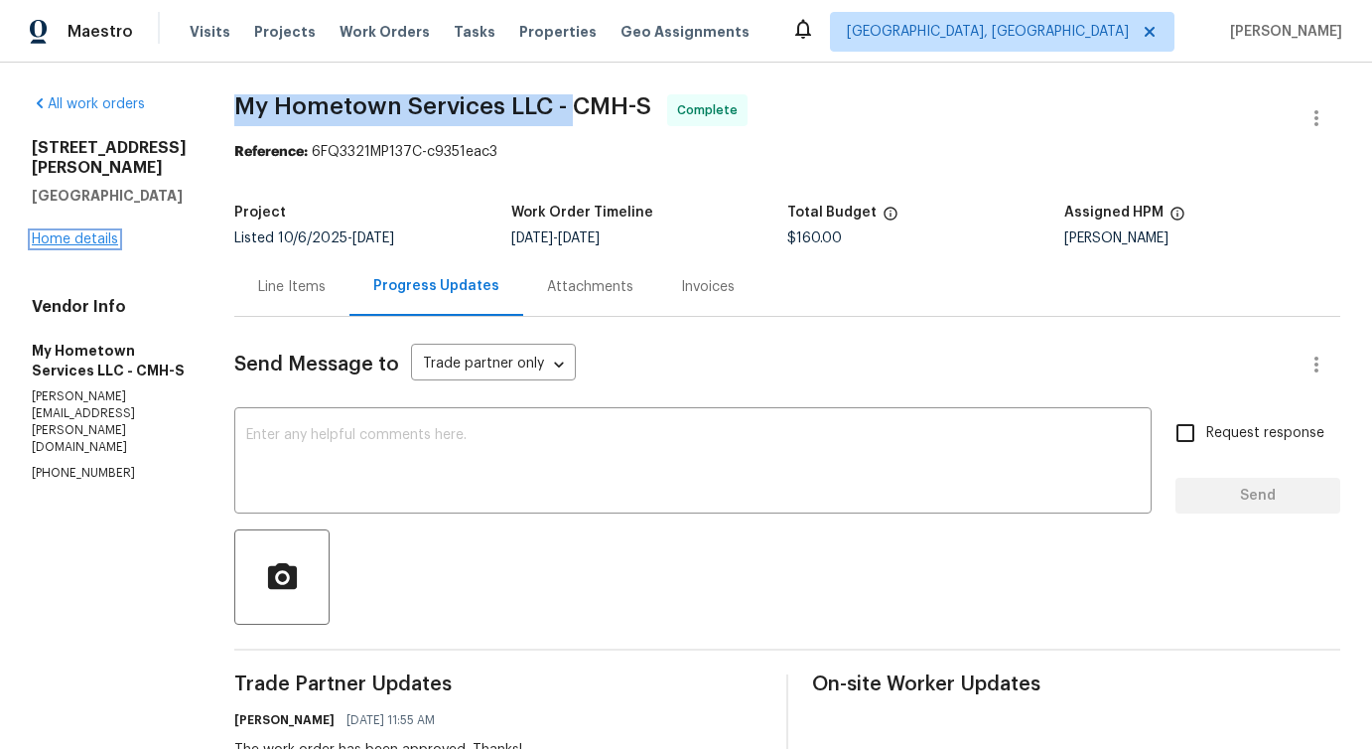
click at [83, 246] on link "Home details" at bounding box center [75, 239] width 86 height 14
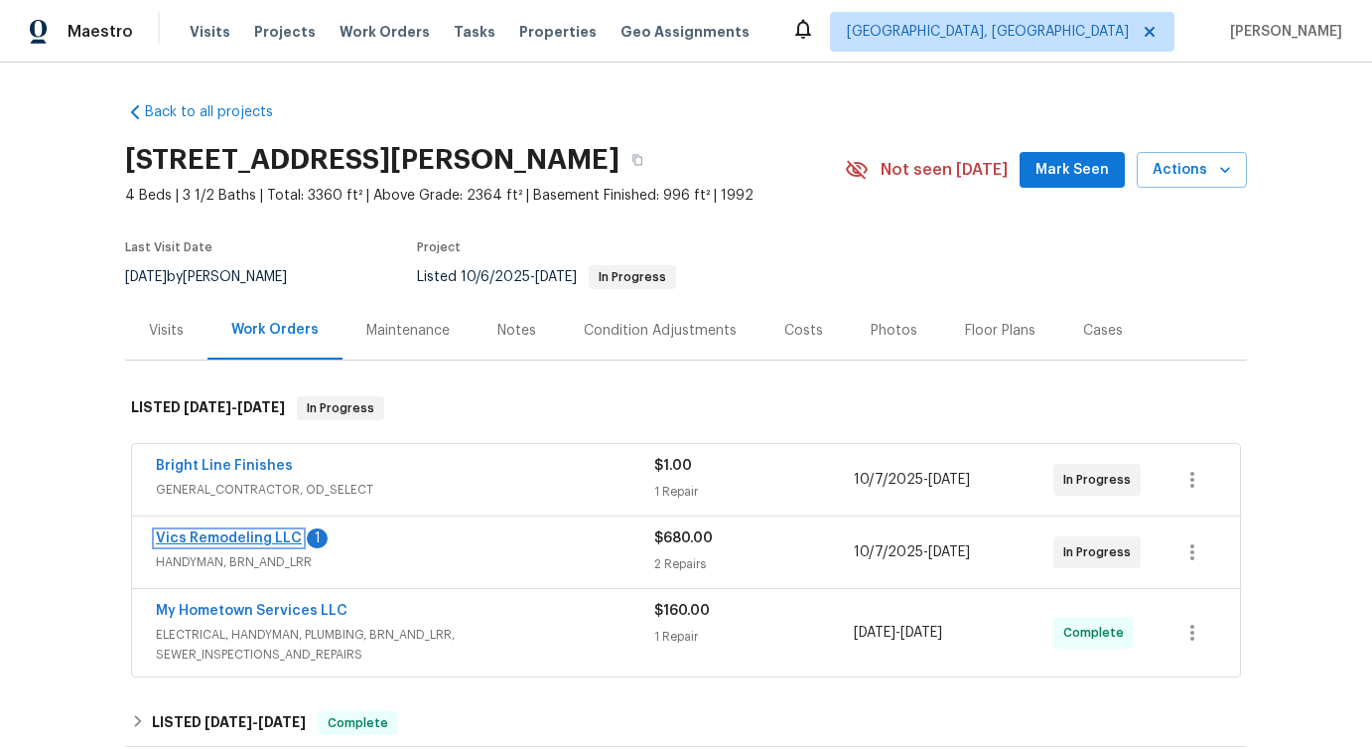
click at [191, 538] on link "Vics Remodeling LLC" at bounding box center [229, 538] width 146 height 14
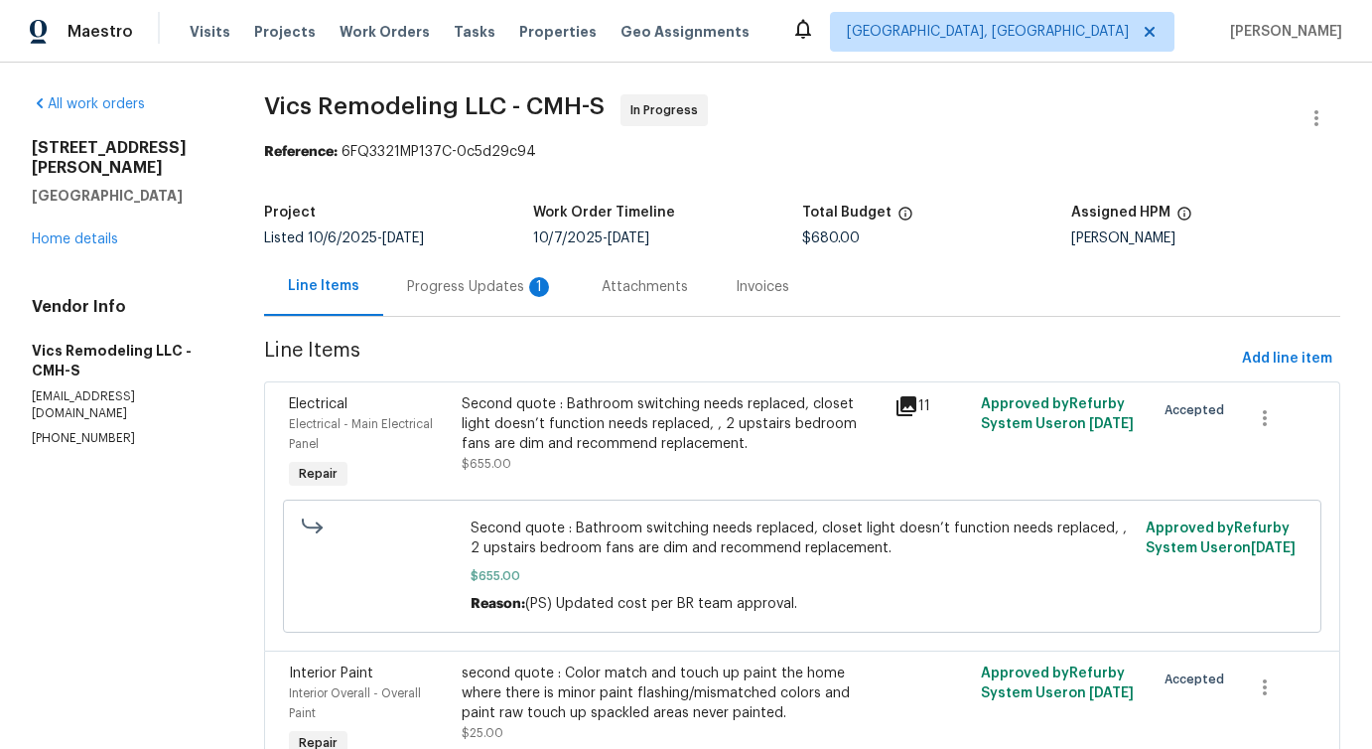
click at [474, 286] on div "Progress Updates 1" at bounding box center [480, 287] width 147 height 20
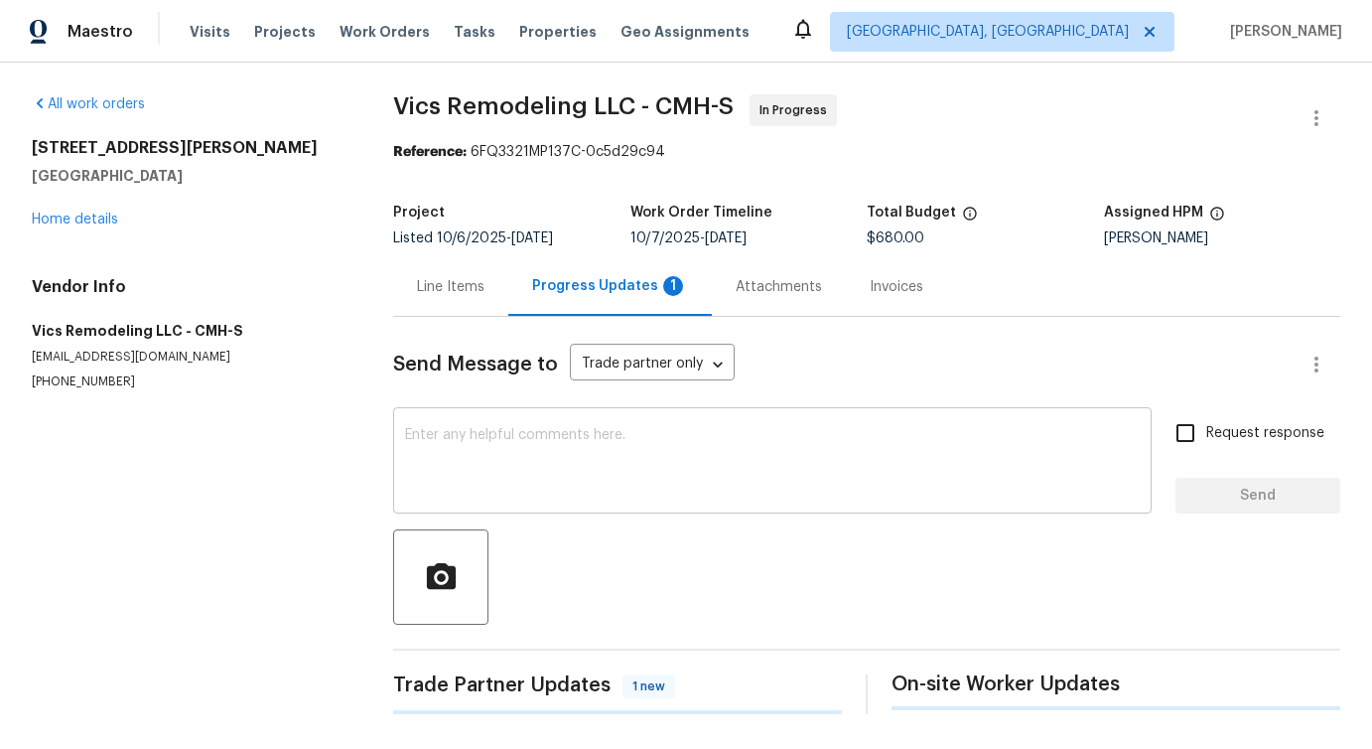
click at [505, 464] on textarea at bounding box center [772, 463] width 735 height 70
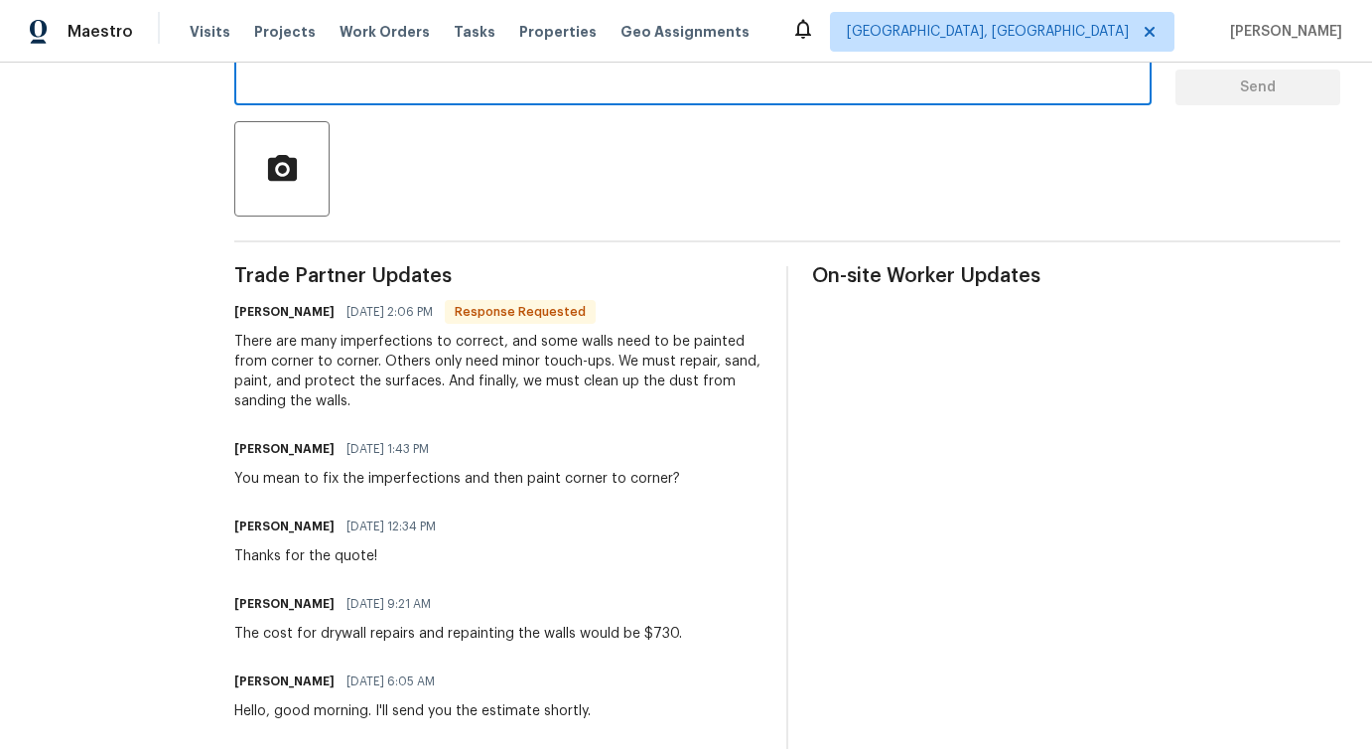
scroll to position [369, 0]
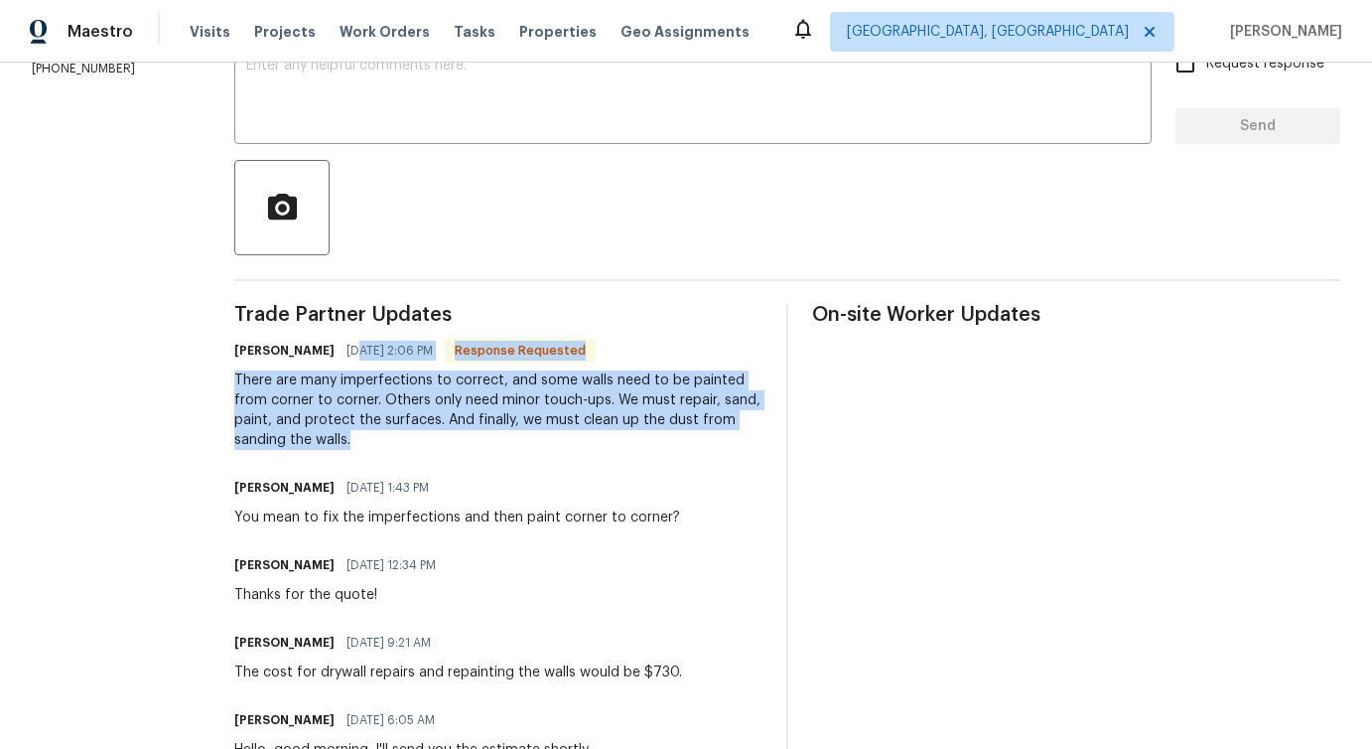
drag, startPoint x: 322, startPoint y: 357, endPoint x: 536, endPoint y: 442, distance: 230.5
click at [537, 442] on div "Victor Castillo 10/10/2025 2:06 PM Response Requested There are many imperfecti…" at bounding box center [498, 393] width 528 height 113
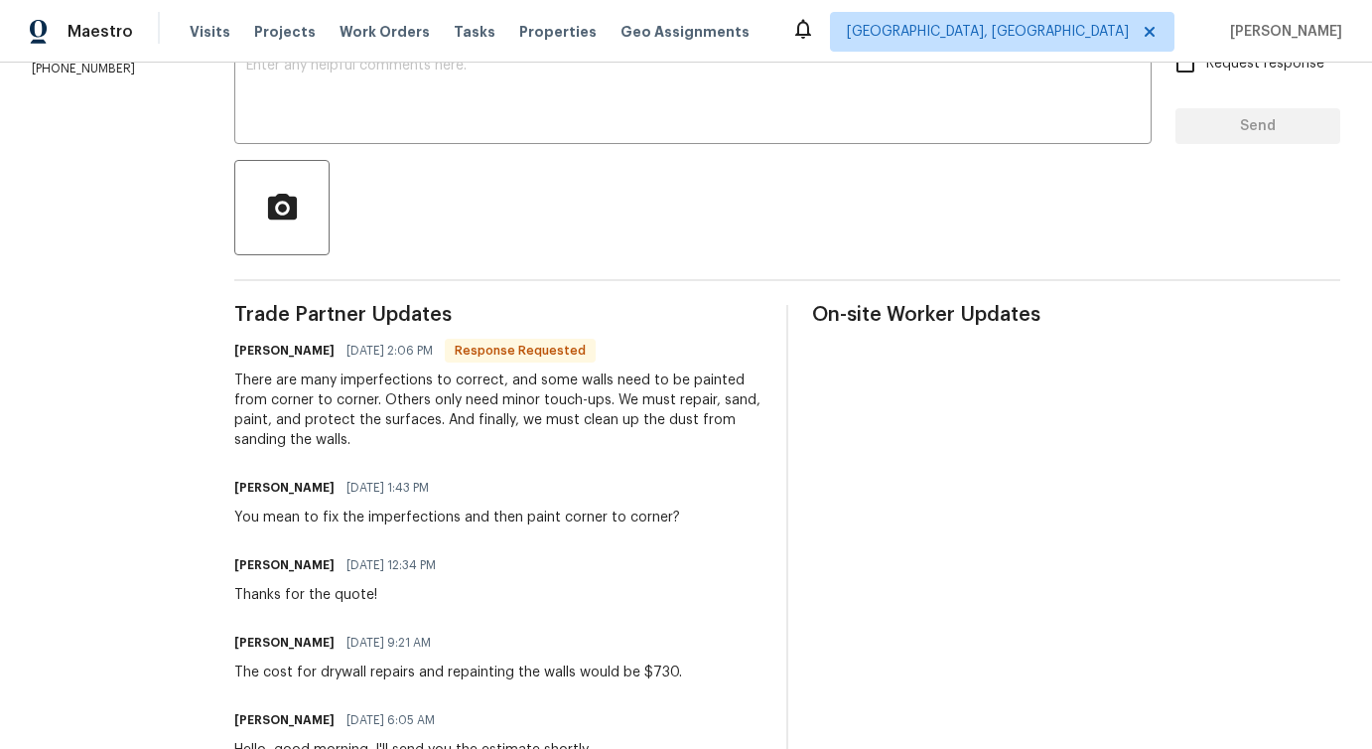
click at [465, 410] on div "There are many imperfections to correct, and some walls need to be painted from…" at bounding box center [498, 409] width 528 height 79
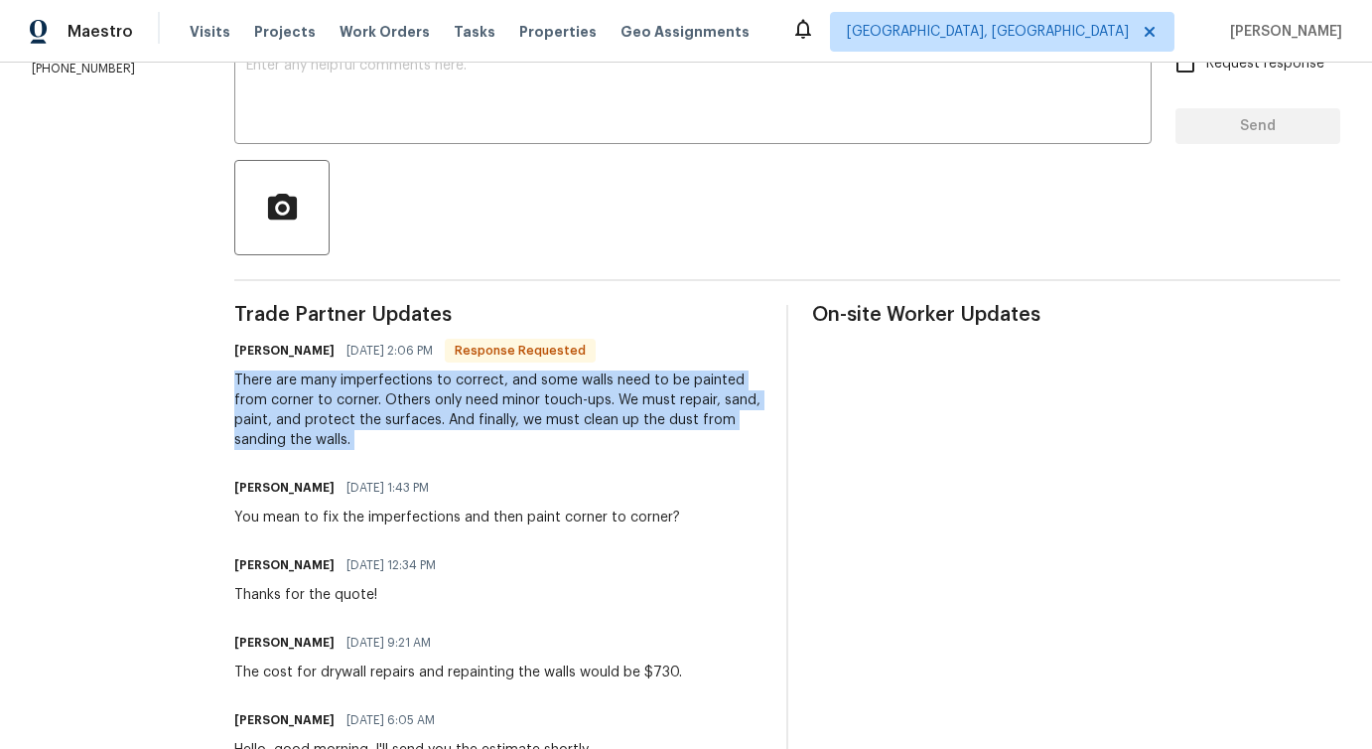
copy div "There are many imperfections to correct, and some walls need to be painted from…"
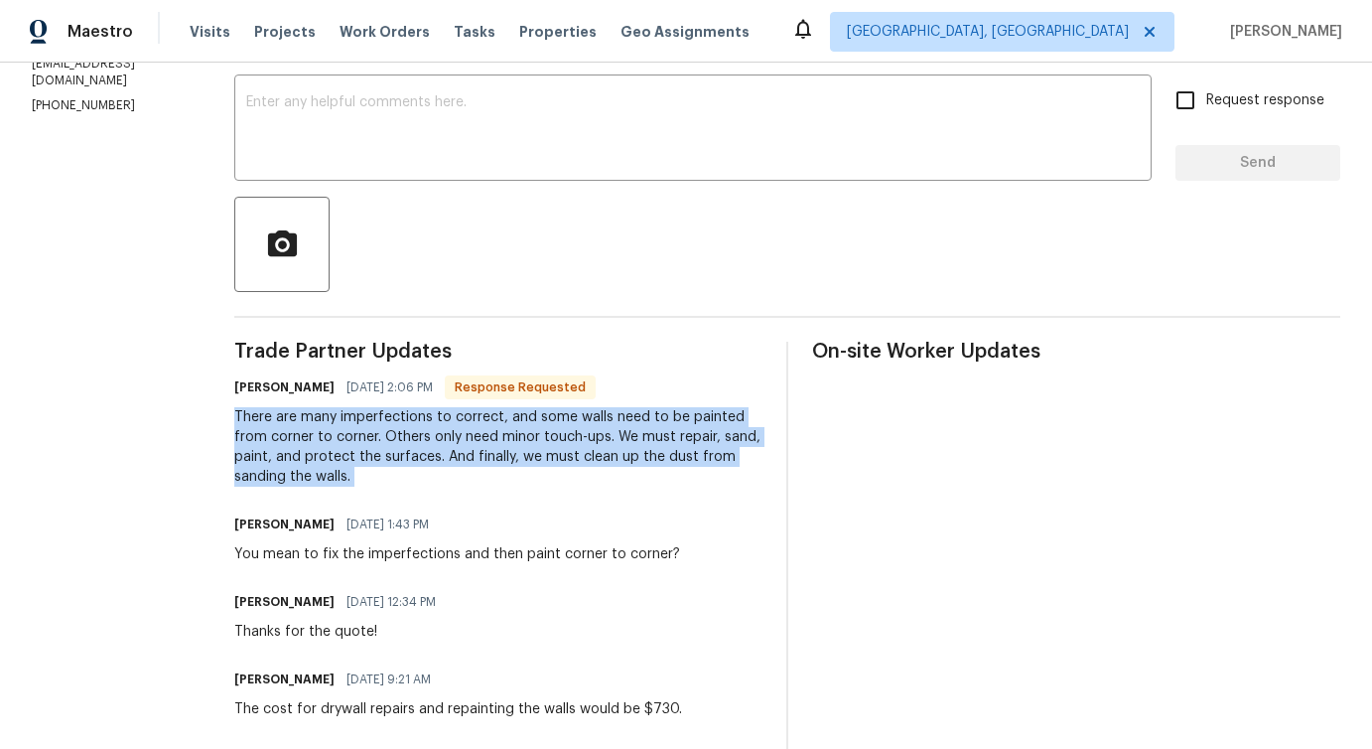
scroll to position [0, 0]
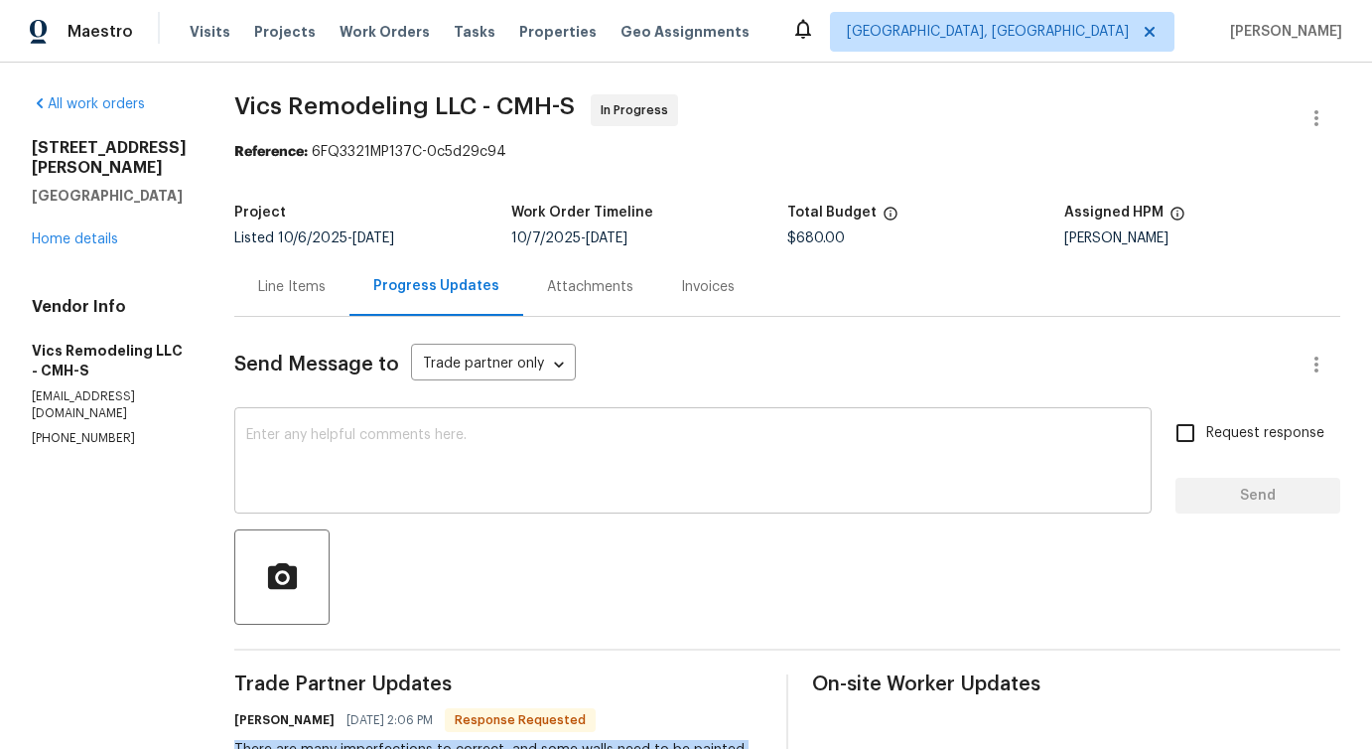
click at [371, 416] on div "x ​" at bounding box center [693, 462] width 918 height 101
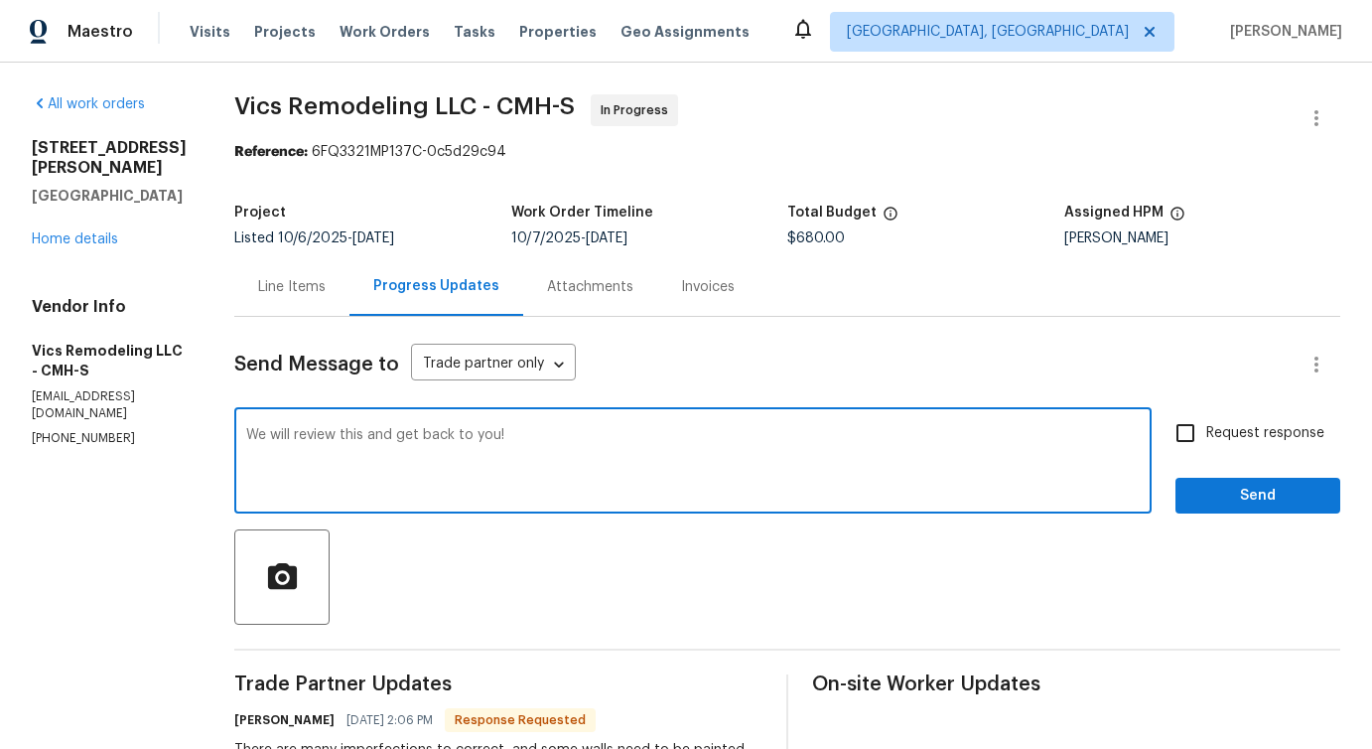
type textarea "We will review this and get back to you!"
click at [1250, 489] on span "Send" at bounding box center [1258, 496] width 133 height 25
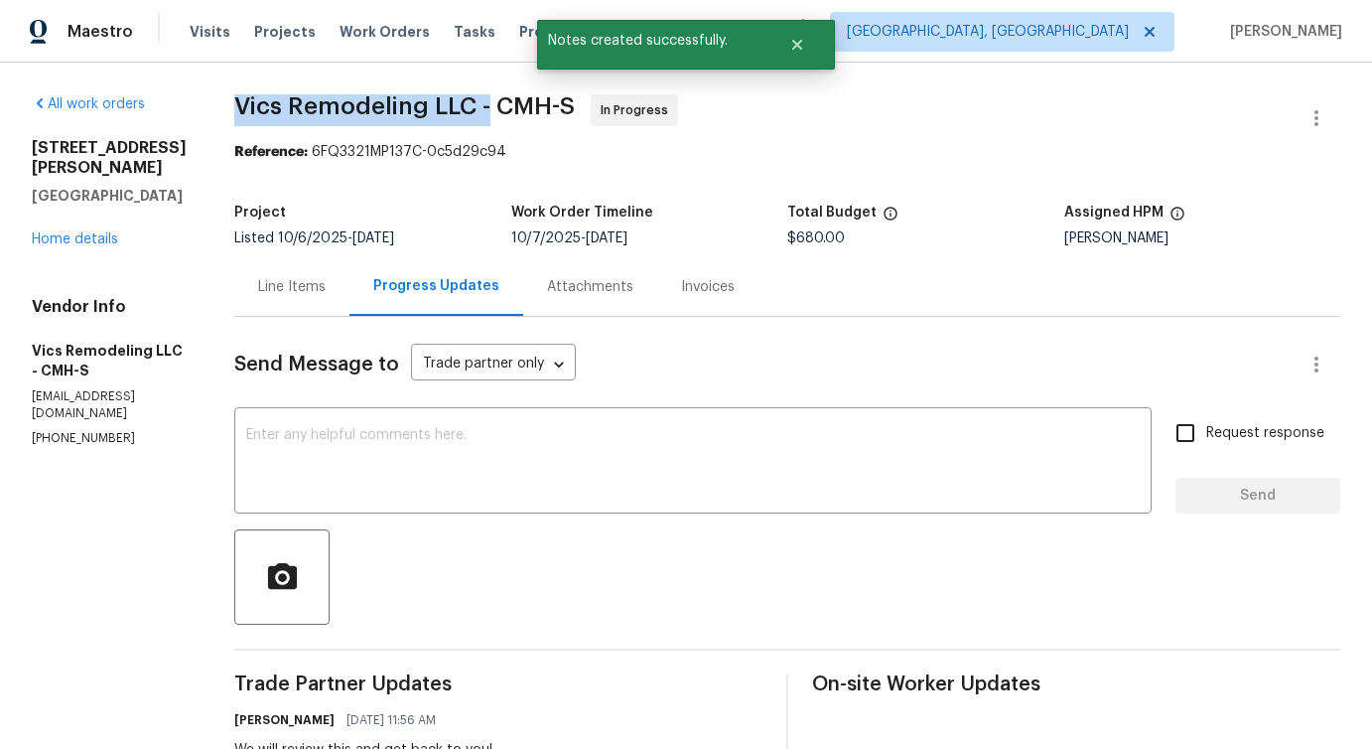
drag, startPoint x: 209, startPoint y: 106, endPoint x: 472, endPoint y: 105, distance: 263.1
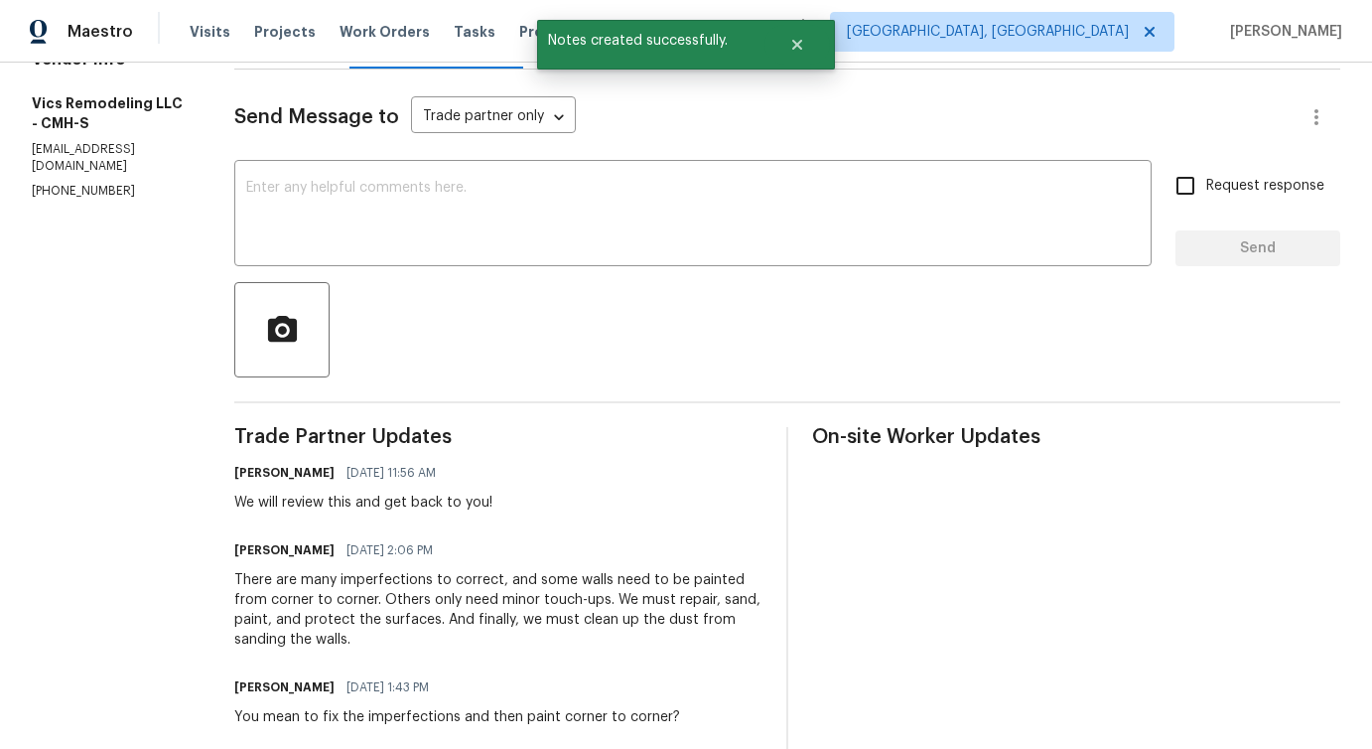
scroll to position [282, 0]
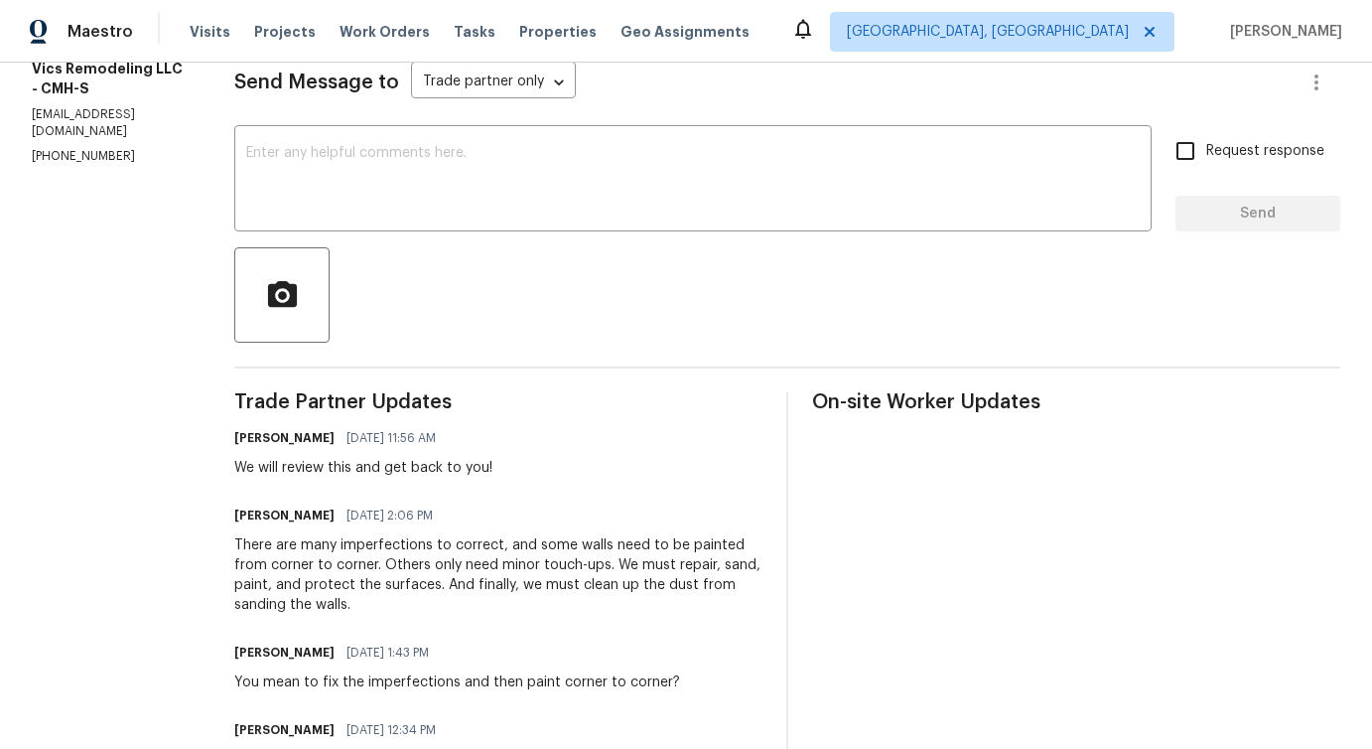
click at [330, 550] on div "There are many imperfections to correct, and some walls need to be painted from…" at bounding box center [498, 574] width 528 height 79
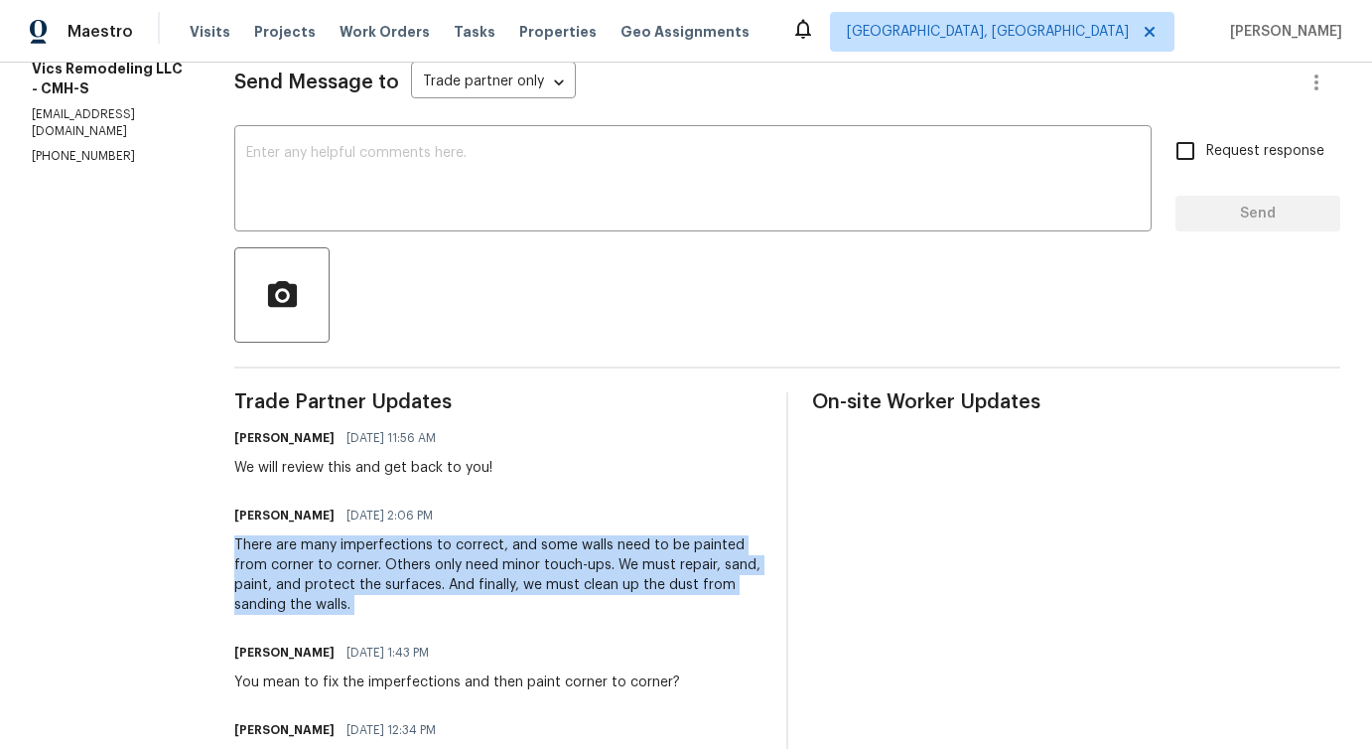
copy div "There are many imperfections to correct, and some walls need to be painted from…"
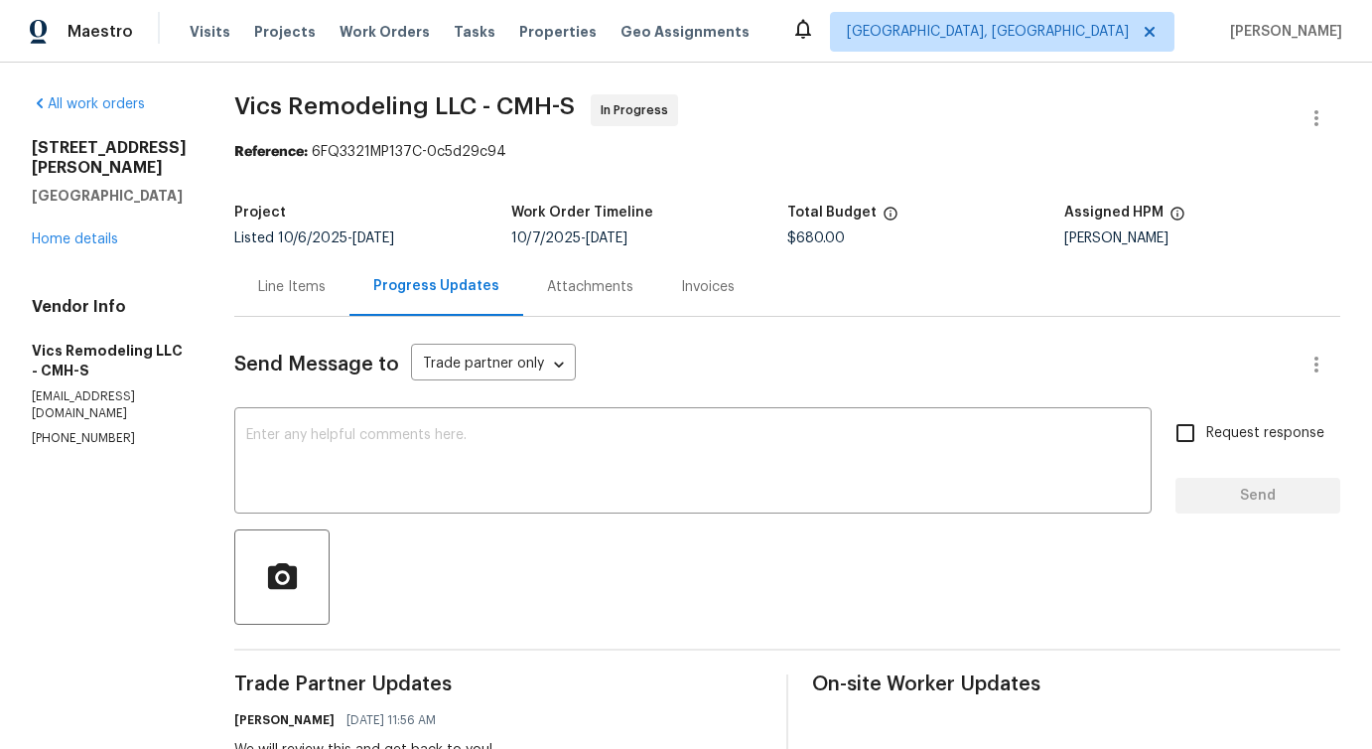
click at [261, 278] on div "Line Items" at bounding box center [292, 287] width 68 height 20
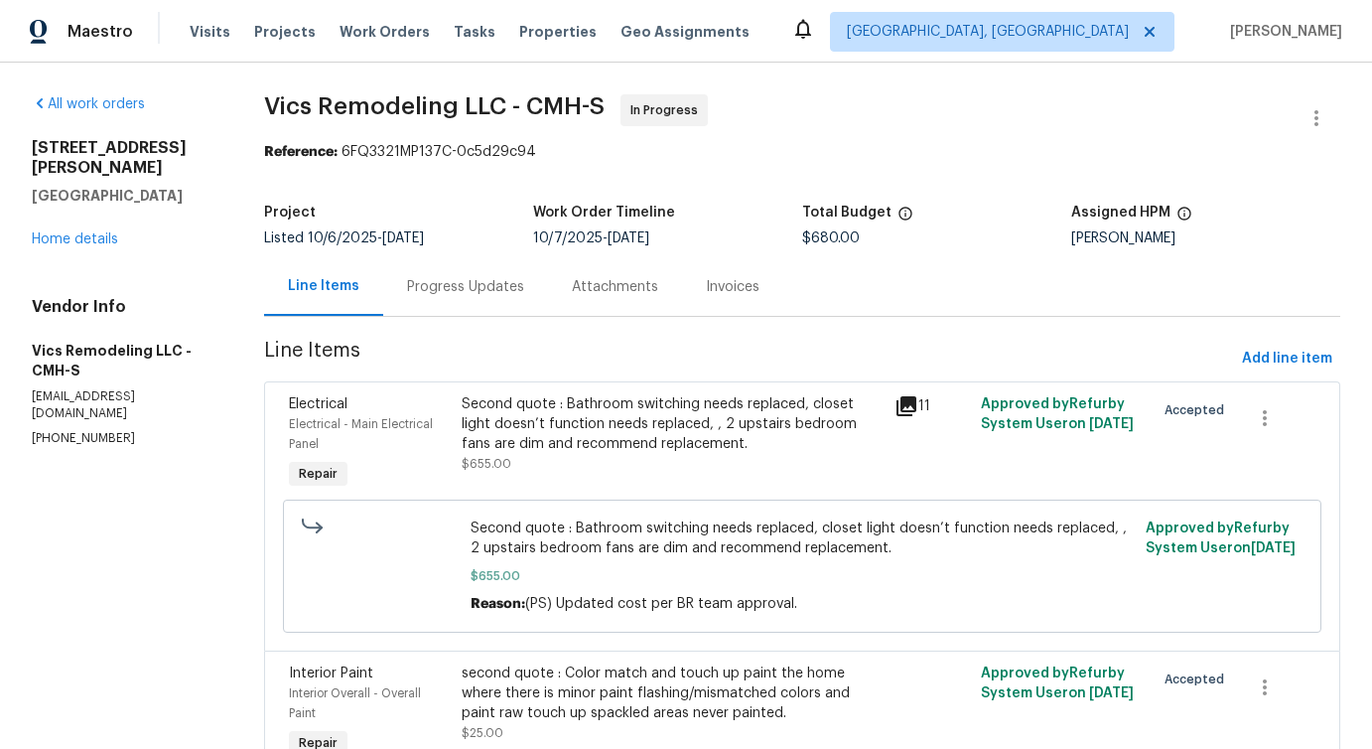
click at [449, 293] on div "Progress Updates" at bounding box center [465, 287] width 117 height 20
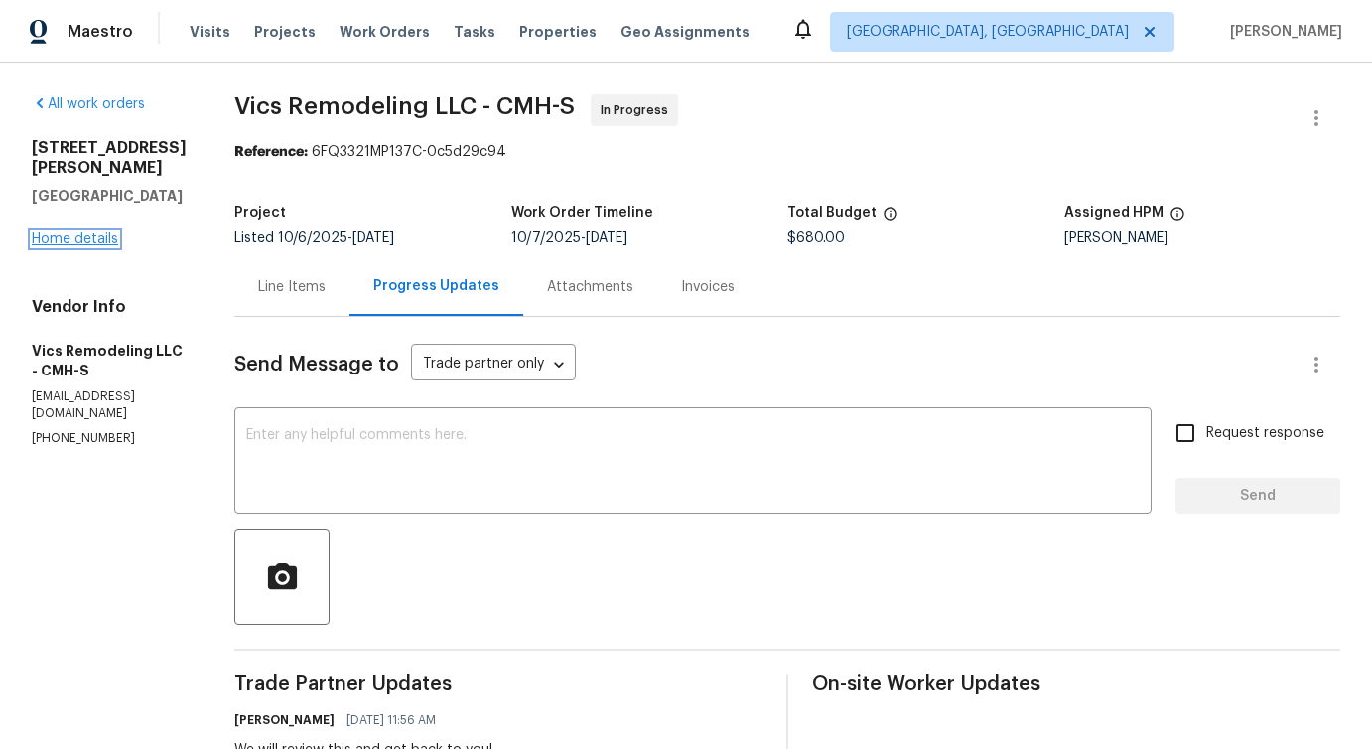
click at [88, 244] on link "Home details" at bounding box center [75, 239] width 86 height 14
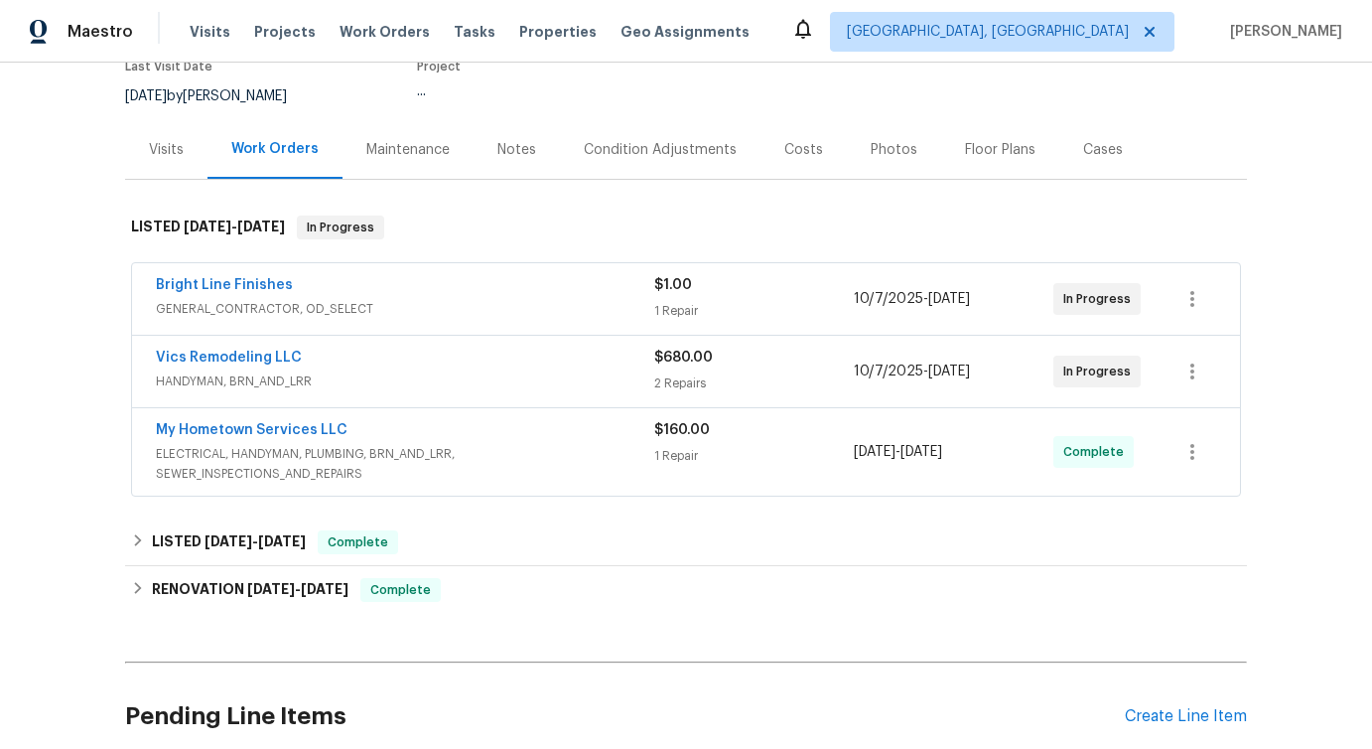
scroll to position [209, 0]
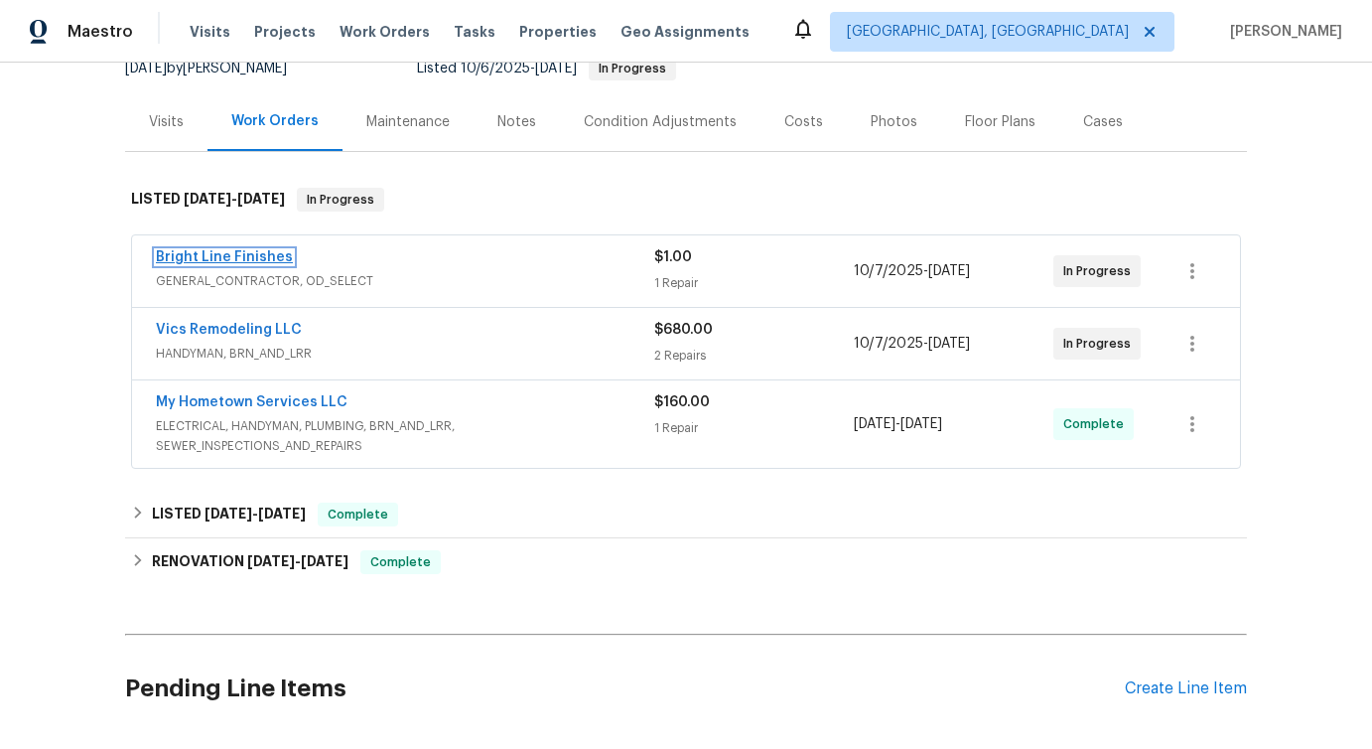
click at [229, 257] on link "Bright Line Finishes" at bounding box center [224, 257] width 137 height 14
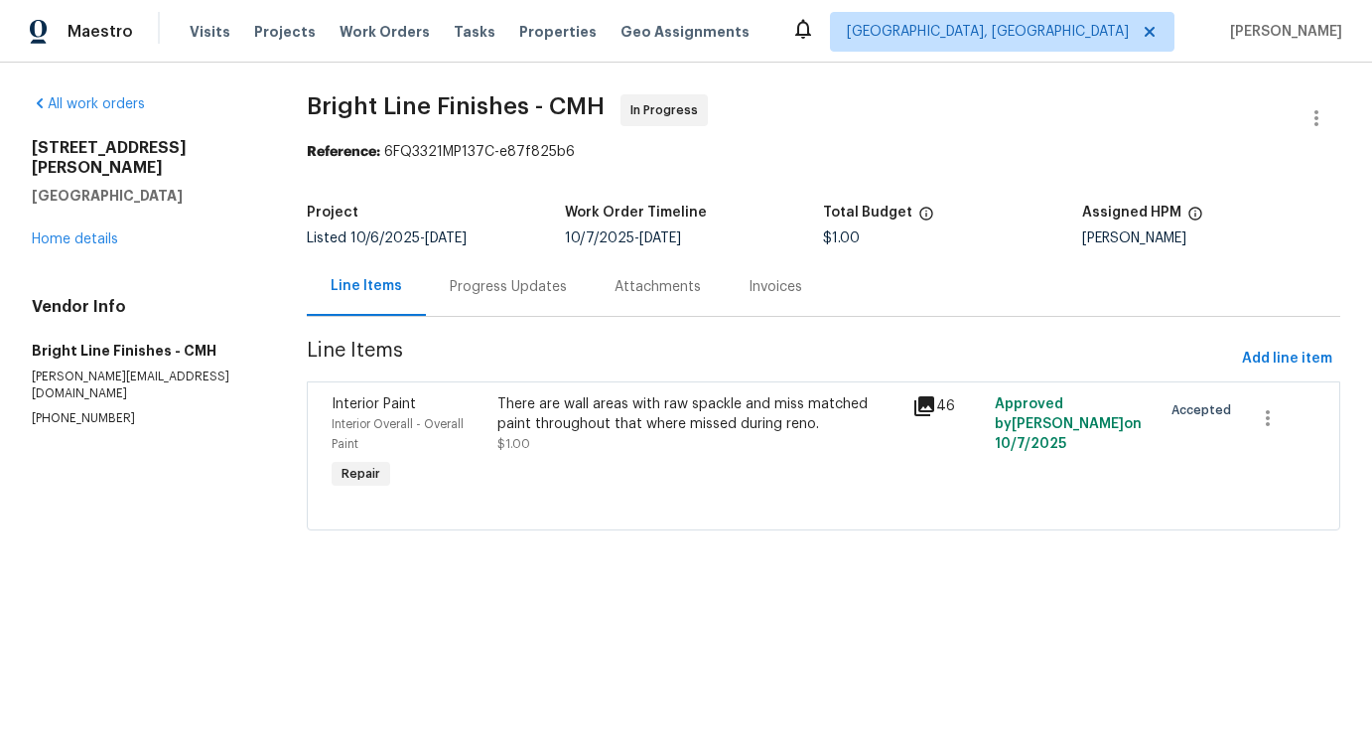
click at [484, 305] on div "Progress Updates" at bounding box center [508, 286] width 165 height 59
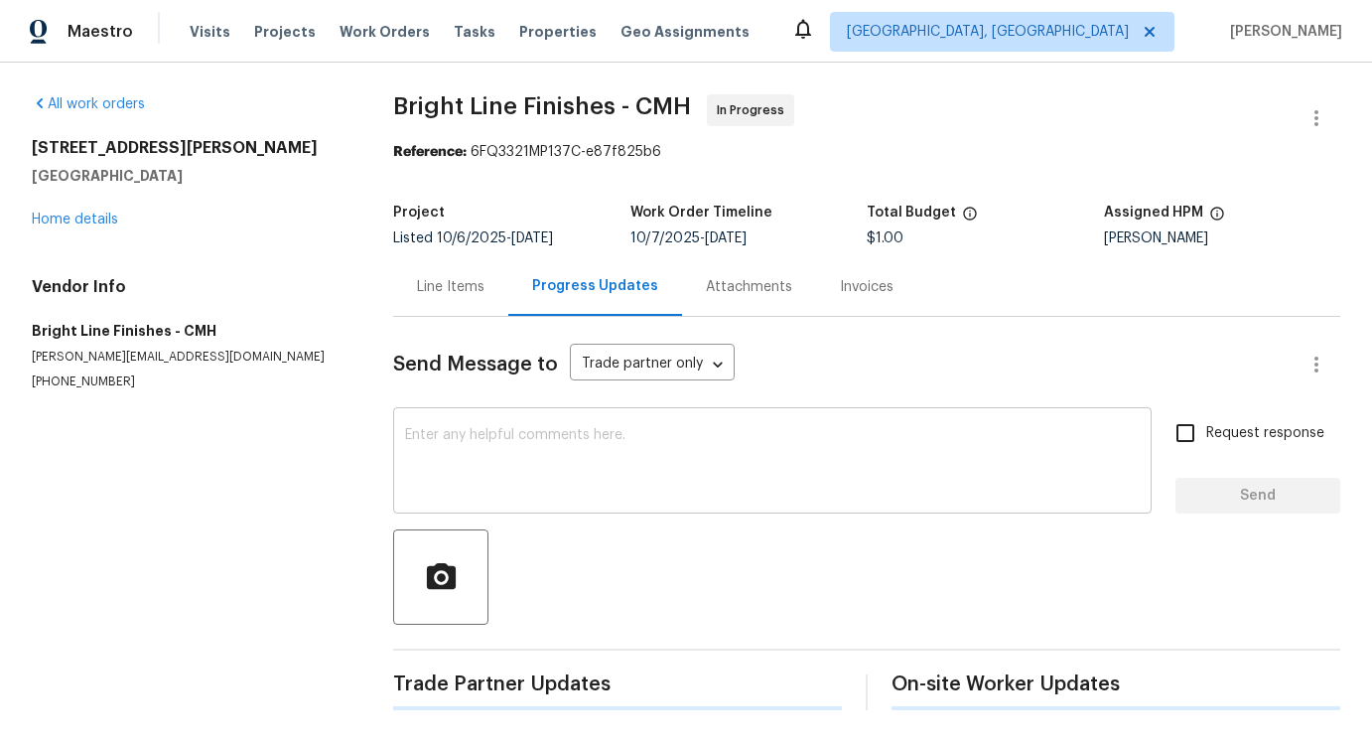
click at [511, 474] on textarea at bounding box center [772, 463] width 735 height 70
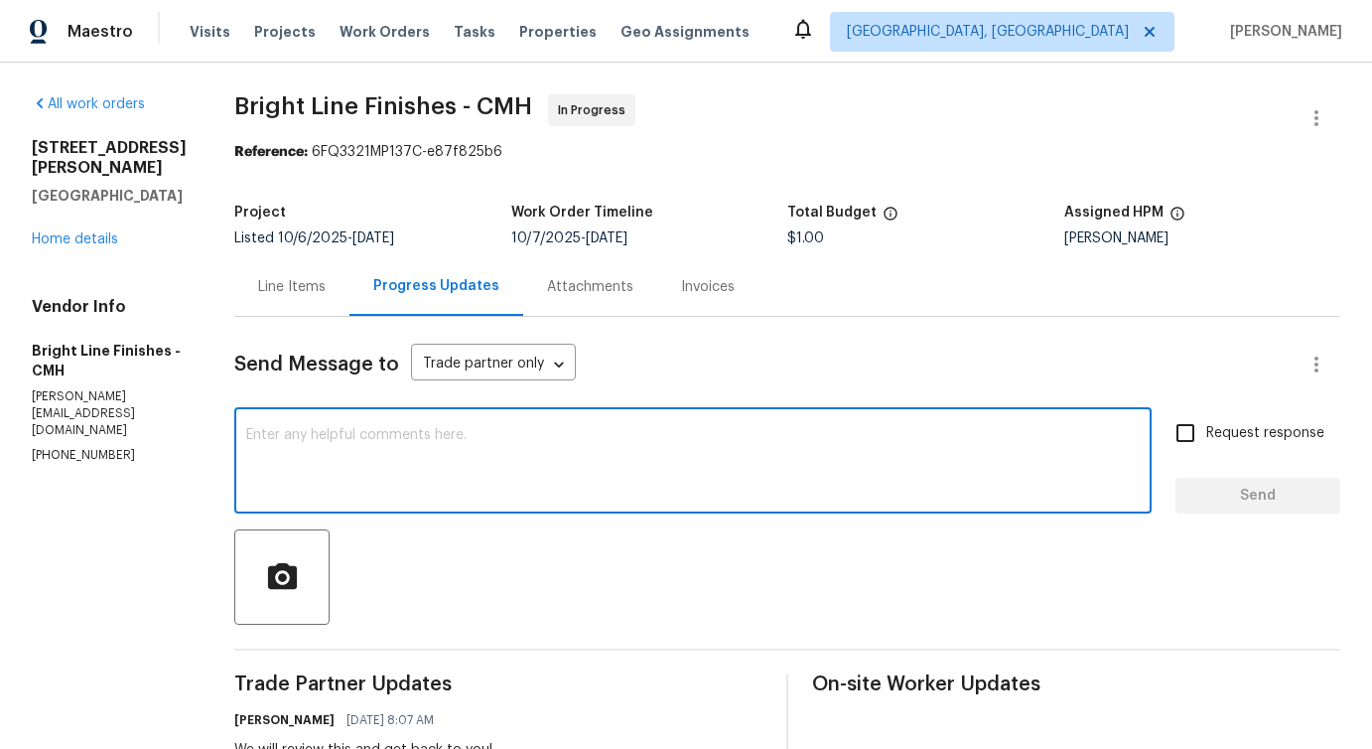
click at [271, 300] on div "Line Items" at bounding box center [291, 286] width 115 height 59
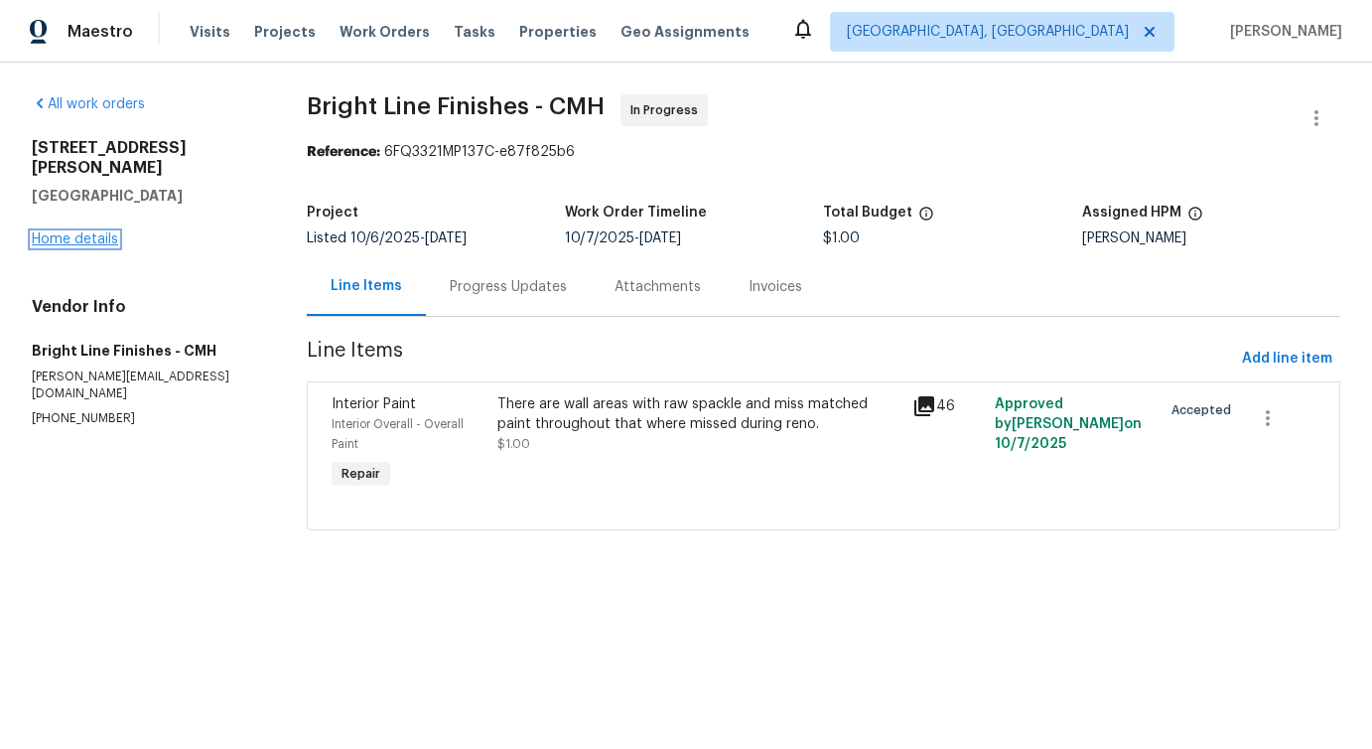
click at [84, 232] on link "Home details" at bounding box center [75, 239] width 86 height 14
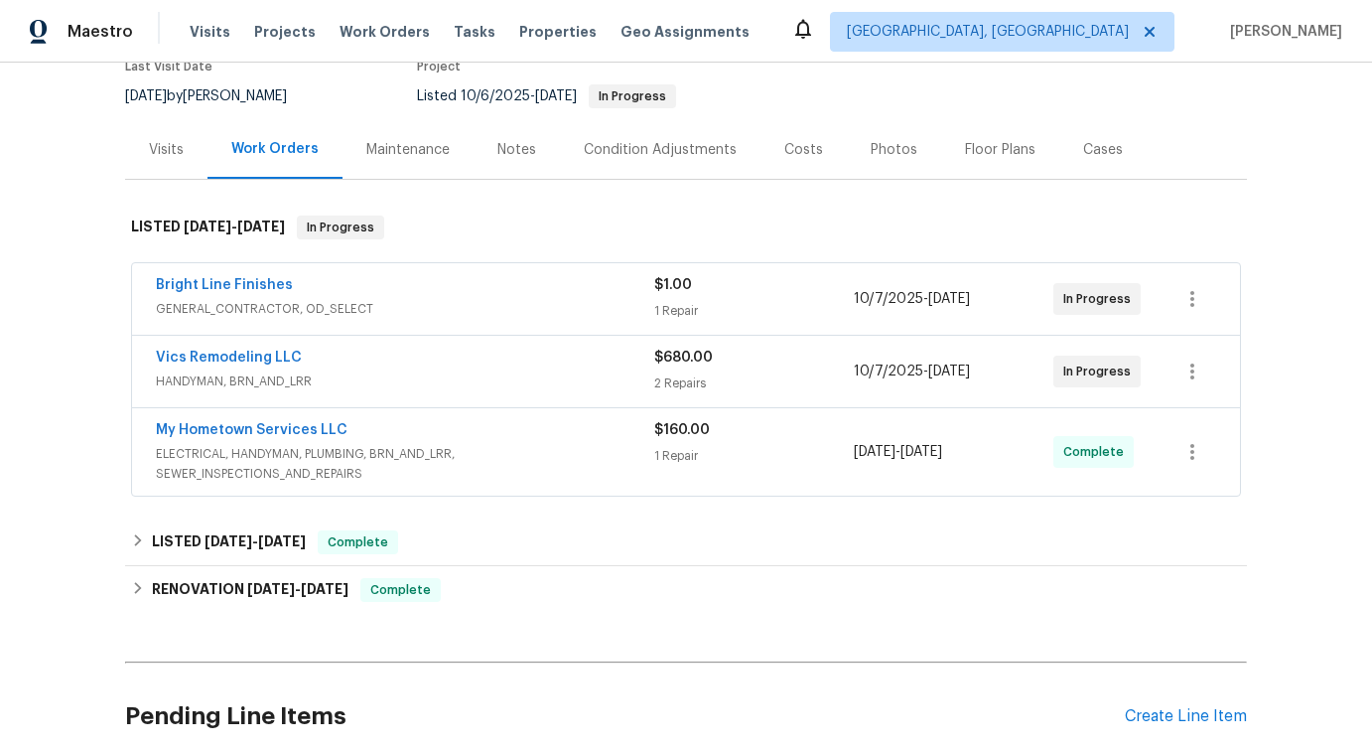
scroll to position [199, 0]
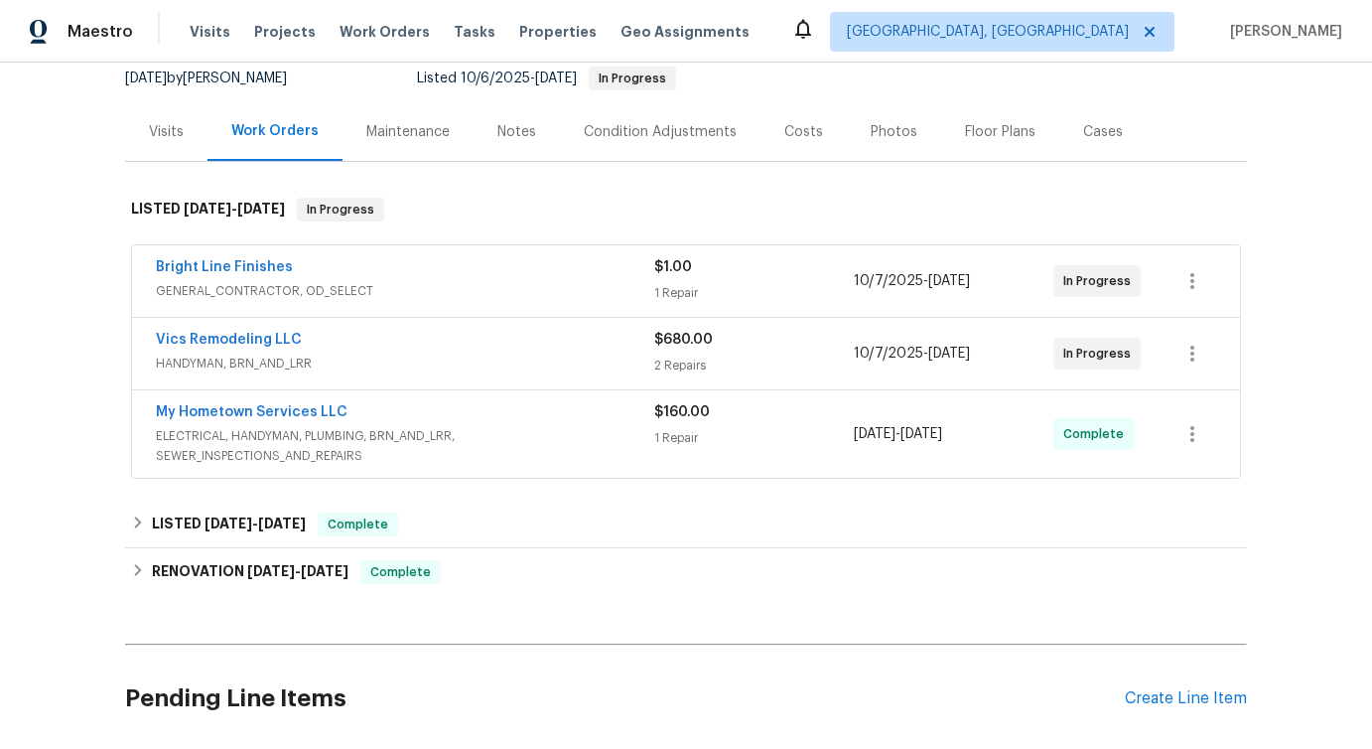
click at [450, 253] on div "Bright Line Finishes GENERAL_CONTRACTOR, OD_SELECT $1.00 1 Repair 10/7/2025 - 1…" at bounding box center [686, 280] width 1108 height 71
click at [406, 266] on div "Bright Line Finishes" at bounding box center [405, 269] width 498 height 24
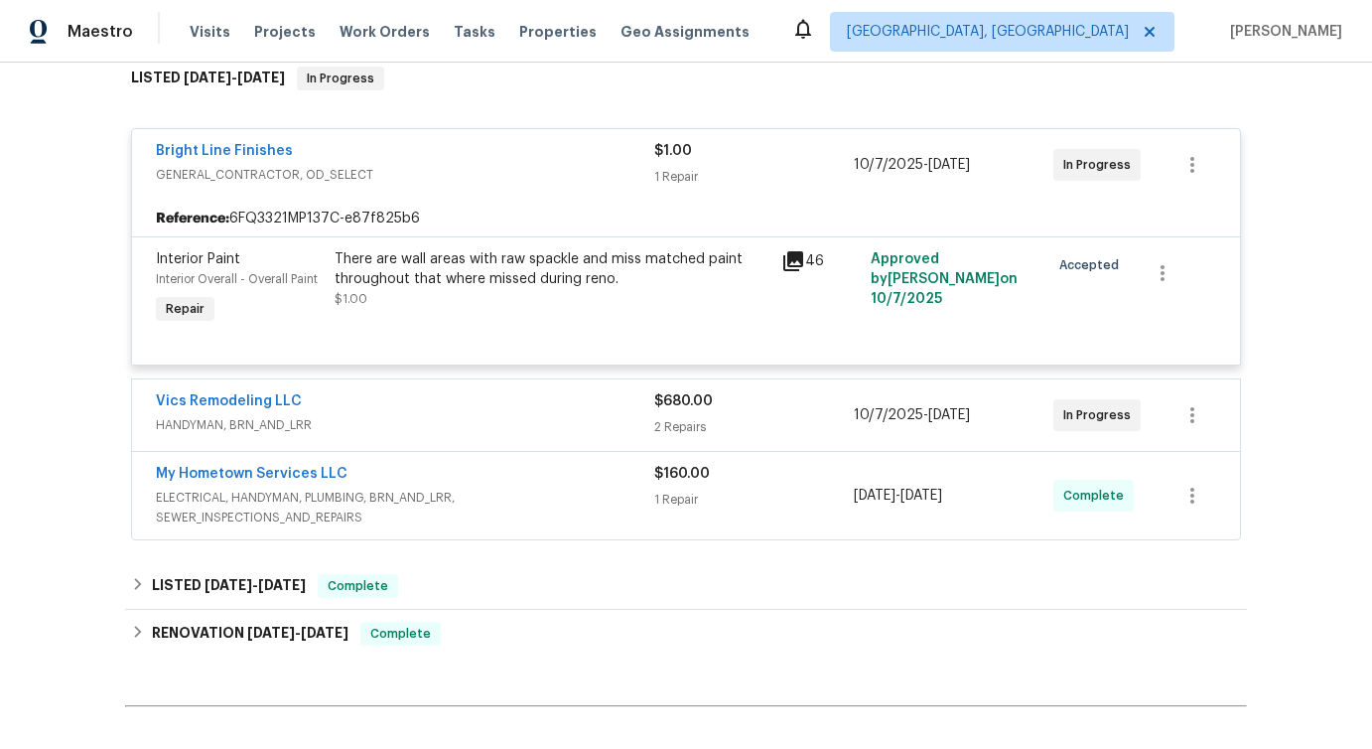
scroll to position [370, 0]
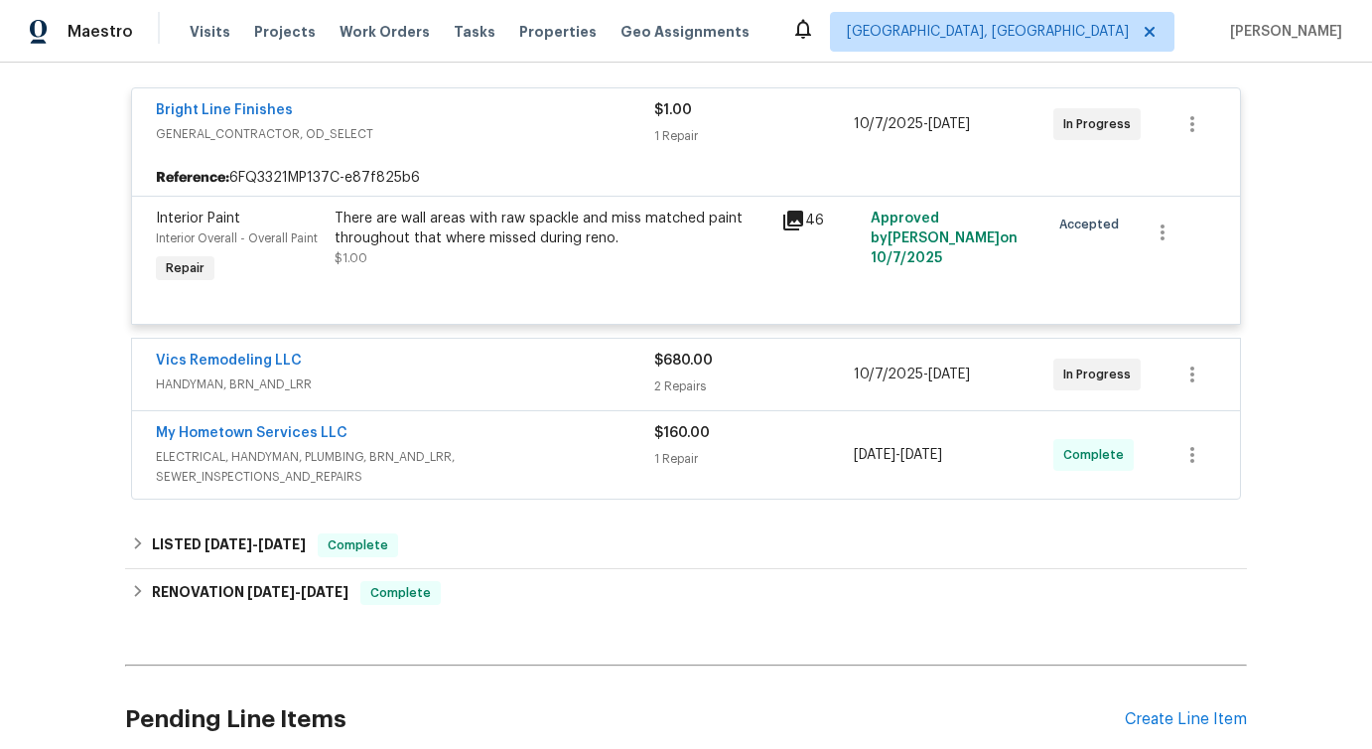
click at [410, 353] on div "Vics Remodeling LLC" at bounding box center [405, 363] width 498 height 24
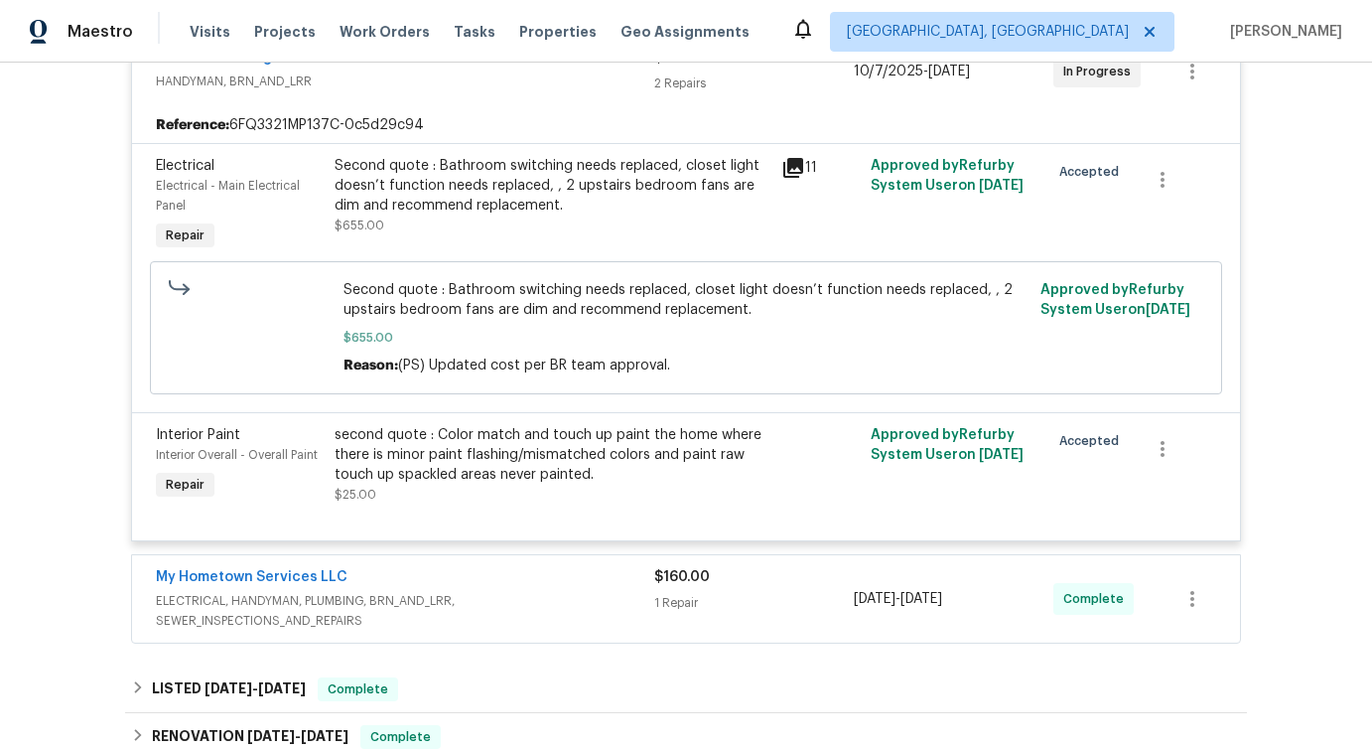
scroll to position [674, 0]
click at [397, 574] on div "My Hometown Services LLC" at bounding box center [405, 579] width 498 height 24
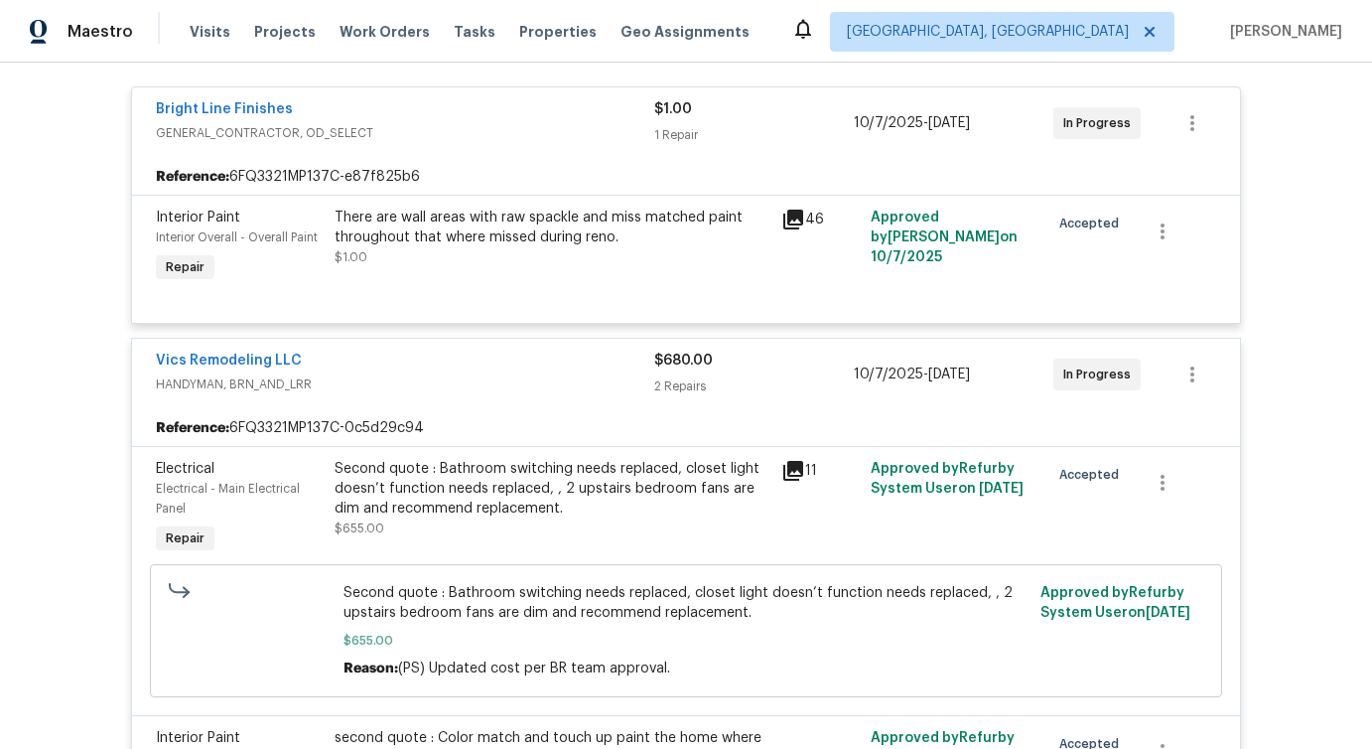
scroll to position [339, 0]
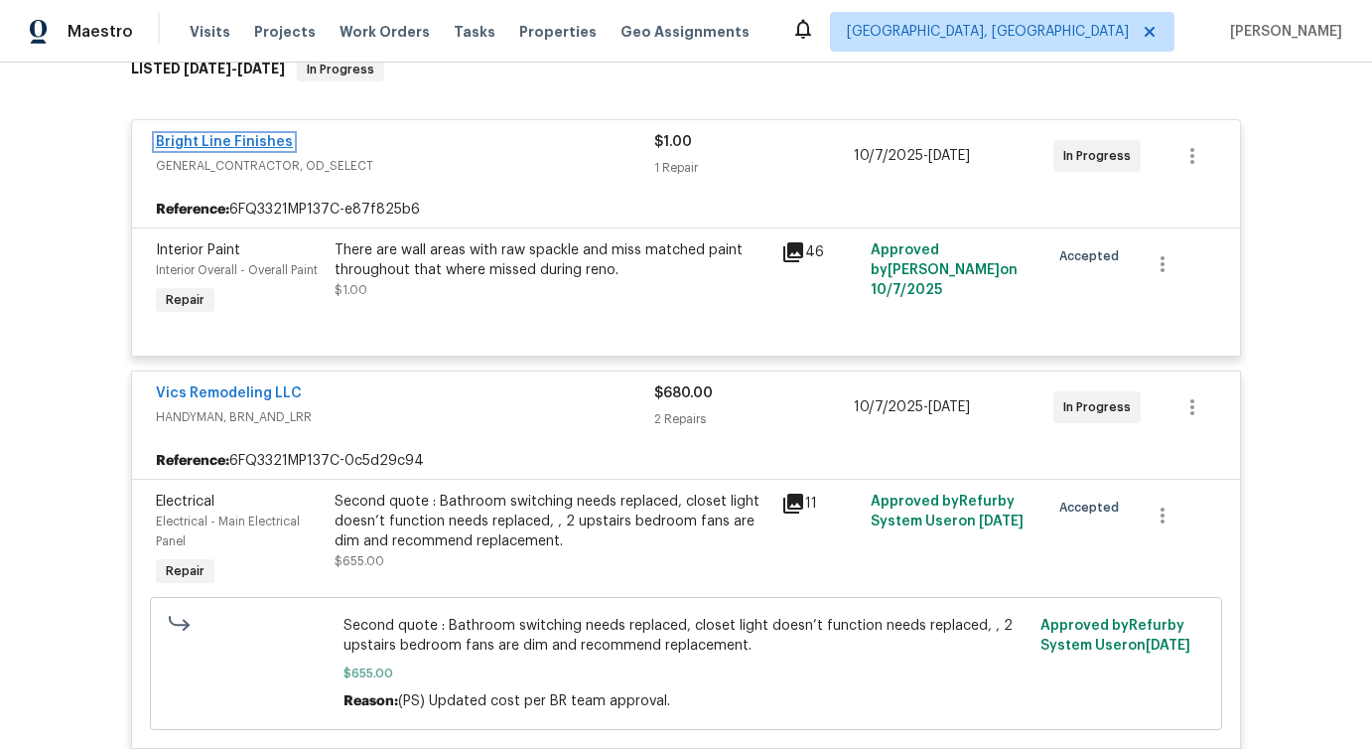
click at [261, 139] on link "Bright Line Finishes" at bounding box center [224, 142] width 137 height 14
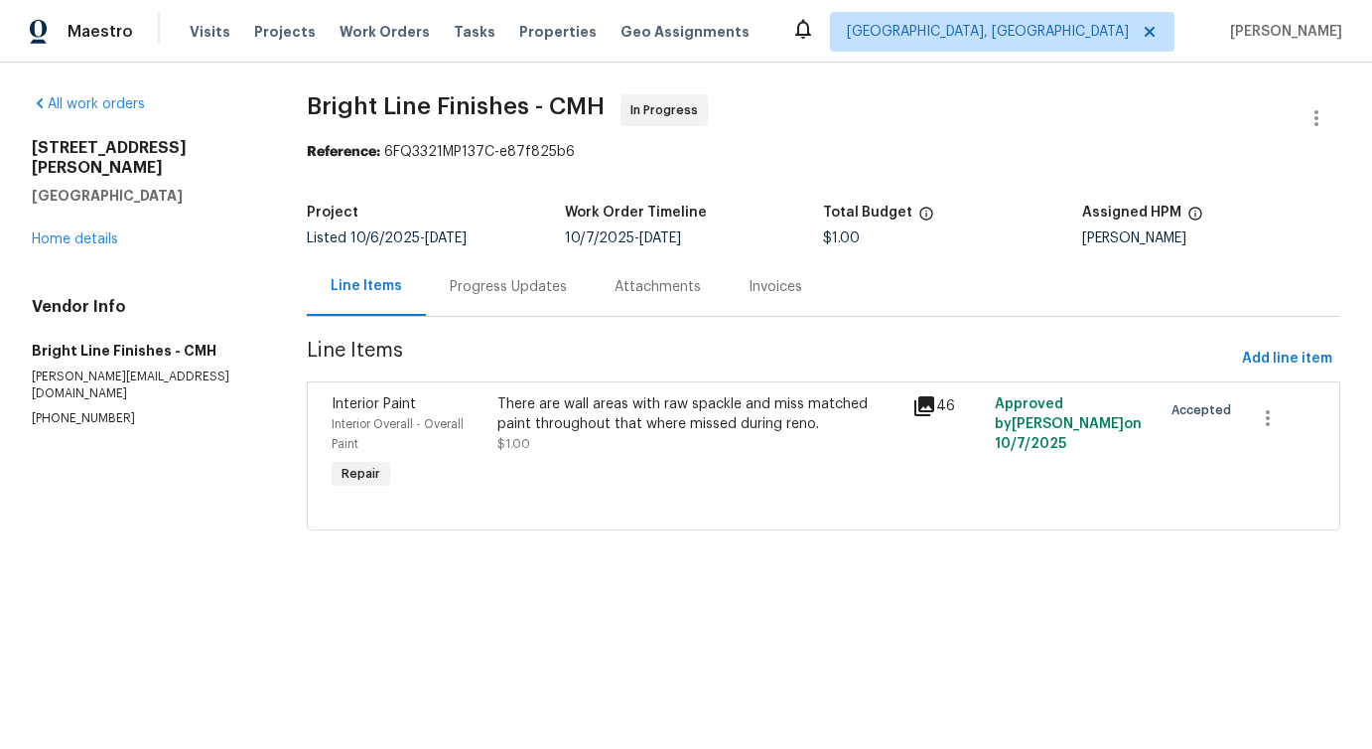
click at [517, 285] on div "Progress Updates" at bounding box center [508, 287] width 117 height 20
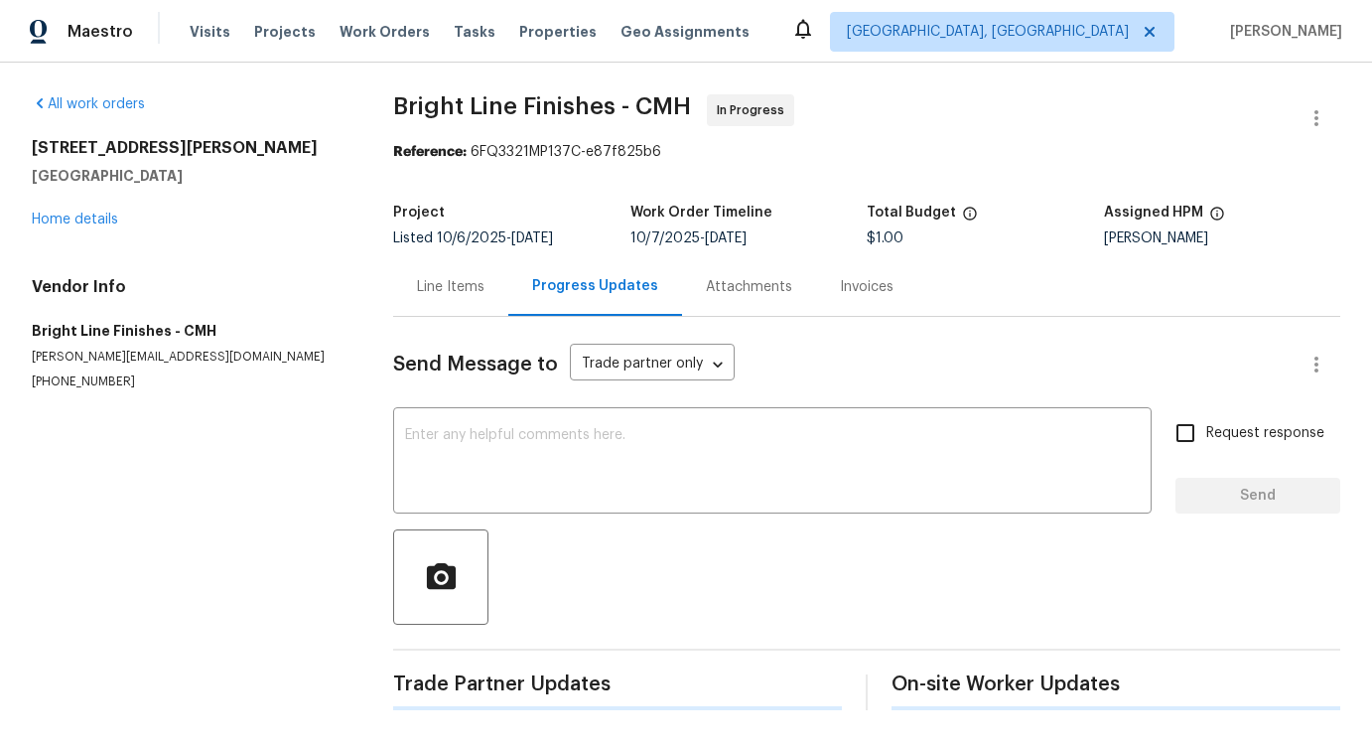
click at [571, 520] on div "Send Message to Trade partner only Trade partner only ​ x ​ Request response Se…" at bounding box center [866, 513] width 947 height 393
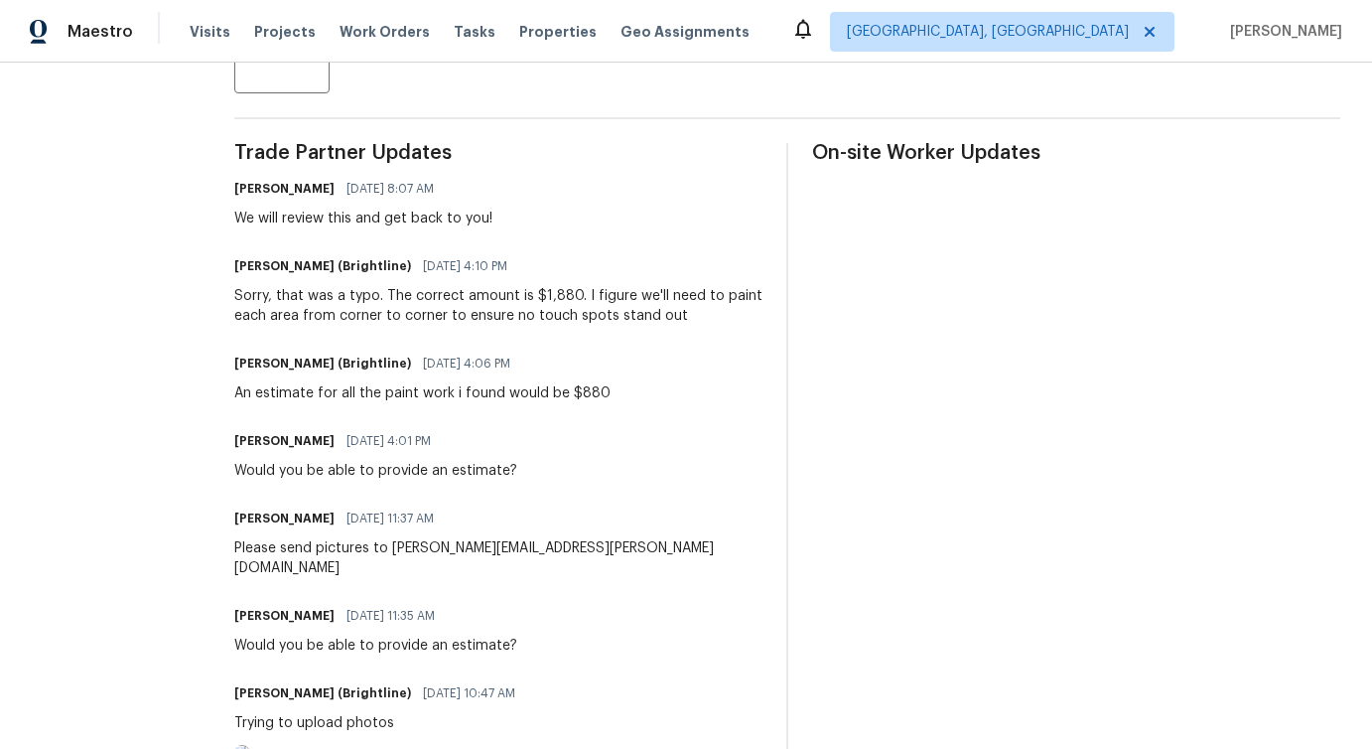
scroll to position [520, 0]
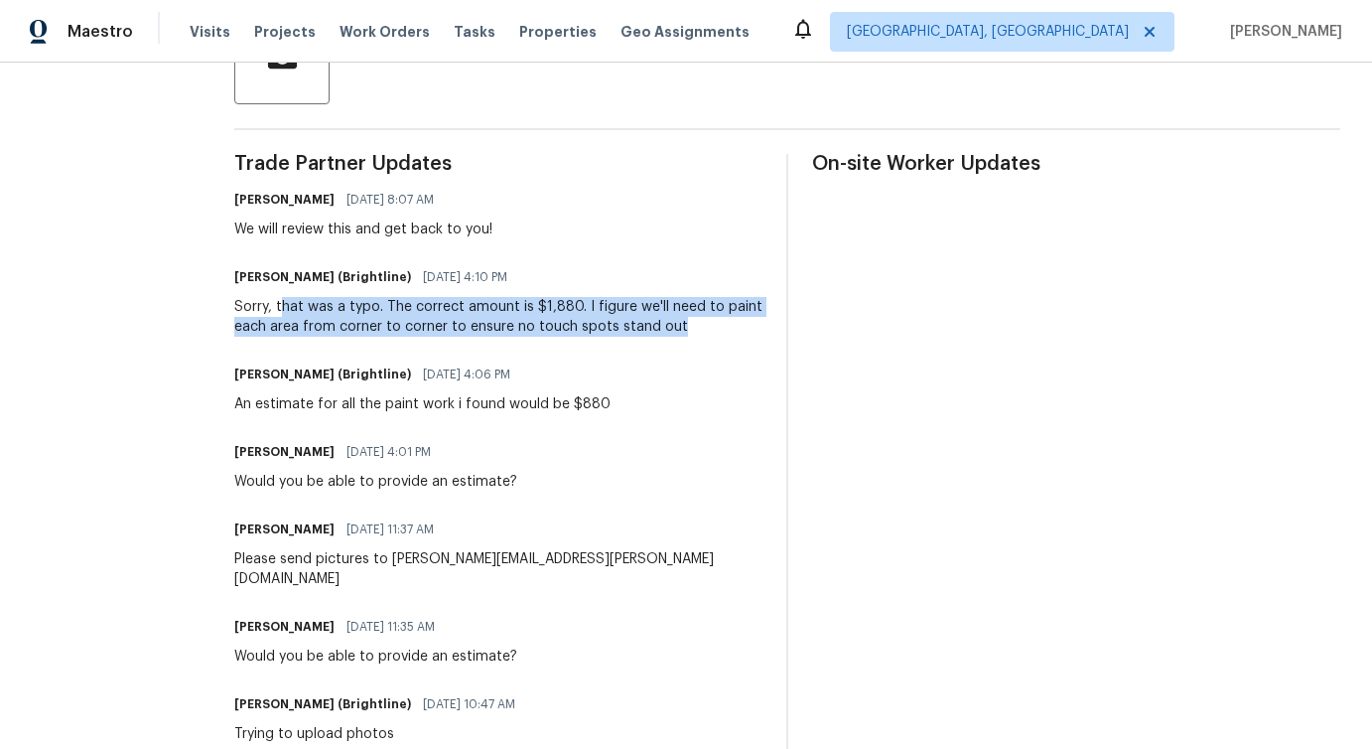
drag, startPoint x: 274, startPoint y: 308, endPoint x: 552, endPoint y: 343, distance: 280.2
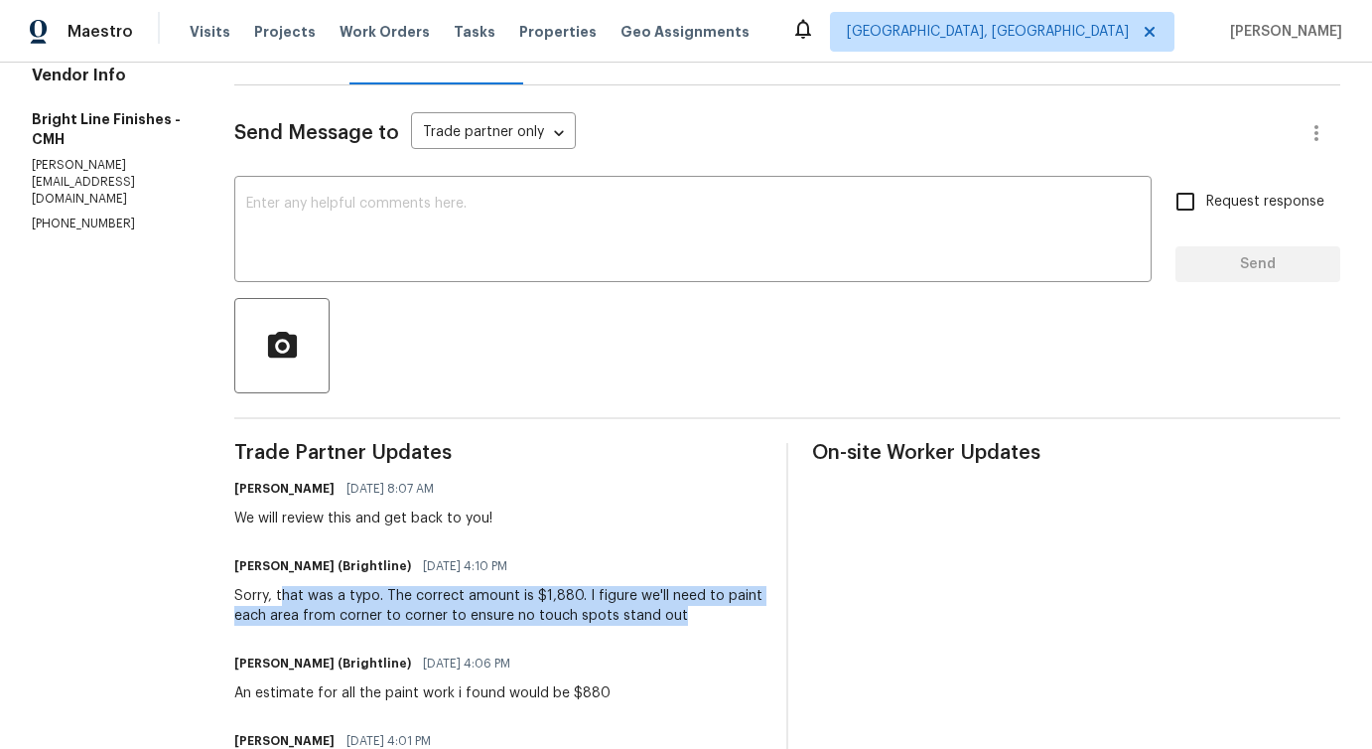
scroll to position [0, 0]
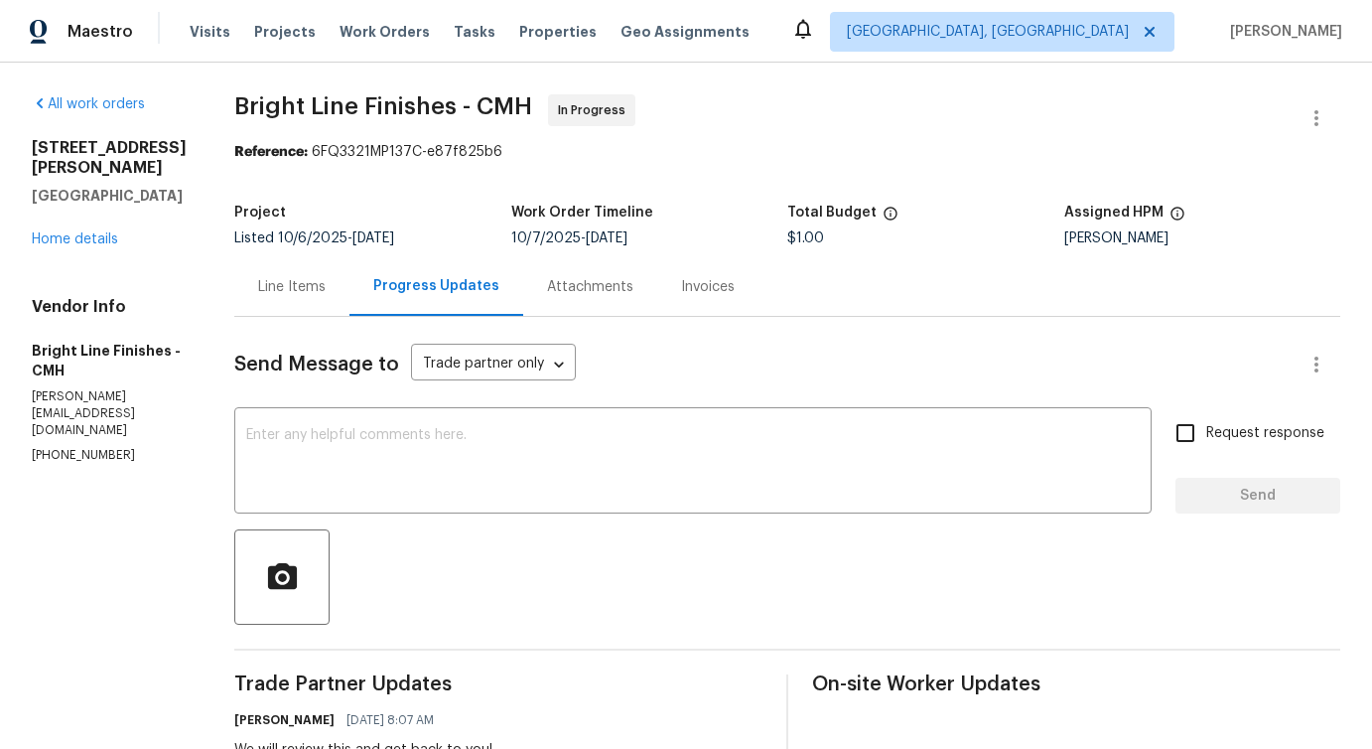
click at [283, 293] on div "Line Items" at bounding box center [292, 287] width 68 height 20
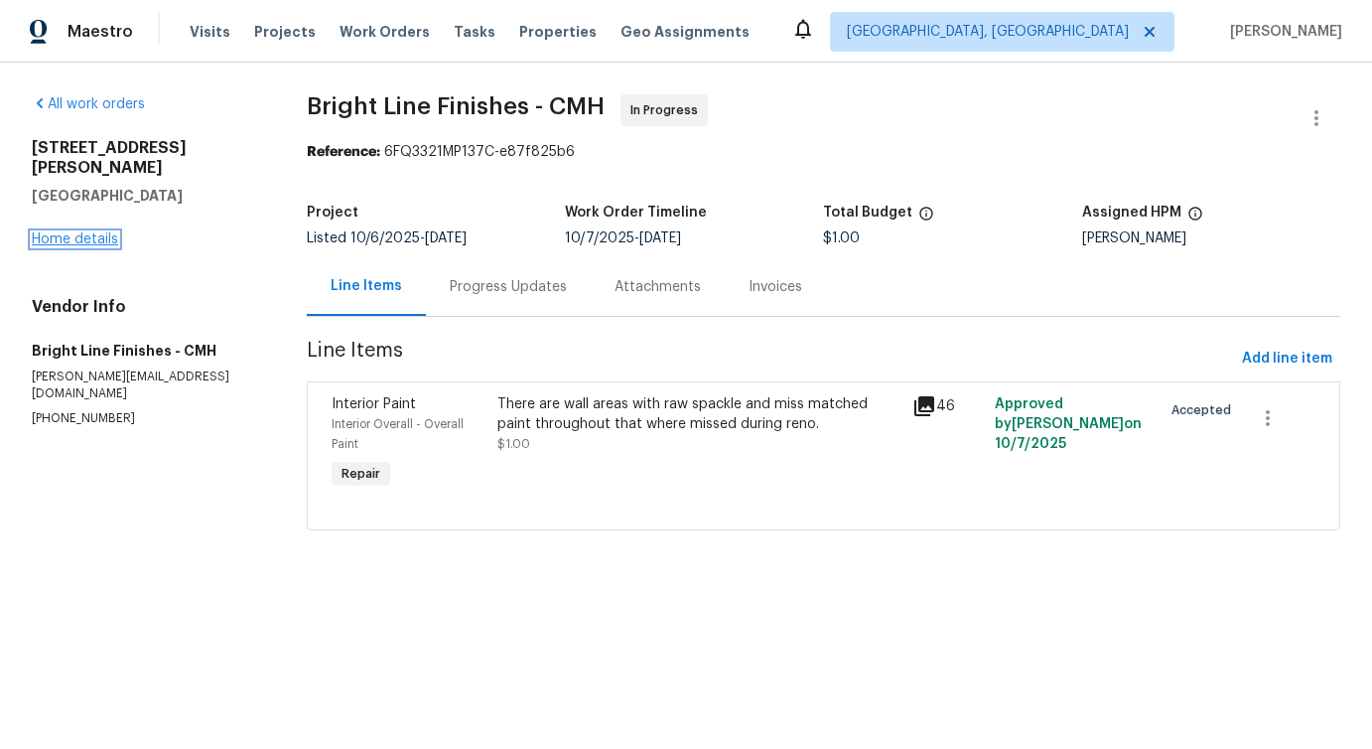
click at [82, 232] on link "Home details" at bounding box center [75, 239] width 86 height 14
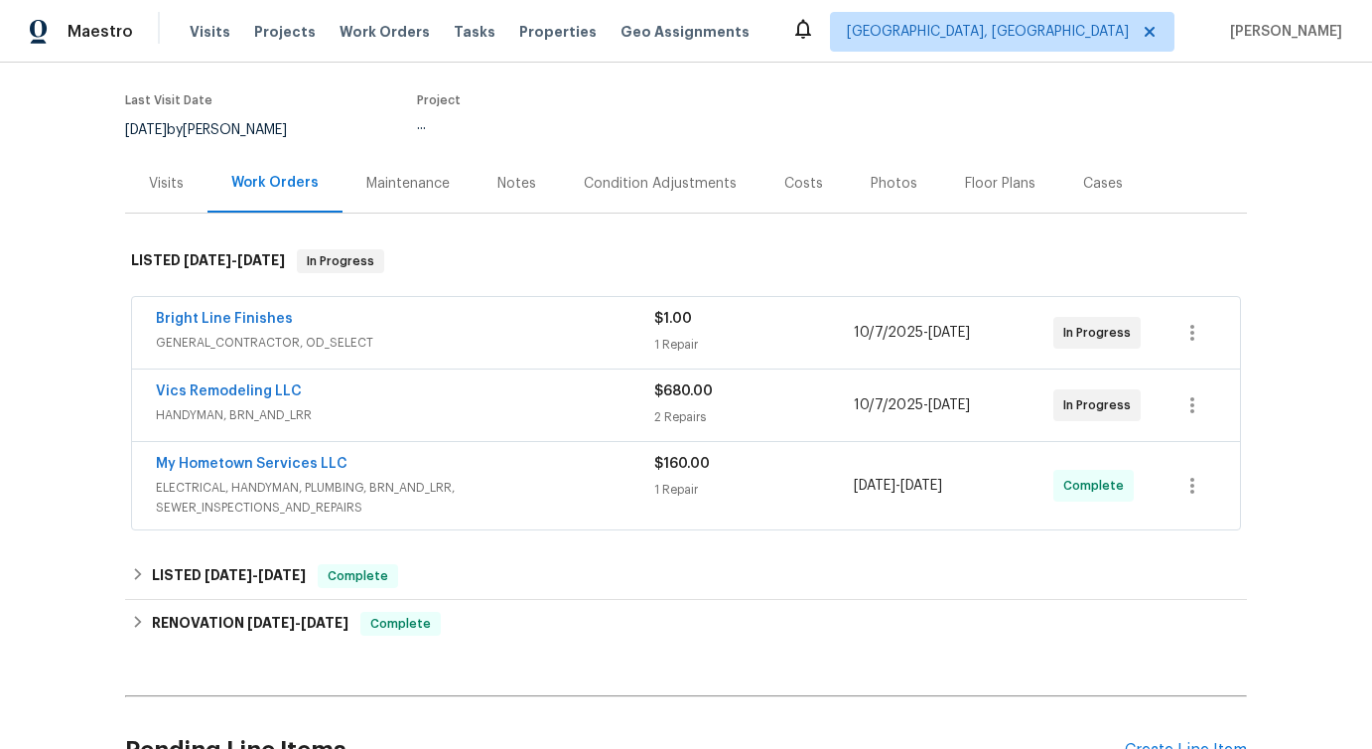
scroll to position [211, 0]
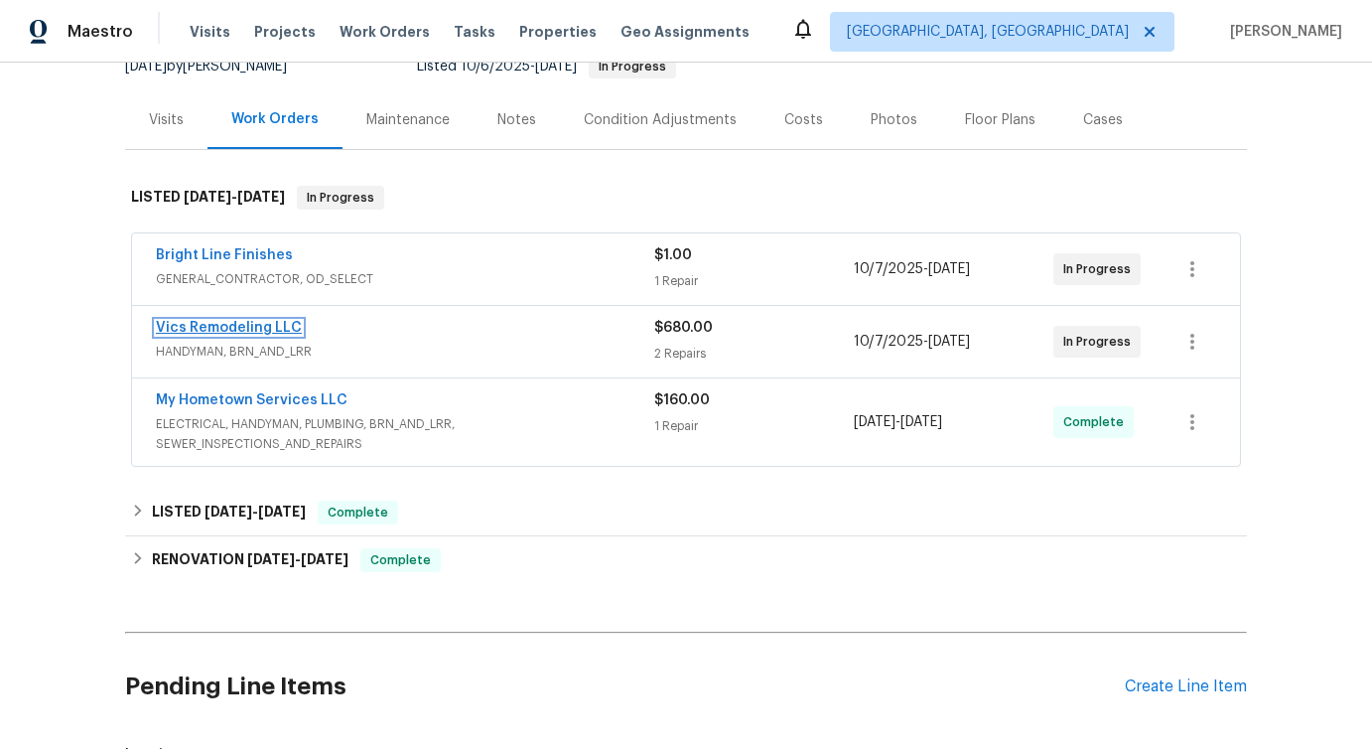
click at [239, 325] on link "Vics Remodeling LLC" at bounding box center [229, 328] width 146 height 14
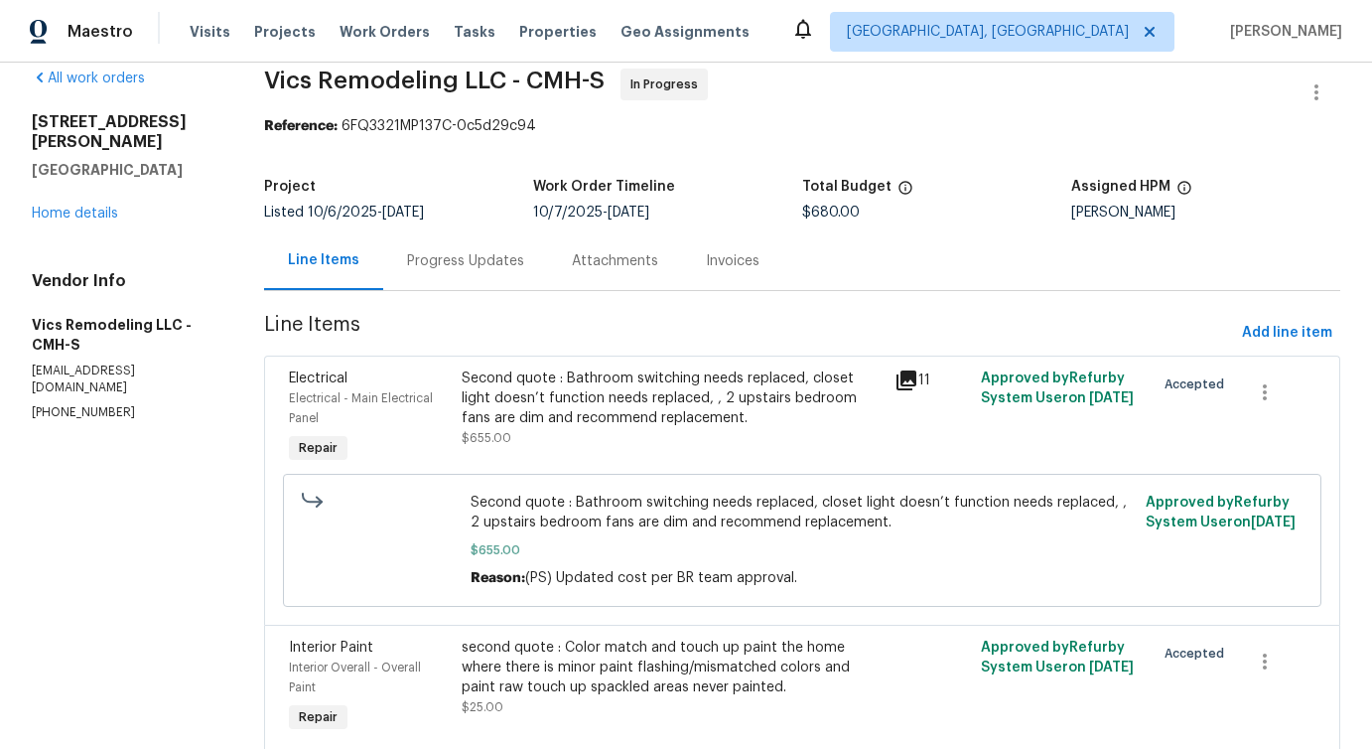
scroll to position [15, 0]
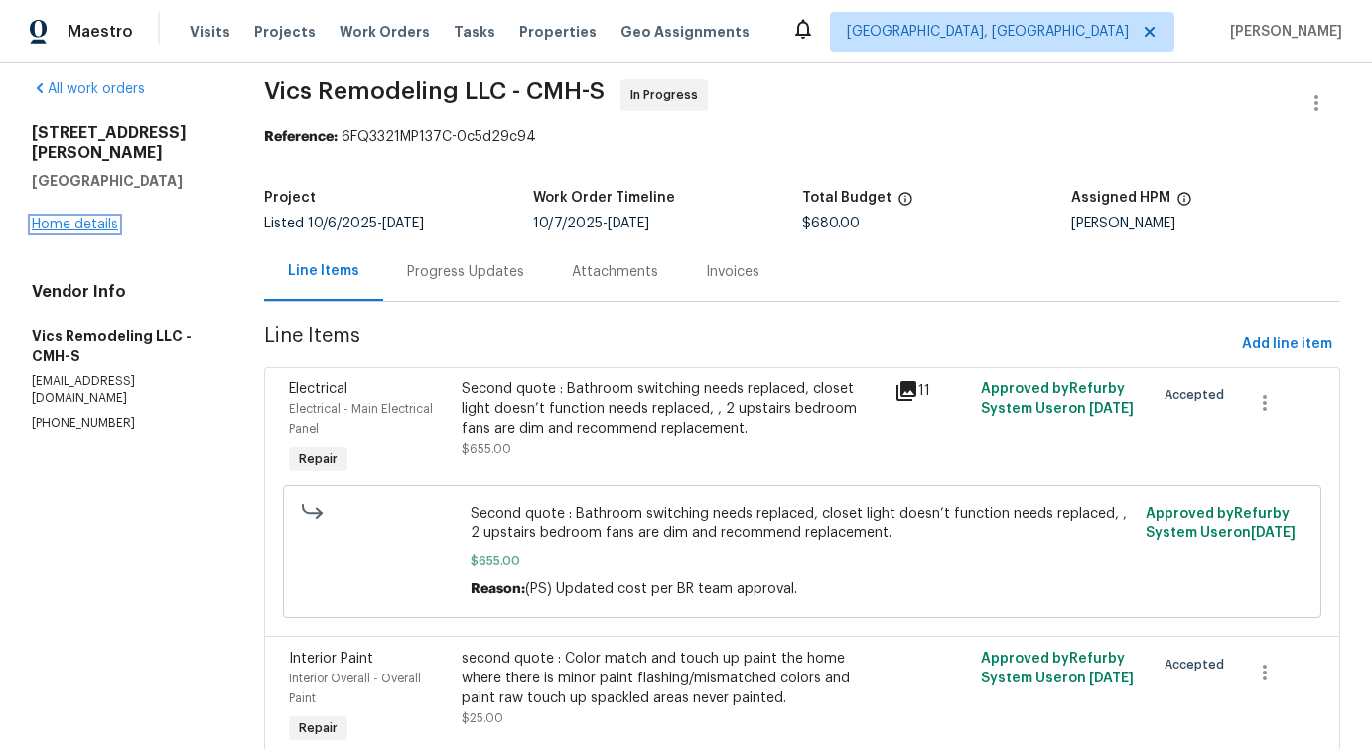
click at [93, 217] on link "Home details" at bounding box center [75, 224] width 86 height 14
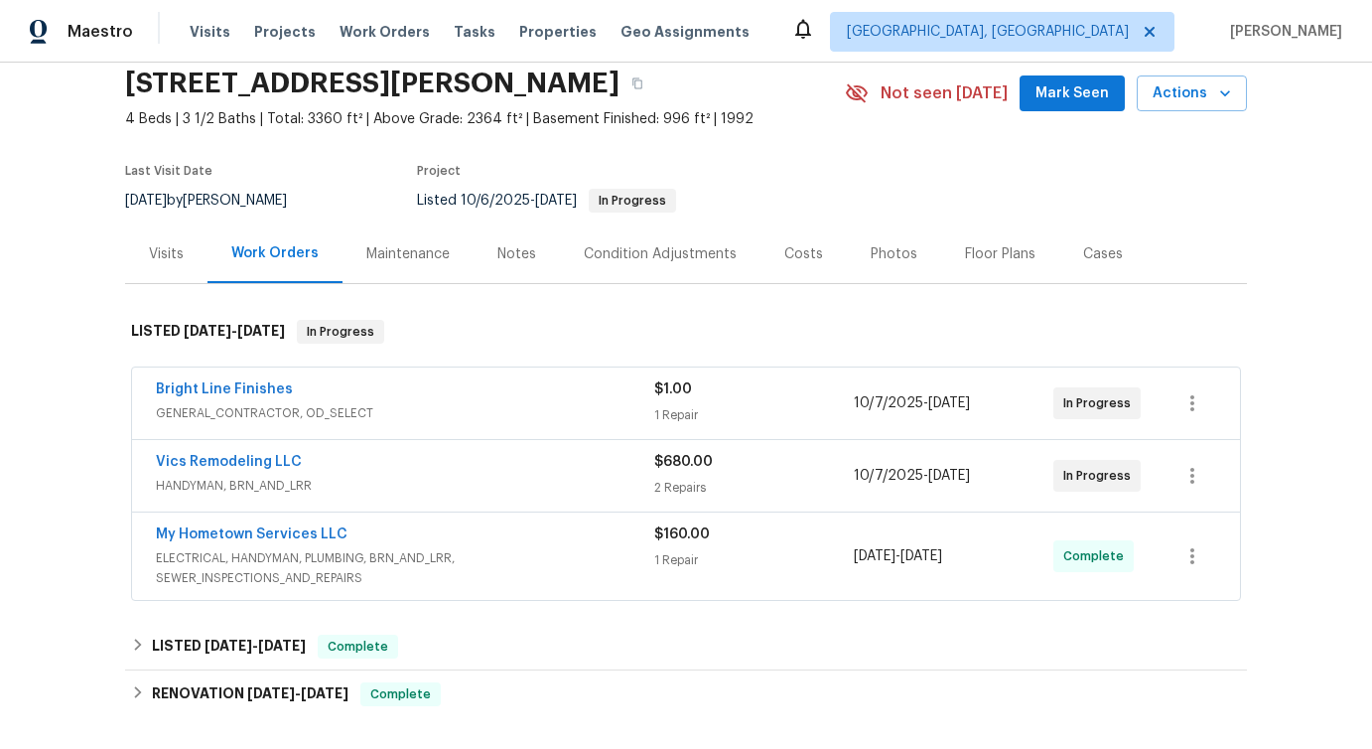
scroll to position [94, 0]
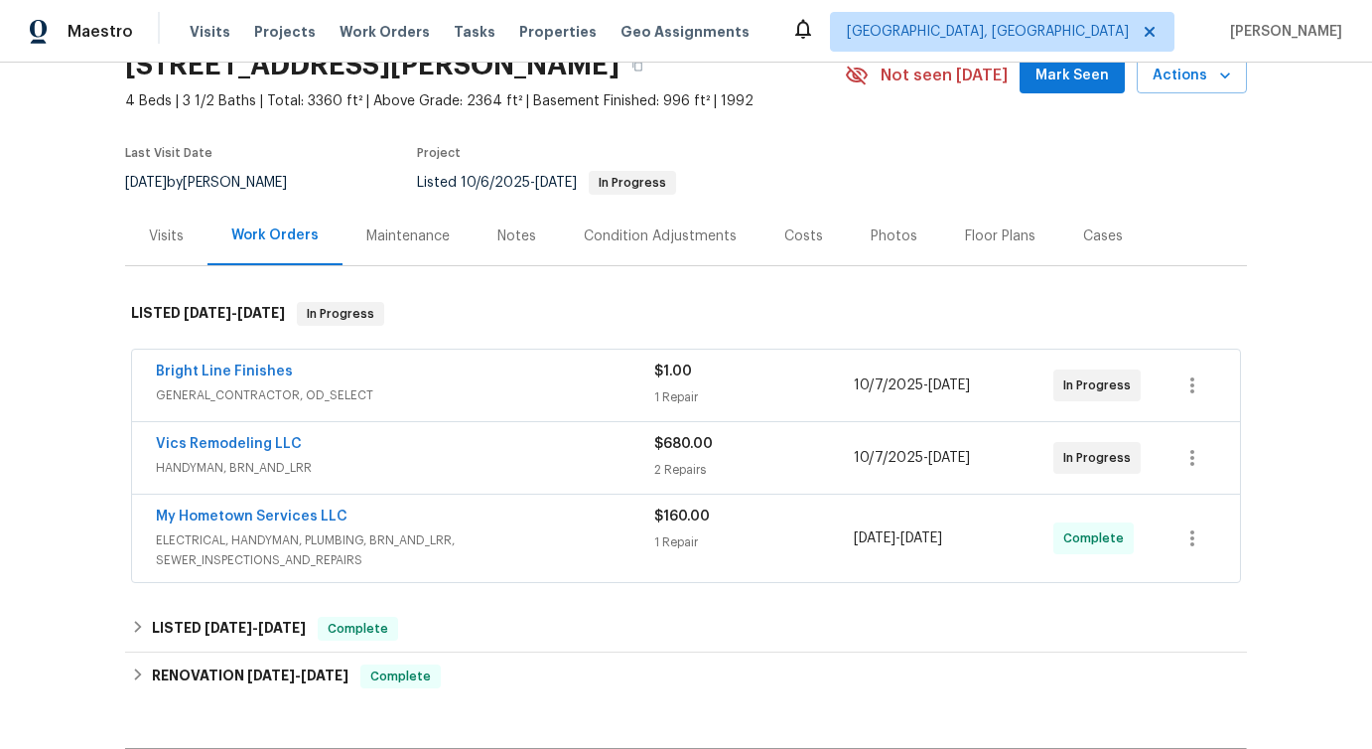
click at [427, 370] on div "Bright Line Finishes" at bounding box center [405, 373] width 498 height 24
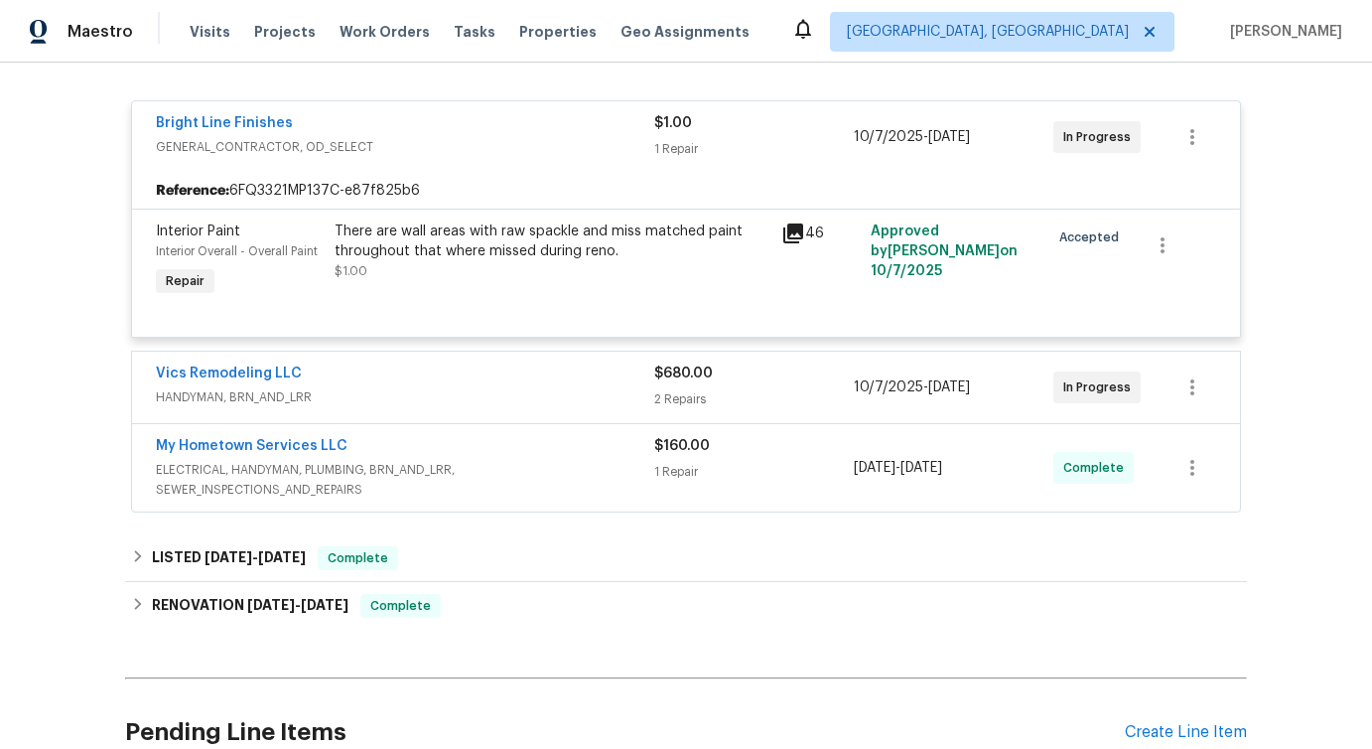
scroll to position [363, 0]
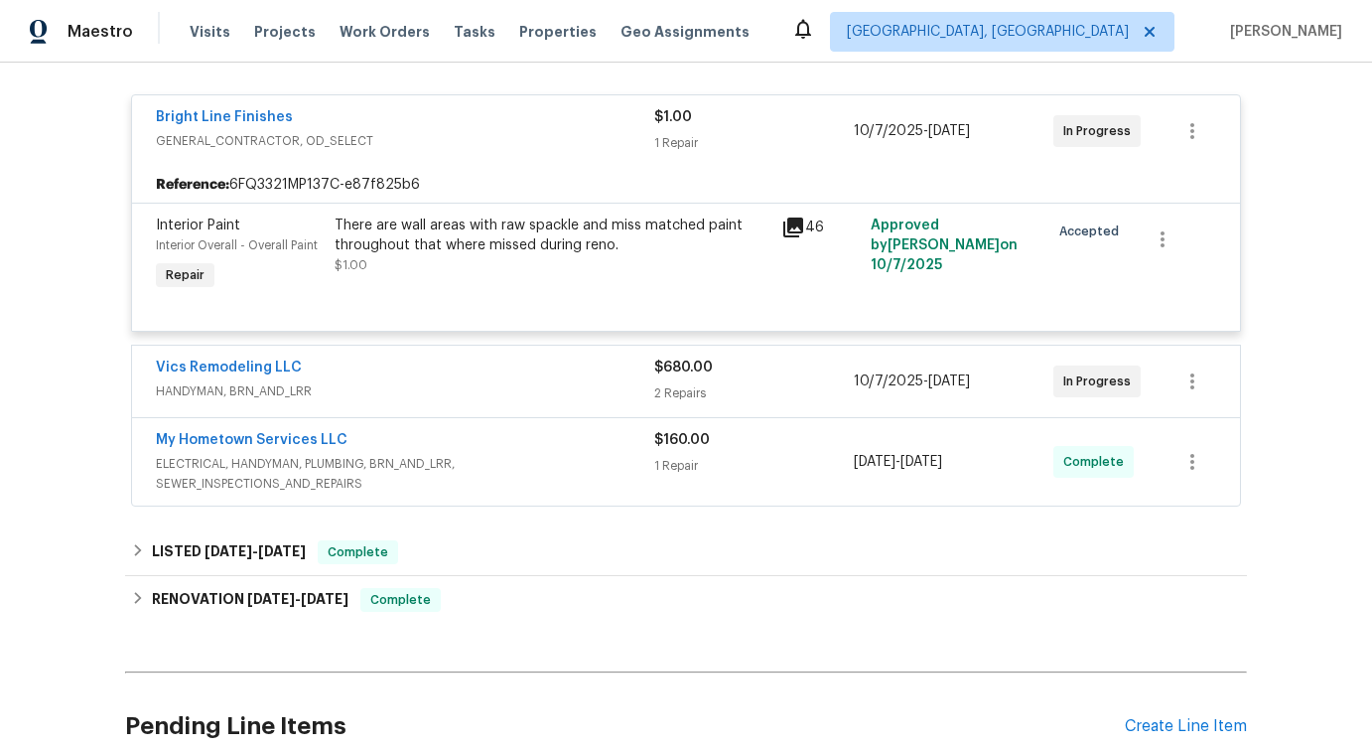
click at [429, 371] on div "Vics Remodeling LLC" at bounding box center [405, 369] width 498 height 24
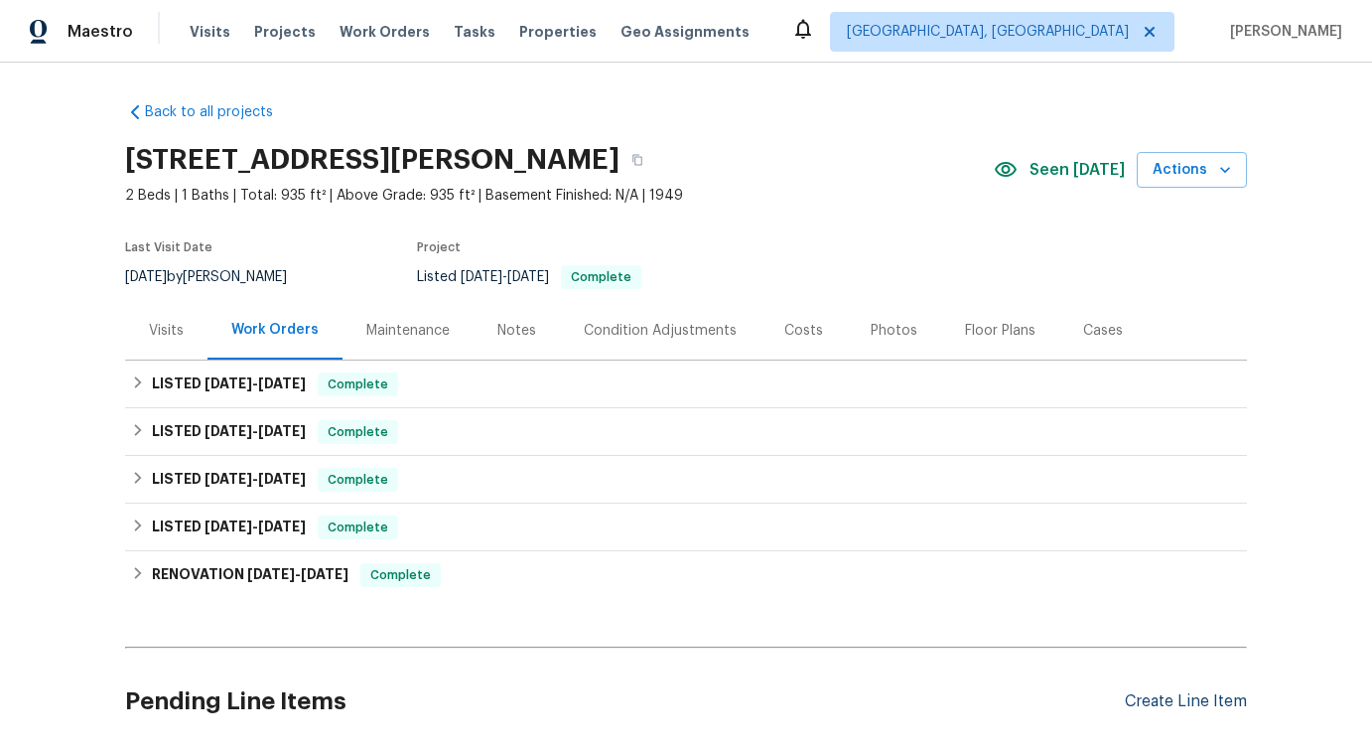
click at [1158, 704] on div "Create Line Item" at bounding box center [1186, 701] width 122 height 19
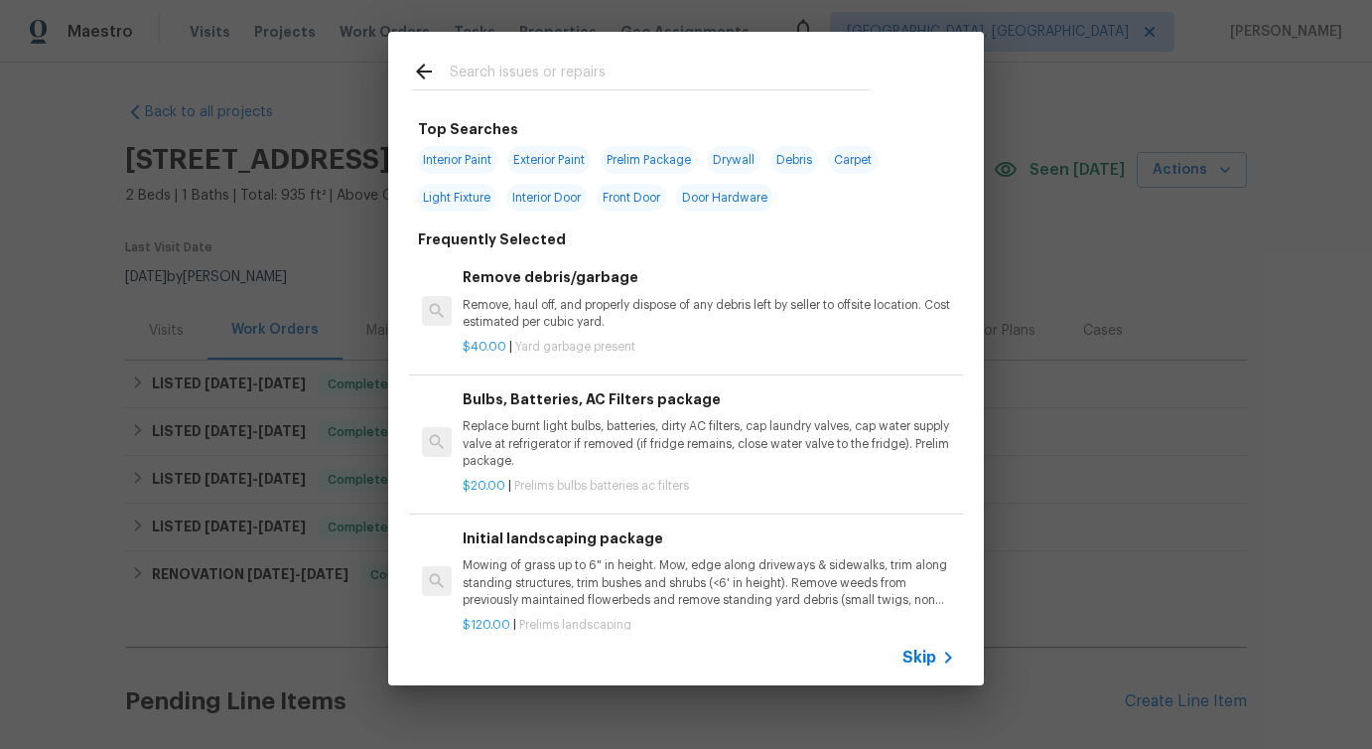
click at [923, 660] on span "Skip" at bounding box center [920, 657] width 34 height 20
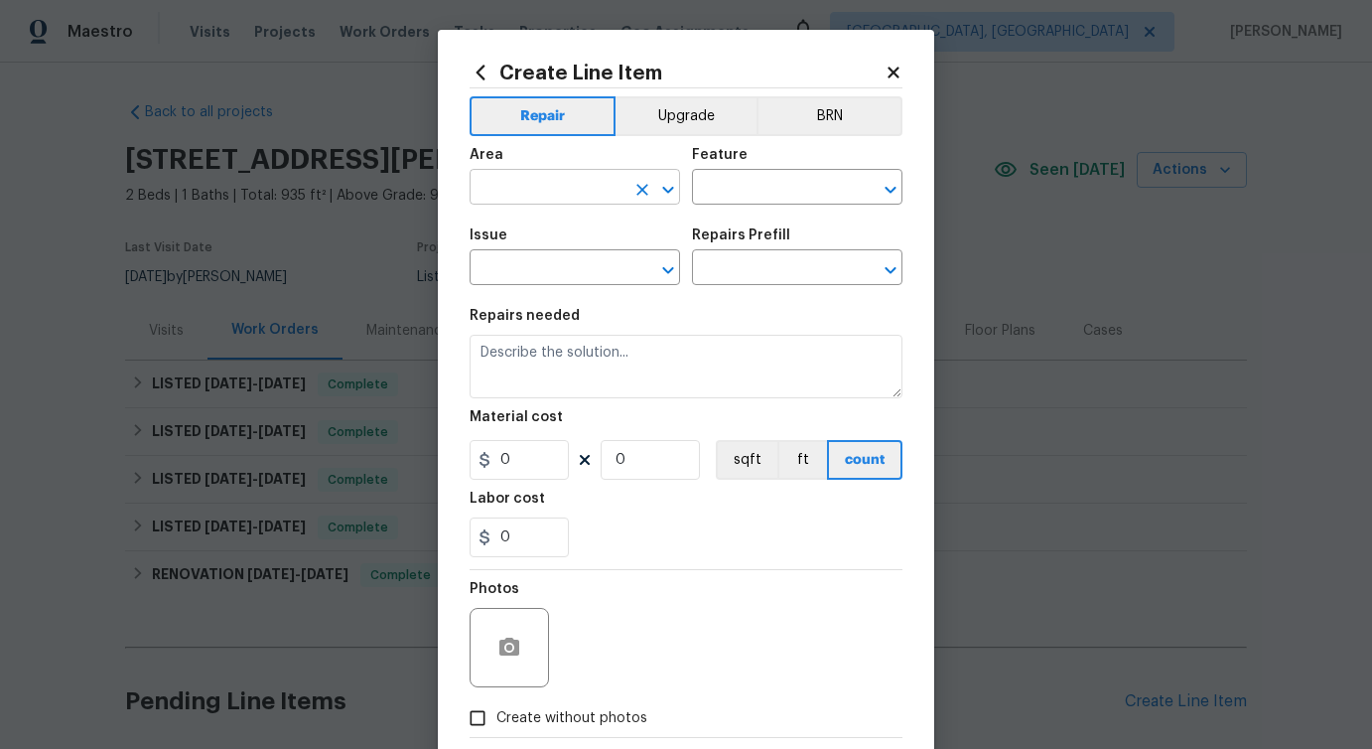
click at [542, 188] on input "text" at bounding box center [547, 189] width 155 height 31
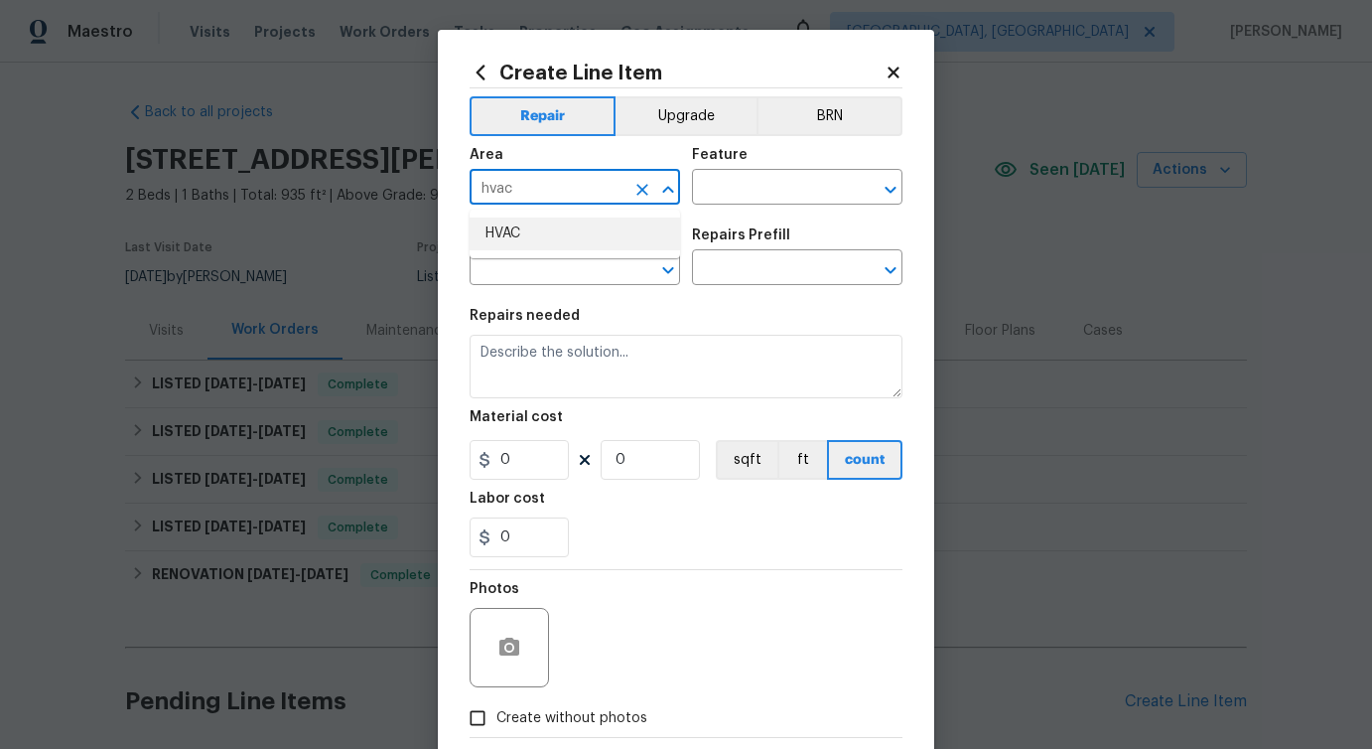
click at [559, 228] on li "HVAC" at bounding box center [575, 233] width 211 height 33
type input "HVAC"
click at [780, 187] on input "text" at bounding box center [769, 189] width 155 height 31
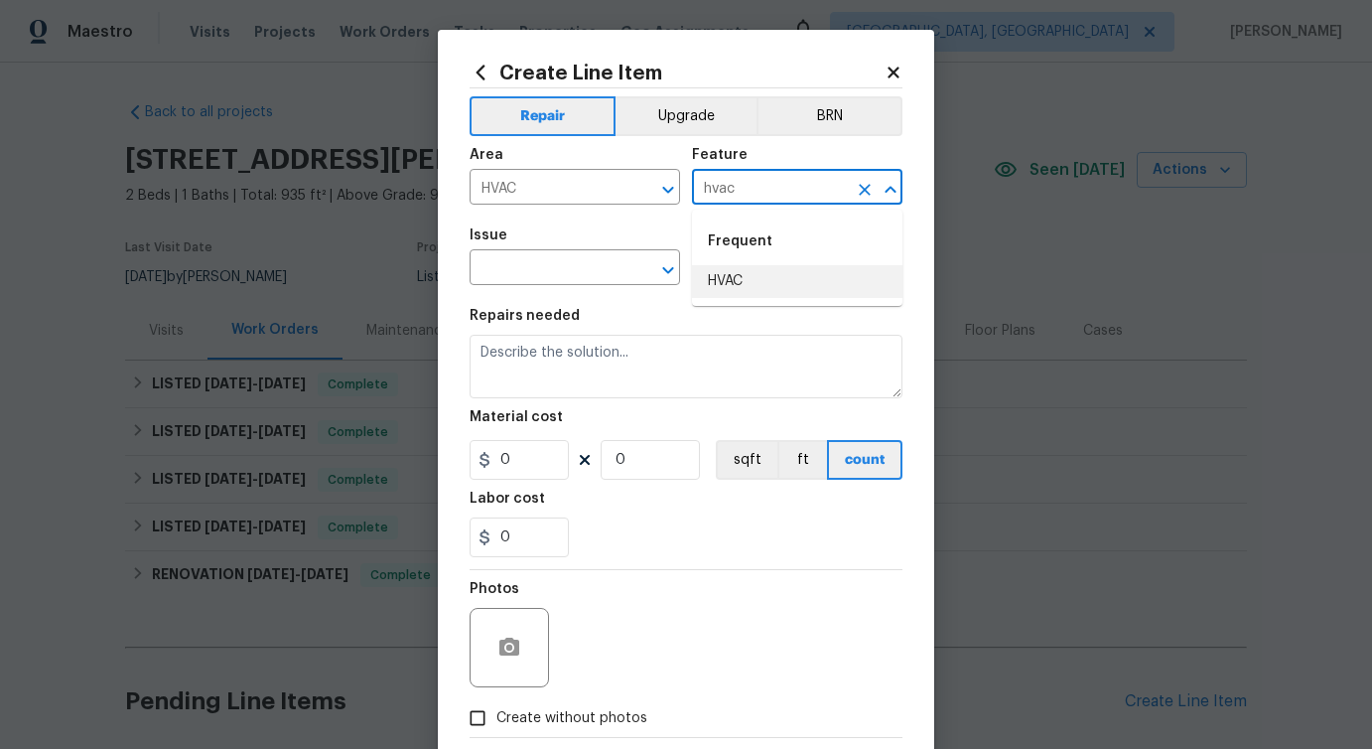
click at [760, 277] on li "HVAC" at bounding box center [797, 281] width 211 height 33
type input "HVAC"
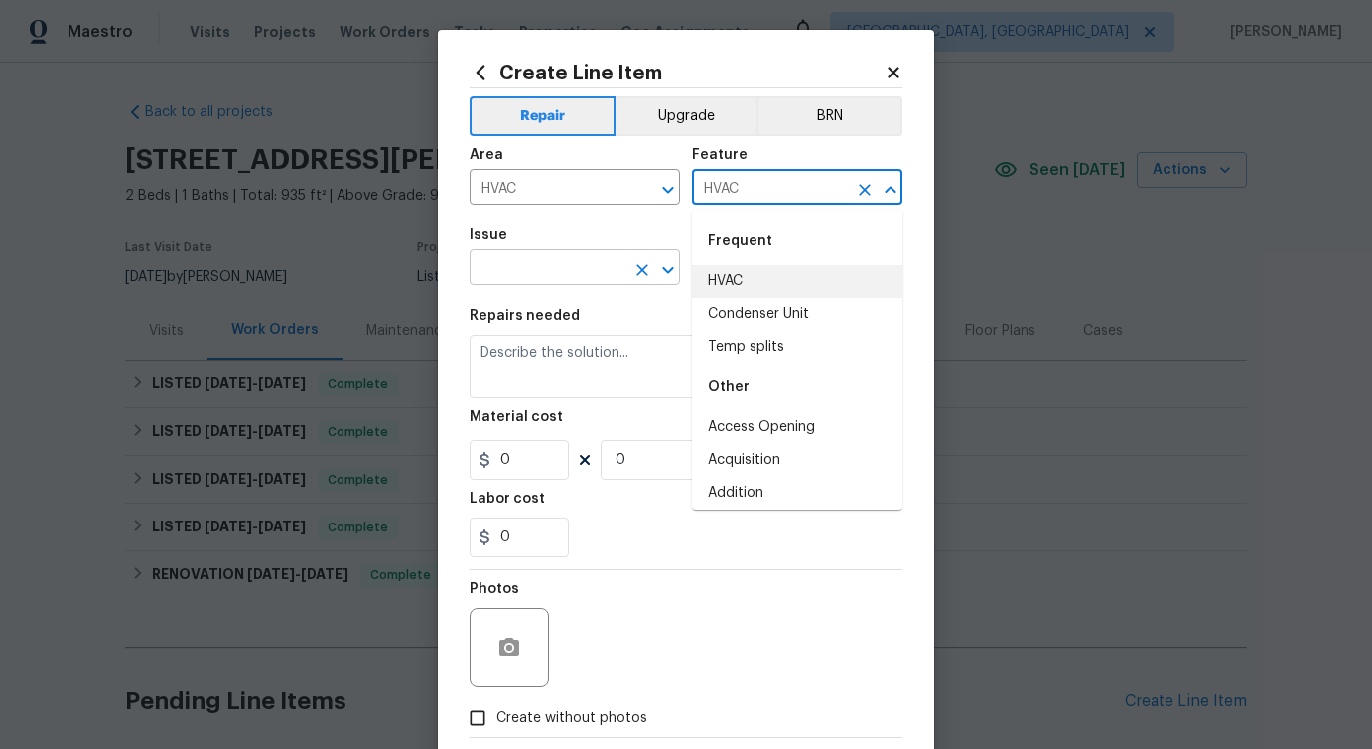
click at [539, 281] on input "text" at bounding box center [547, 269] width 155 height 31
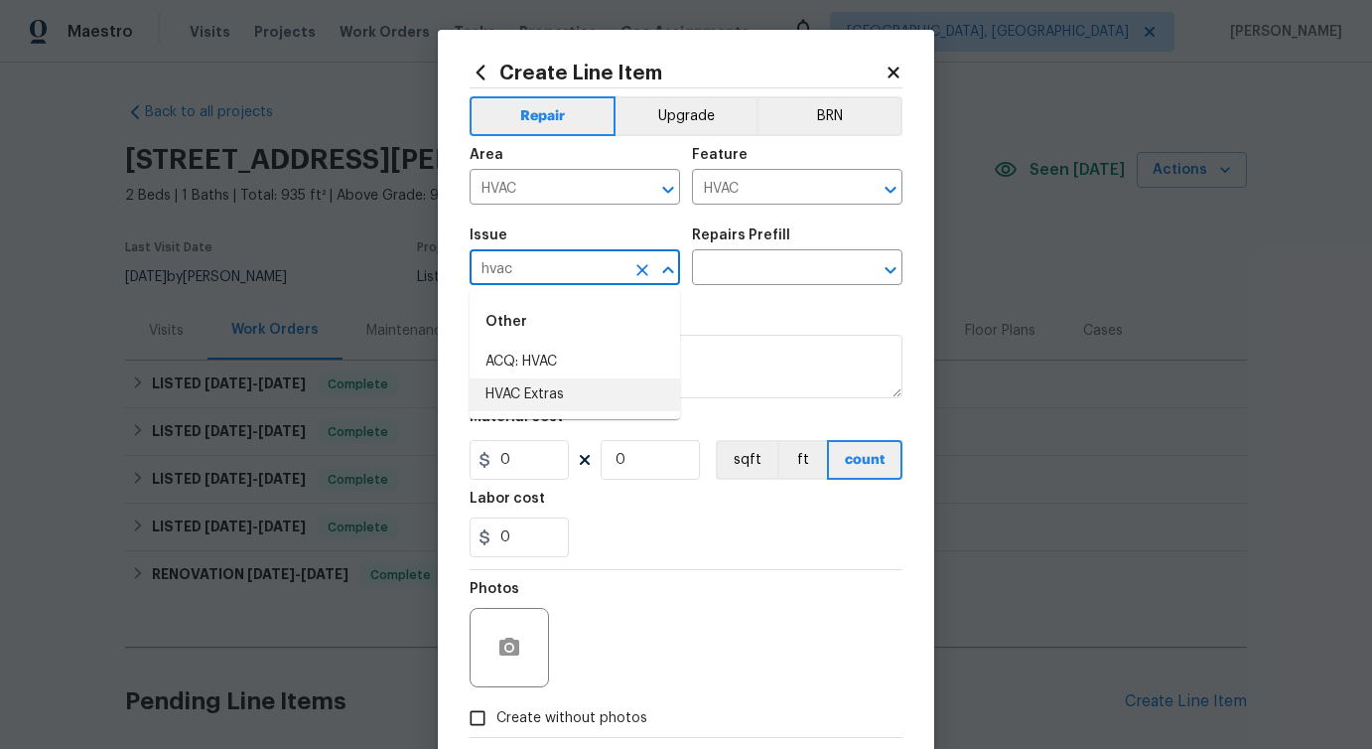
click at [539, 405] on li "HVAC Extras" at bounding box center [575, 394] width 211 height 33
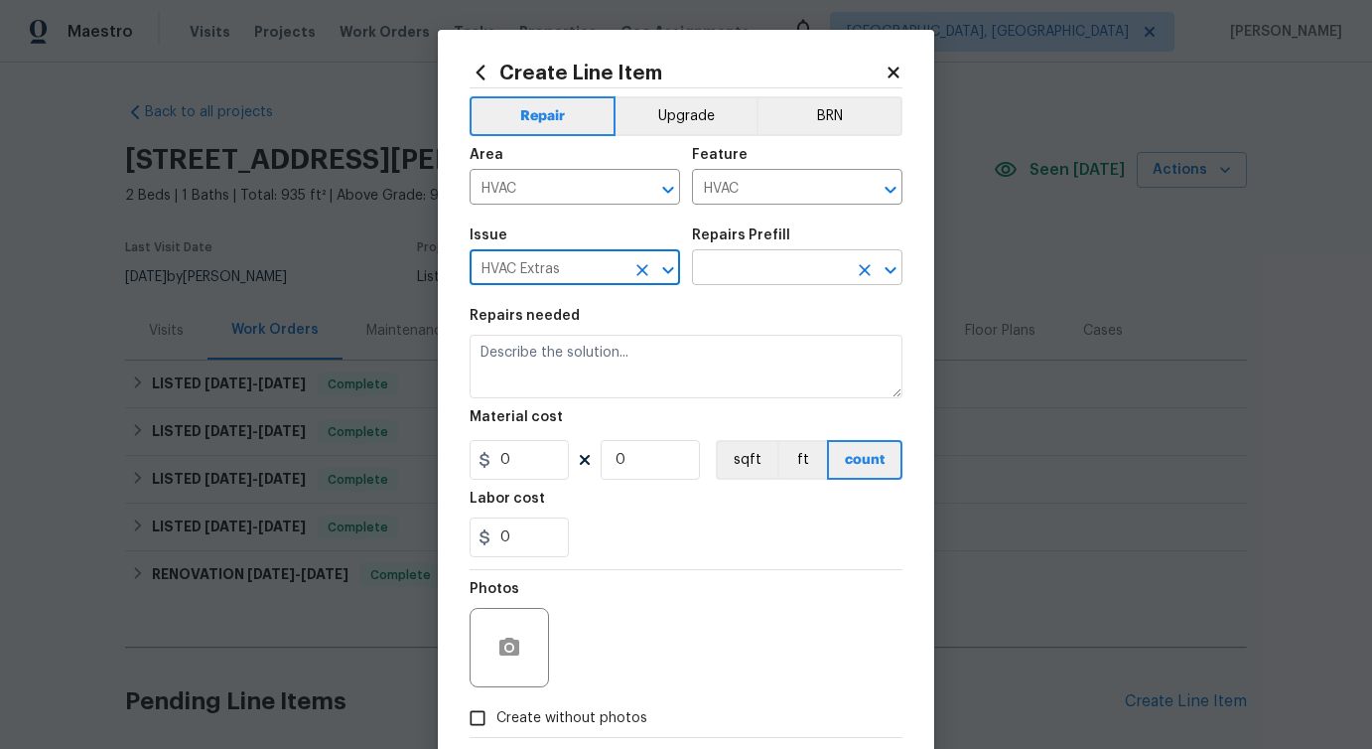
type input "HVAC Extras"
click at [766, 281] on input "text" at bounding box center [769, 269] width 155 height 31
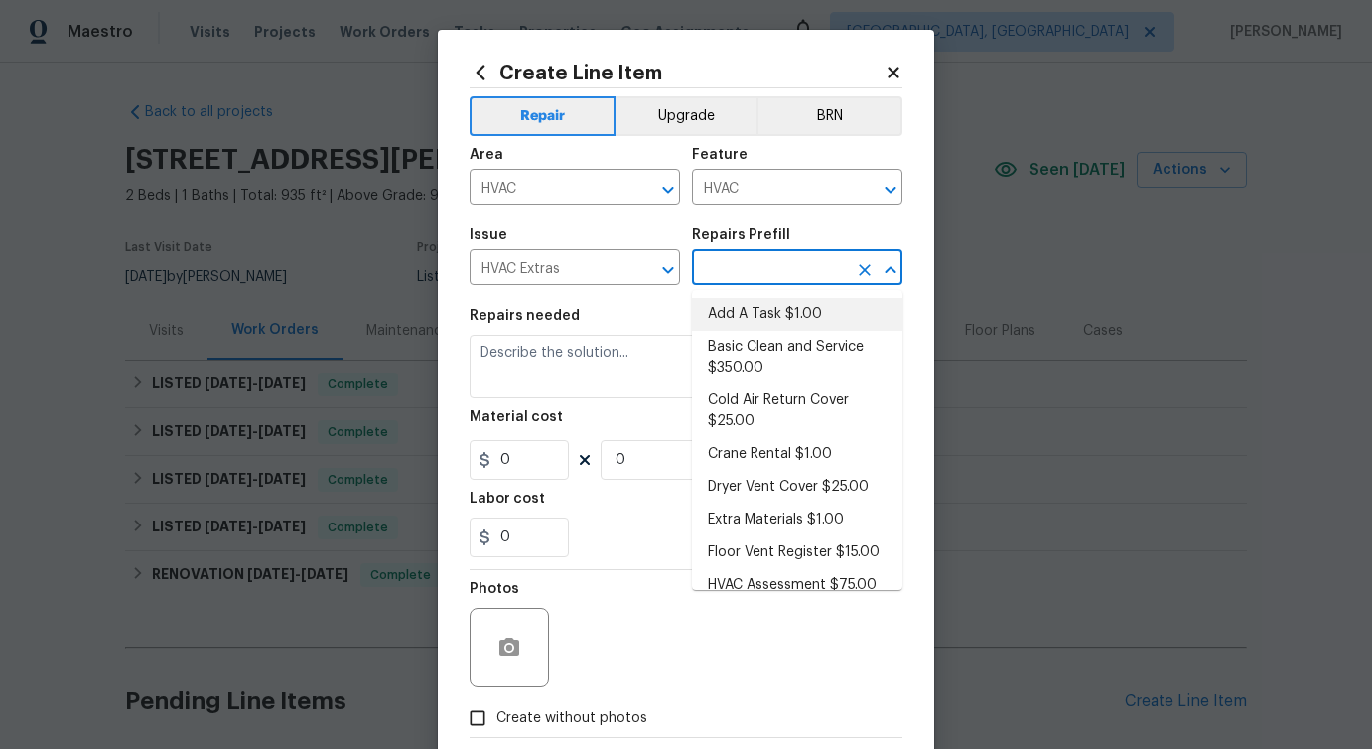
click at [766, 300] on li "Add A Task $1.00" at bounding box center [797, 314] width 211 height 33
type input "Add A Task $1.00"
type textarea "HPM to detail"
type input "1"
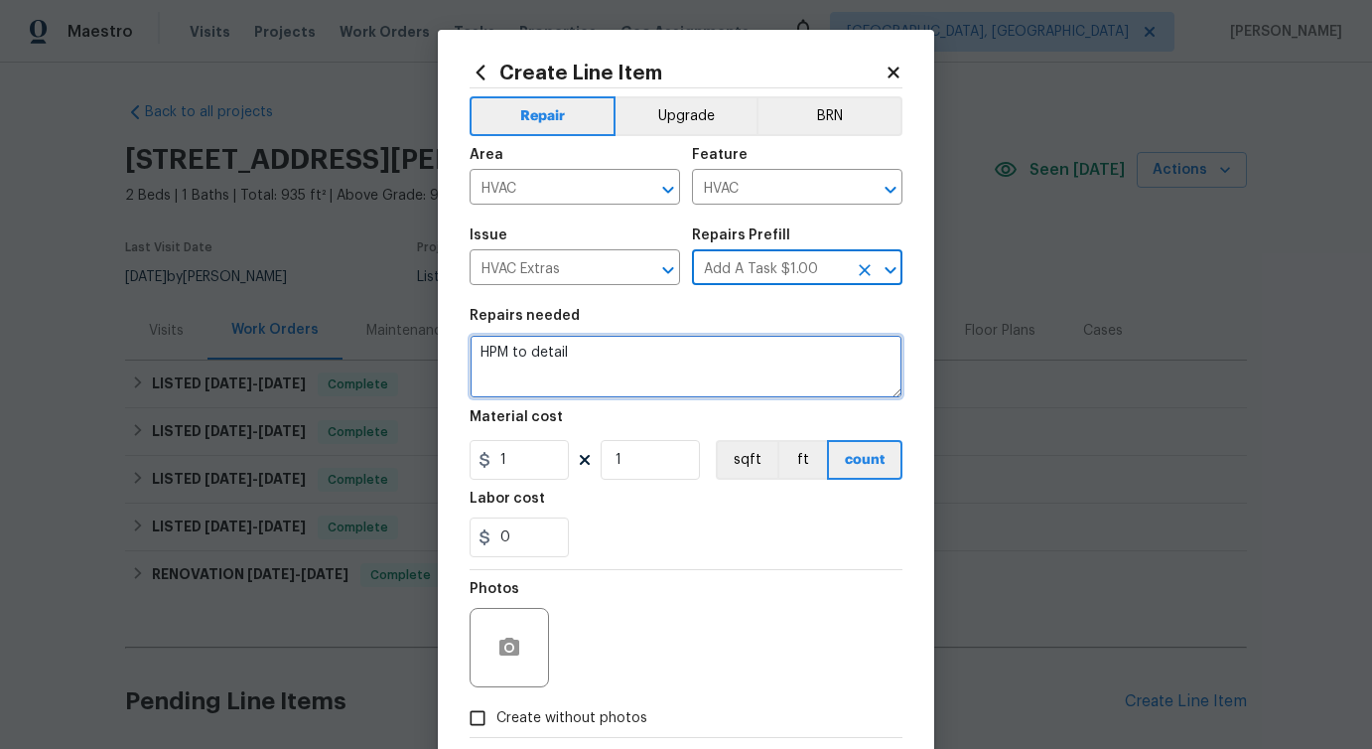
click at [500, 368] on textarea "HPM to detail" at bounding box center [686, 367] width 433 height 64
paste textarea "Feedback received that the thermostat is not working. Please replace batteries …"
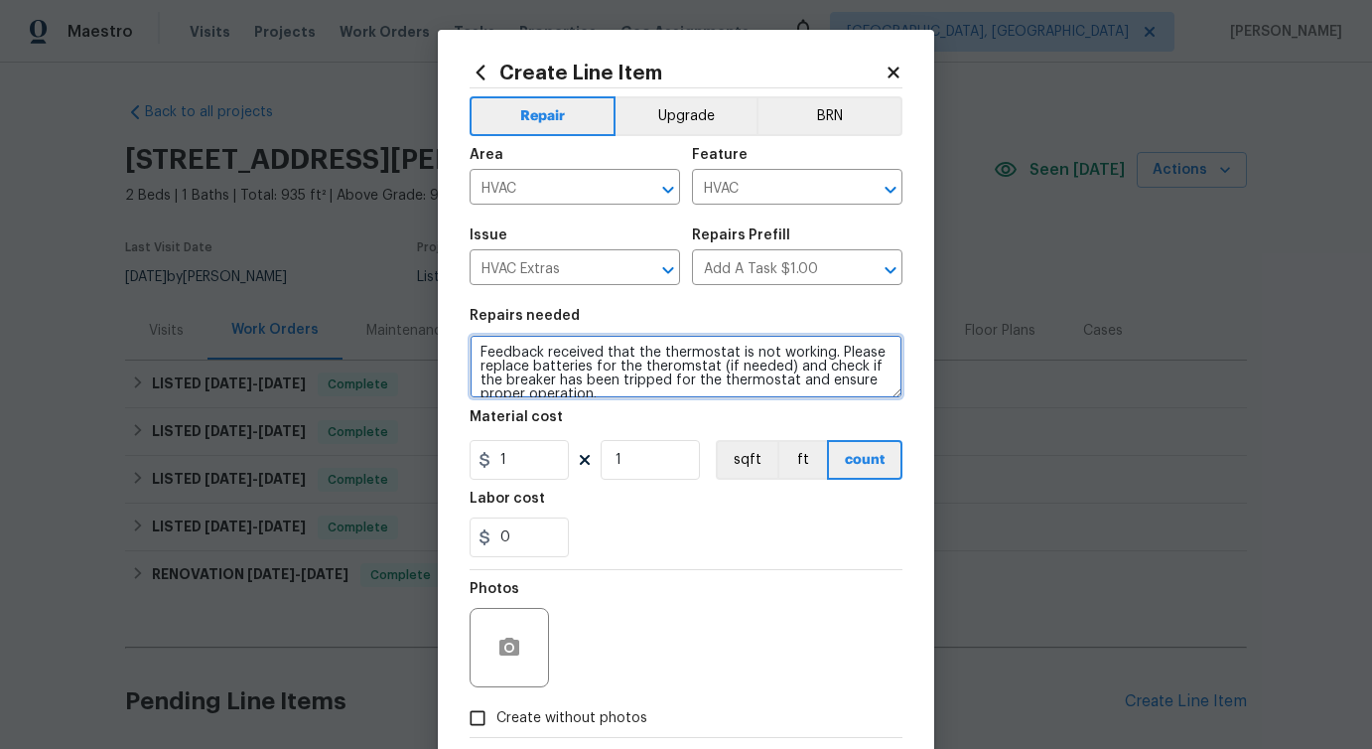
scroll to position [18, 0]
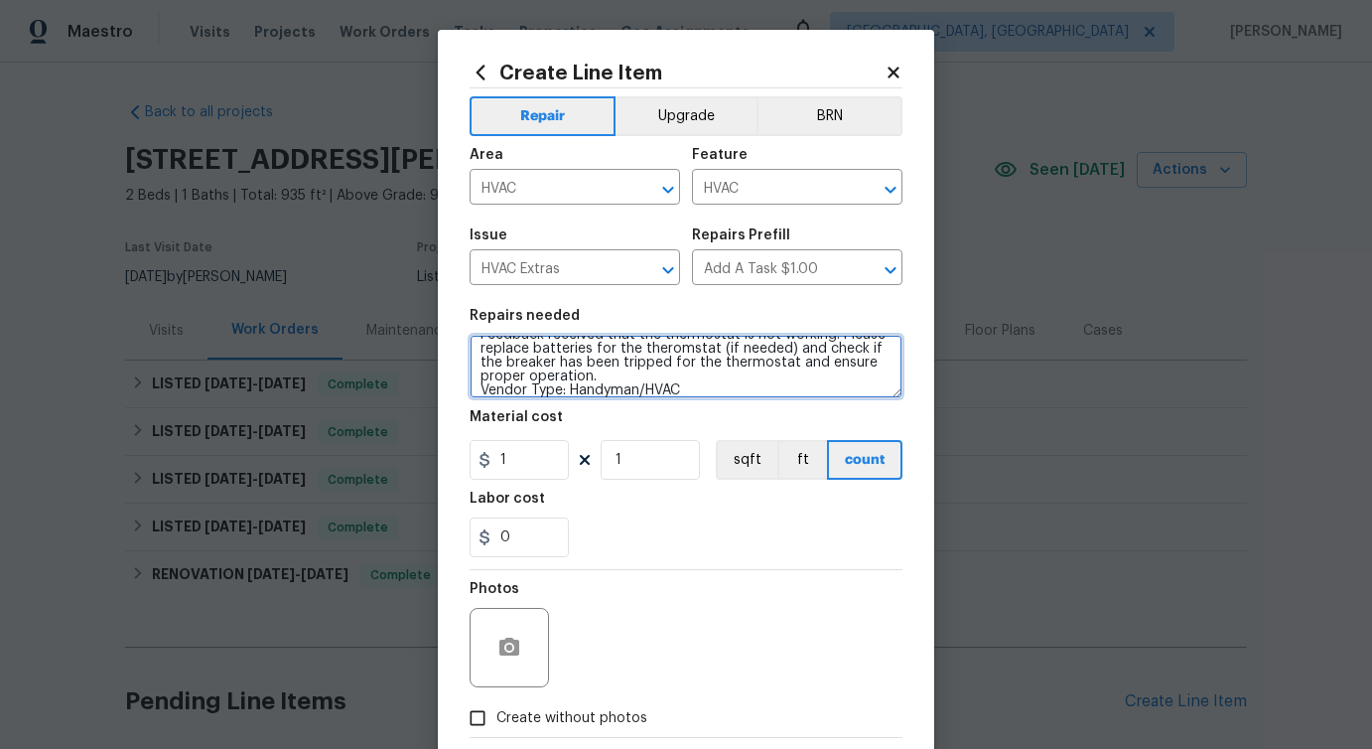
type textarea "Feedback received that the thermostat is not working. Please replace batteries …"
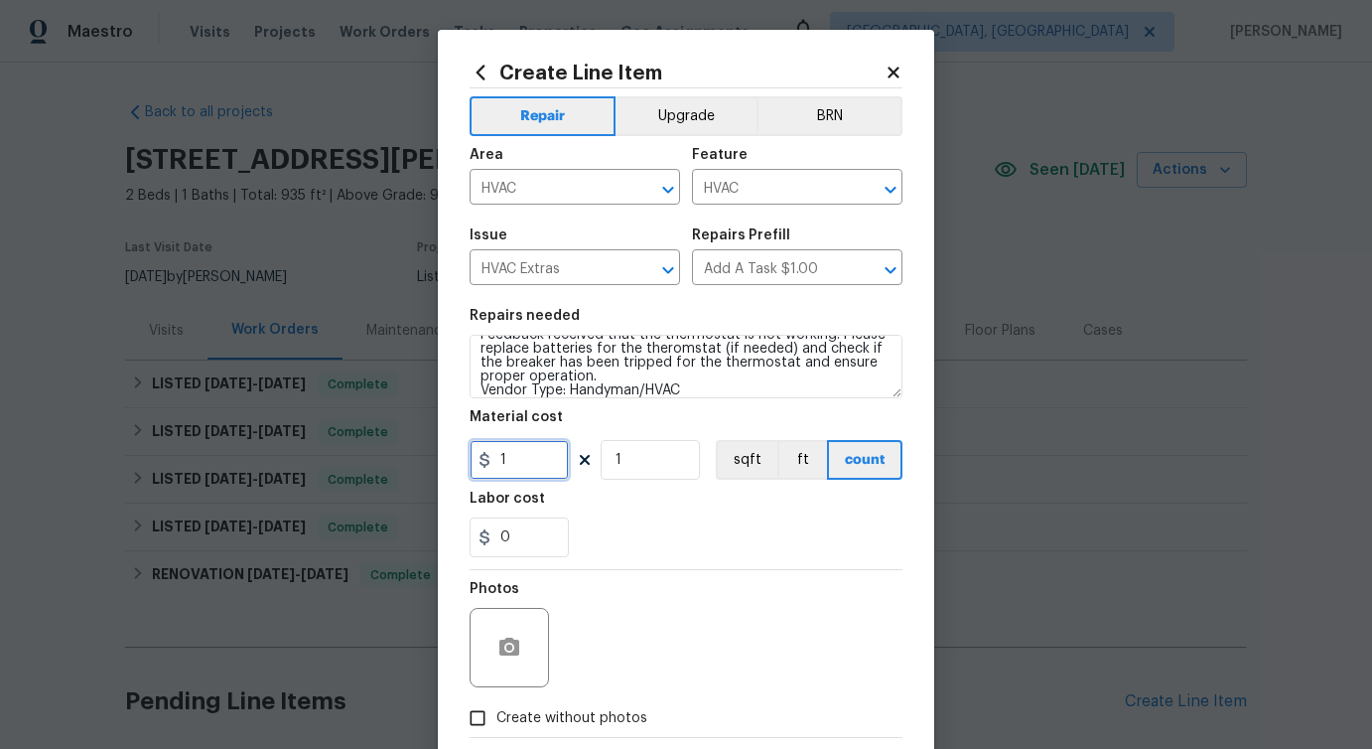
click at [537, 468] on input "1" at bounding box center [519, 460] width 99 height 40
type input "75"
click at [498, 638] on icon "button" at bounding box center [509, 648] width 24 height 24
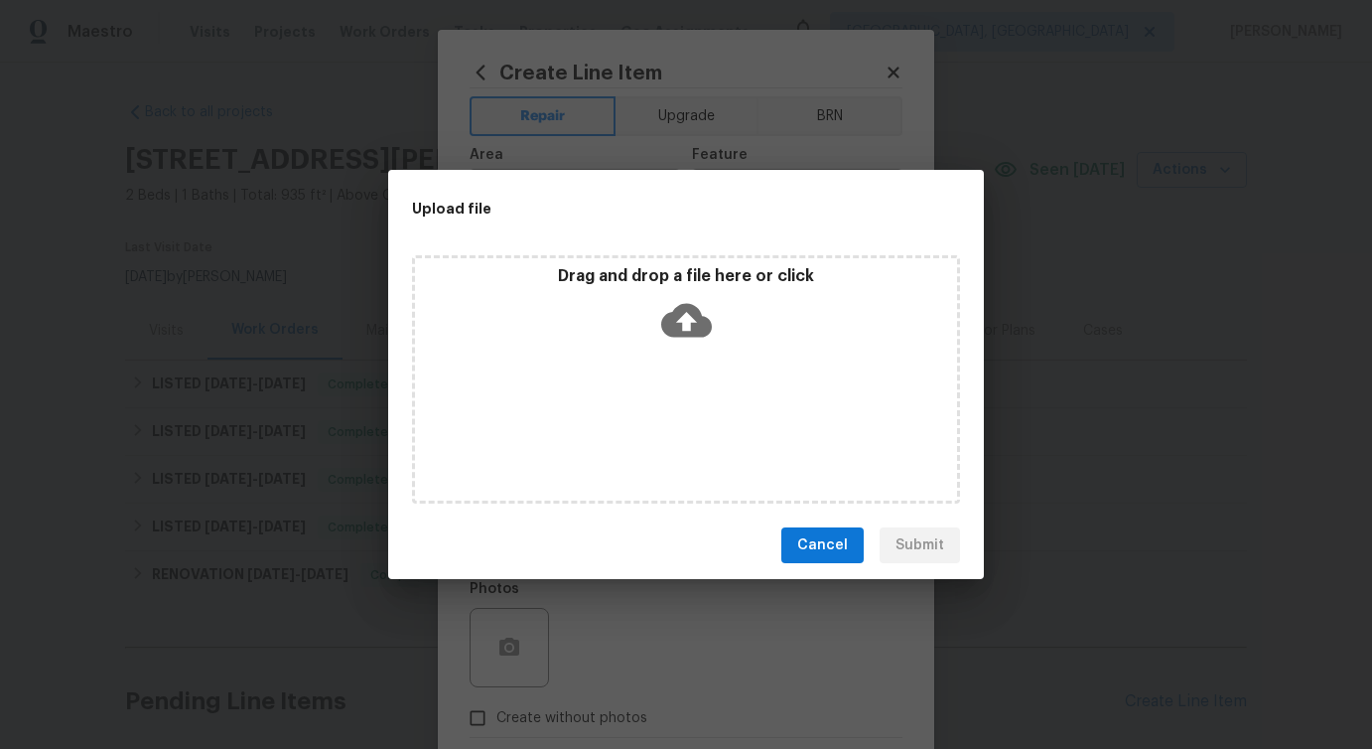
click at [691, 335] on icon at bounding box center [686, 321] width 51 height 34
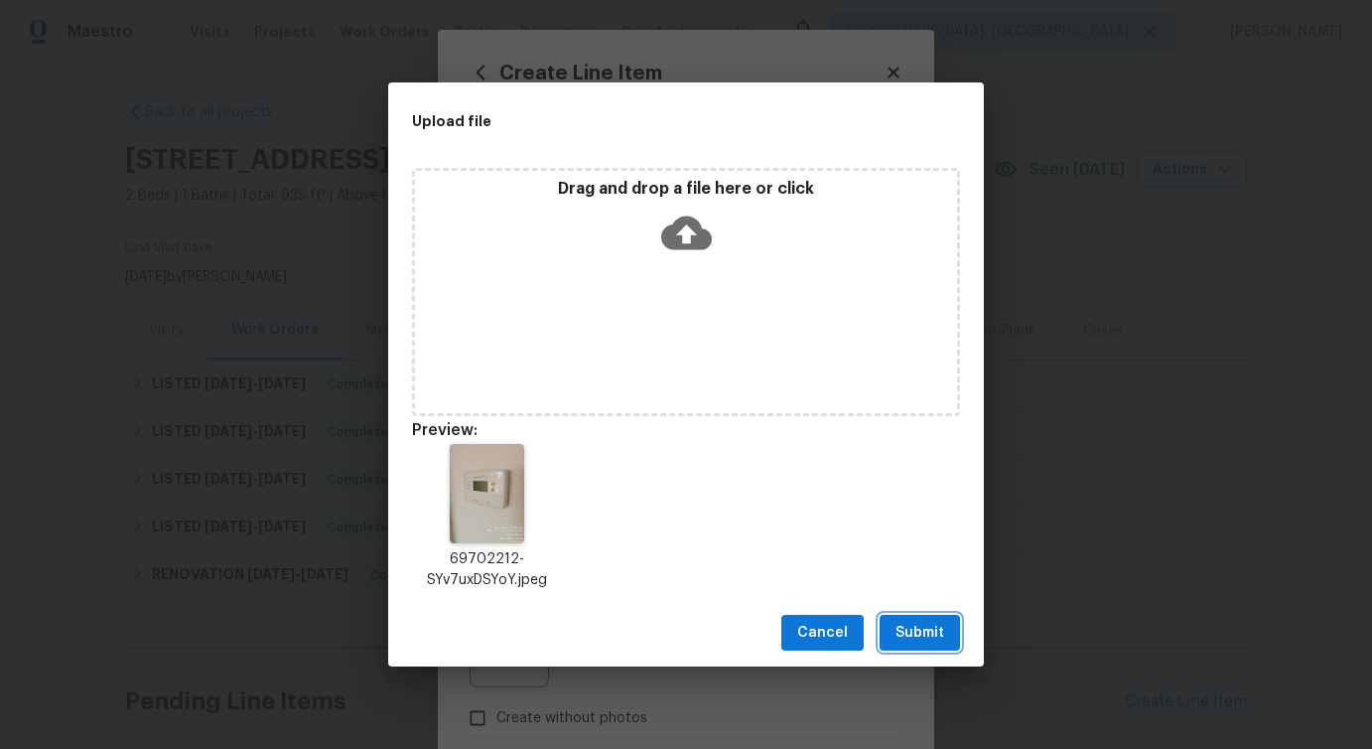
click at [921, 631] on span "Submit" at bounding box center [920, 633] width 49 height 25
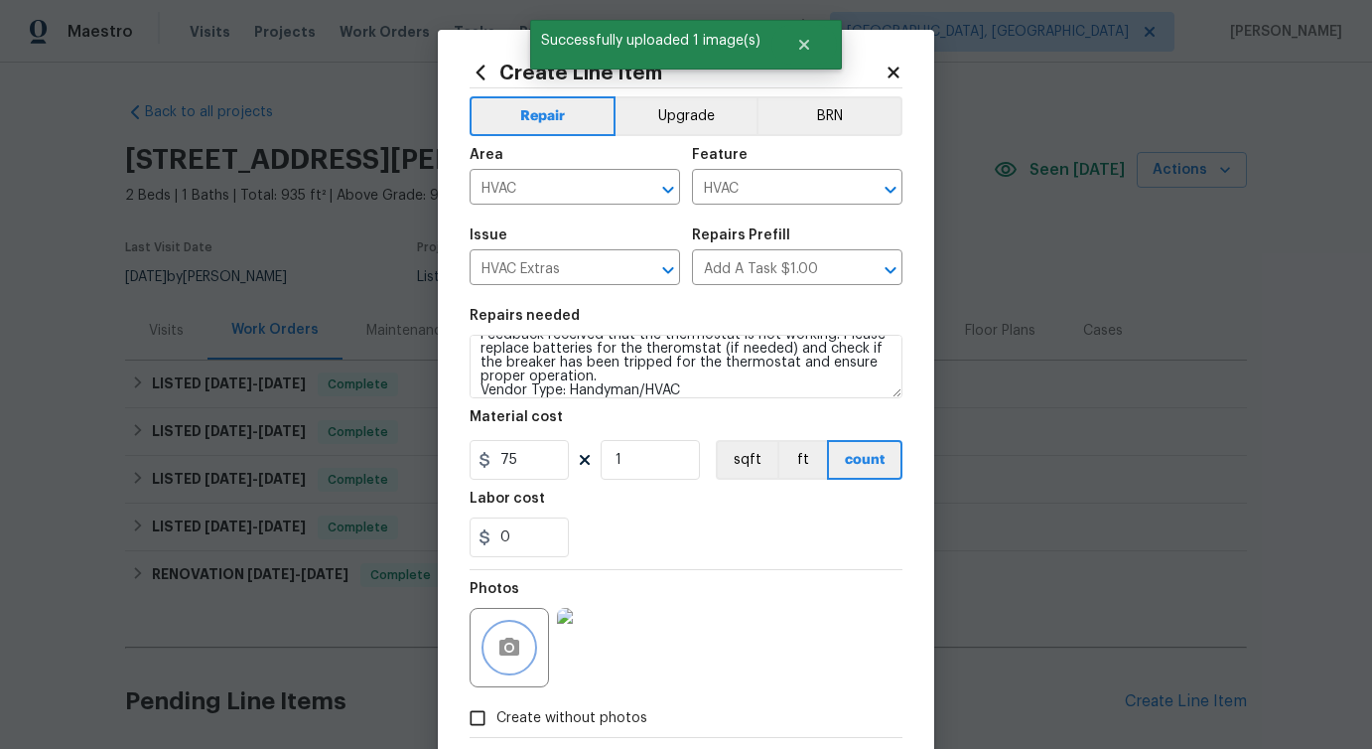
scroll to position [107, 0]
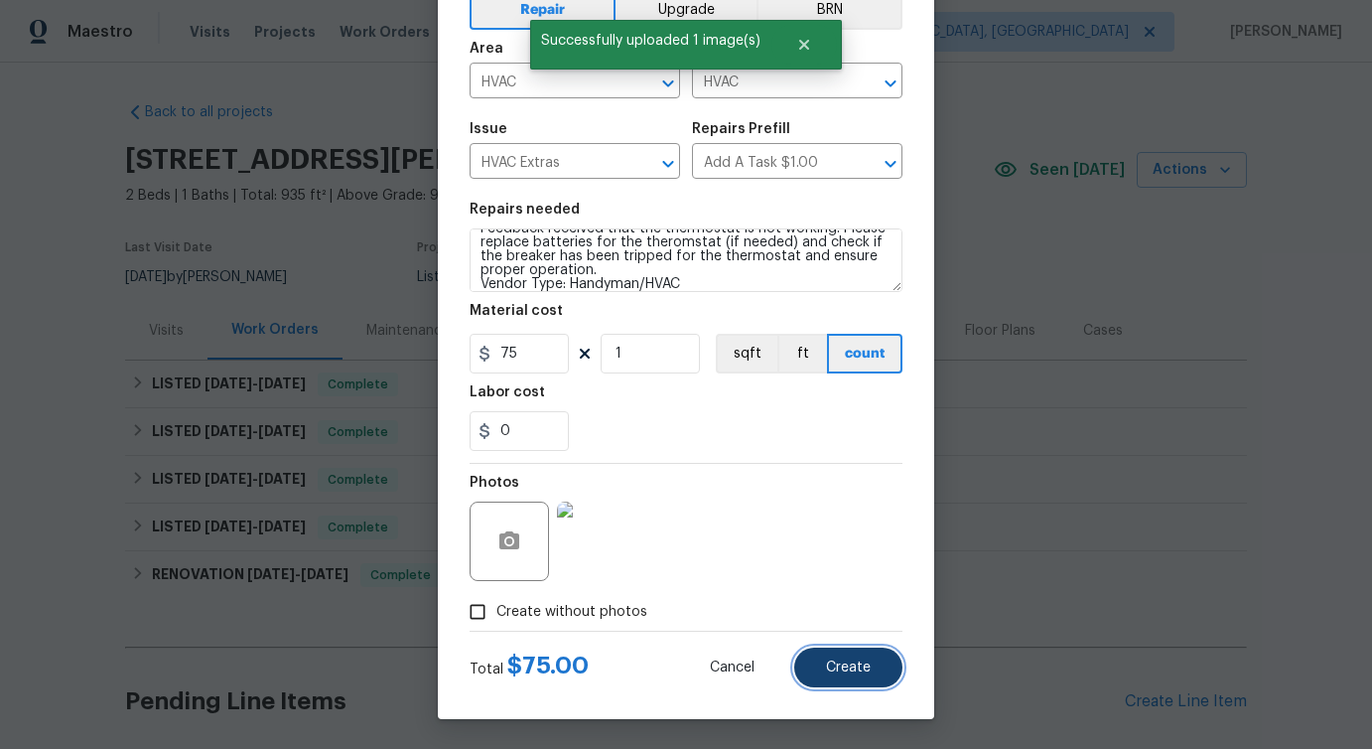
click at [853, 674] on span "Create" at bounding box center [848, 667] width 45 height 15
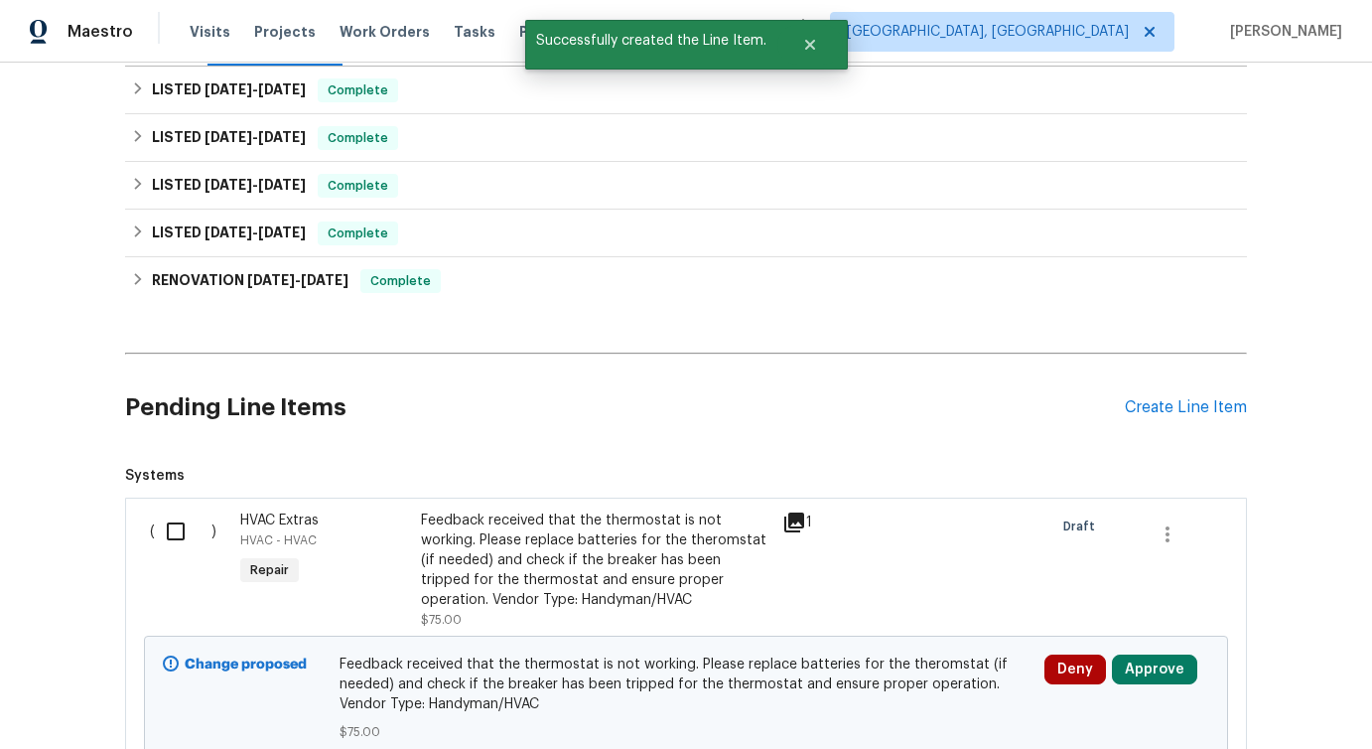
scroll to position [460, 0]
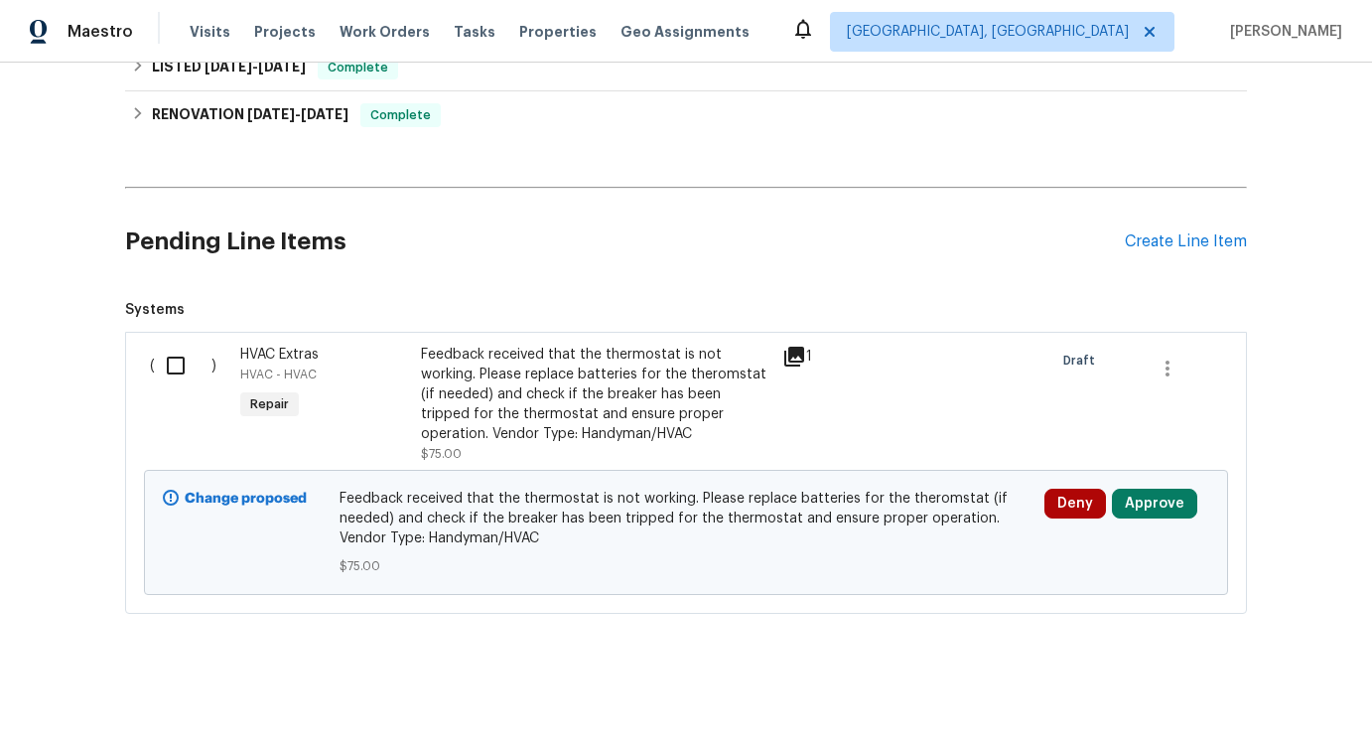
click at [505, 426] on div "Feedback received that the thermostat is not working. Please replace batteries …" at bounding box center [596, 394] width 350 height 99
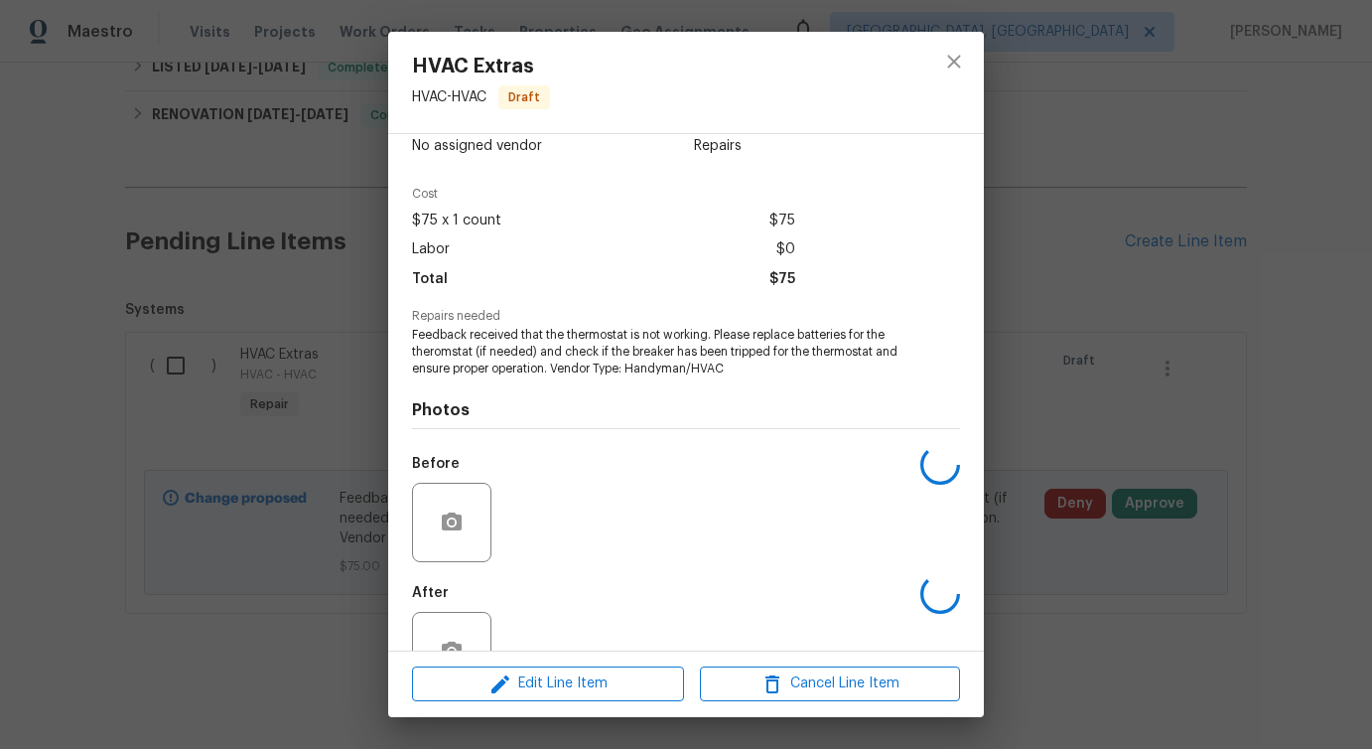
scroll to position [99, 0]
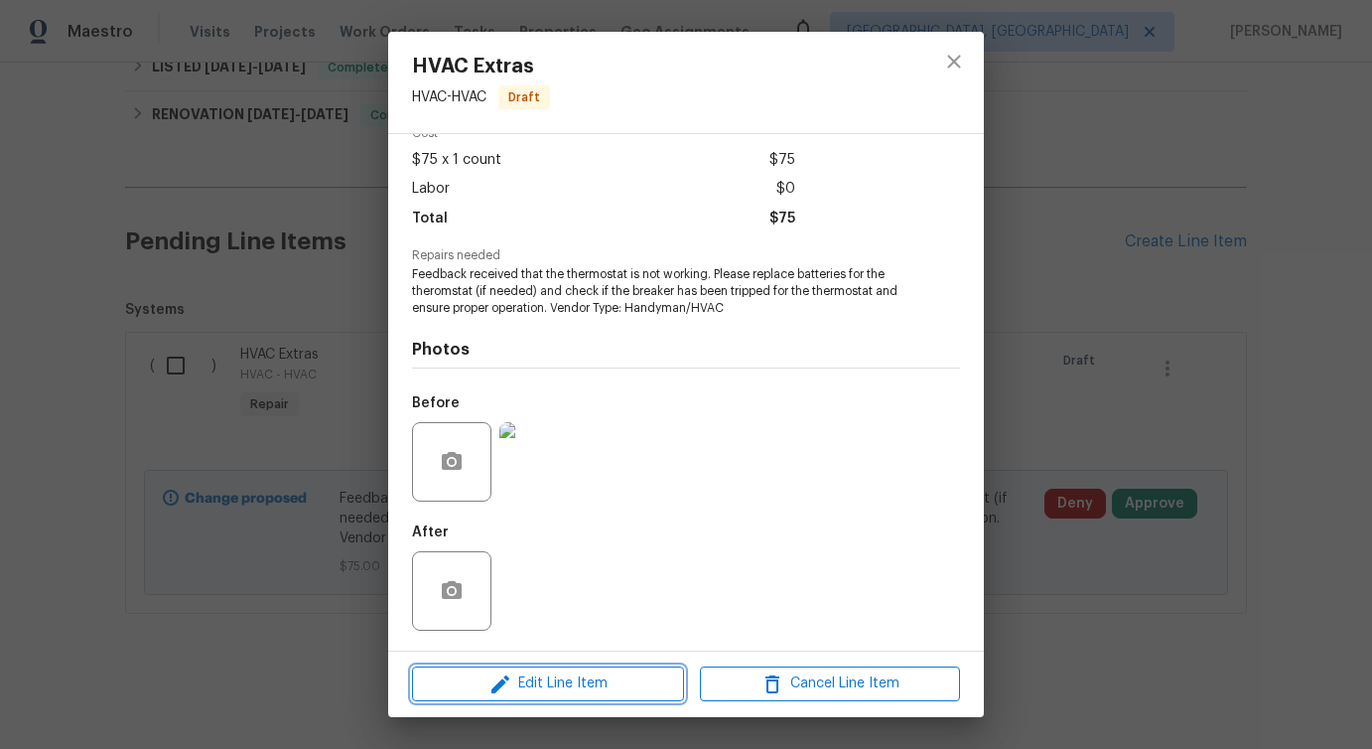
click at [524, 682] on span "Edit Line Item" at bounding box center [548, 683] width 260 height 25
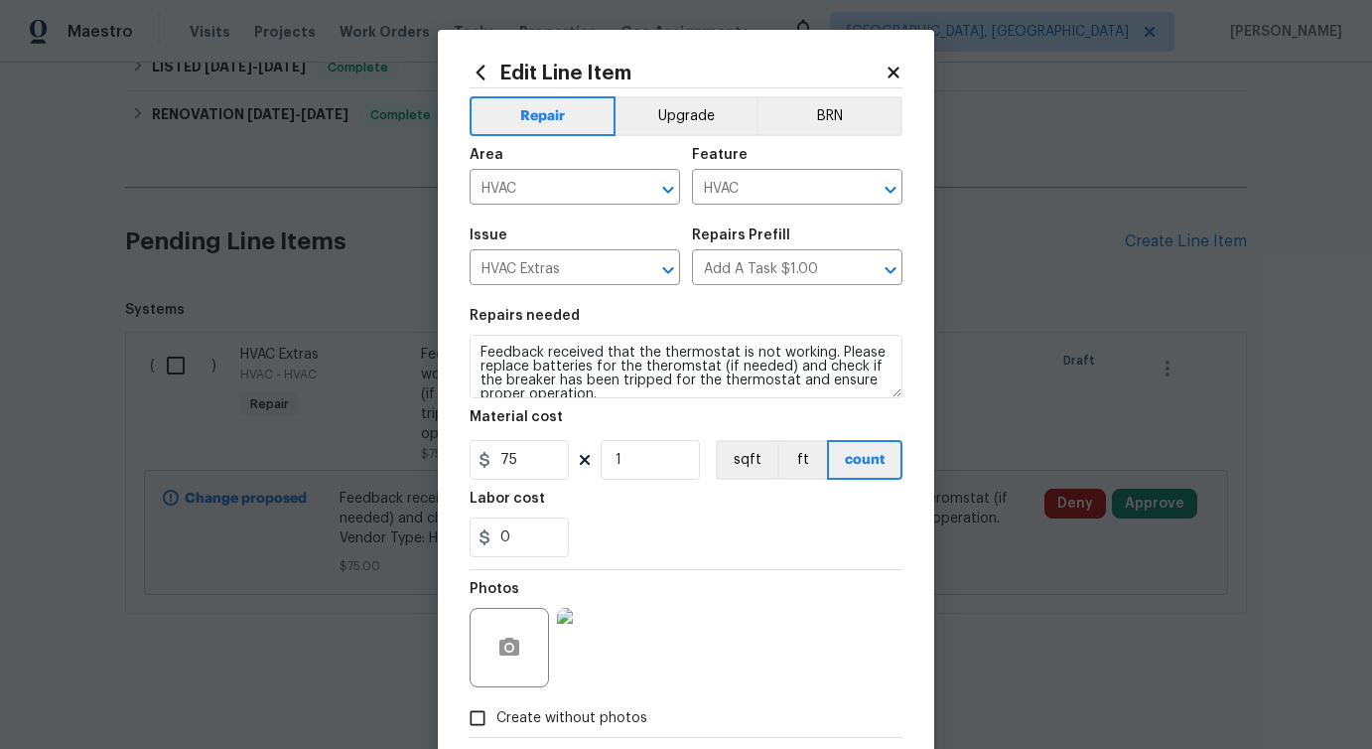
scroll to position [28, 0]
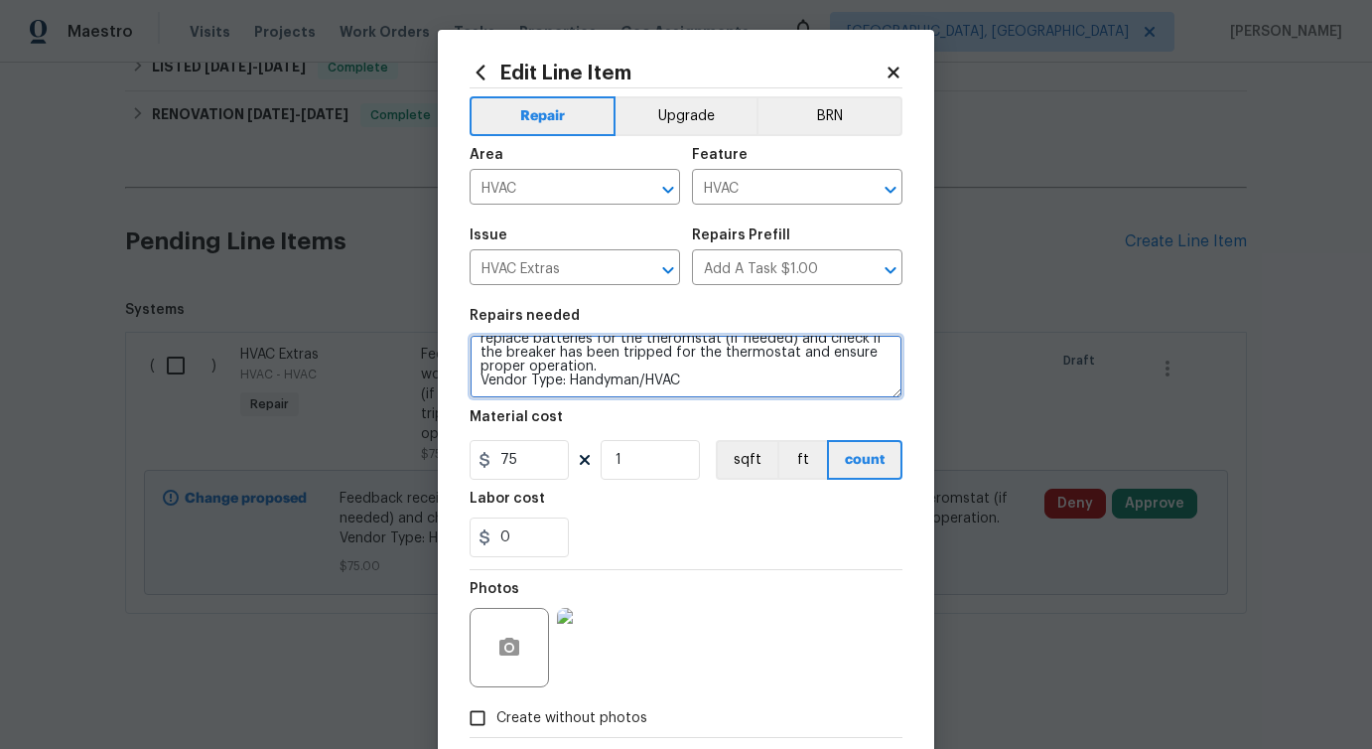
drag, startPoint x: 694, startPoint y: 376, endPoint x: 404, endPoint y: 373, distance: 290.0
click at [404, 373] on div "Edit Line Item Repair Upgrade BRN Area HVAC ​ Feature HVAC ​ Issue HVAC Extras …" at bounding box center [686, 374] width 1372 height 749
click at [528, 368] on textarea "Feedback received that the thermostat is not working. Please replace batteries …" at bounding box center [686, 367] width 433 height 64
drag, startPoint x: 480, startPoint y: 384, endPoint x: 807, endPoint y: 383, distance: 327.7
click at [807, 383] on textarea "Feedback received that the thermostat is not working. Please replace batteries …" at bounding box center [686, 367] width 433 height 64
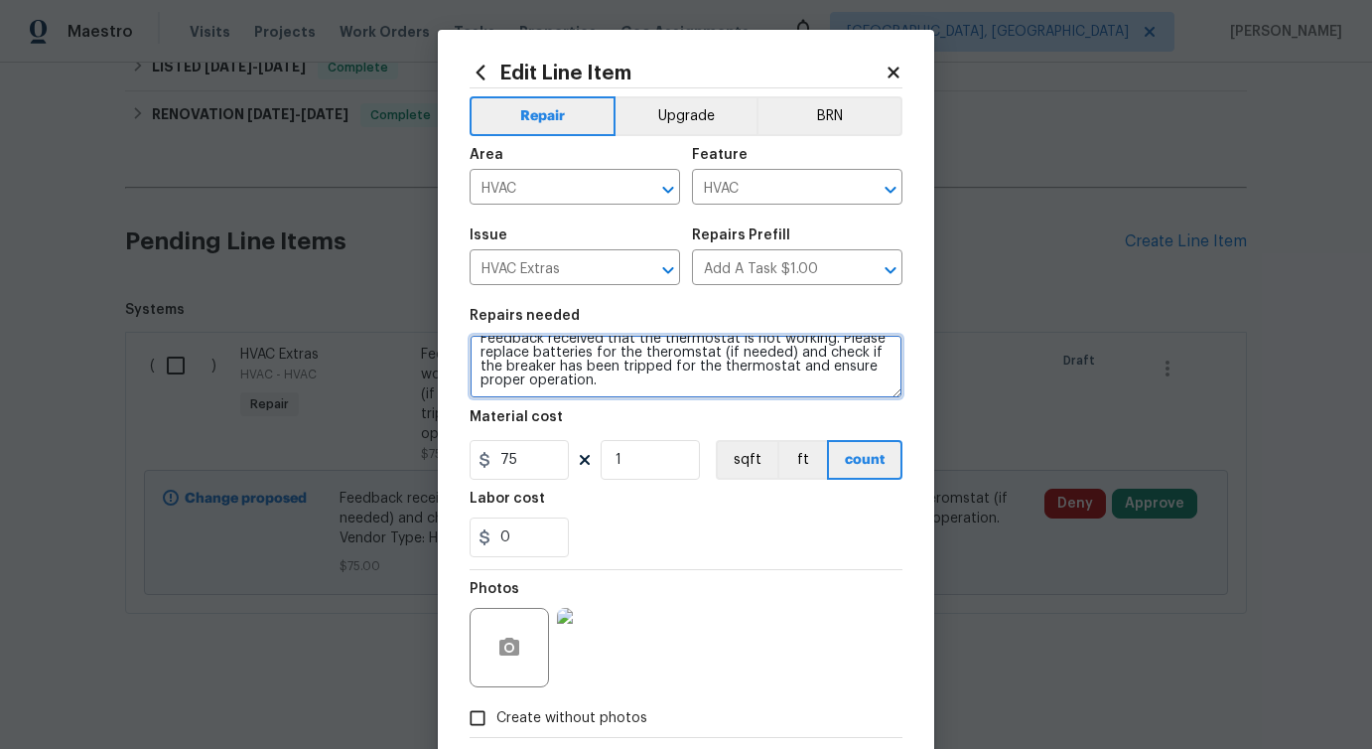
scroll to position [107, 0]
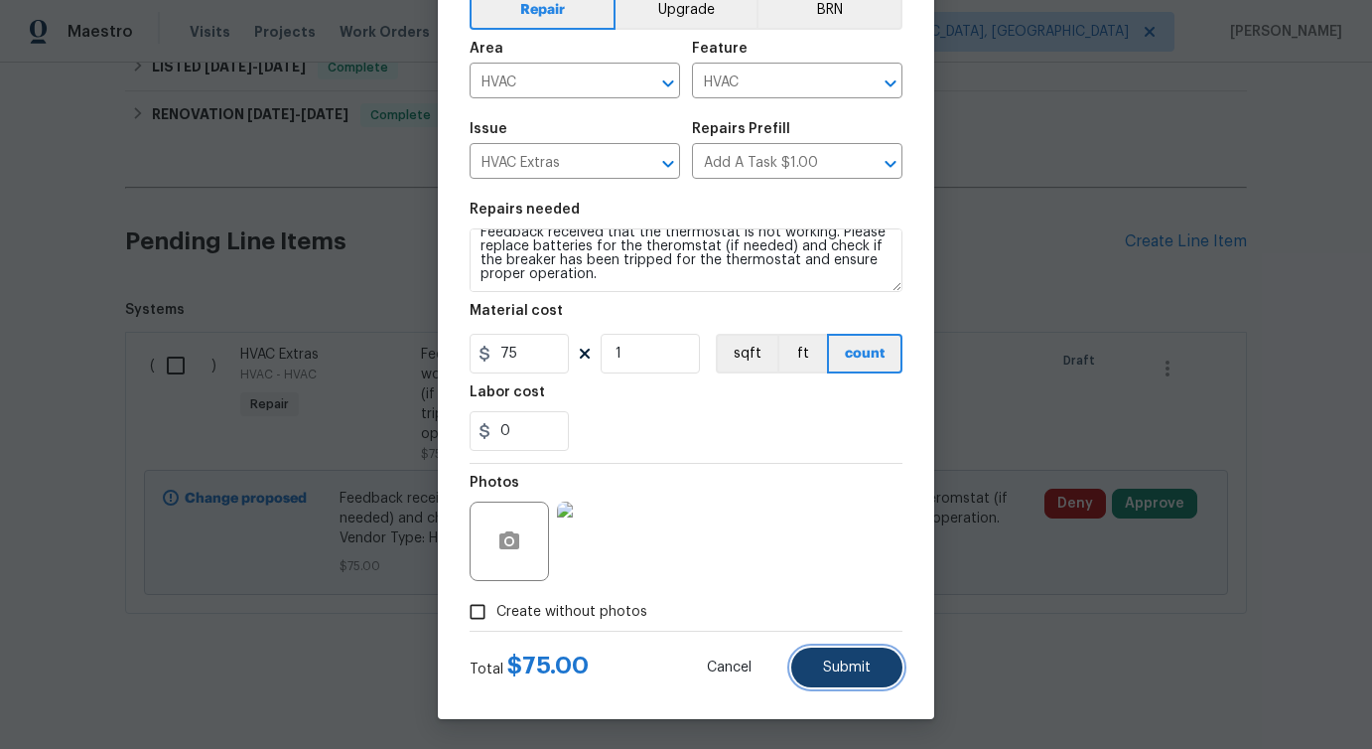
click at [823, 677] on button "Submit" at bounding box center [846, 667] width 111 height 40
type textarea "Feedback received that the thermostat is not working. Please replace batteries …"
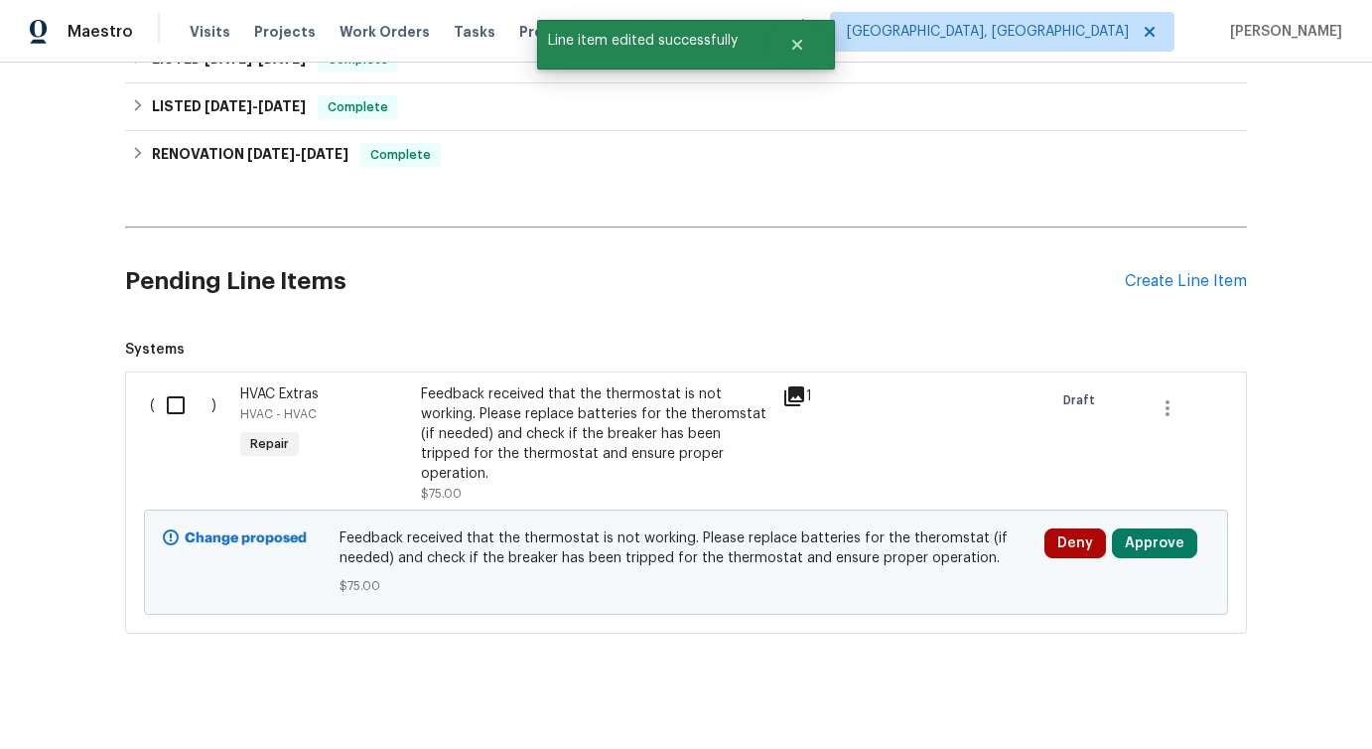
scroll to position [0, 0]
click at [176, 404] on input "checkbox" at bounding box center [183, 405] width 57 height 42
checkbox input "true"
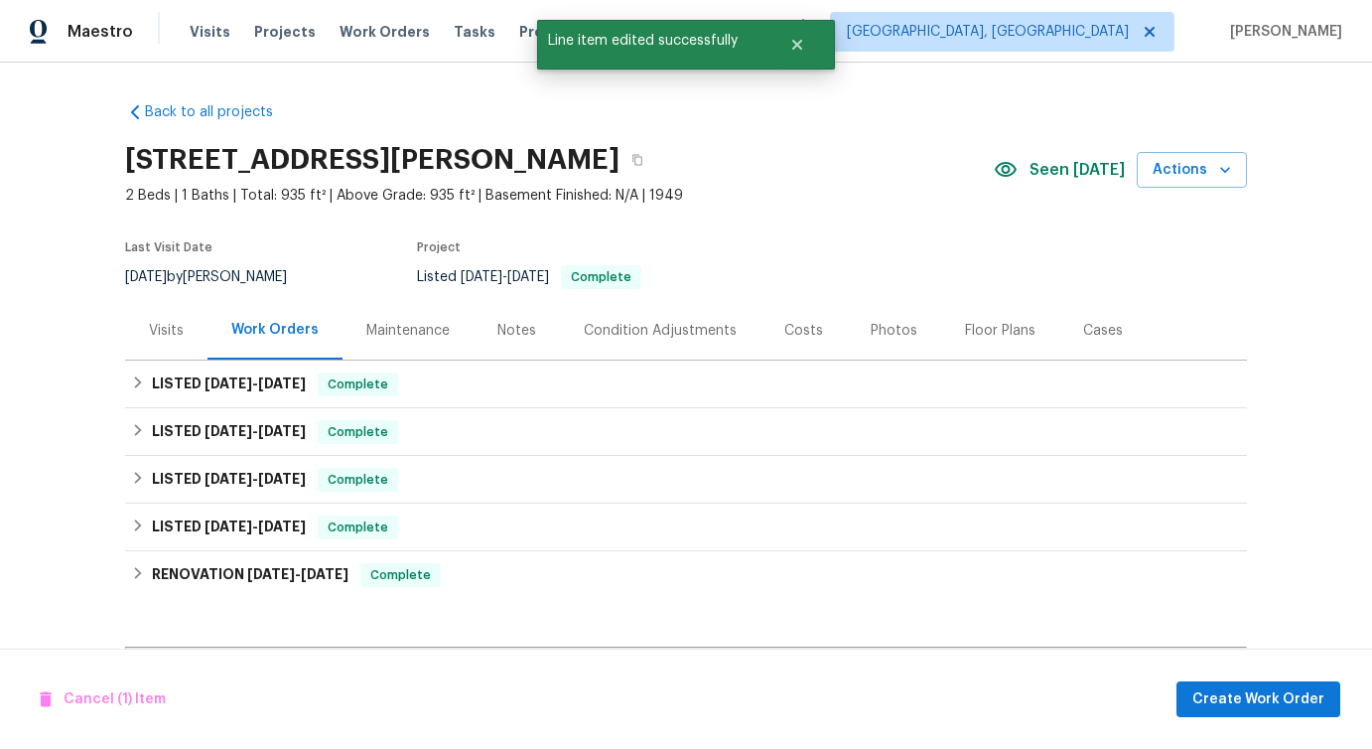
scroll to position [420, 0]
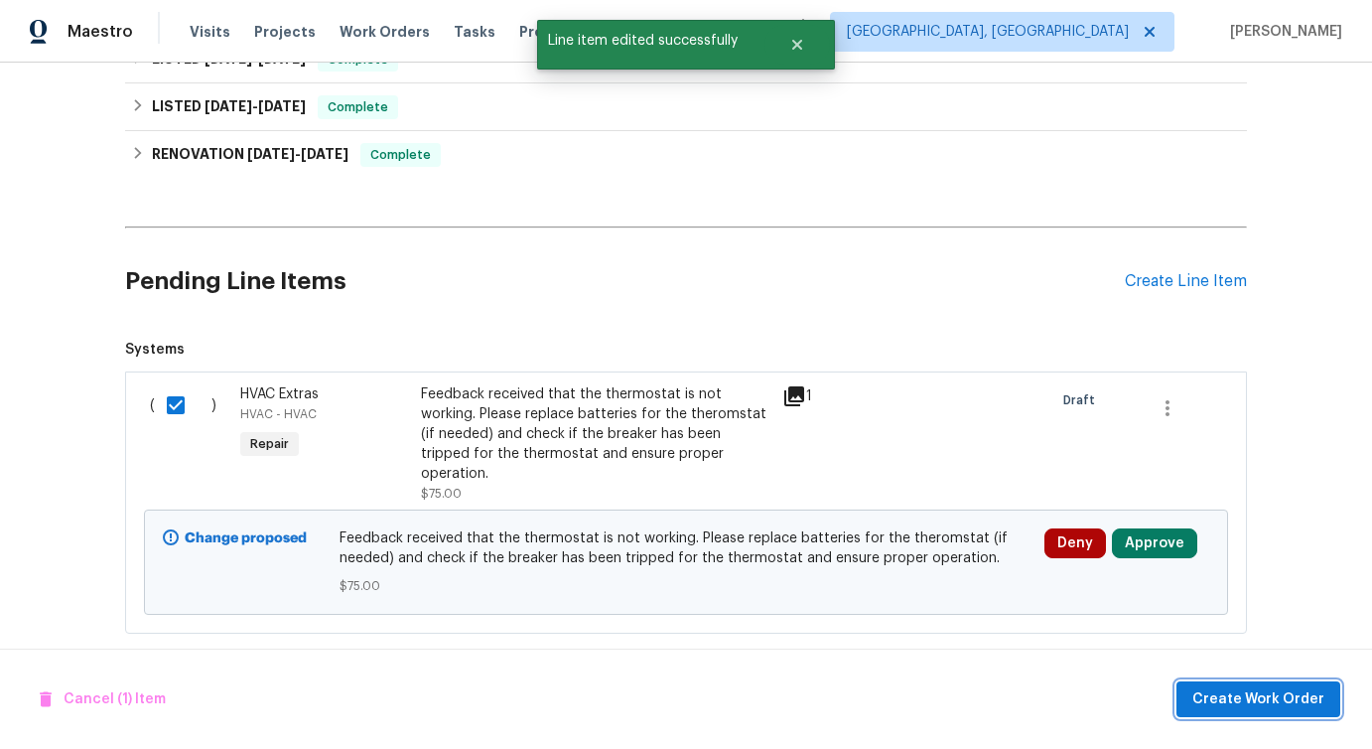
click at [1277, 691] on span "Create Work Order" at bounding box center [1259, 699] width 132 height 25
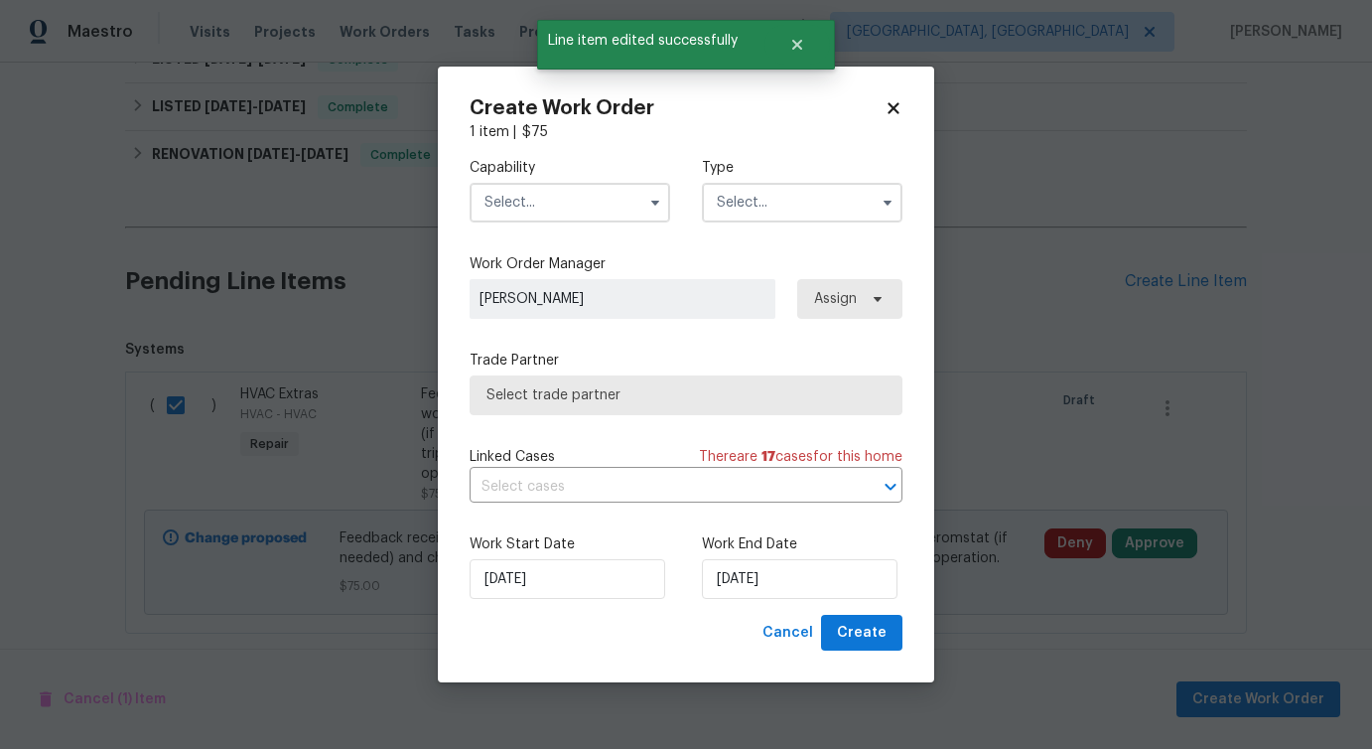
click at [582, 199] on input "text" at bounding box center [570, 203] width 201 height 40
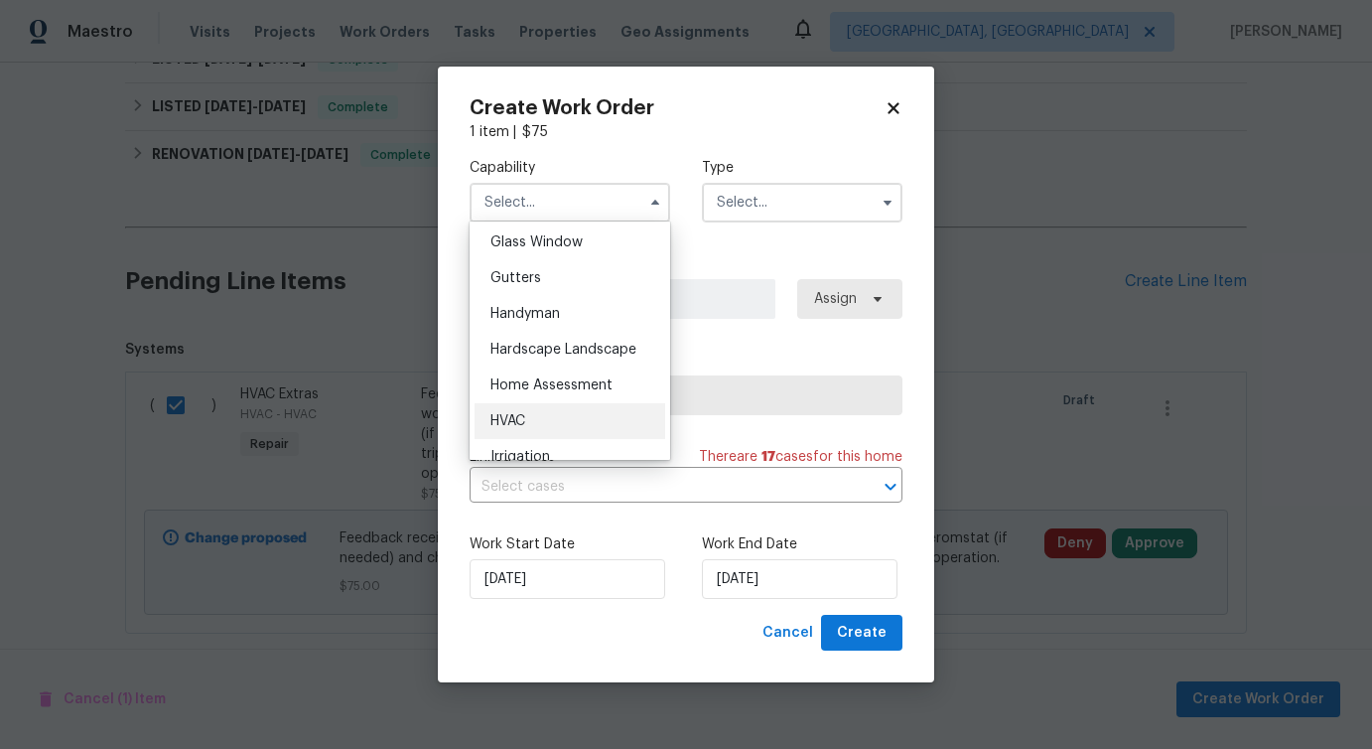
scroll to position [1002, 0]
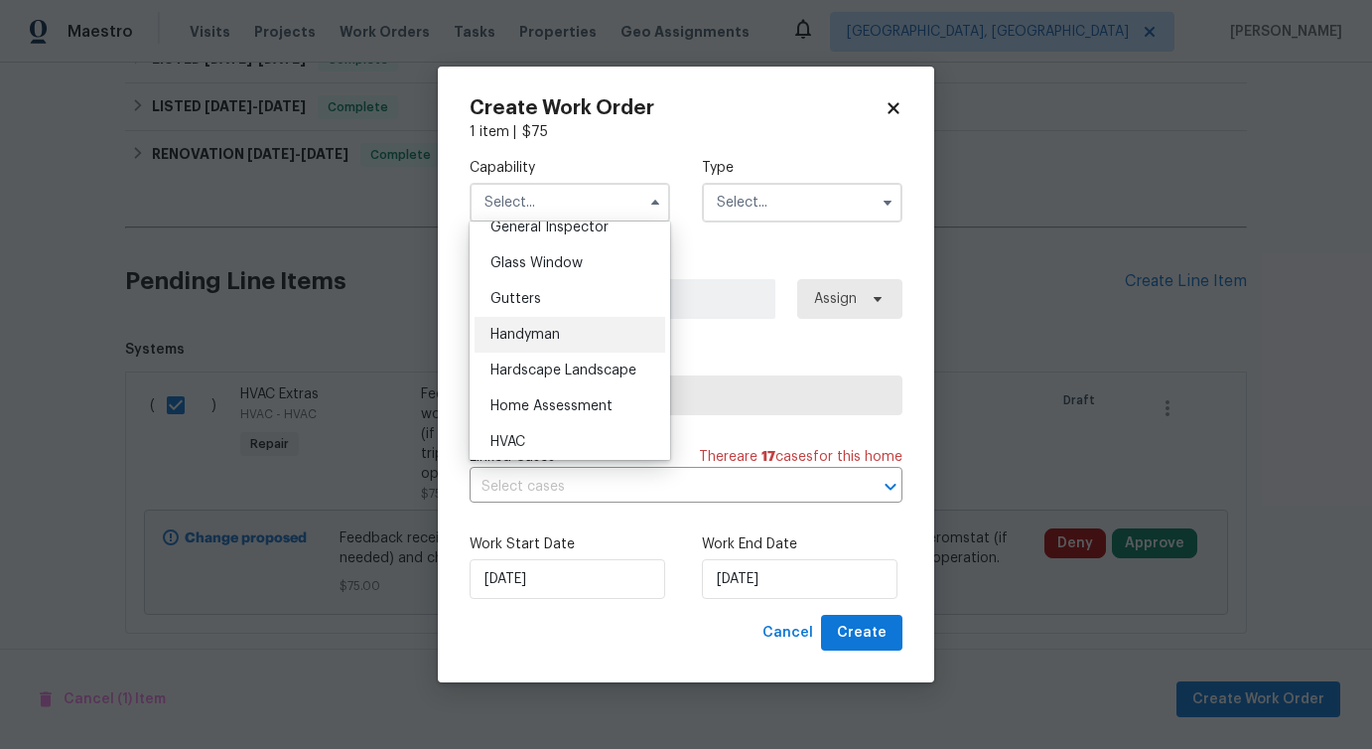
click at [536, 343] on div "Handyman" at bounding box center [570, 335] width 191 height 36
type input "Handyman"
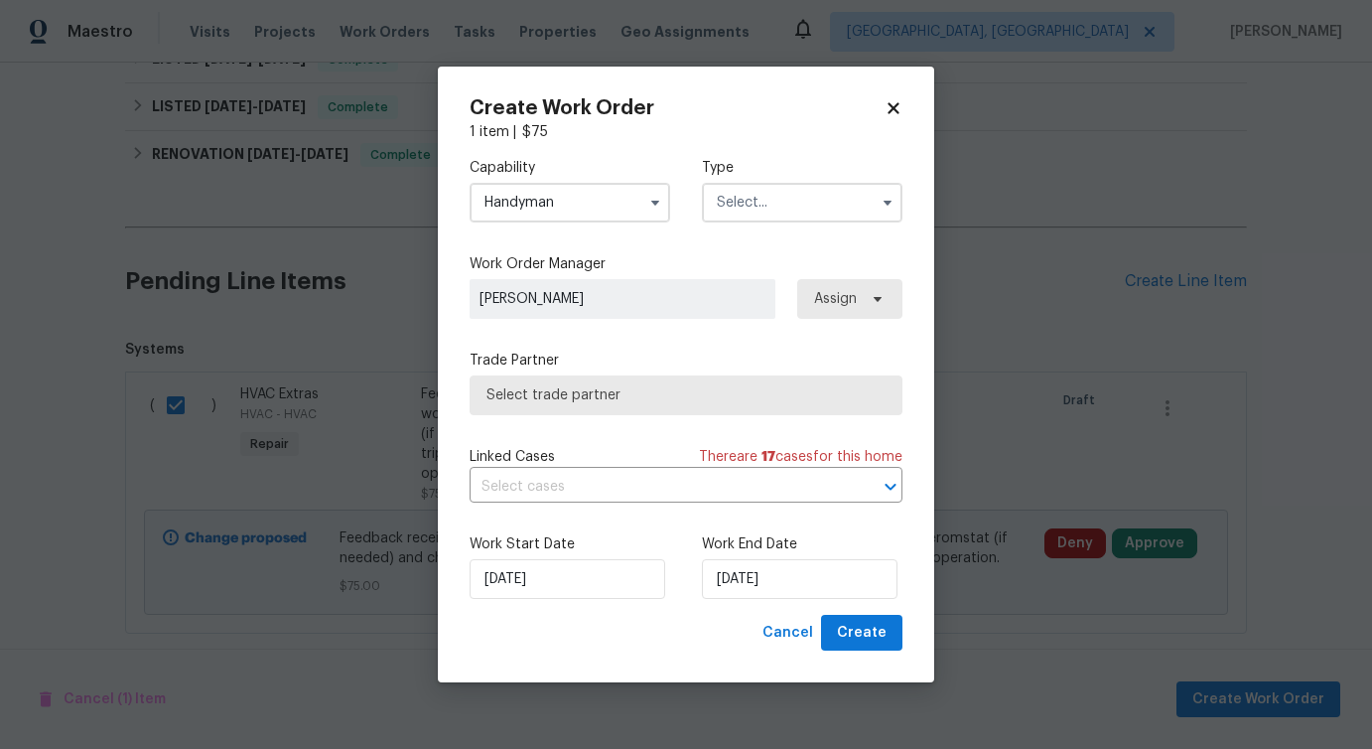
click at [562, 194] on input "Handyman" at bounding box center [570, 203] width 201 height 40
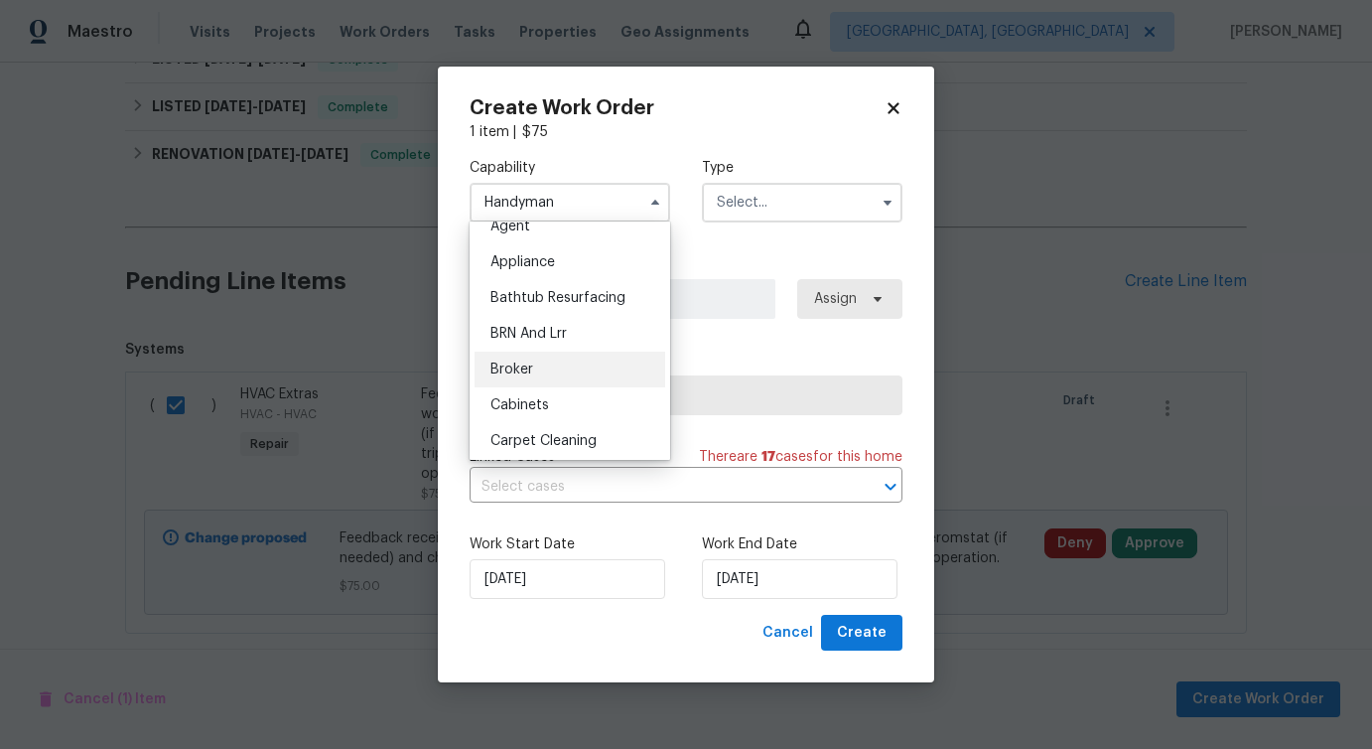
scroll to position [0, 0]
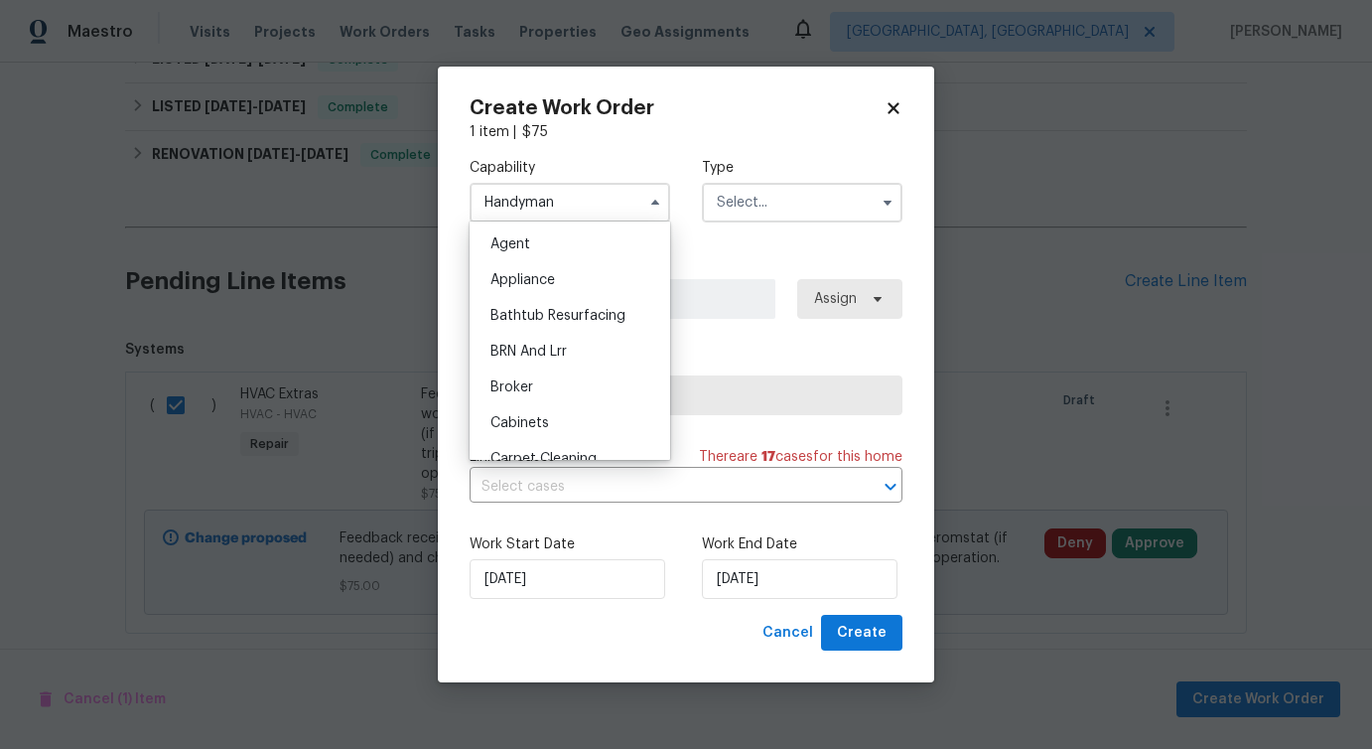
click at [818, 209] on input "text" at bounding box center [802, 203] width 201 height 40
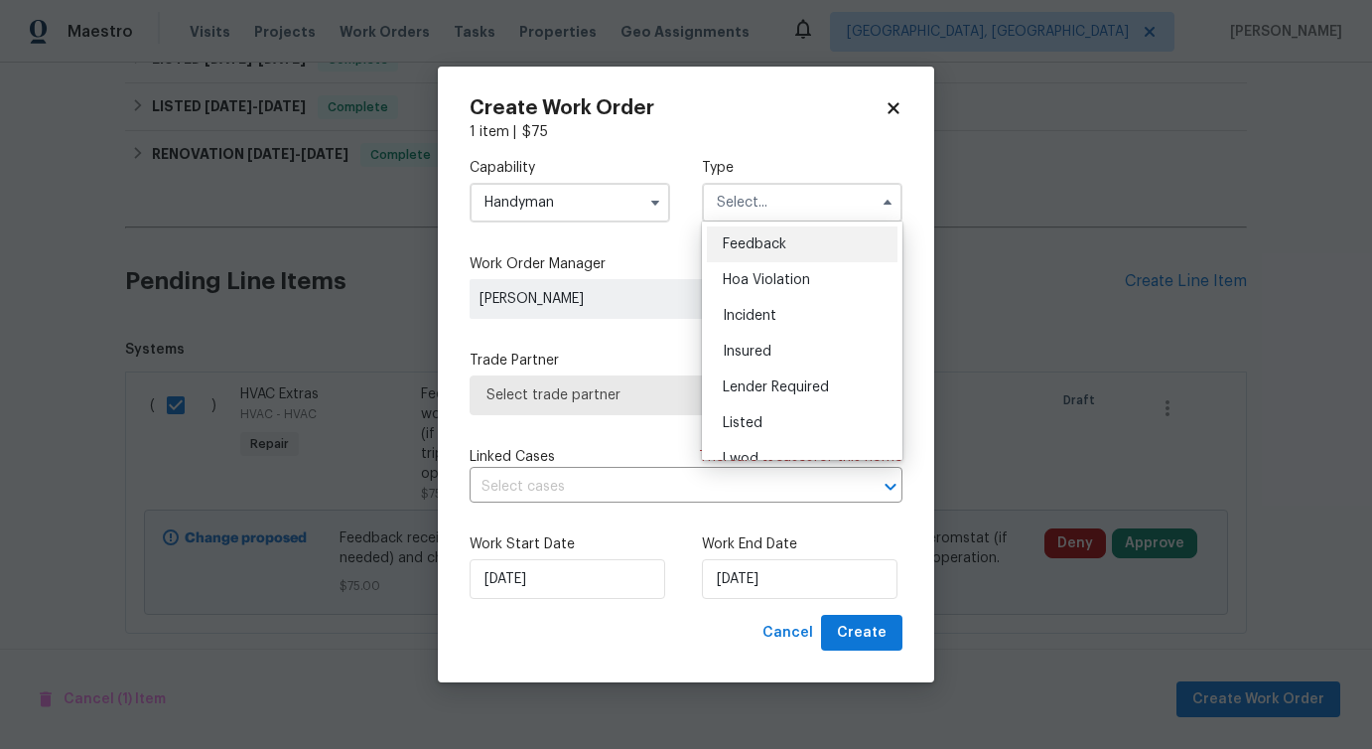
click at [767, 244] on span "Feedback" at bounding box center [755, 244] width 64 height 14
type input "Feedback"
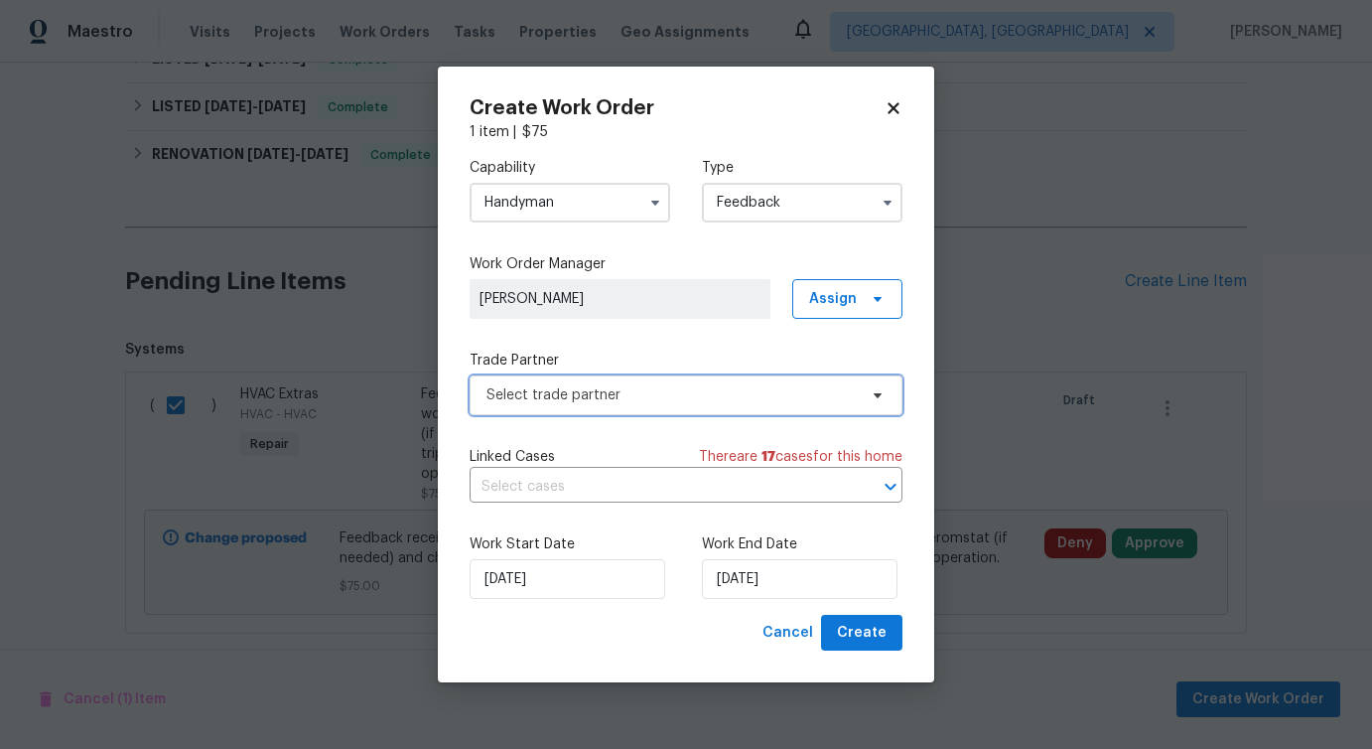
click at [575, 409] on span "Select trade partner" at bounding box center [686, 395] width 433 height 40
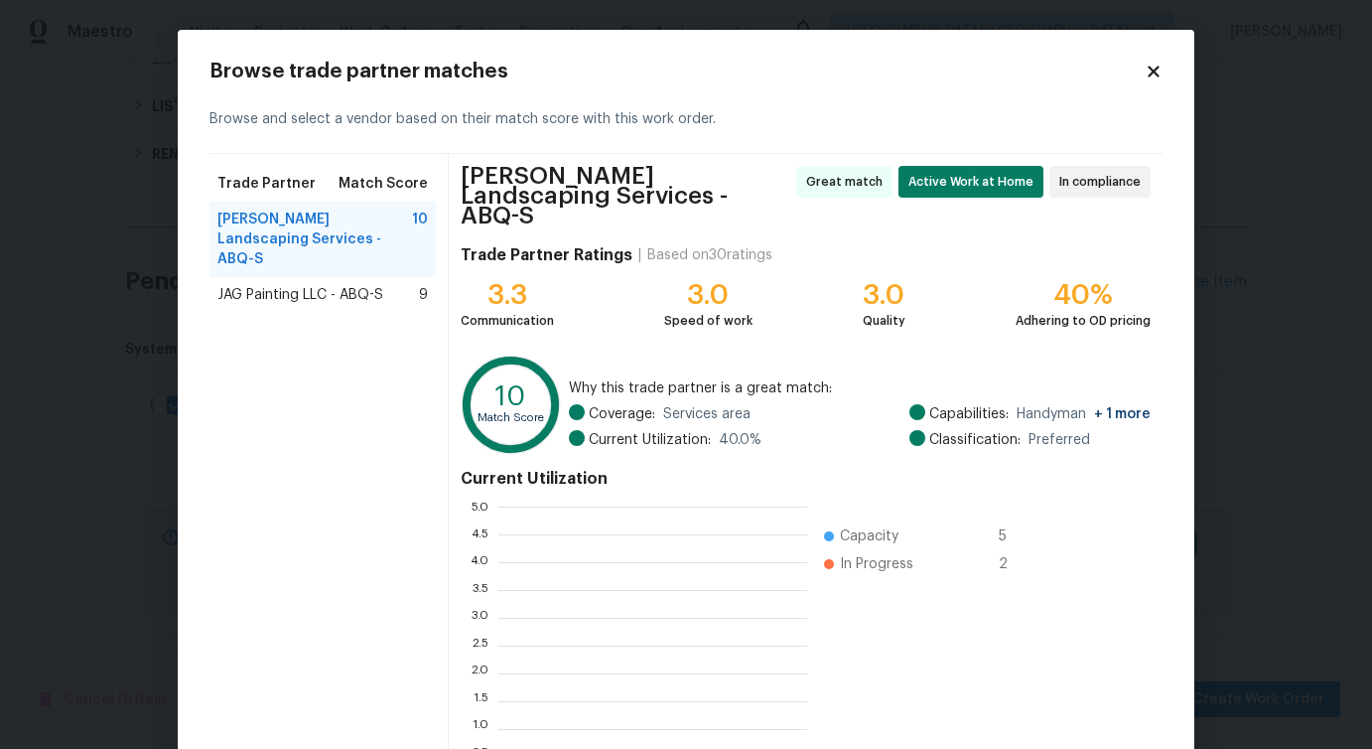
scroll to position [278, 309]
click at [320, 285] on span "JAG Painting LLC - ABQ-S" at bounding box center [300, 295] width 166 height 20
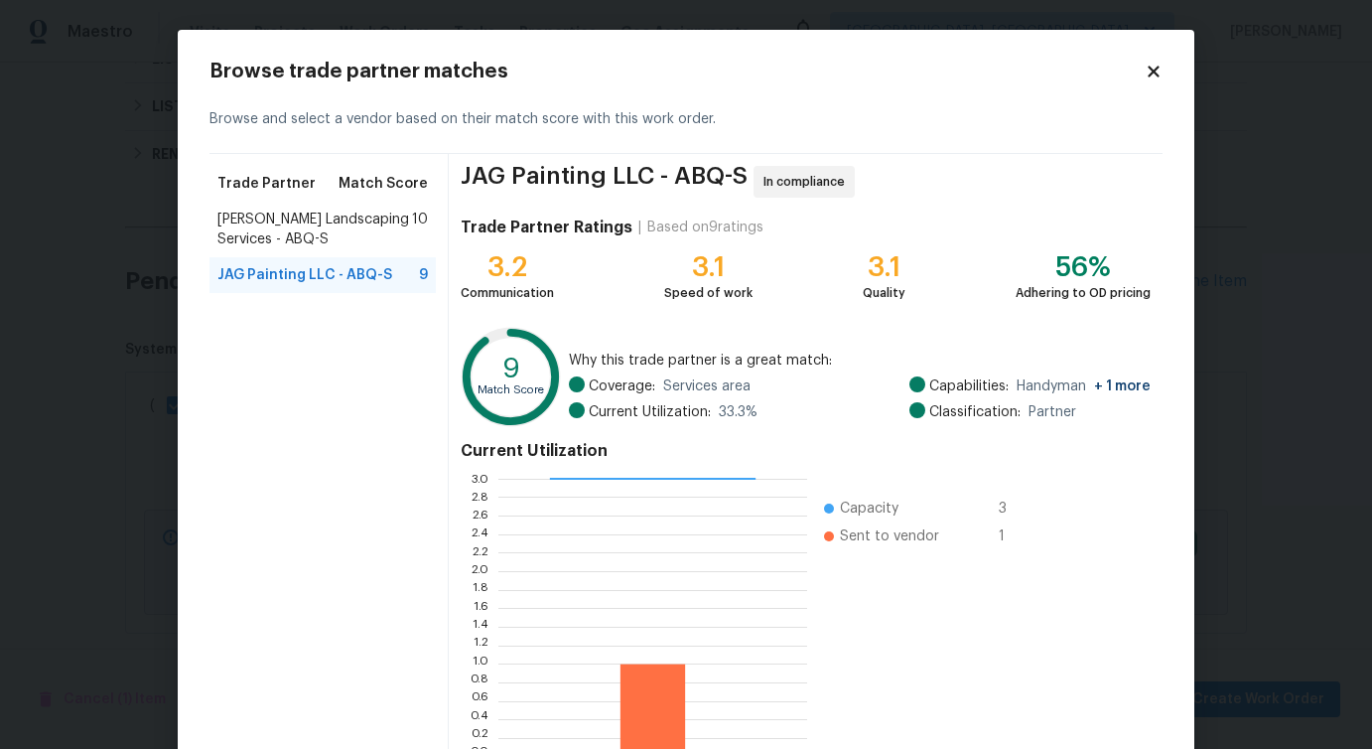
click at [325, 223] on span "Rodriguez Landscaping Services - ABQ-S" at bounding box center [314, 230] width 195 height 40
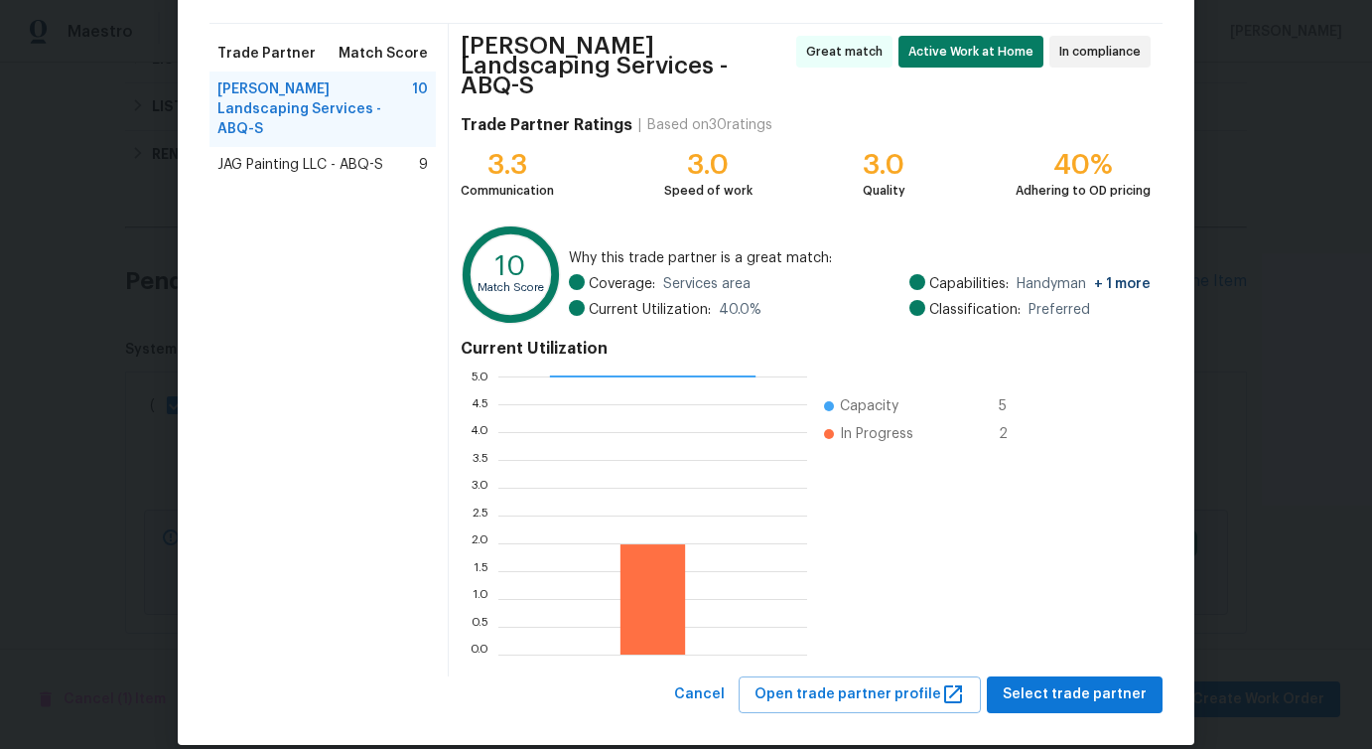
scroll to position [135, 0]
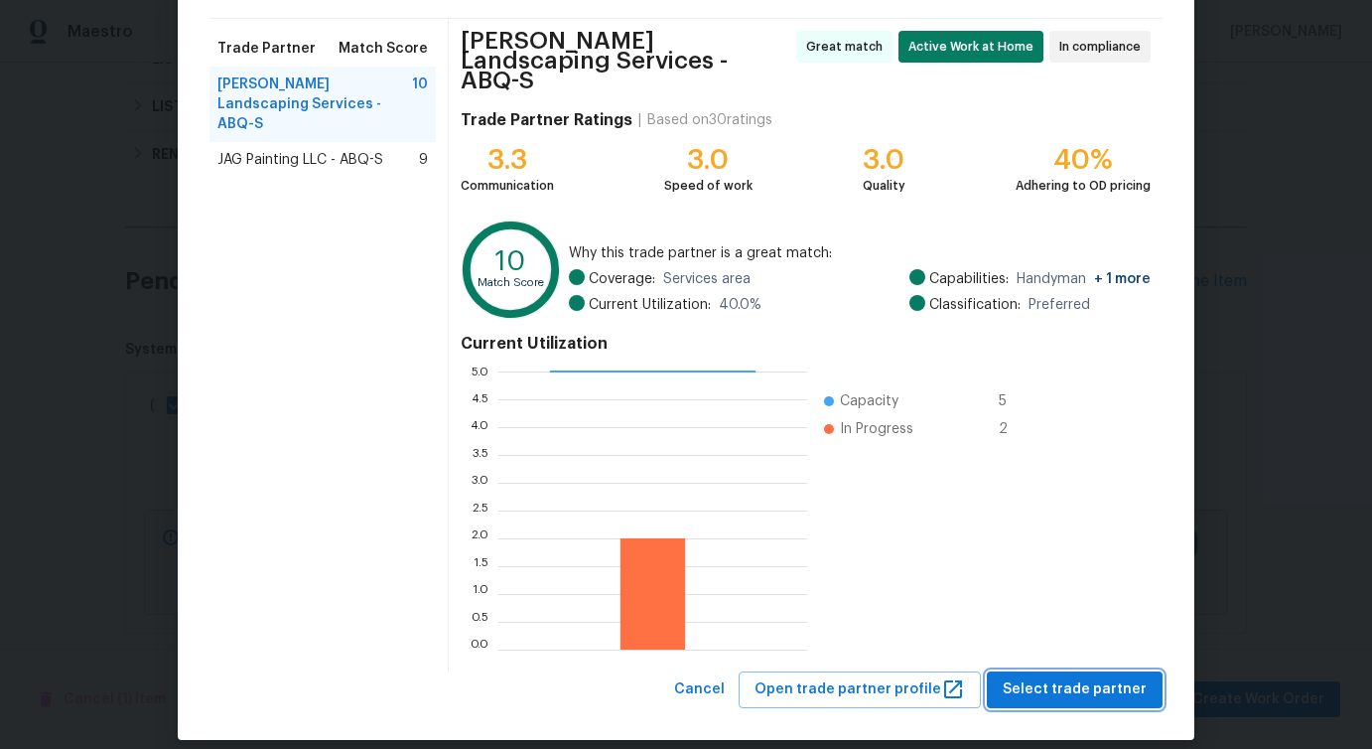
click at [1045, 677] on span "Select trade partner" at bounding box center [1075, 689] width 144 height 25
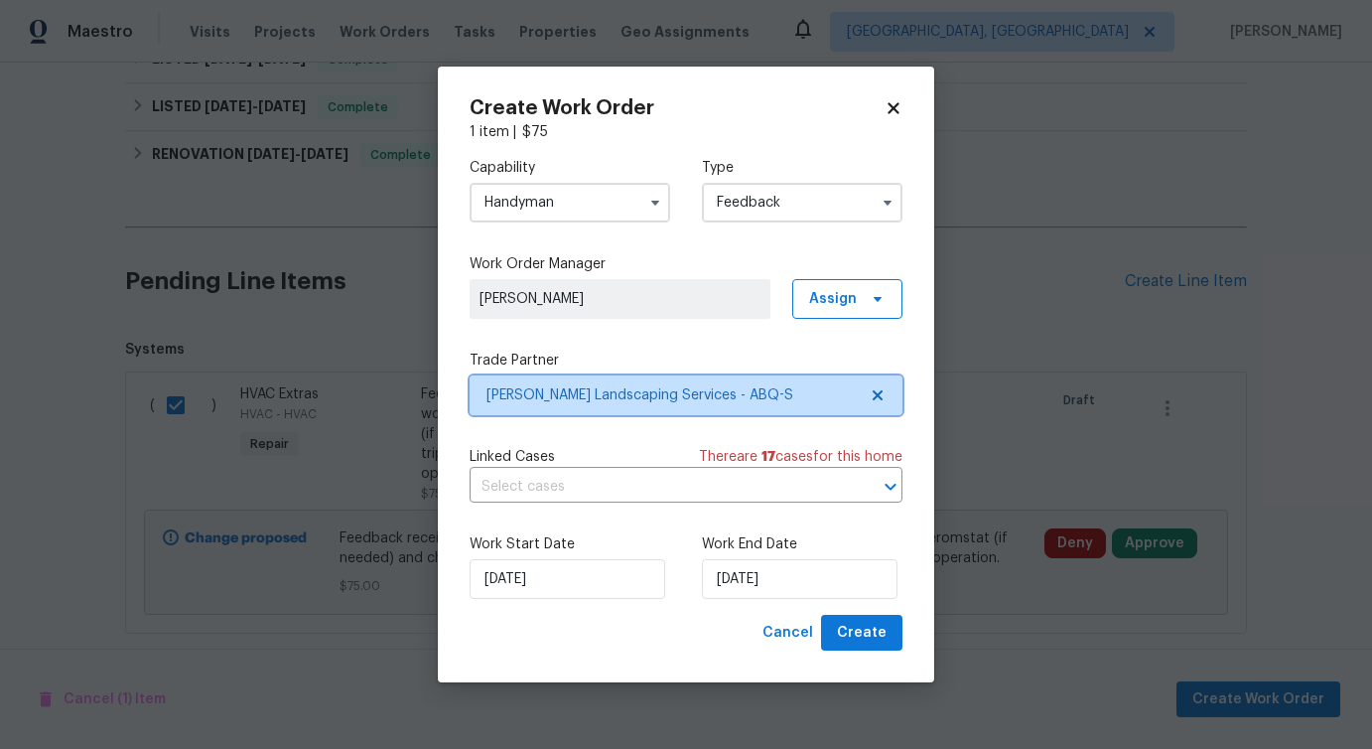
scroll to position [0, 0]
click at [648, 468] on div "Linked Cases There are 17 case s for this home ​" at bounding box center [686, 475] width 433 height 56
click at [618, 489] on input "text" at bounding box center [658, 487] width 377 height 31
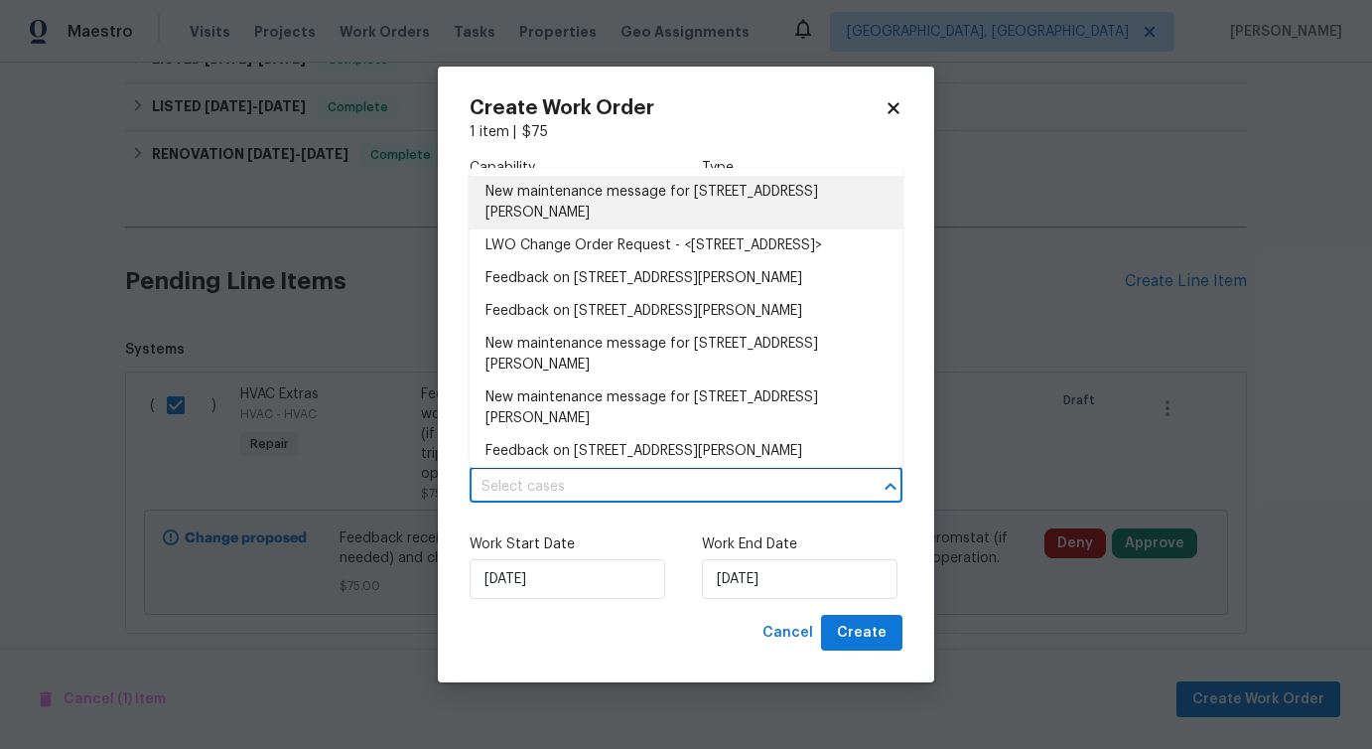
click at [595, 214] on li "New maintenance message for 930 Madeira Dr SE , Albuquerque, NM 87108" at bounding box center [686, 203] width 433 height 54
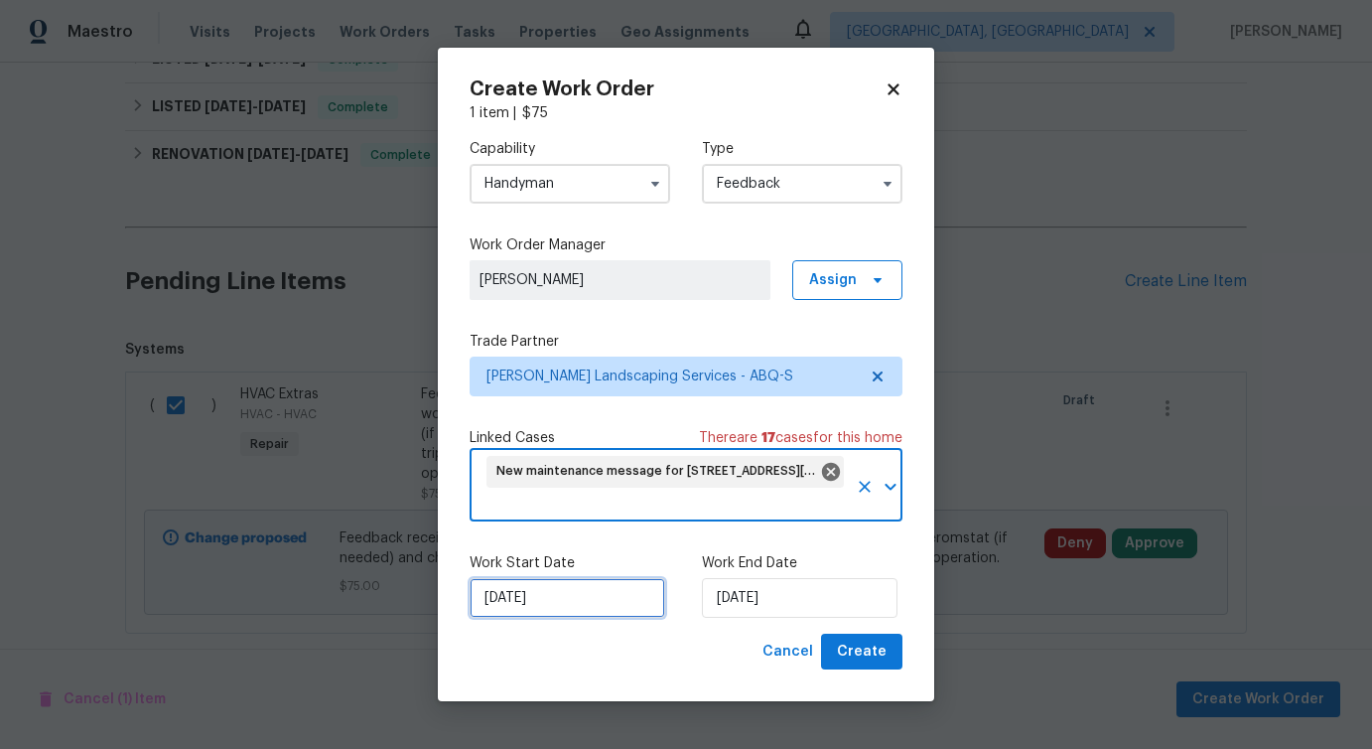
click at [556, 599] on input "[DATE]" at bounding box center [568, 598] width 196 height 40
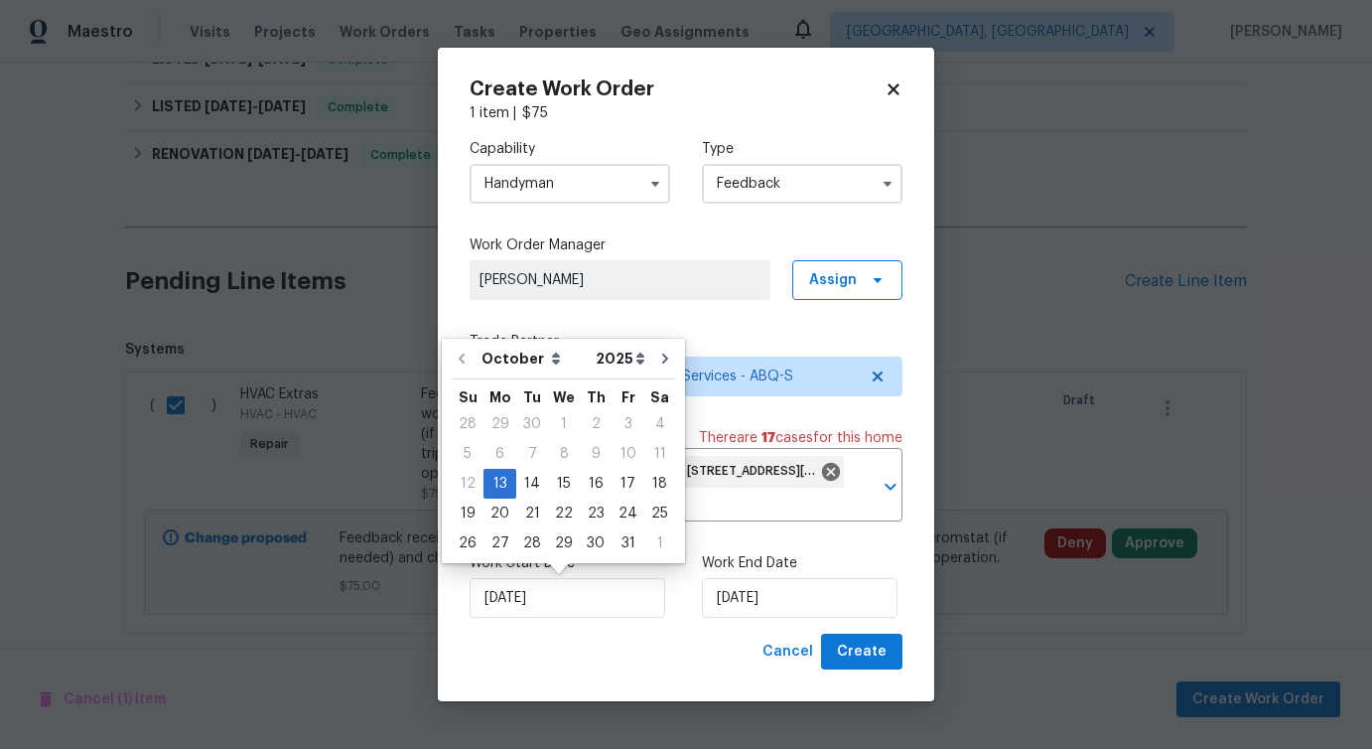
click at [591, 191] on input "Handyman" at bounding box center [570, 184] width 201 height 40
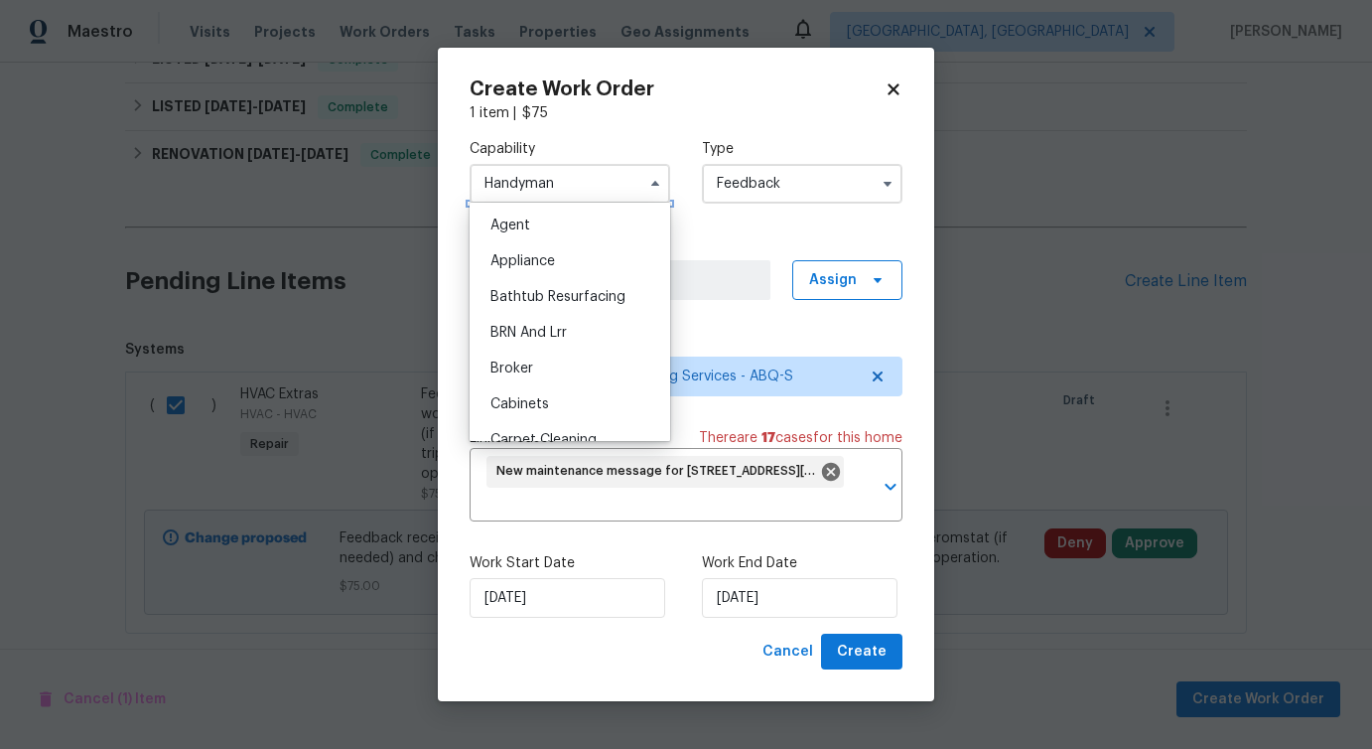
click at [591, 191] on input "Handyman" at bounding box center [570, 184] width 201 height 40
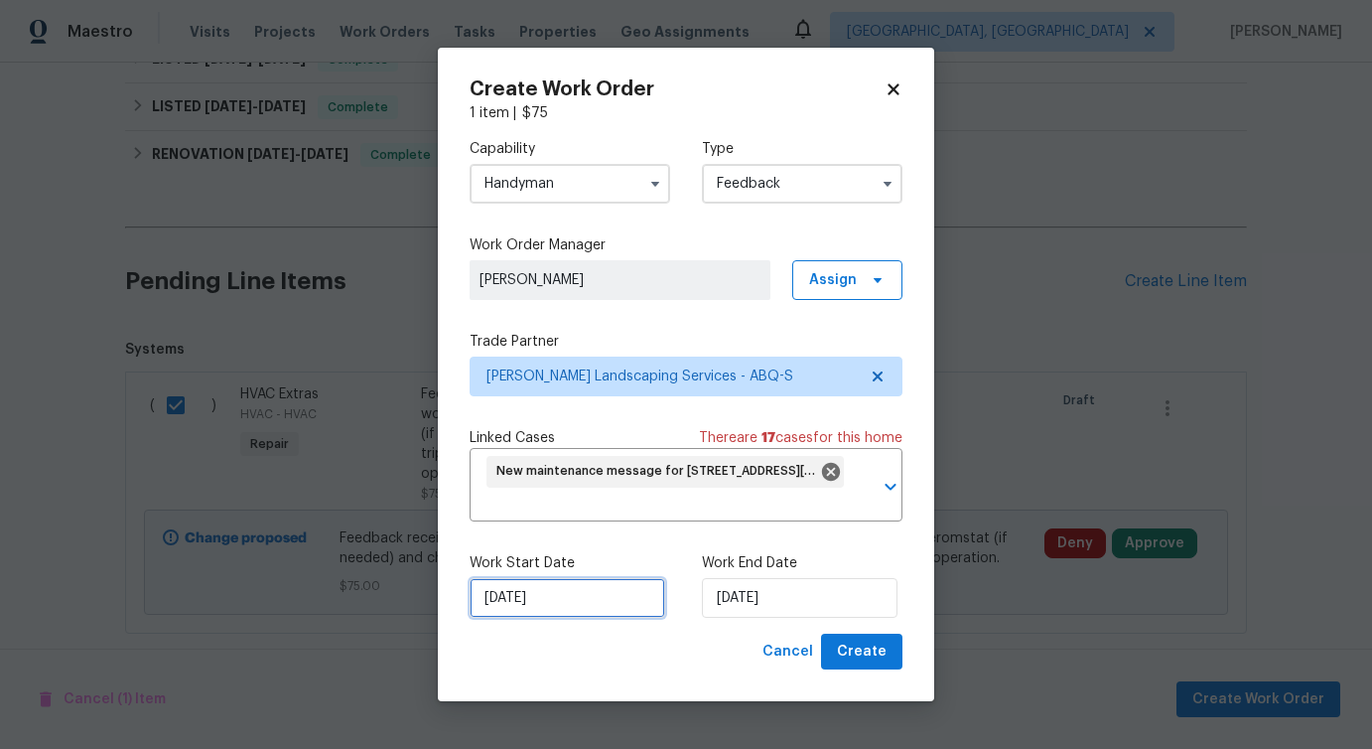
click at [579, 599] on input "[DATE]" at bounding box center [568, 598] width 196 height 40
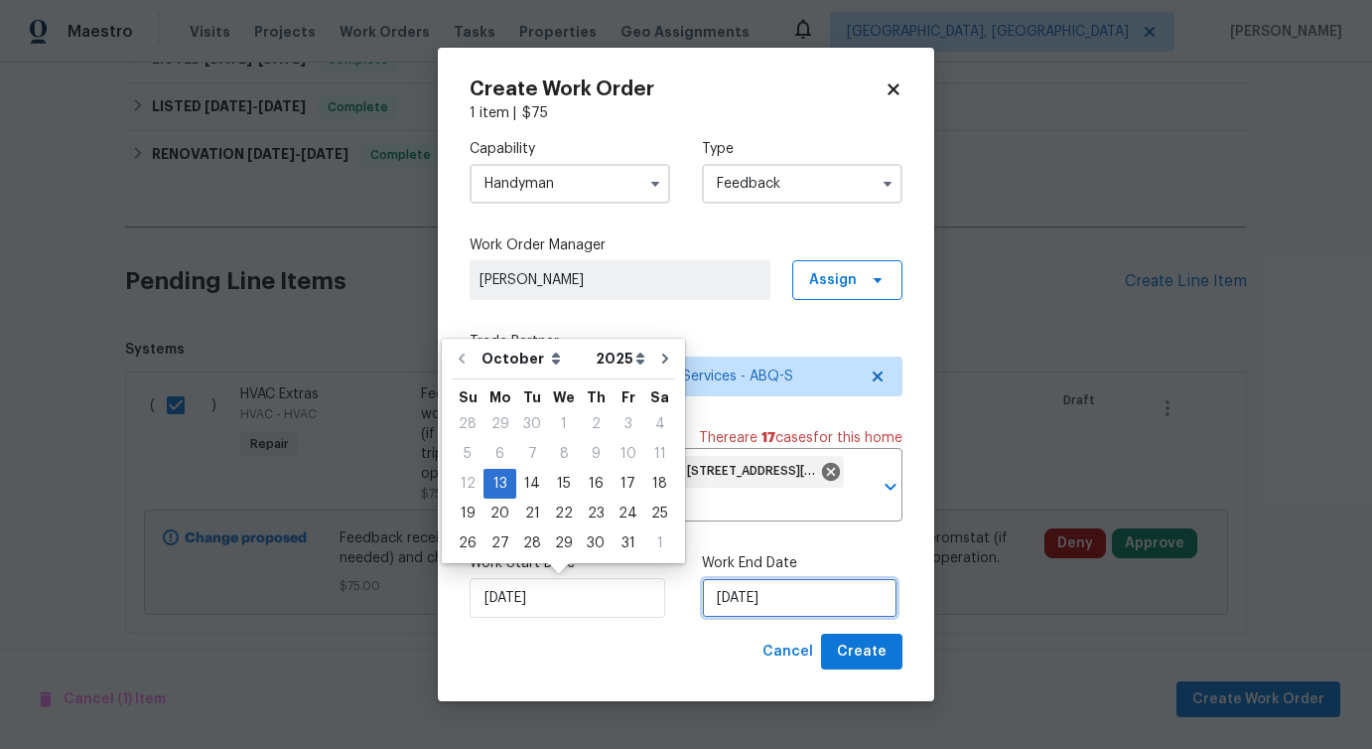
click at [772, 598] on input "[DATE]" at bounding box center [800, 598] width 196 height 40
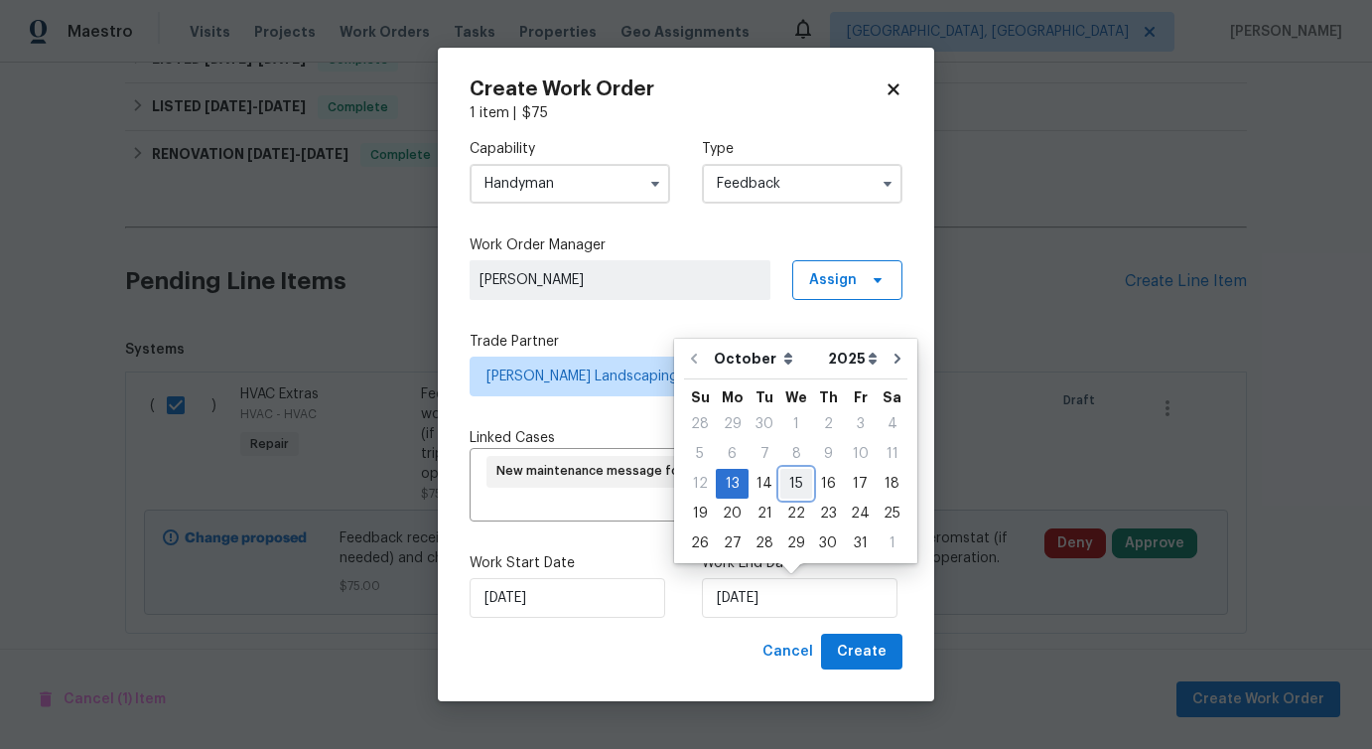
click at [800, 483] on div "15" at bounding box center [797, 484] width 32 height 28
type input "[DATE]"
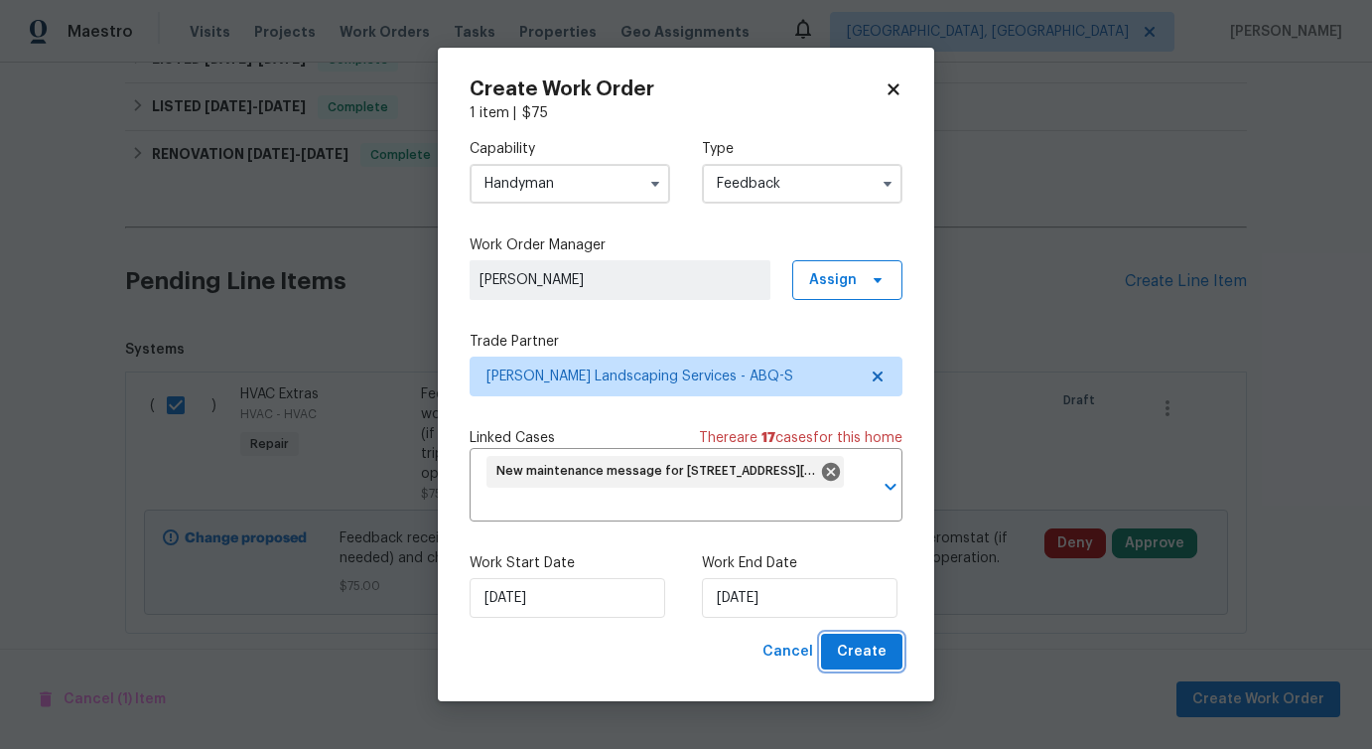
click at [853, 642] on span "Create" at bounding box center [862, 651] width 50 height 25
checkbox input "false"
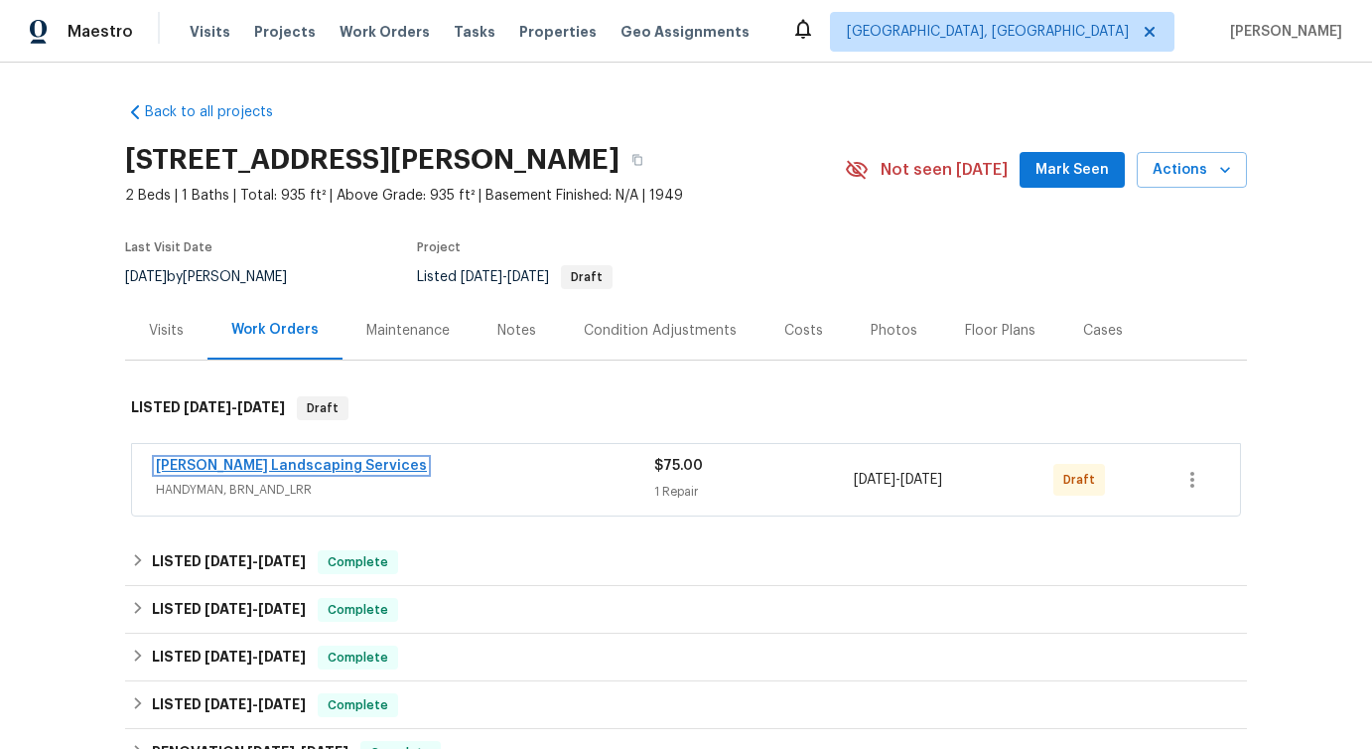
click at [281, 459] on link "[PERSON_NAME] Landscaping Services" at bounding box center [291, 466] width 271 height 14
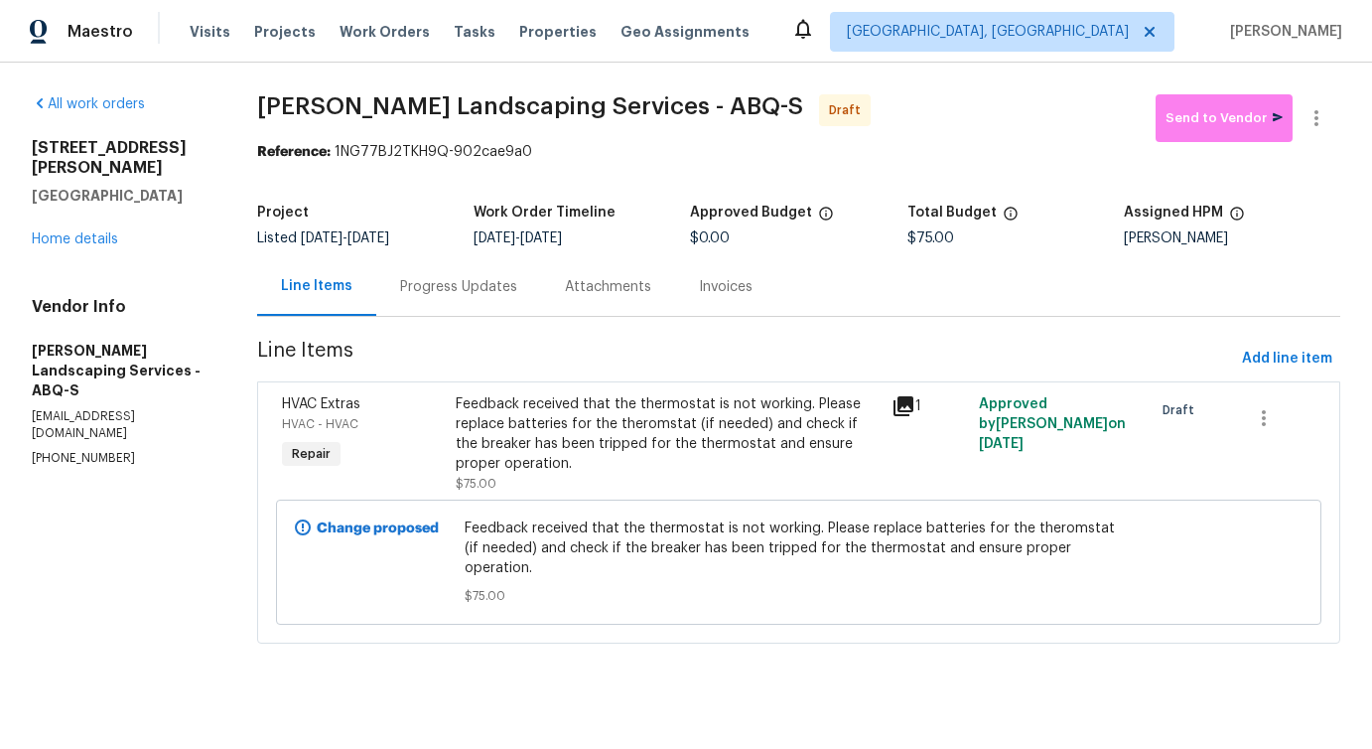
click at [486, 305] on div "Progress Updates" at bounding box center [458, 286] width 165 height 59
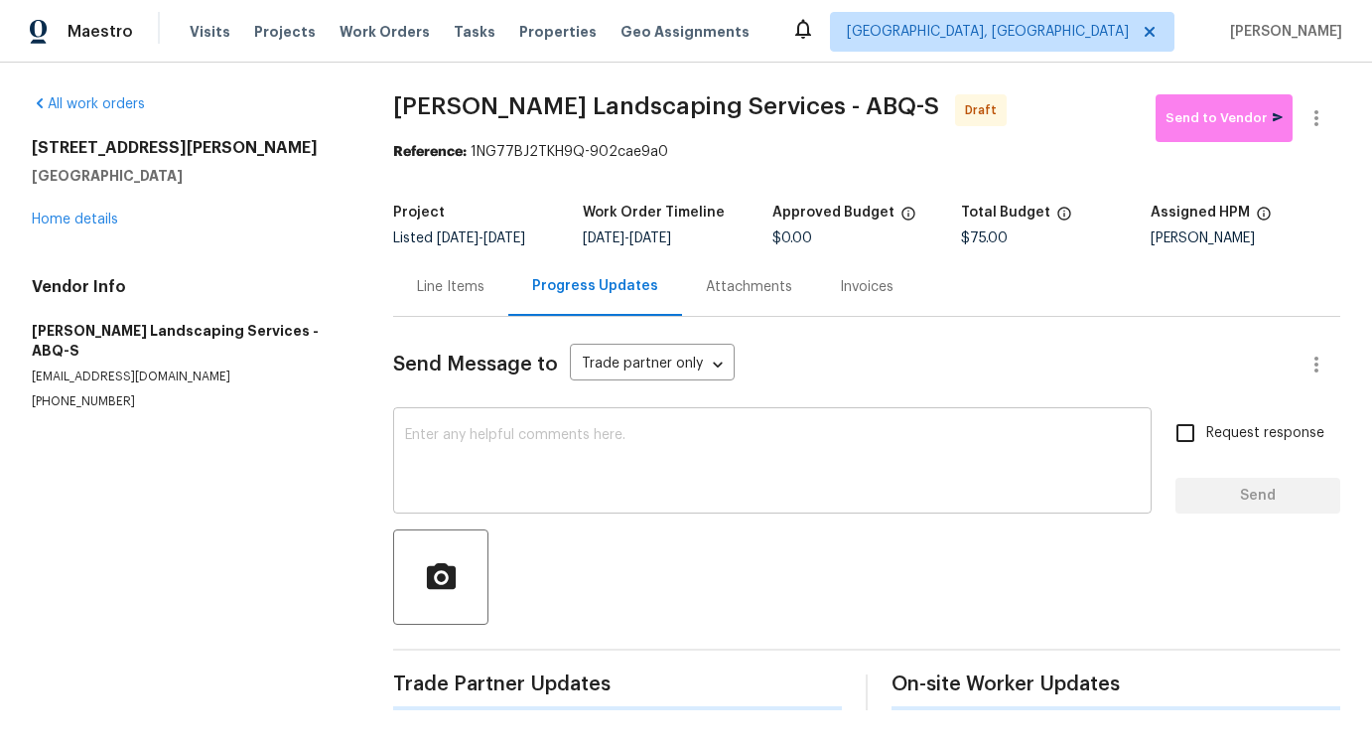
click at [497, 440] on div "x ​" at bounding box center [772, 462] width 759 height 101
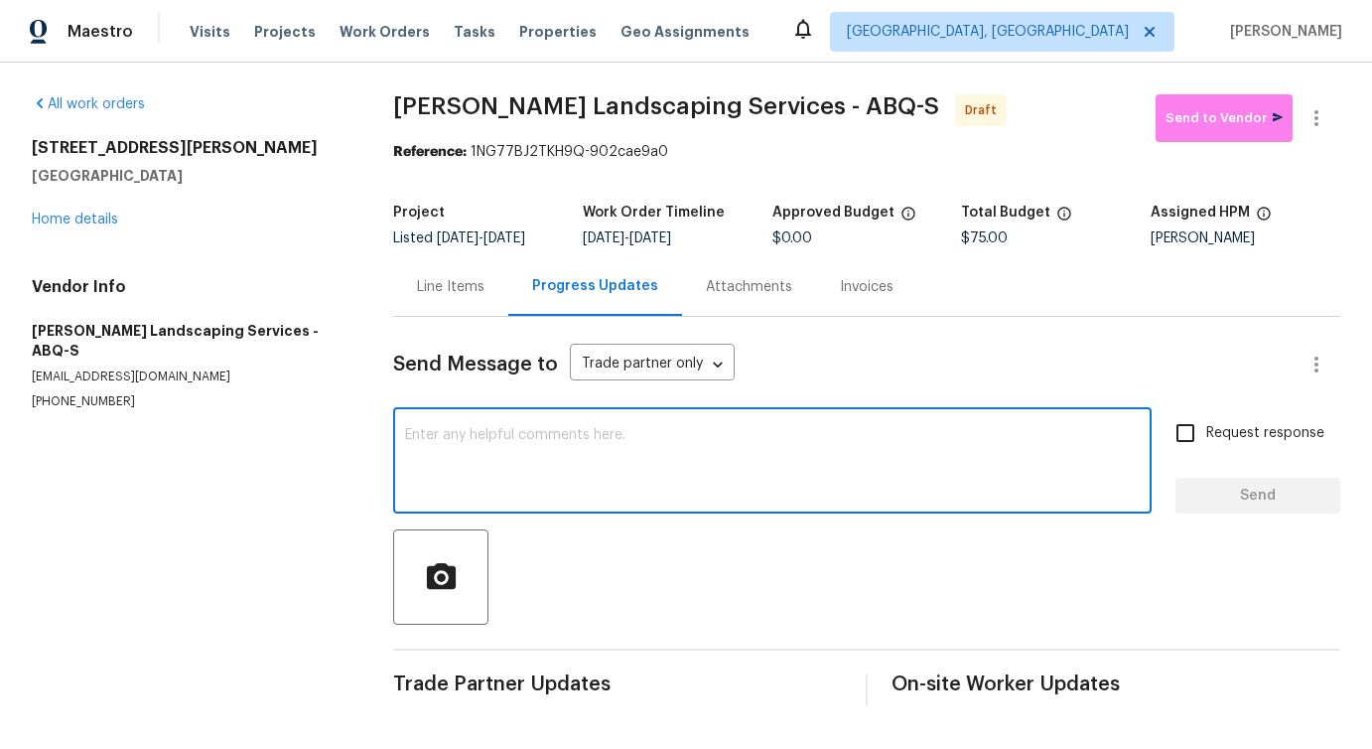
paste textarea "Hi this is [PERSON_NAME] with Opendoor. I’m confirming you received the WO for …"
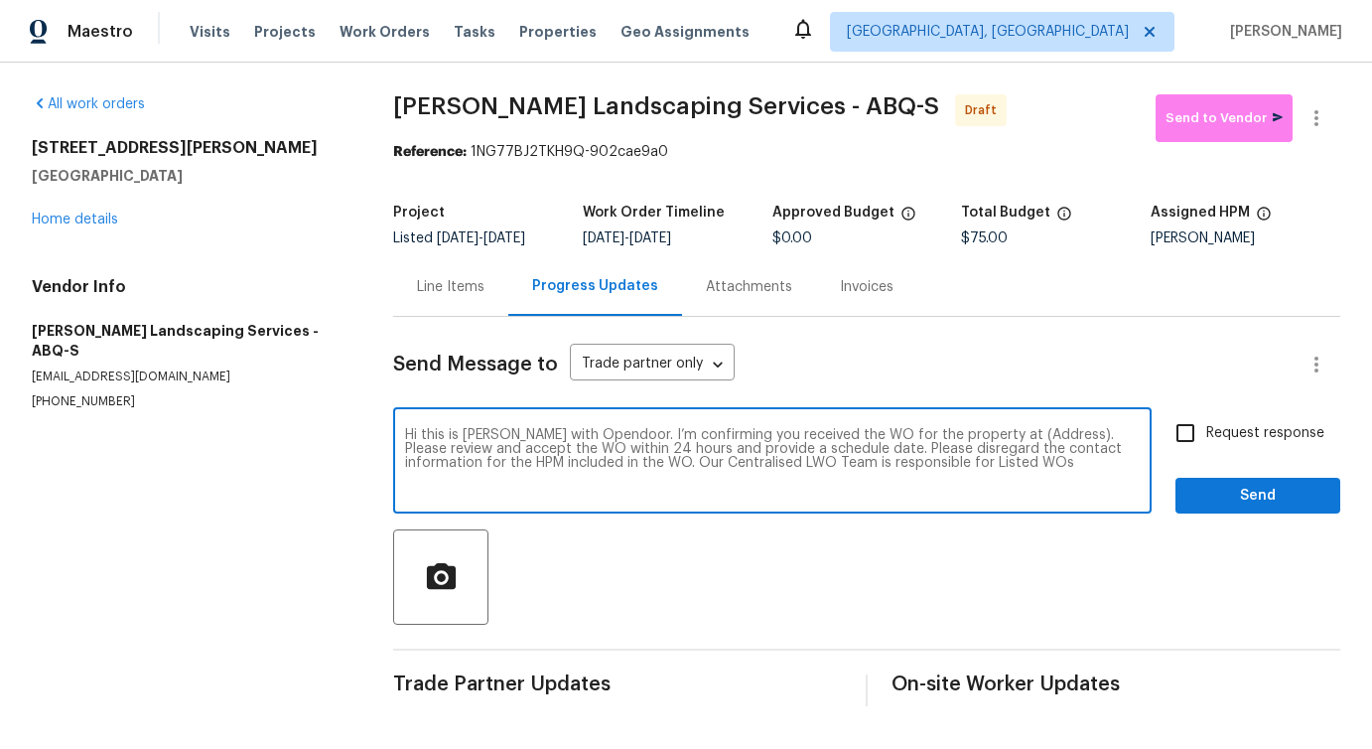
click at [1011, 451] on textarea "Hi this is [PERSON_NAME] with Opendoor. I’m confirming you received the WO for …" at bounding box center [772, 463] width 735 height 70
paste textarea "[STREET_ADDRESS][PERSON_NAME]"
type textarea "Hi this is [PERSON_NAME] with Opendoor. I’m confirming you received the WO for …"
click at [1239, 444] on span "Request response" at bounding box center [1266, 433] width 118 height 21
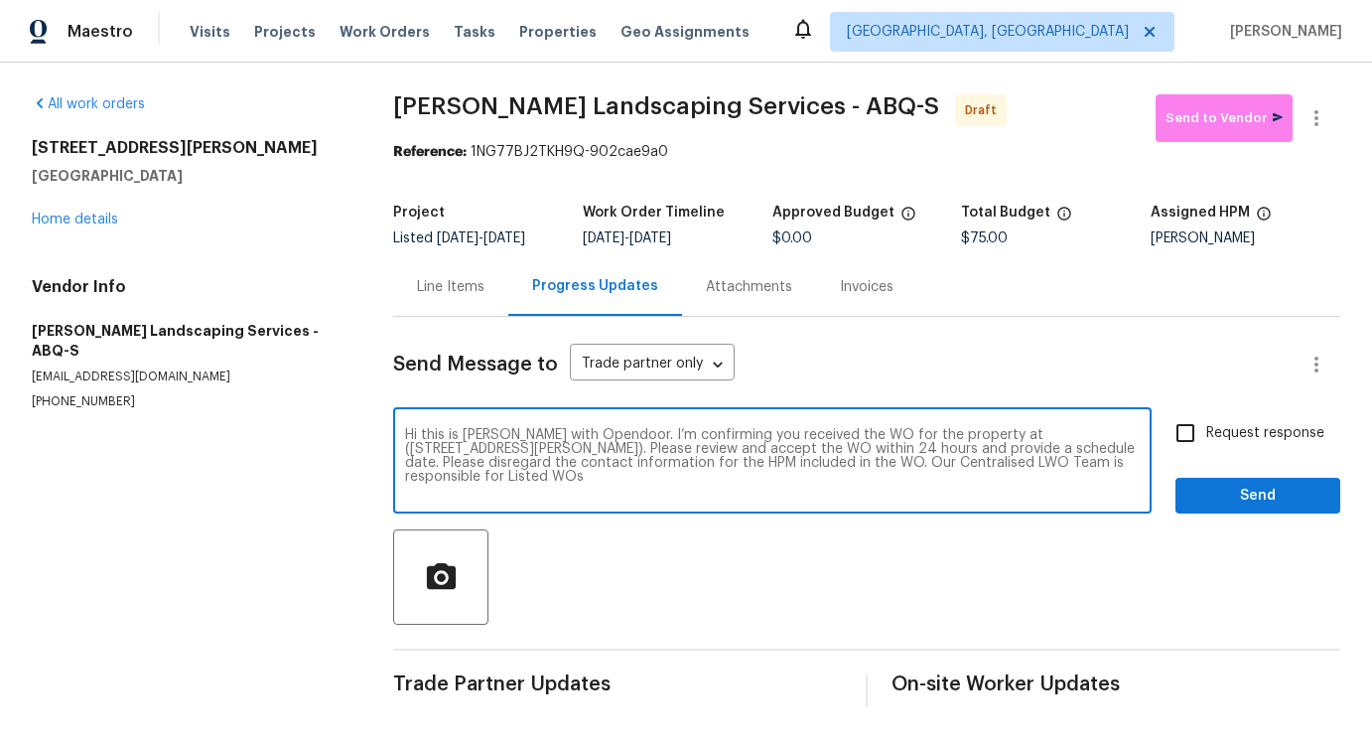
click at [1207, 445] on input "Request response" at bounding box center [1186, 433] width 42 height 42
checkbox input "true"
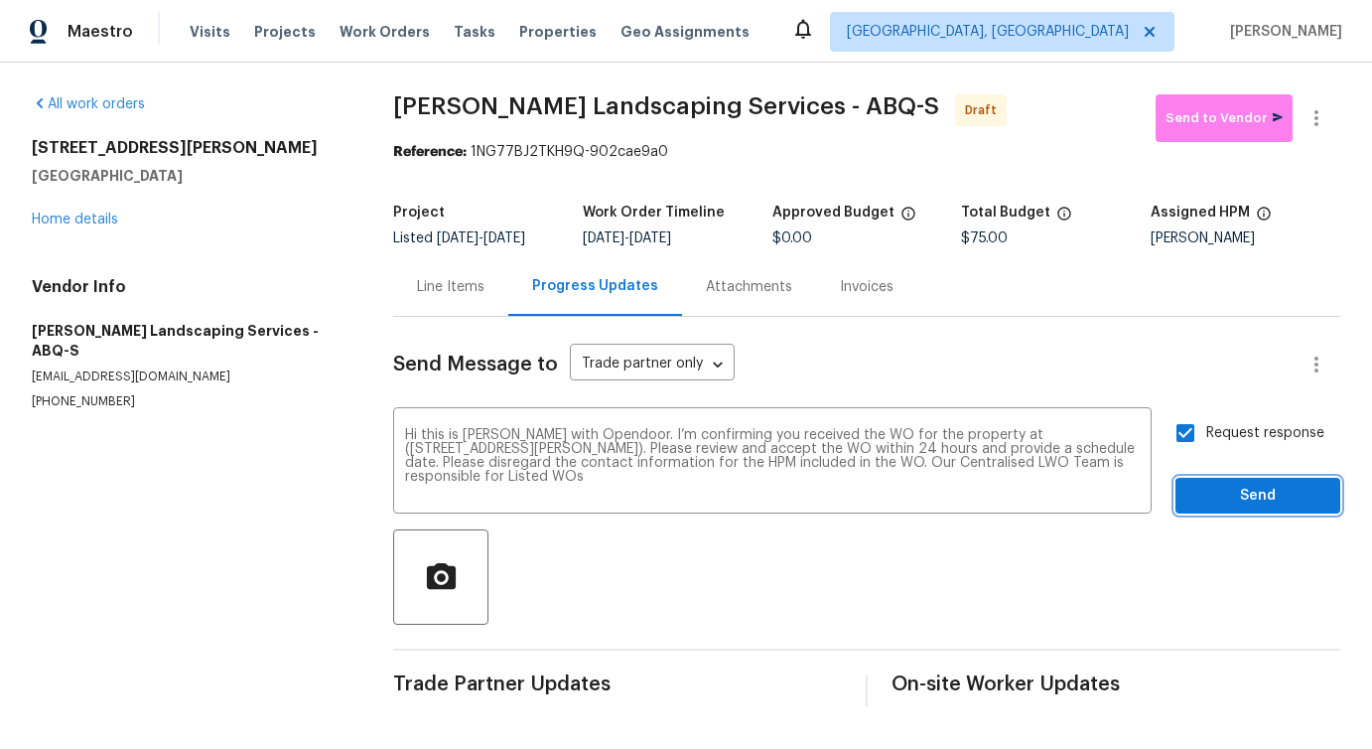
click at [1239, 508] on span "Send" at bounding box center [1258, 496] width 133 height 25
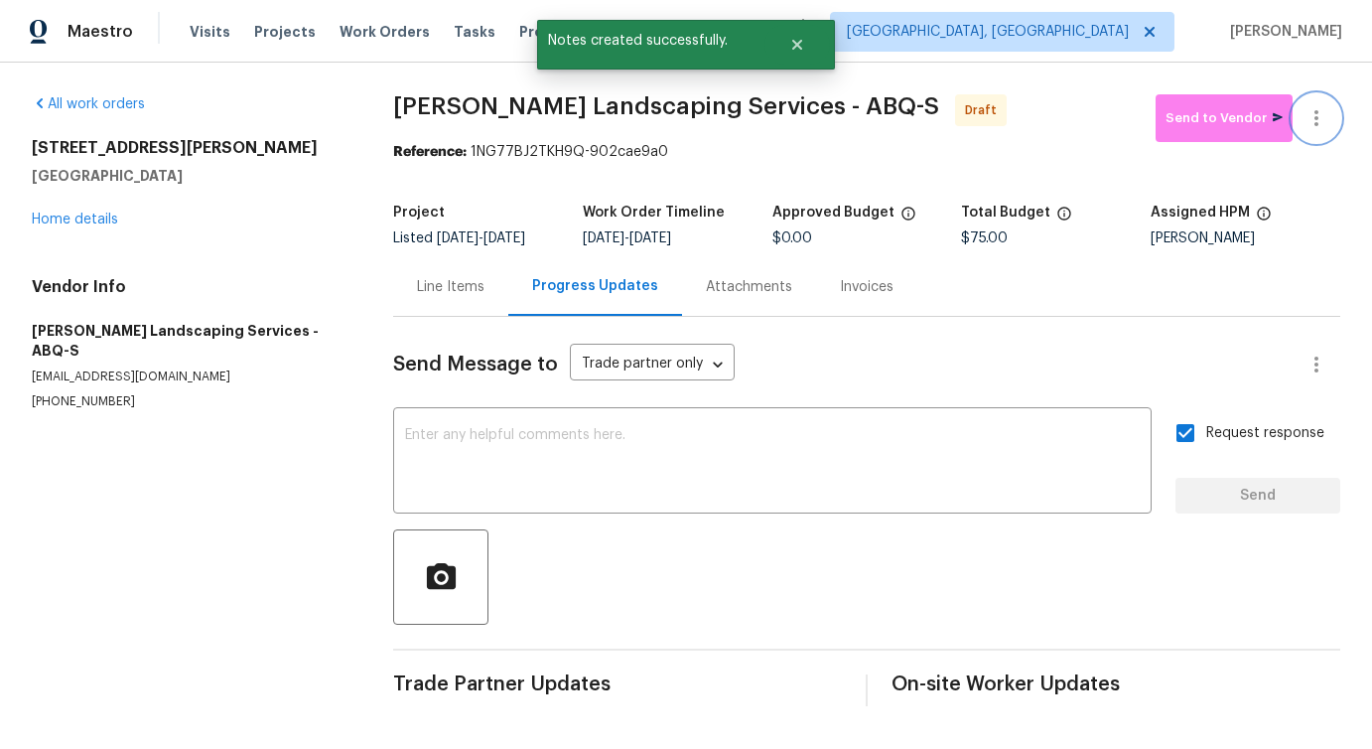
click at [1311, 118] on icon "button" at bounding box center [1317, 118] width 24 height 24
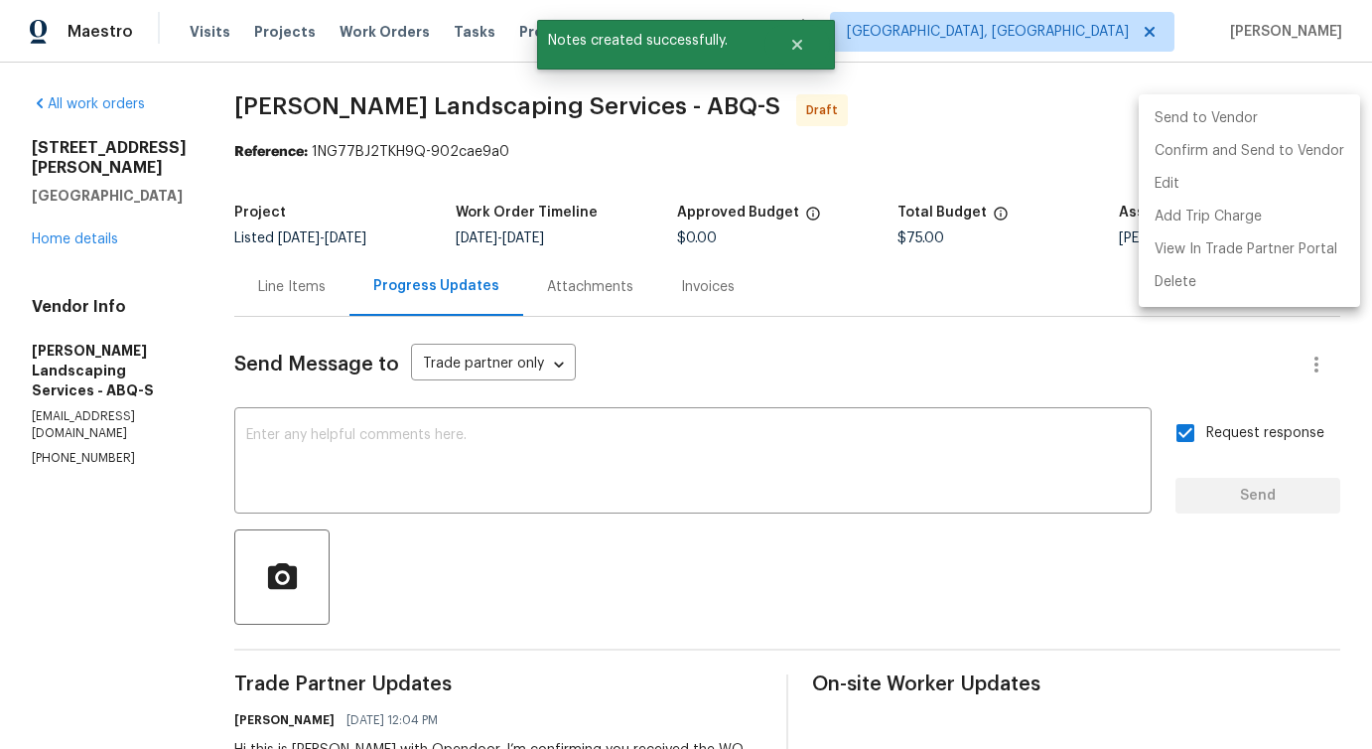
click at [792, 449] on div at bounding box center [686, 374] width 1372 height 749
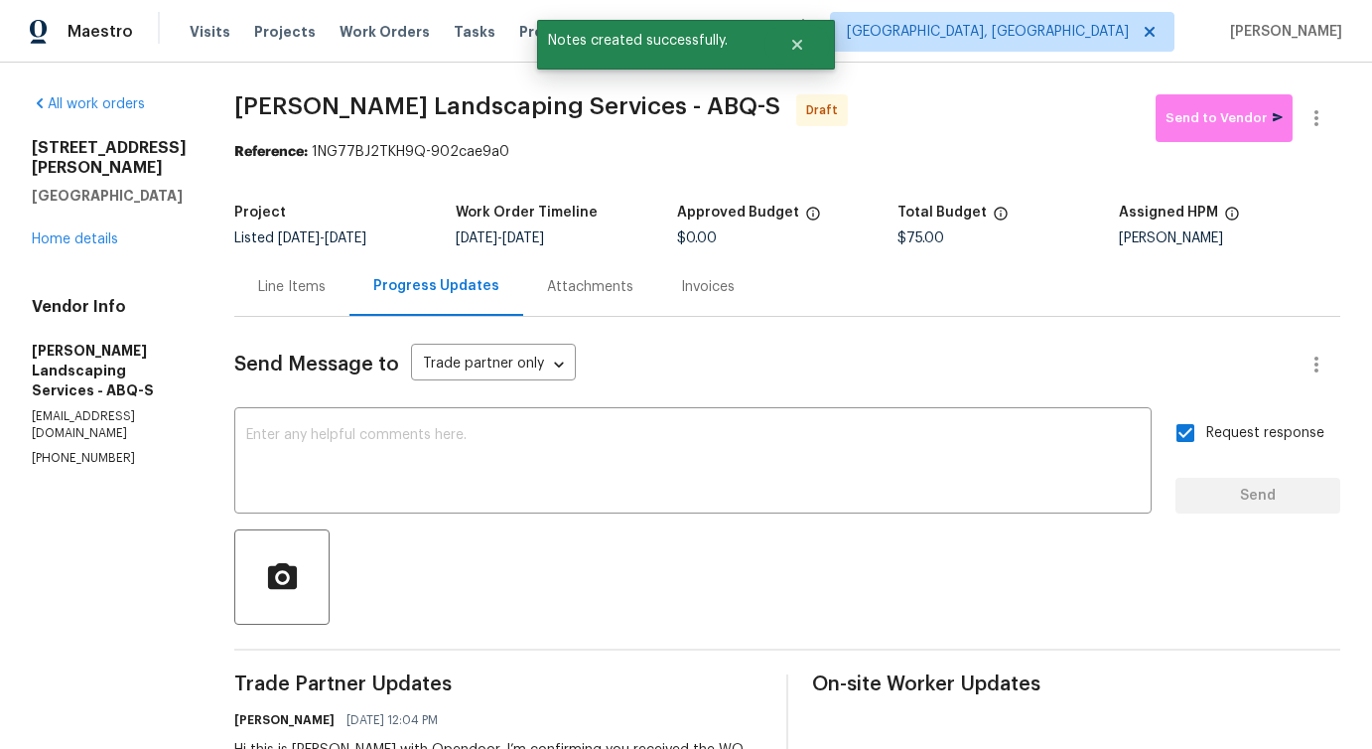
click at [792, 449] on div "Send to Vendor Edit Add Trip Charge View In Trade Partner Portal Delete" at bounding box center [686, 374] width 1372 height 749
click at [695, 456] on textarea at bounding box center [693, 463] width 894 height 70
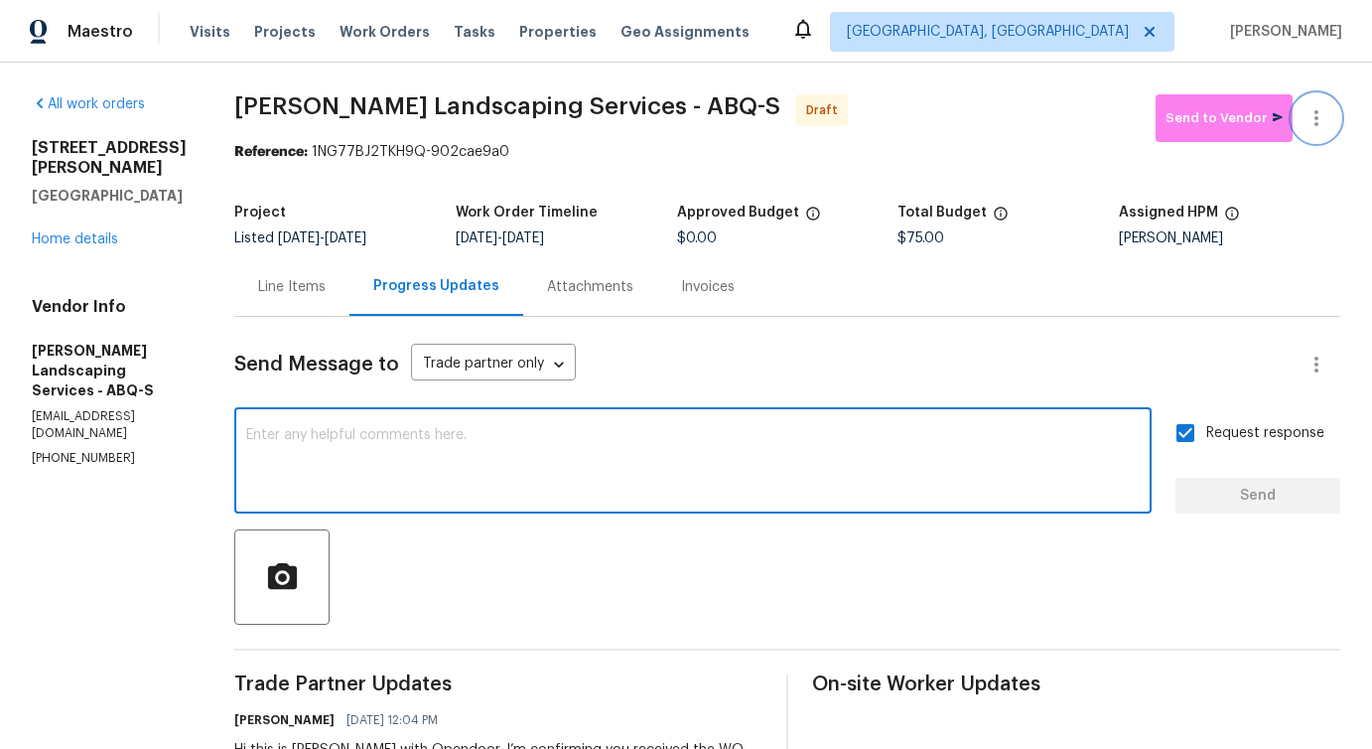
click at [1316, 126] on icon "button" at bounding box center [1317, 118] width 24 height 24
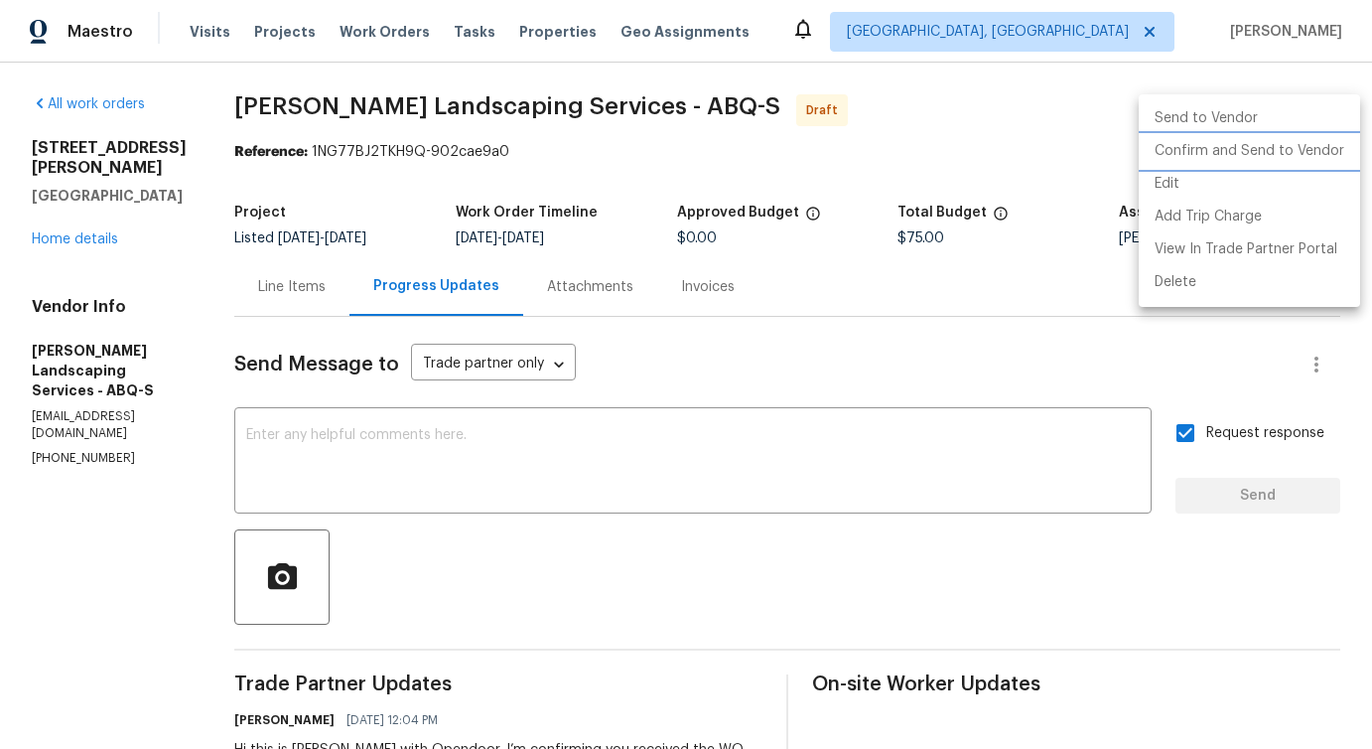
click at [1235, 147] on li "Confirm and Send to Vendor" at bounding box center [1249, 151] width 221 height 33
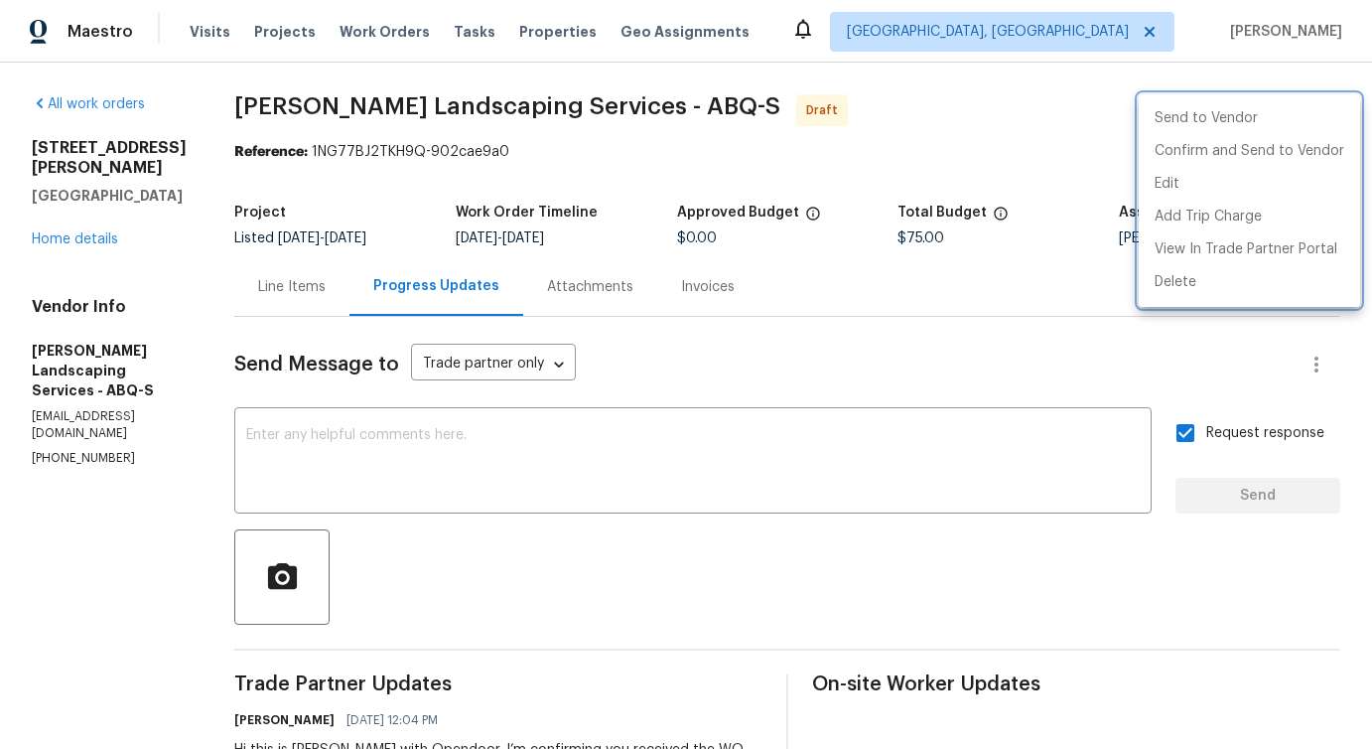
click at [741, 469] on div at bounding box center [686, 374] width 1372 height 749
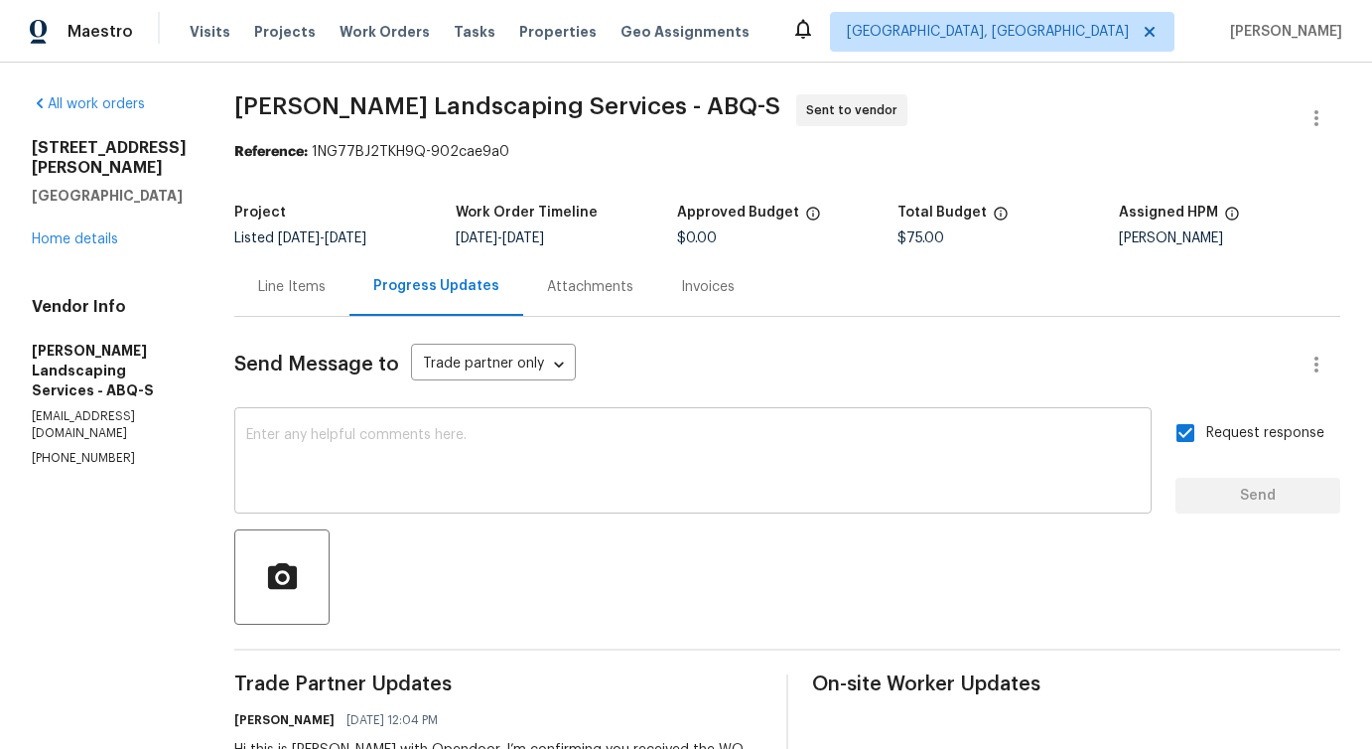
click at [576, 459] on textarea at bounding box center [693, 463] width 894 height 70
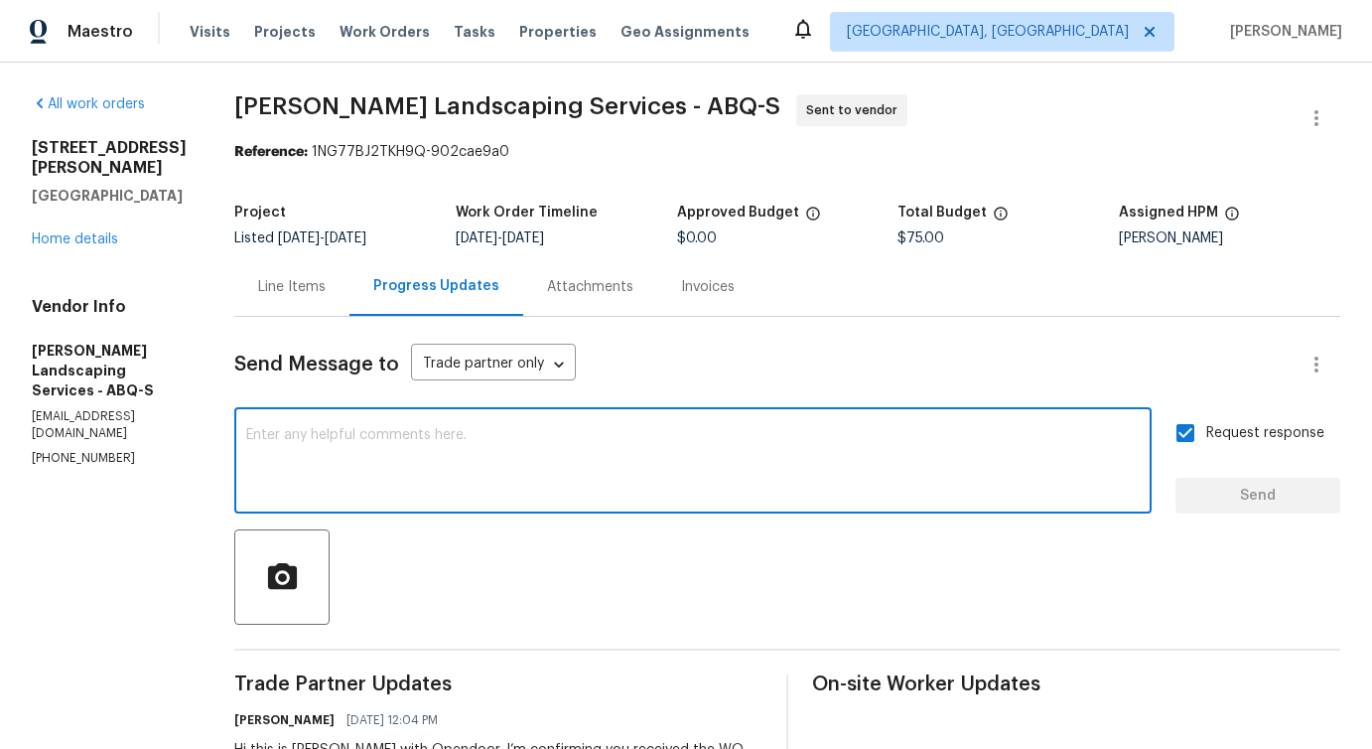
click at [672, 476] on textarea at bounding box center [693, 463] width 894 height 70
paste textarea "Attention All Work Orders must include before-photos (both close-up and wide-an…"
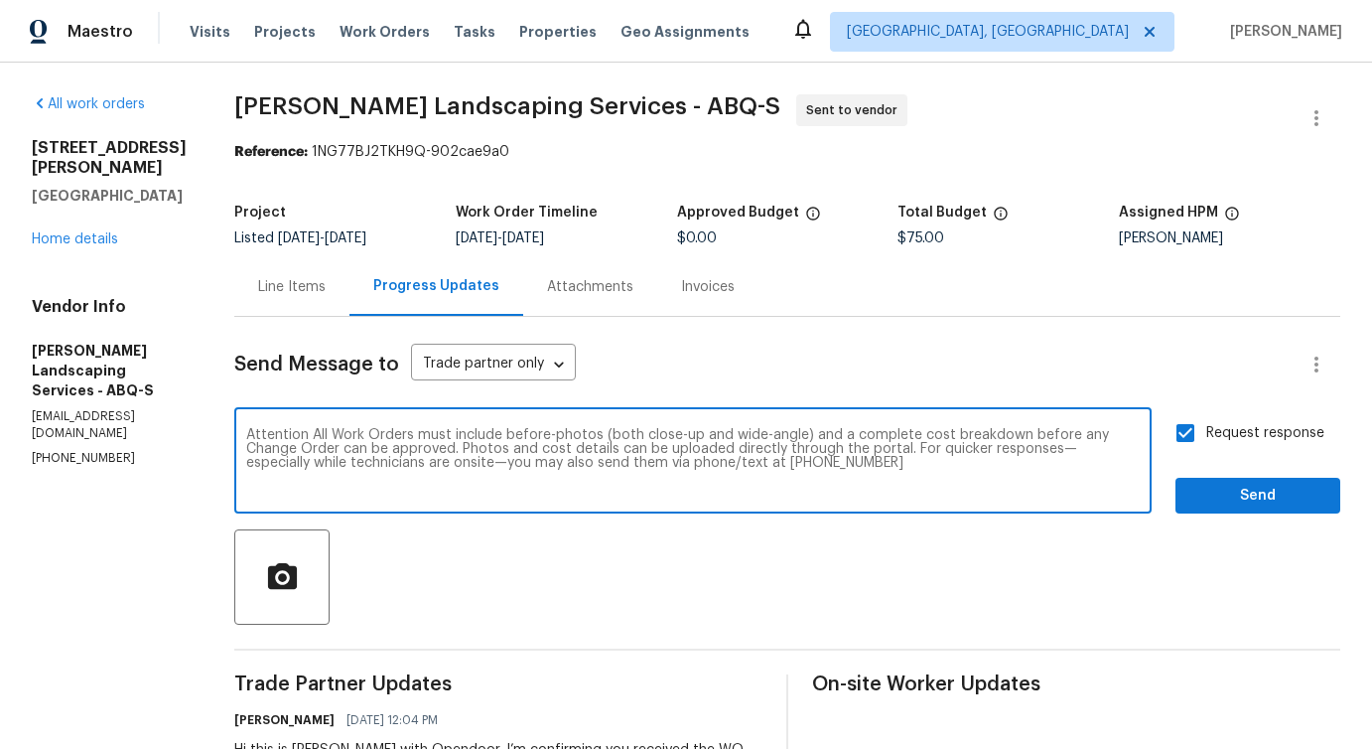
type textarea "Attention All Work Orders must include before-photos (both close-up and wide-an…"
click at [1234, 487] on span "Send" at bounding box center [1258, 496] width 133 height 25
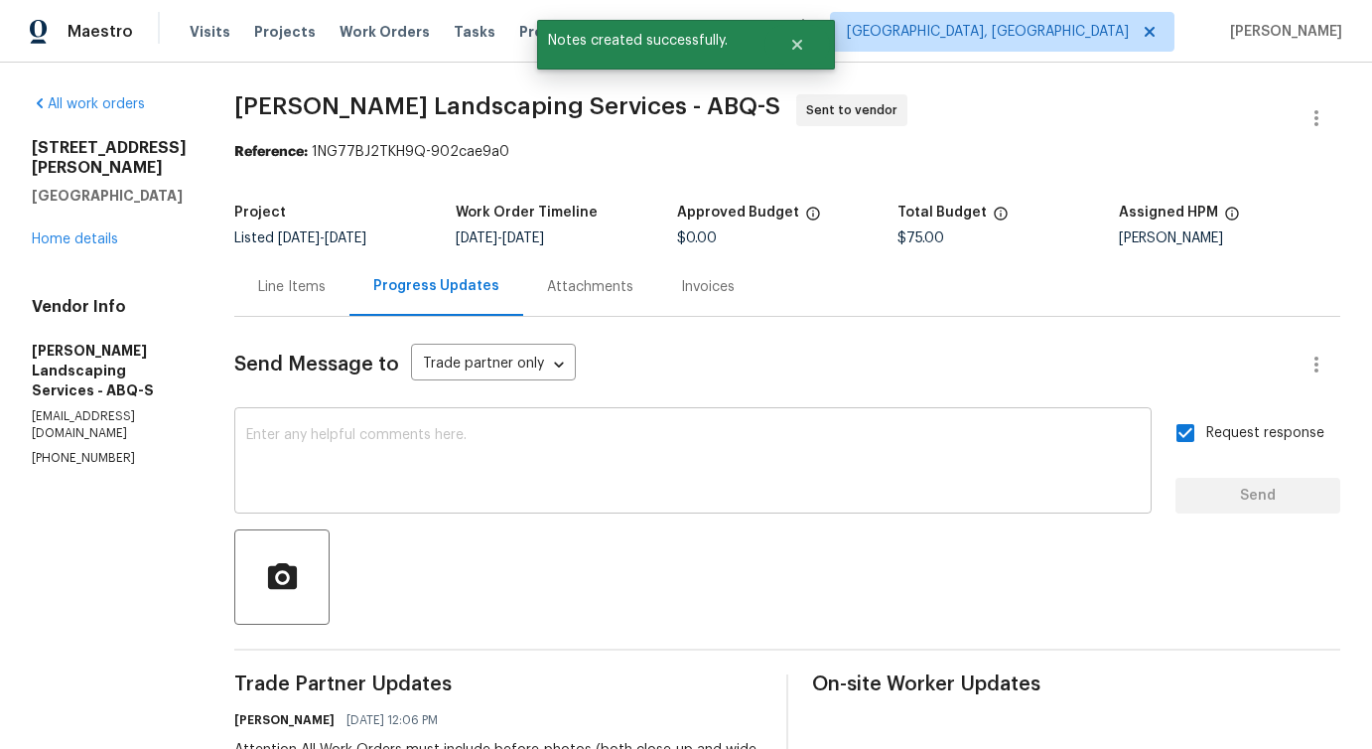
click at [774, 472] on textarea at bounding box center [693, 463] width 894 height 70
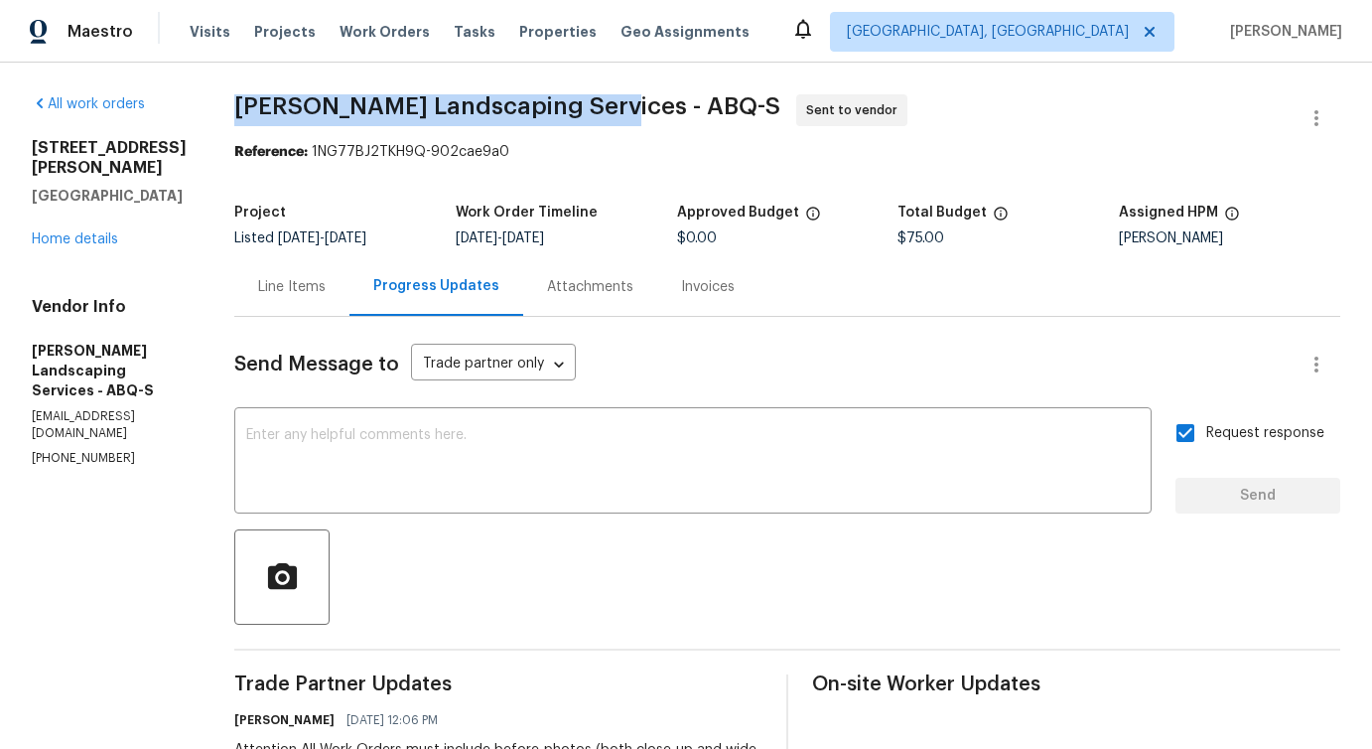
drag, startPoint x: 276, startPoint y: 96, endPoint x: 645, endPoint y: 100, distance: 369.4
click at [645, 100] on div "All work orders [STREET_ADDRESS] Home details Vendor Info [PERSON_NAME] Landsca…" at bounding box center [686, 557] width 1372 height 989
copy span "[PERSON_NAME] Landscaping Services"
click at [104, 232] on link "Home details" at bounding box center [75, 239] width 86 height 14
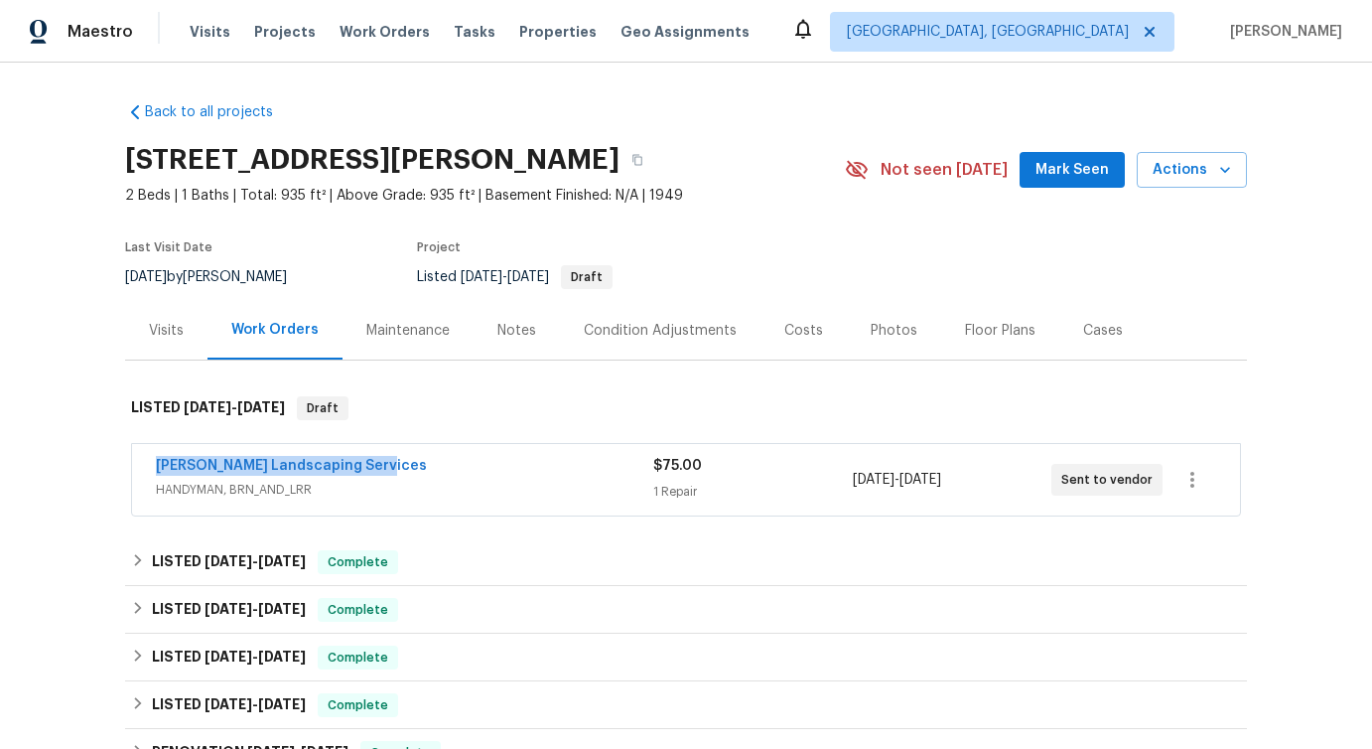
drag, startPoint x: 146, startPoint y: 470, endPoint x: 423, endPoint y: 469, distance: 277.1
click at [426, 469] on div "[PERSON_NAME] Landscaping Services HANDYMAN, BRN_AND_LRR $75.00 1 Repair [DATE]…" at bounding box center [686, 479] width 1108 height 71
copy link "[PERSON_NAME] Landscaping Services"
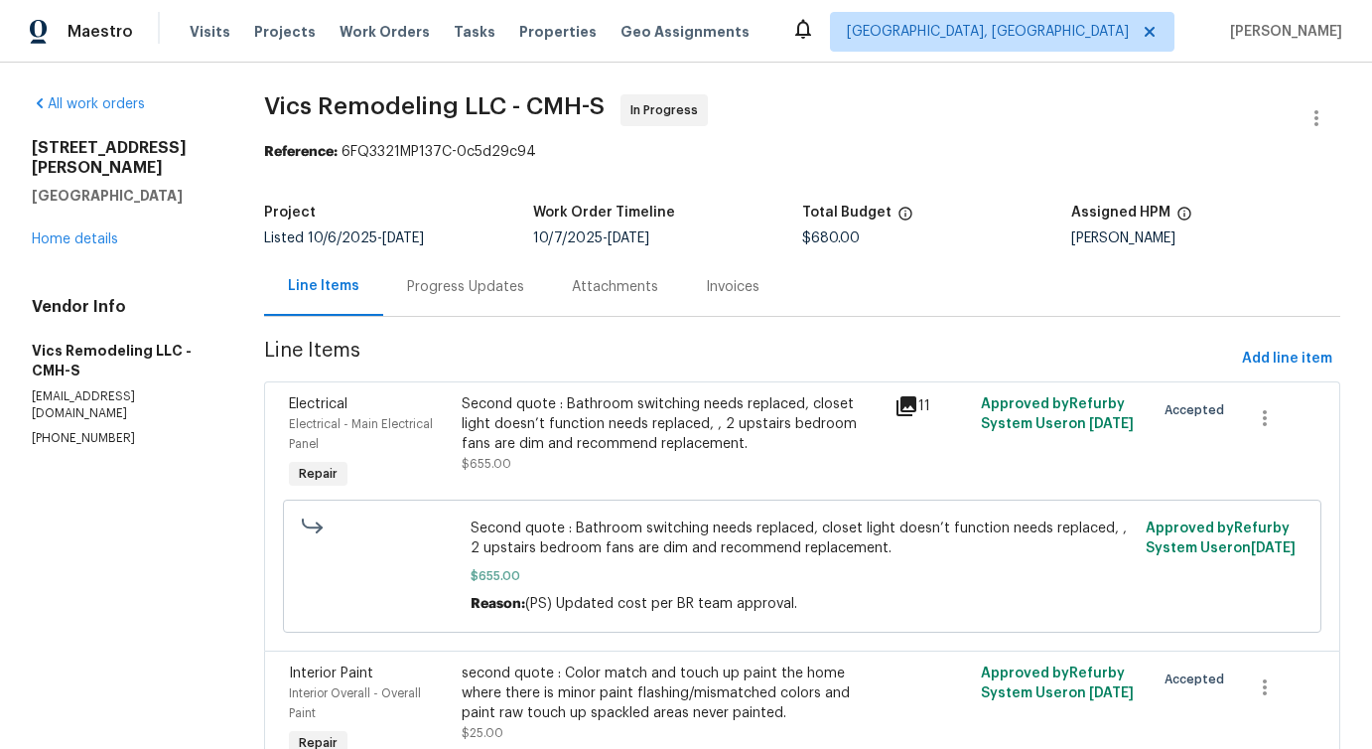
scroll to position [108, 0]
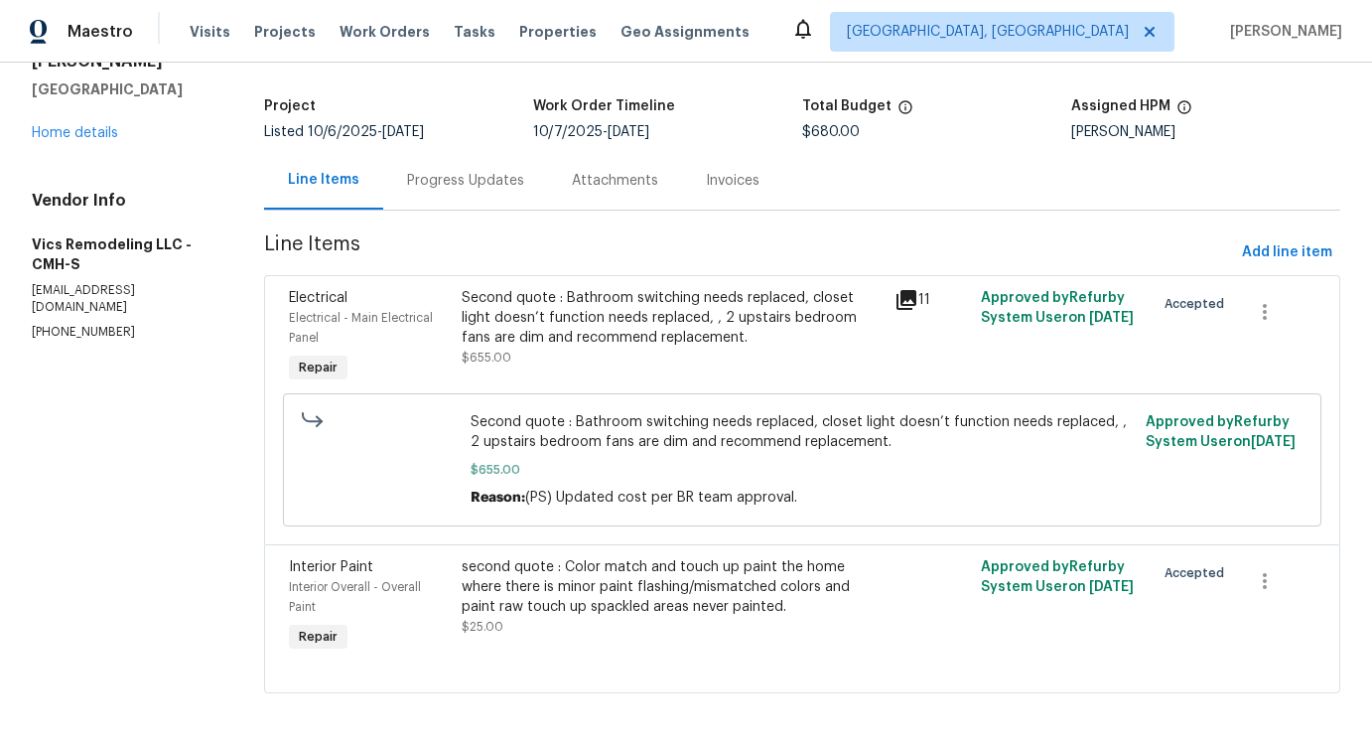
click at [639, 618] on div "second quote : Color match and touch up paint the home where there is minor pai…" at bounding box center [672, 596] width 421 height 79
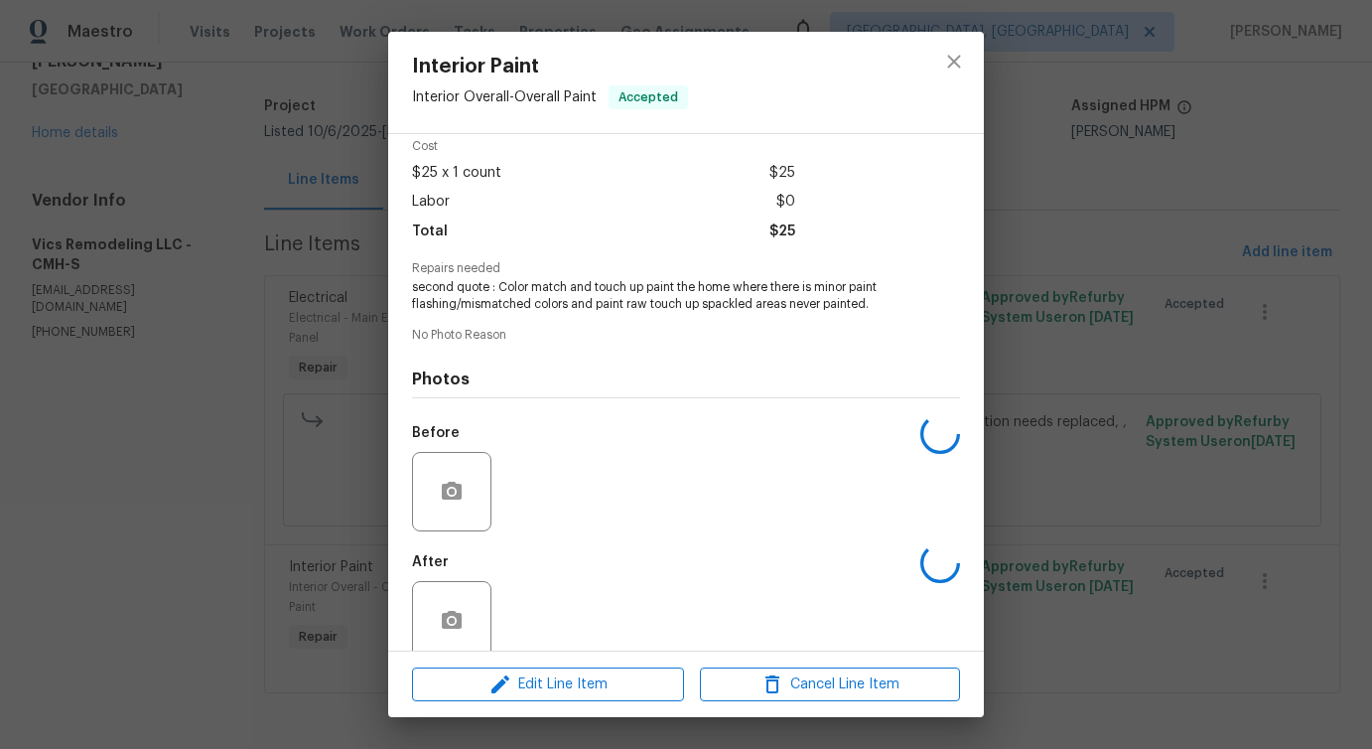
scroll to position [116, 0]
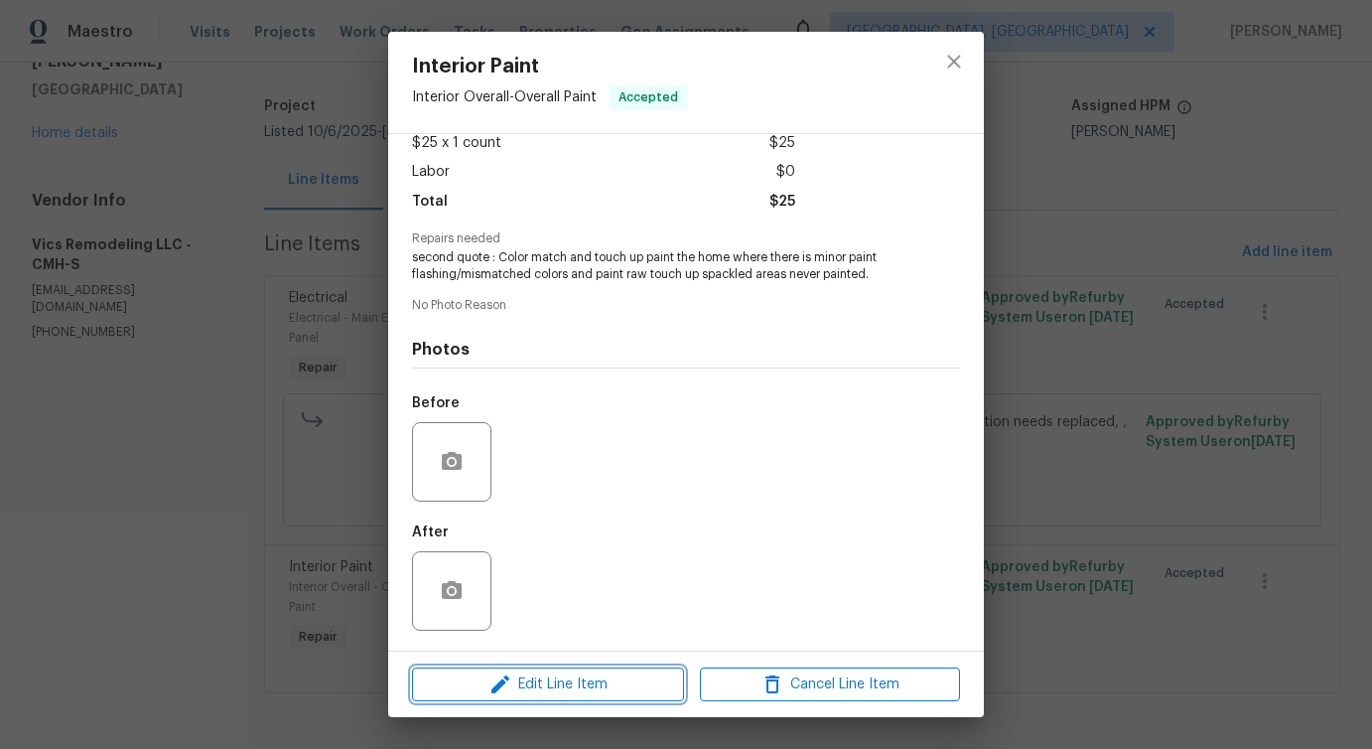
click at [534, 686] on span "Edit Line Item" at bounding box center [548, 684] width 260 height 25
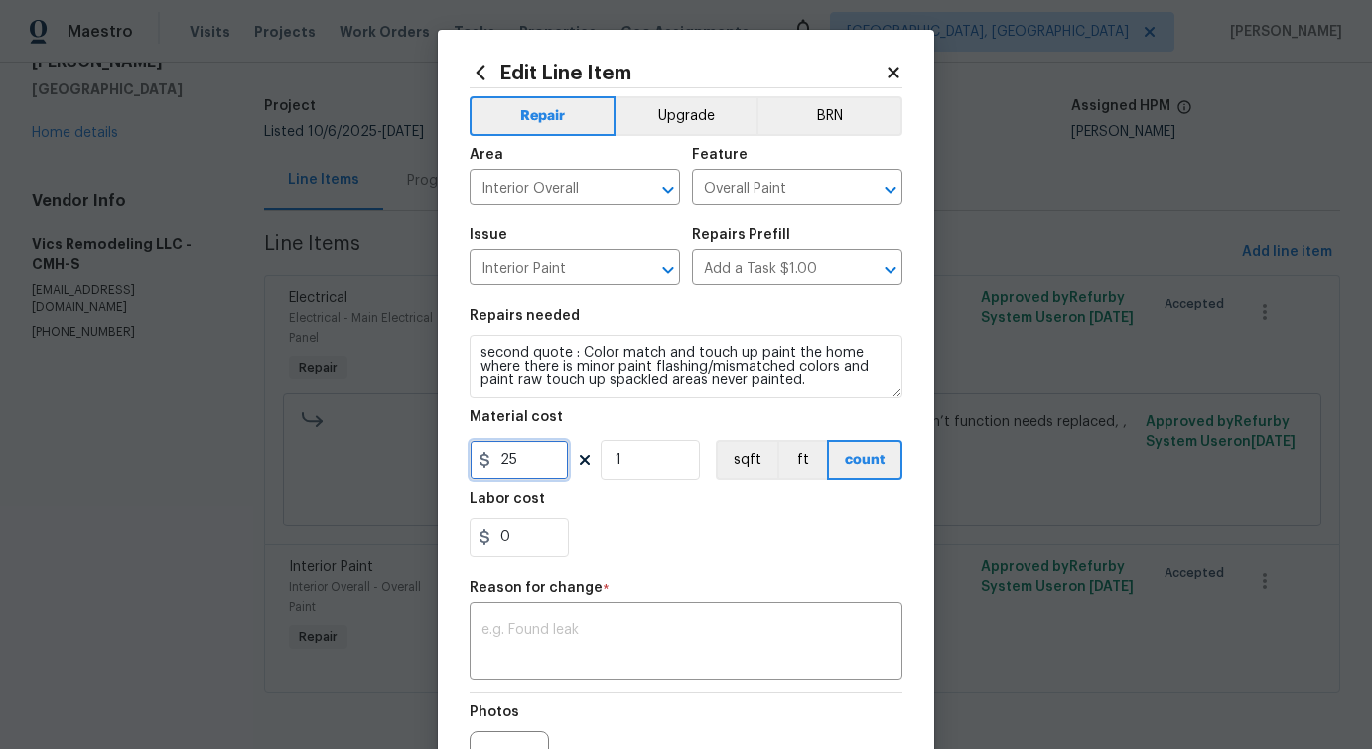
click at [511, 461] on input "25" at bounding box center [519, 460] width 99 height 40
type input "730"
click at [550, 644] on textarea at bounding box center [686, 644] width 409 height 42
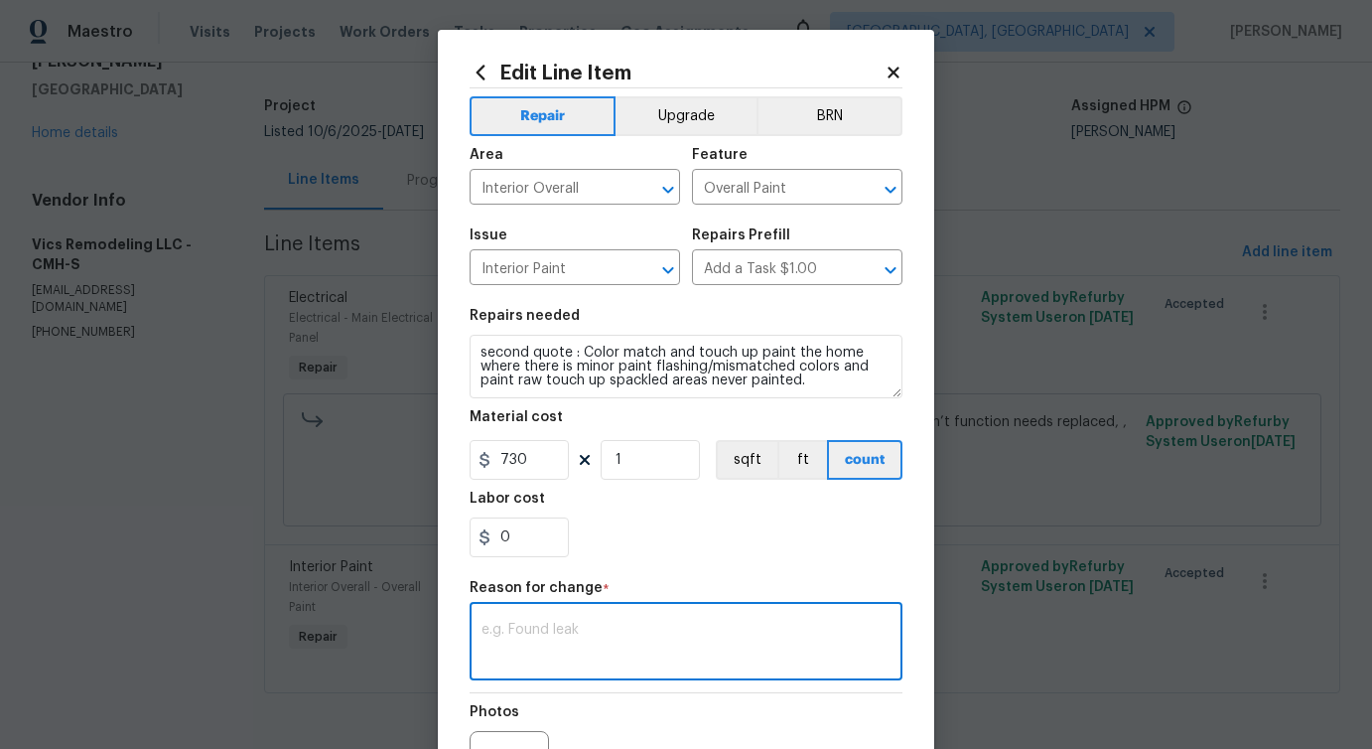
click at [594, 652] on textarea at bounding box center [686, 644] width 409 height 42
paste textarea "(PS) Updated cost per BR team approval."
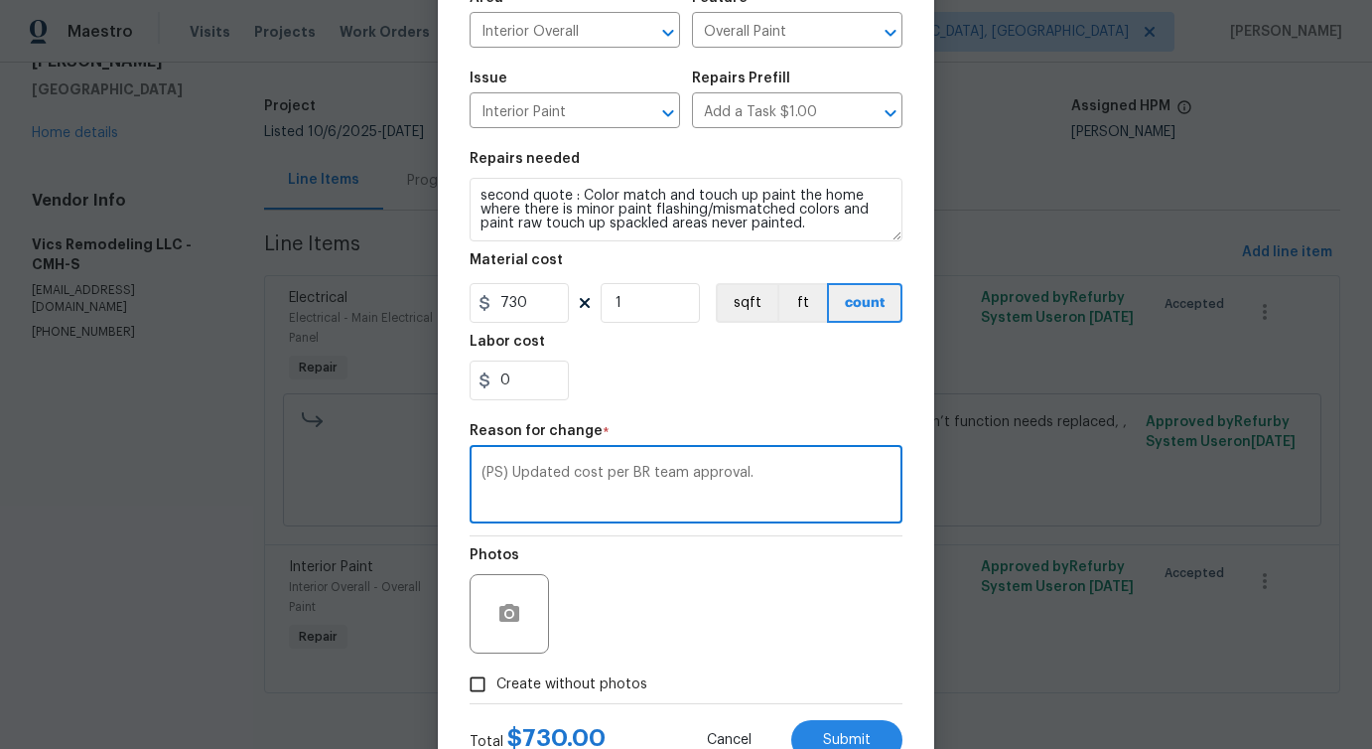
scroll to position [230, 0]
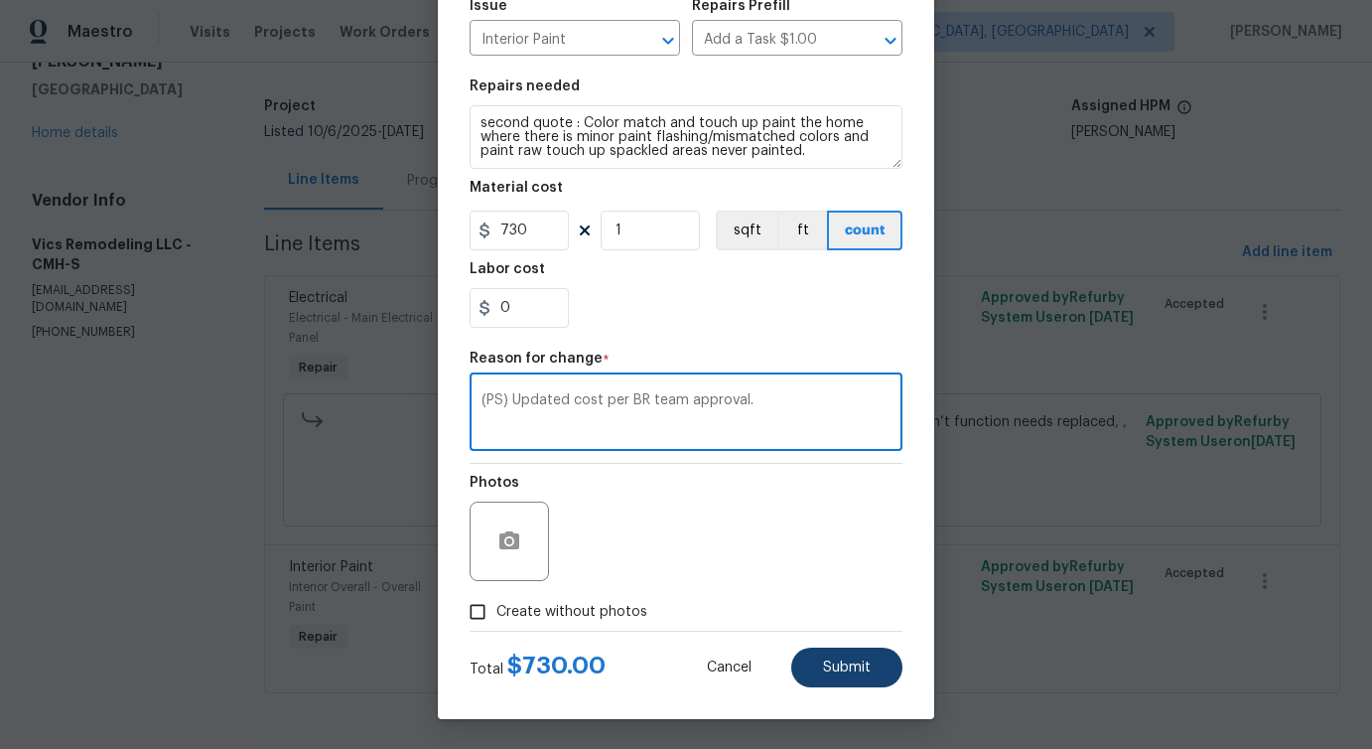
type textarea "(PS) Updated cost per BR team approval."
click at [827, 658] on button "Submit" at bounding box center [846, 667] width 111 height 40
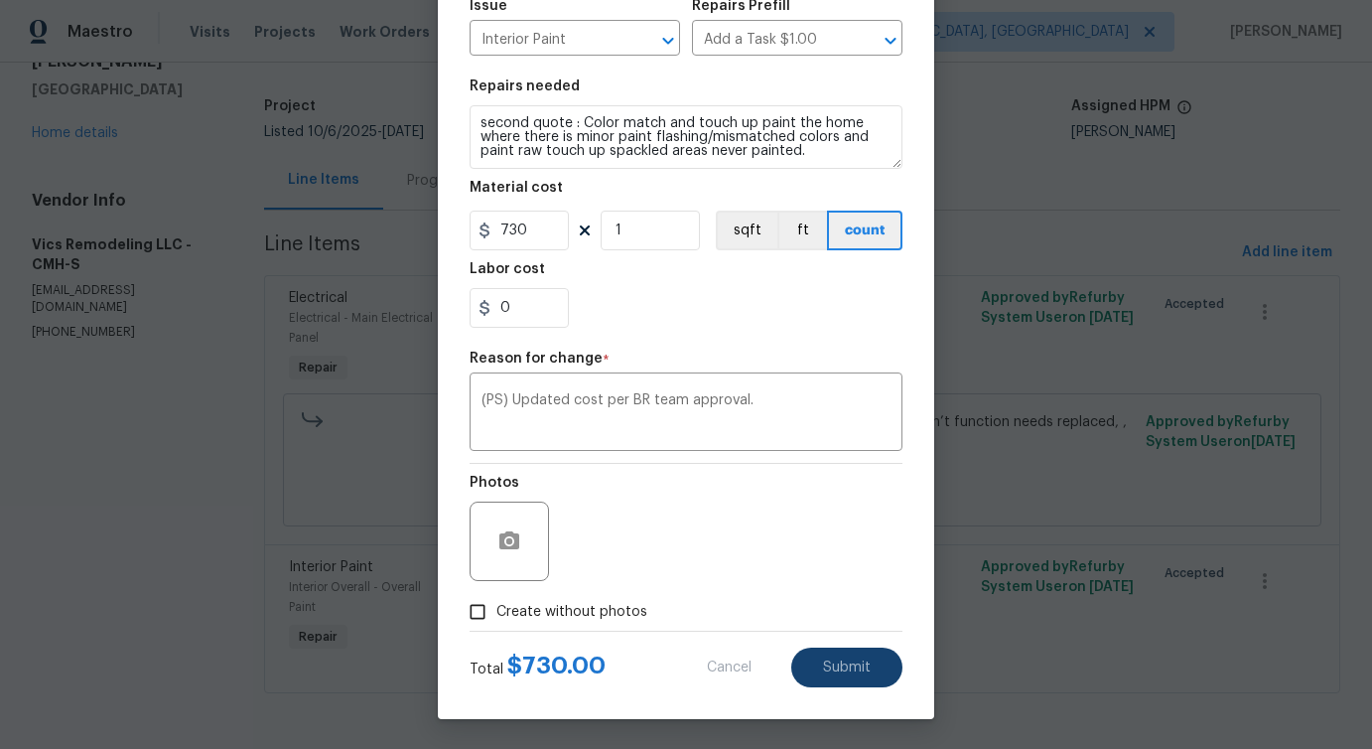
type input "25"
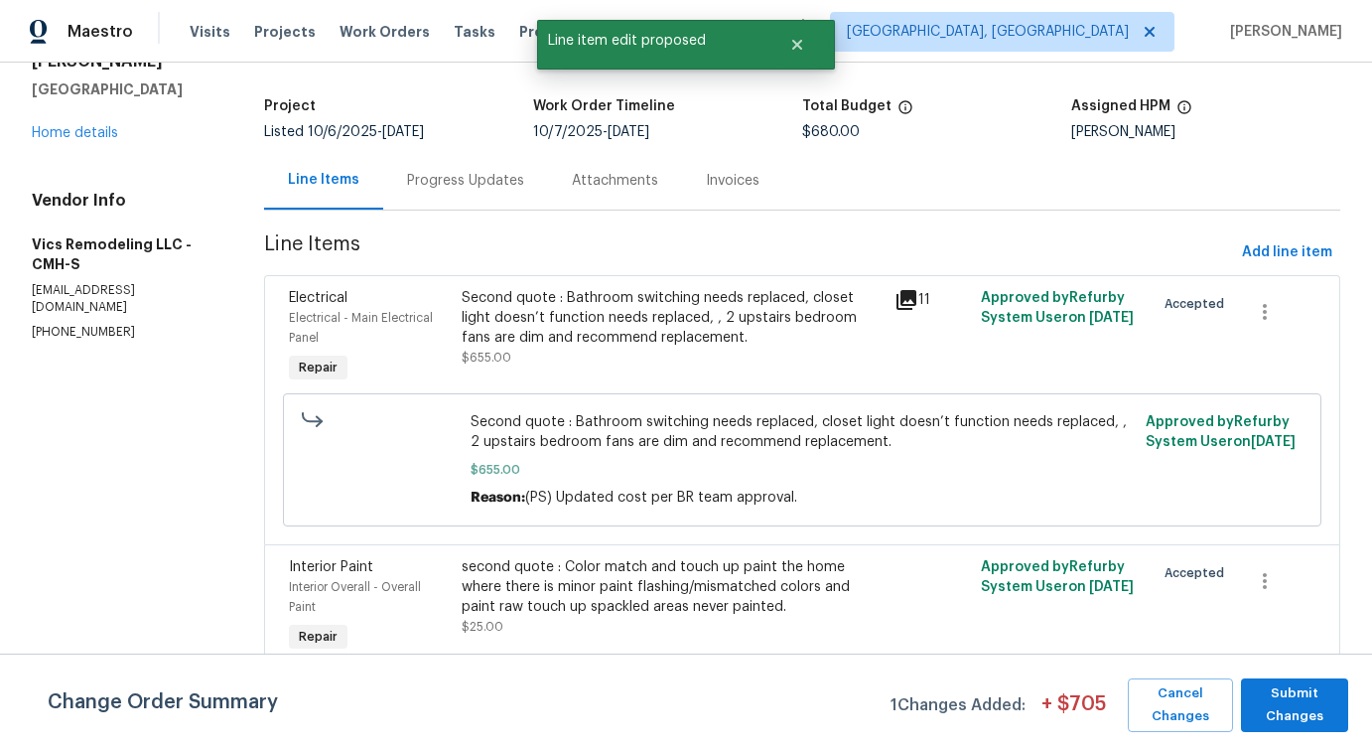
scroll to position [0, 0]
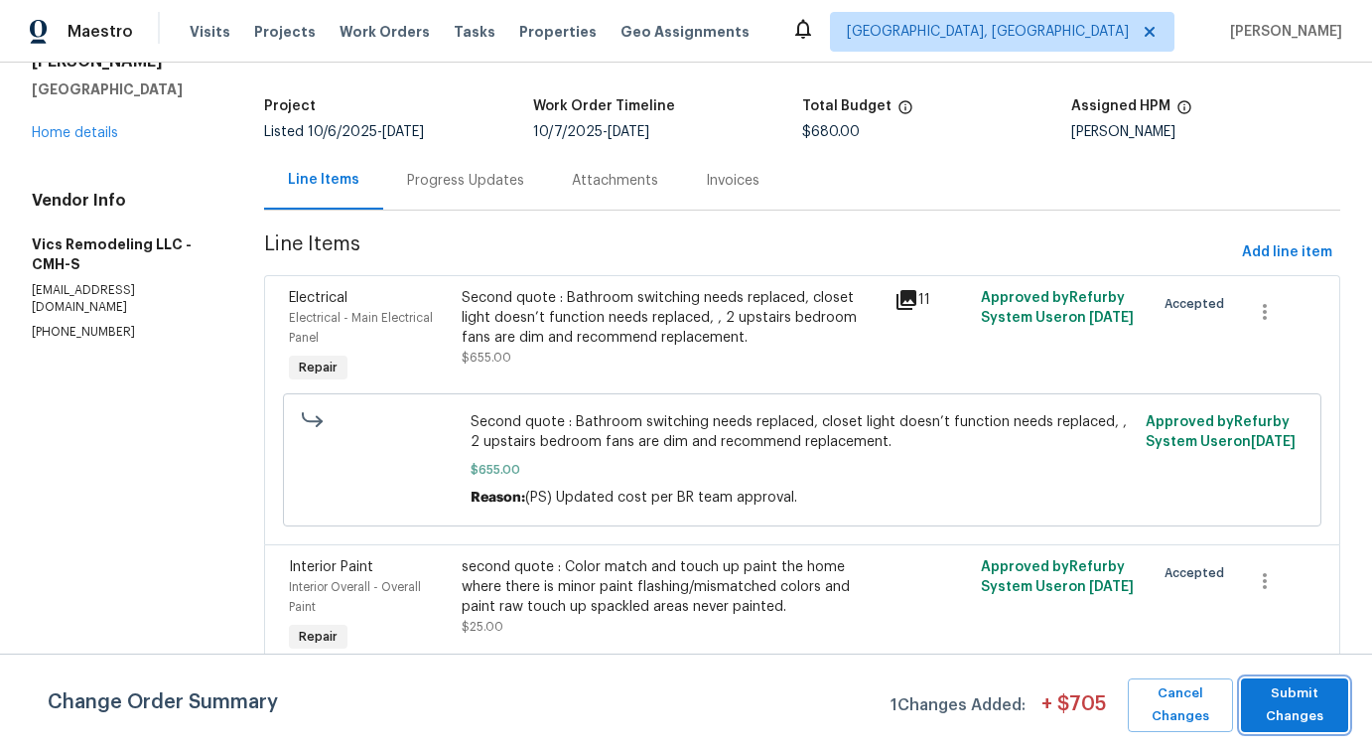
click at [1316, 714] on span "Submit Changes" at bounding box center [1294, 705] width 87 height 46
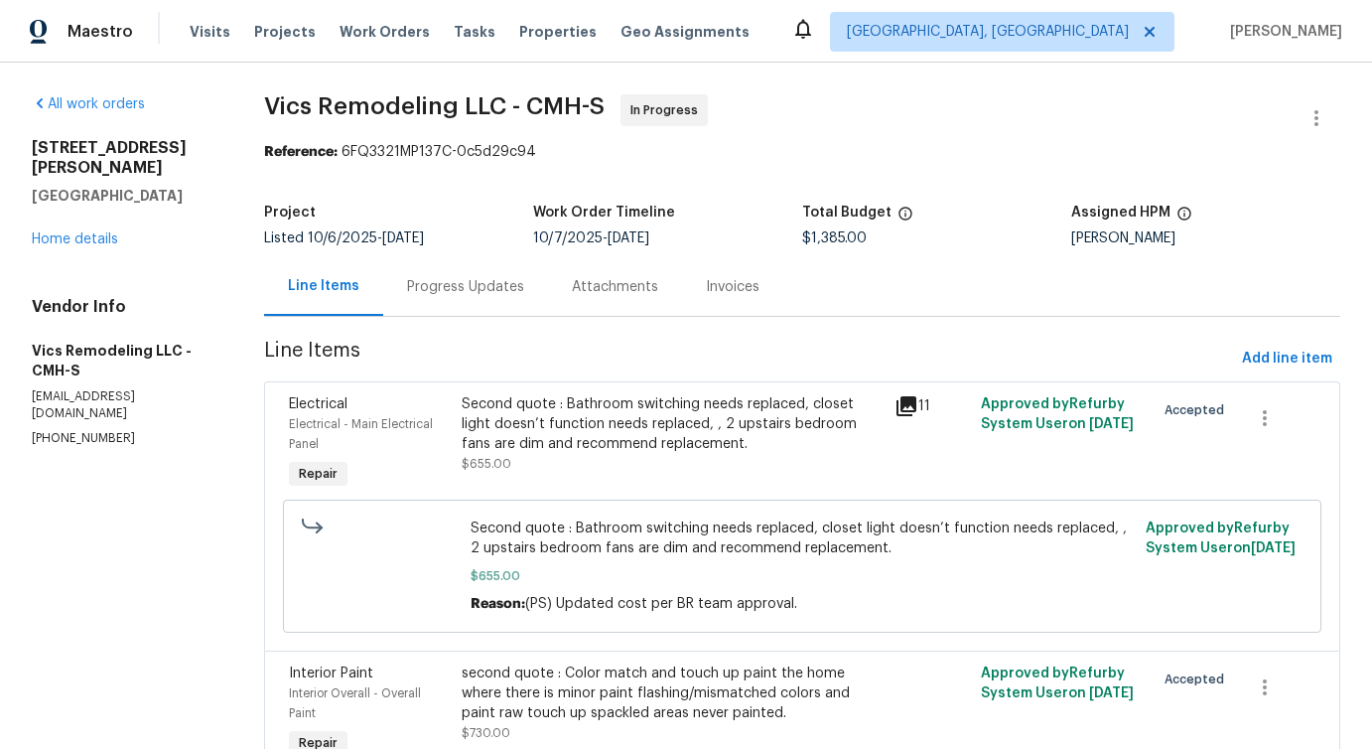
click at [465, 282] on div "Progress Updates" at bounding box center [465, 287] width 117 height 20
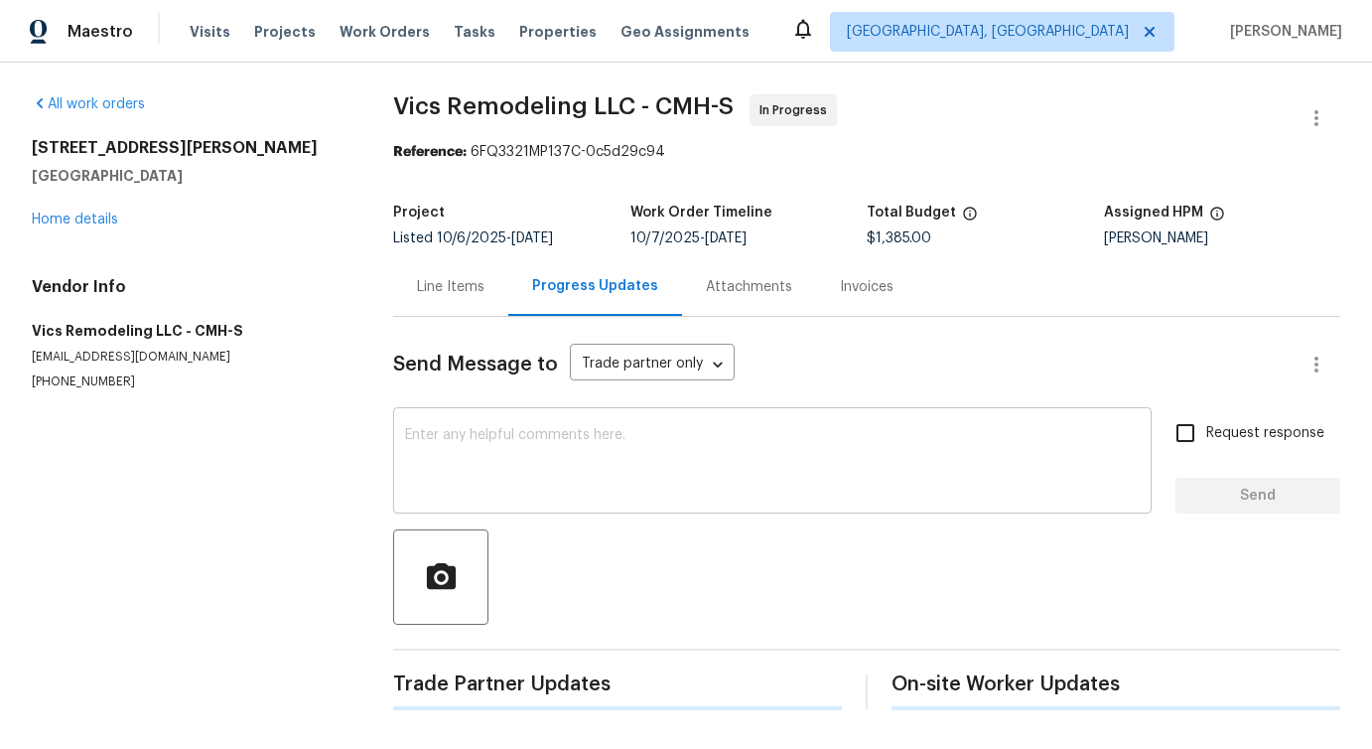
click at [497, 451] on textarea at bounding box center [772, 463] width 735 height 70
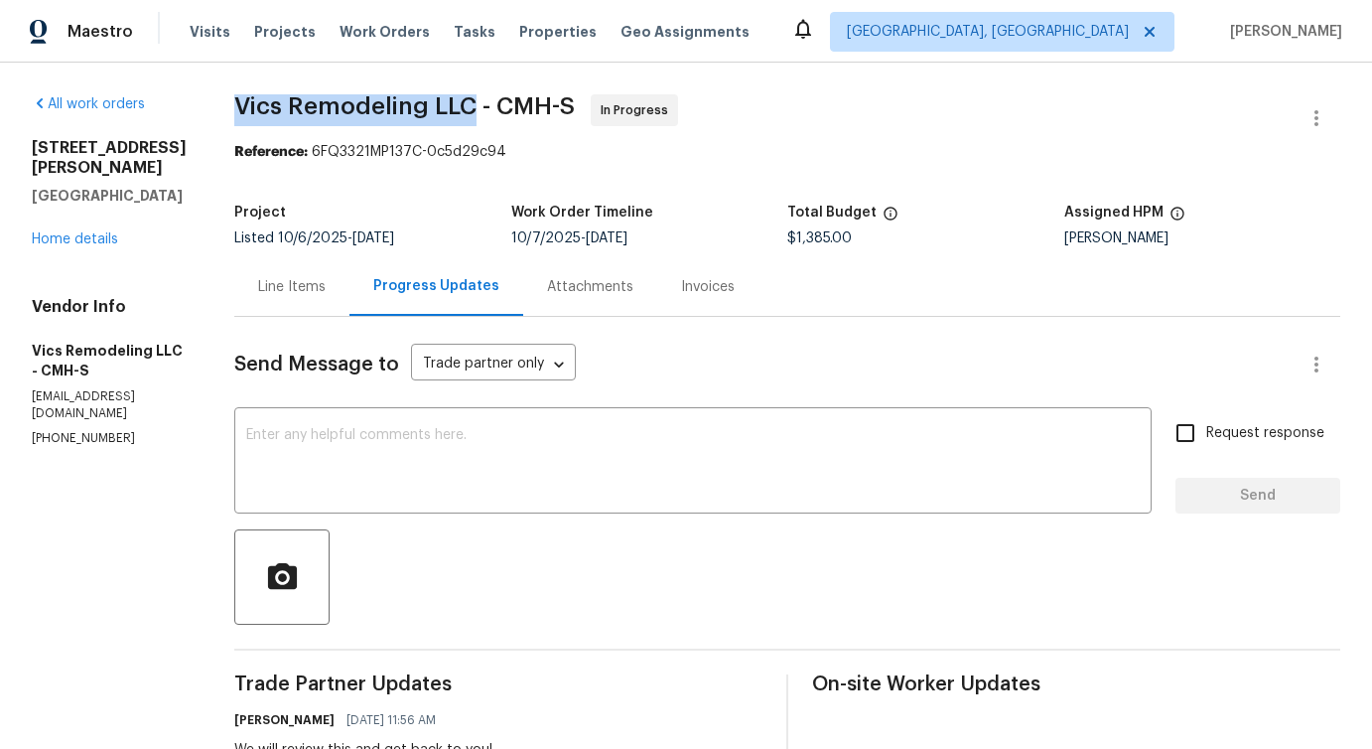
drag, startPoint x: 215, startPoint y: 102, endPoint x: 452, endPoint y: 98, distance: 236.4
click at [358, 465] on textarea at bounding box center [693, 463] width 894 height 70
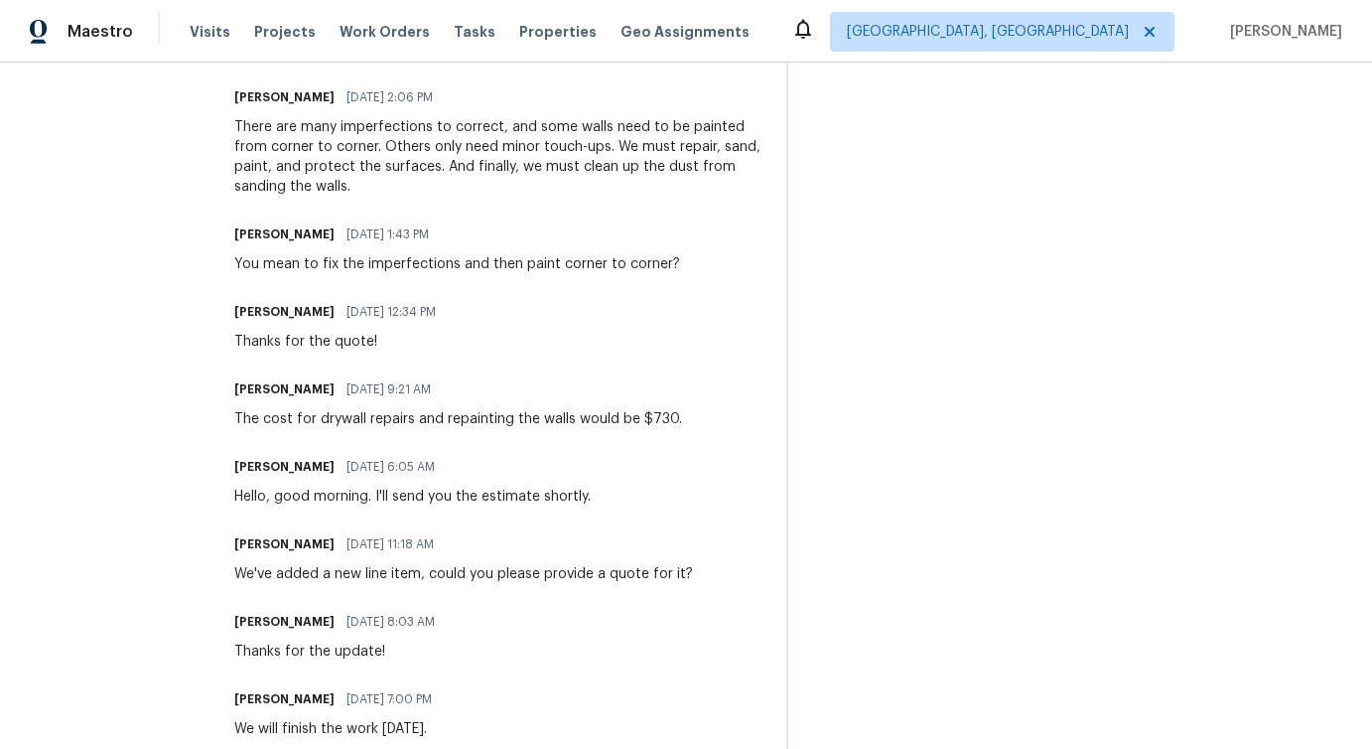
scroll to position [708, 0]
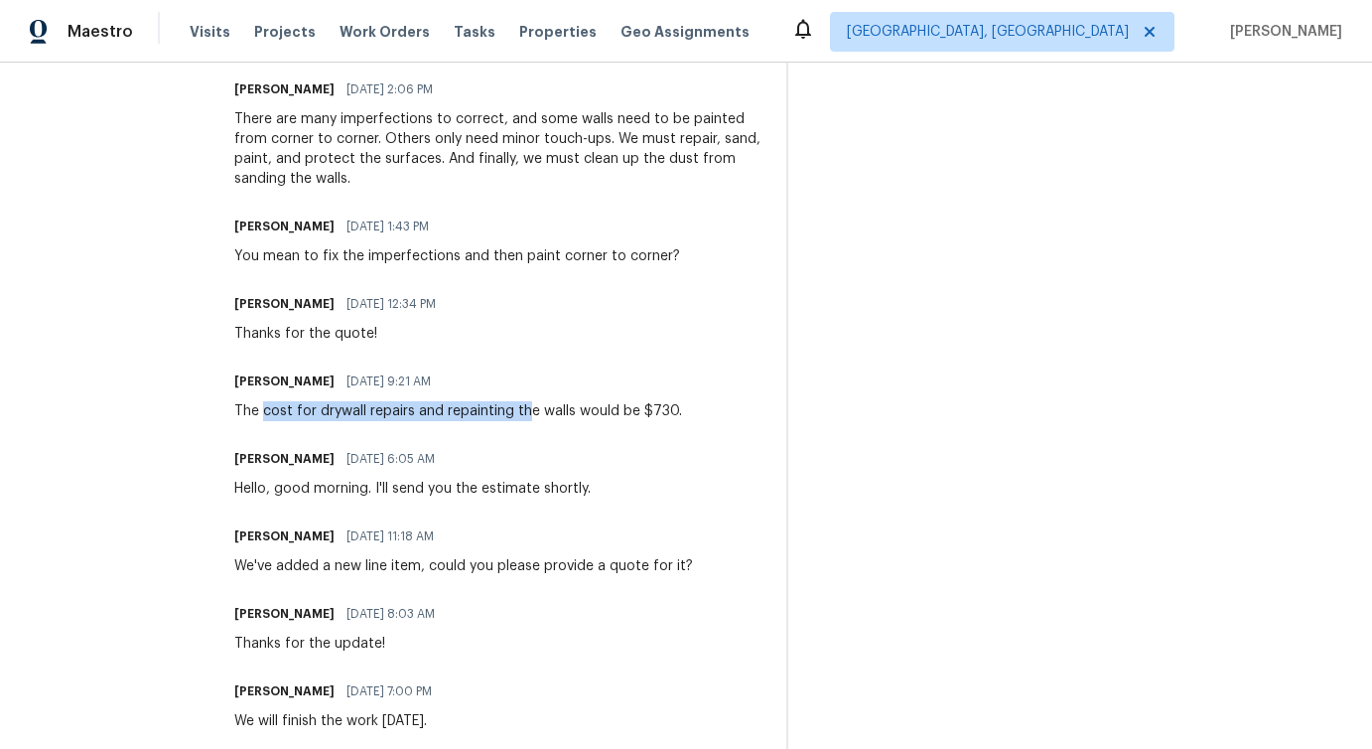
drag, startPoint x: 244, startPoint y: 410, endPoint x: 505, endPoint y: 410, distance: 261.2
click at [505, 410] on div "The cost for drywall repairs and repainting the walls would be $730." at bounding box center [458, 411] width 448 height 20
click at [301, 428] on div "Trade Partner Updates [PERSON_NAME] [DATE] 11:56 AM We will review this and get…" at bounding box center [498, 711] width 528 height 1491
drag, startPoint x: 277, startPoint y: 412, endPoint x: 552, endPoint y: 421, distance: 275.2
click at [552, 421] on div "The cost for drywall repairs and repainting the walls would be $730." at bounding box center [458, 411] width 448 height 20
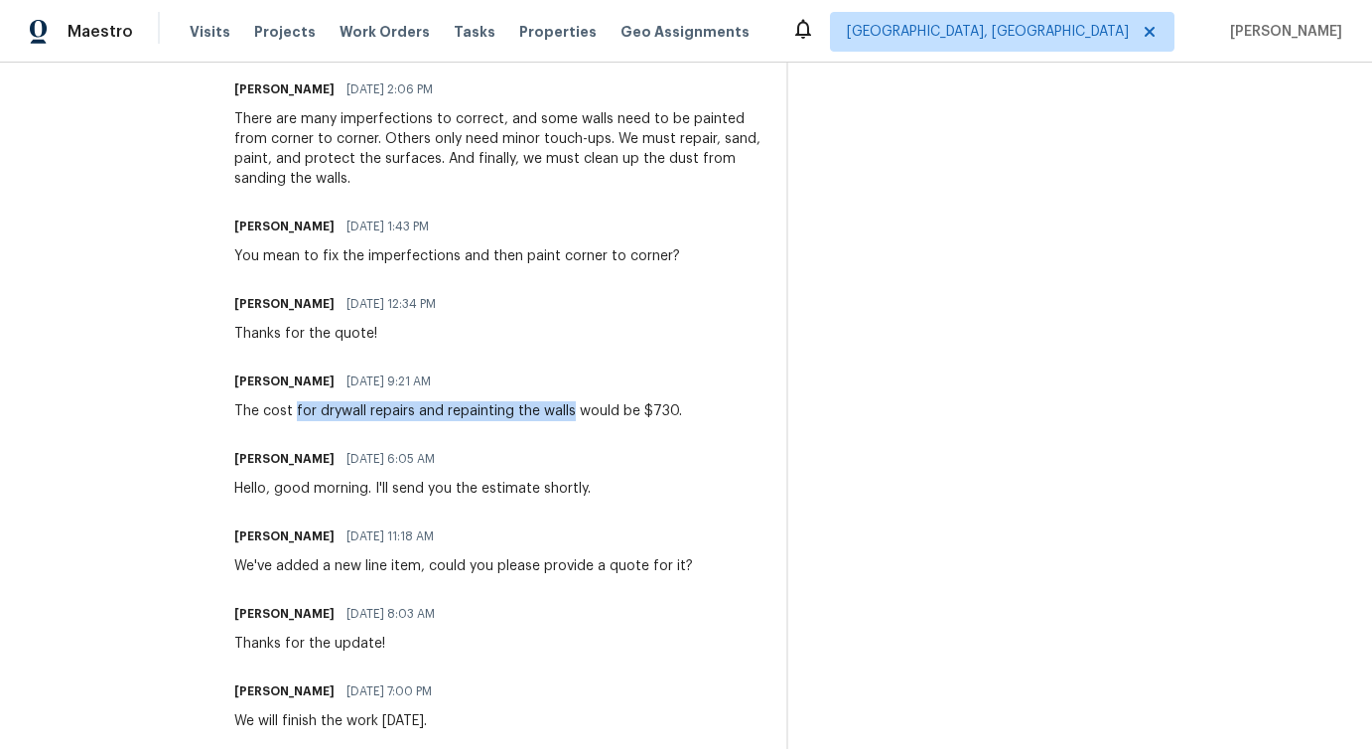
copy div "for drywall repairs and repainting the walls"
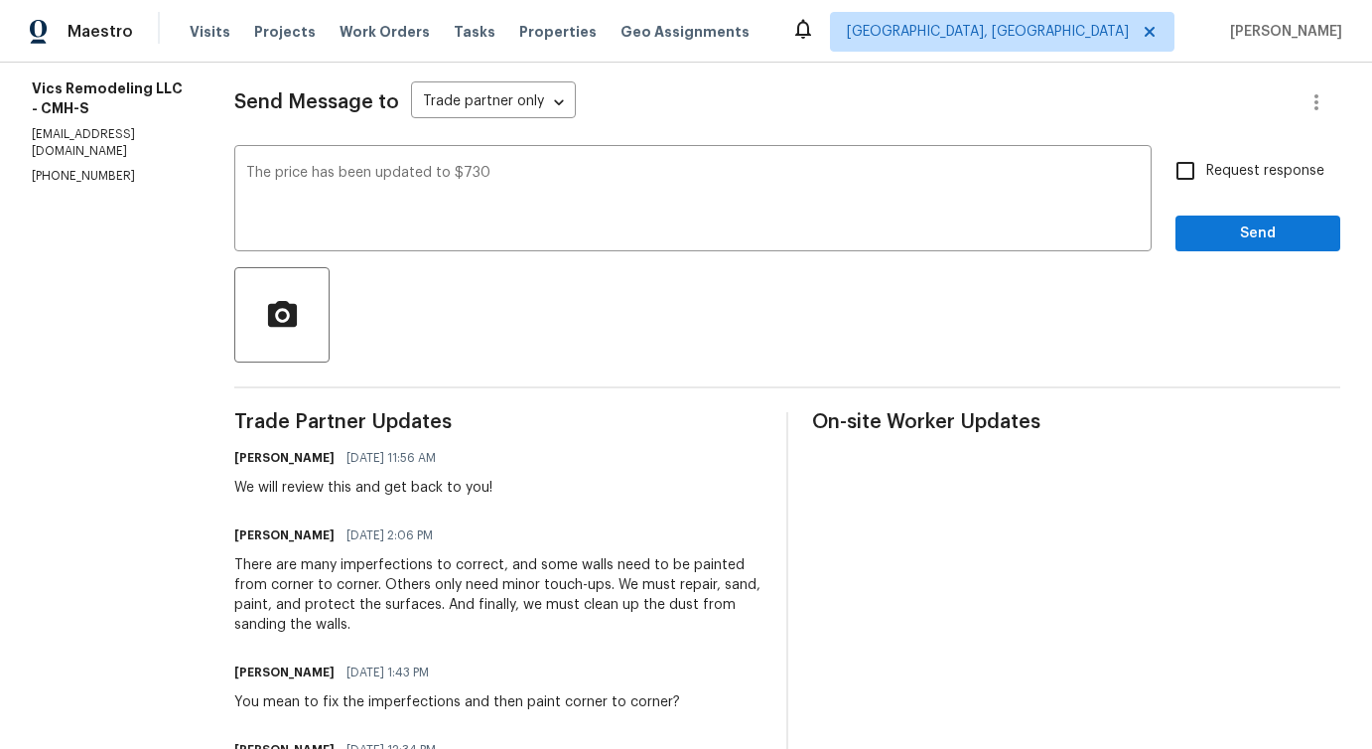
scroll to position [0, 0]
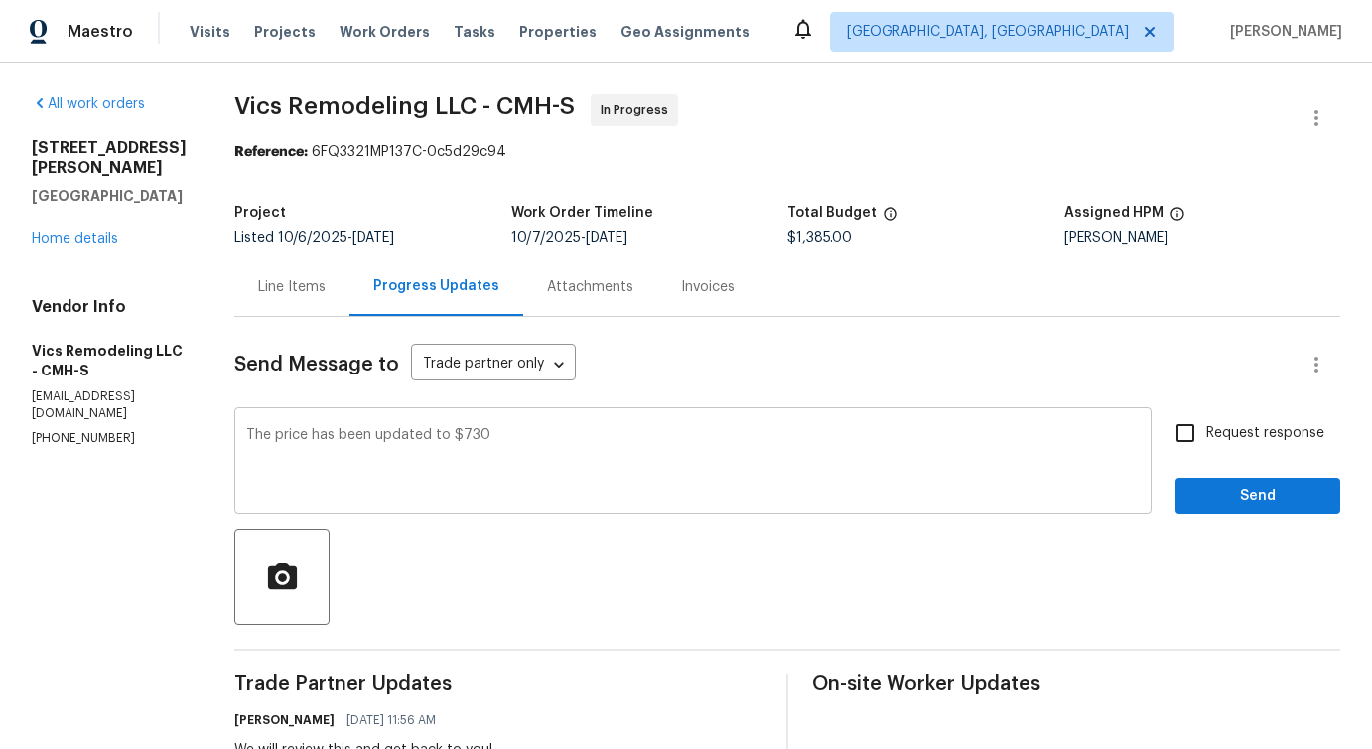
click at [571, 451] on textarea "The price has been updated to $730" at bounding box center [693, 463] width 894 height 70
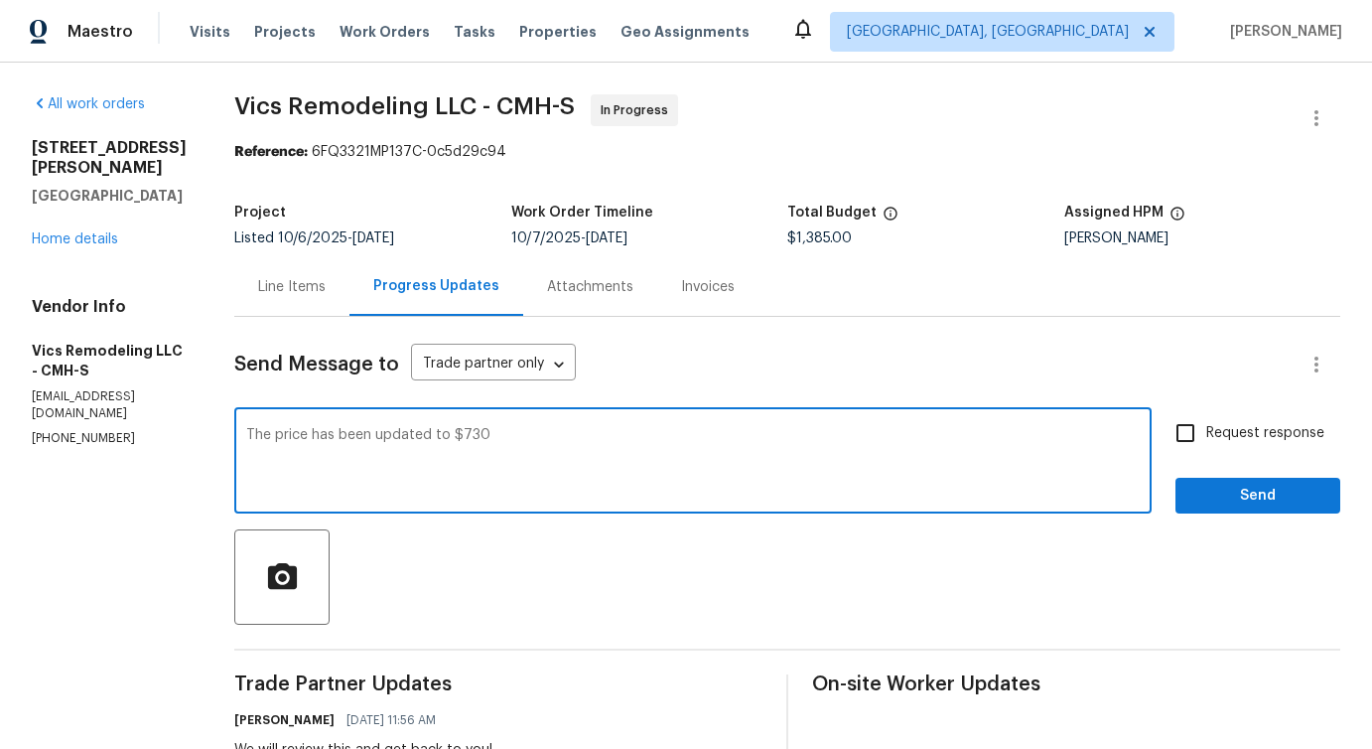
paste textarea "for drywall repairs and repainting the walls"
type textarea "The price has been updated to $730 for drywall repairs and repainting the walls…"
click at [1254, 435] on span "Request response" at bounding box center [1266, 433] width 118 height 21
click at [1207, 435] on input "Request response" at bounding box center [1186, 433] width 42 height 42
checkbox input "true"
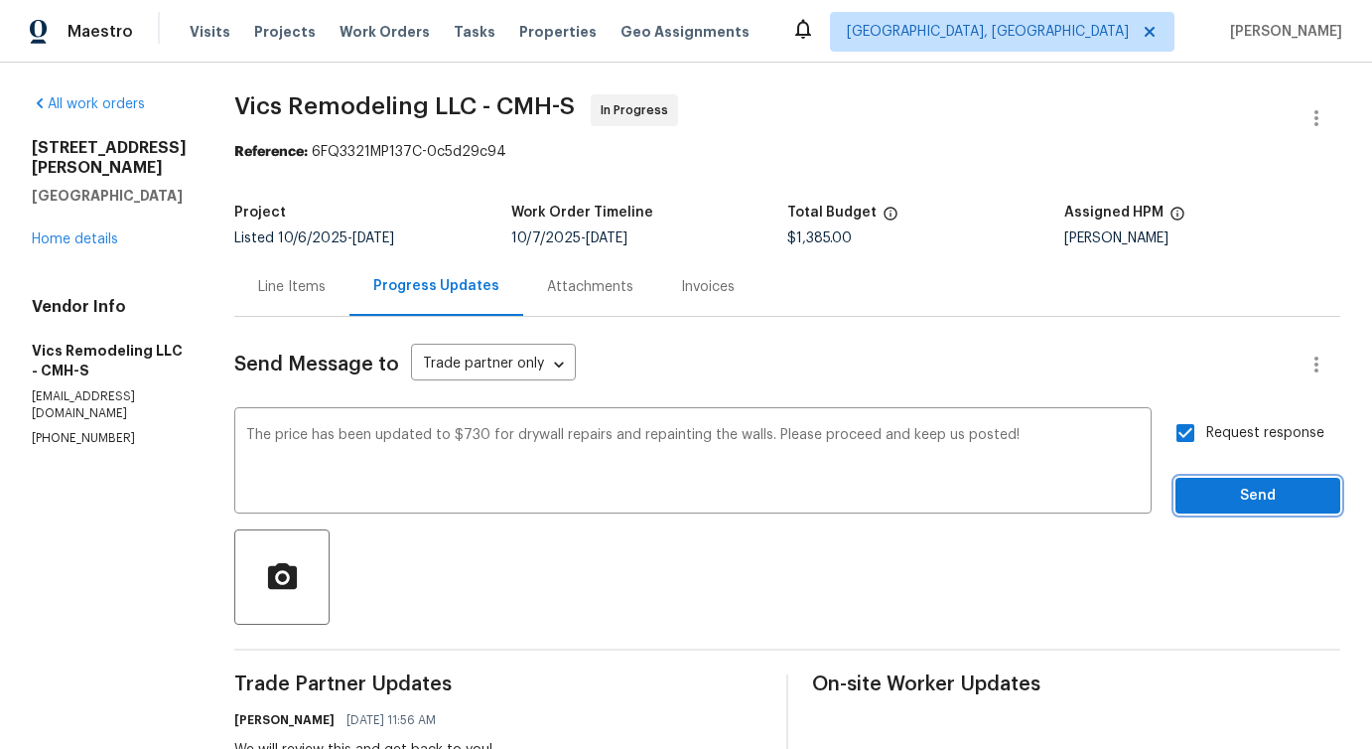
click at [1254, 501] on span "Send" at bounding box center [1258, 496] width 133 height 25
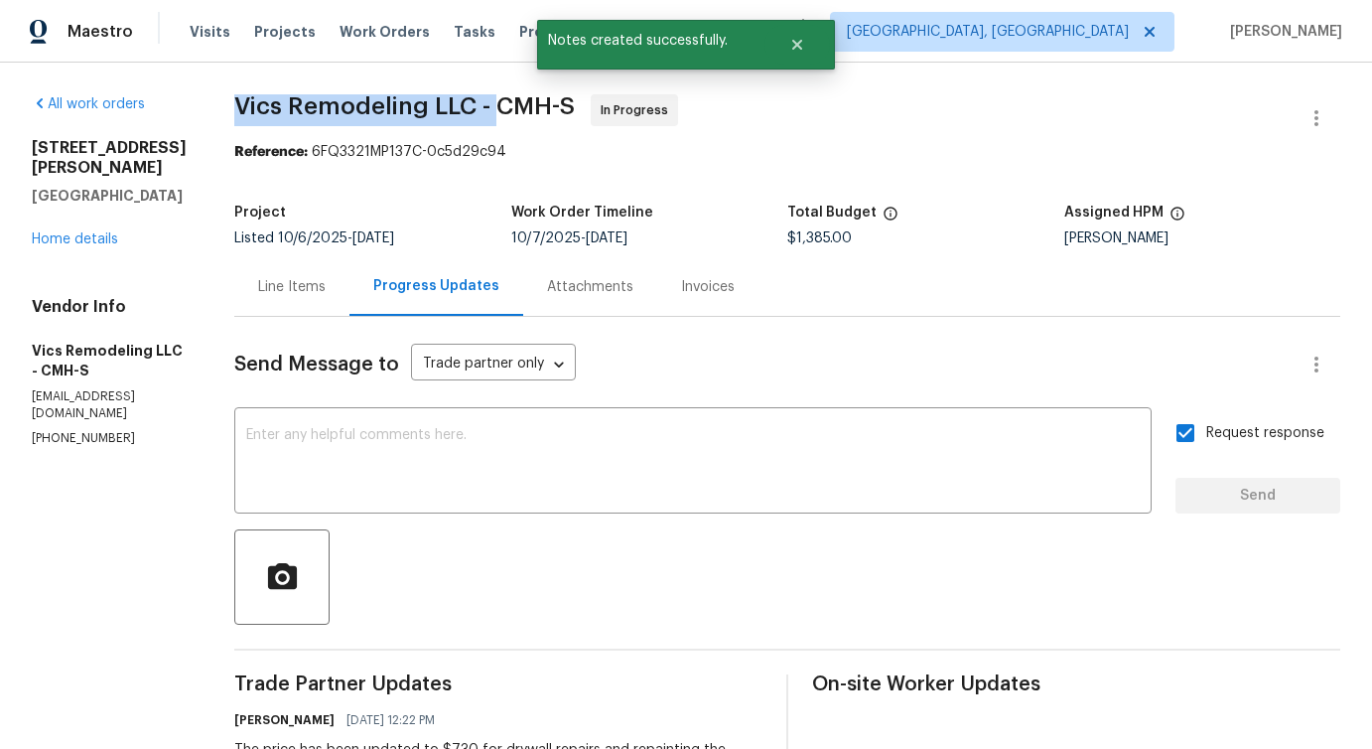
drag, startPoint x: 214, startPoint y: 98, endPoint x: 475, endPoint y: 103, distance: 260.2
copy span "Vics Remodeling LLC -"
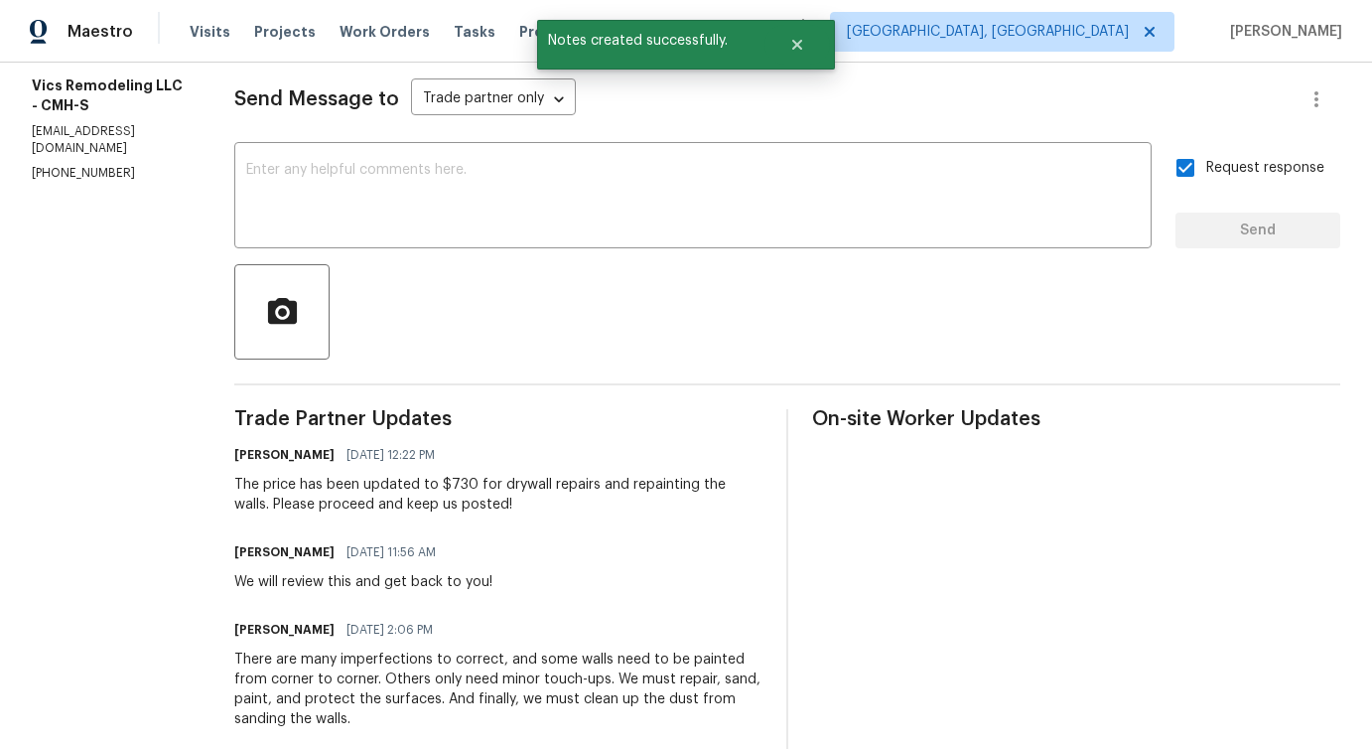
scroll to position [264, 0]
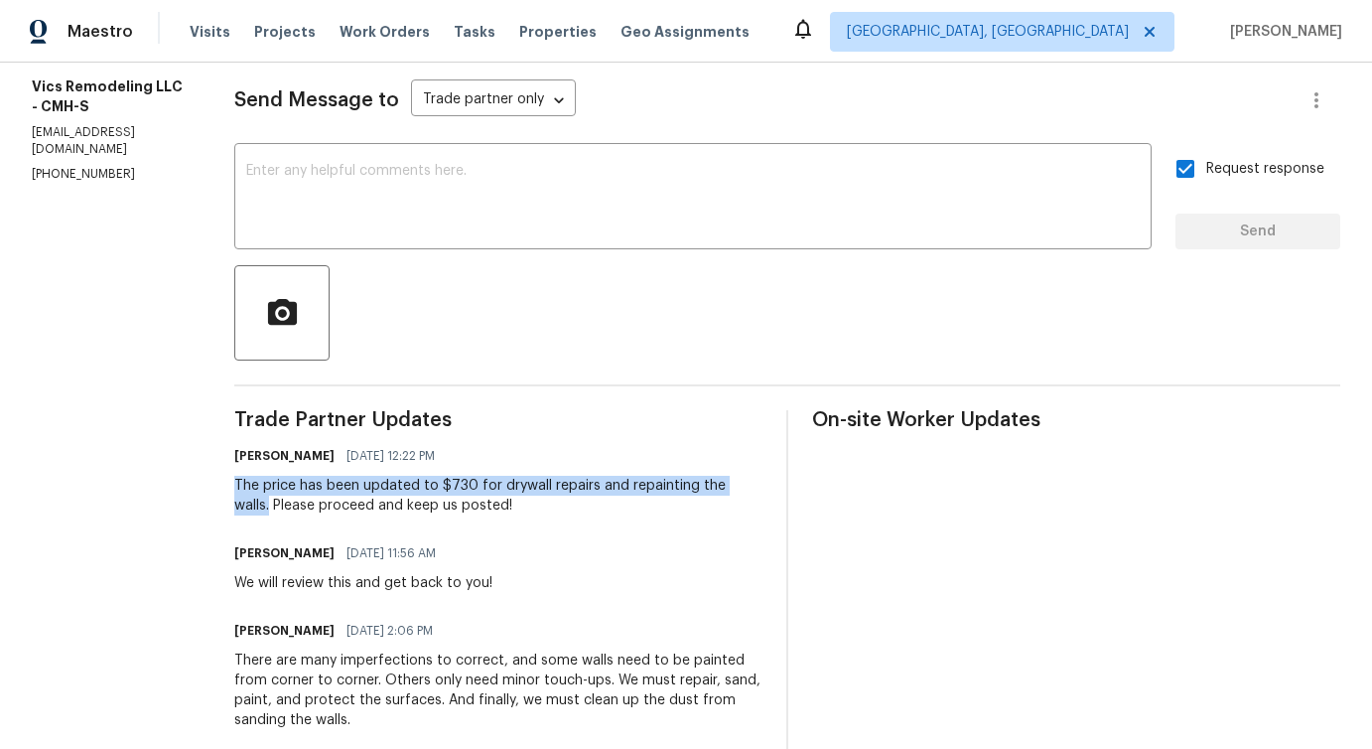
drag, startPoint x: 205, startPoint y: 489, endPoint x: 738, endPoint y: 488, distance: 533.2
copy div "The price has been updated to $730 for drywall repairs and repainting the walls."
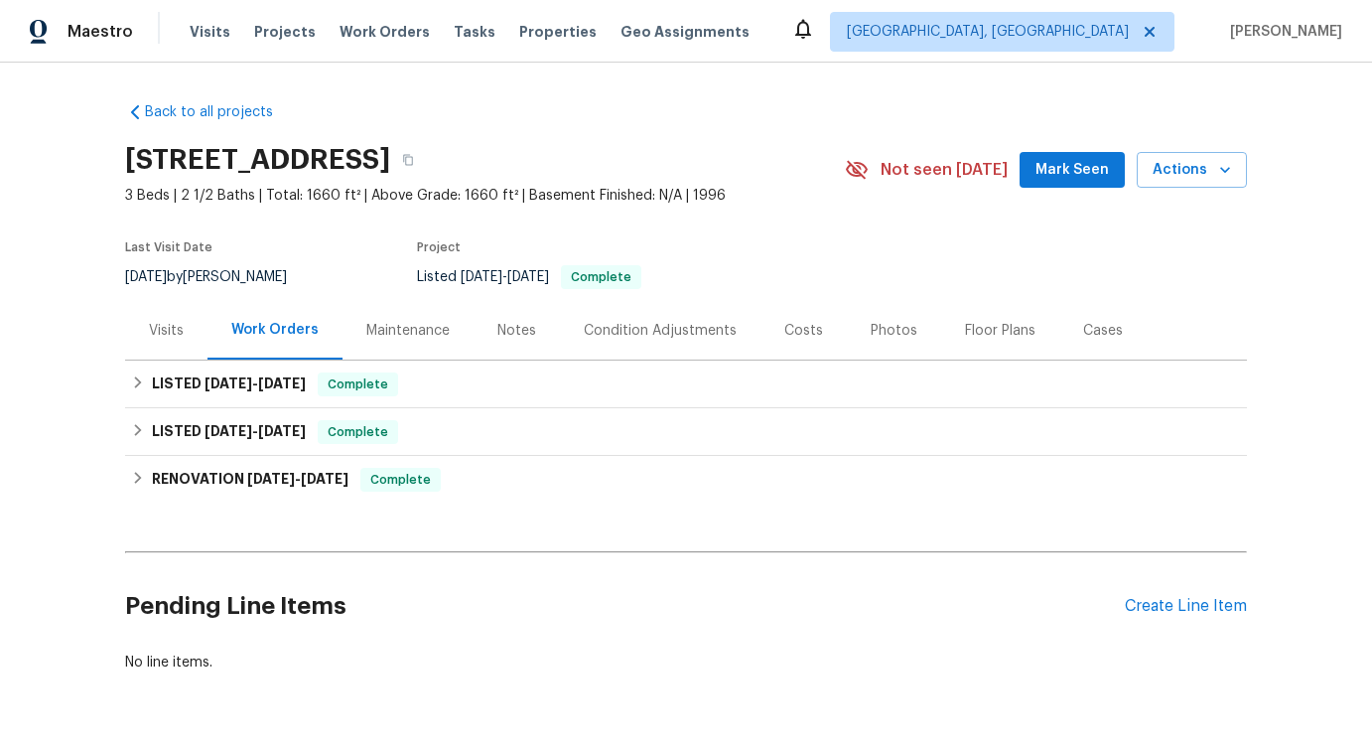
scroll to position [59, 0]
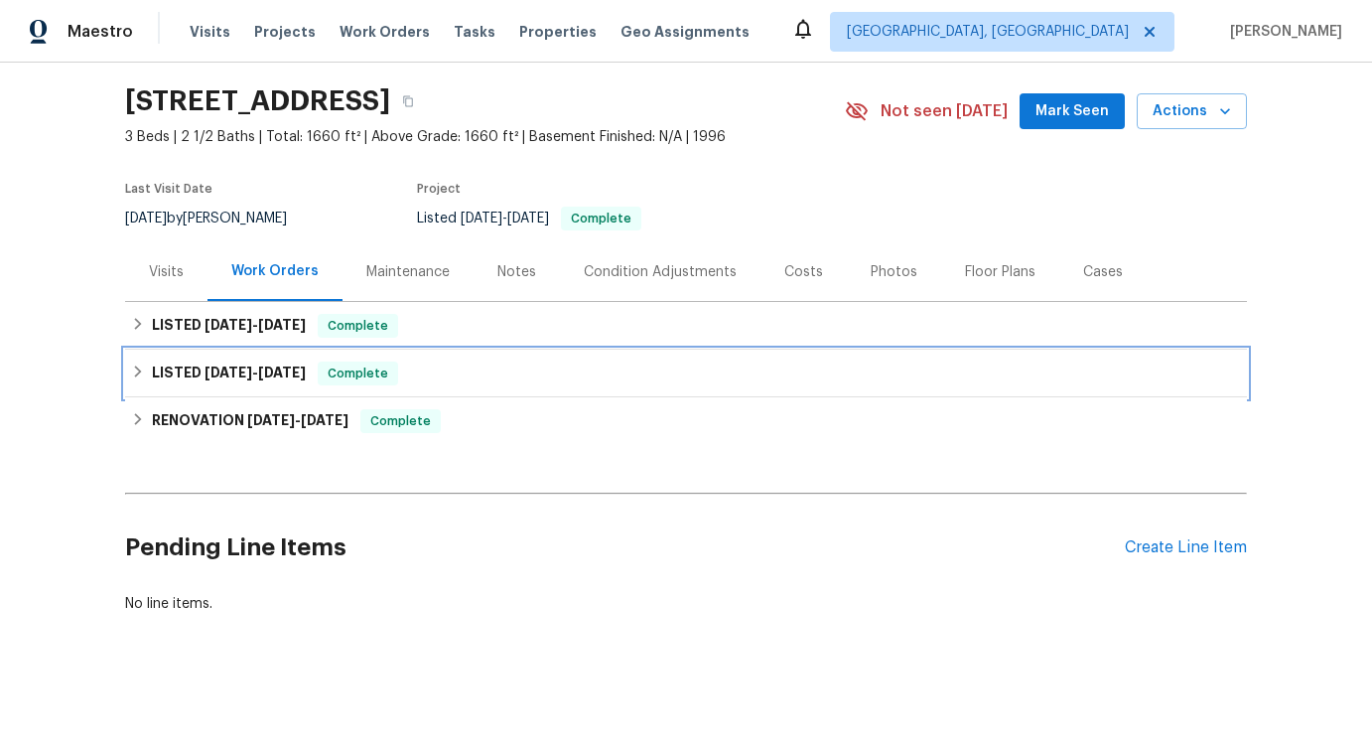
click at [837, 352] on div "LISTED [DATE] - [DATE] Complete" at bounding box center [686, 374] width 1122 height 48
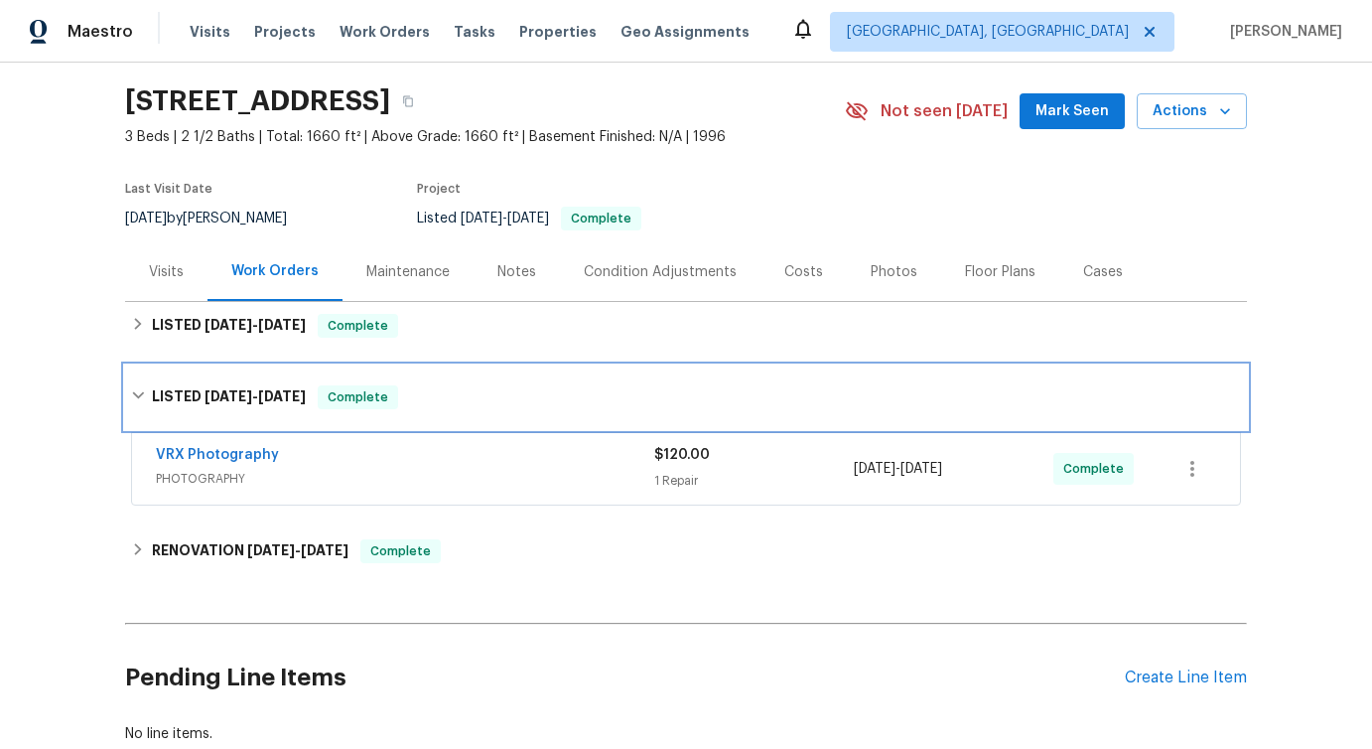
scroll to position [189, 0]
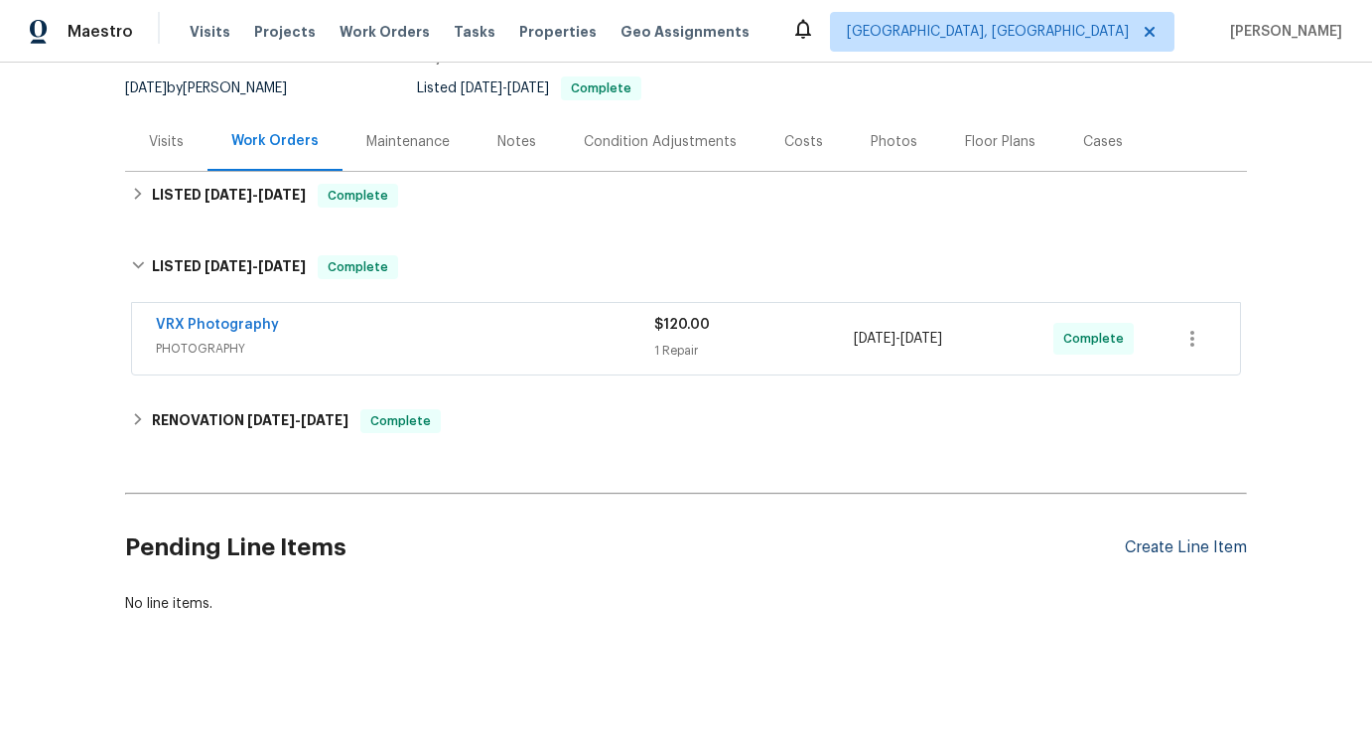
click at [1161, 545] on div "Create Line Item" at bounding box center [1186, 547] width 122 height 19
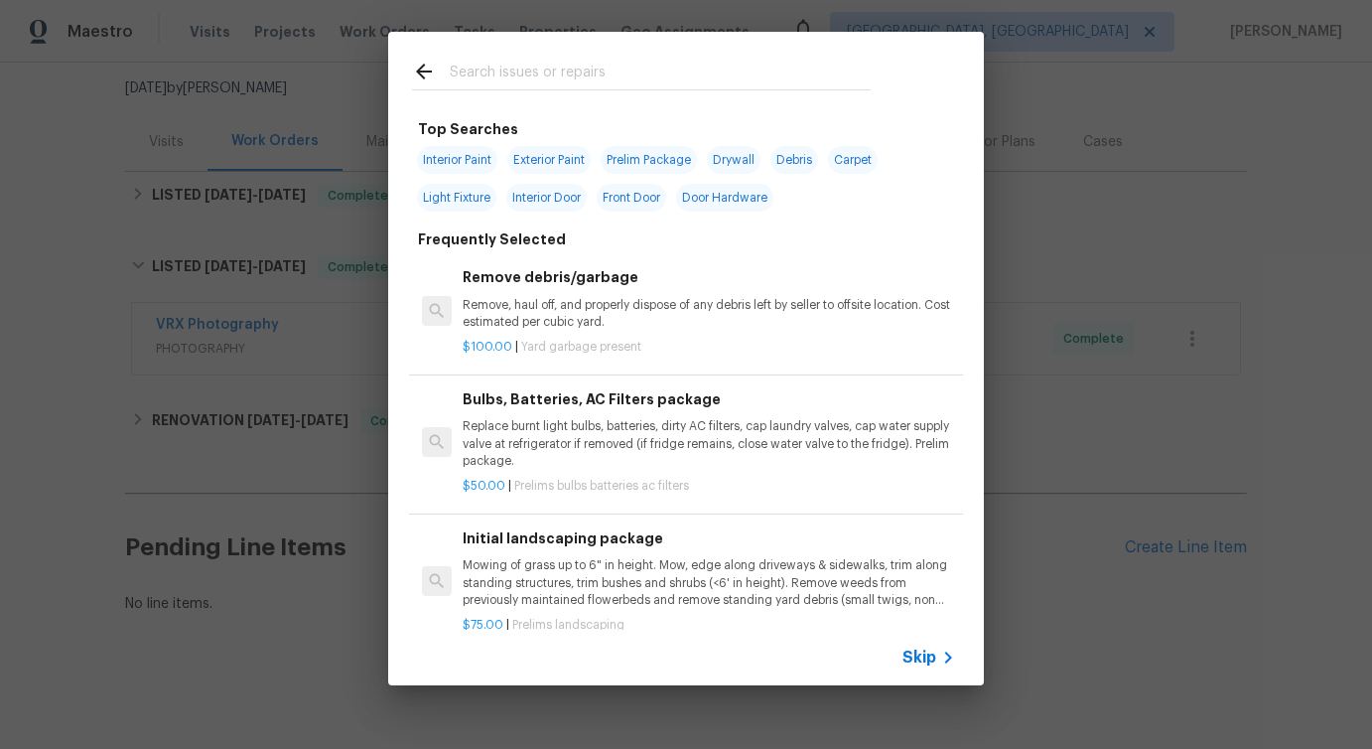
click at [915, 654] on span "Skip" at bounding box center [920, 657] width 34 height 20
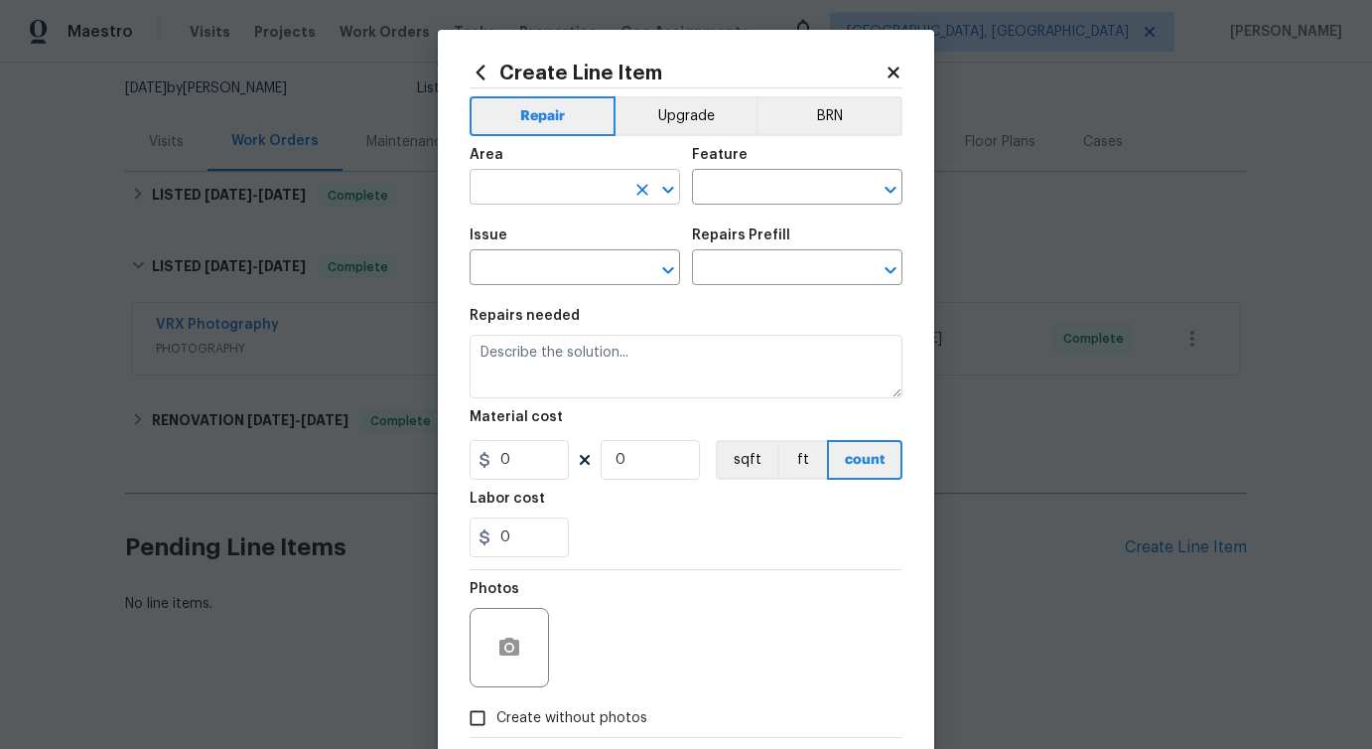
click at [623, 182] on input "text" at bounding box center [547, 189] width 155 height 31
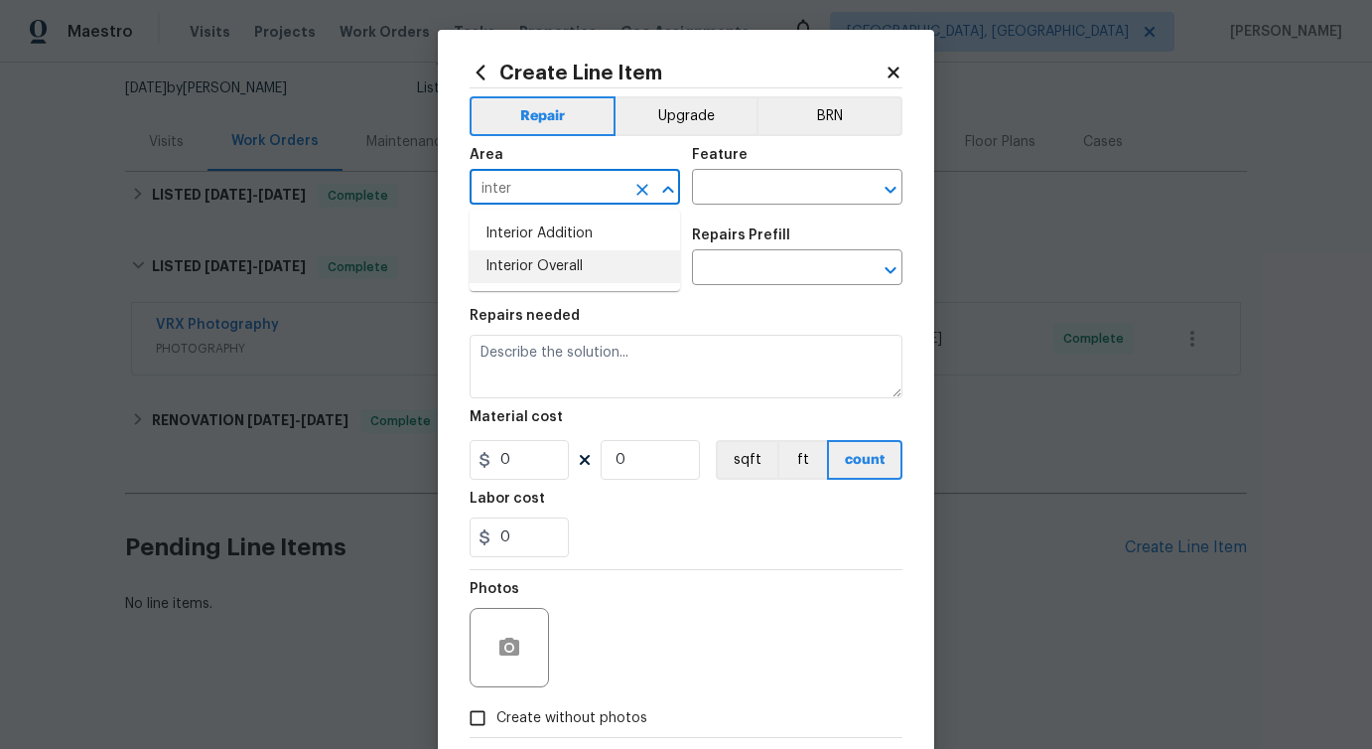
click at [618, 276] on li "Interior Overall" at bounding box center [575, 266] width 211 height 33
type input "Interior Overall"
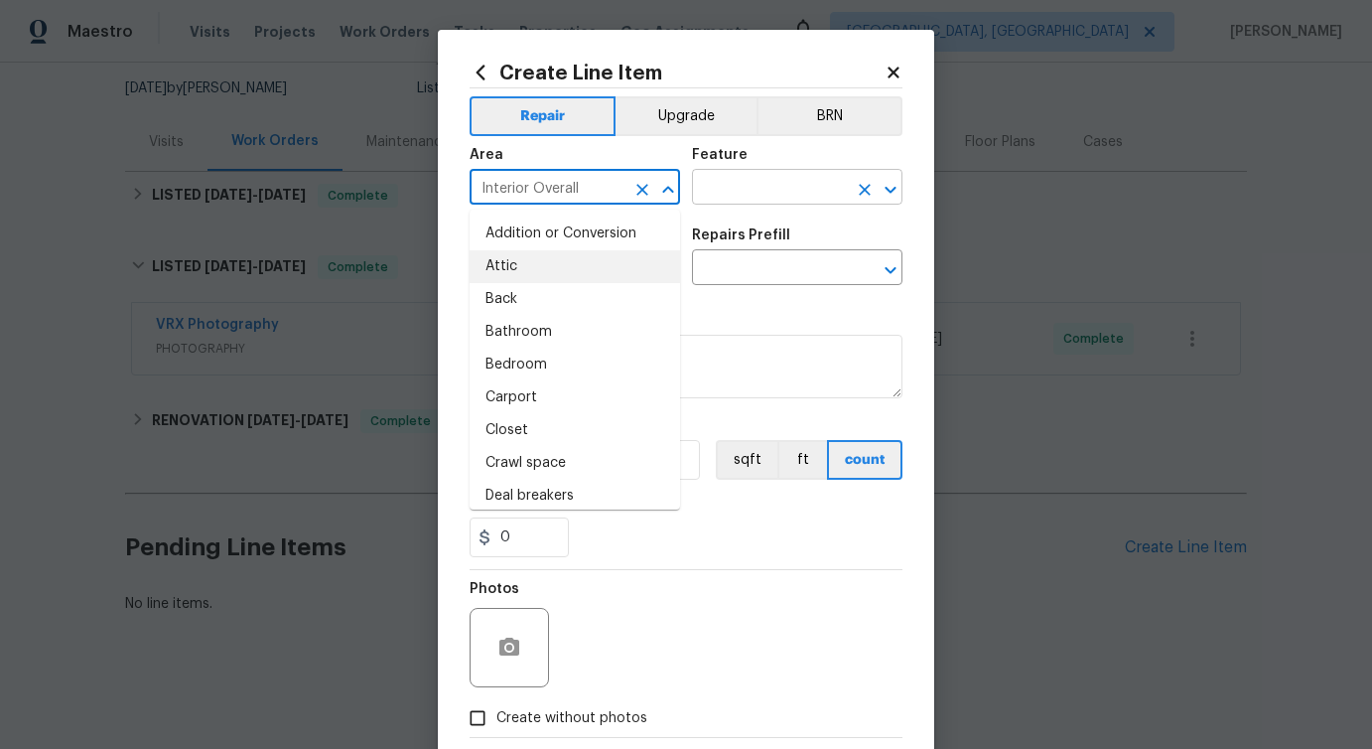
click at [810, 180] on input "text" at bounding box center [769, 189] width 155 height 31
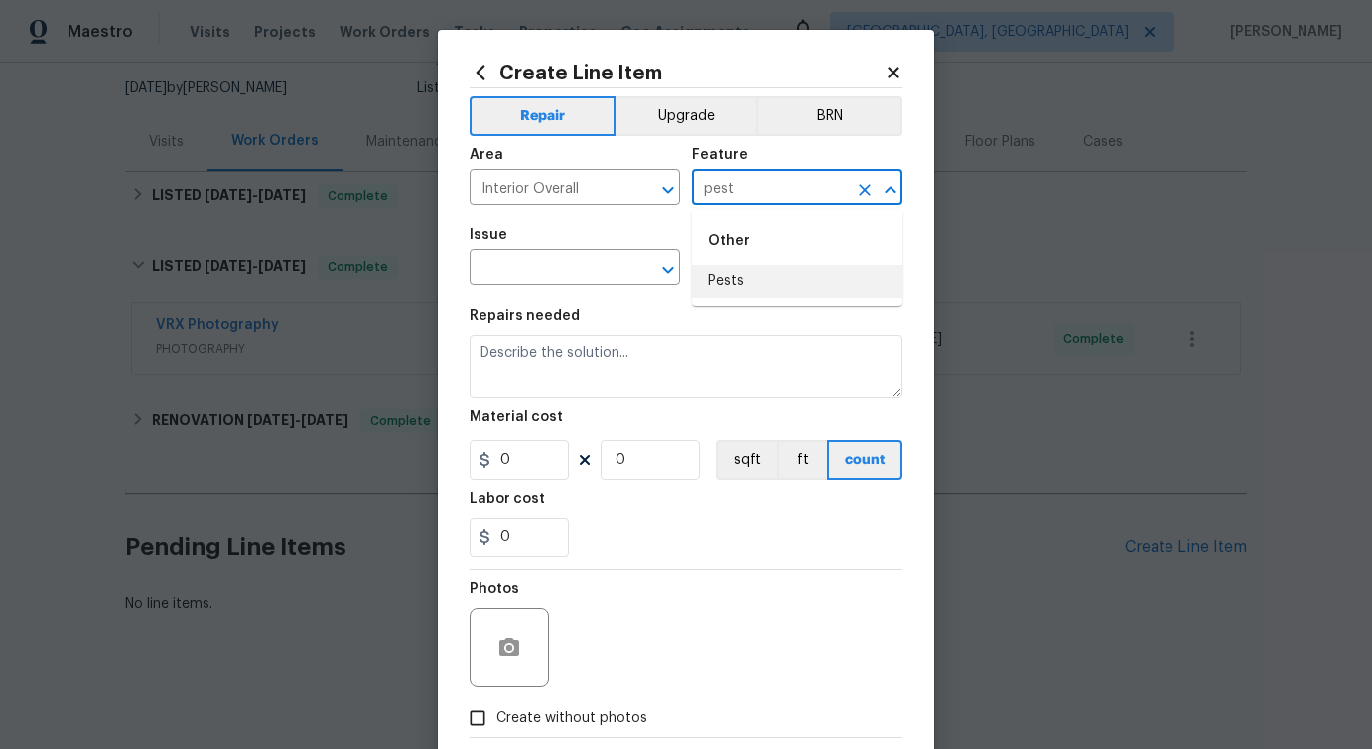
click at [731, 291] on li "Pests" at bounding box center [797, 281] width 211 height 33
type input "Pests"
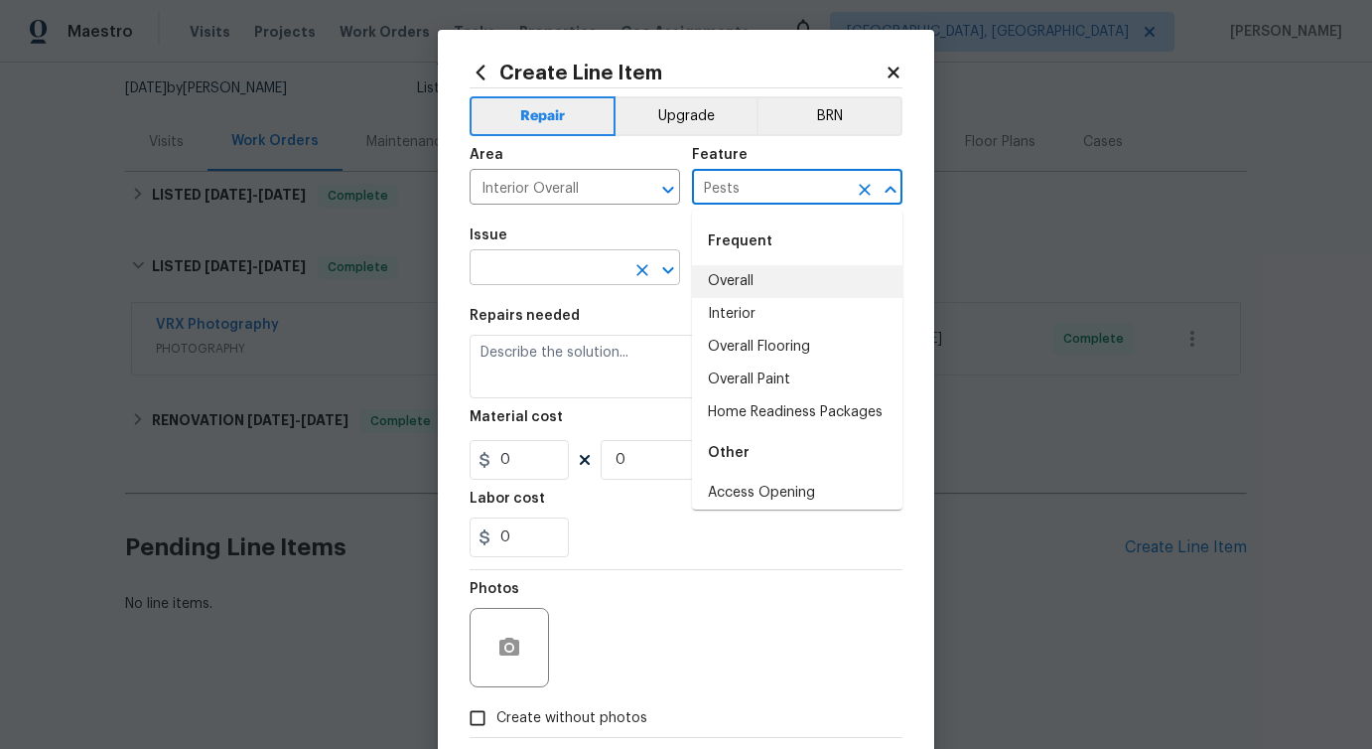
click at [597, 269] on input "text" at bounding box center [547, 269] width 155 height 31
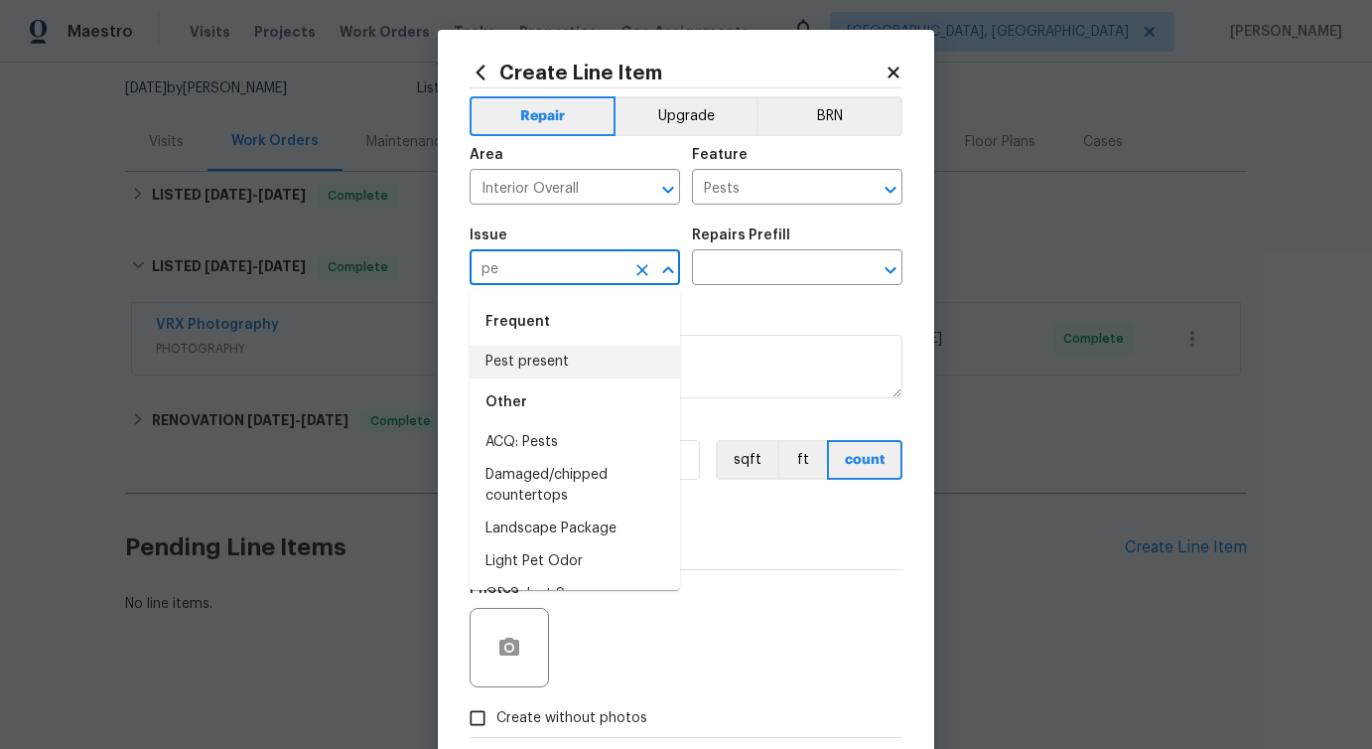
click at [529, 369] on li "Pest present" at bounding box center [575, 362] width 211 height 33
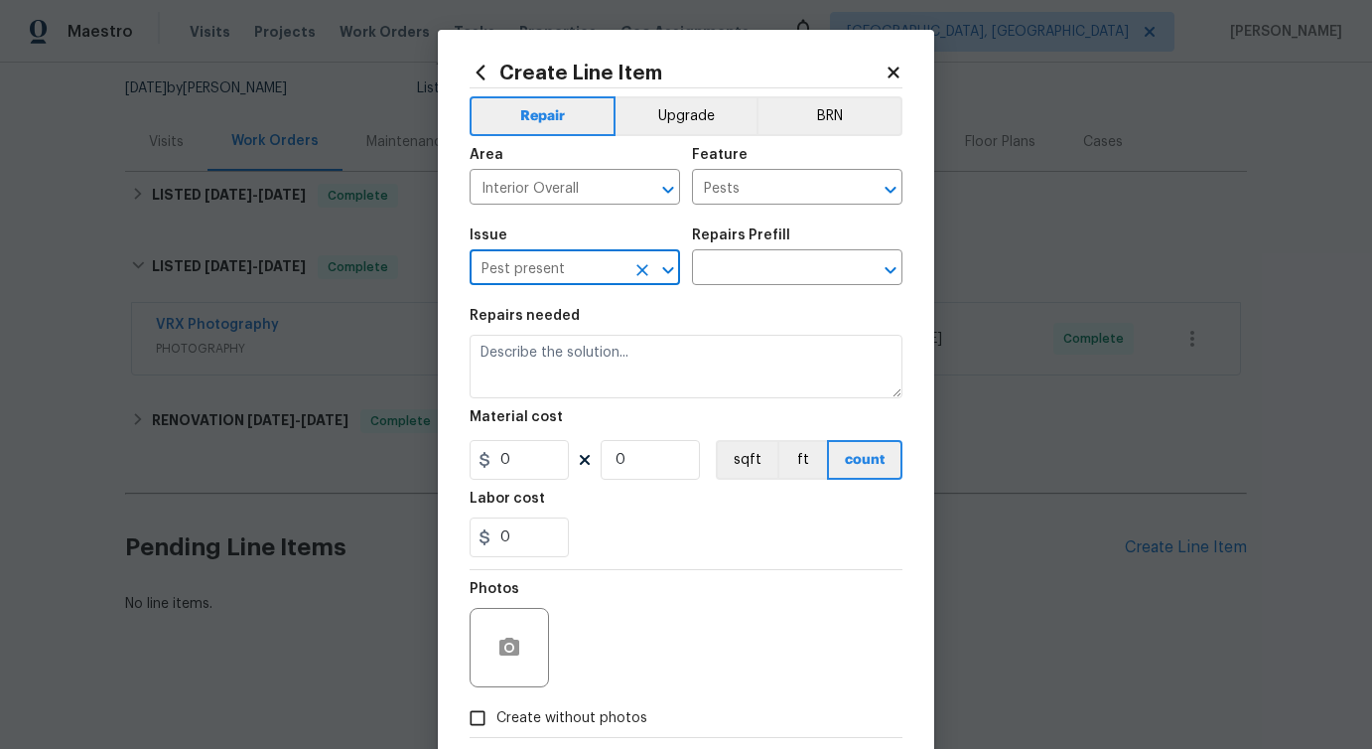
type input "Pest present"
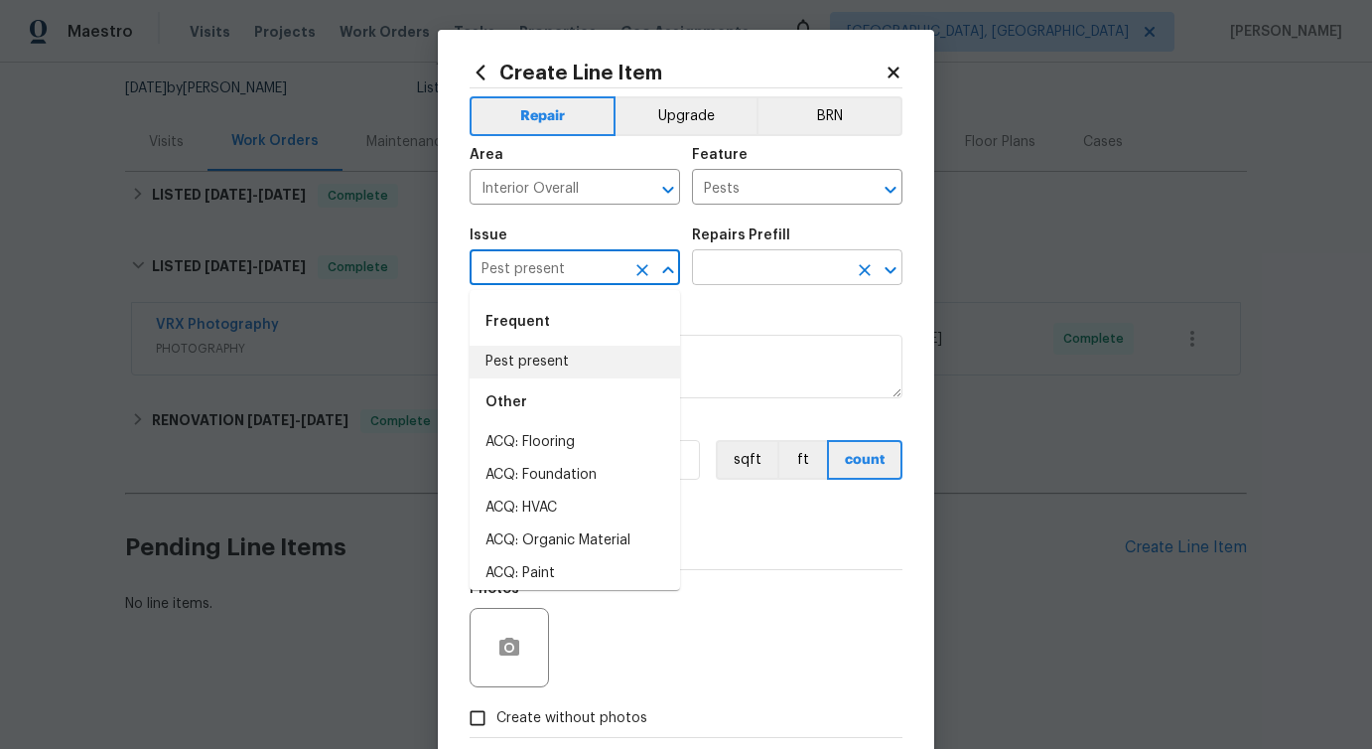
click at [760, 260] on input "text" at bounding box center [769, 269] width 155 height 31
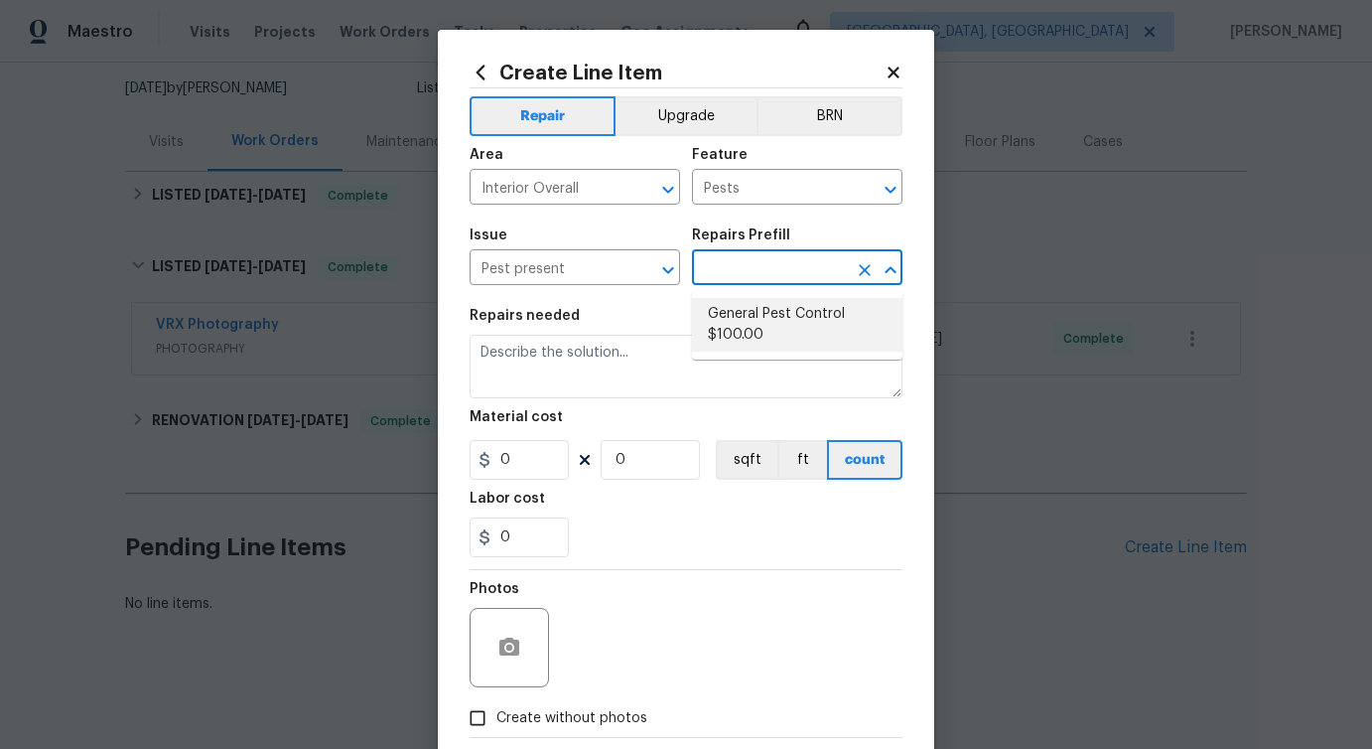
click at [757, 260] on input "text" at bounding box center [769, 269] width 155 height 31
click at [783, 324] on li "General Pest Control $100.00" at bounding box center [797, 325] width 211 height 54
type input "General Pest Control $100.00"
type textarea "General pest treatment for active pest/insect infestation - non termite"
type input "100"
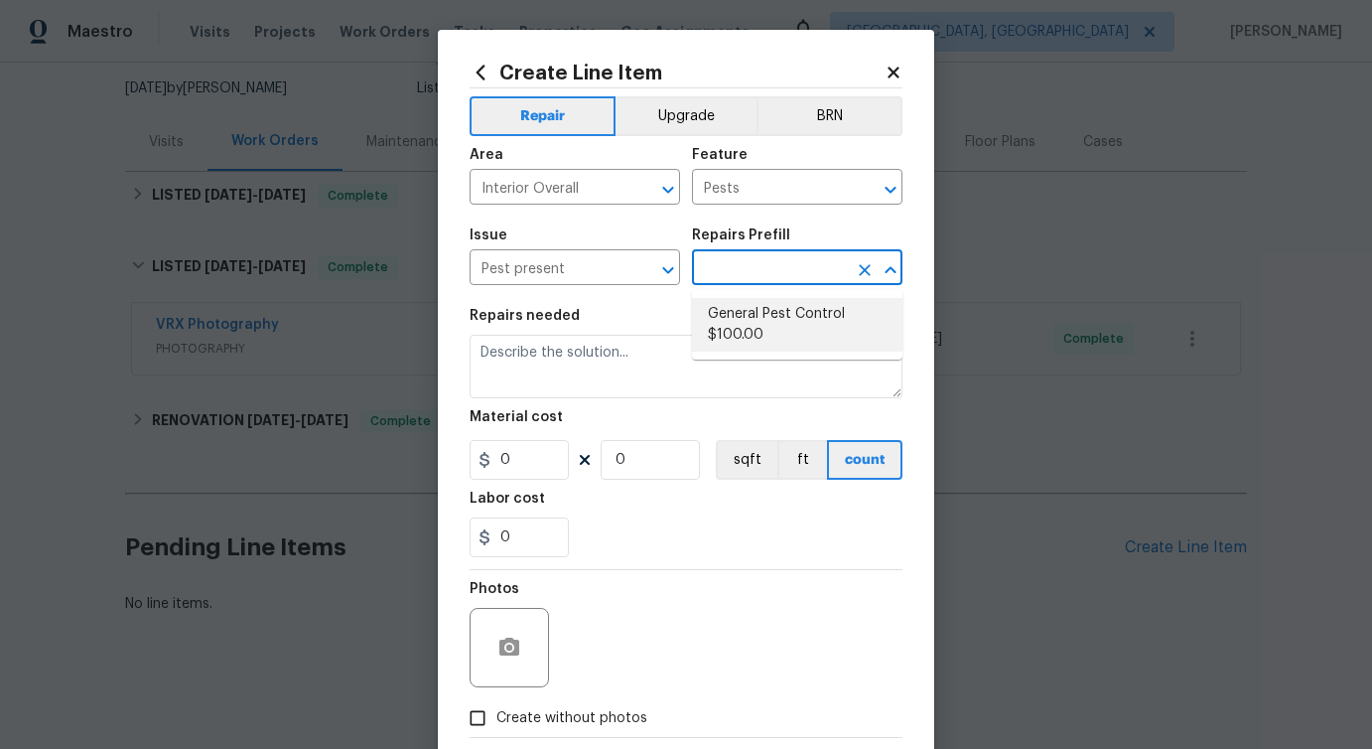
type input "1"
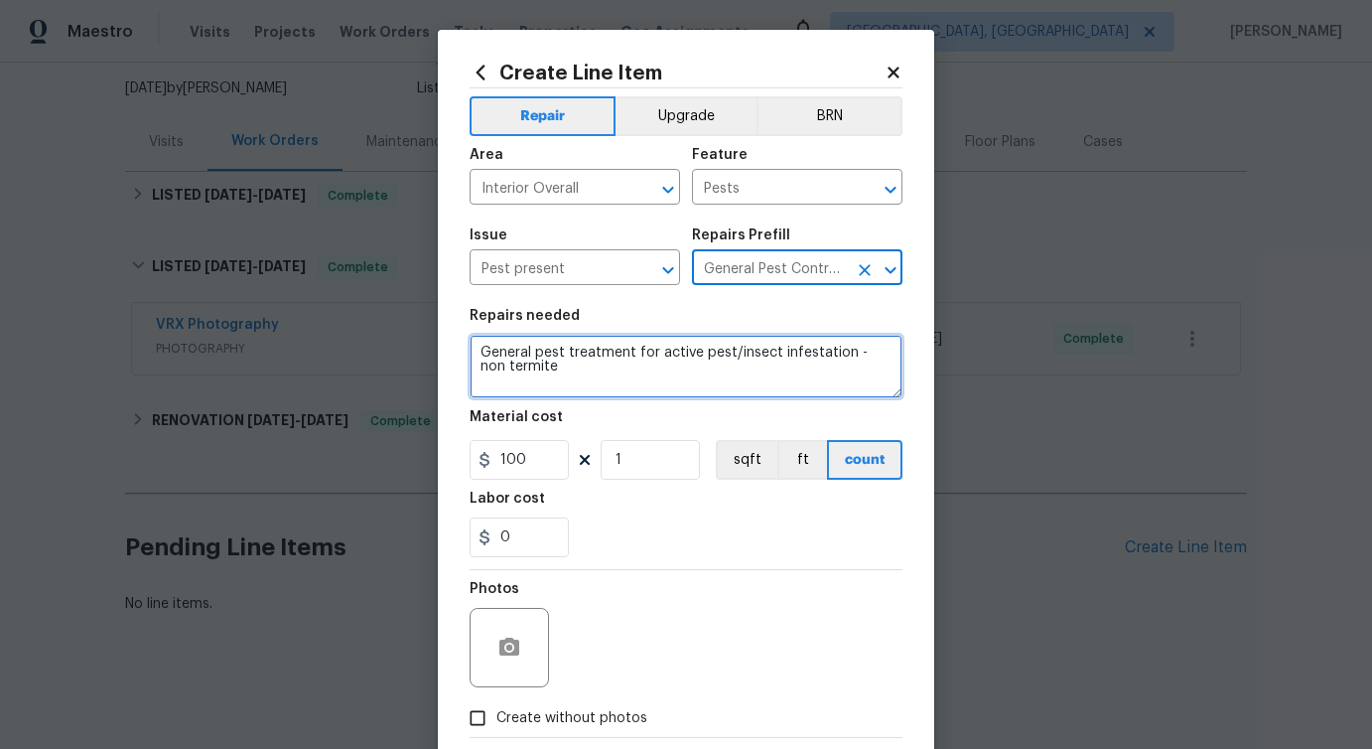
click at [541, 377] on textarea "General pest treatment for active pest/insect infestation - non termite" at bounding box center [686, 367] width 433 height 64
paste textarea "That there is mouse droppings were found throughout the first floor. Please pro…"
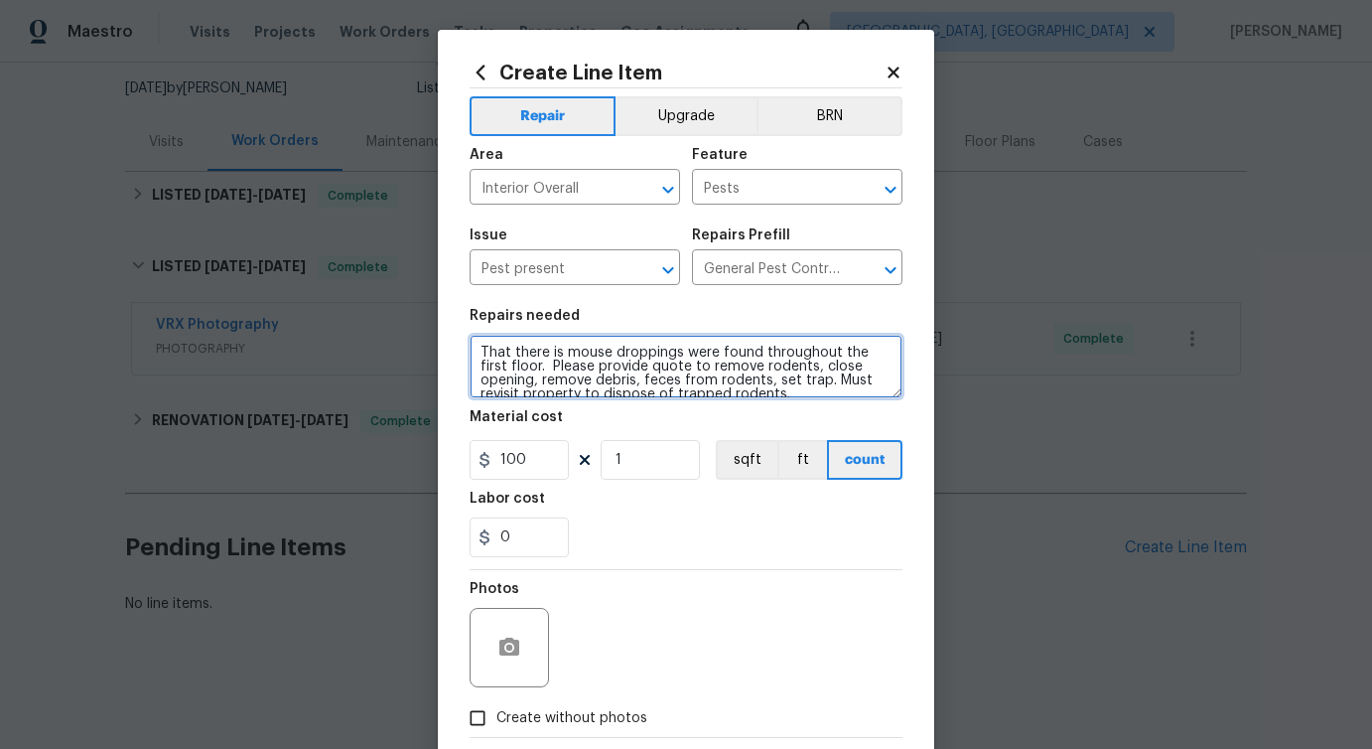
scroll to position [4, 0]
type textarea "That there is mouse droppings were found throughout the first floor. Please pro…"
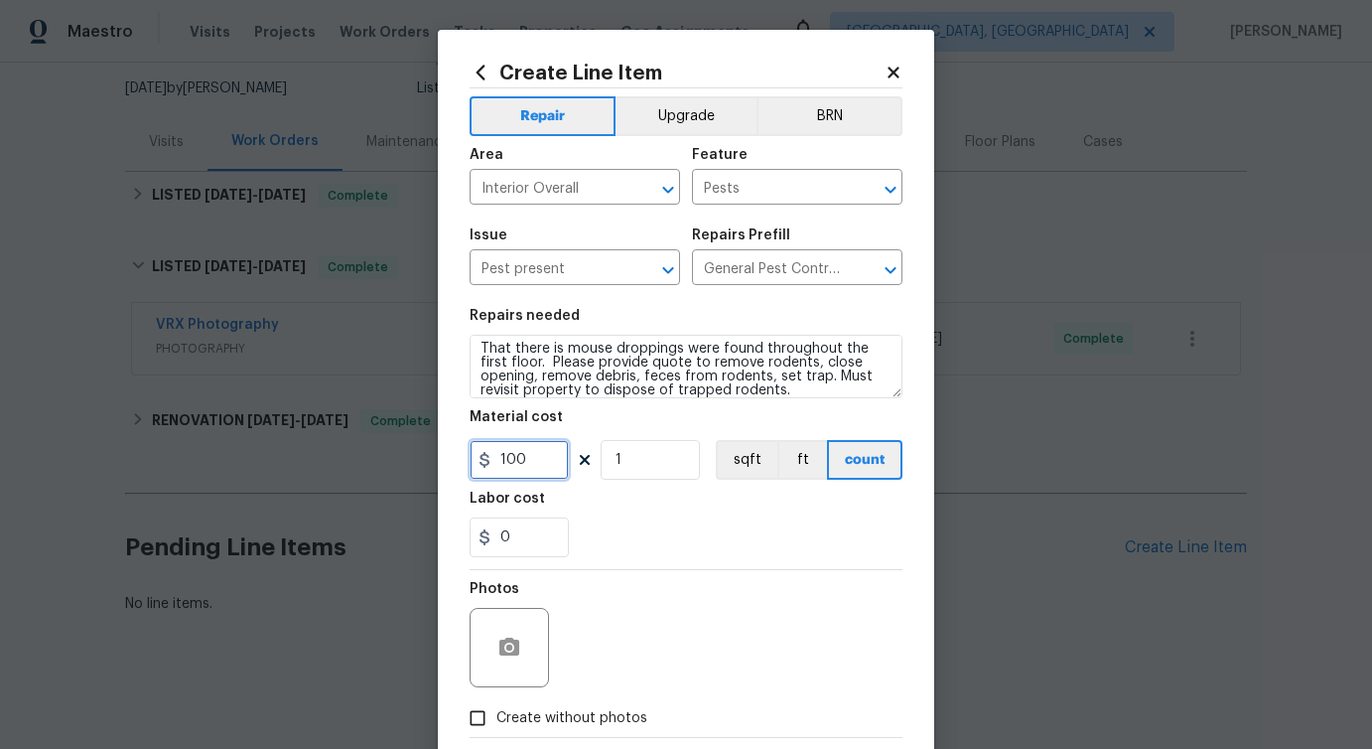
click at [518, 462] on input "100" at bounding box center [519, 460] width 99 height 40
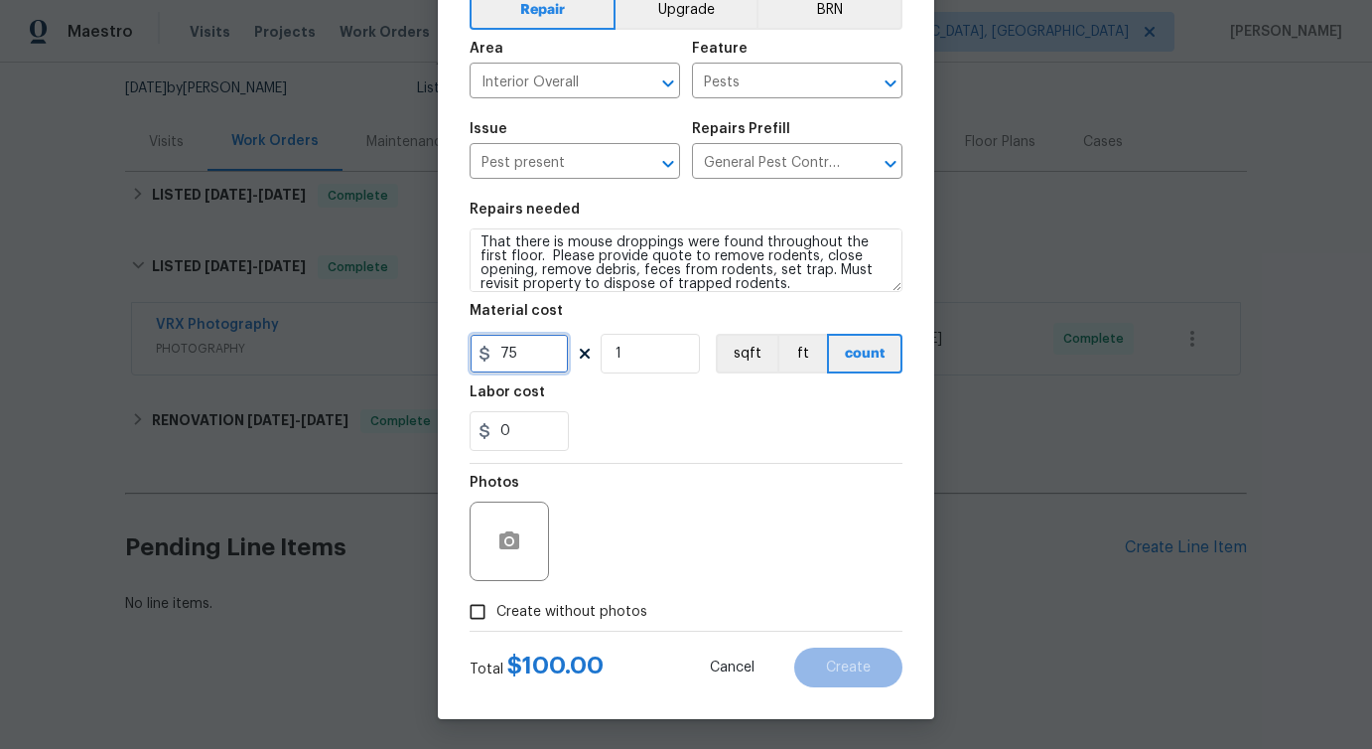
type input "75"
click at [529, 618] on span "Create without photos" at bounding box center [572, 612] width 151 height 21
click at [497, 618] on input "Create without photos" at bounding box center [478, 612] width 38 height 38
checkbox input "true"
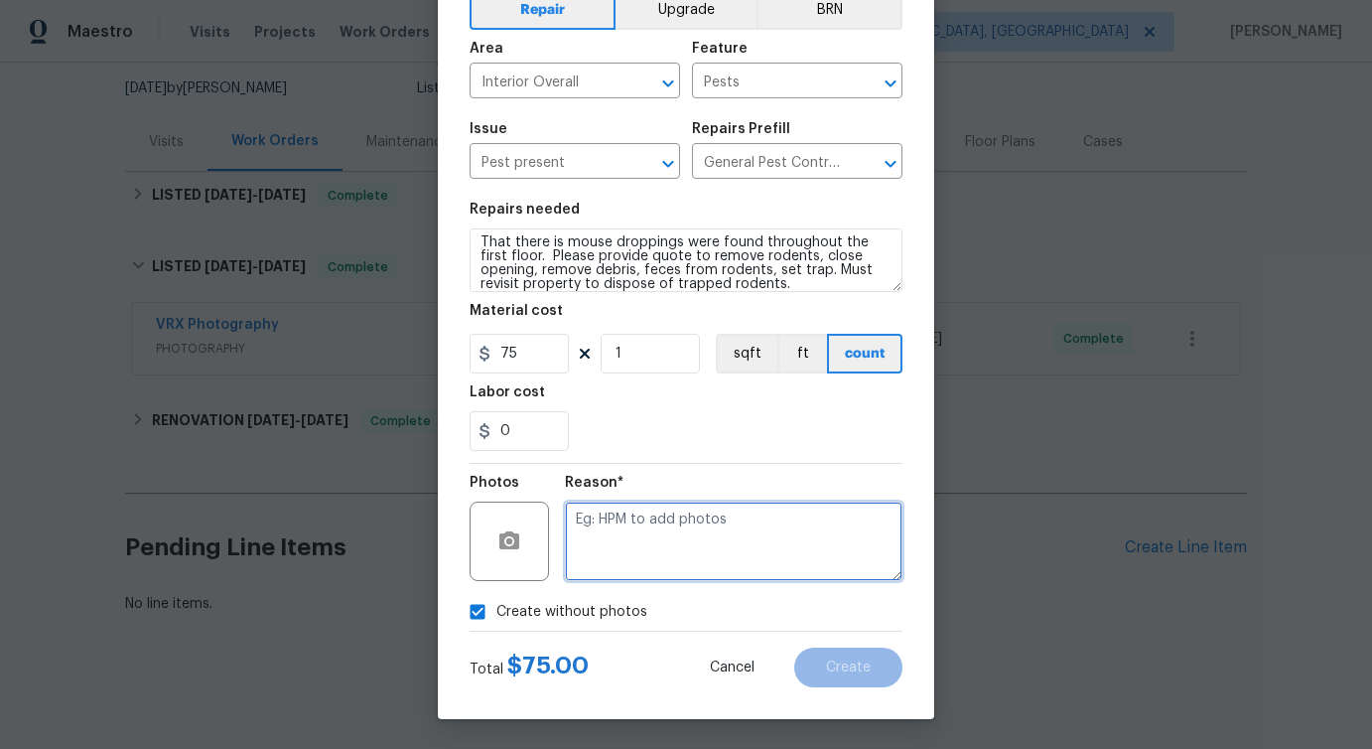
click at [682, 546] on textarea at bounding box center [734, 540] width 338 height 79
type textarea "verbiage updated"
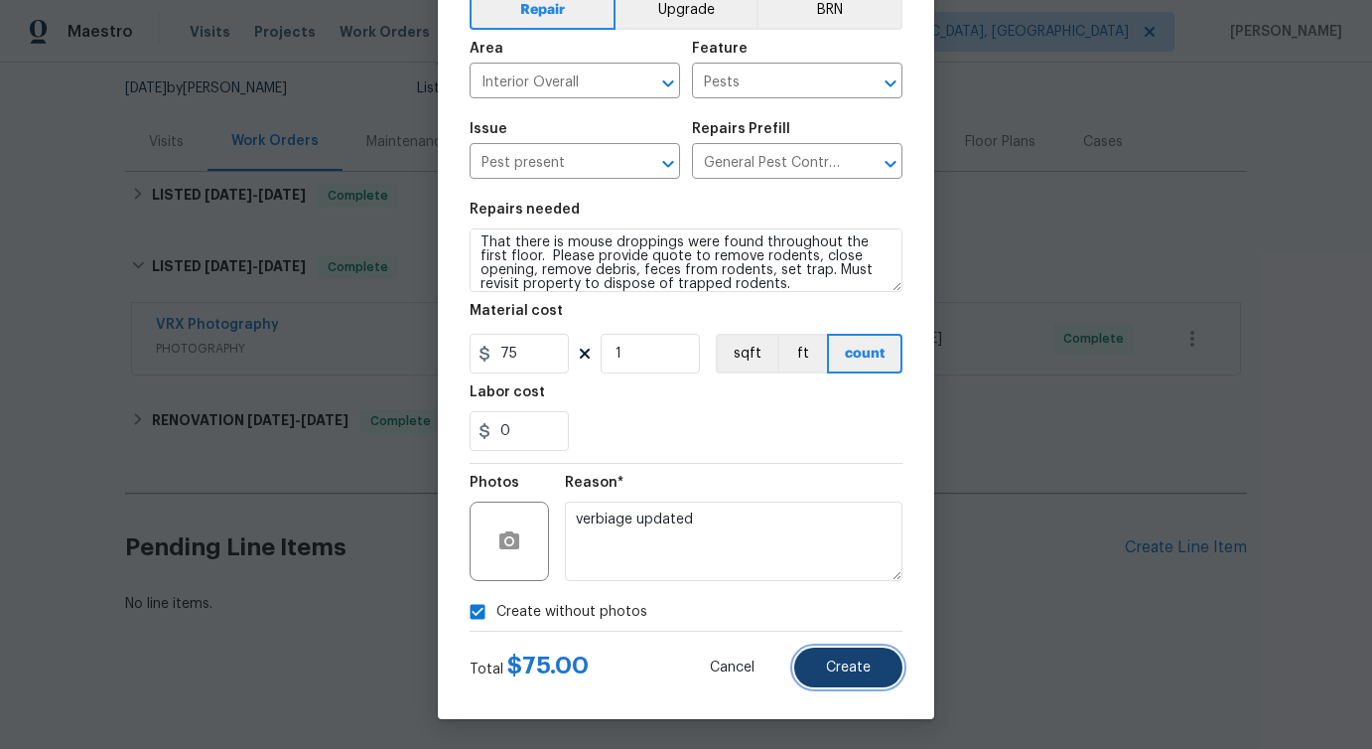
click at [839, 654] on button "Create" at bounding box center [848, 667] width 108 height 40
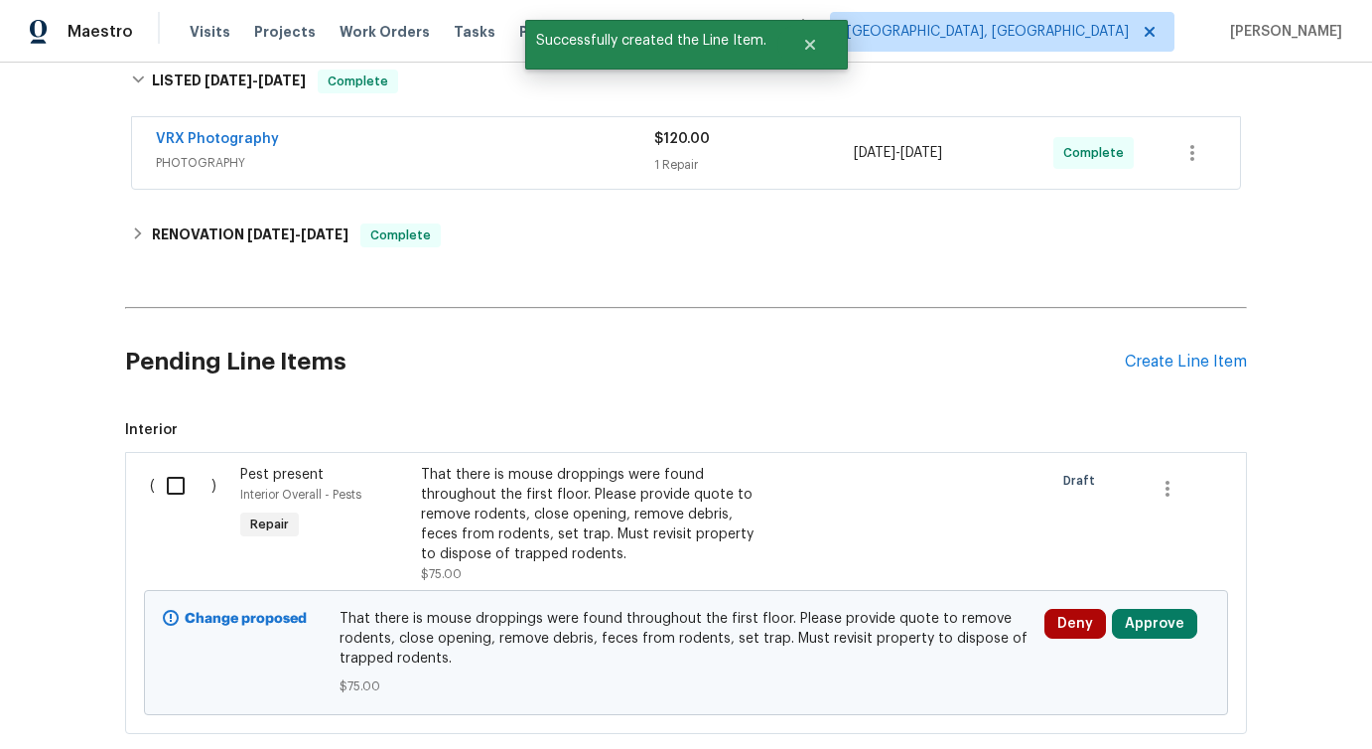
scroll to position [495, 0]
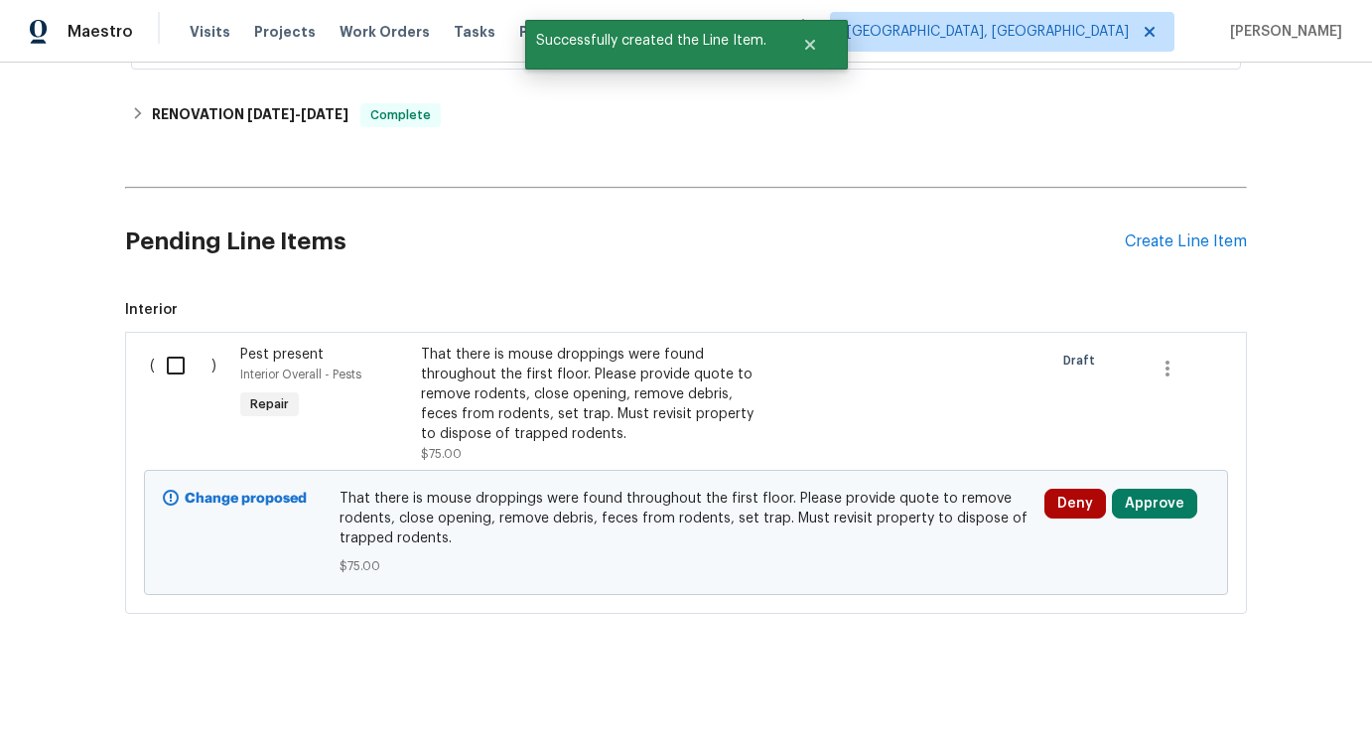
click at [185, 362] on input "checkbox" at bounding box center [183, 366] width 57 height 42
checkbox input "true"
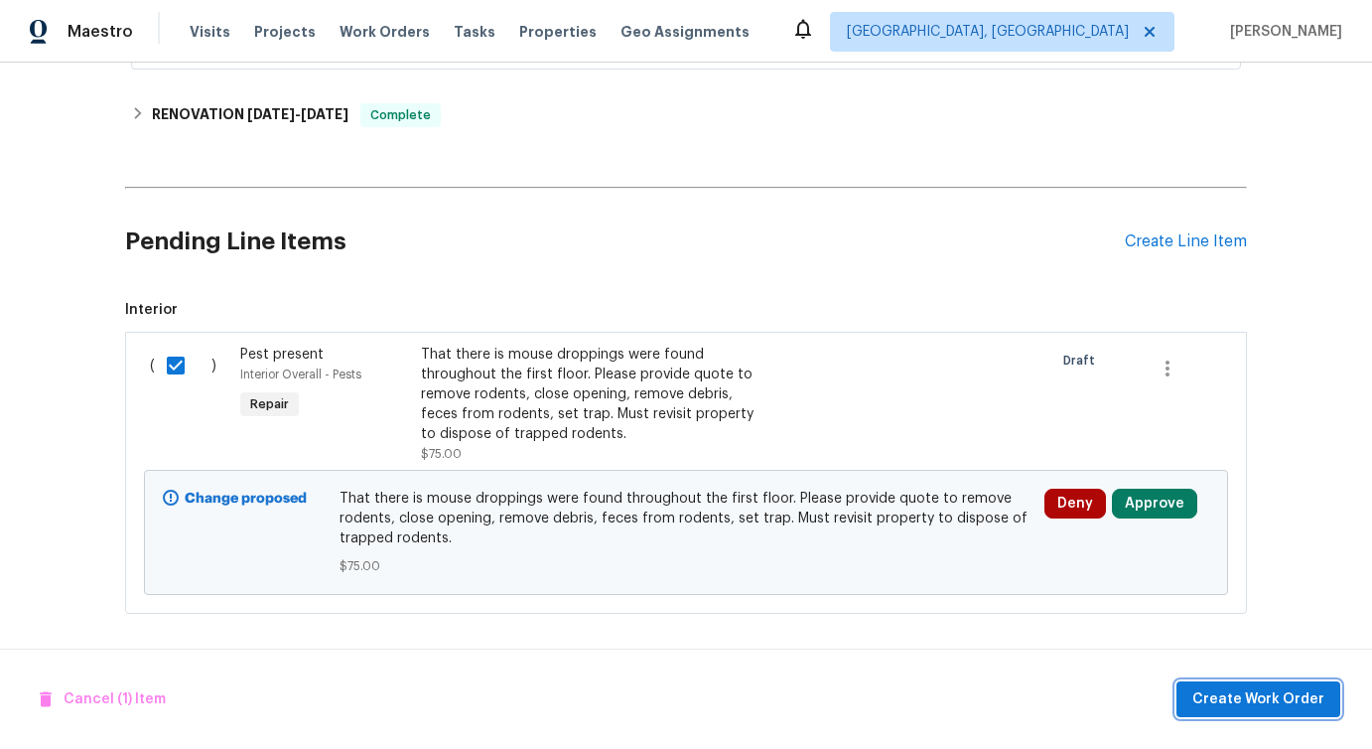
click at [1239, 696] on span "Create Work Order" at bounding box center [1259, 699] width 132 height 25
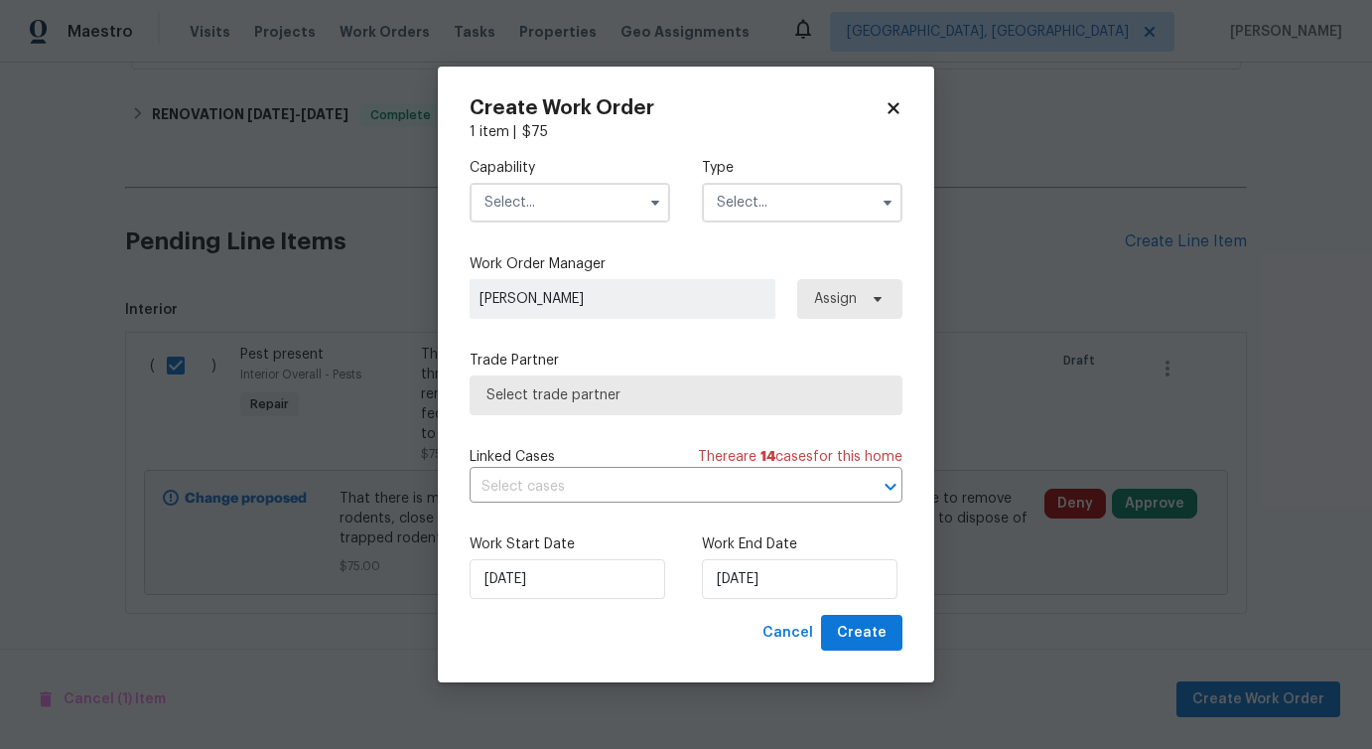
click at [611, 185] on input "text" at bounding box center [570, 203] width 201 height 40
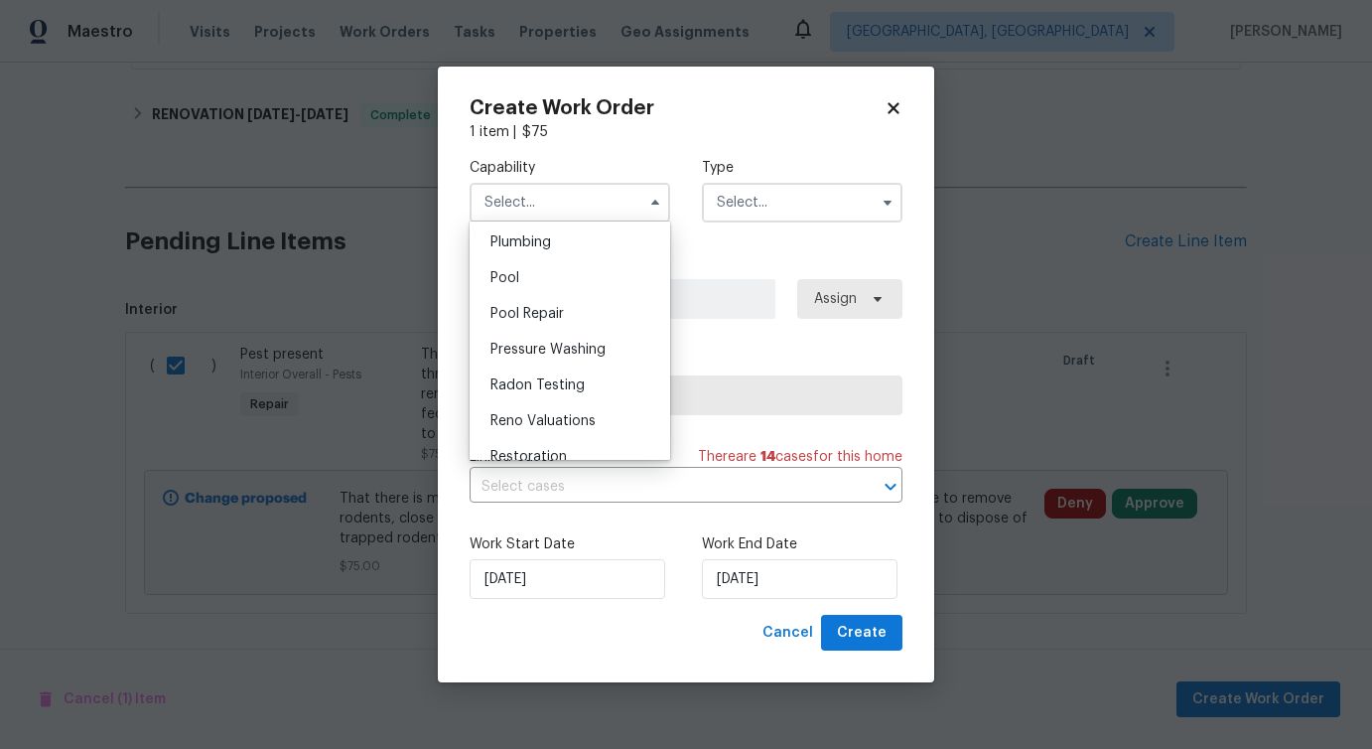
scroll to position [1728, 0]
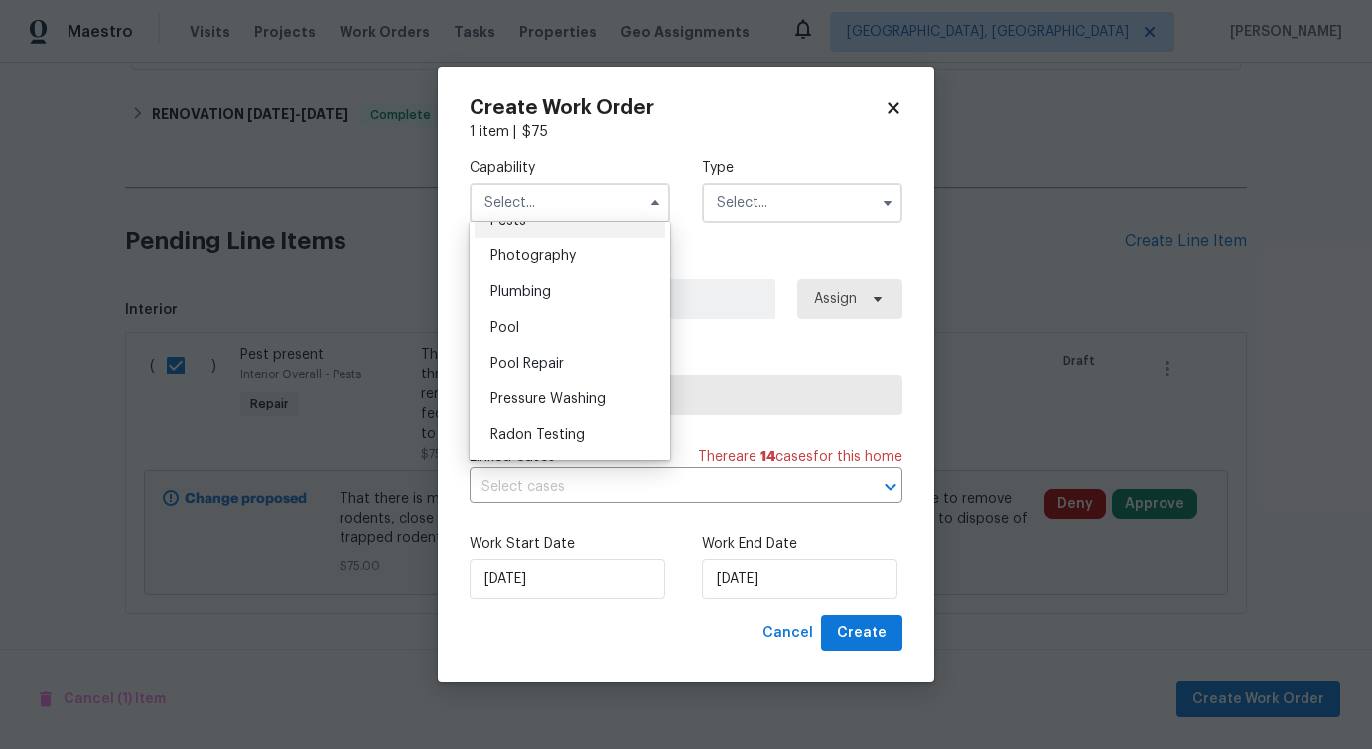
click at [574, 227] on div "Pests" at bounding box center [570, 221] width 191 height 36
type input "Pests"
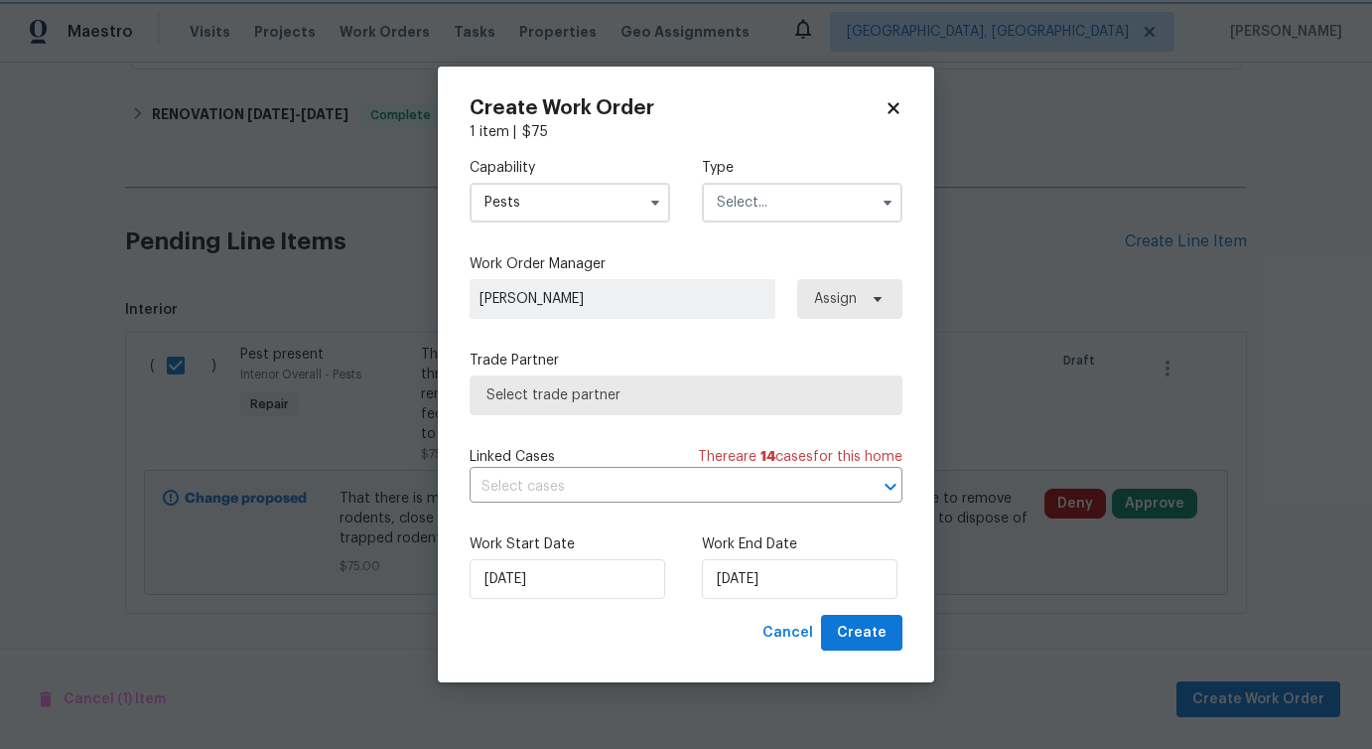
scroll to position [1668, 0]
click at [762, 226] on div "Capability Pests Type" at bounding box center [686, 190] width 433 height 96
click at [771, 214] on input "text" at bounding box center [802, 203] width 201 height 40
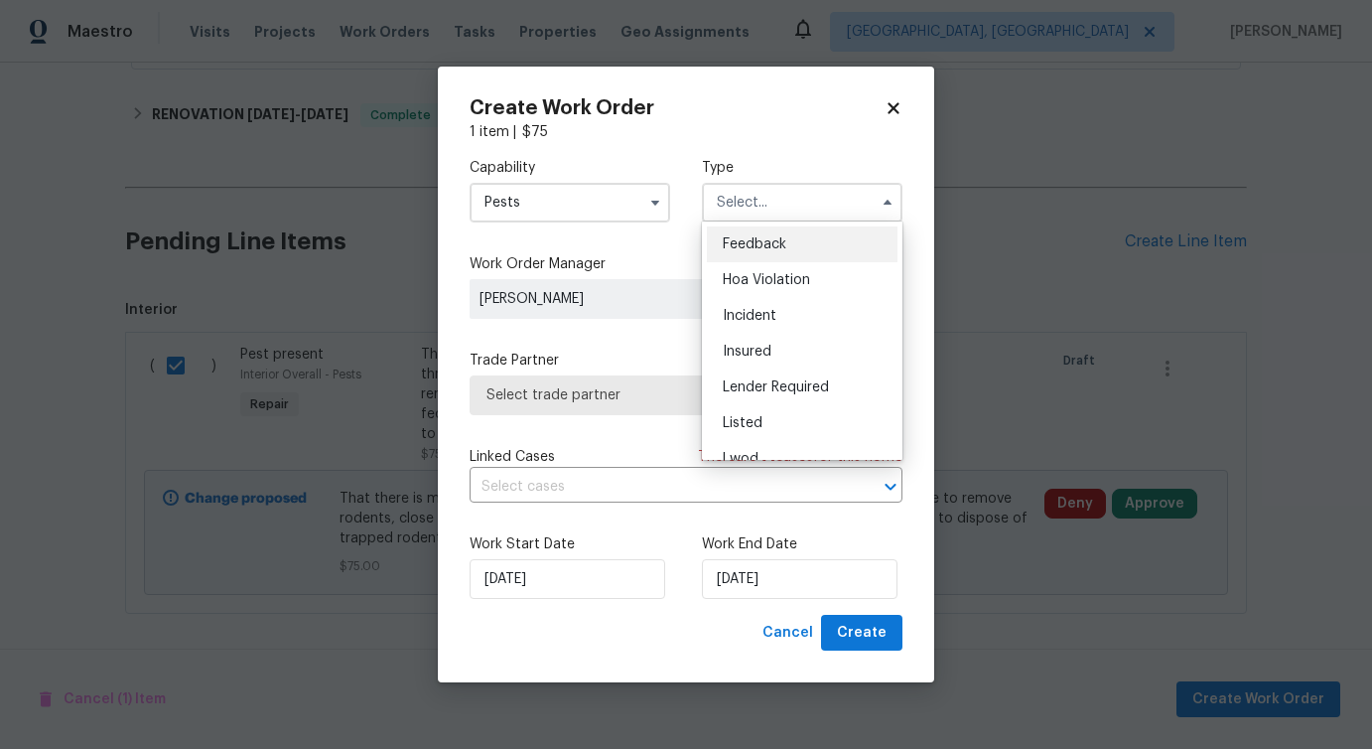
click at [752, 249] on span "Feedback" at bounding box center [755, 244] width 64 height 14
type input "Feedback"
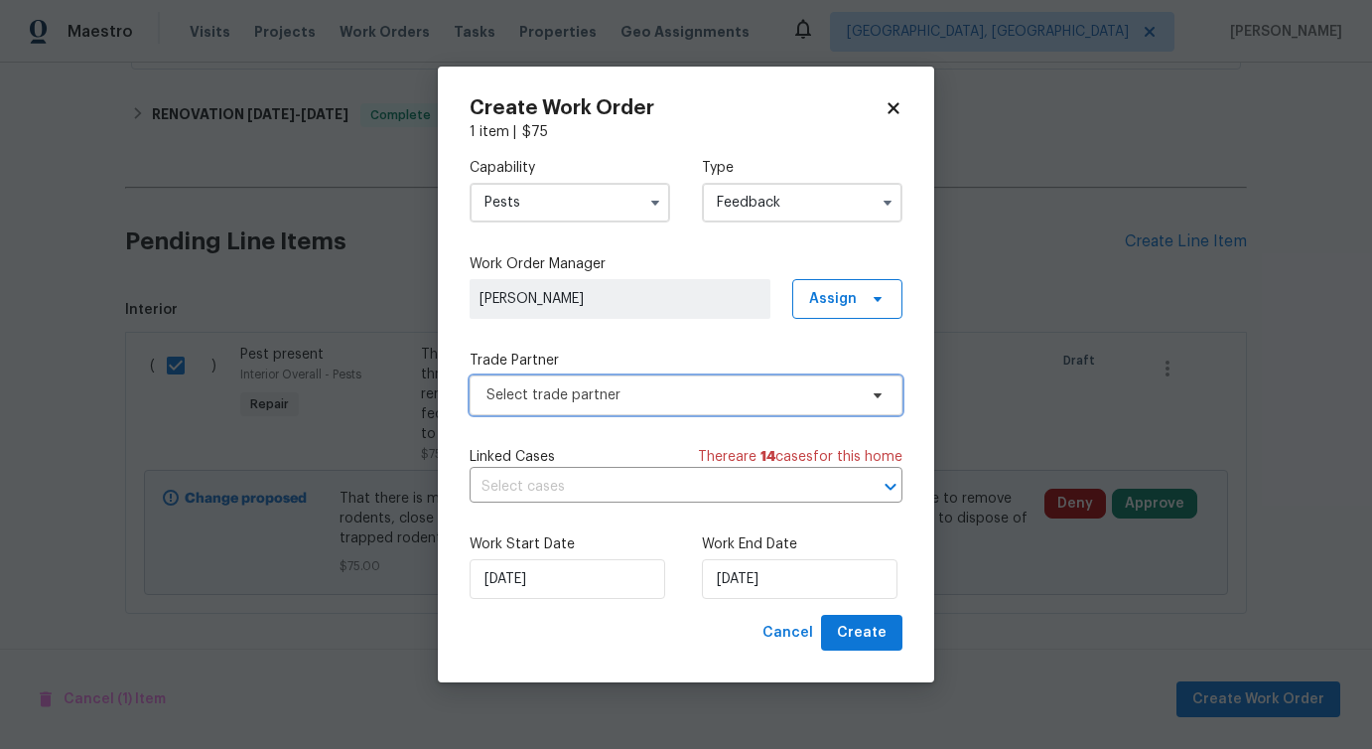
click at [591, 399] on span "Select trade partner" at bounding box center [672, 395] width 370 height 20
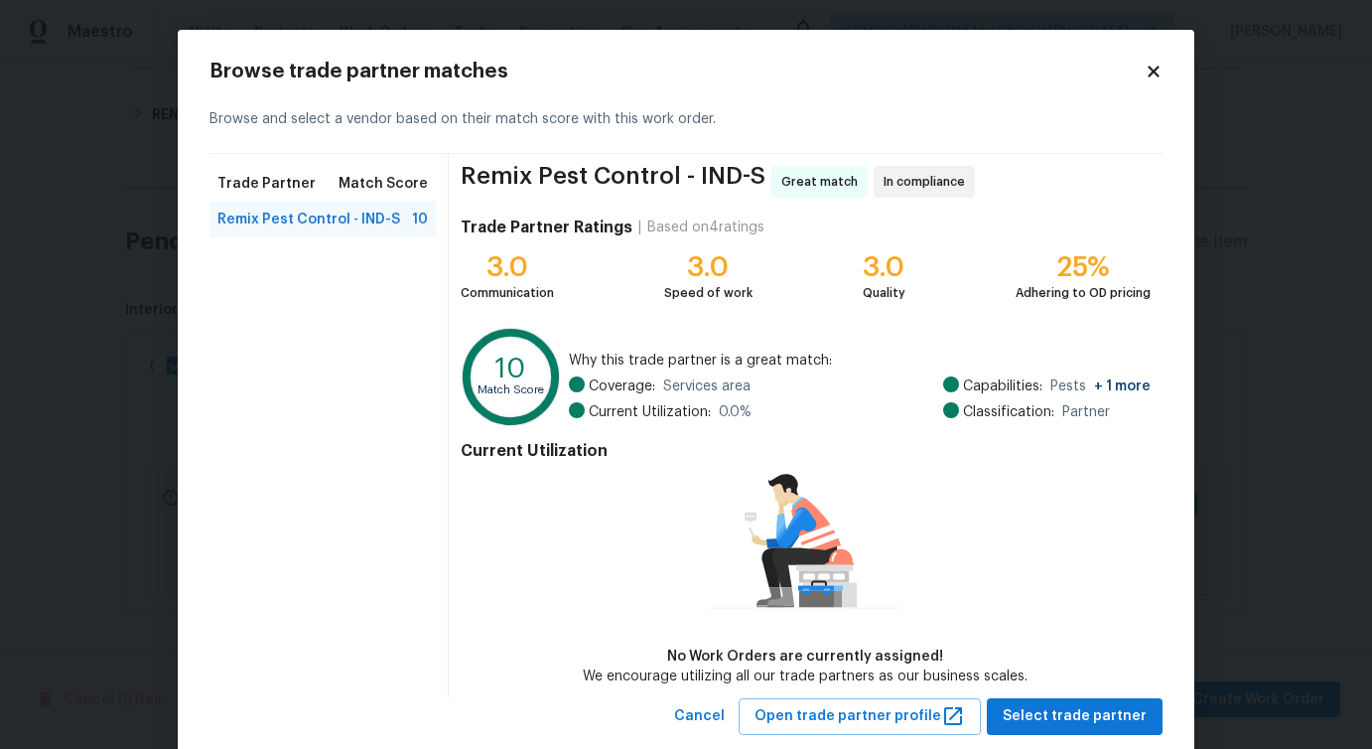
scroll to position [46, 0]
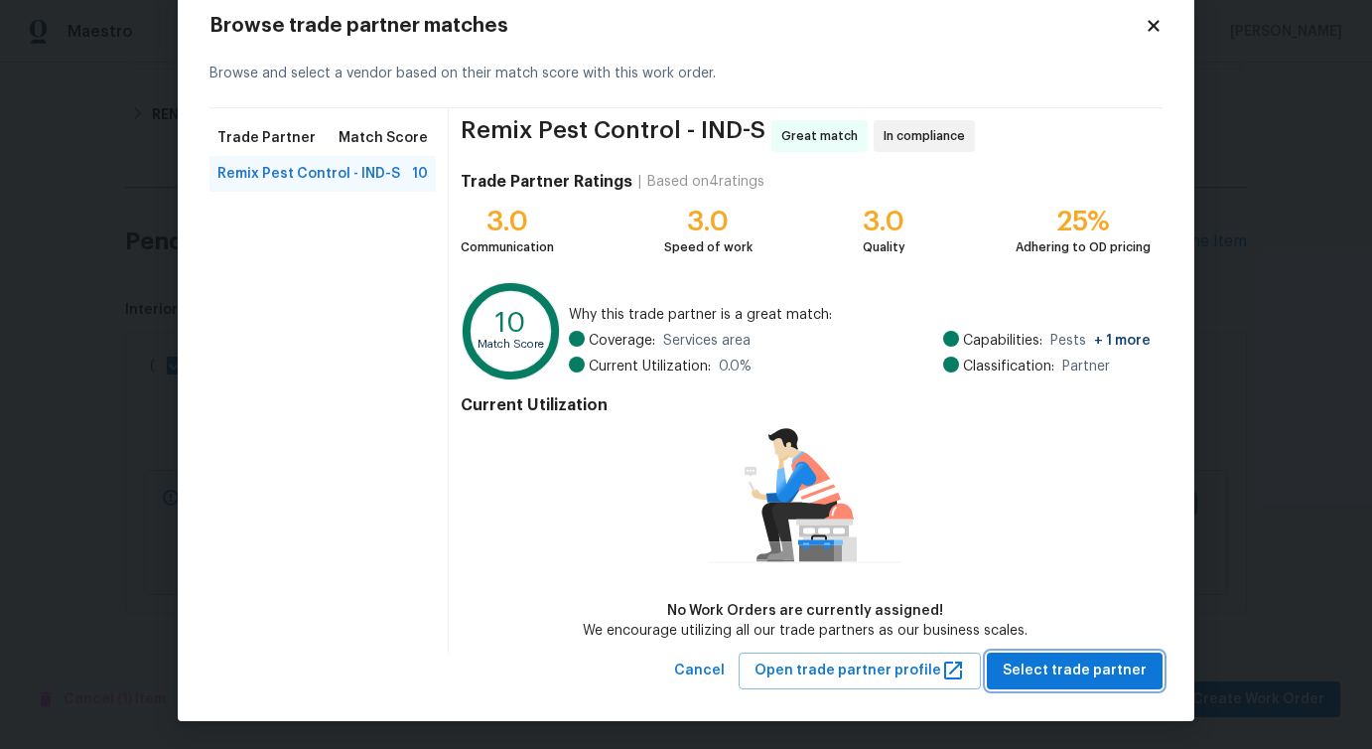
click at [1061, 660] on span "Select trade partner" at bounding box center [1075, 670] width 144 height 25
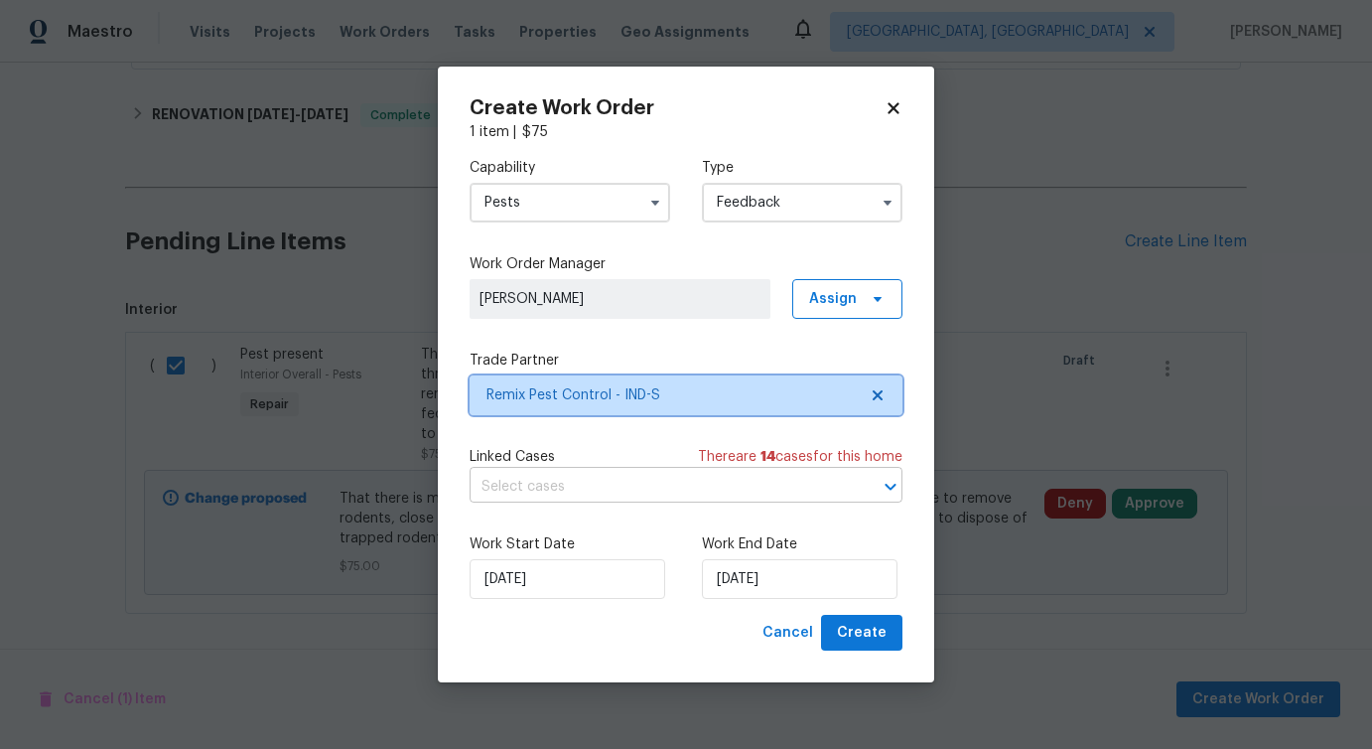
scroll to position [0, 0]
click at [621, 500] on input "text" at bounding box center [658, 487] width 377 height 31
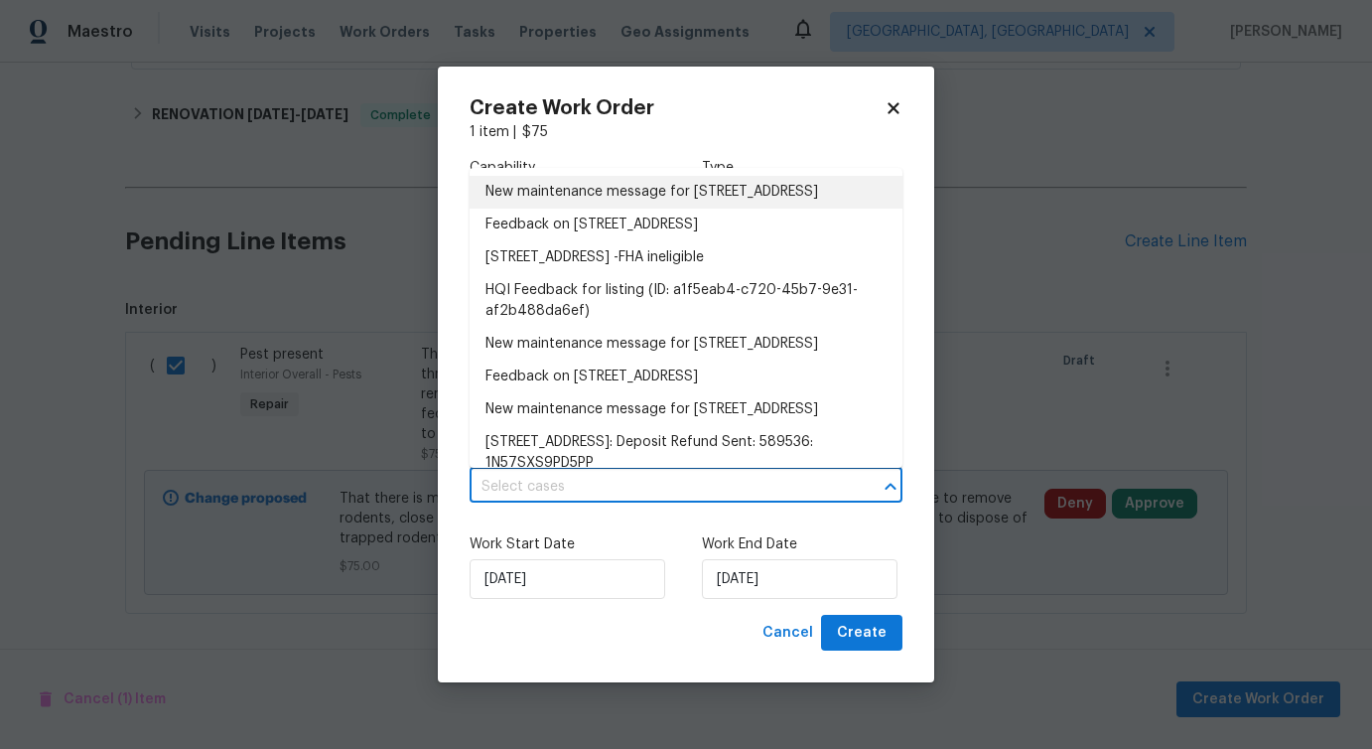
click at [612, 209] on li "New maintenance message for 6154 Tybalt Cir , Indianapolis, IN 46254" at bounding box center [686, 192] width 433 height 33
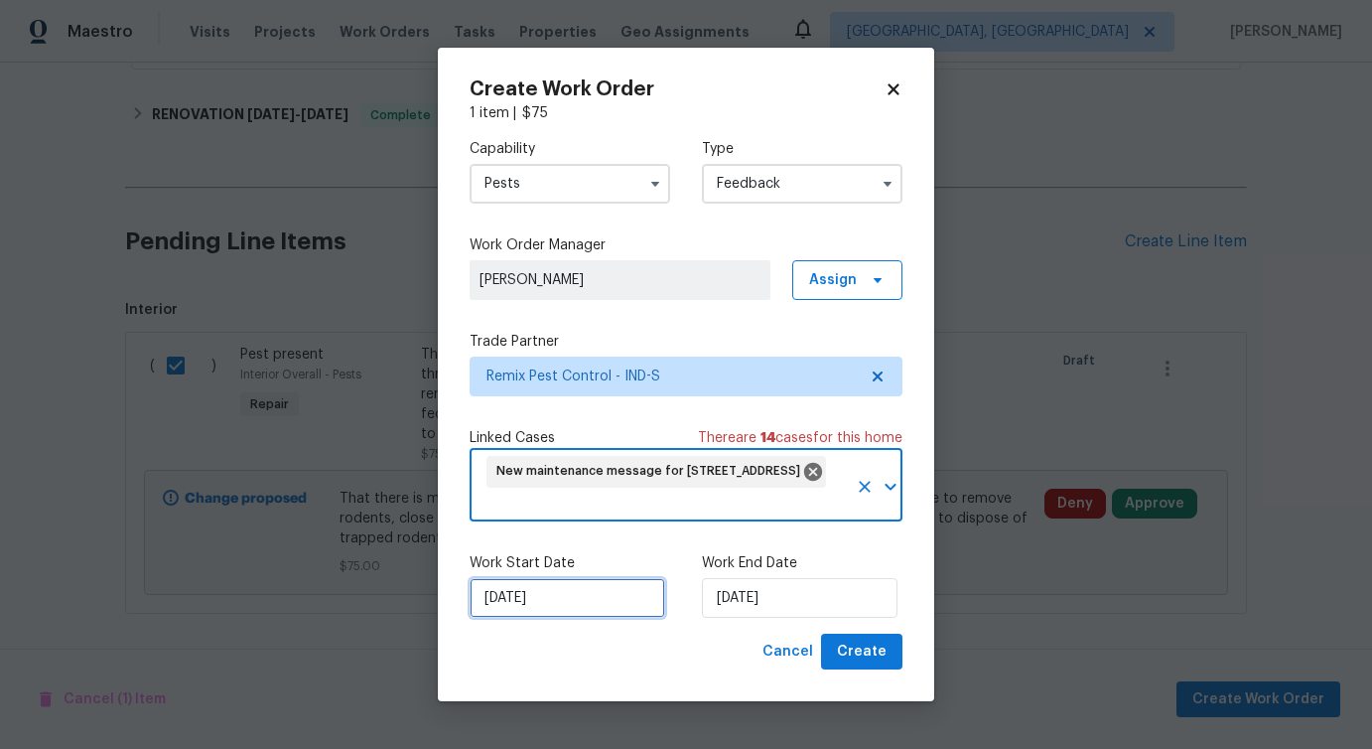
click at [575, 592] on input "[DATE]" at bounding box center [568, 598] width 196 height 40
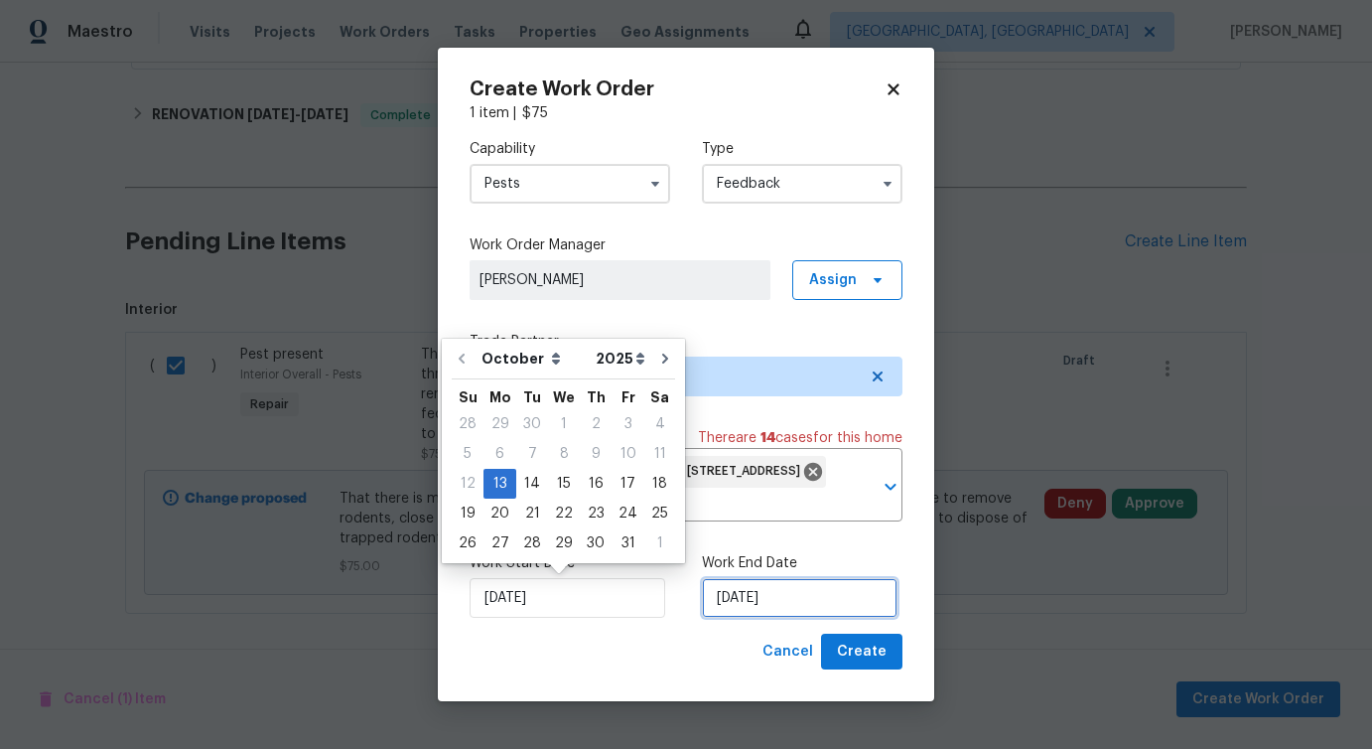
click at [759, 595] on input "[DATE]" at bounding box center [800, 598] width 196 height 40
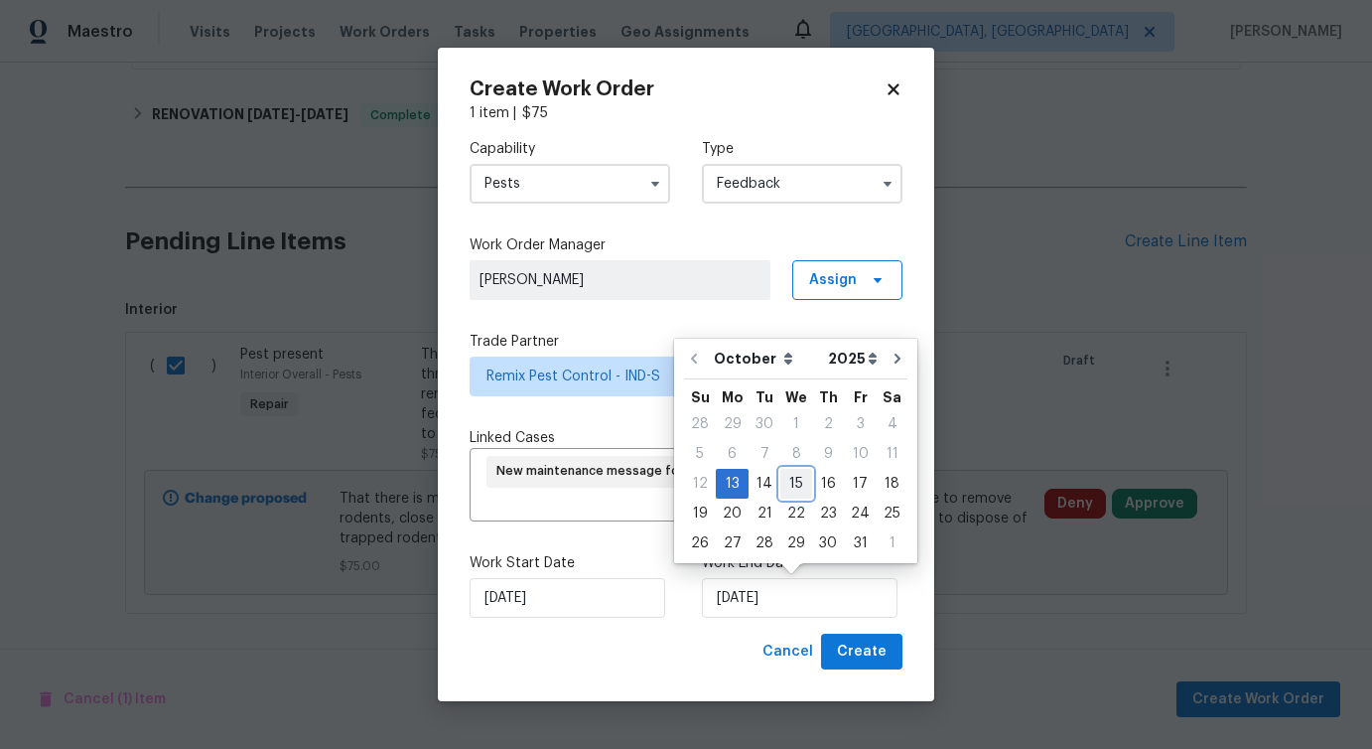
click at [782, 496] on div "15" at bounding box center [797, 484] width 32 height 28
type input "[DATE]"
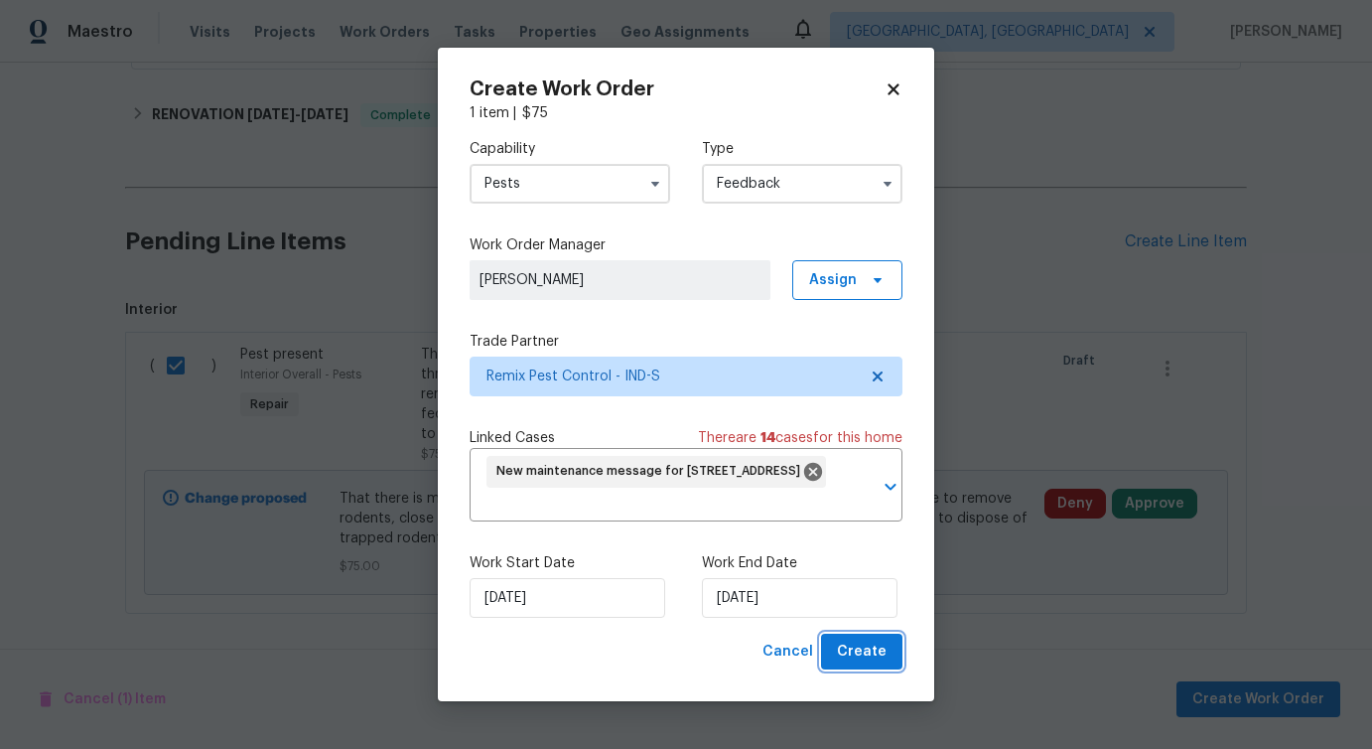
click at [856, 642] on span "Create" at bounding box center [862, 651] width 50 height 25
checkbox input "false"
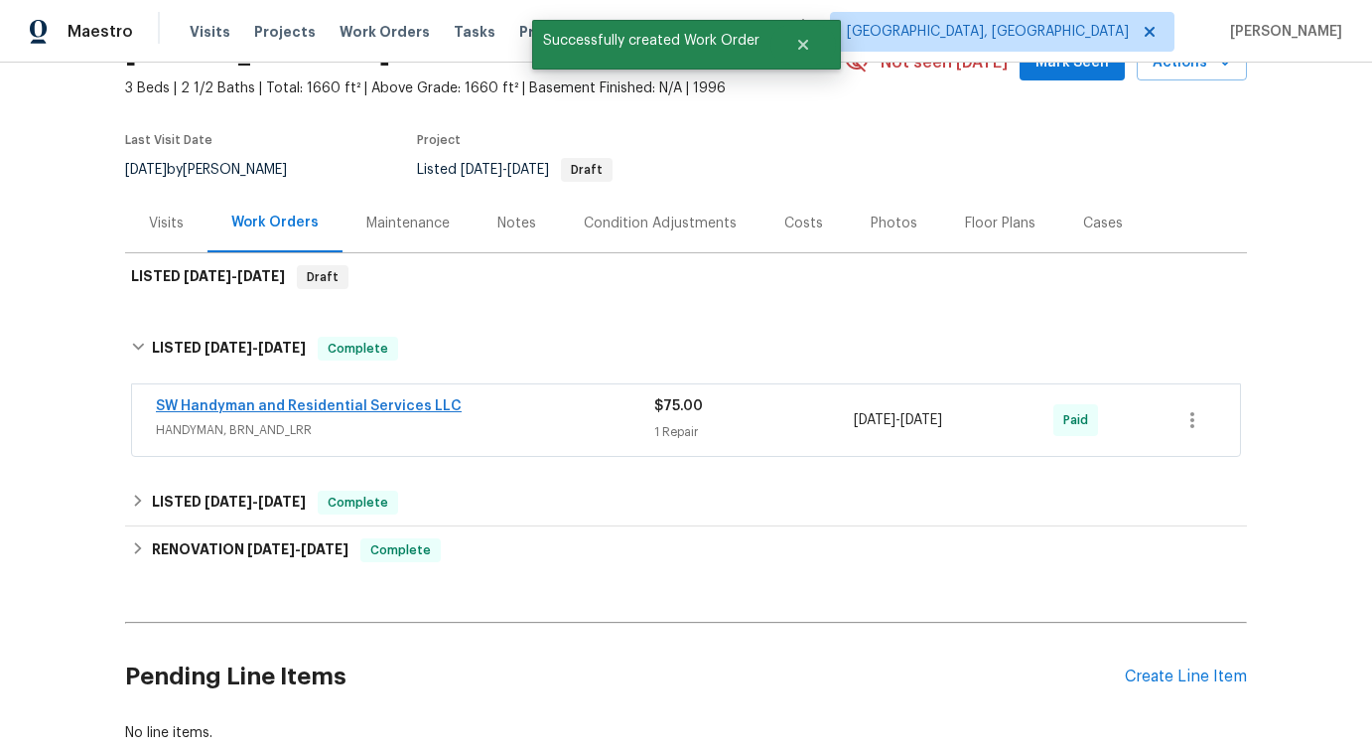
scroll to position [72, 0]
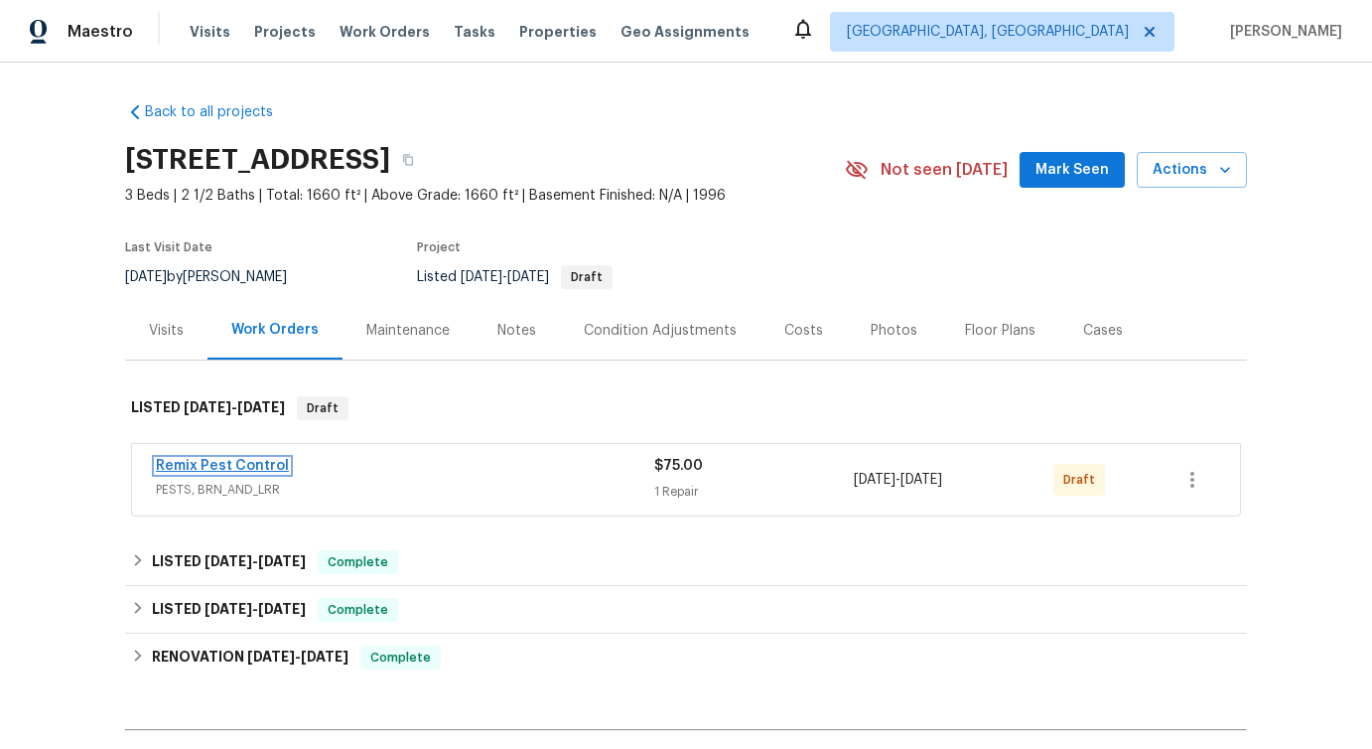
click at [254, 459] on link "Remix Pest Control" at bounding box center [222, 466] width 133 height 14
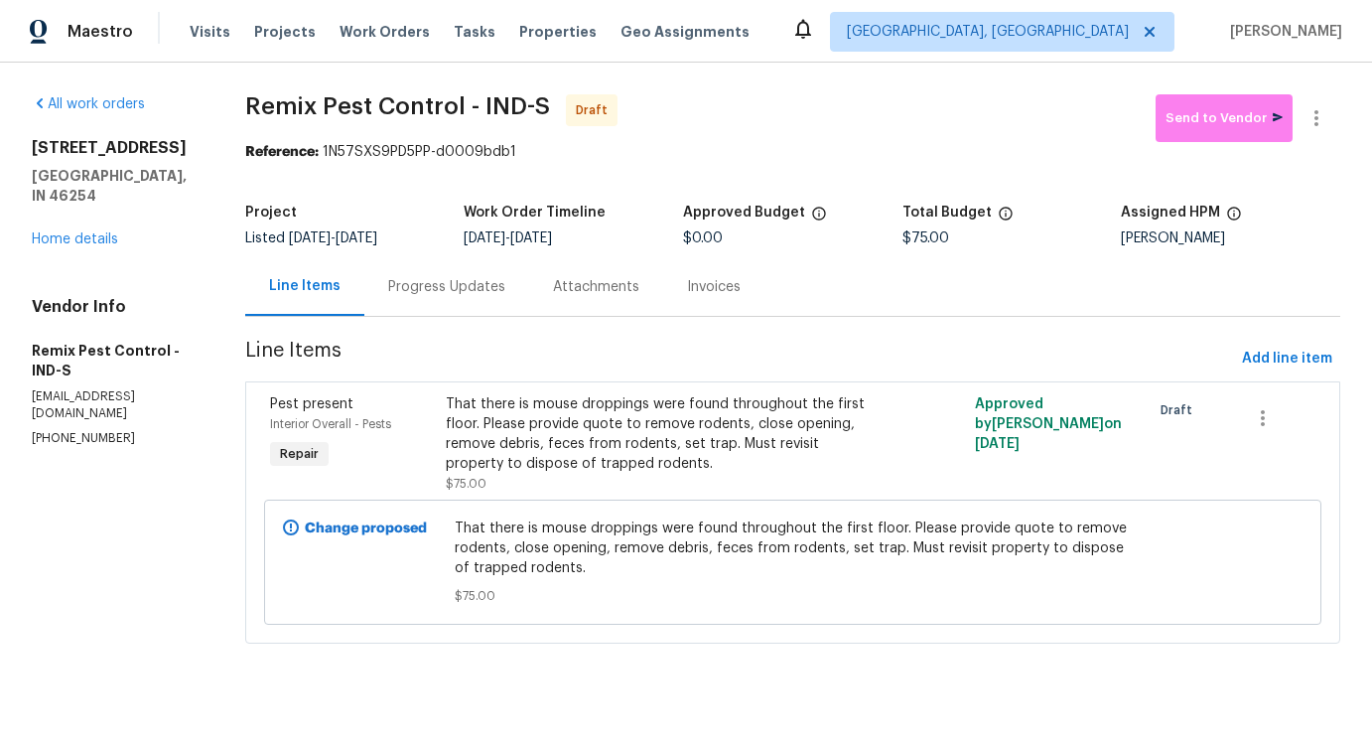
click at [458, 286] on div "Progress Updates" at bounding box center [446, 287] width 117 height 20
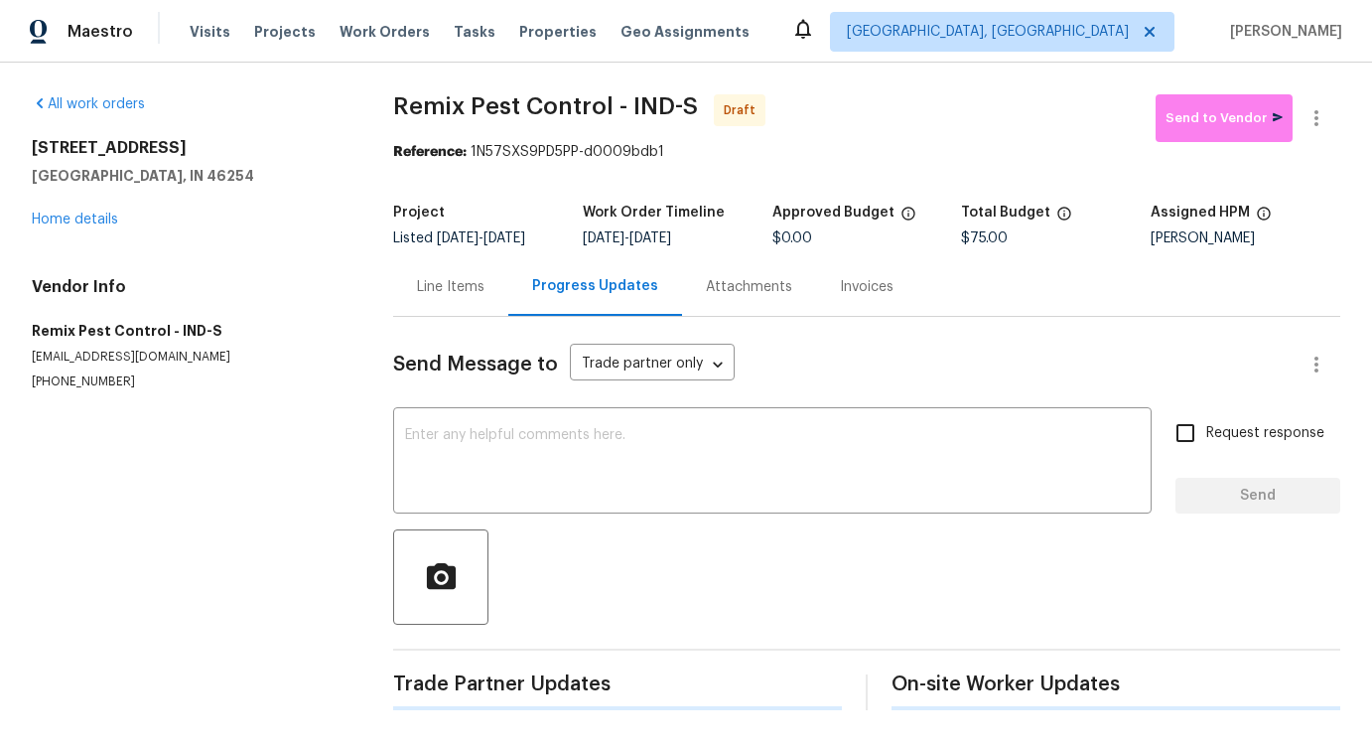
click at [484, 418] on div "Send Message to Trade partner only Trade partner only ​ x ​ Request response Se…" at bounding box center [866, 513] width 947 height 393
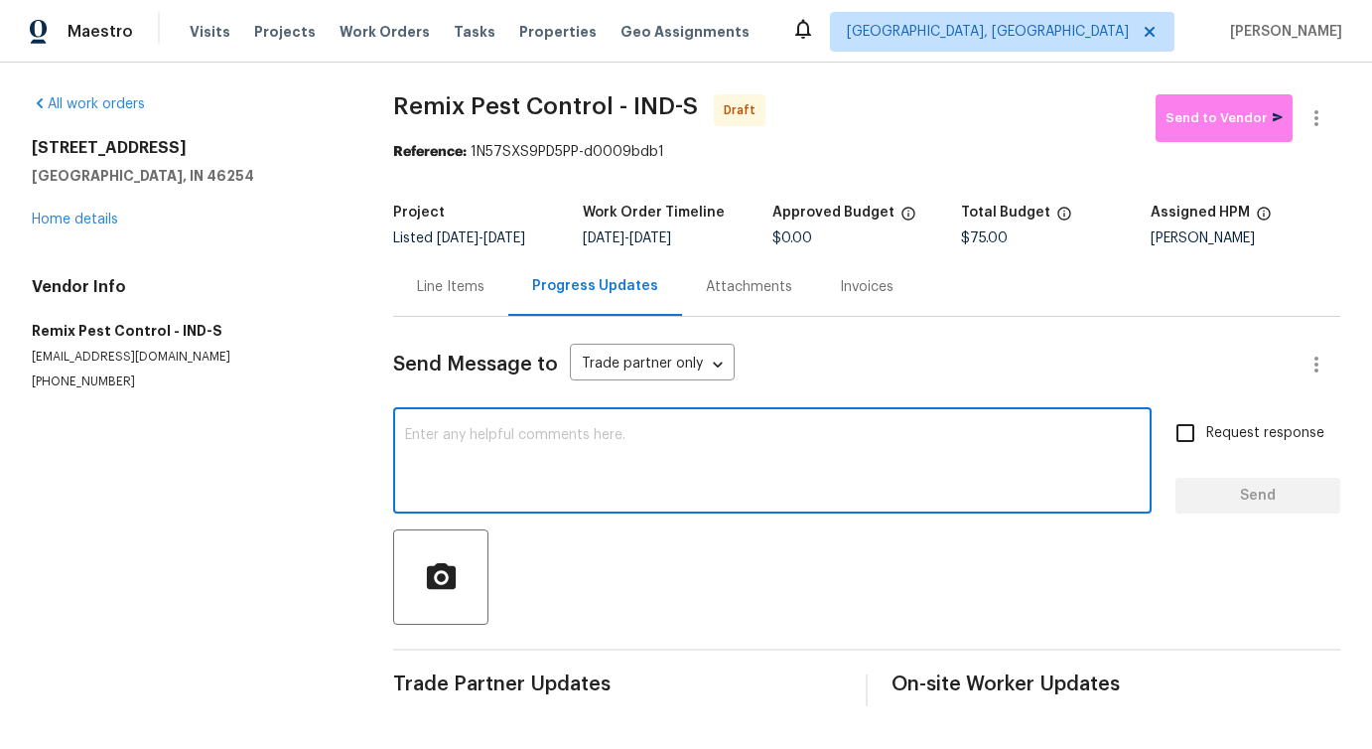
click at [483, 469] on textarea at bounding box center [772, 463] width 735 height 70
paste textarea "Hi this is [PERSON_NAME] with Opendoor. I’m confirming you received the WO for …"
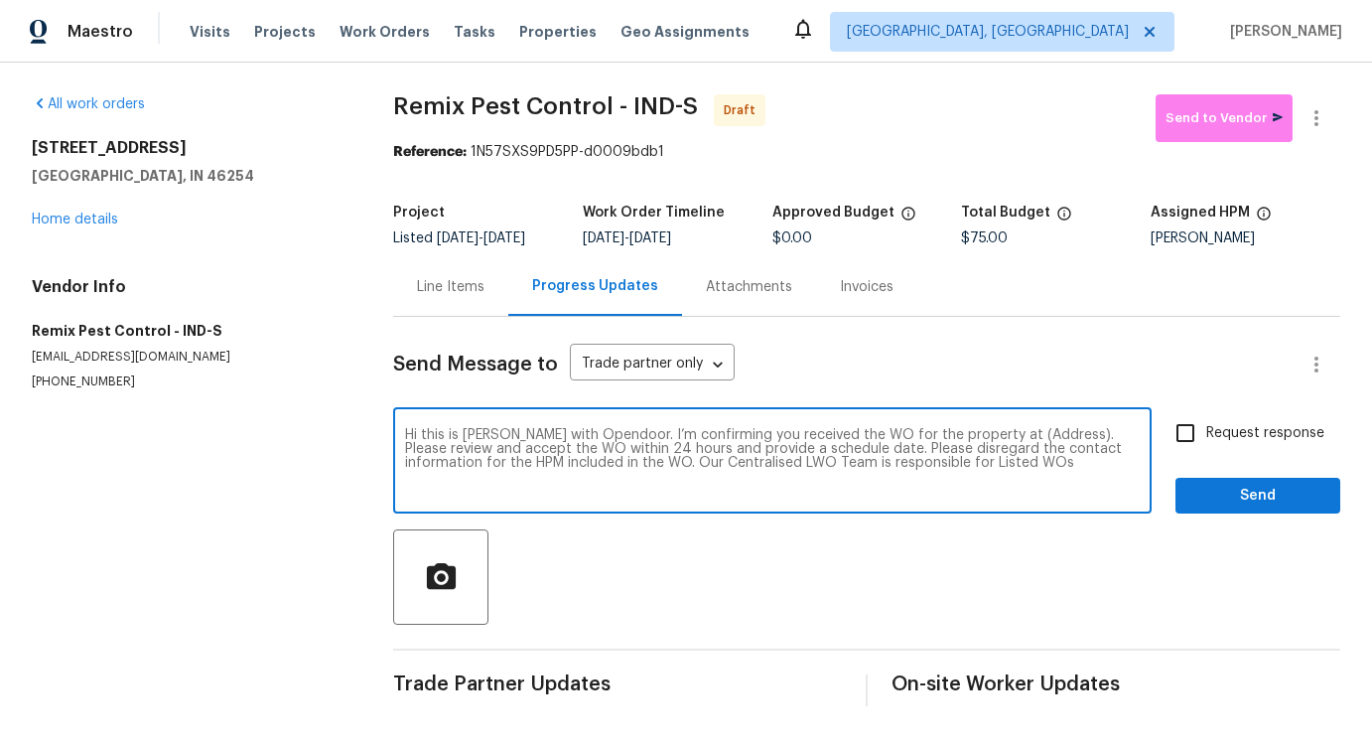
click at [1012, 450] on textarea "Hi this is [PERSON_NAME] with Opendoor. I’m confirming you received the WO for …" at bounding box center [772, 463] width 735 height 70
paste textarea "[STREET_ADDRESS]"
type textarea "Hi this is [PERSON_NAME] with Opendoor. I’m confirming you received the WO for …"
click at [1243, 444] on span "Request response" at bounding box center [1266, 433] width 118 height 21
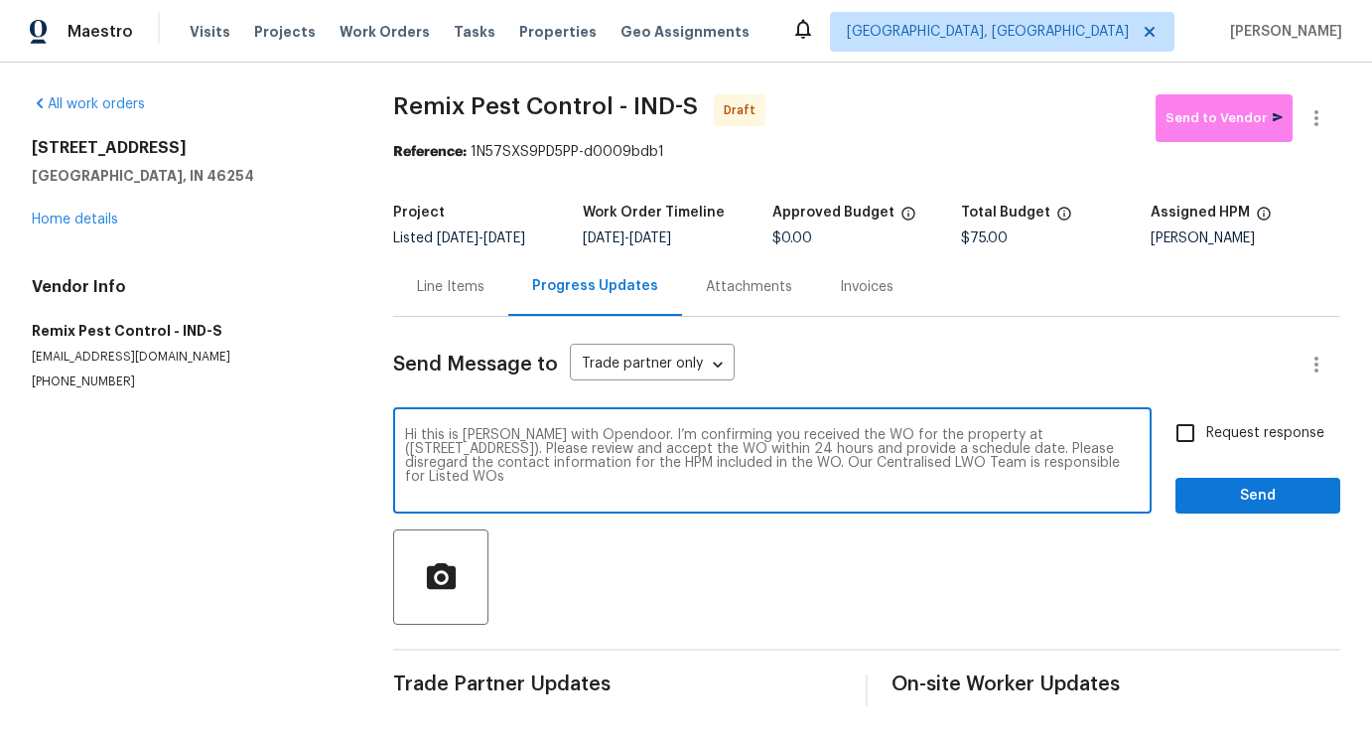
click at [1207, 450] on input "Request response" at bounding box center [1186, 433] width 42 height 42
checkbox input "true"
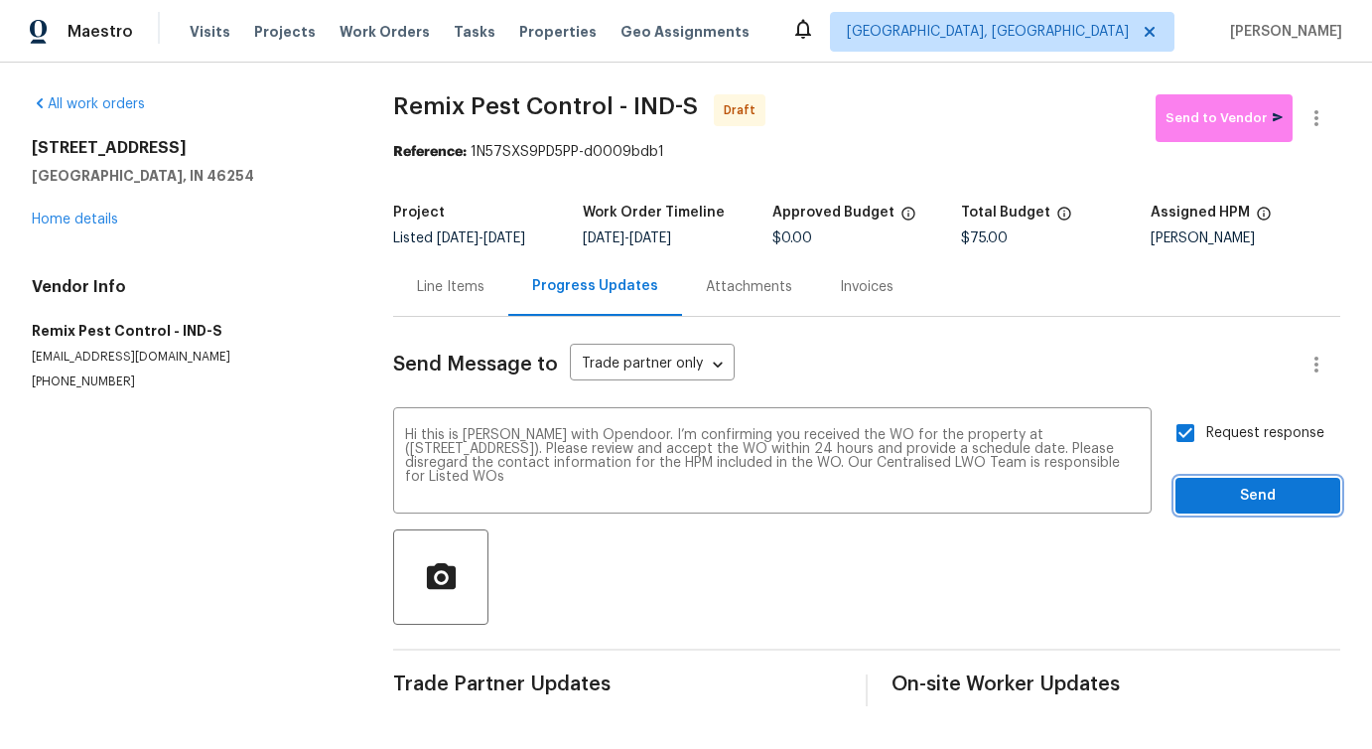
click at [1242, 503] on span "Send" at bounding box center [1258, 496] width 133 height 25
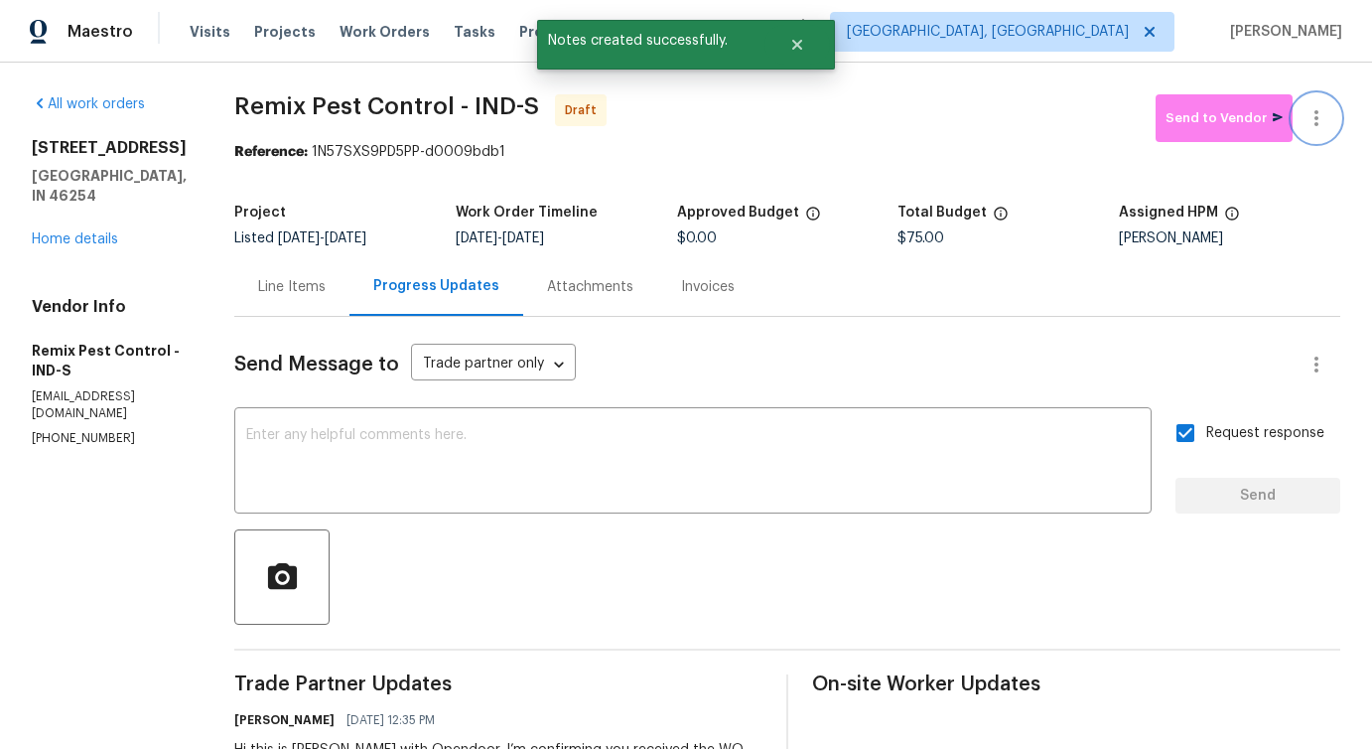
click at [1321, 117] on icon "button" at bounding box center [1317, 118] width 24 height 24
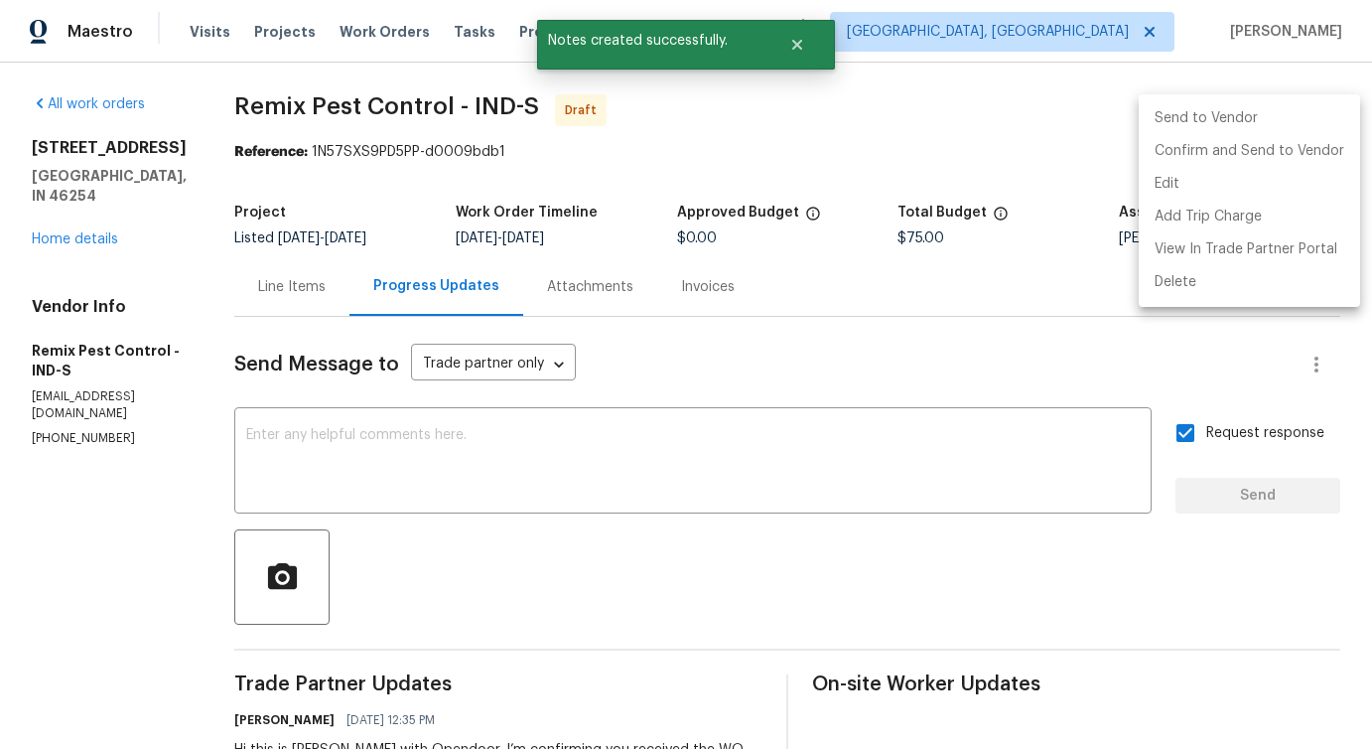
click at [1244, 130] on li "Send to Vendor" at bounding box center [1249, 118] width 221 height 33
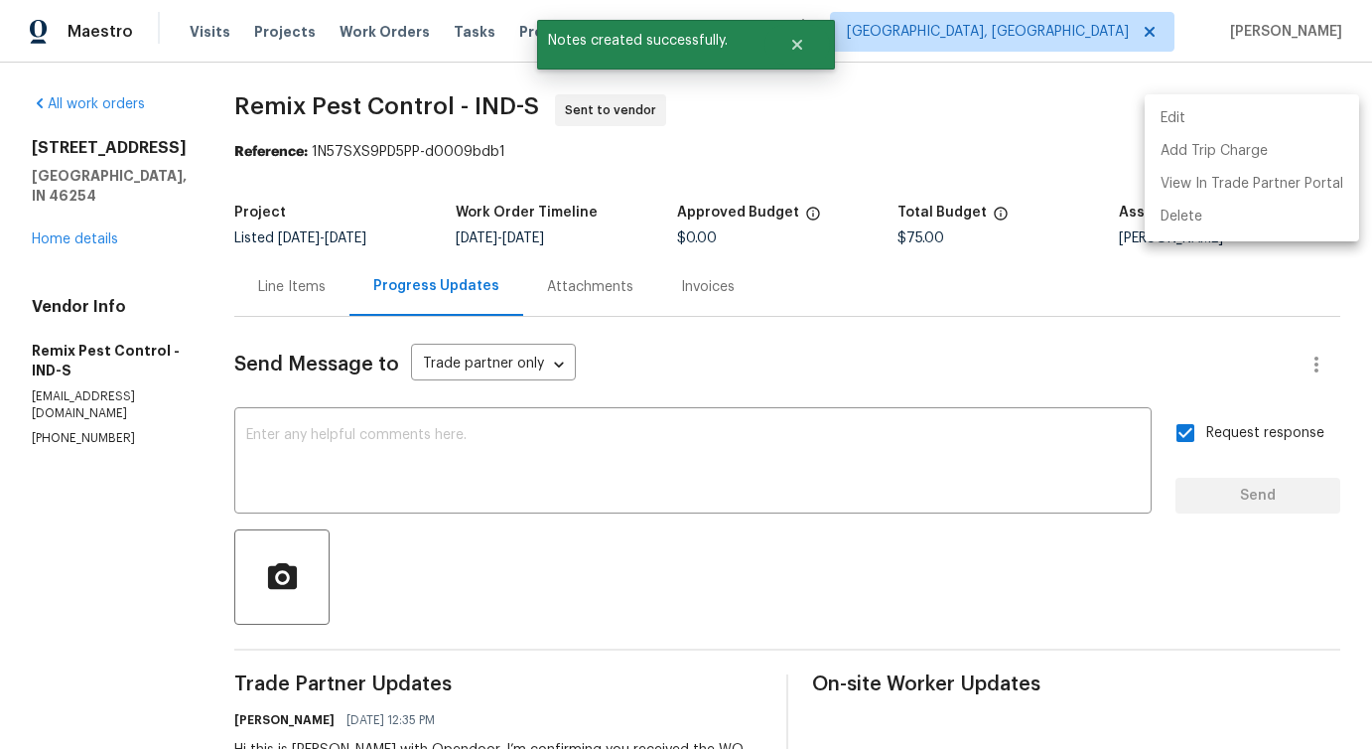
click at [690, 481] on div at bounding box center [686, 374] width 1372 height 749
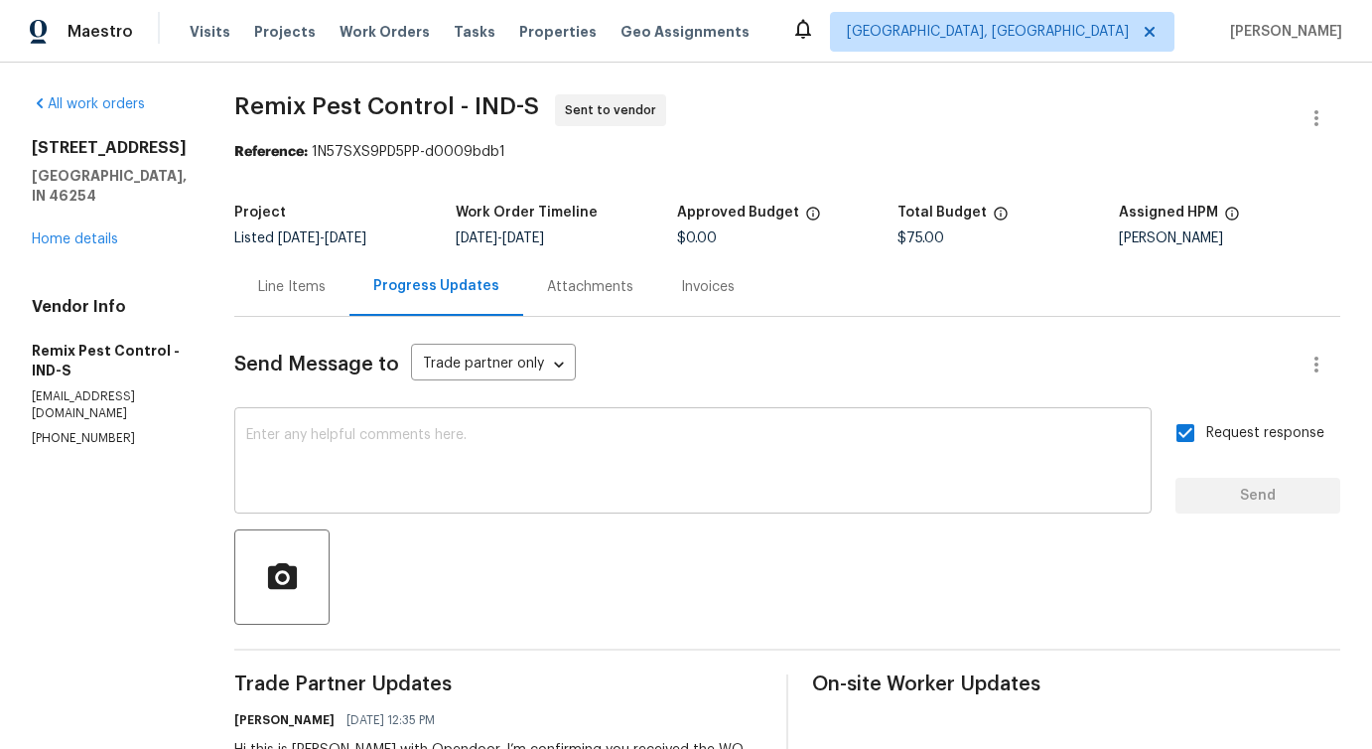
click at [484, 477] on textarea at bounding box center [693, 463] width 894 height 70
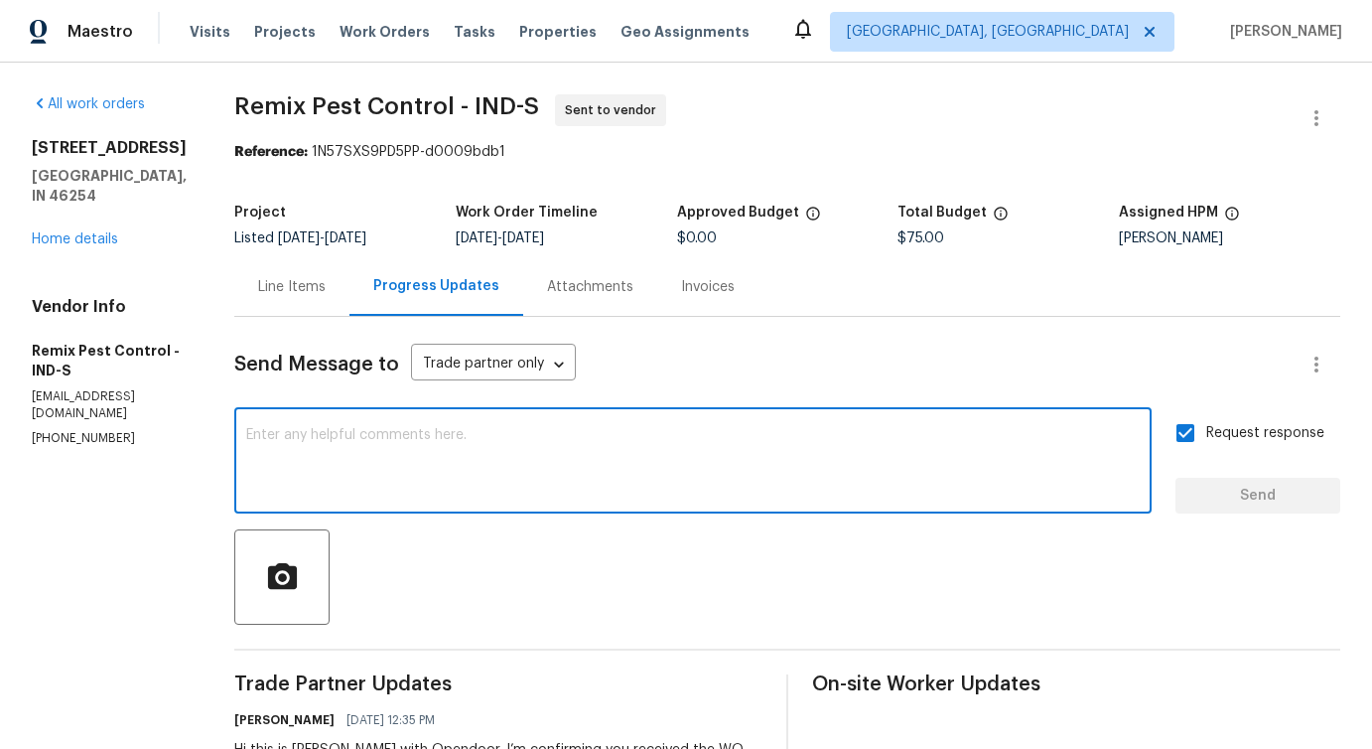
paste textarea "Attention All Work Orders must include before-photos (both close-up and wide-an…"
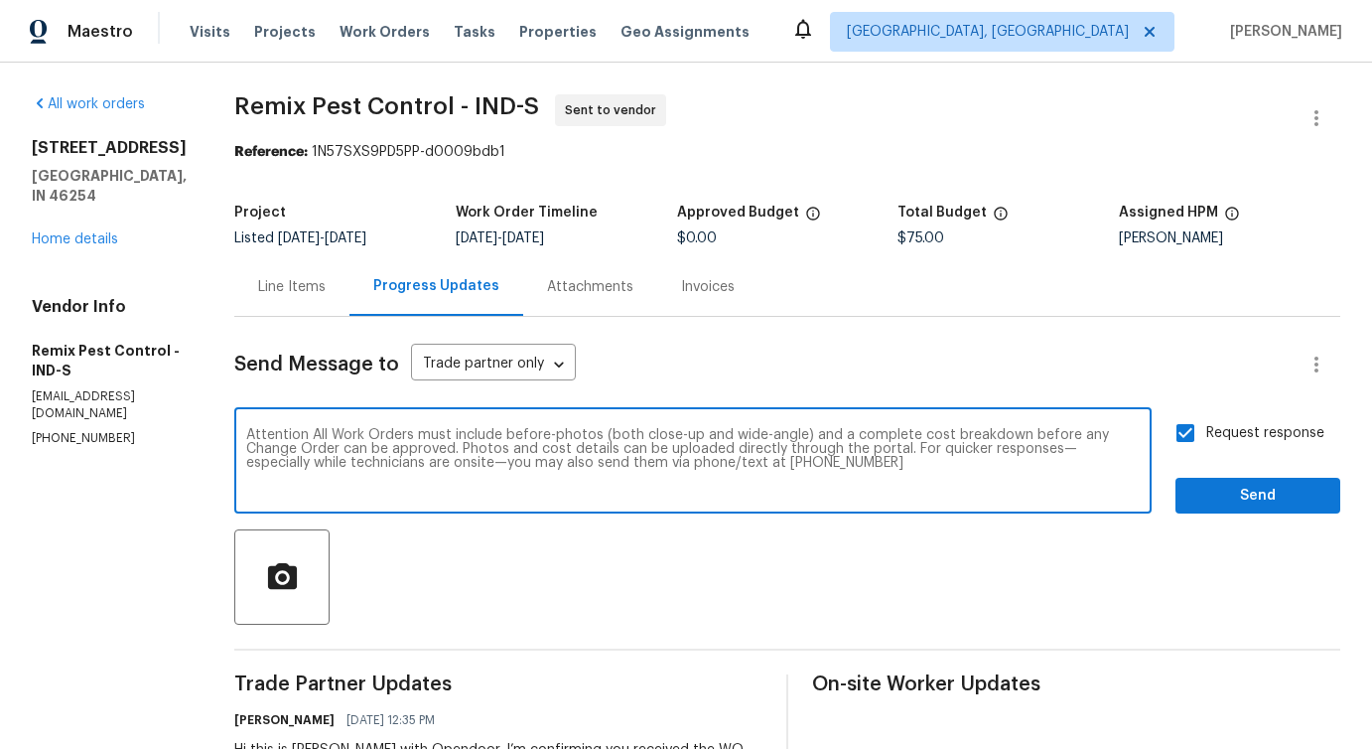
type textarea "Attention All Work Orders must include before-photos (both close-up and wide-an…"
click at [1281, 494] on span "Send" at bounding box center [1258, 496] width 133 height 25
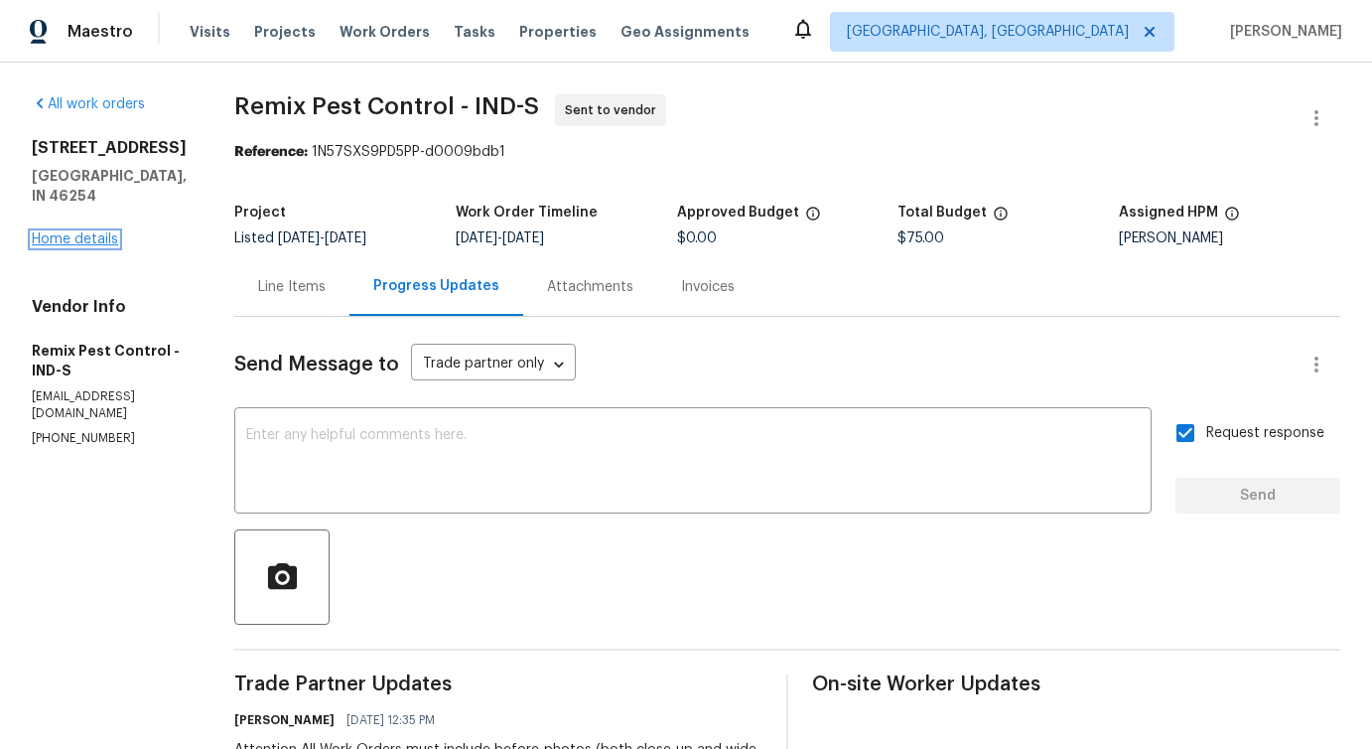
click at [91, 232] on link "Home details" at bounding box center [75, 239] width 86 height 14
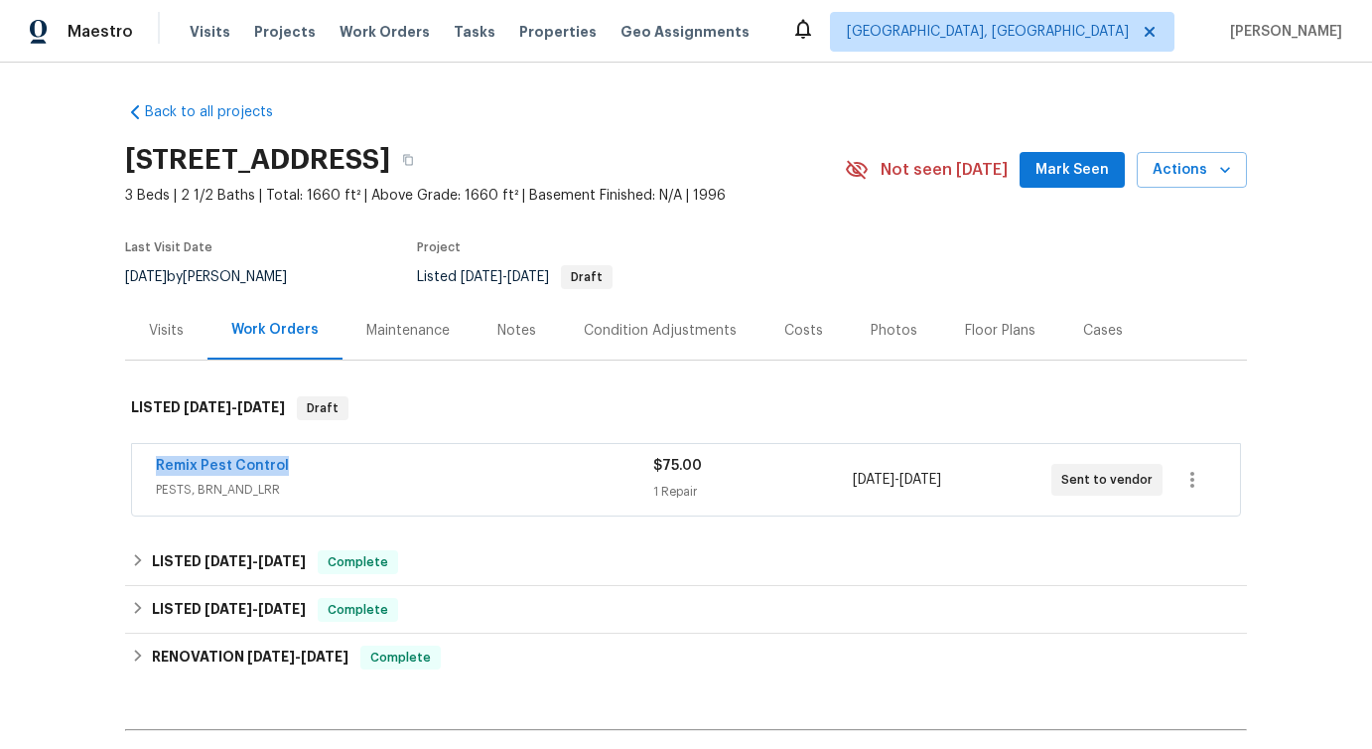
drag, startPoint x: 147, startPoint y: 470, endPoint x: 362, endPoint y: 470, distance: 215.5
click at [362, 470] on div "Remix Pest Control PESTS, BRN_AND_LRR $75.00 1 Repair [DATE] - [DATE] Sent to v…" at bounding box center [686, 479] width 1108 height 71
copy link "Remix Pest Control"
click at [120, 496] on div "Back to all projects [STREET_ADDRESS] 3 Beds | 2 1/2 Baths | Total: 1660 ft² | …" at bounding box center [686, 406] width 1372 height 686
drag, startPoint x: 150, startPoint y: 465, endPoint x: 356, endPoint y: 465, distance: 206.5
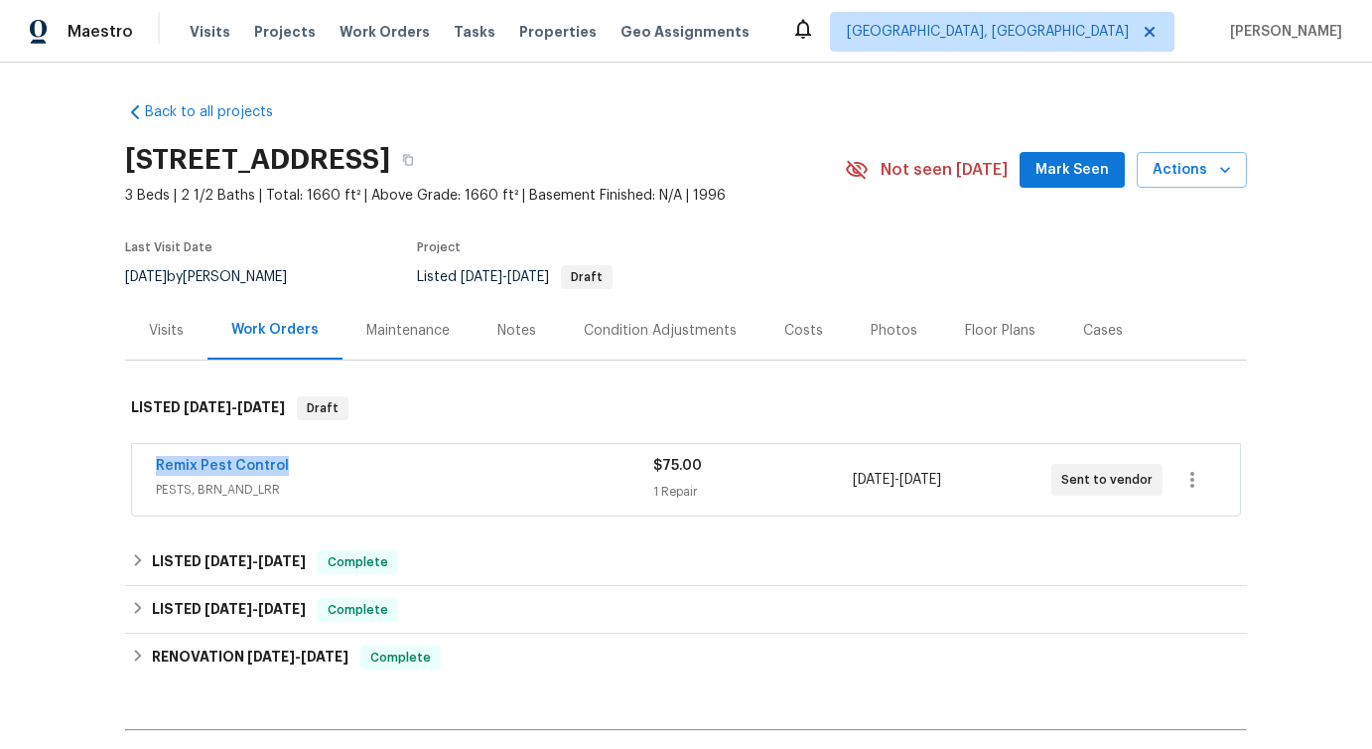
click at [356, 465] on div "Remix Pest Control PESTS, BRN_AND_LRR $75.00 1 Repair [DATE] - [DATE] Sent to v…" at bounding box center [686, 479] width 1108 height 71
copy link "Remix Pest Control"
